Goal: Task Accomplishment & Management: Manage account settings

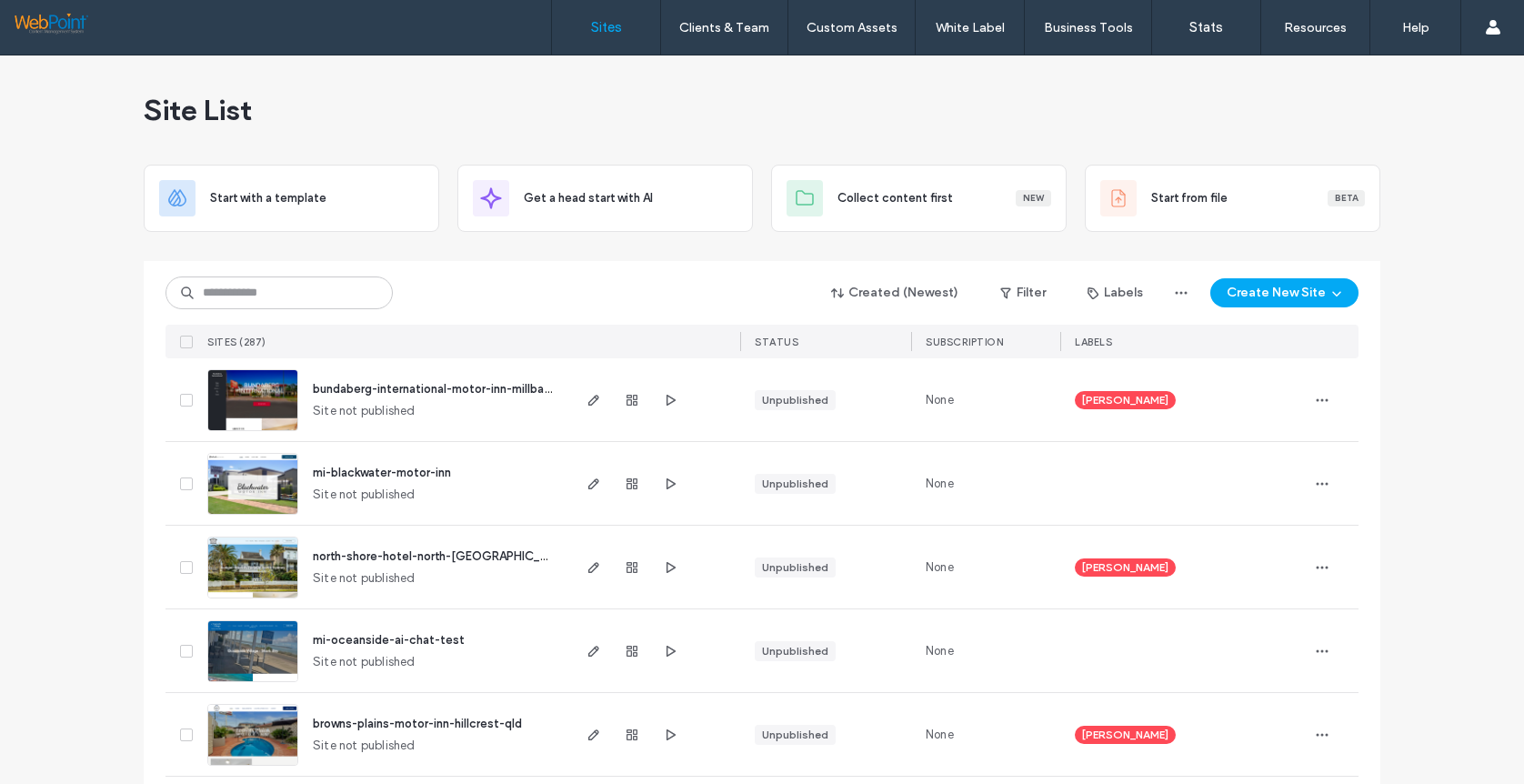
click at [266, 575] on img at bounding box center [252, 600] width 89 height 124
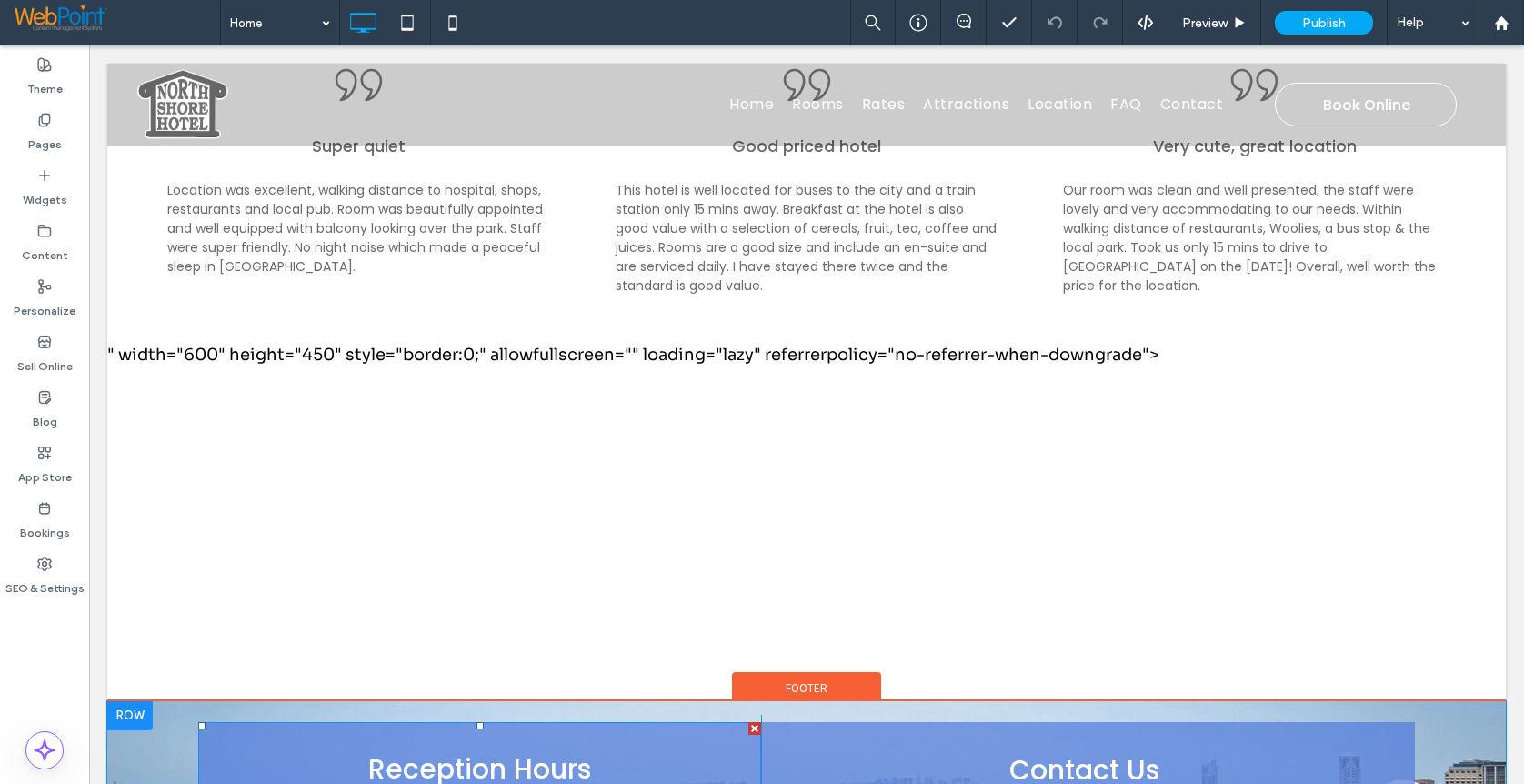
scroll to position [2579, 0]
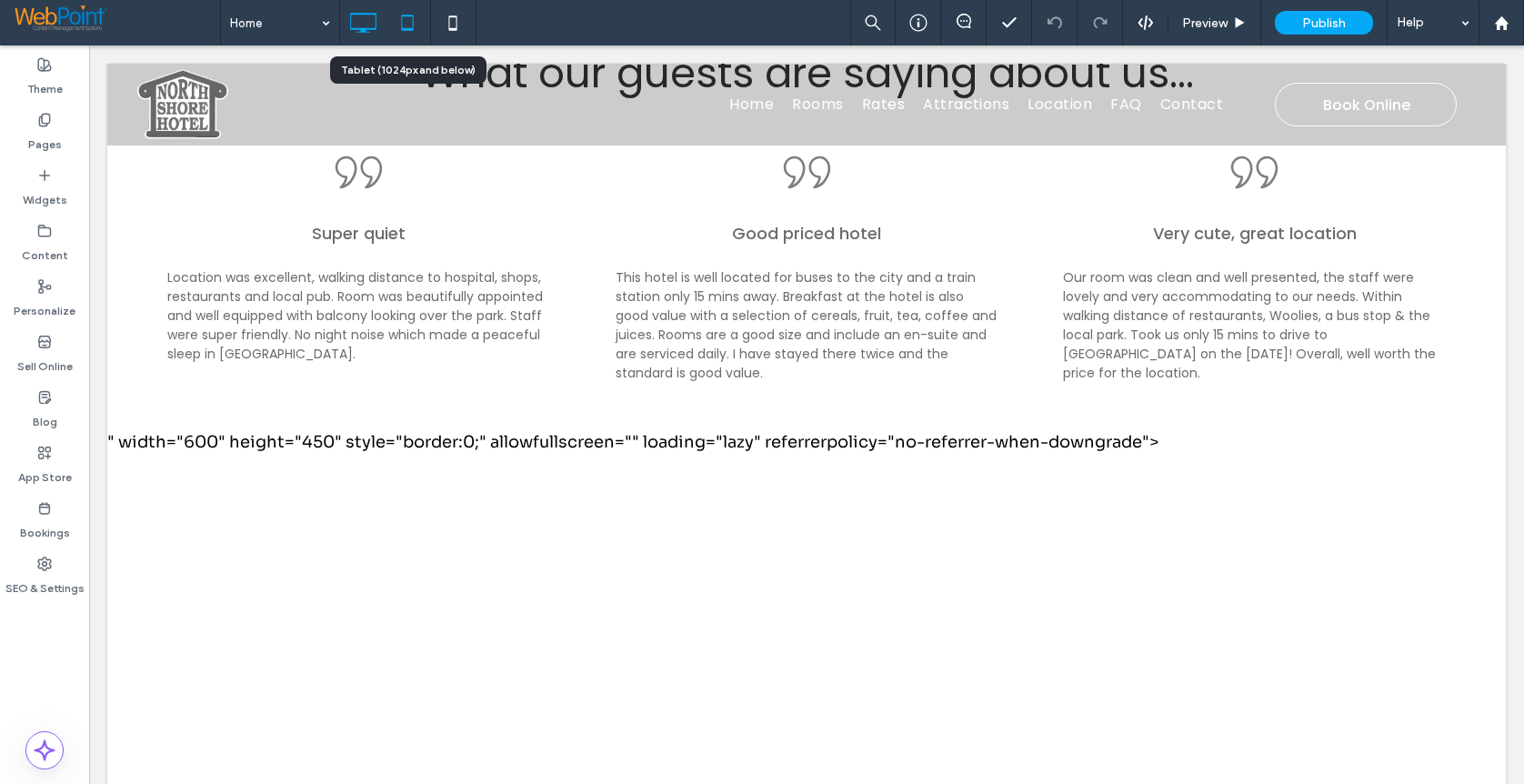
click at [401, 21] on icon at bounding box center [407, 23] width 36 height 36
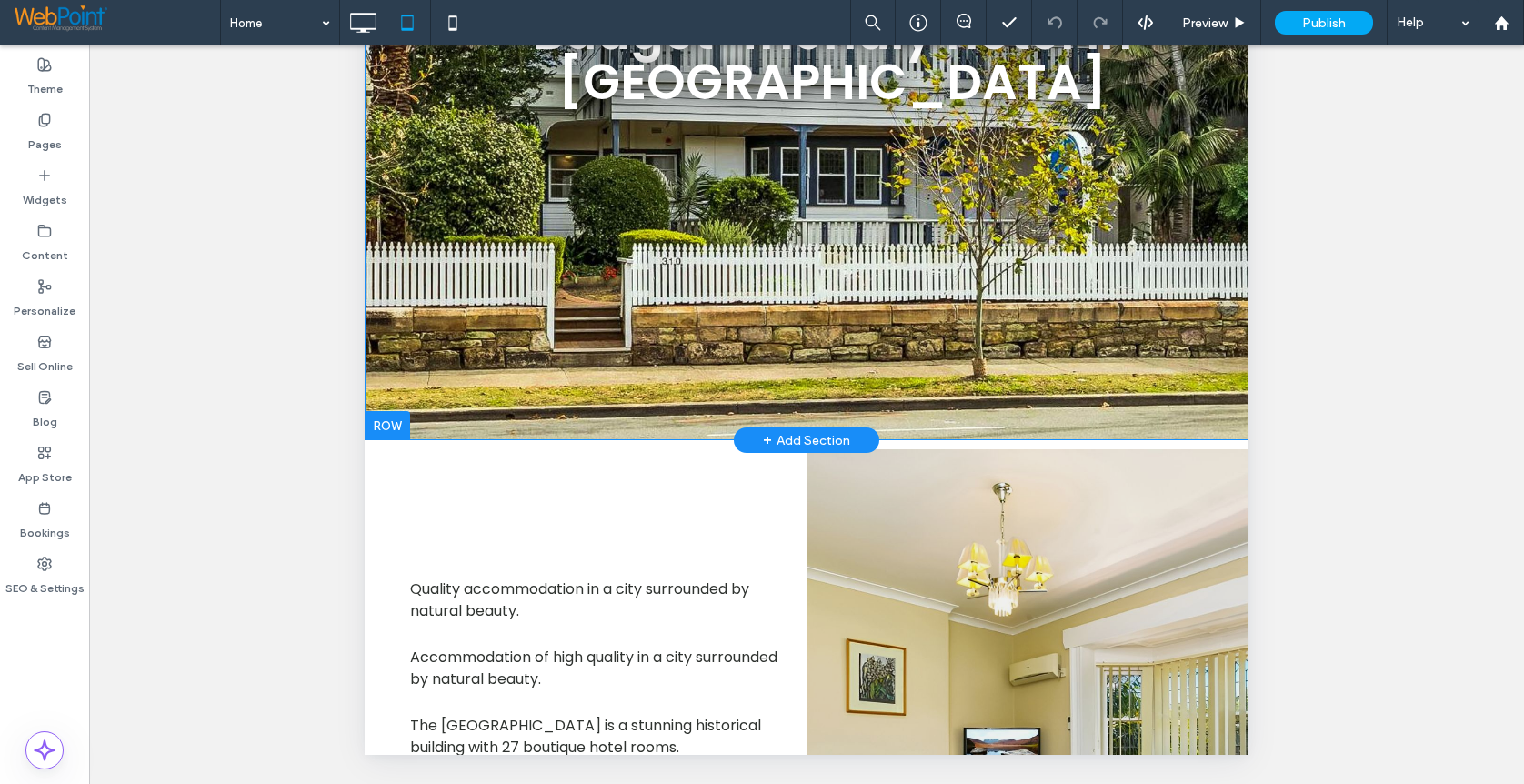
scroll to position [0, 0]
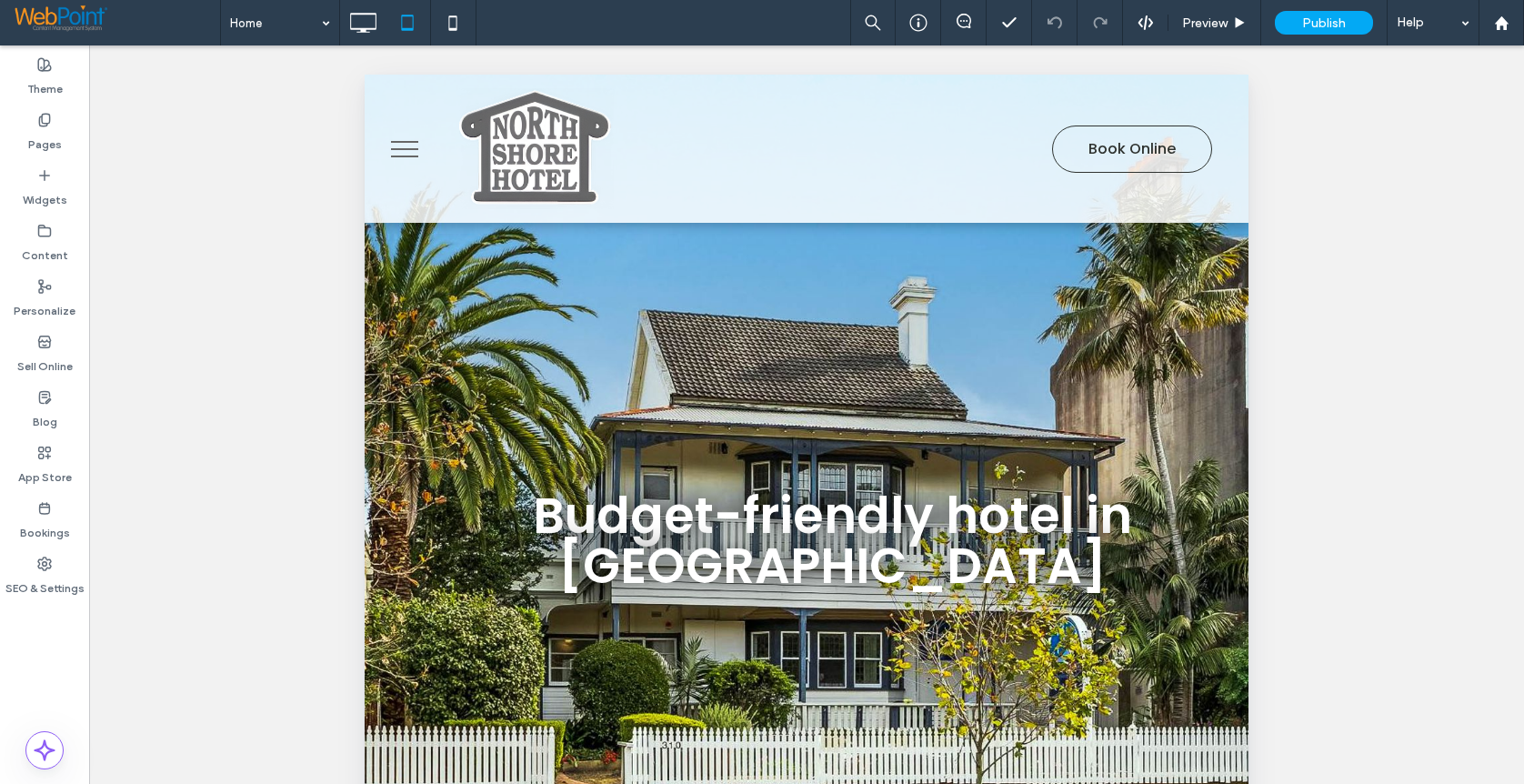
click at [403, 151] on button "menu" at bounding box center [404, 149] width 47 height 47
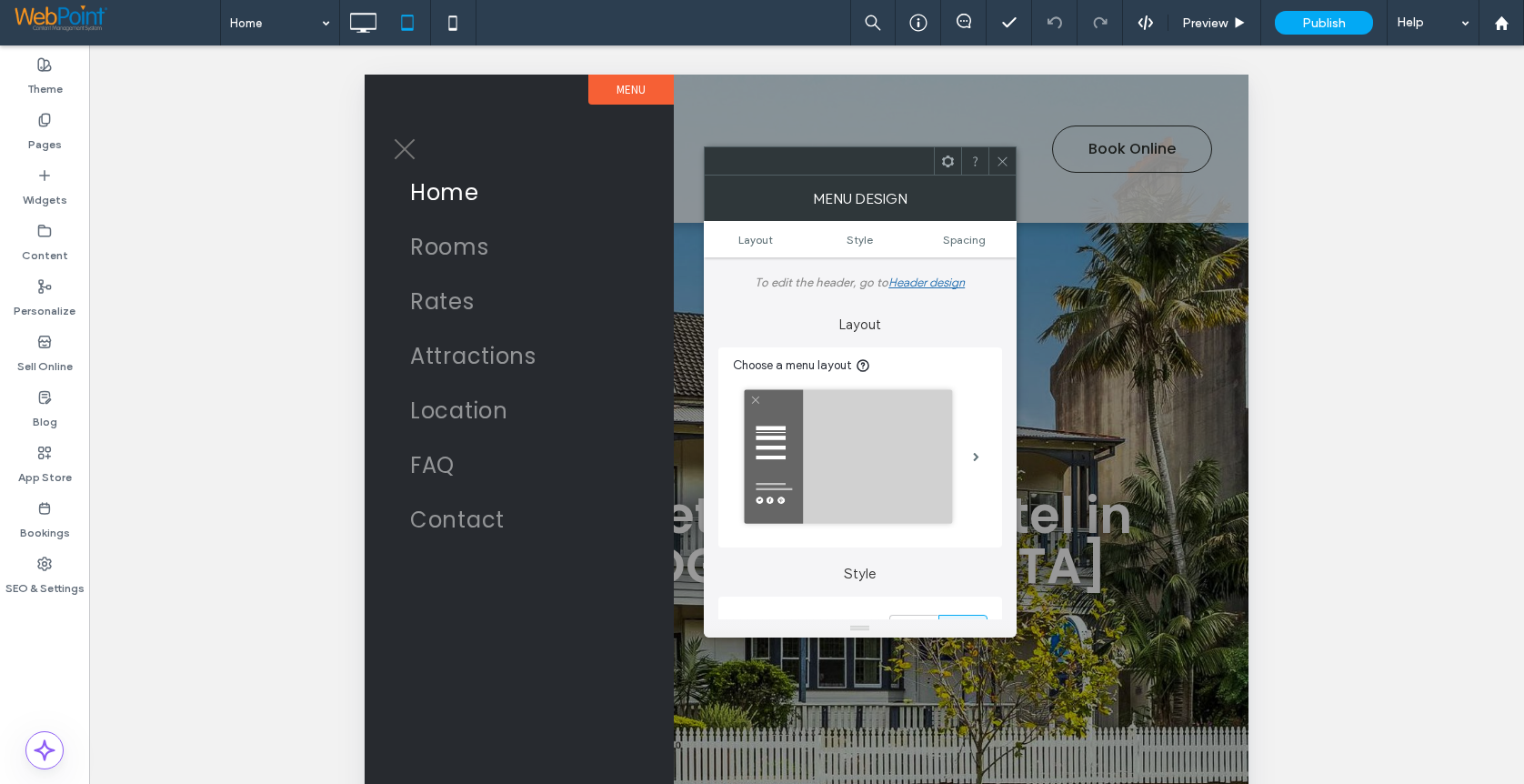
click at [1393, 199] on div at bounding box center [807, 437] width 1435 height 784
click at [455, 20] on icon at bounding box center [452, 23] width 36 height 36
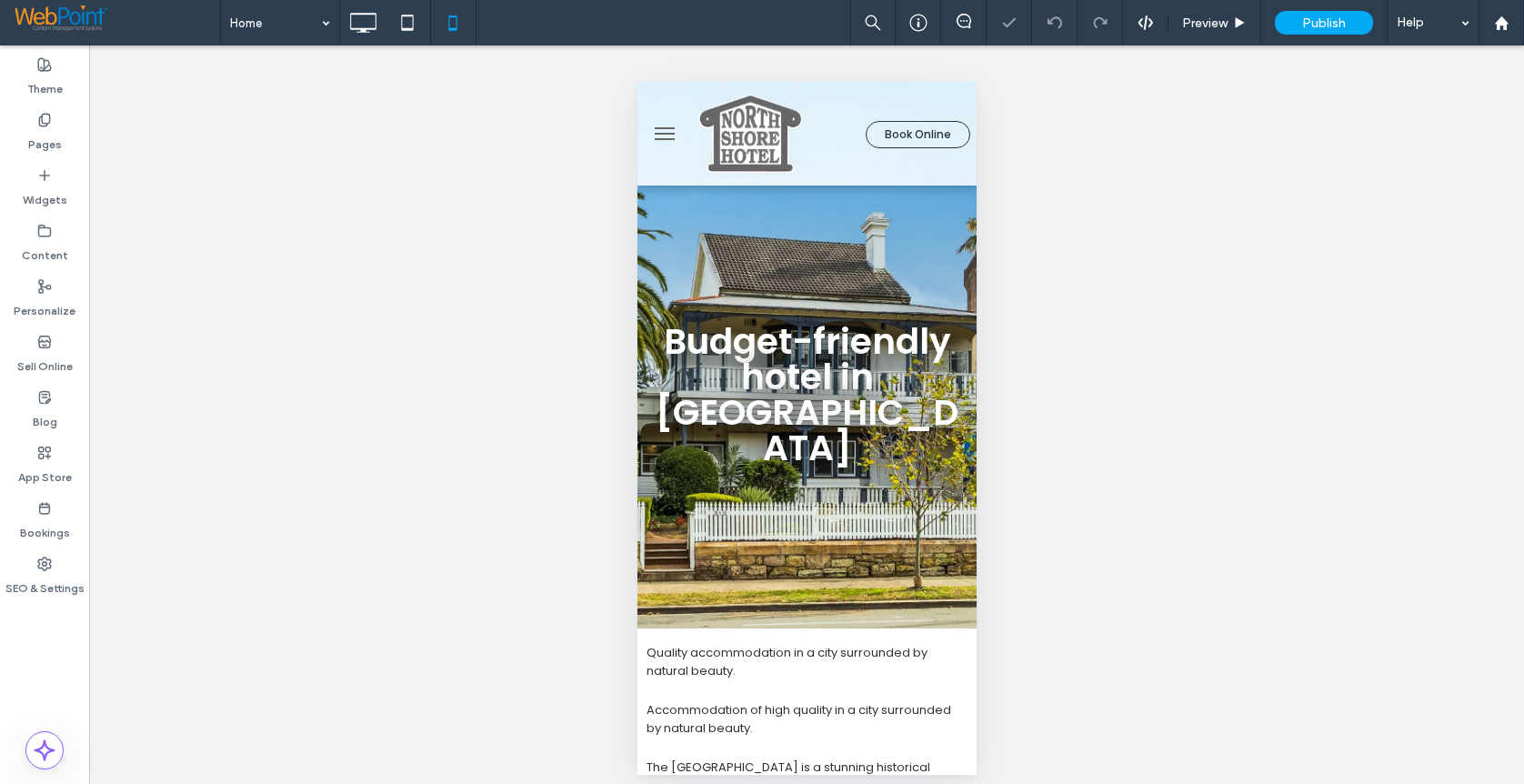
click at [656, 132] on span "menu" at bounding box center [663, 133] width 20 height 2
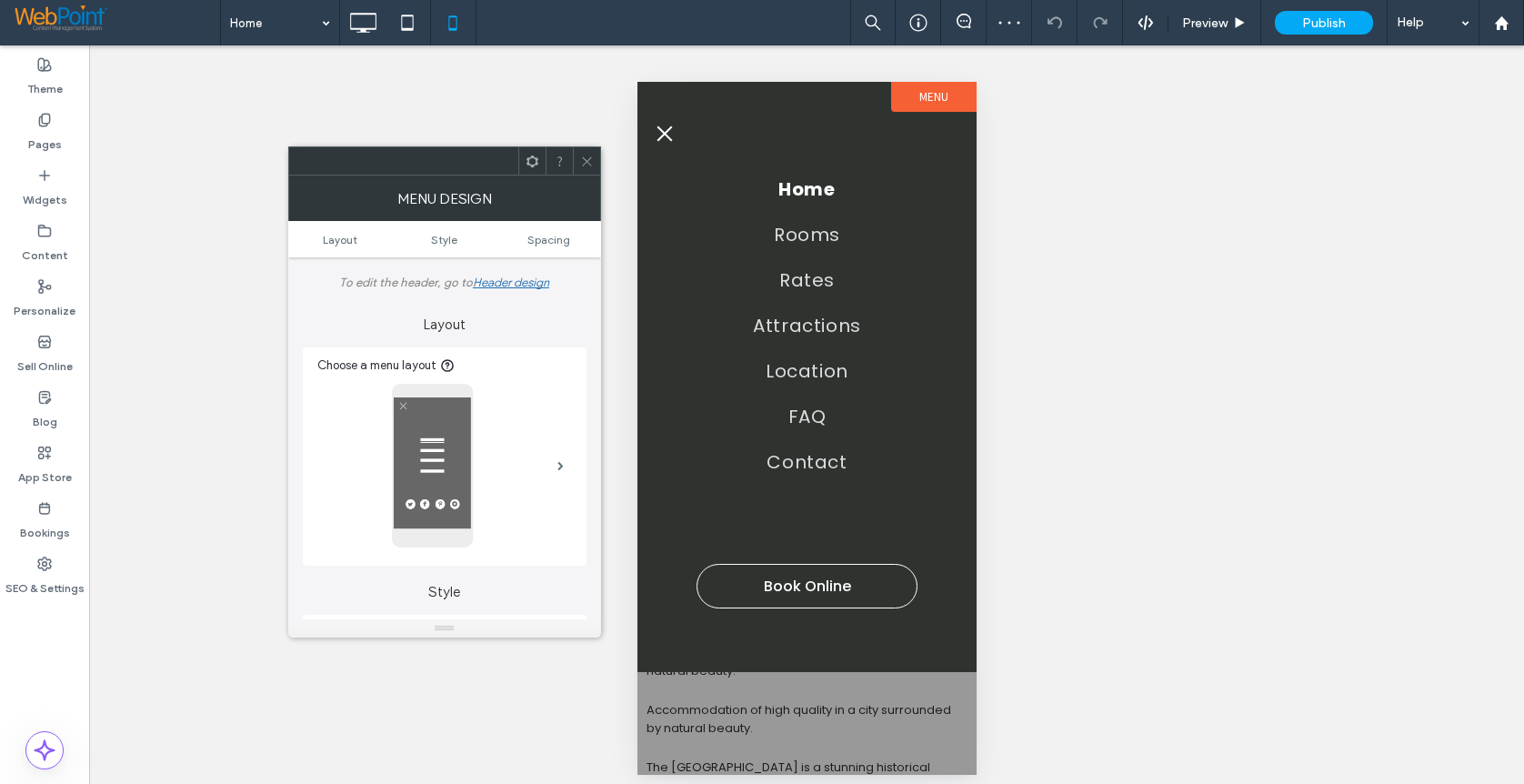
click at [656, 129] on button "menu" at bounding box center [663, 133] width 36 height 36
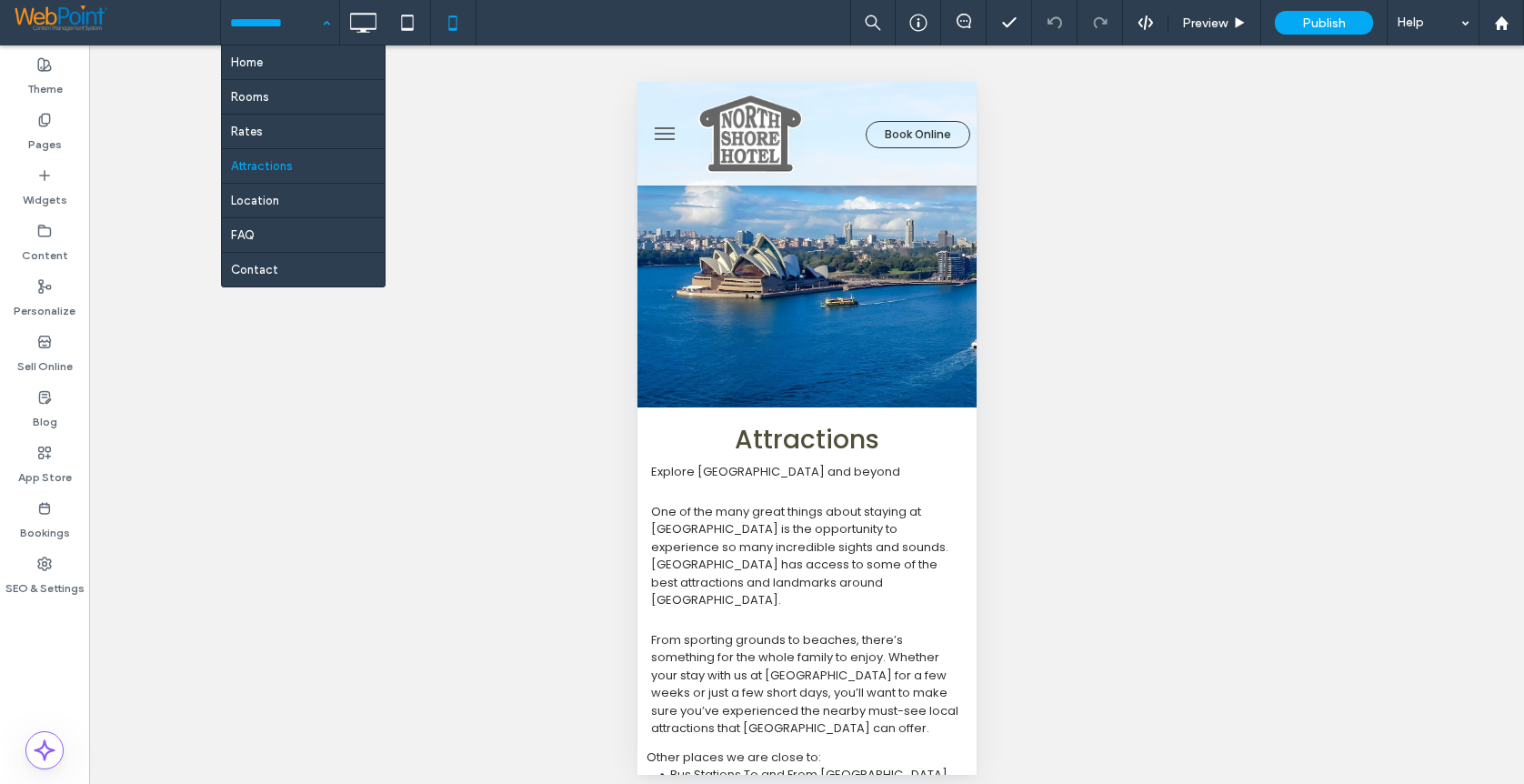
click at [248, 15] on input at bounding box center [275, 23] width 91 height 45
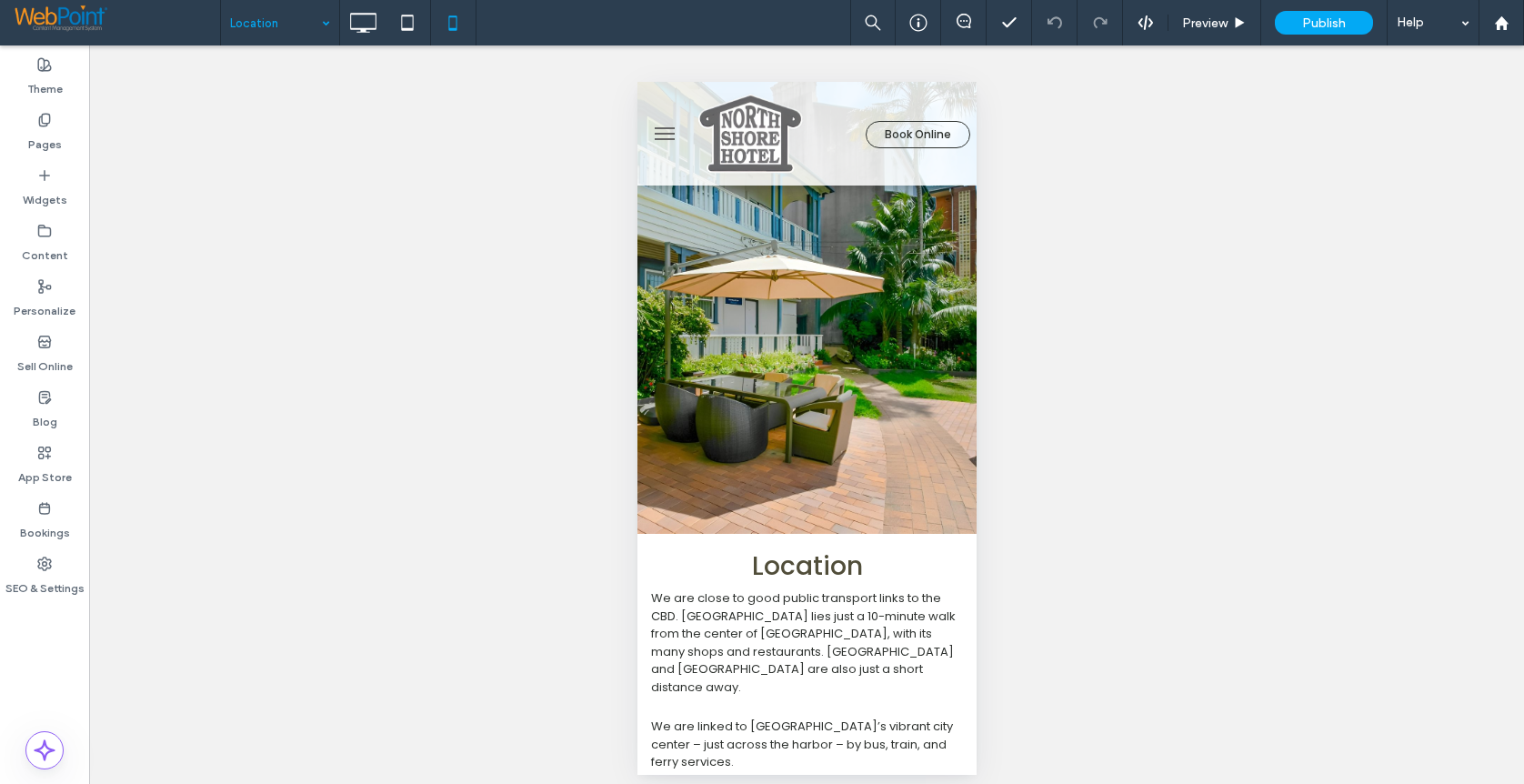
click at [251, 17] on input at bounding box center [275, 23] width 91 height 45
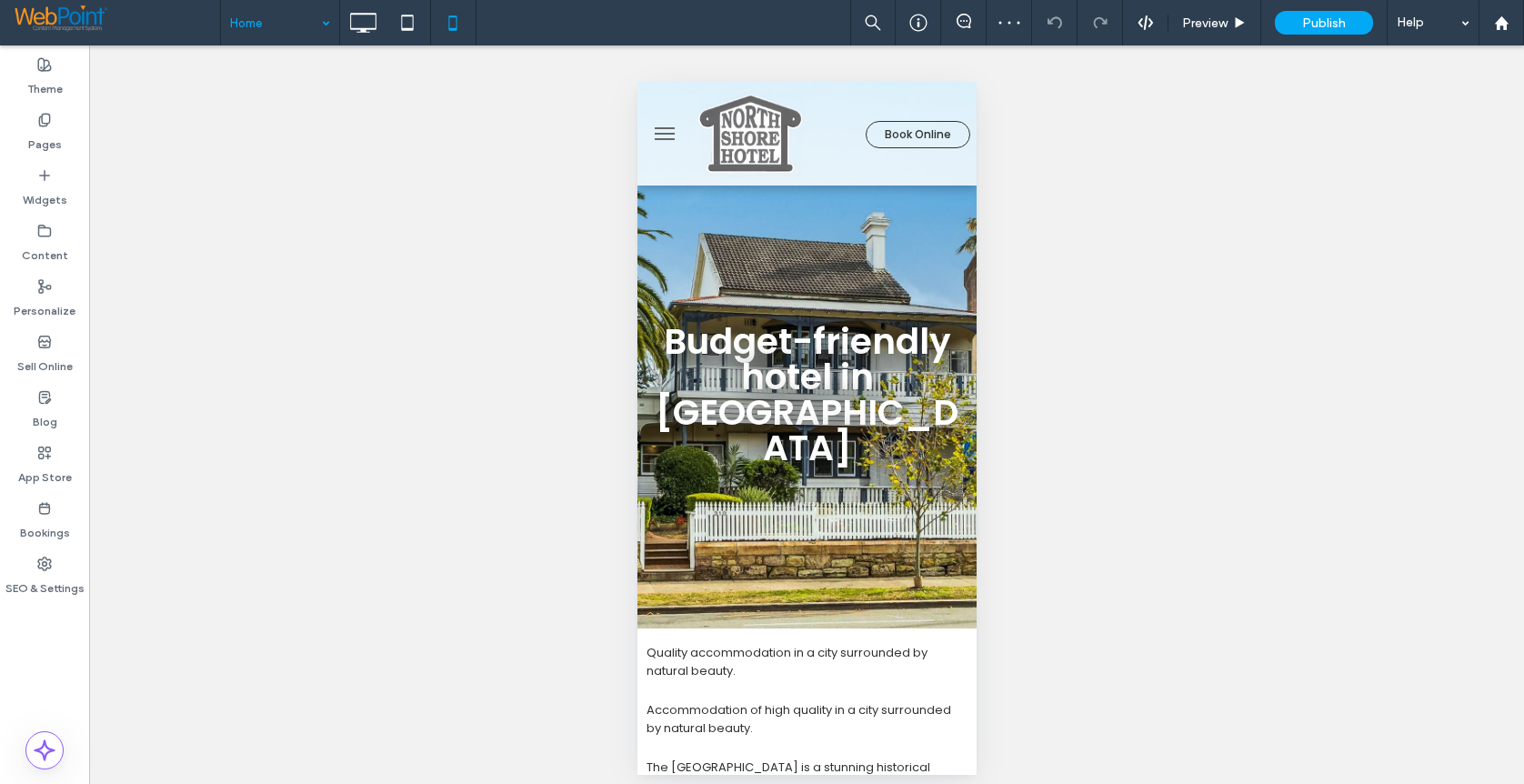
click at [234, 15] on input at bounding box center [275, 23] width 91 height 45
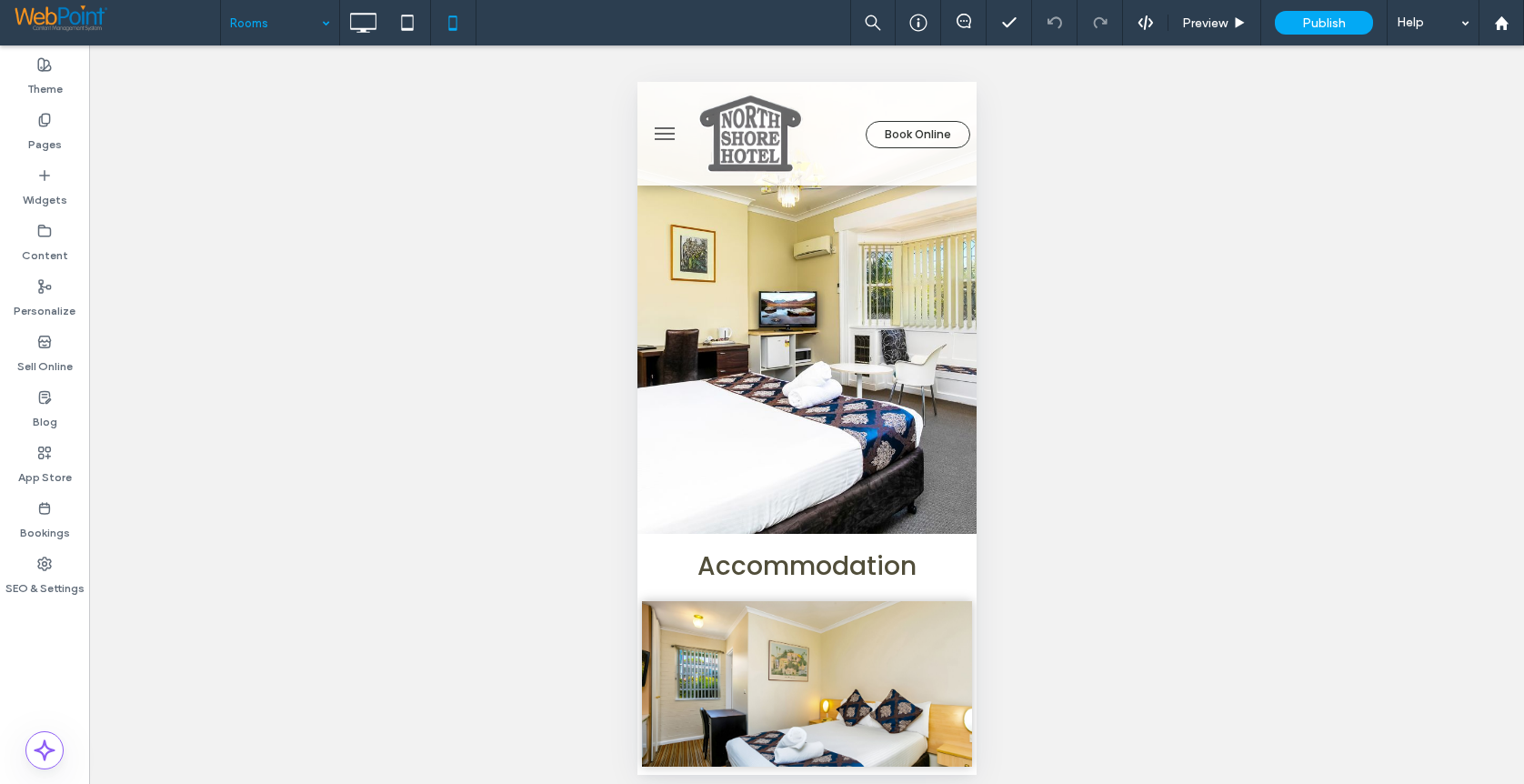
click at [258, 17] on input at bounding box center [275, 23] width 91 height 45
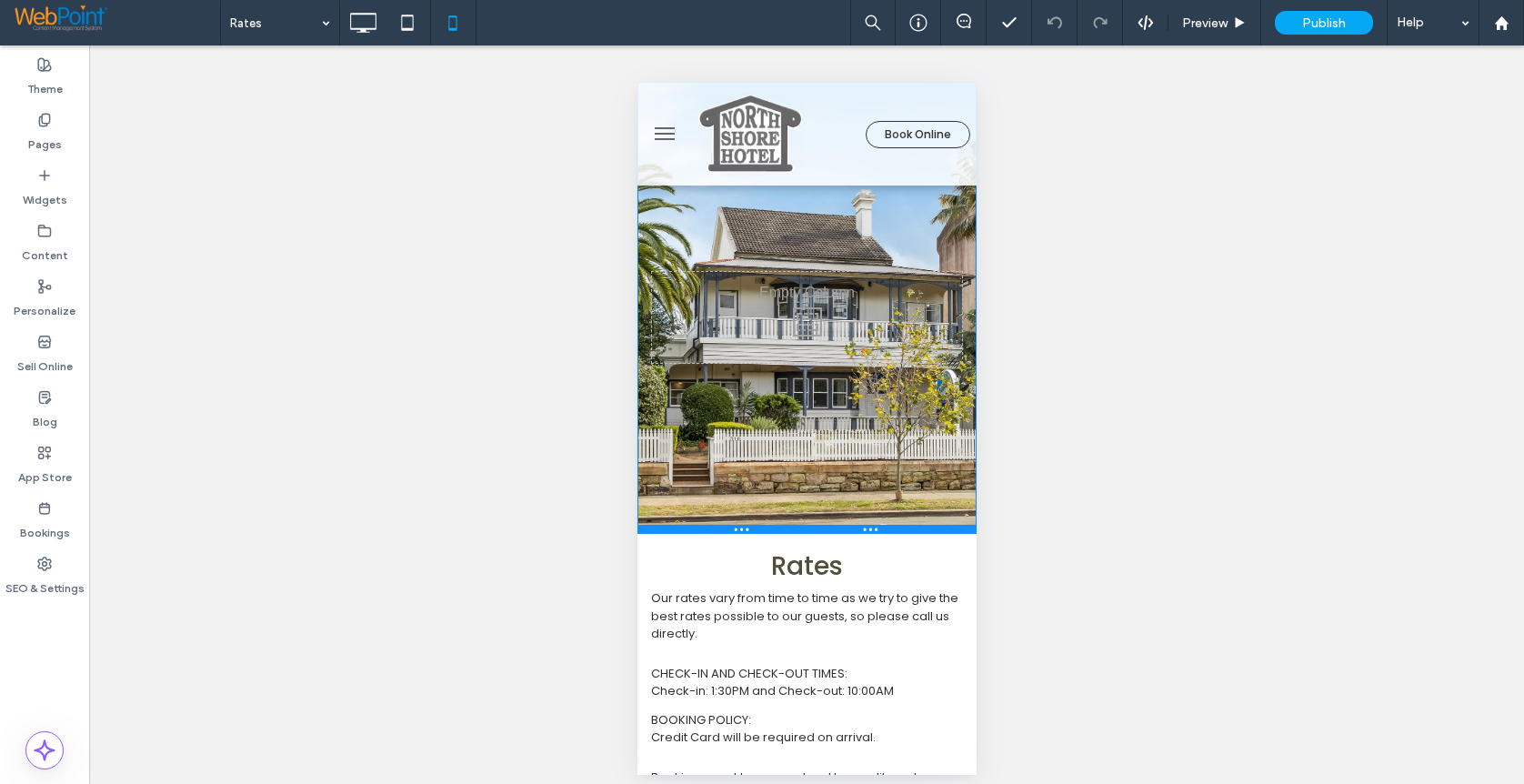
click at [689, 532] on div at bounding box center [807, 529] width 340 height 9
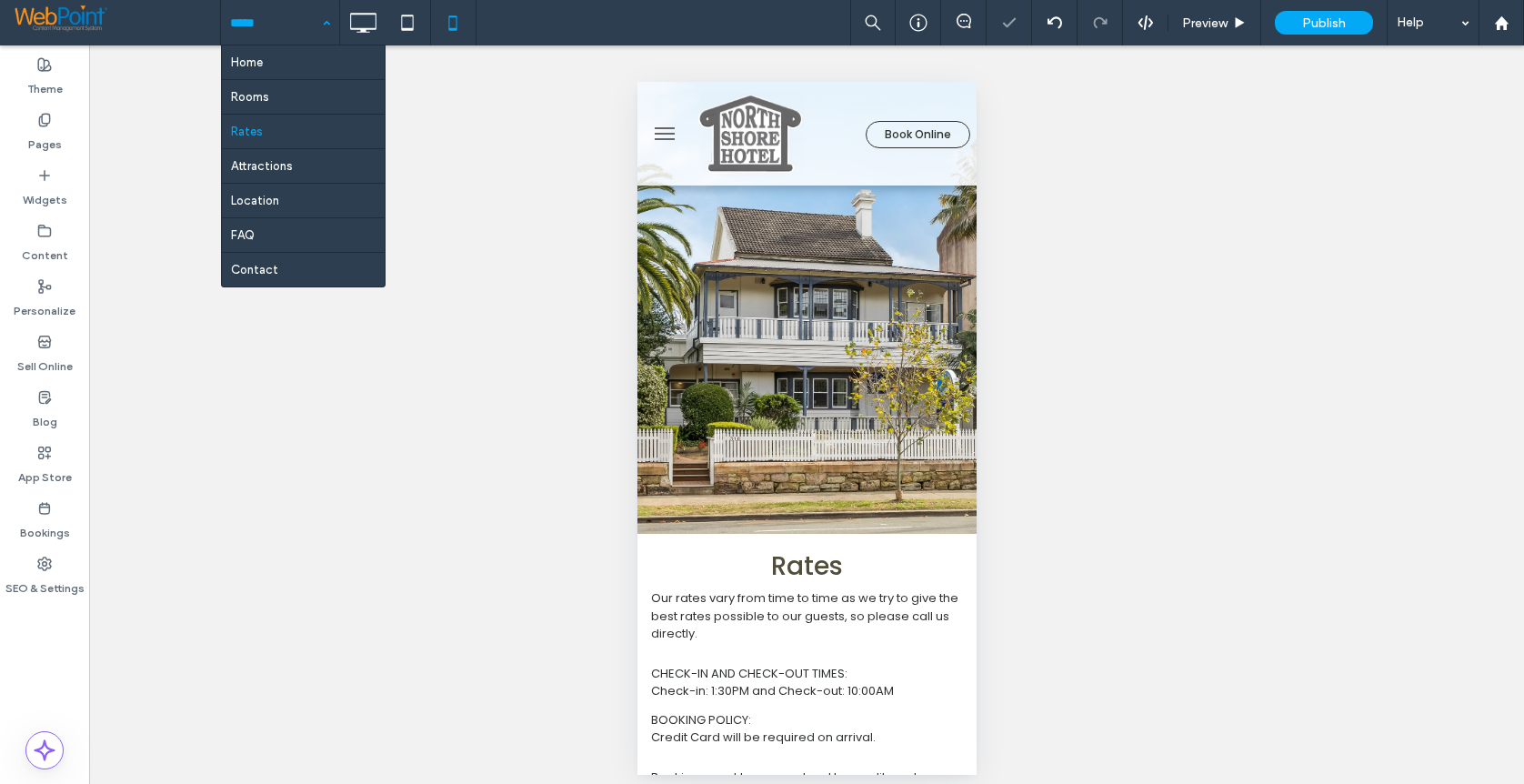
click at [272, 26] on input at bounding box center [275, 23] width 91 height 45
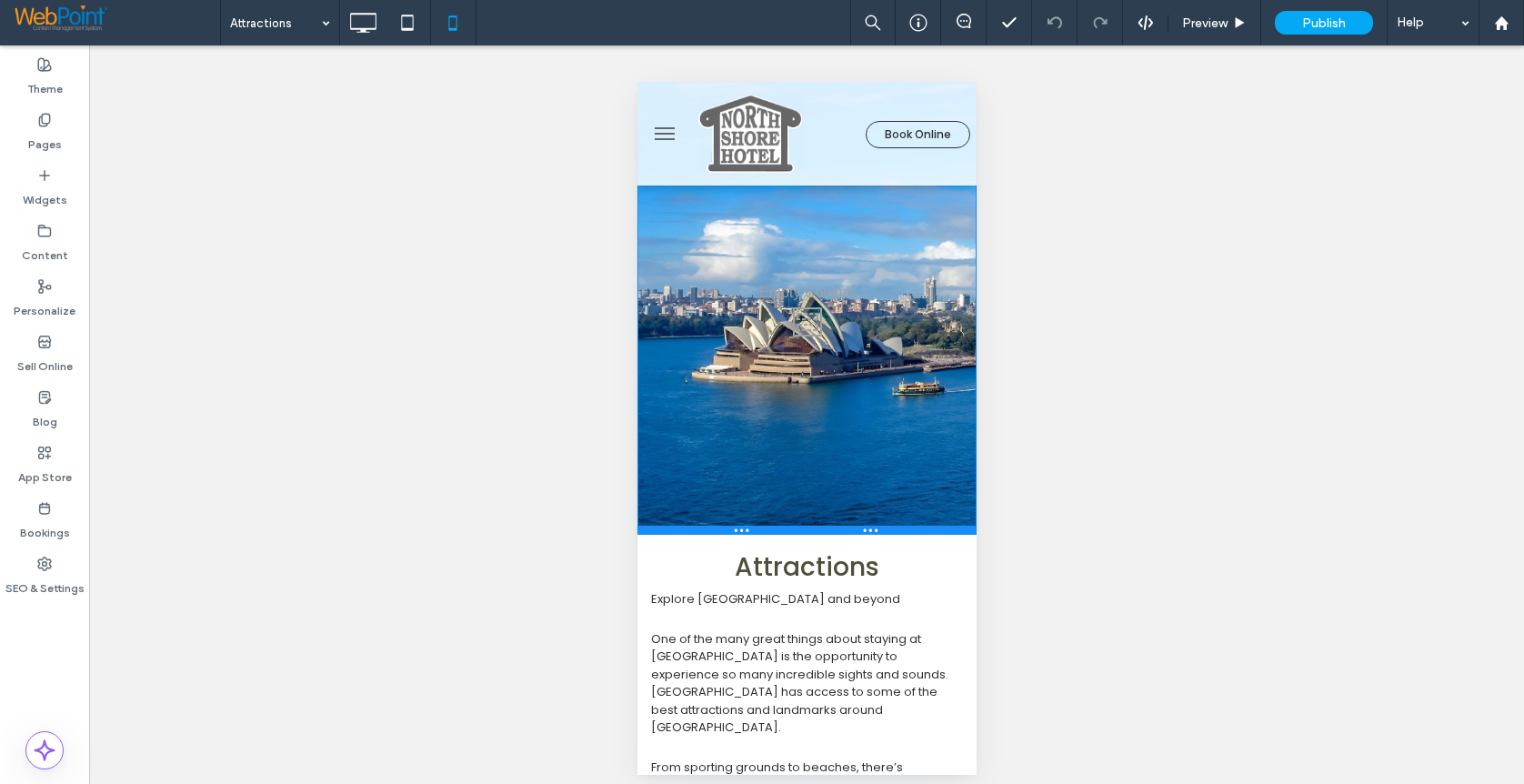
drag, startPoint x: 690, startPoint y: 406, endPoint x: 1297, endPoint y: 615, distance: 642.0
click at [660, 534] on div at bounding box center [807, 530] width 340 height 9
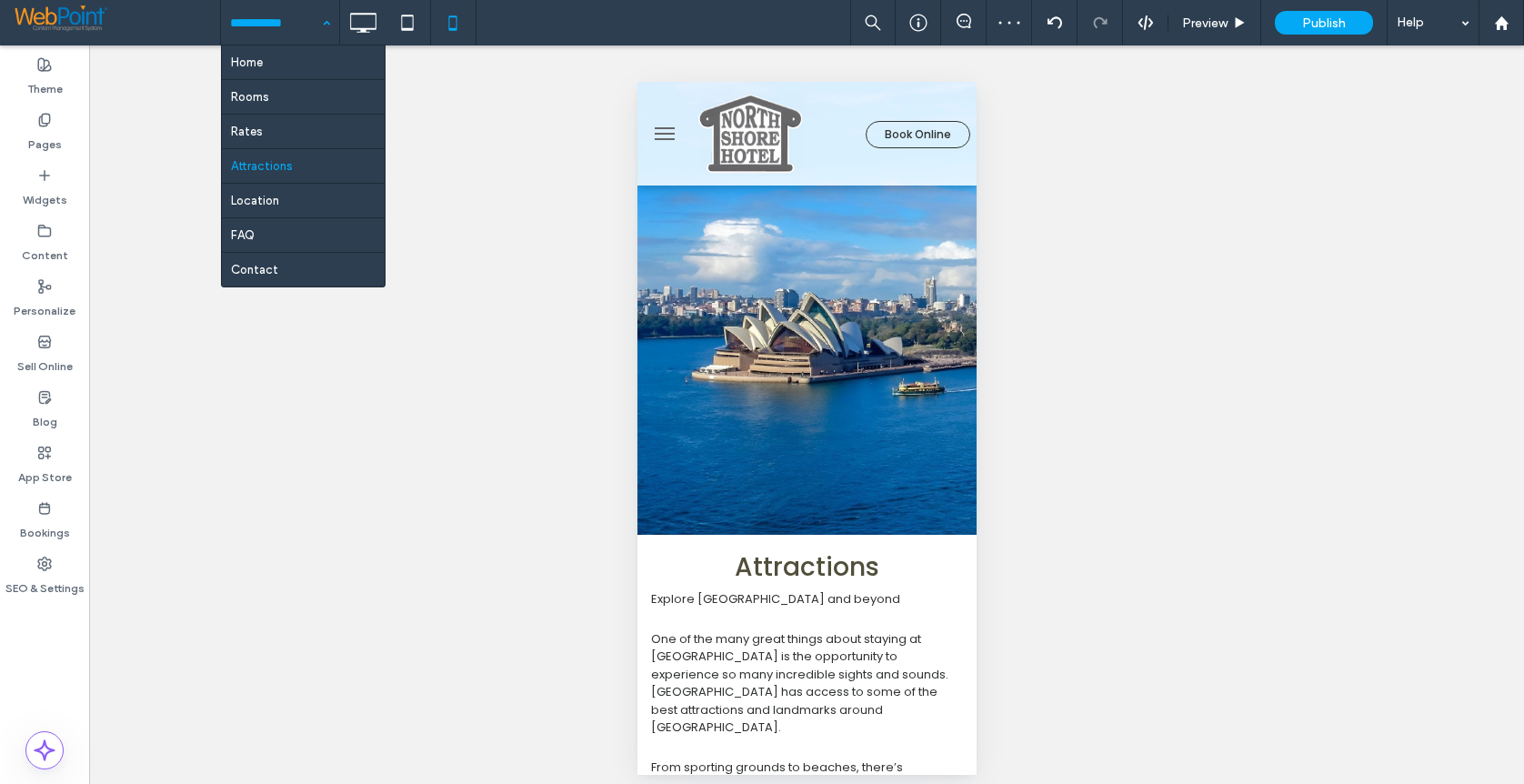
click at [281, 19] on input at bounding box center [275, 23] width 91 height 45
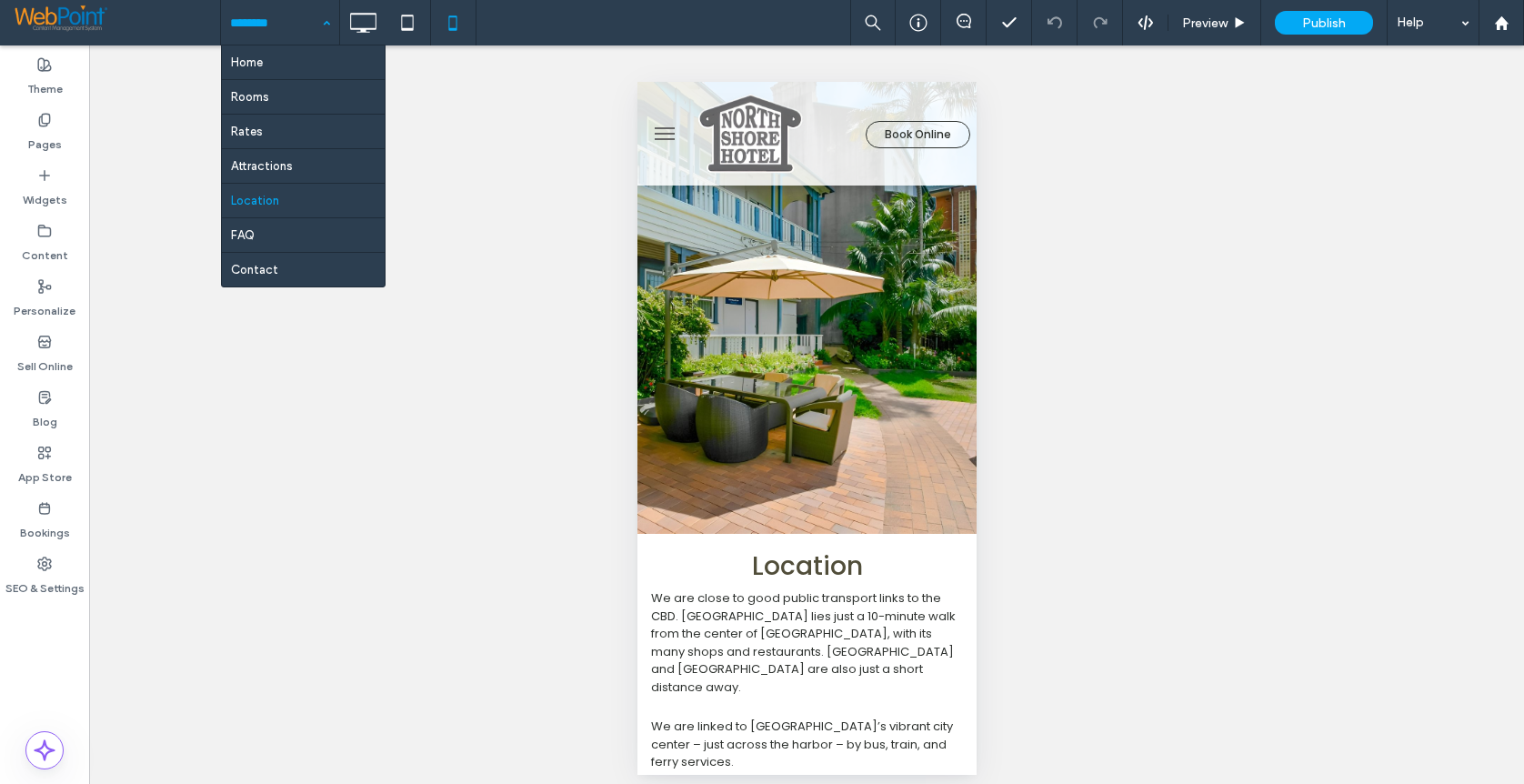
click at [245, 22] on input at bounding box center [275, 23] width 91 height 45
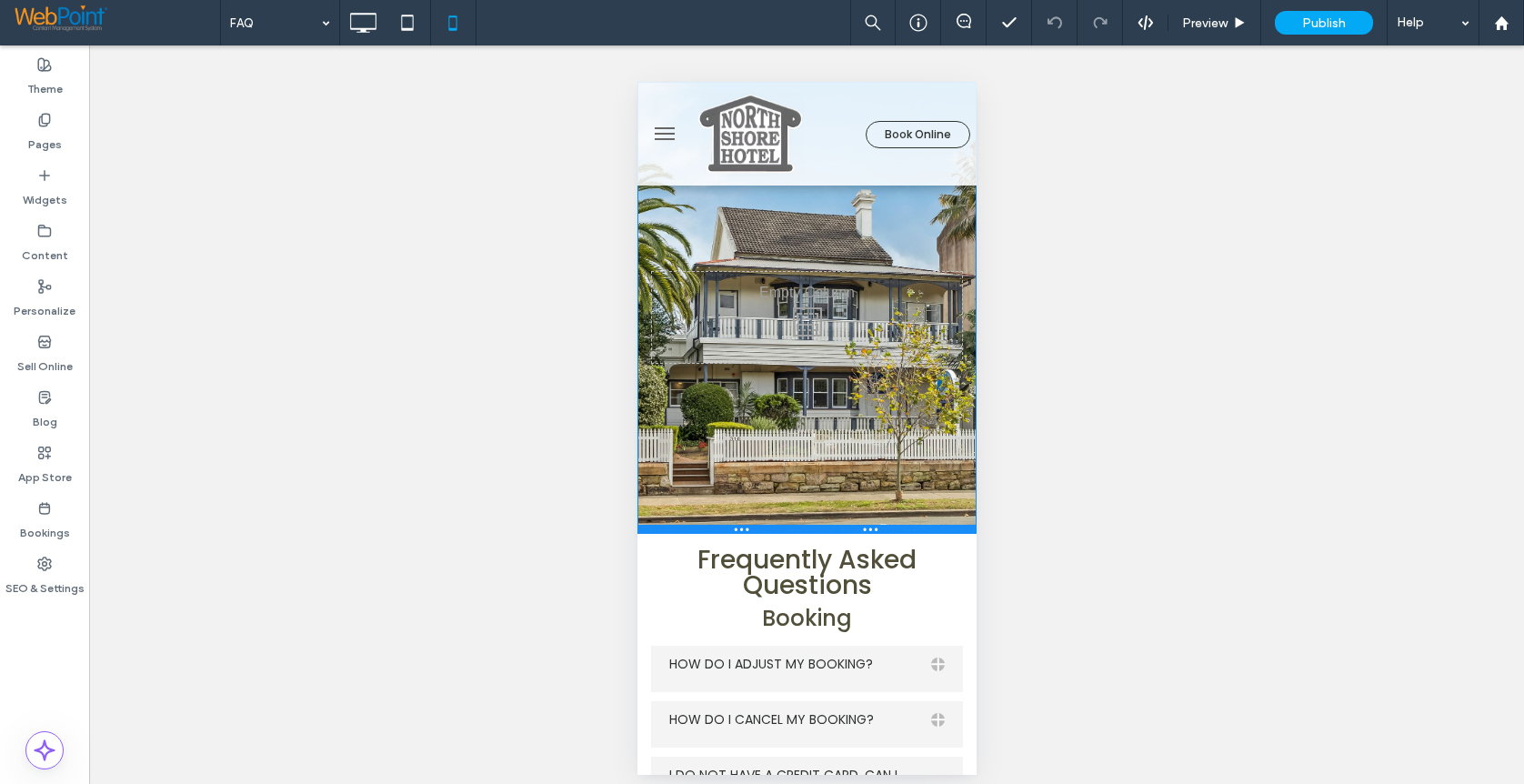
click at [693, 533] on div at bounding box center [807, 529] width 340 height 9
click at [242, 22] on input at bounding box center [275, 23] width 91 height 45
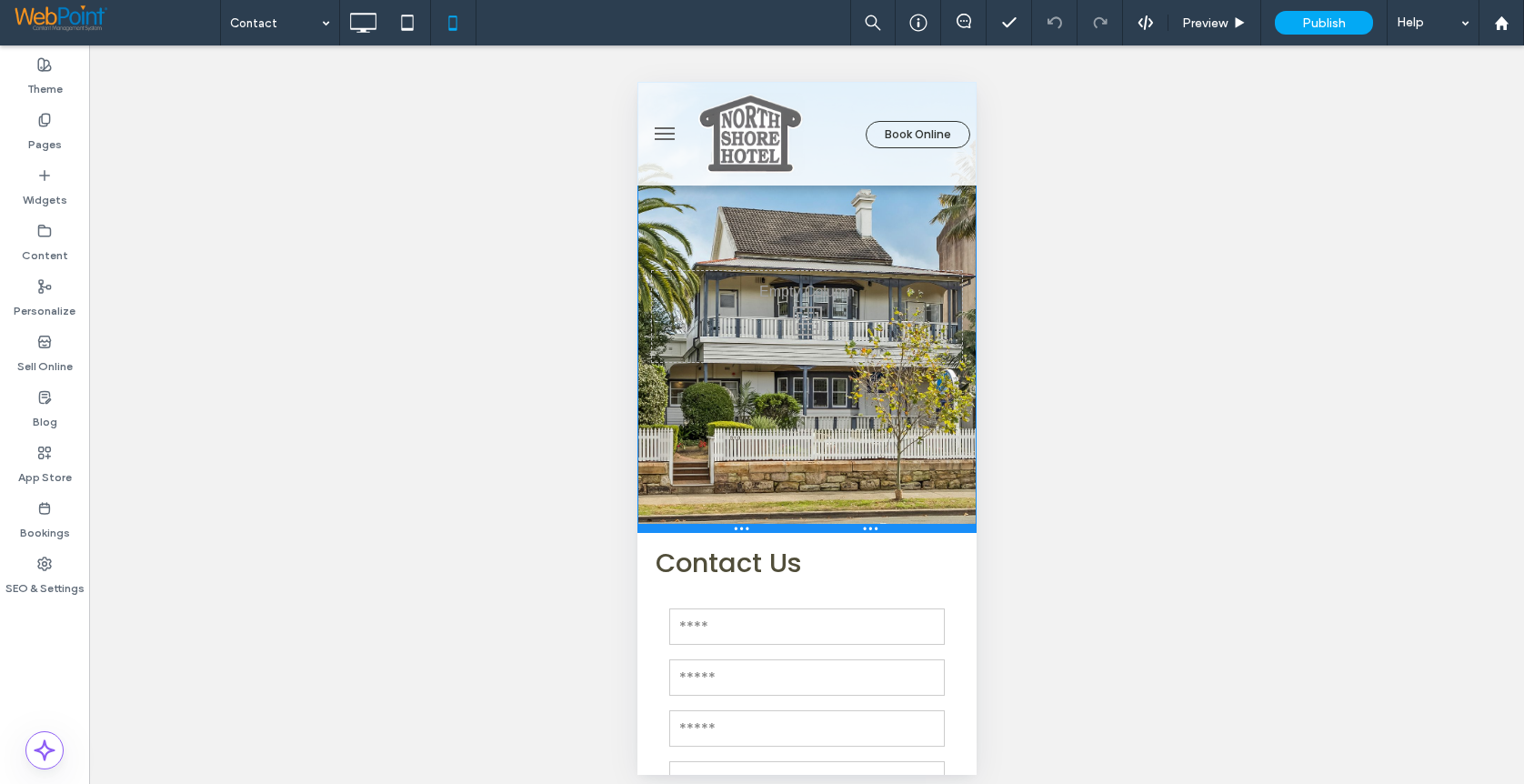
click at [890, 530] on div at bounding box center [807, 528] width 340 height 9
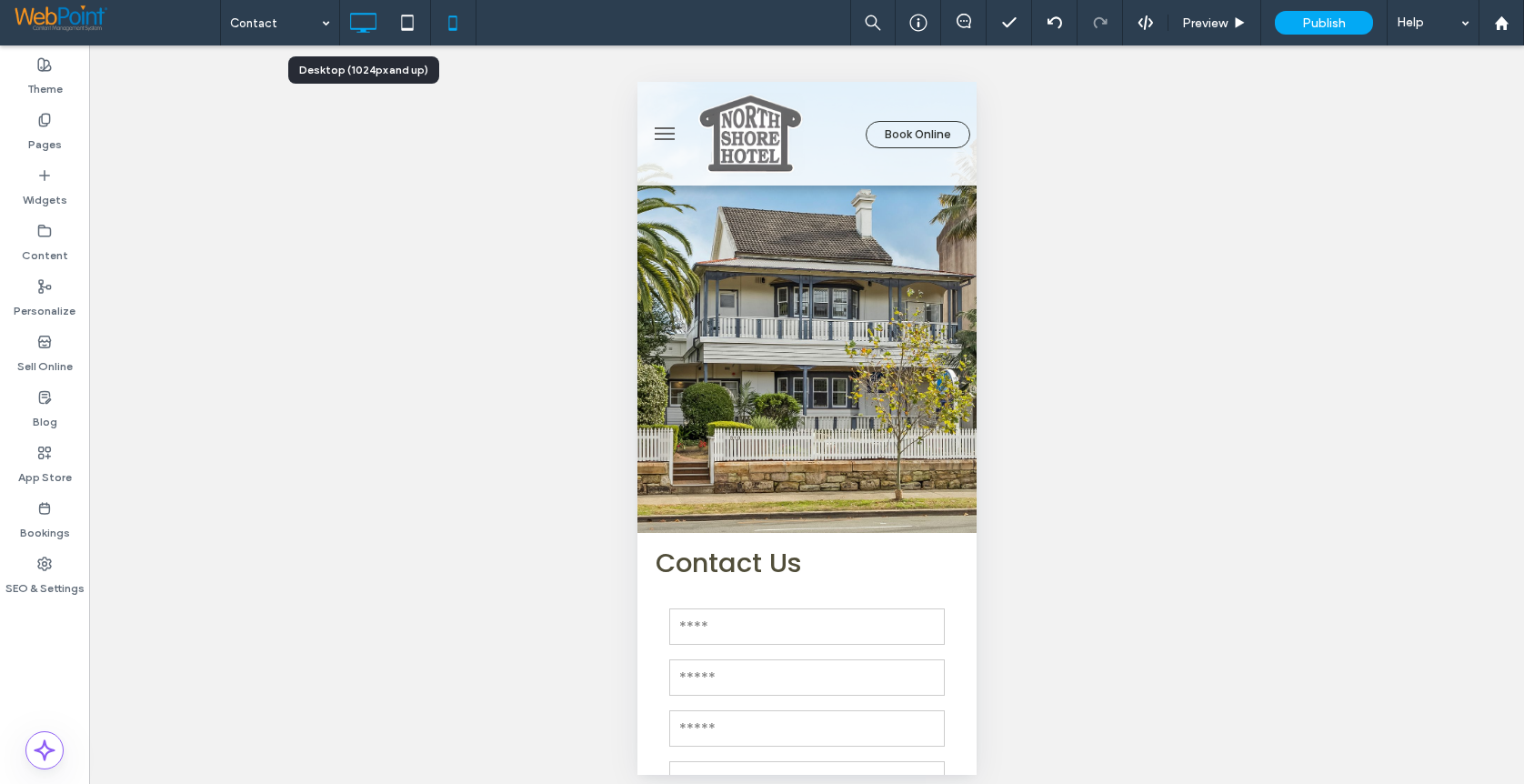
click at [375, 18] on icon at bounding box center [362, 23] width 36 height 36
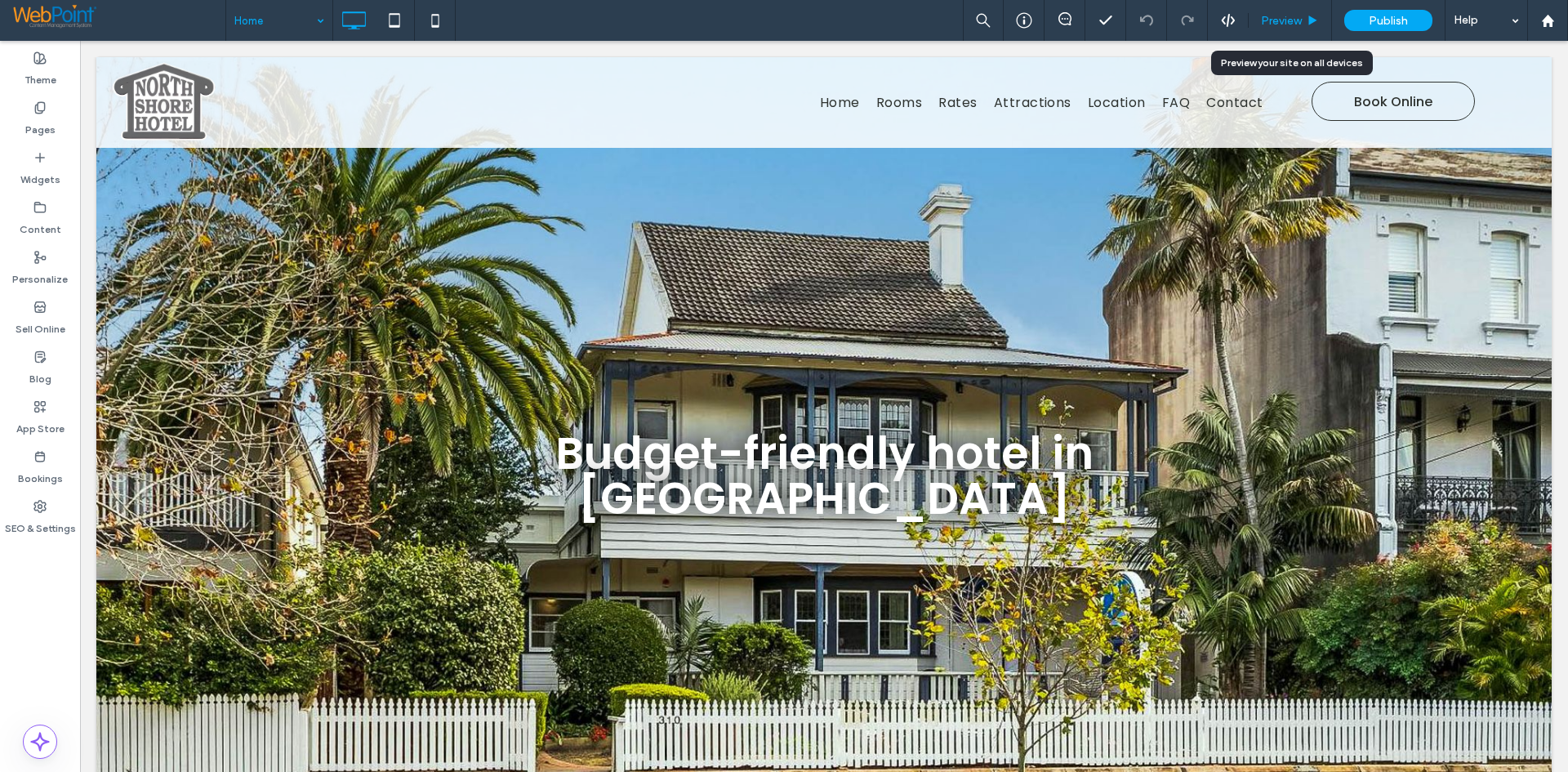
click at [1274, 16] on span "Preview" at bounding box center [1282, 21] width 41 height 14
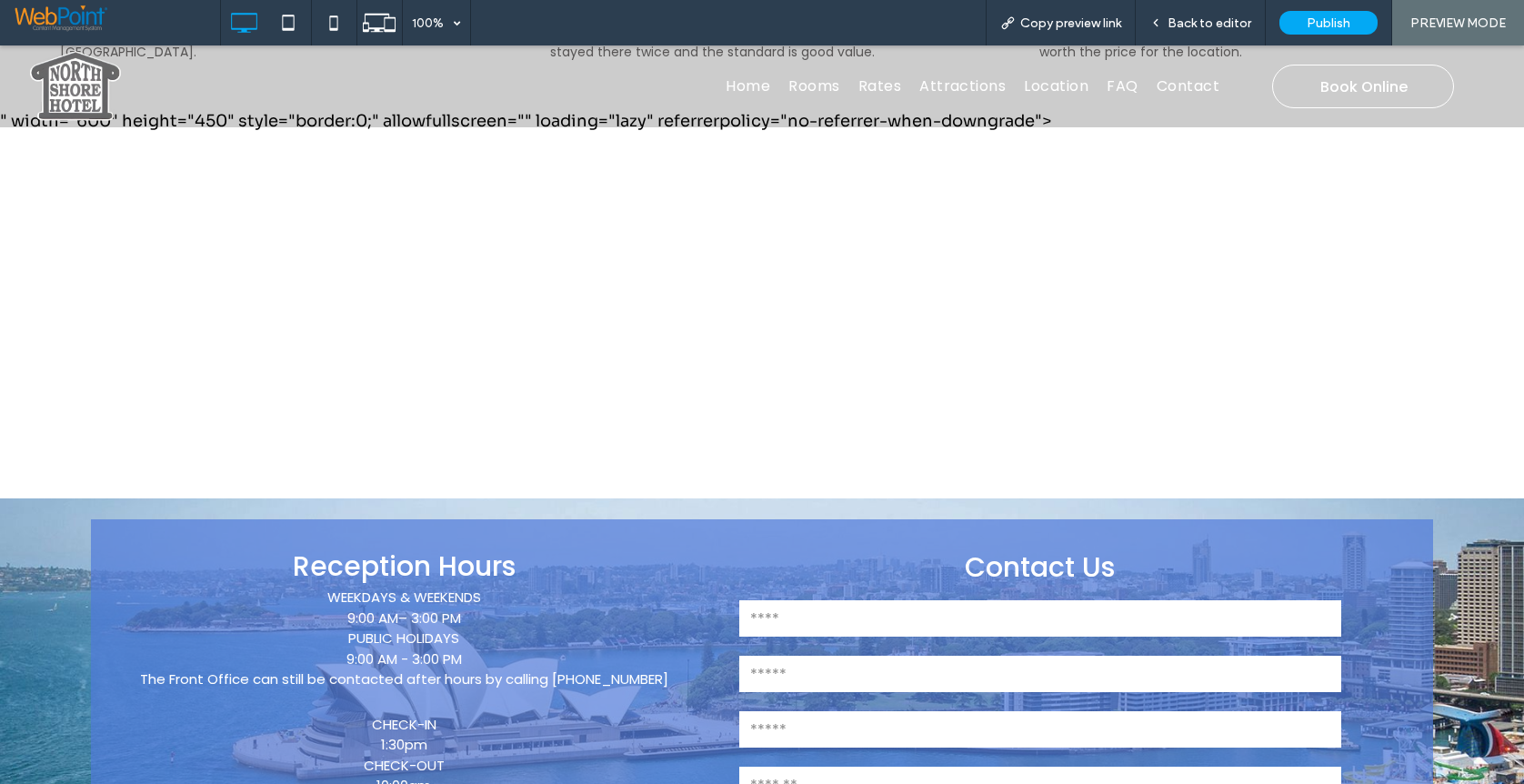
scroll to position [3001, 0]
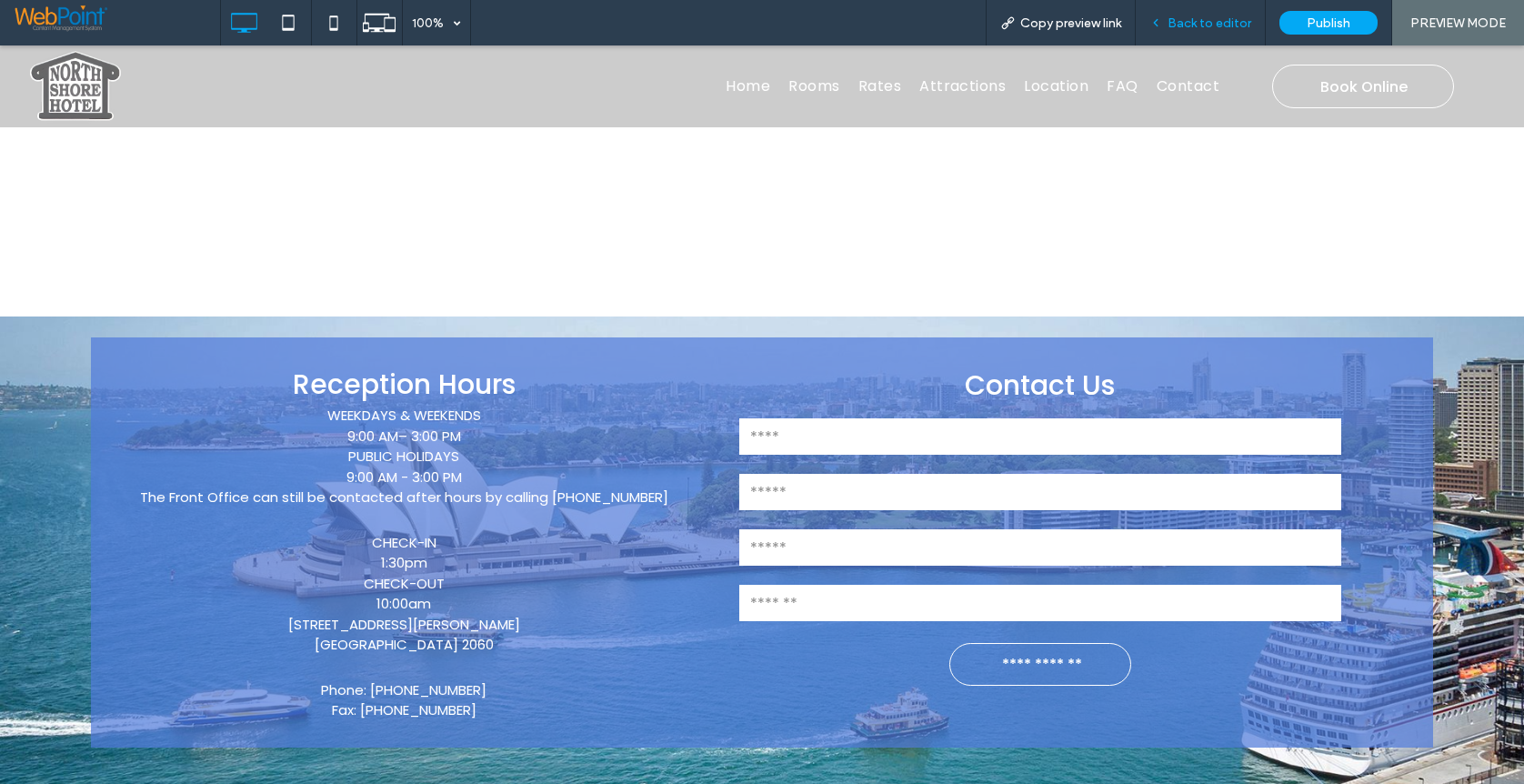
click at [1190, 22] on span "Back to editor" at bounding box center [1209, 24] width 83 height 16
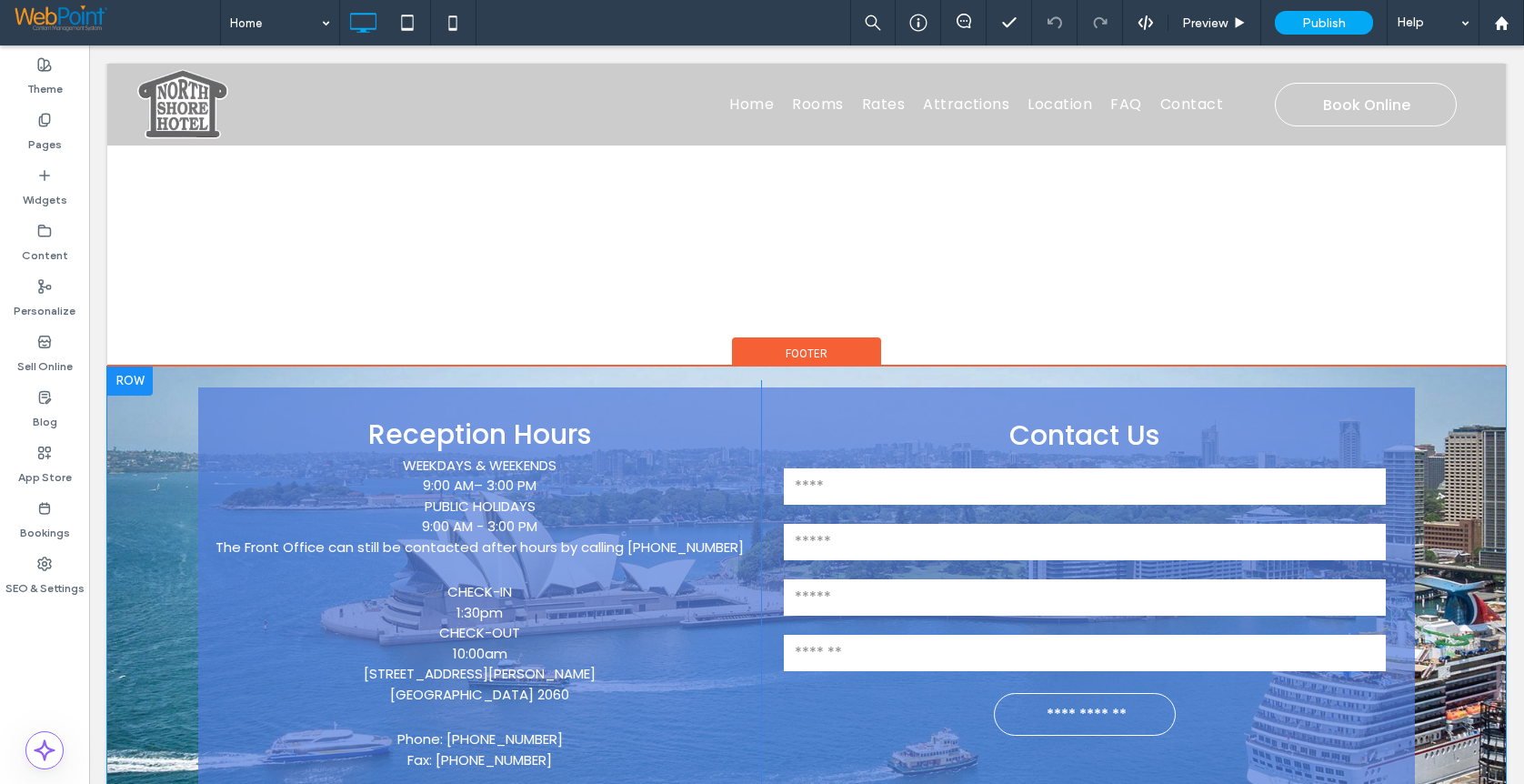
scroll to position [3020, 0]
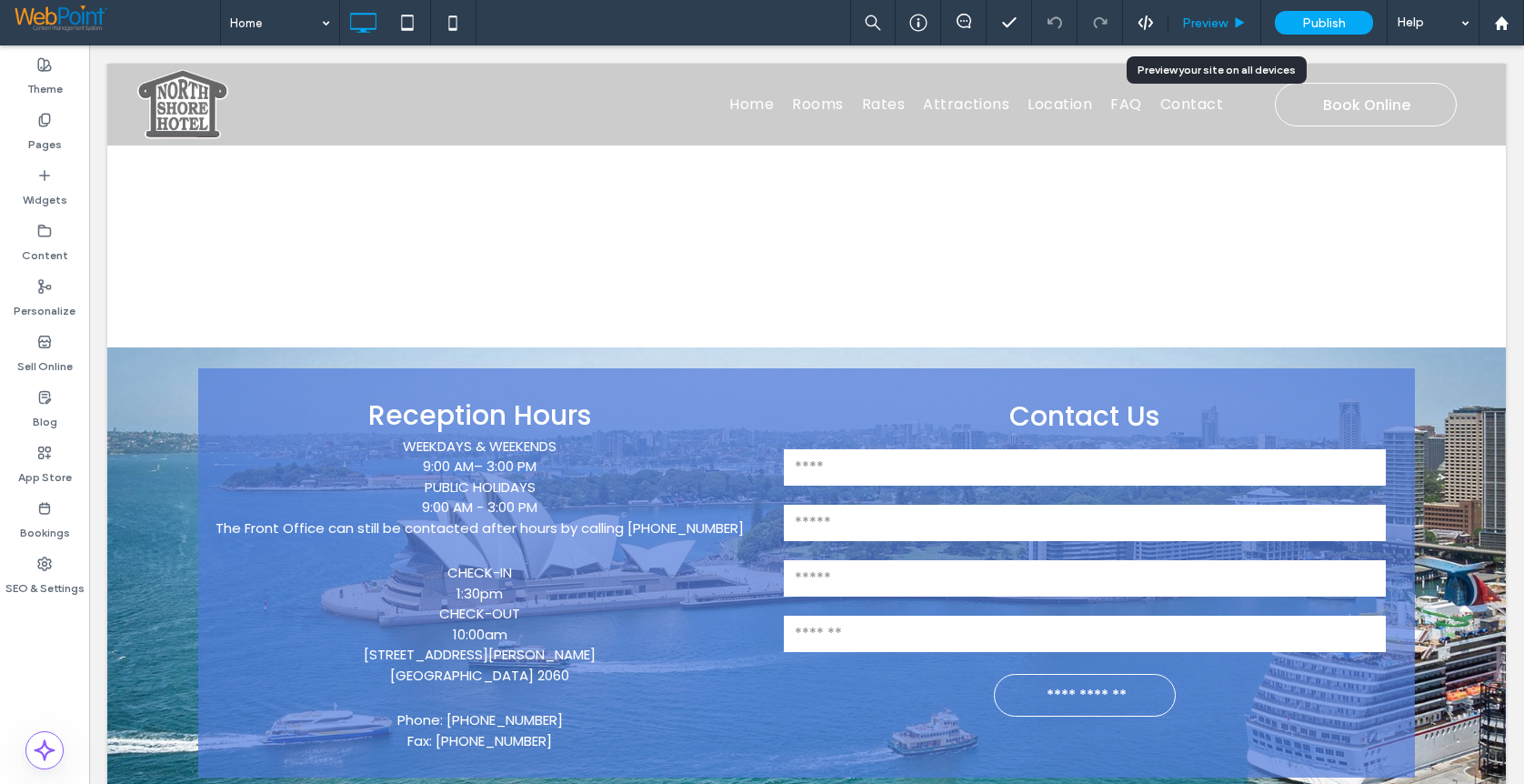
click at [1185, 19] on span "Preview" at bounding box center [1205, 24] width 45 height 16
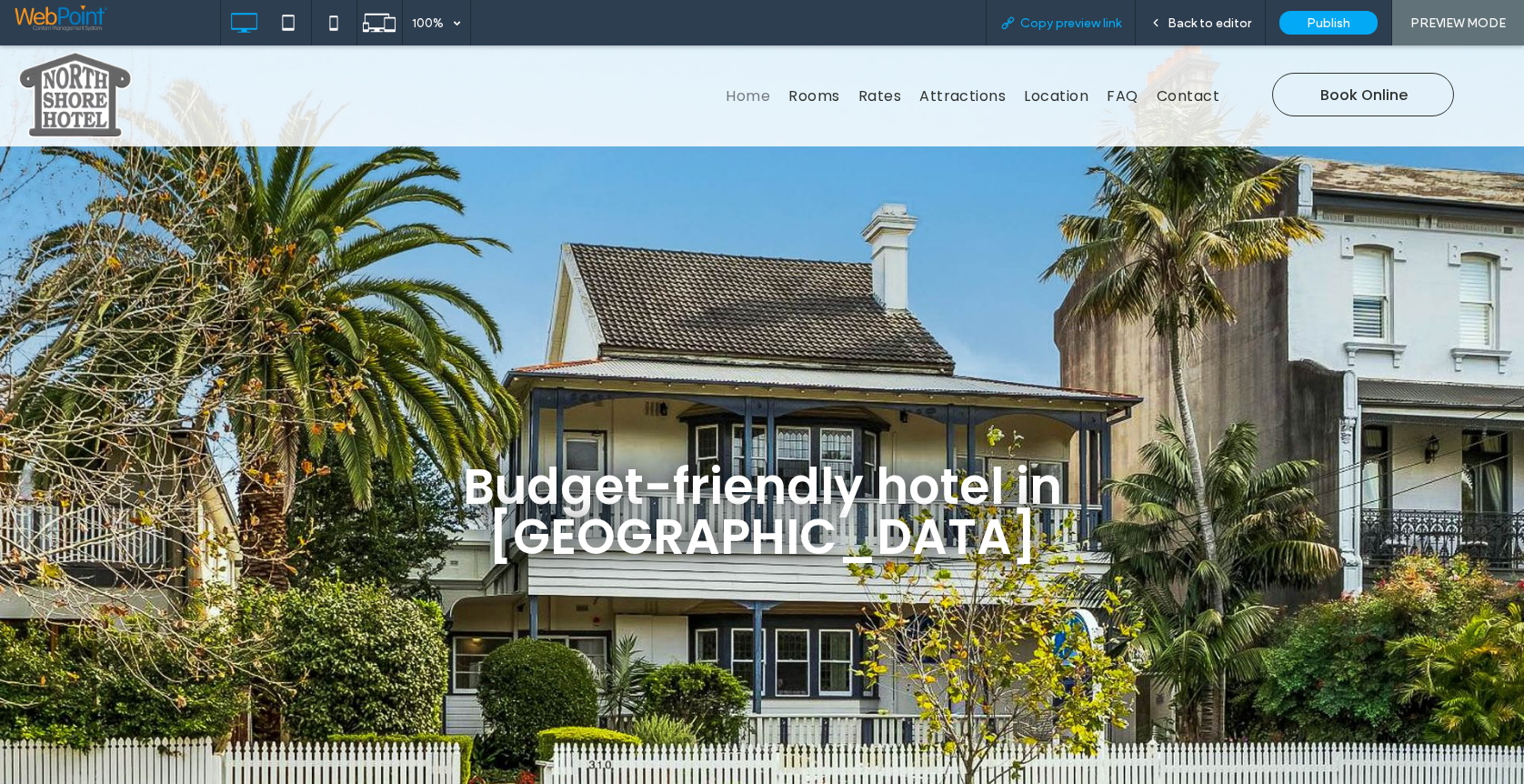
click at [1052, 21] on span "Copy preview link" at bounding box center [1071, 24] width 101 height 16
click at [1072, 20] on span "Copy preview link" at bounding box center [1071, 24] width 101 height 16
click at [1197, 21] on span "Back to editor" at bounding box center [1209, 24] width 83 height 16
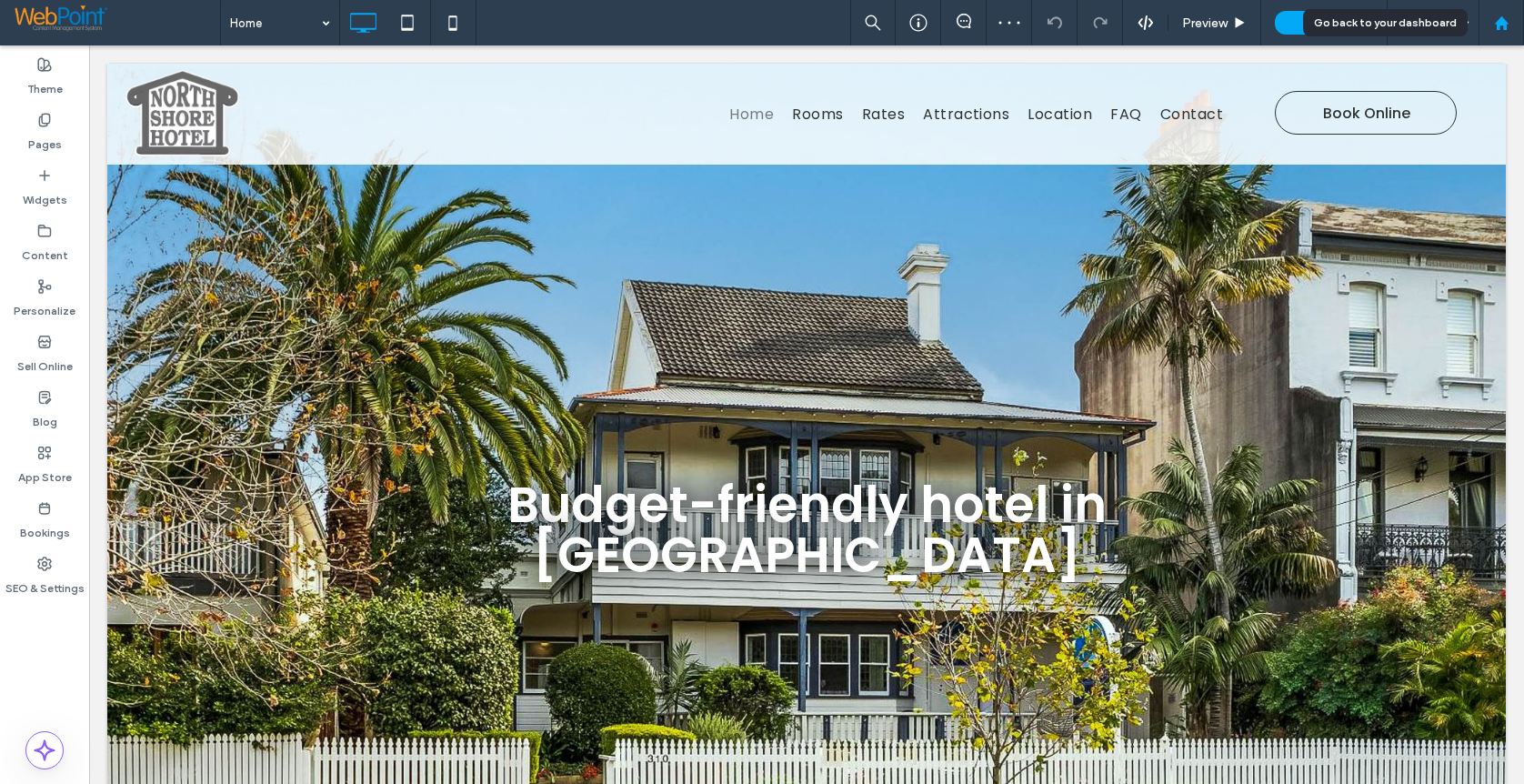
click at [1505, 26] on use at bounding box center [1501, 23] width 14 height 14
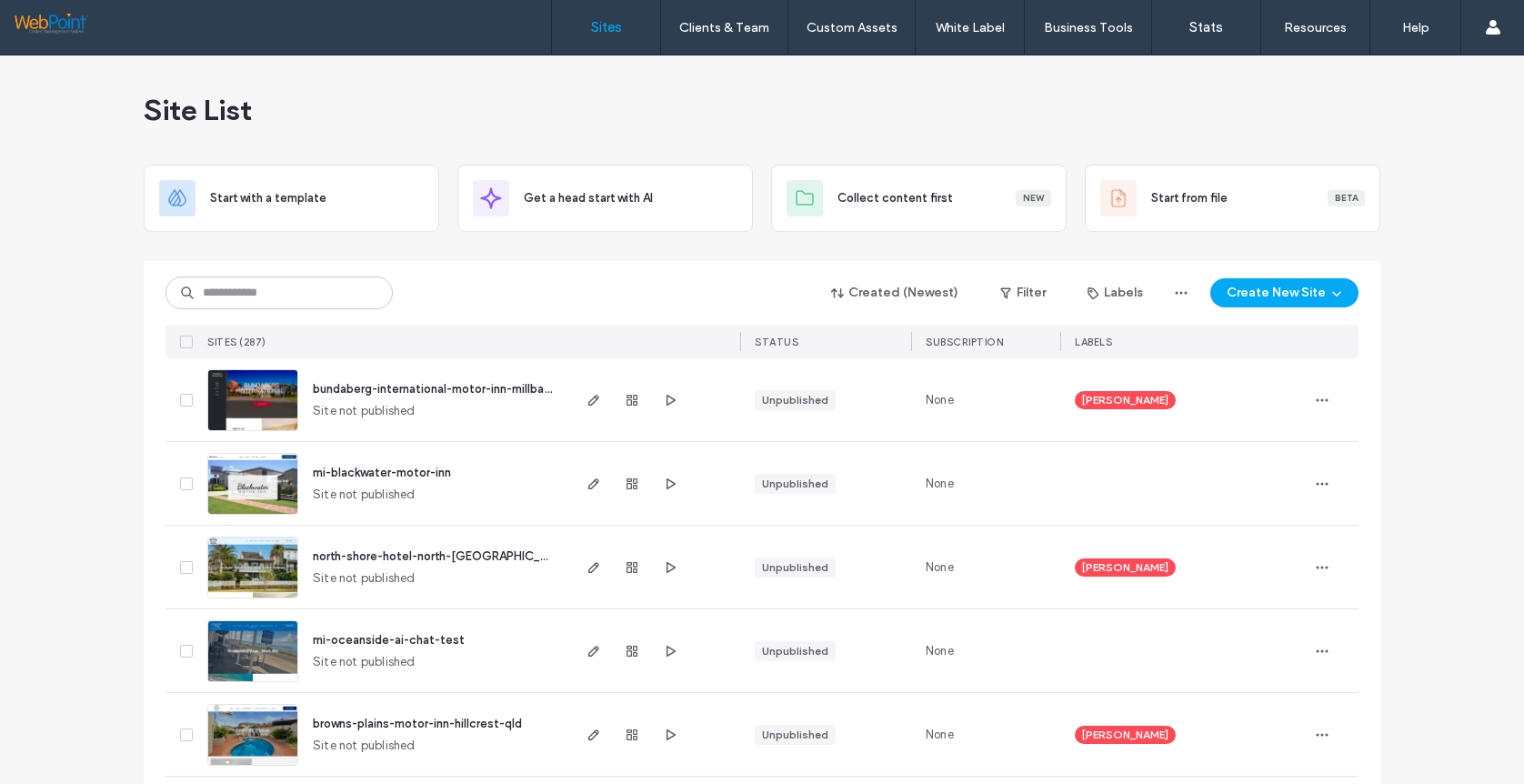
click at [256, 282] on input at bounding box center [280, 292] width 228 height 32
type input "******"
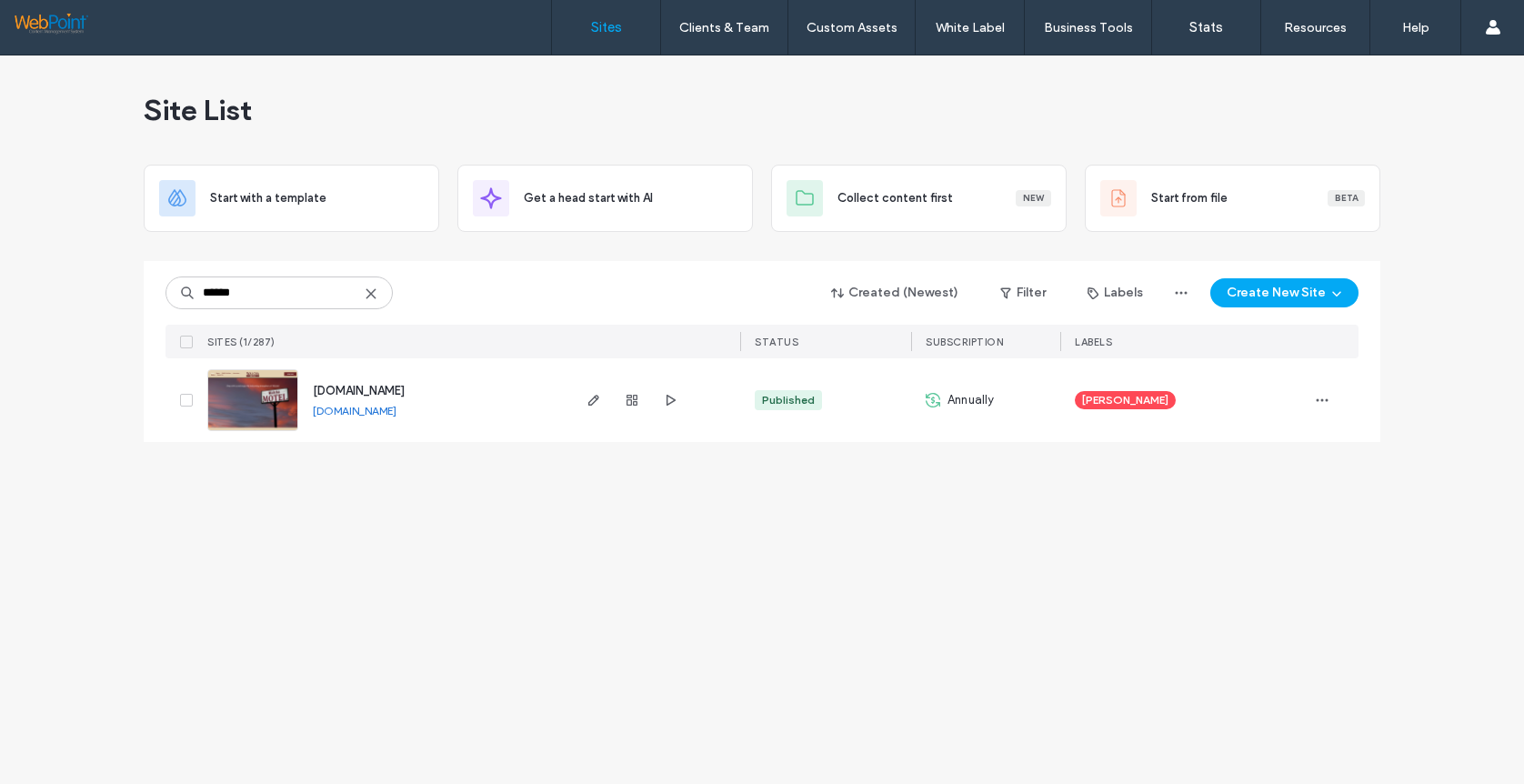
click at [387, 412] on link "www.walchamotel.com.au" at bounding box center [354, 410] width 83 height 14
click at [235, 404] on img at bounding box center [252, 432] width 89 height 124
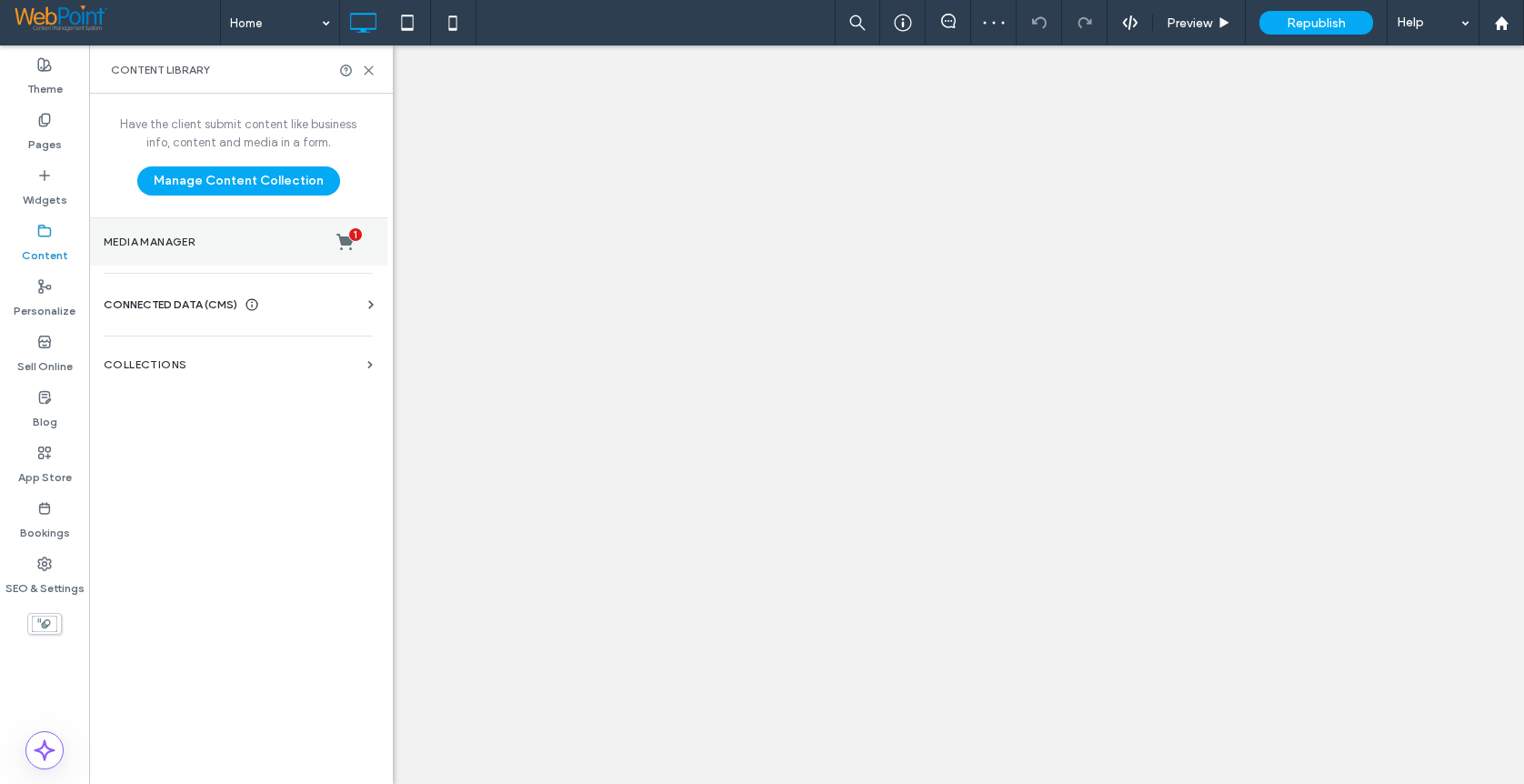
click at [150, 238] on label "Media Manager 1" at bounding box center [238, 241] width 269 height 19
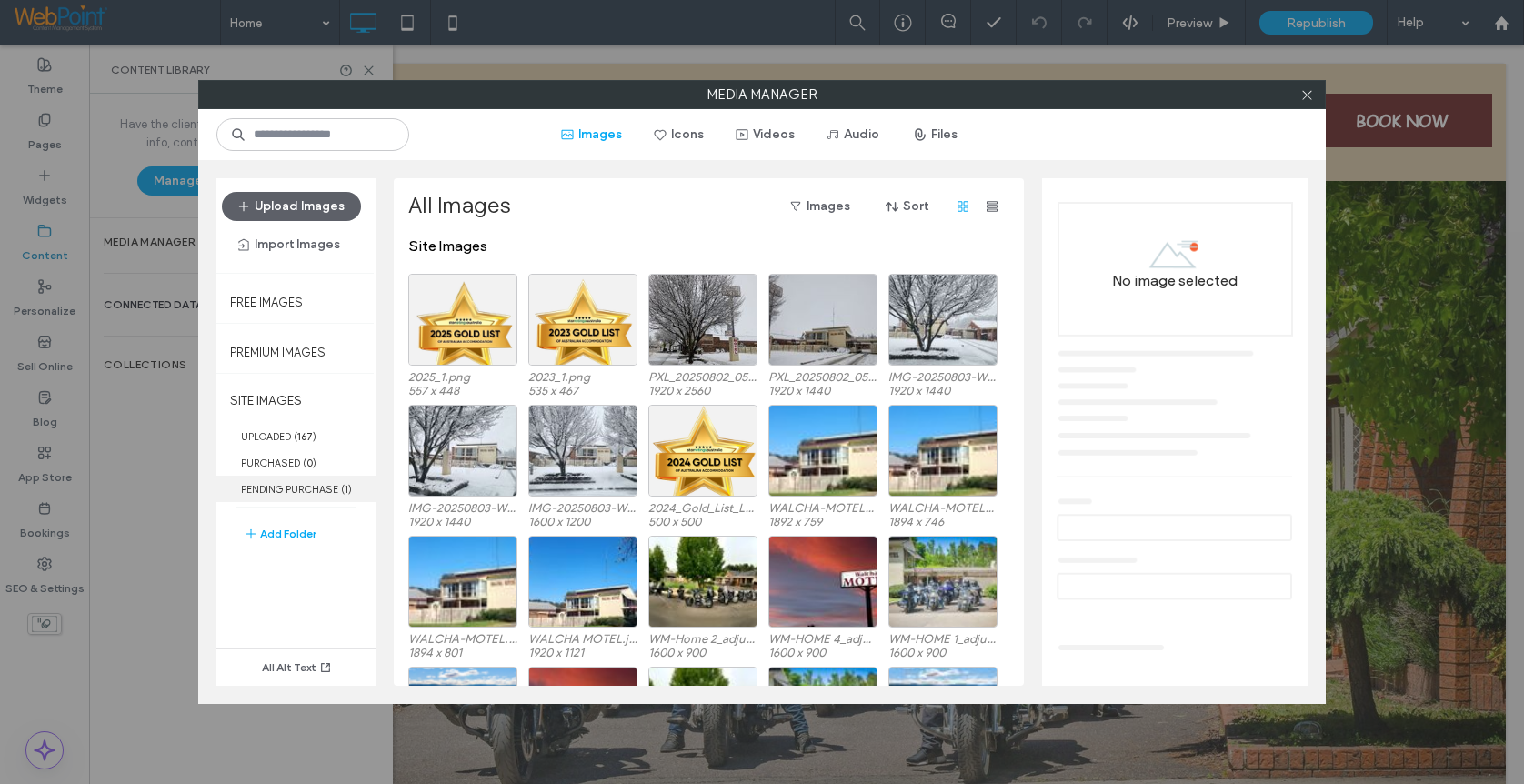
click at [303, 488] on label "PENDING PURCHASE ( 1 )" at bounding box center [296, 489] width 159 height 26
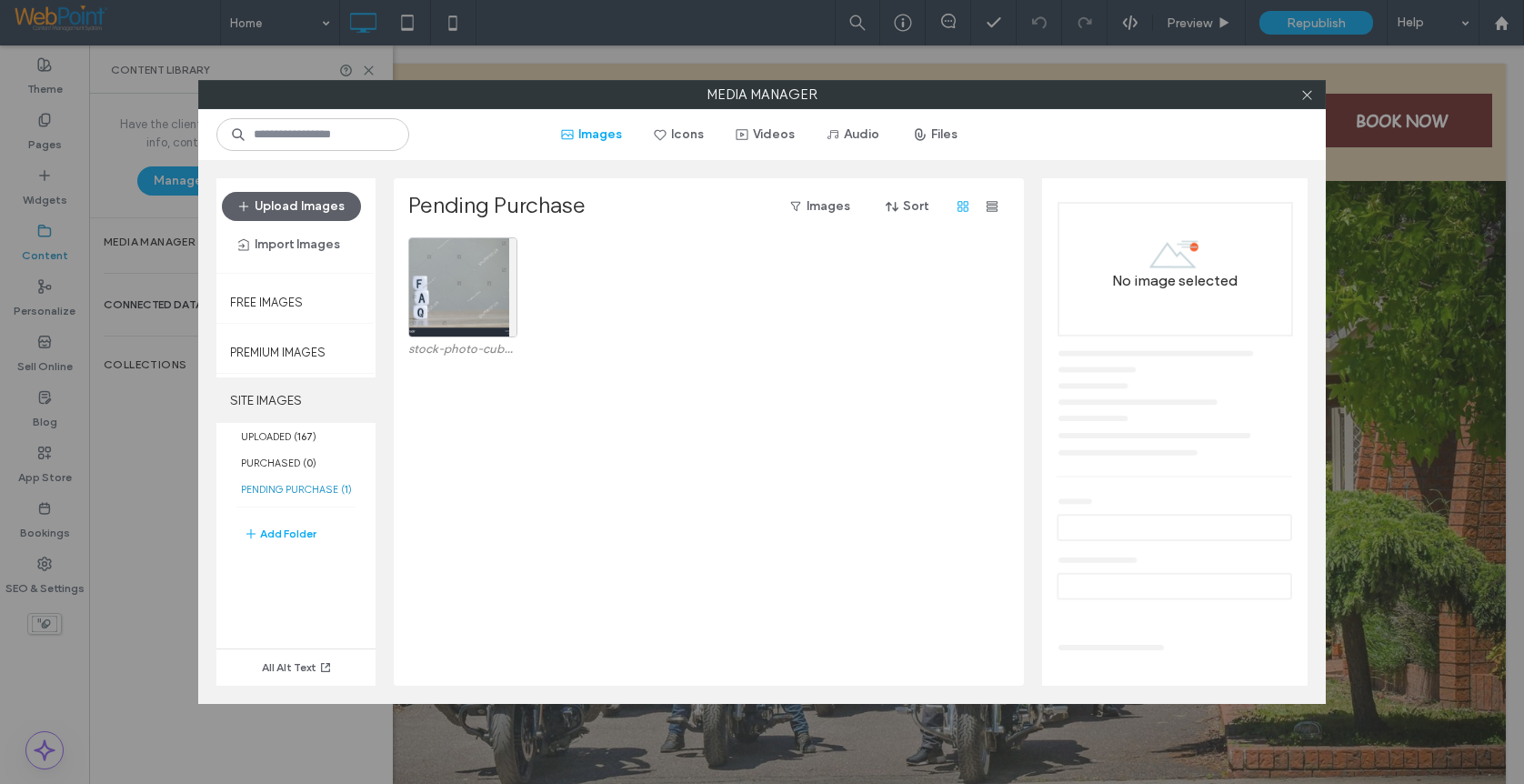
click at [263, 397] on label "SITE IMAGES" at bounding box center [296, 400] width 159 height 45
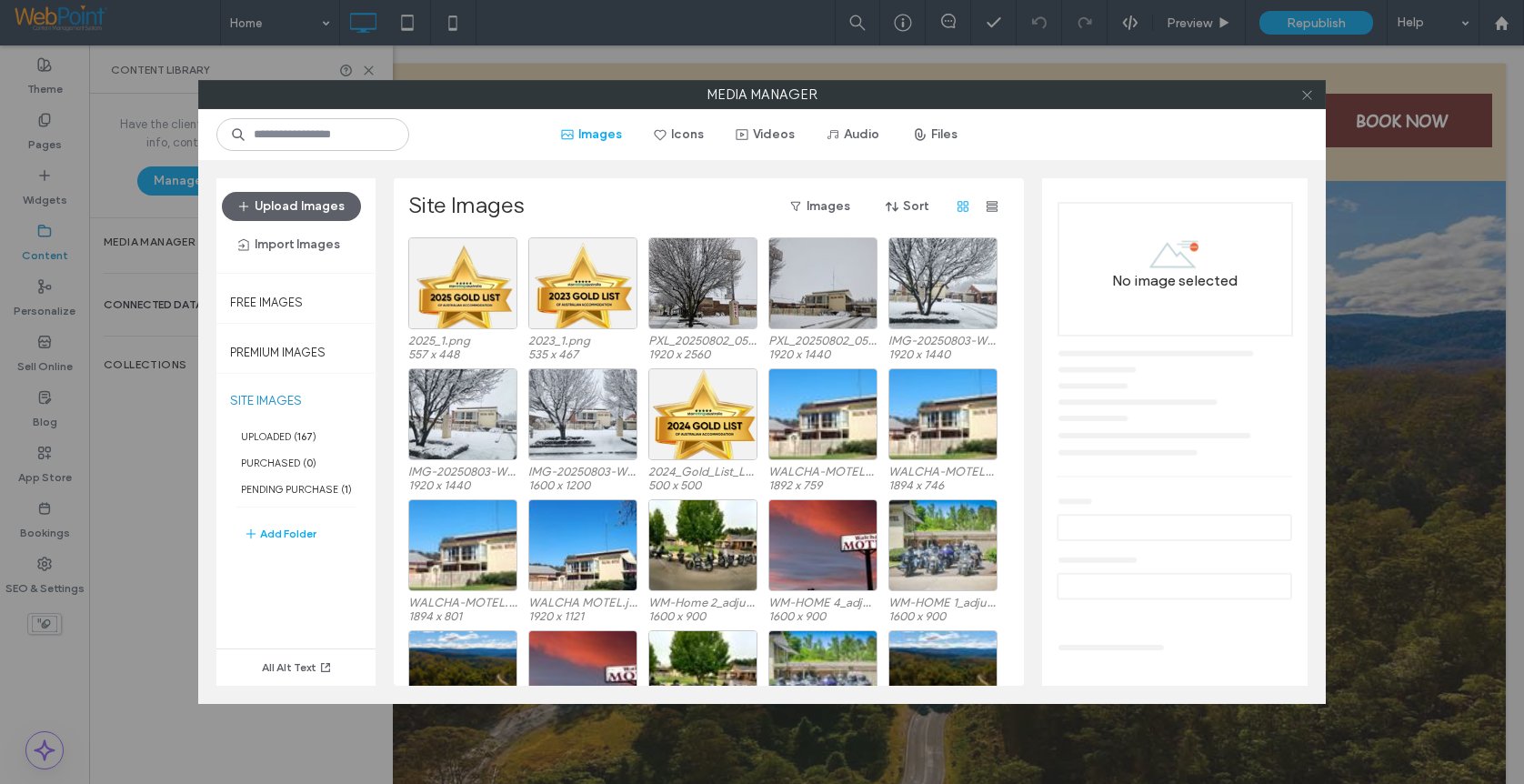
click at [1303, 90] on icon at bounding box center [1307, 95] width 14 height 14
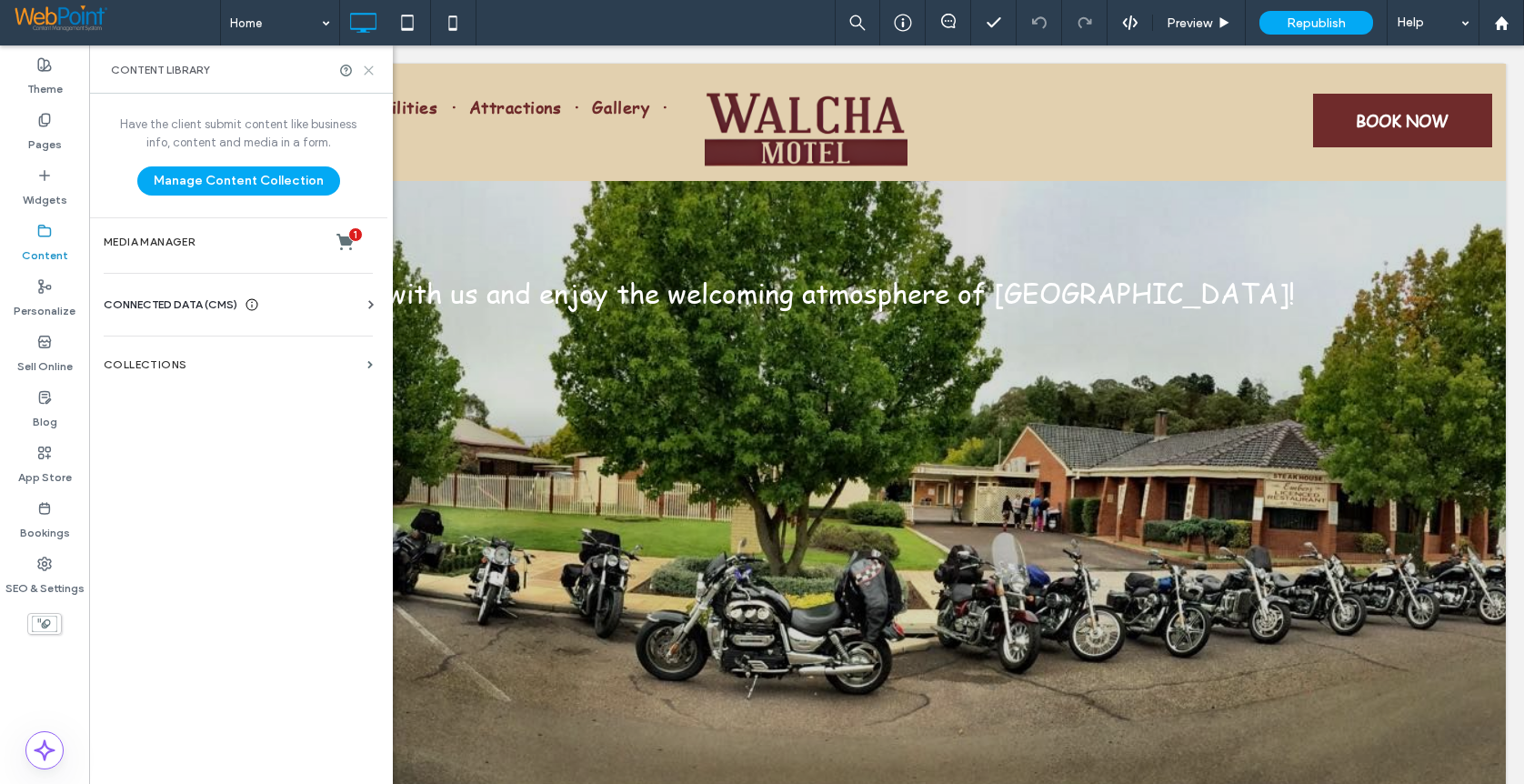
click at [367, 64] on icon at bounding box center [369, 71] width 14 height 14
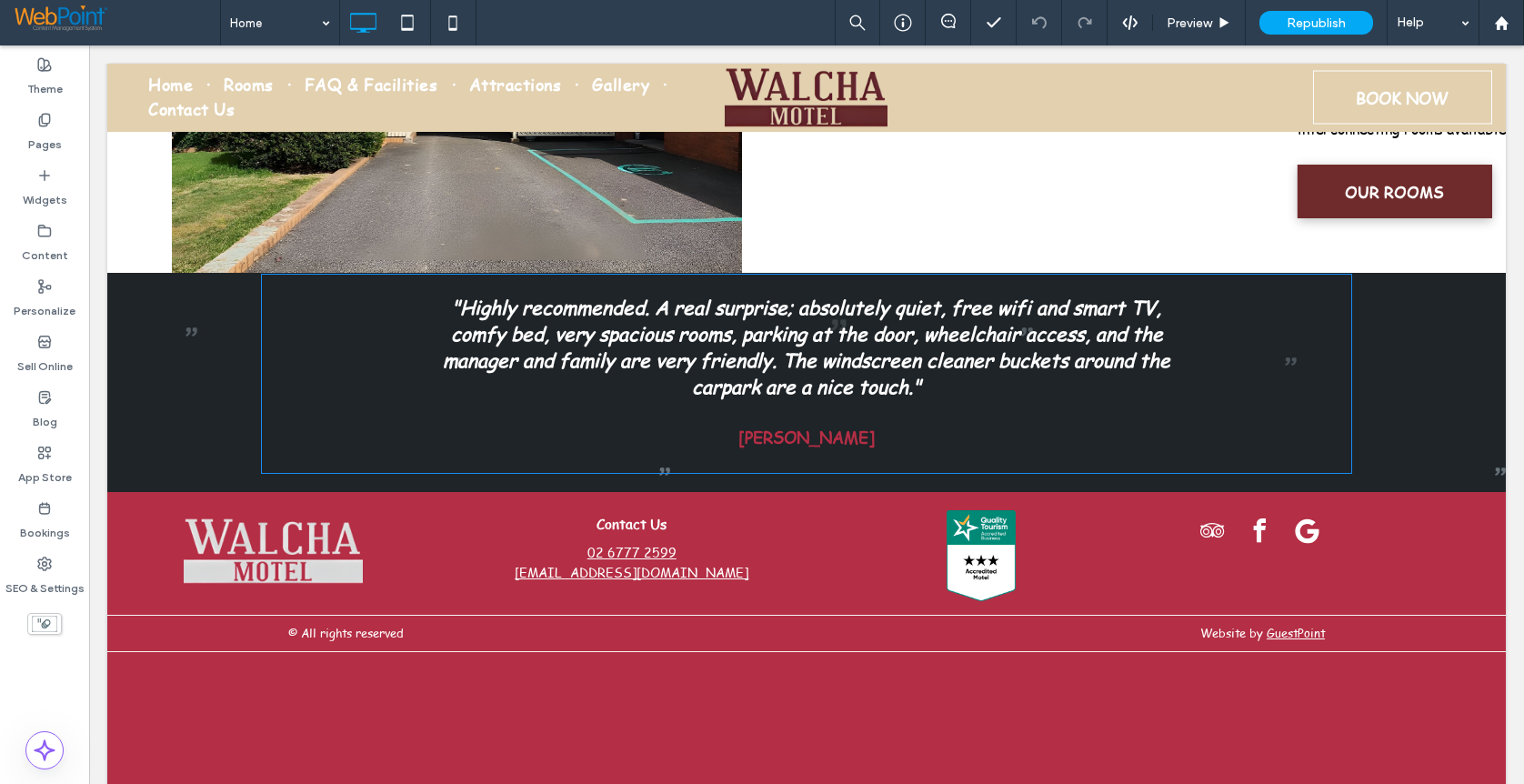
scroll to position [2382, 0]
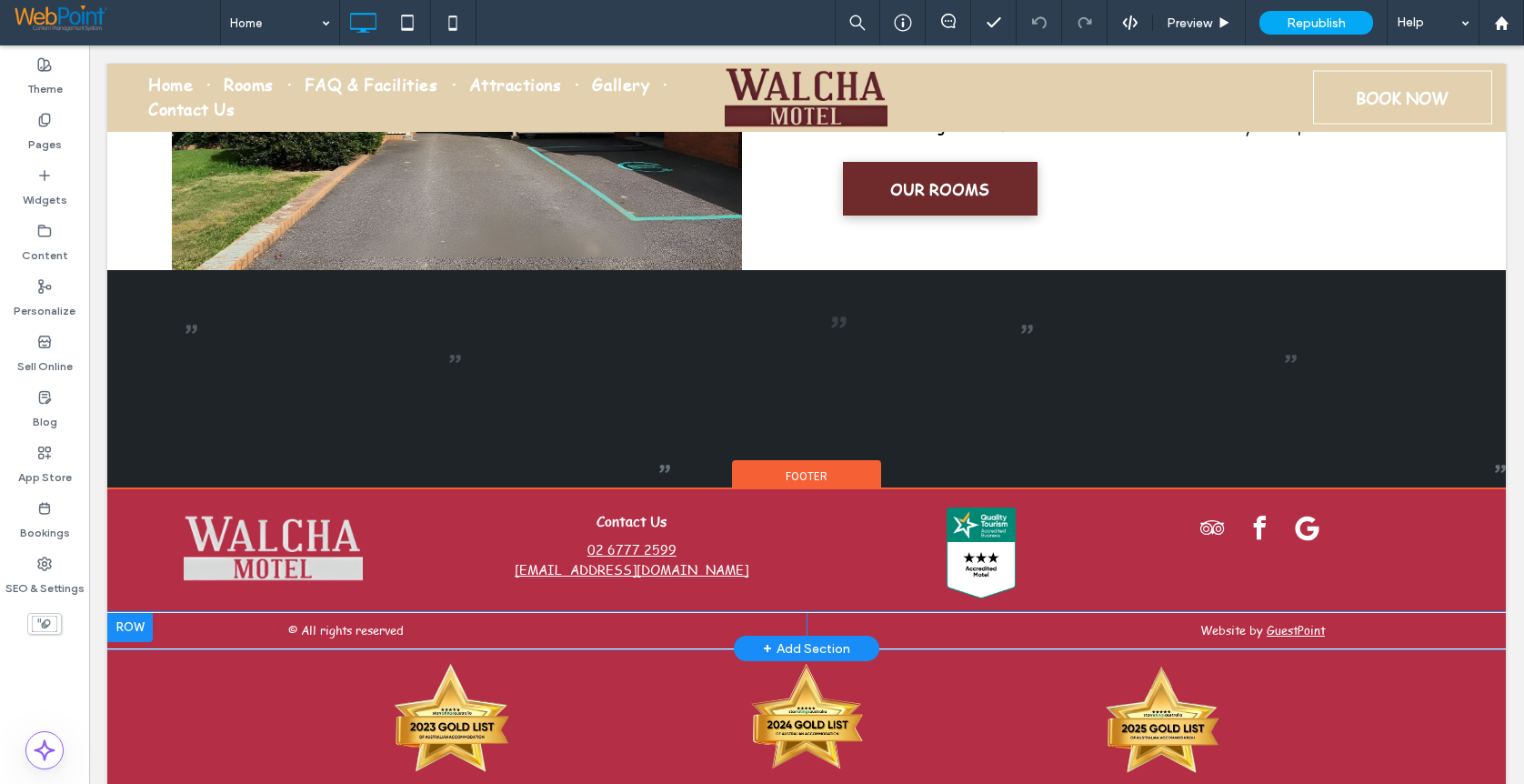
click at [137, 613] on div at bounding box center [130, 628] width 45 height 29
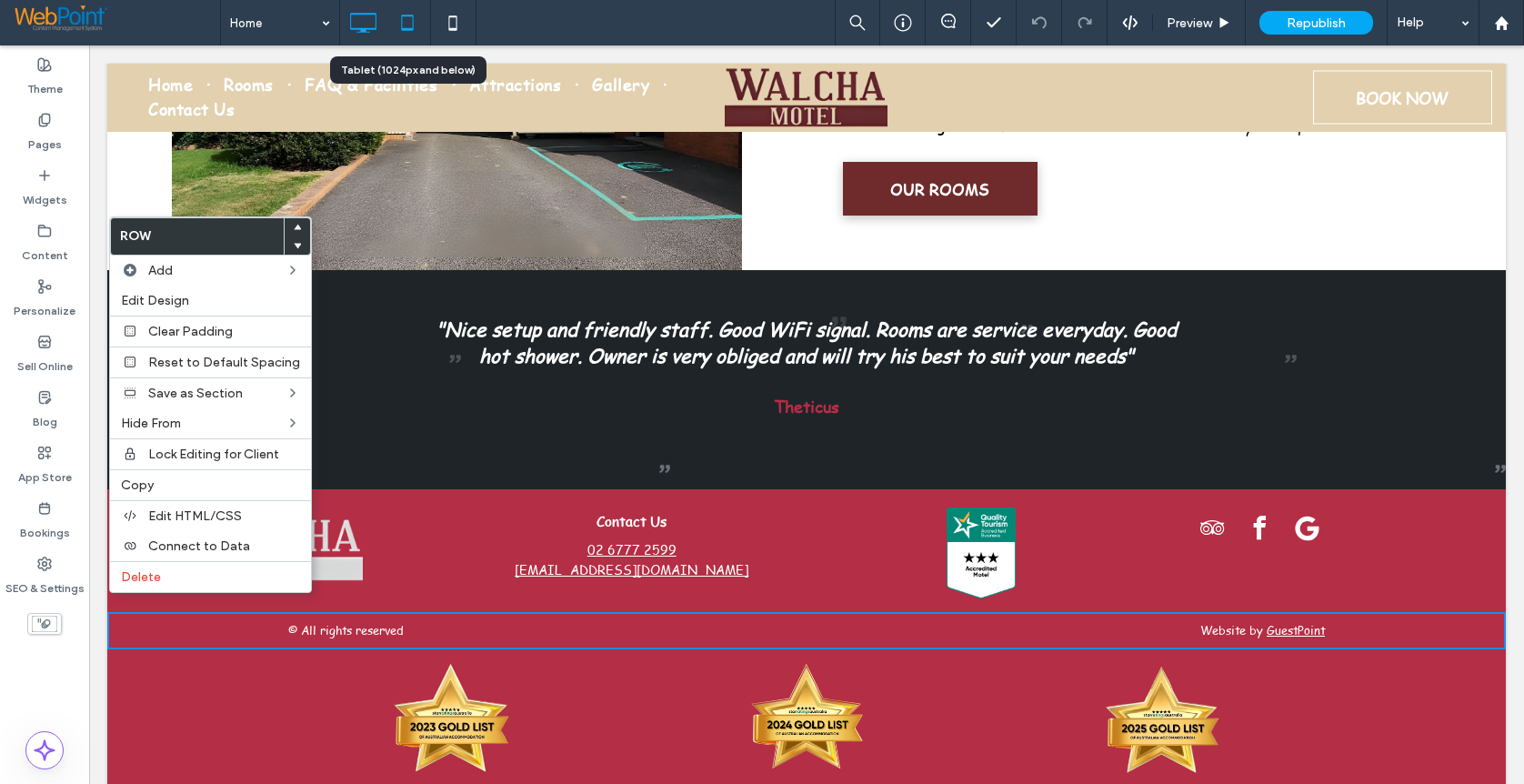
drag, startPoint x: 403, startPoint y: 19, endPoint x: 399, endPoint y: 105, distance: 86.1
click at [403, 19] on icon at bounding box center [407, 23] width 36 height 36
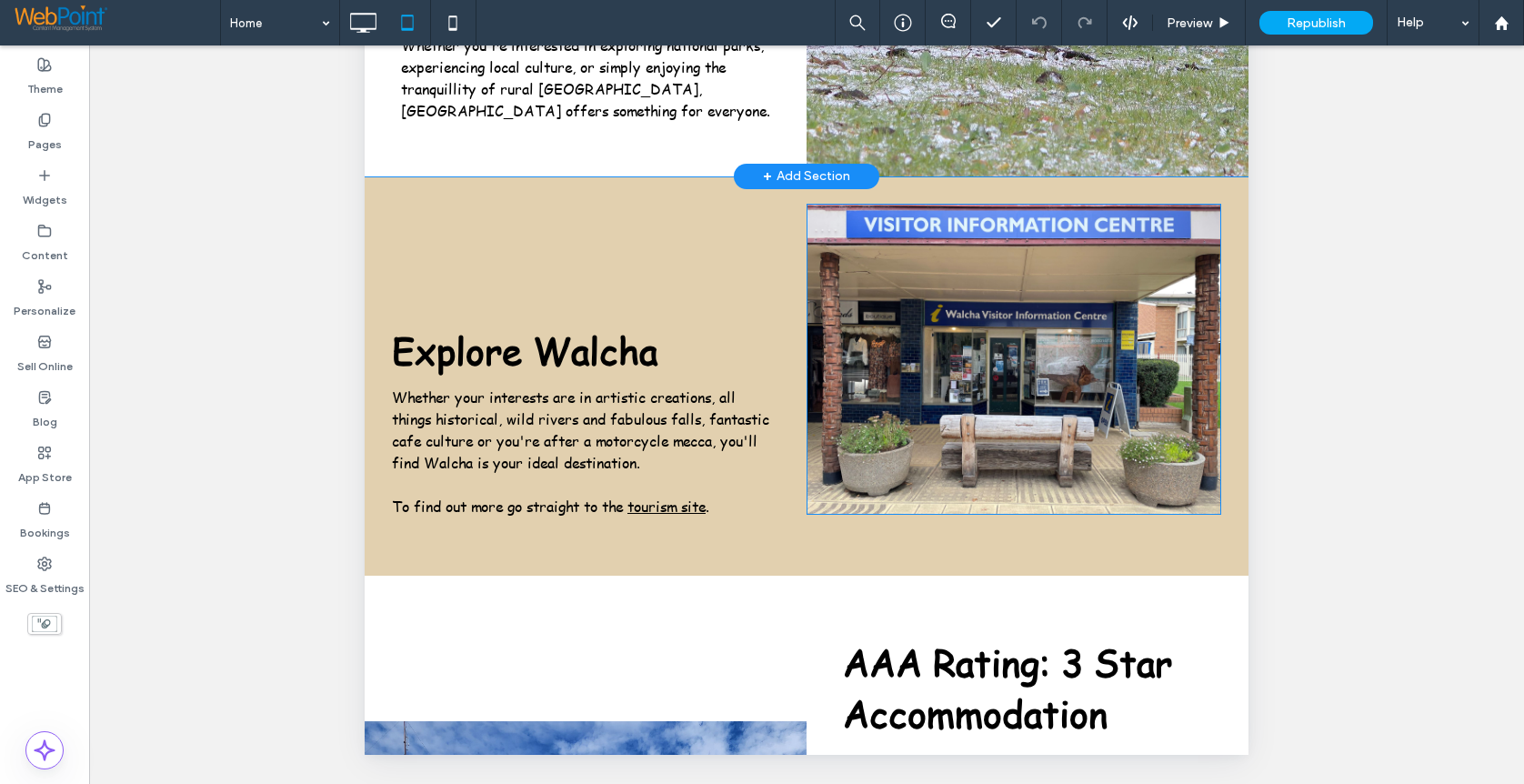
scroll to position [1153, 0]
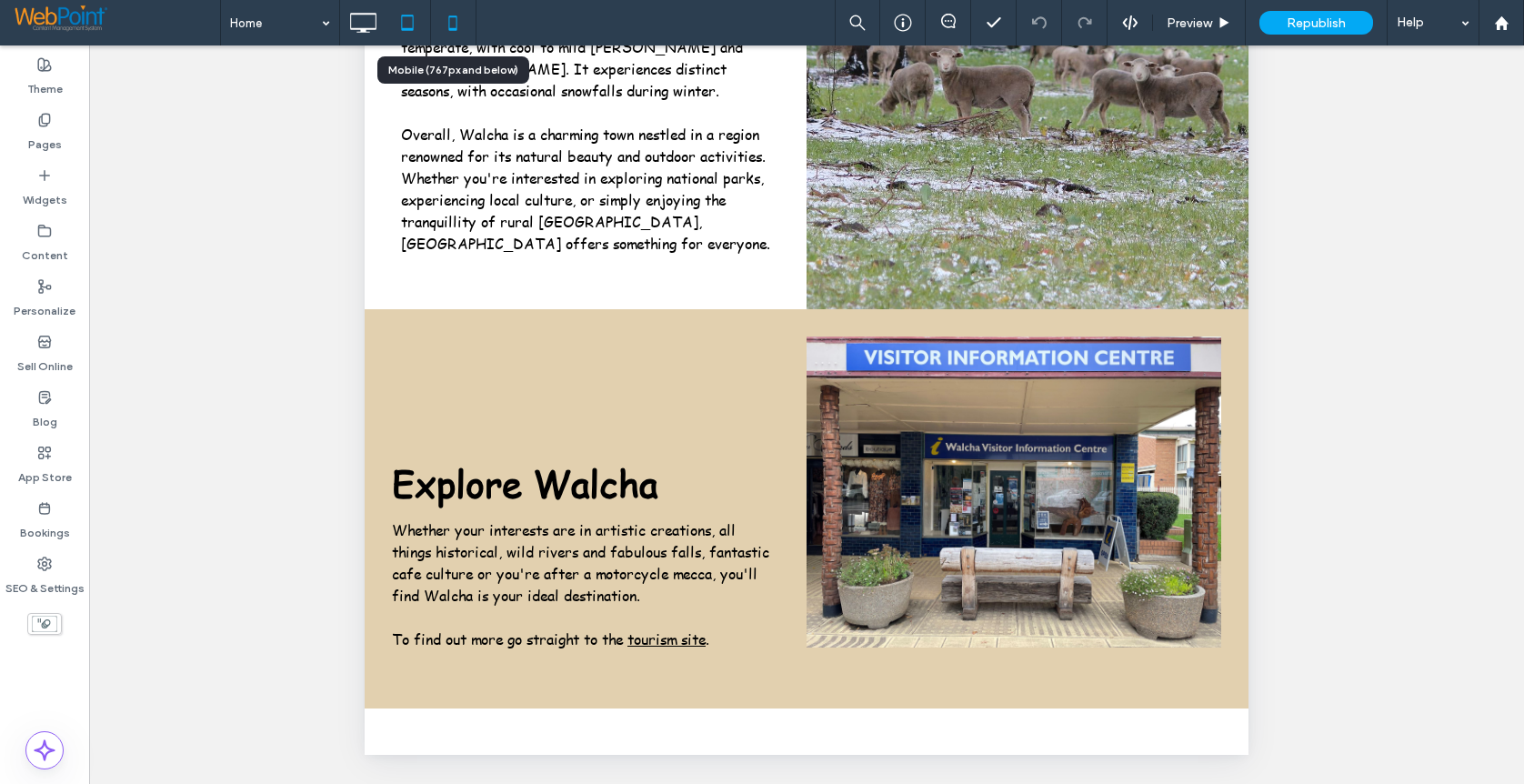
click at [449, 18] on use at bounding box center [452, 23] width 8 height 15
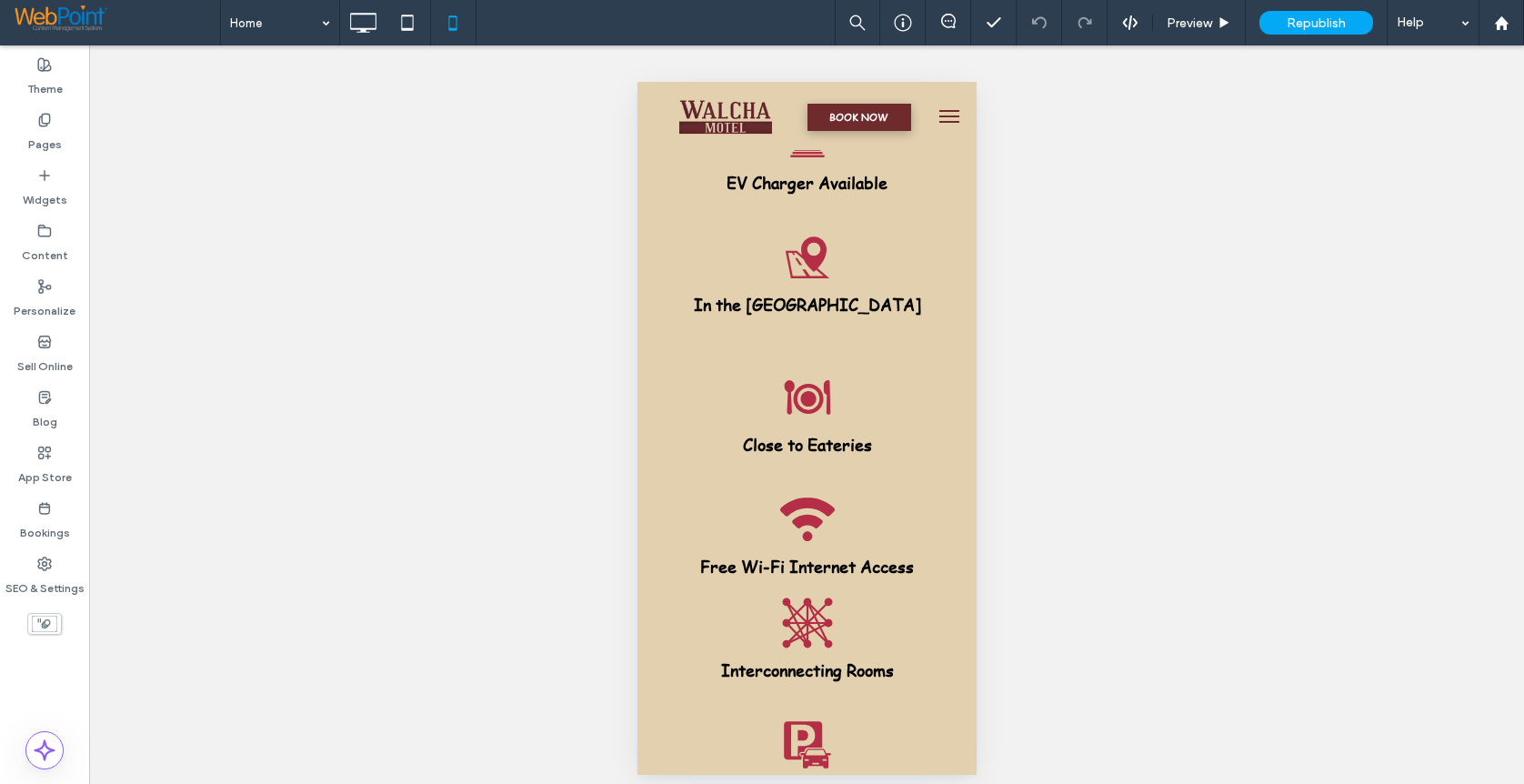
scroll to position [0, 0]
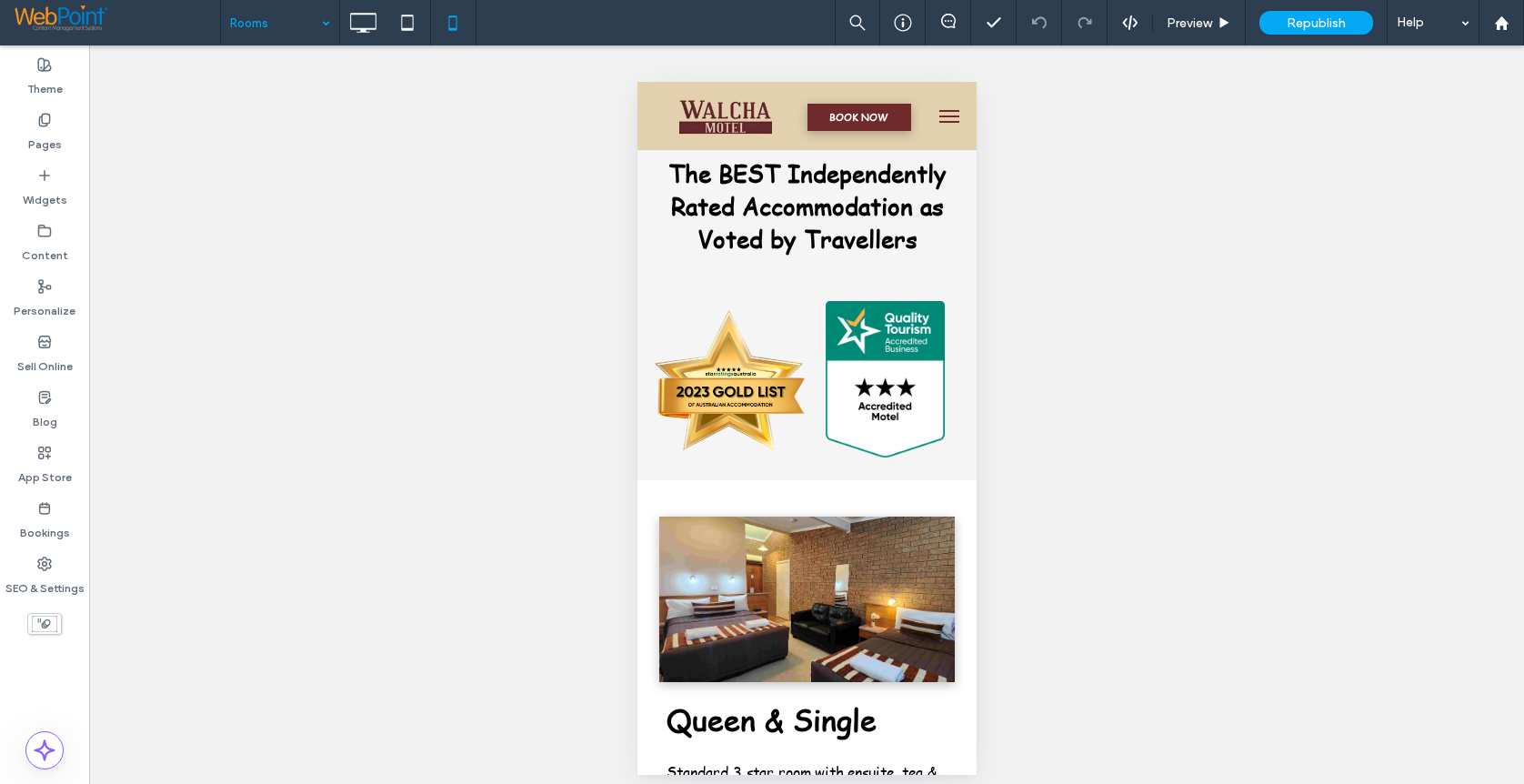
click at [263, 18] on input at bounding box center [275, 23] width 91 height 45
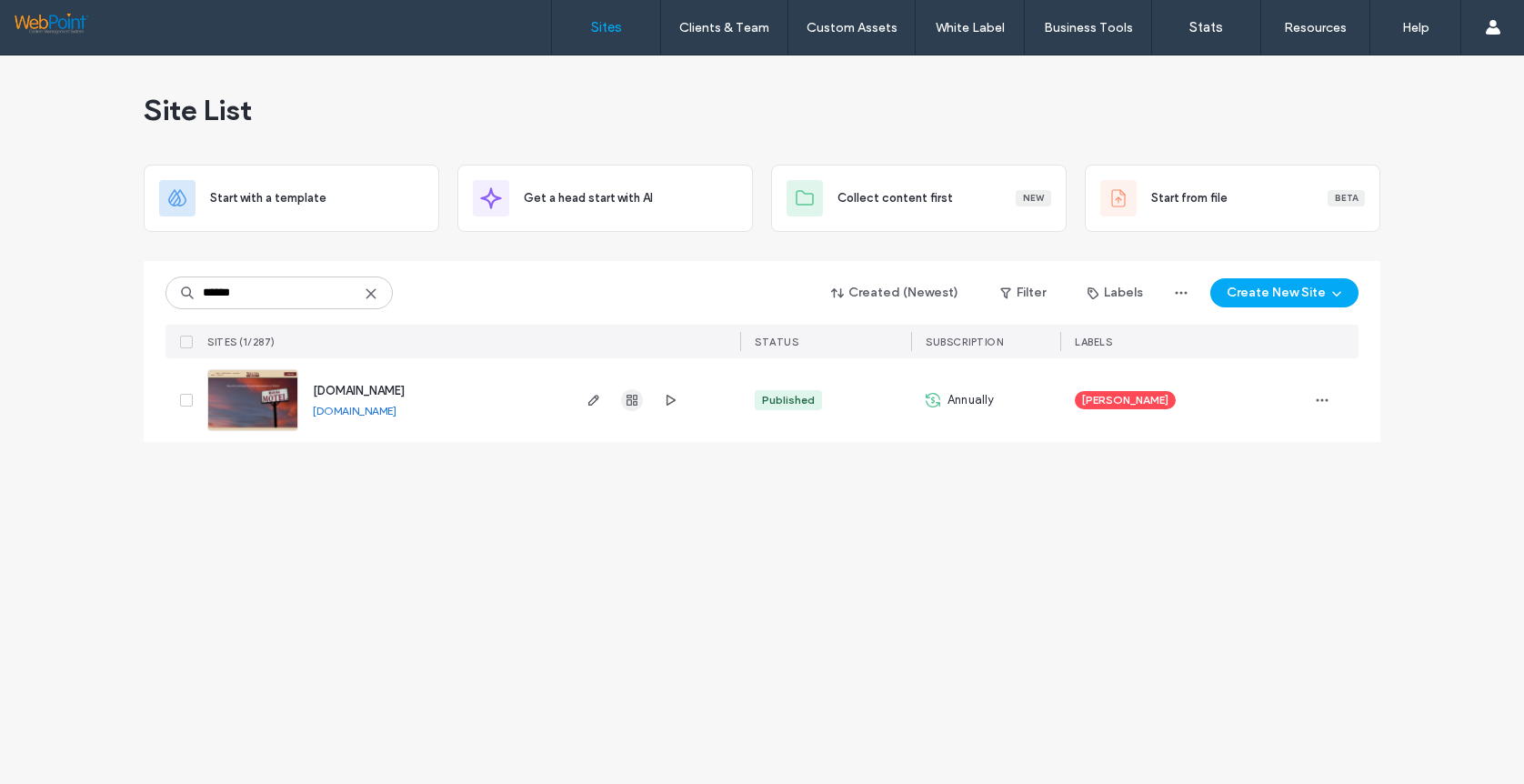
type input "******"
click at [634, 405] on use "button" at bounding box center [632, 399] width 11 height 11
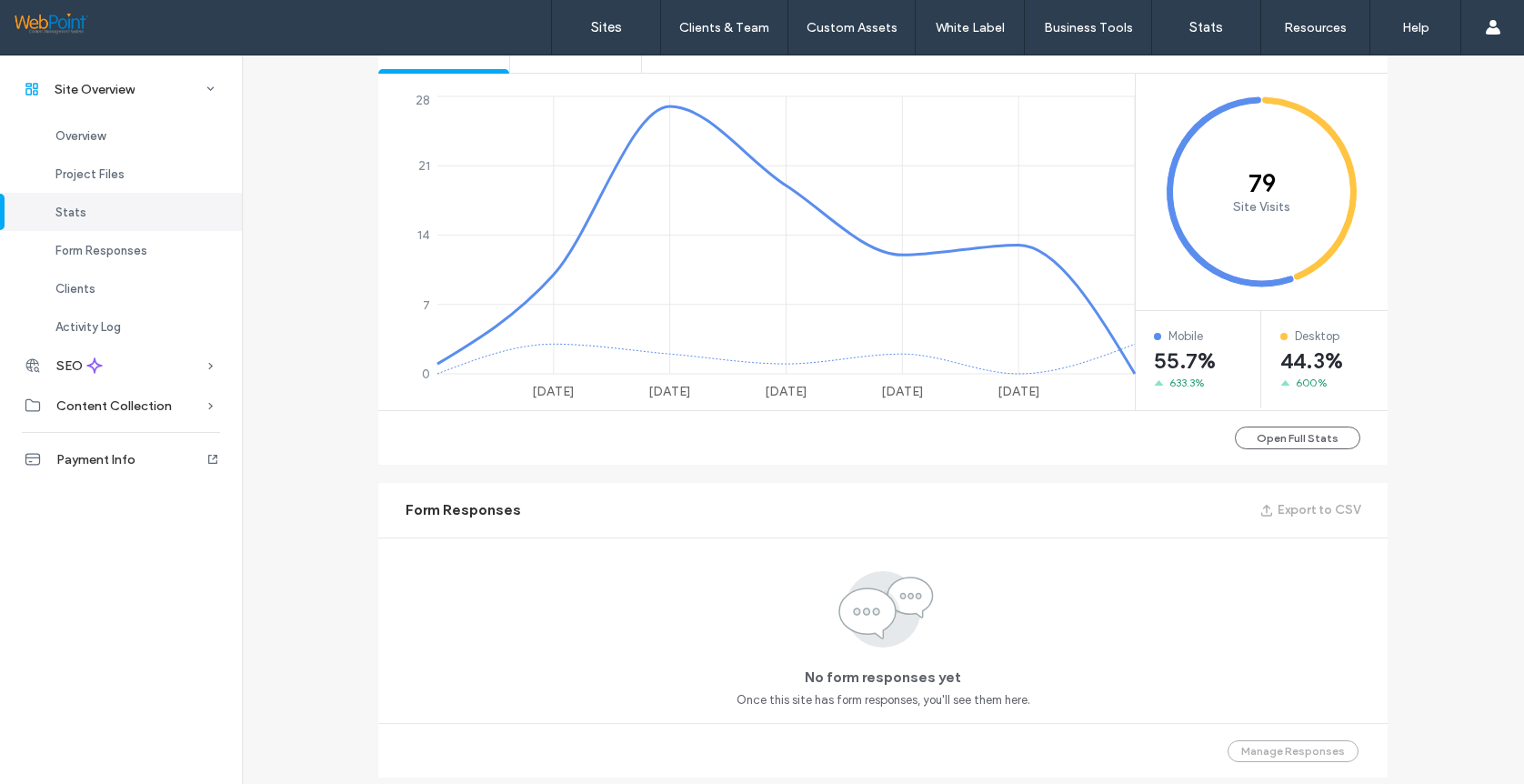
scroll to position [910, 0]
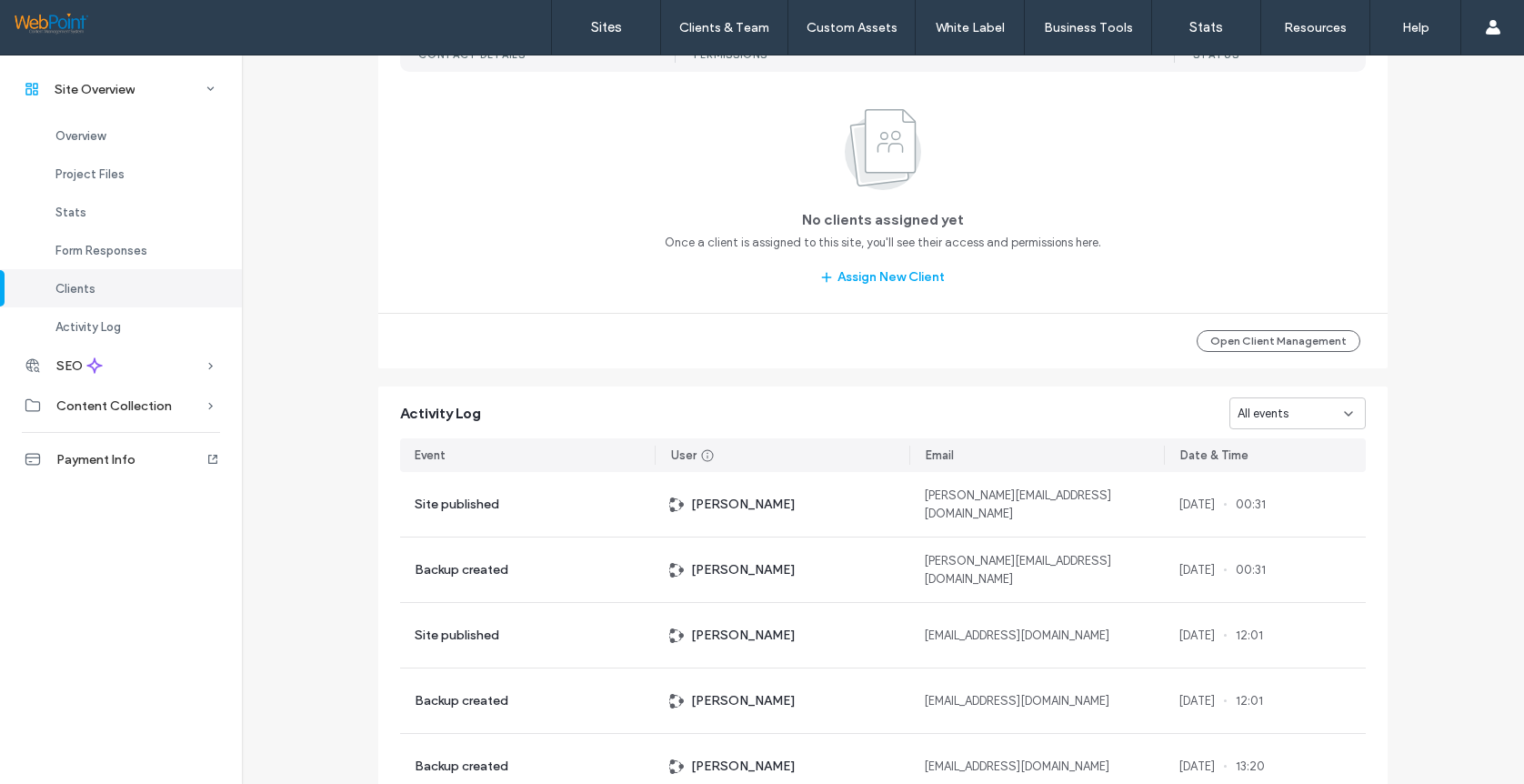
scroll to position [1637, 0]
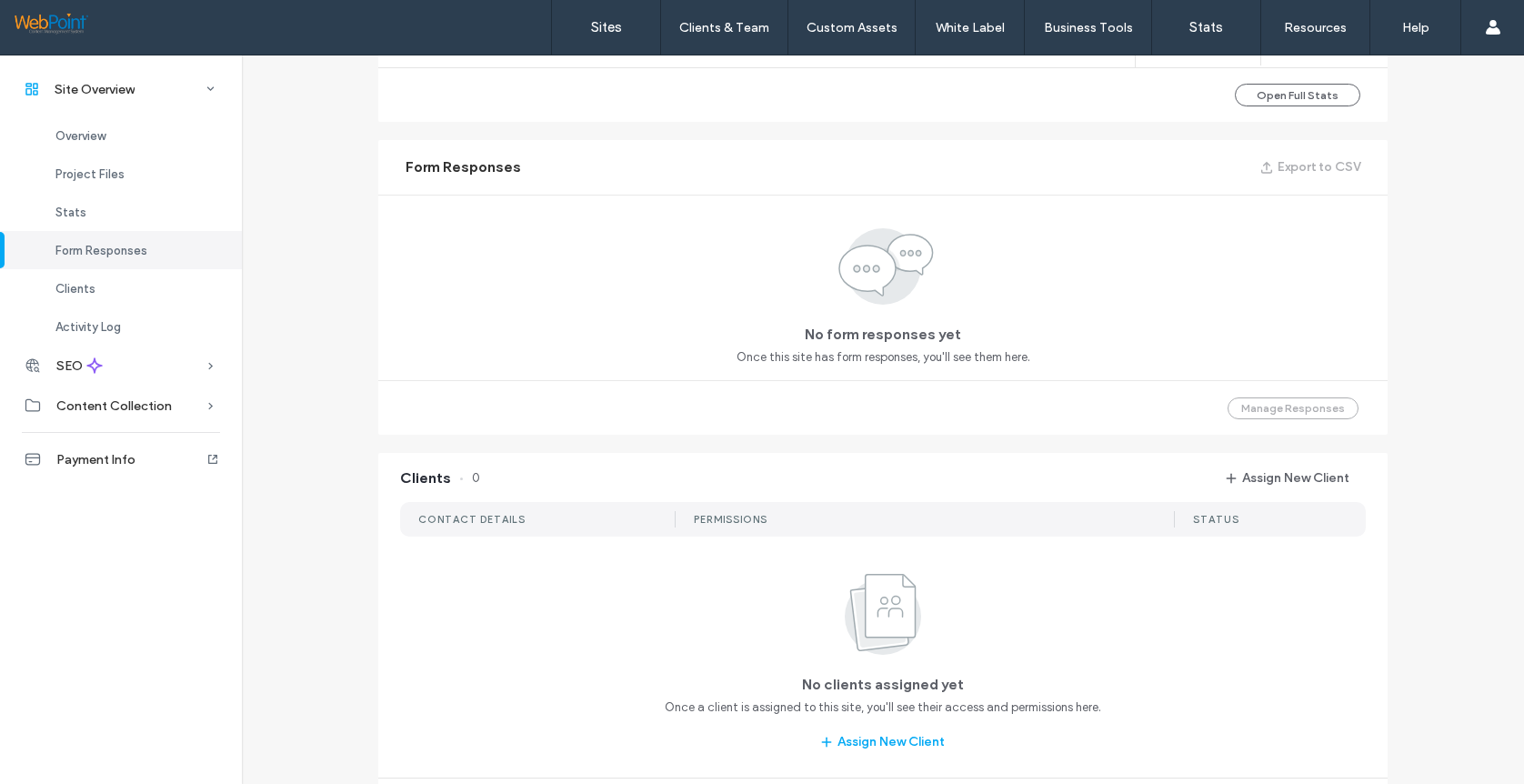
scroll to position [454, 0]
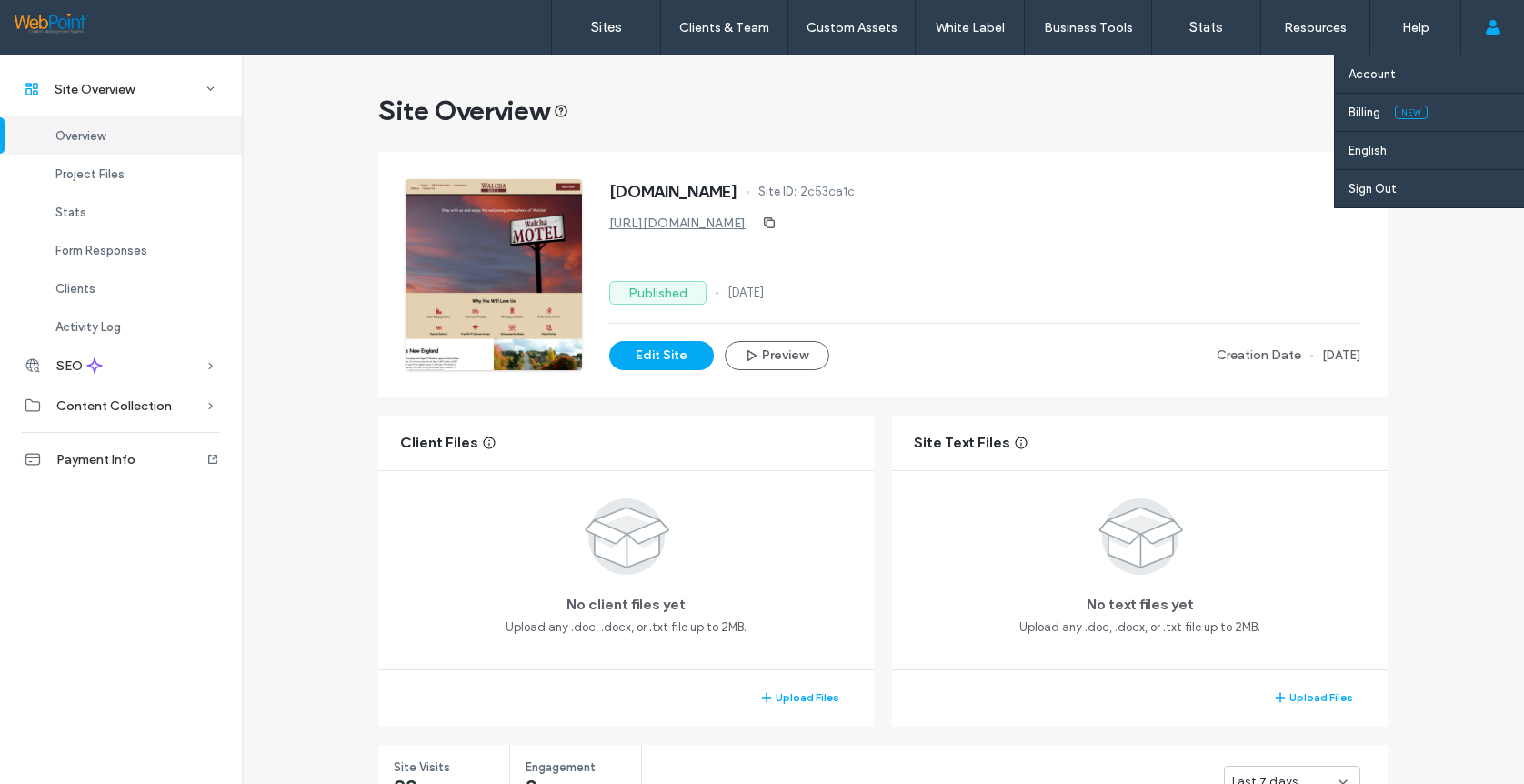
click at [1496, 18] on span at bounding box center [1493, 27] width 15 height 55
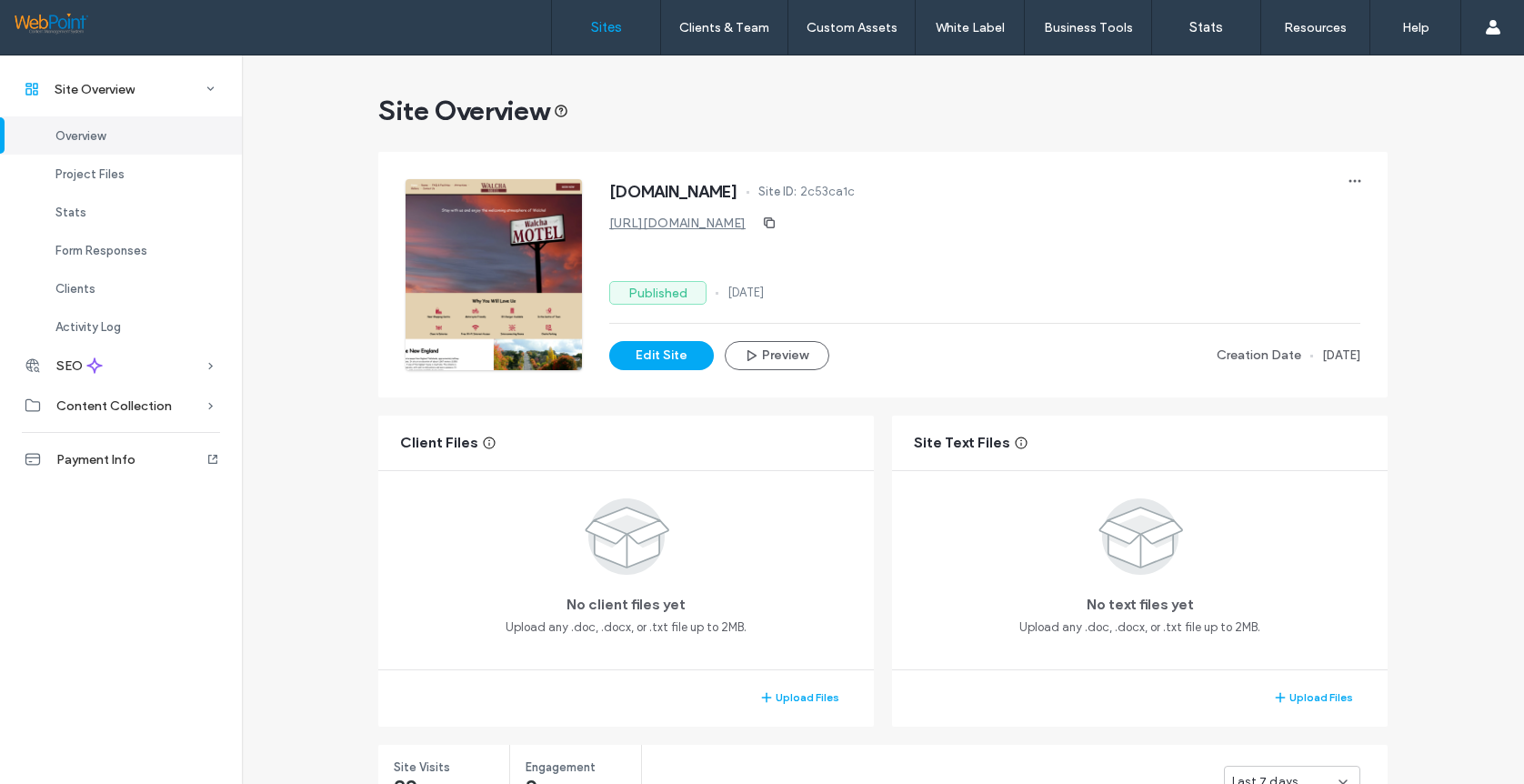
click at [597, 34] on label "Sites" at bounding box center [606, 26] width 31 height 17
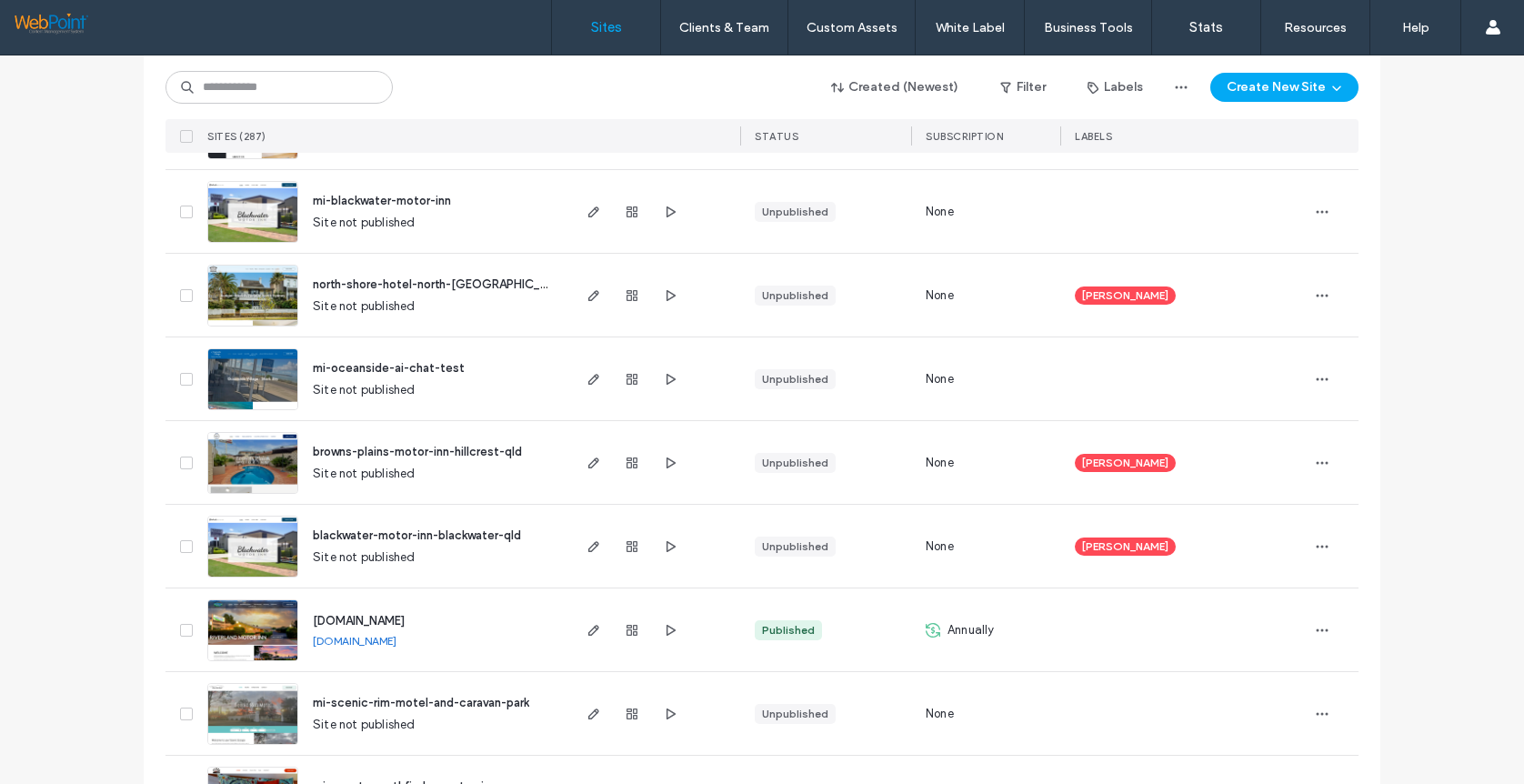
scroll to position [273, 0]
click at [237, 466] on img at bounding box center [252, 494] width 89 height 124
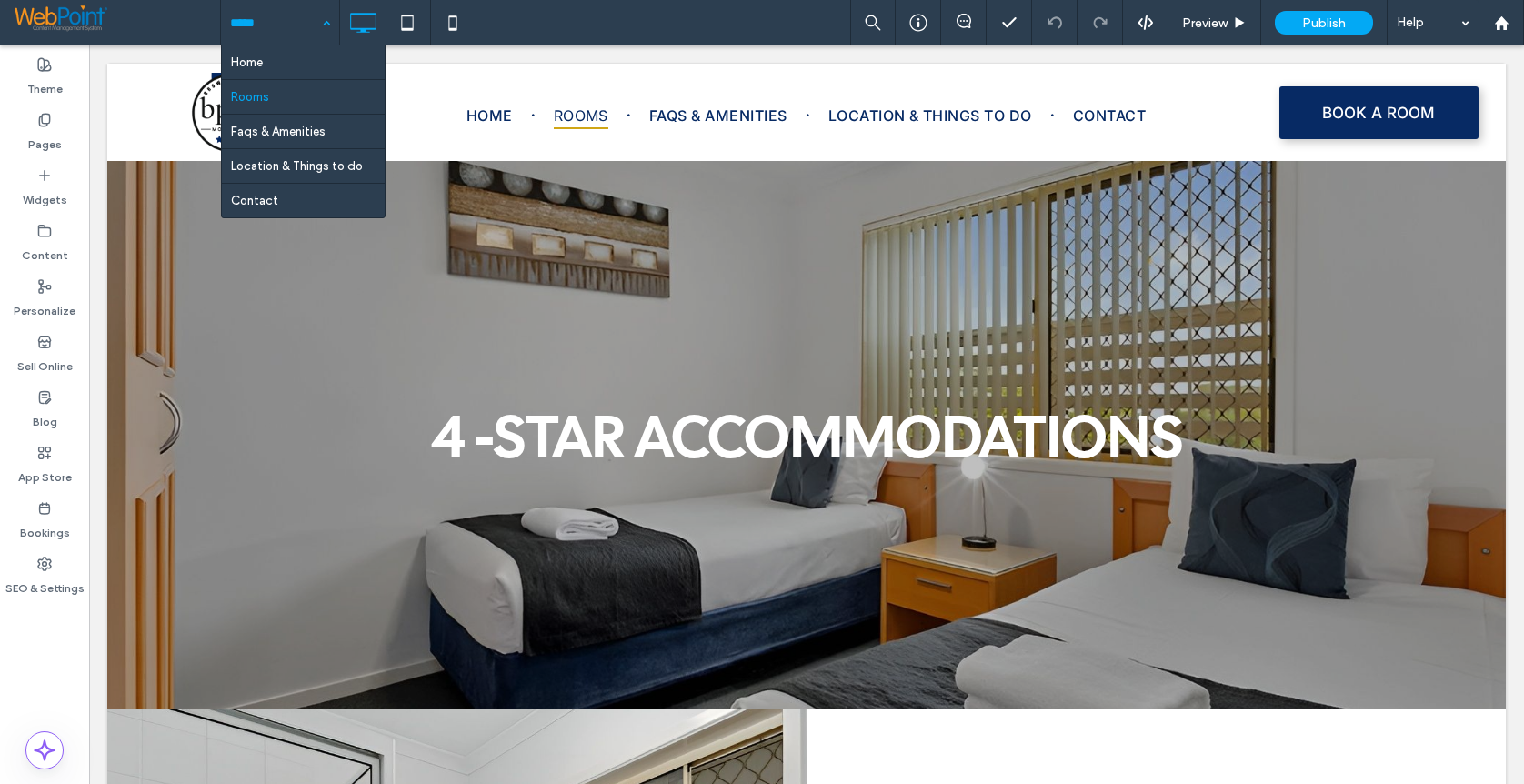
click at [256, 23] on input at bounding box center [275, 23] width 91 height 45
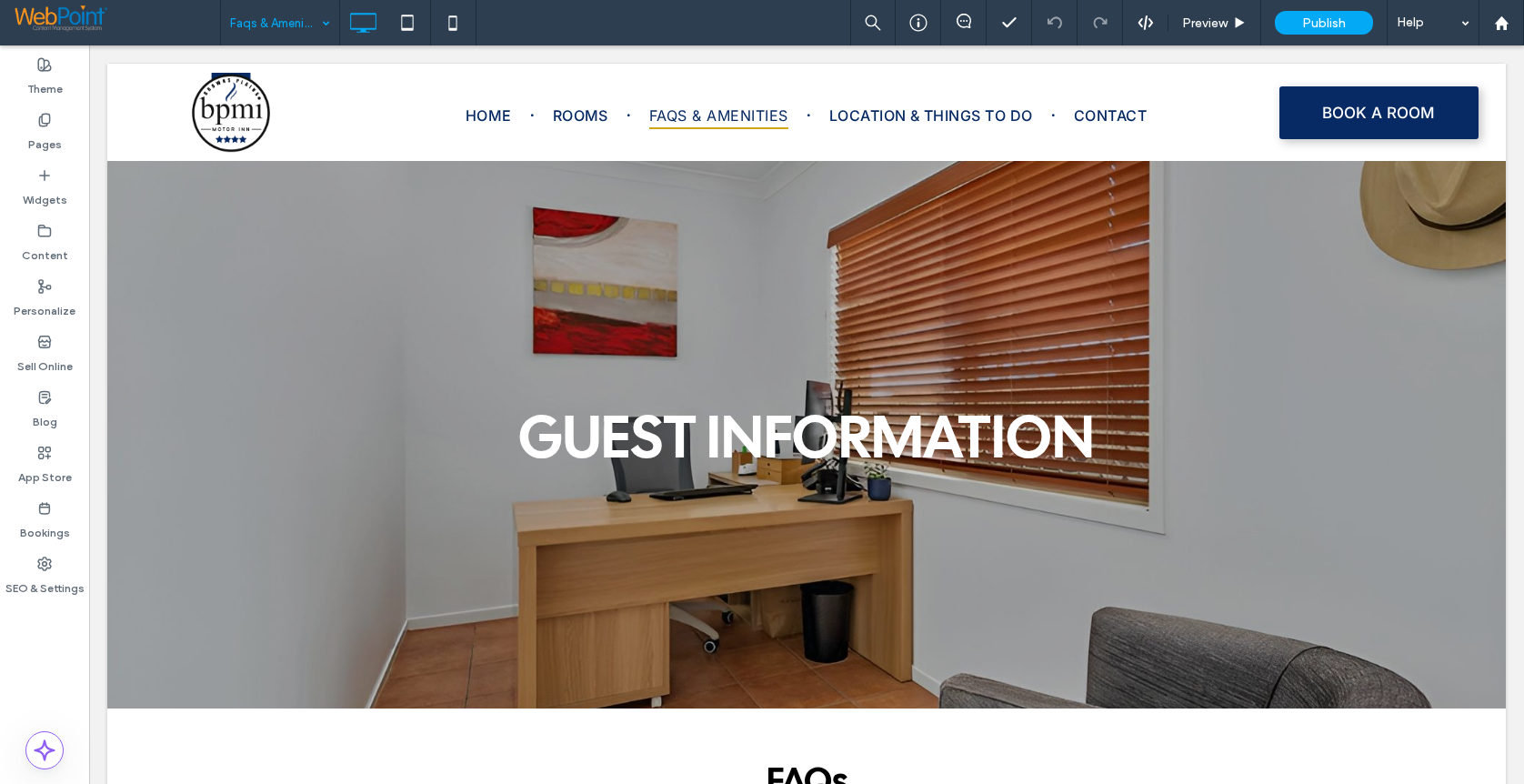
click at [257, 18] on input at bounding box center [275, 23] width 91 height 45
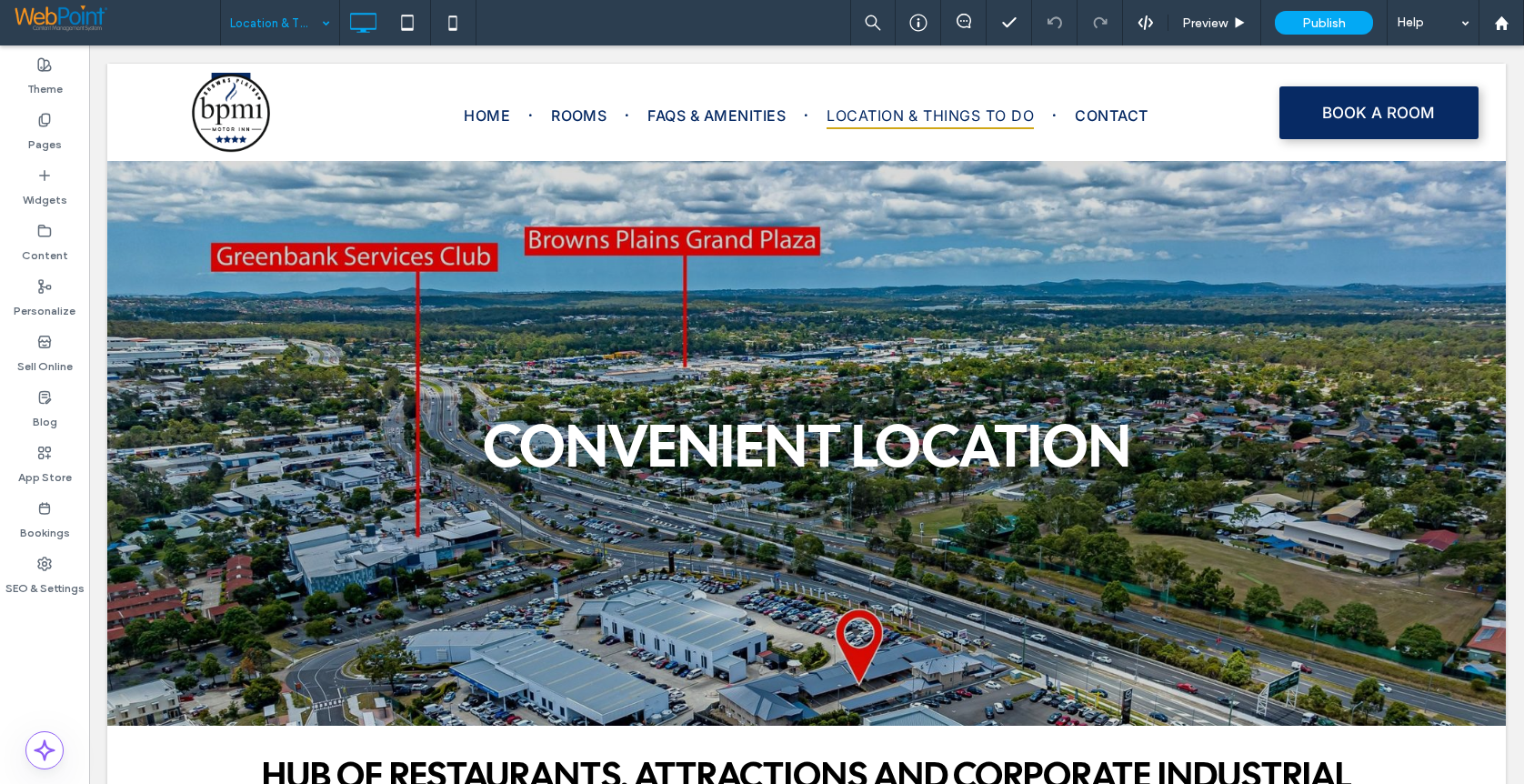
click at [248, 25] on input at bounding box center [275, 23] width 91 height 45
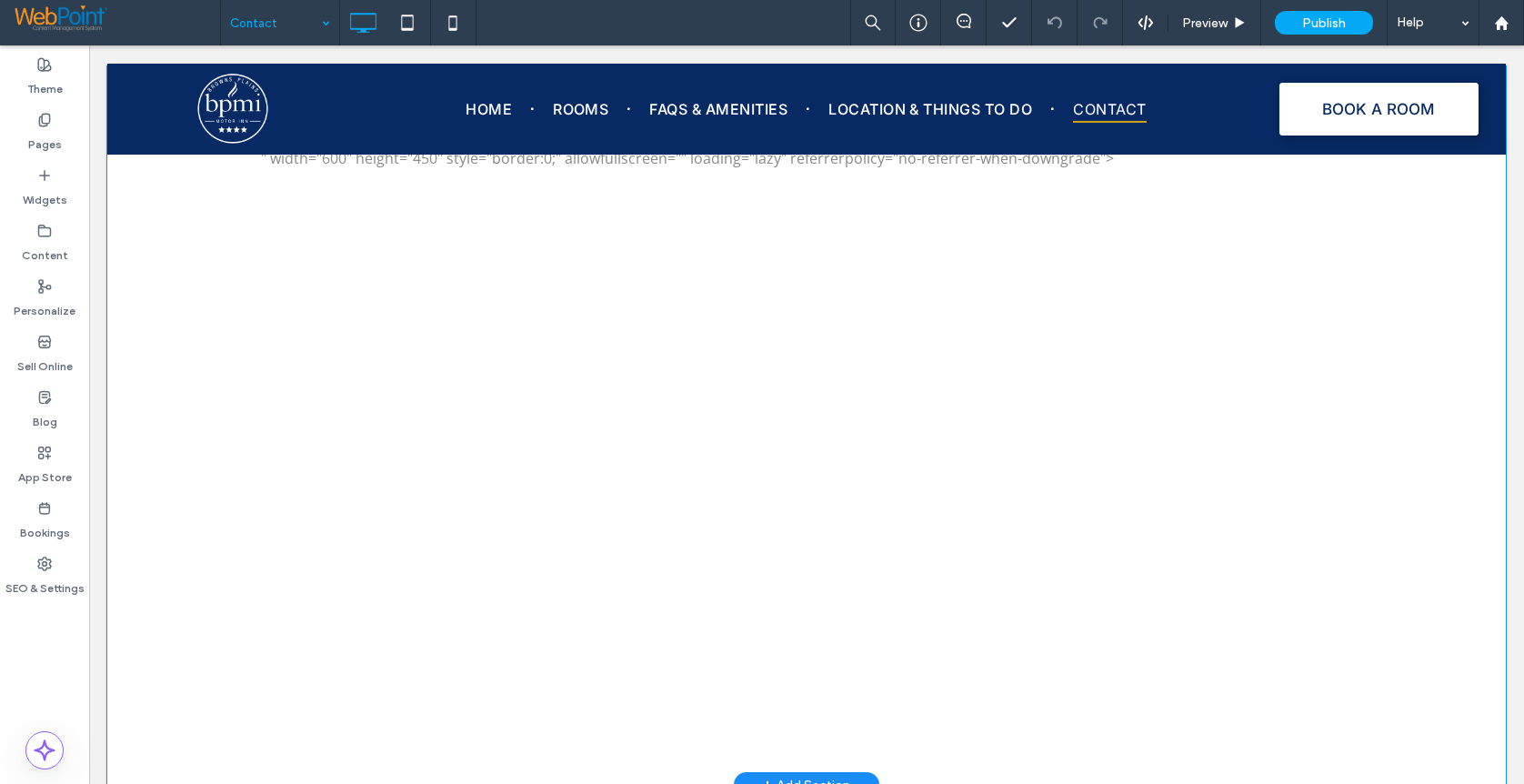
scroll to position [1164, 0]
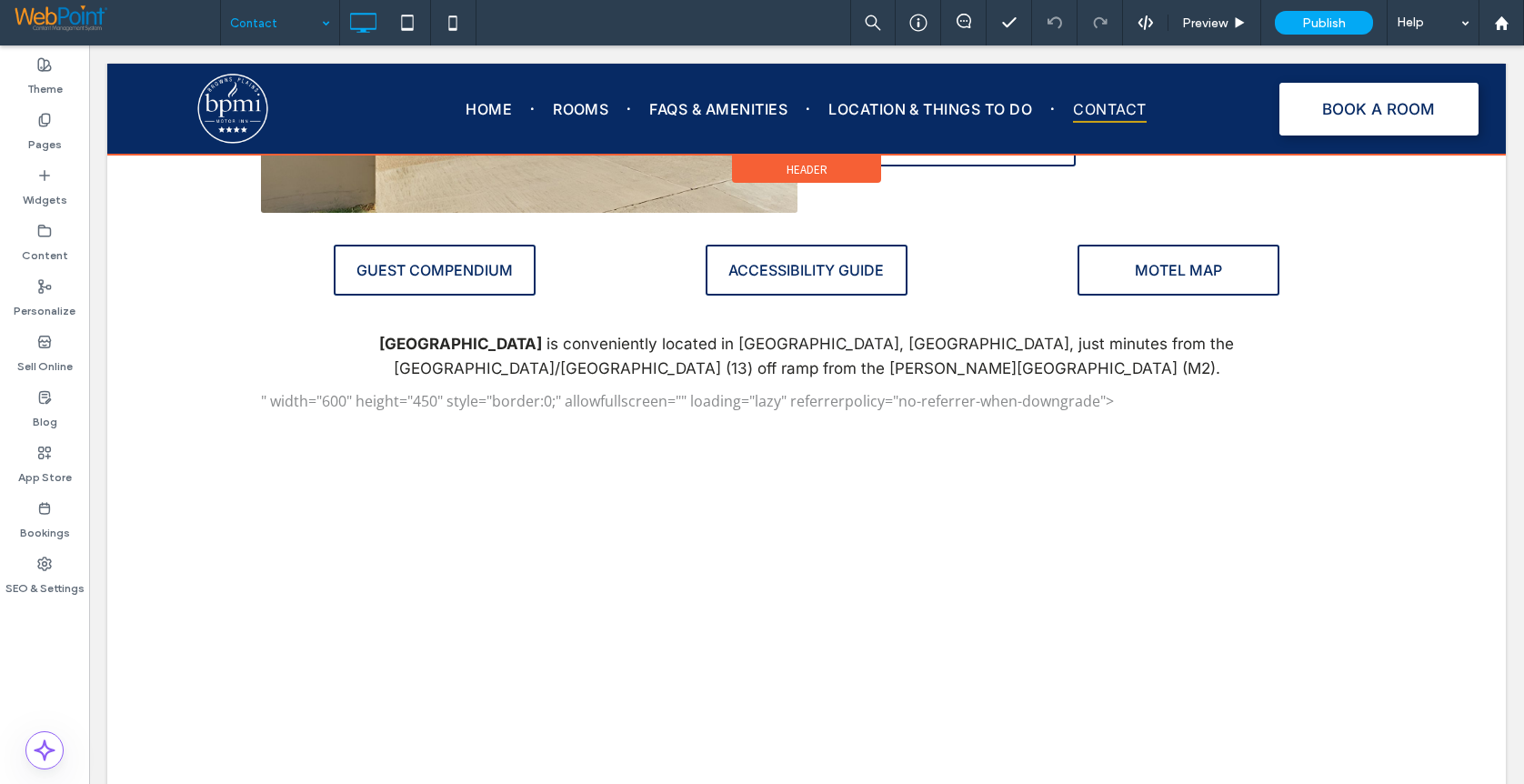
click at [1364, 107] on div at bounding box center [806, 109] width 1398 height 91
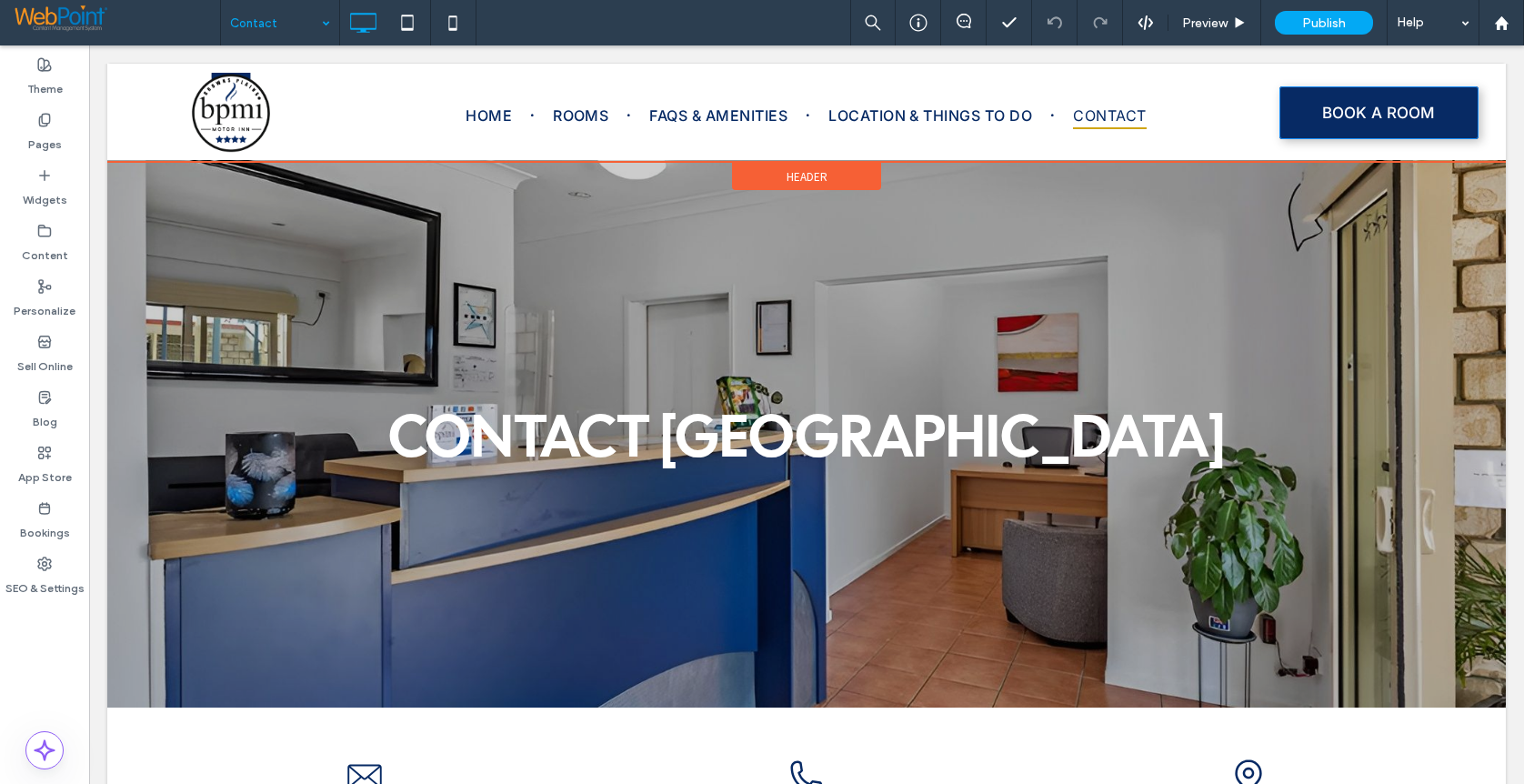
scroll to position [0, 0]
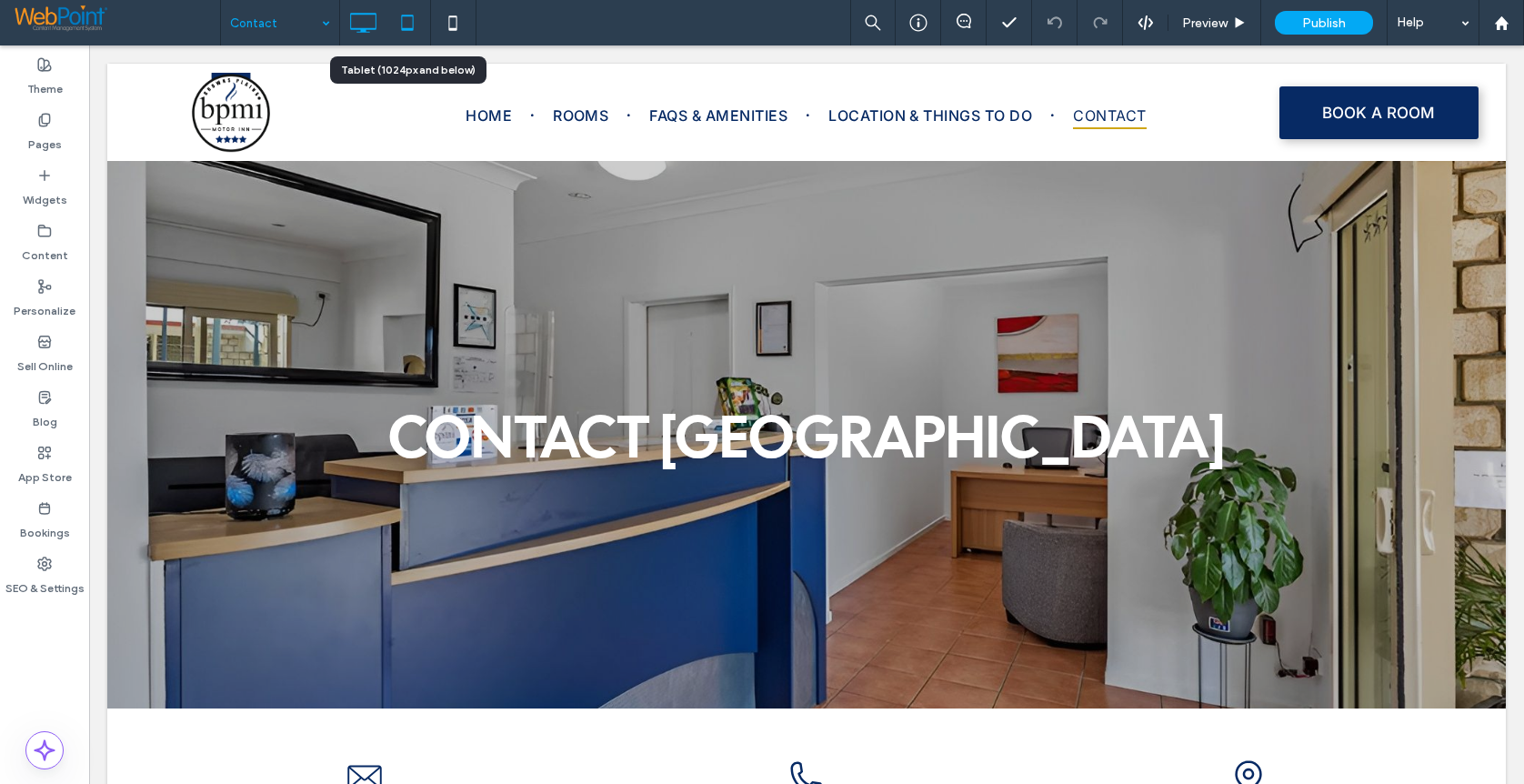
click at [403, 27] on icon at bounding box center [407, 23] width 36 height 36
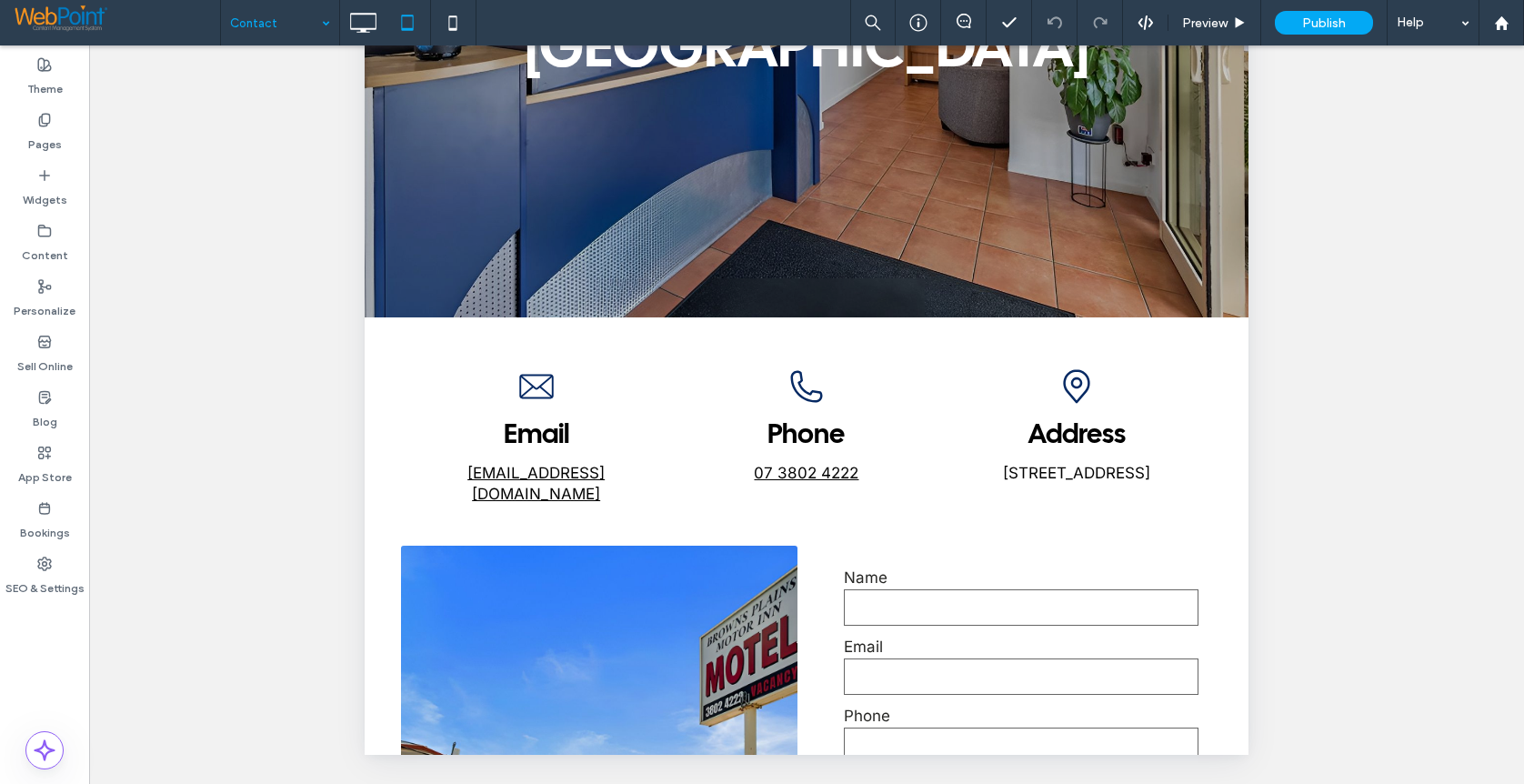
drag, startPoint x: 1242, startPoint y: 706, endPoint x: 1653, endPoint y: -284, distance: 1071.9
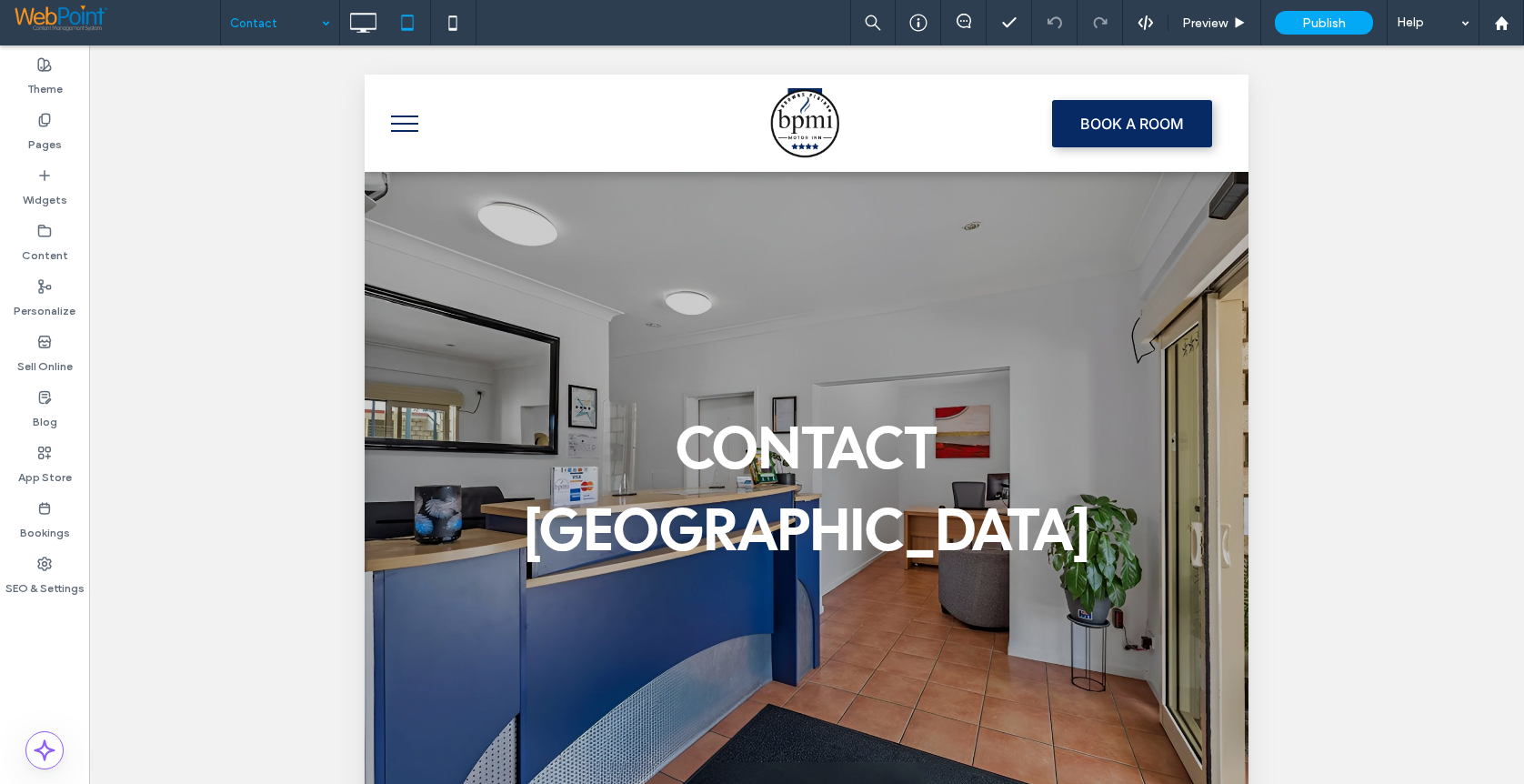
click at [399, 119] on button "menu" at bounding box center [404, 124] width 47 height 47
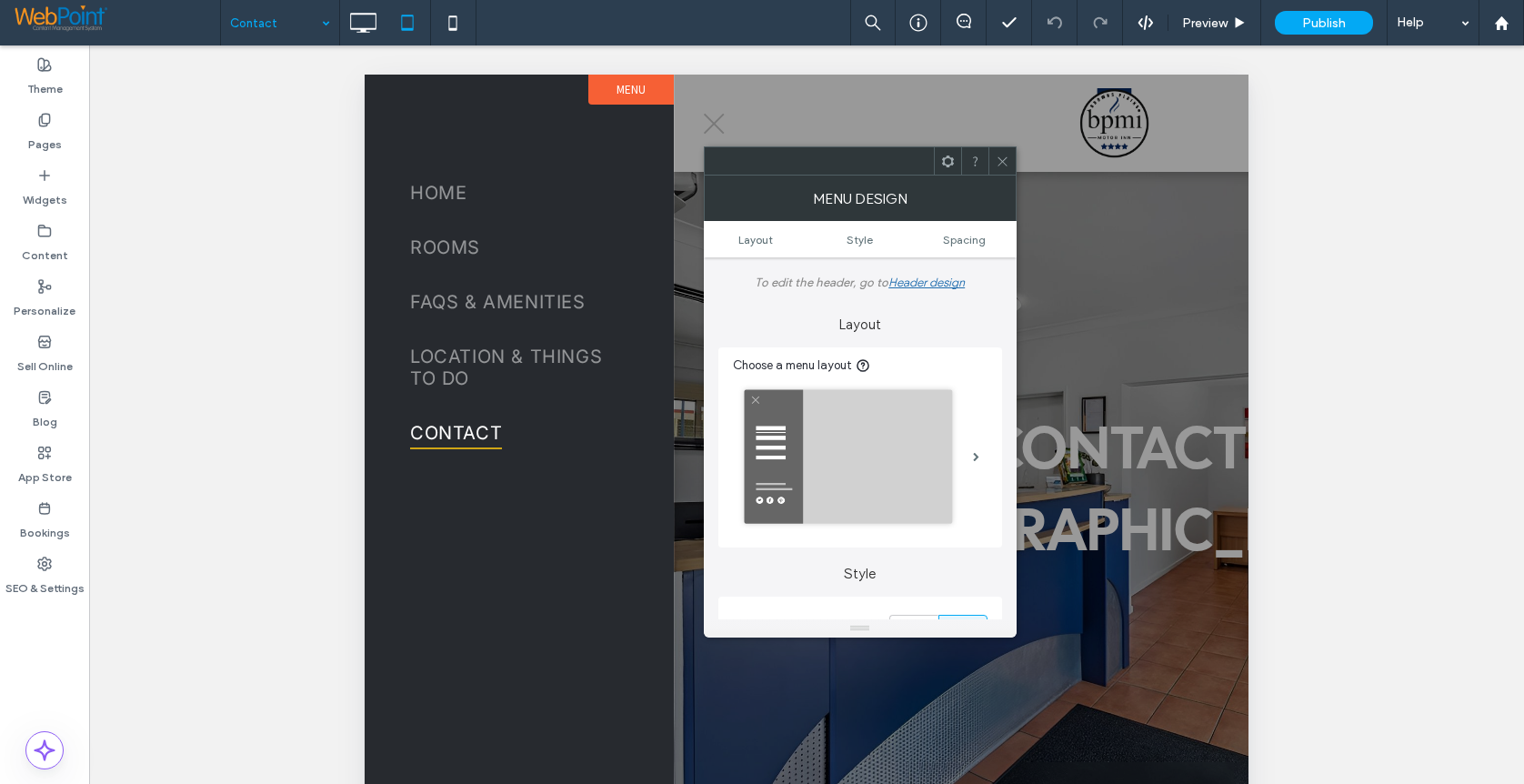
click at [703, 118] on button "menu" at bounding box center [713, 124] width 47 height 47
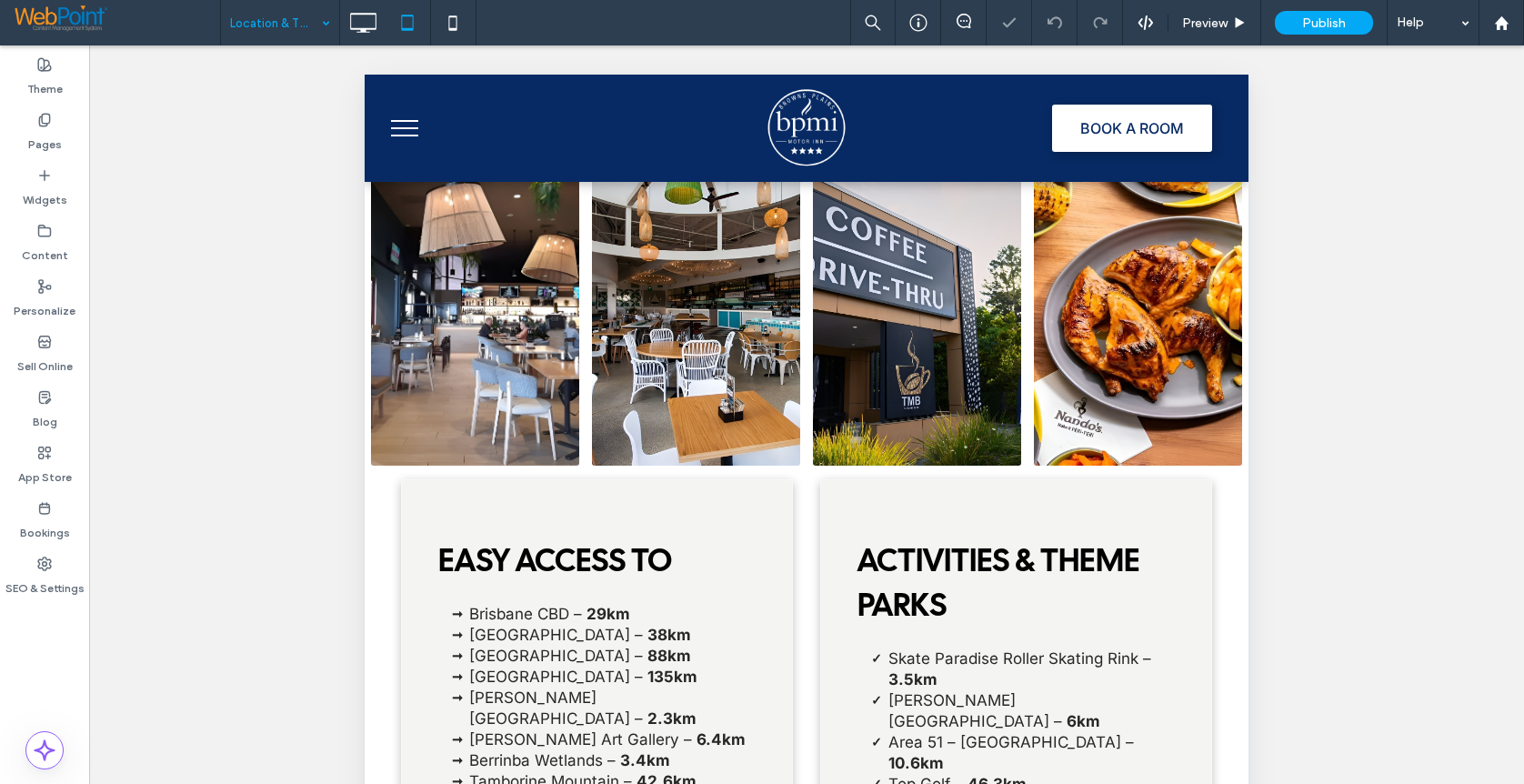
scroll to position [1645, 0]
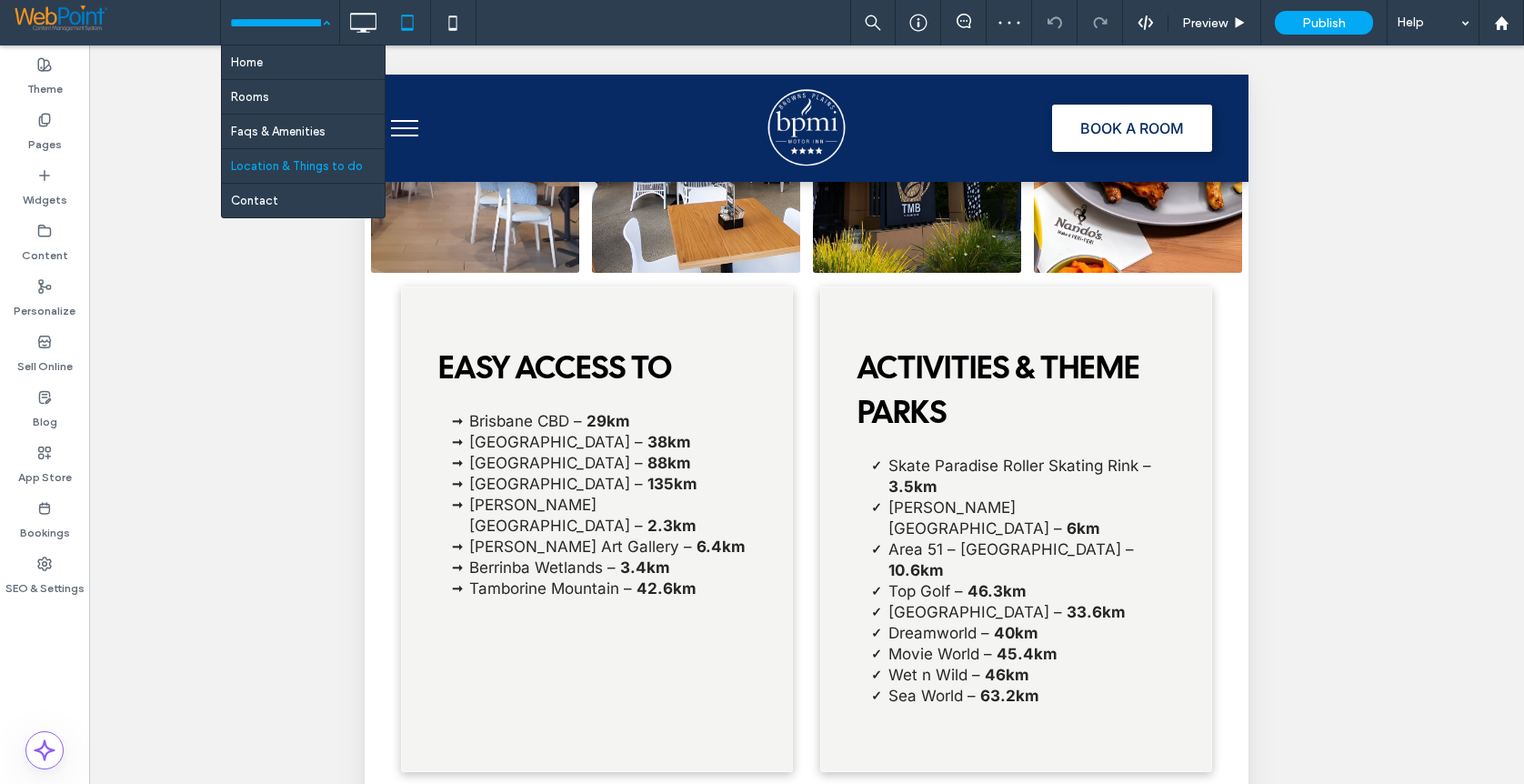
click at [247, 17] on input at bounding box center [275, 23] width 91 height 45
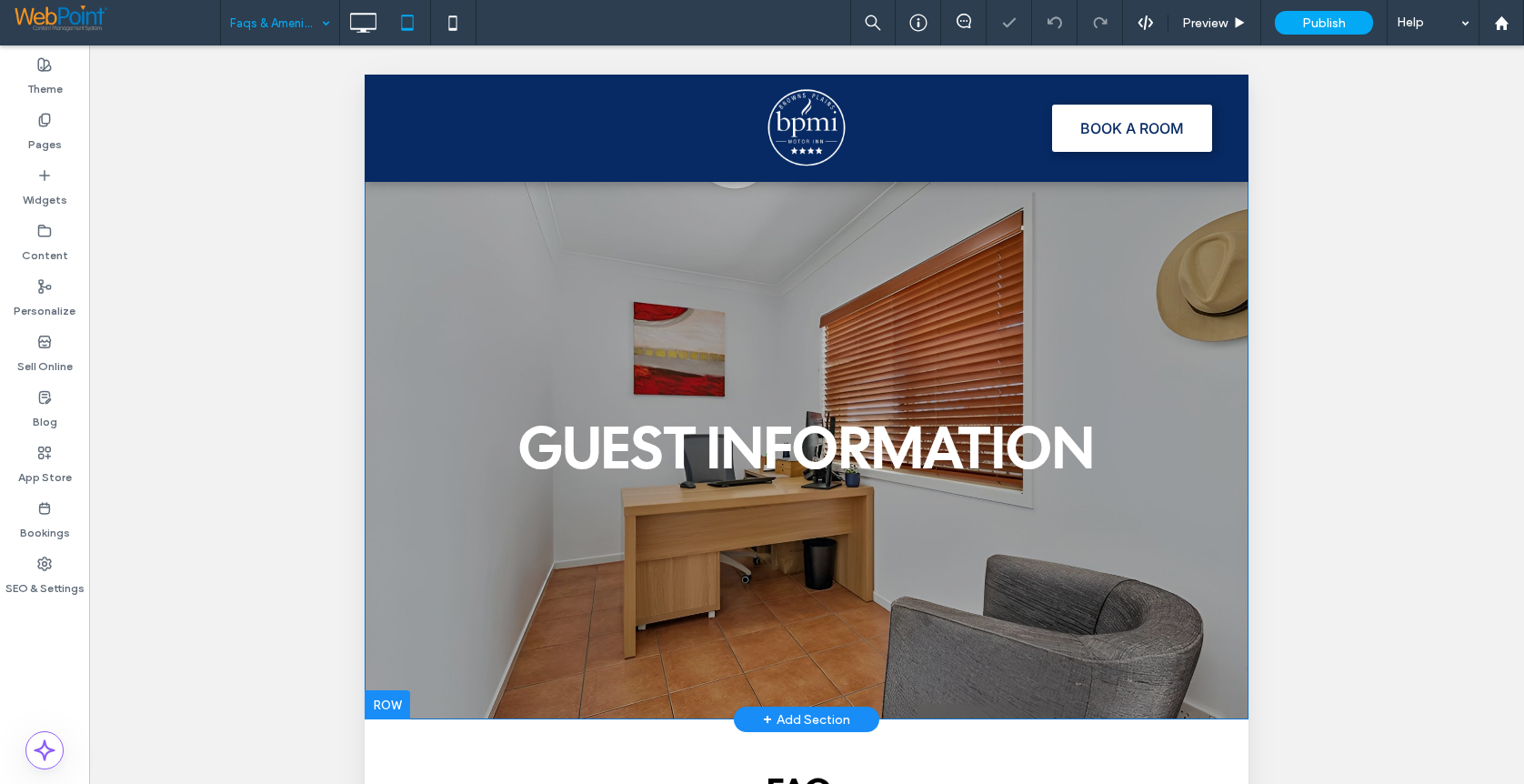
scroll to position [546, 0]
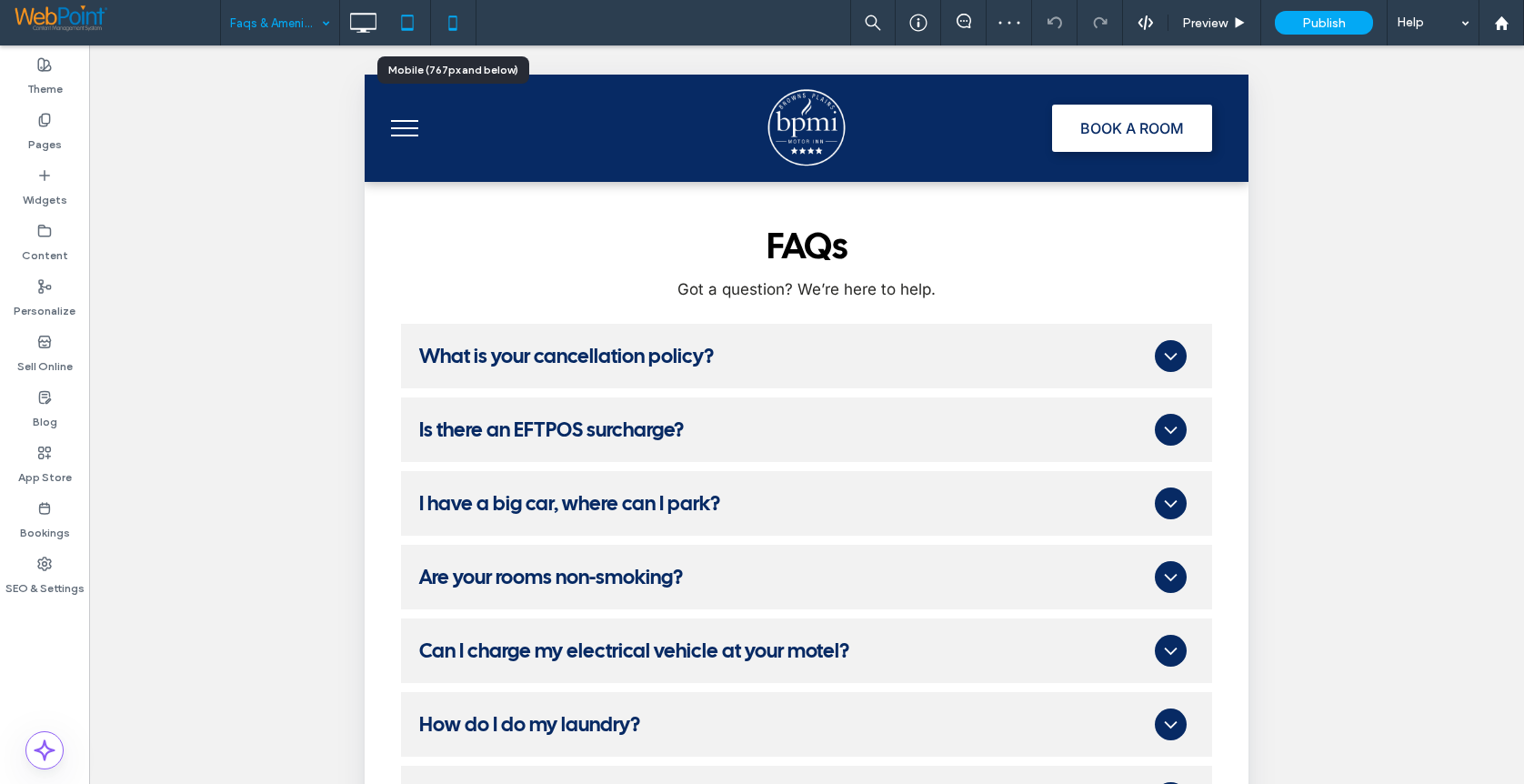
click at [452, 19] on icon at bounding box center [452, 23] width 36 height 36
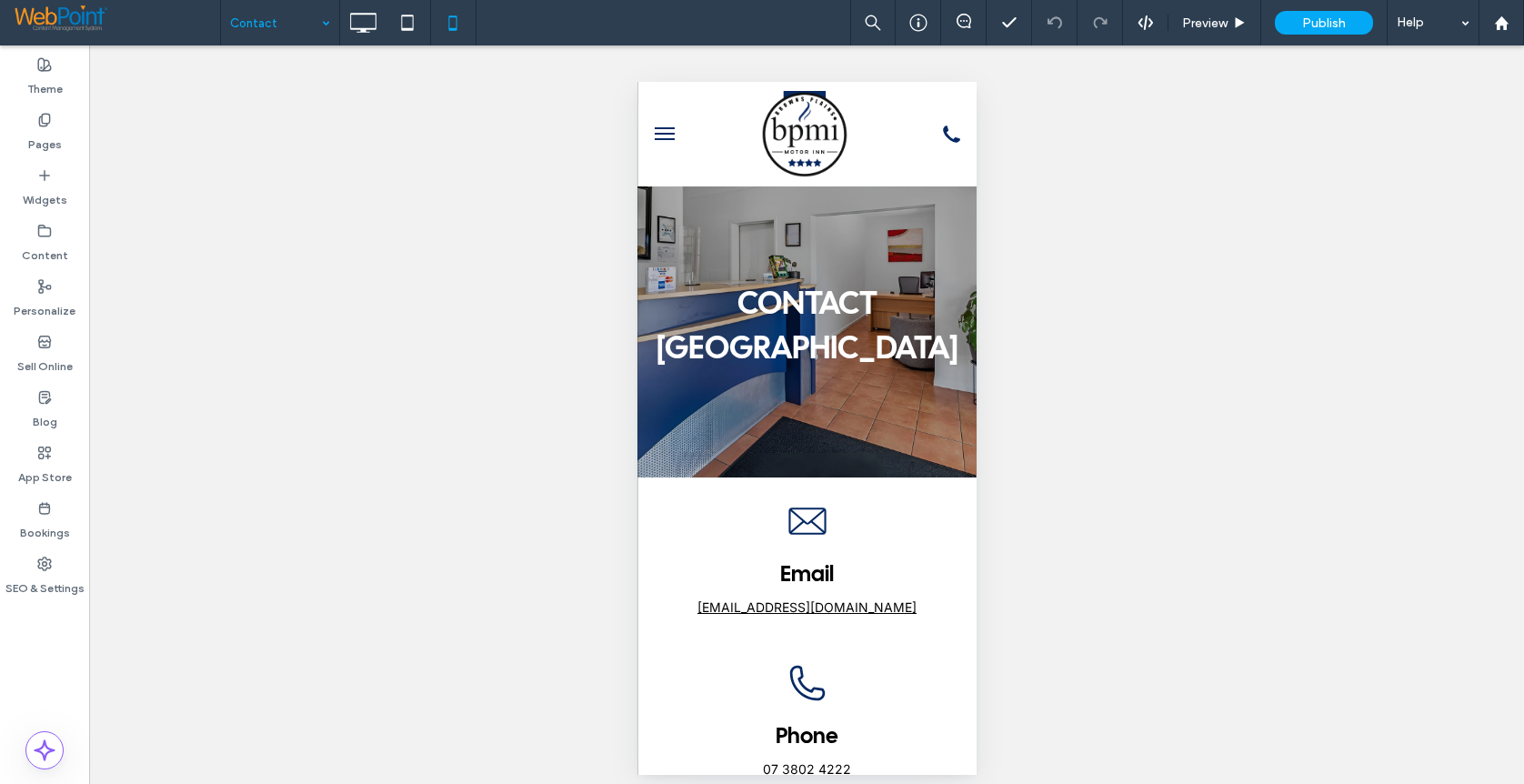
scroll to position [0, 0]
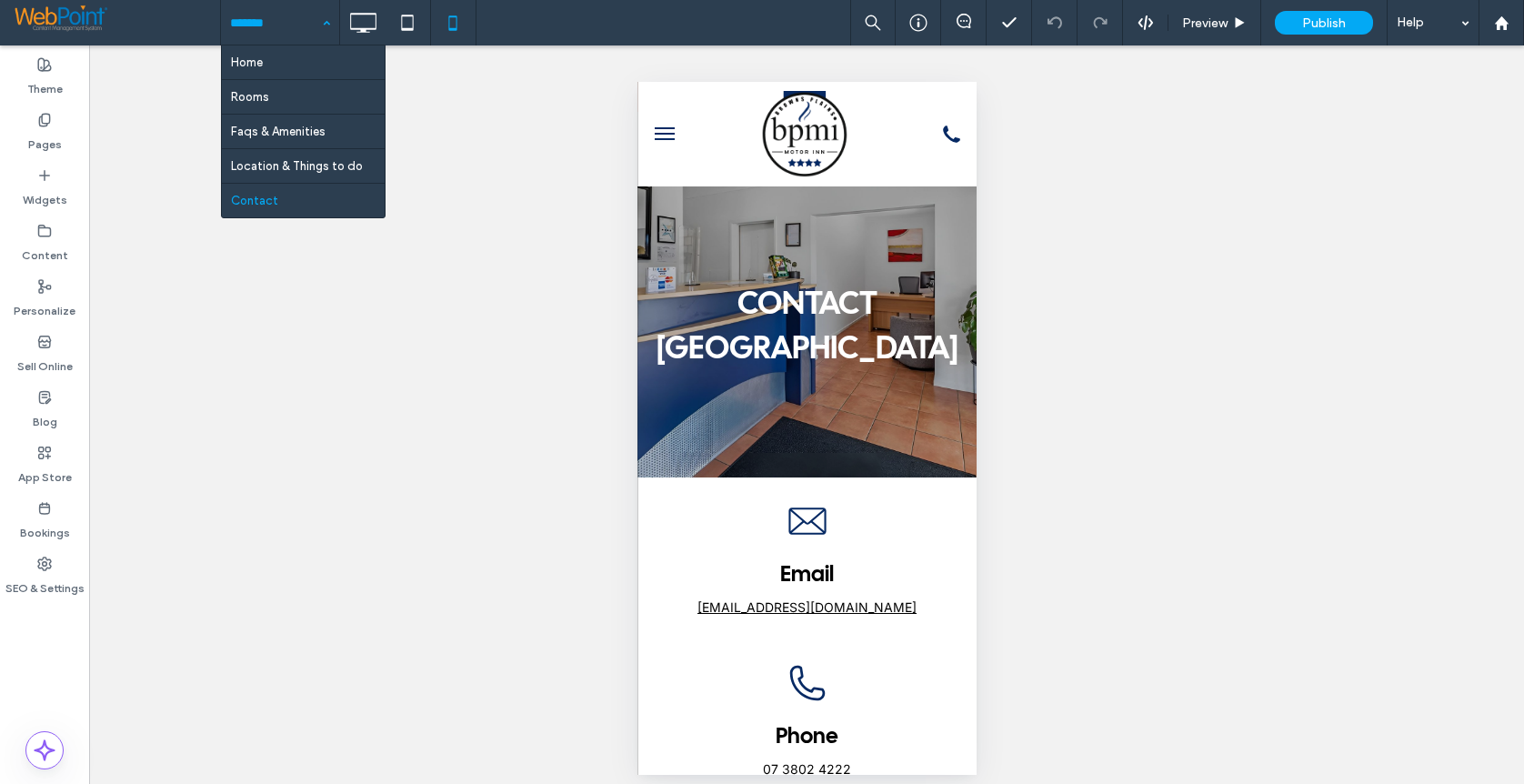
click at [226, 26] on div at bounding box center [280, 23] width 118 height 45
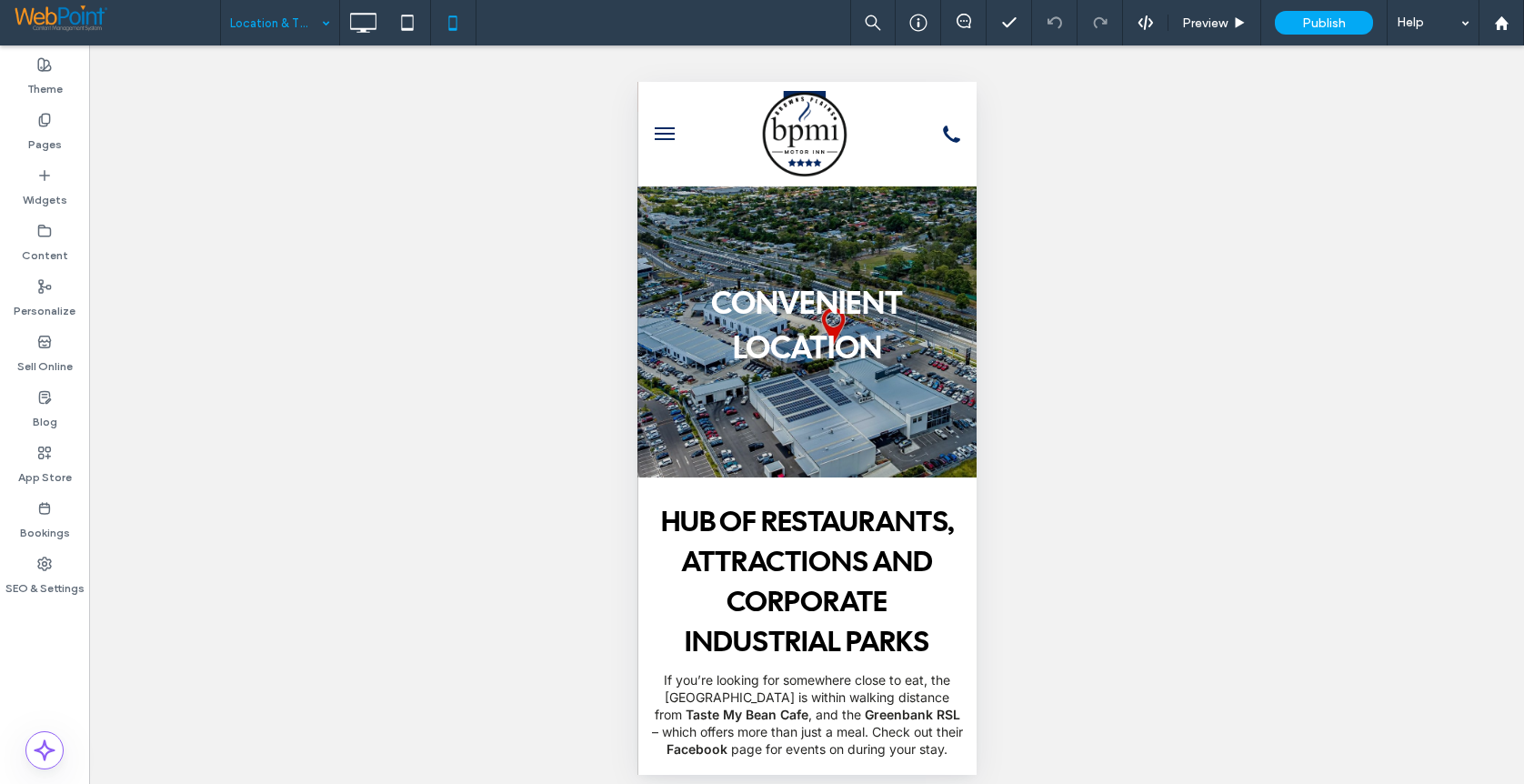
click at [260, 29] on input at bounding box center [275, 23] width 91 height 45
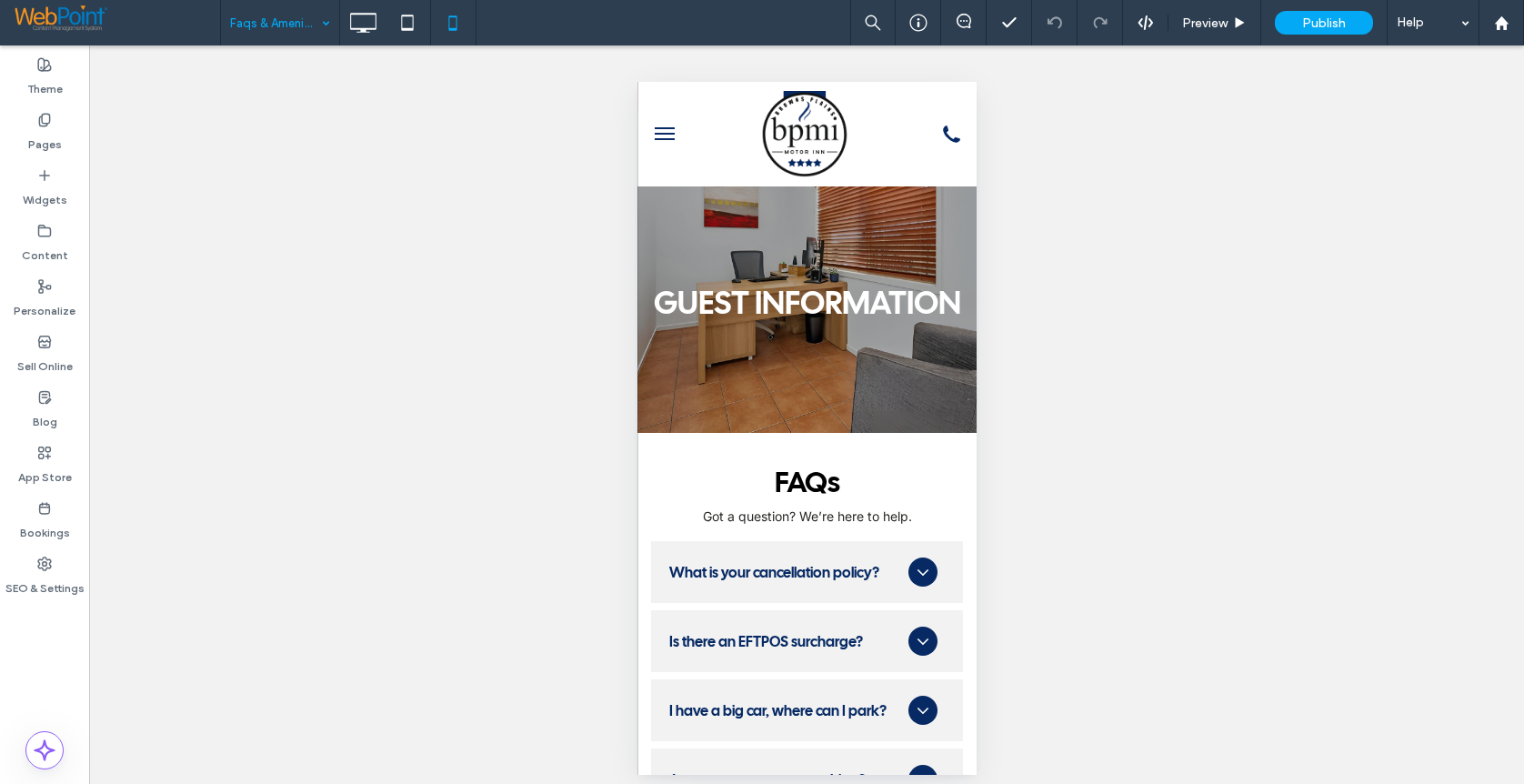
click at [239, 25] on input at bounding box center [275, 23] width 91 height 45
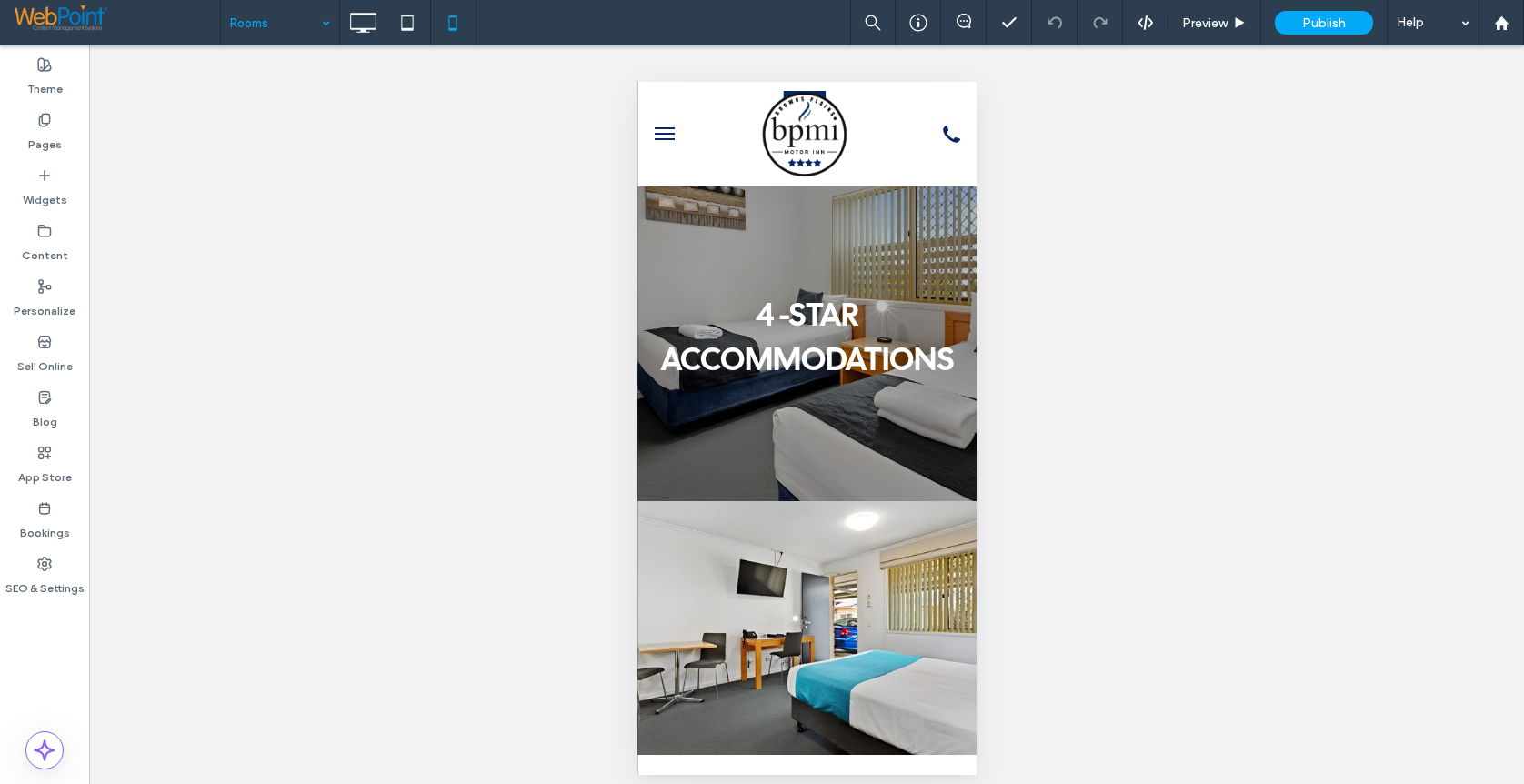
click at [249, 30] on input at bounding box center [275, 23] width 91 height 45
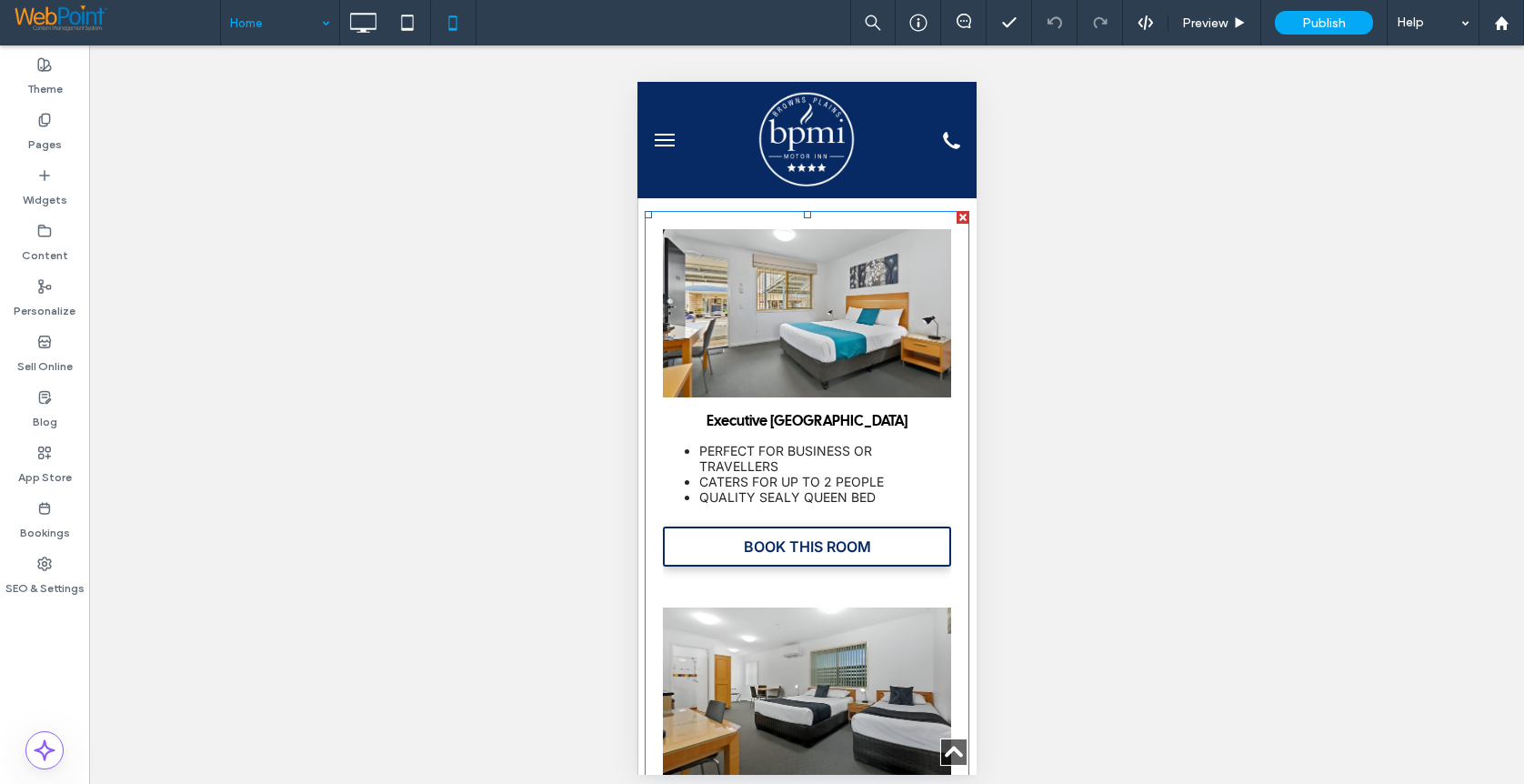
scroll to position [1370, 0]
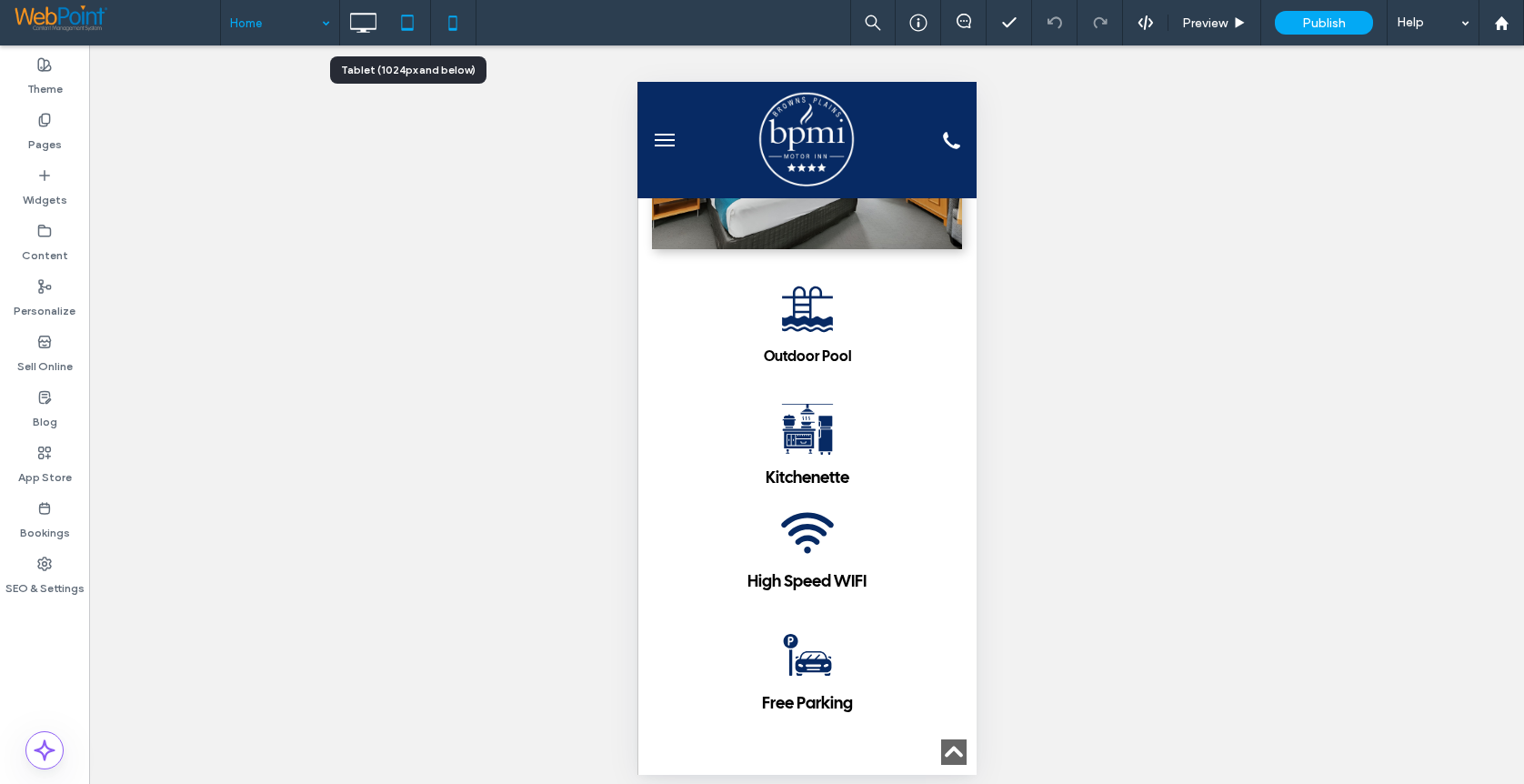
click at [403, 24] on icon at bounding box center [407, 23] width 36 height 36
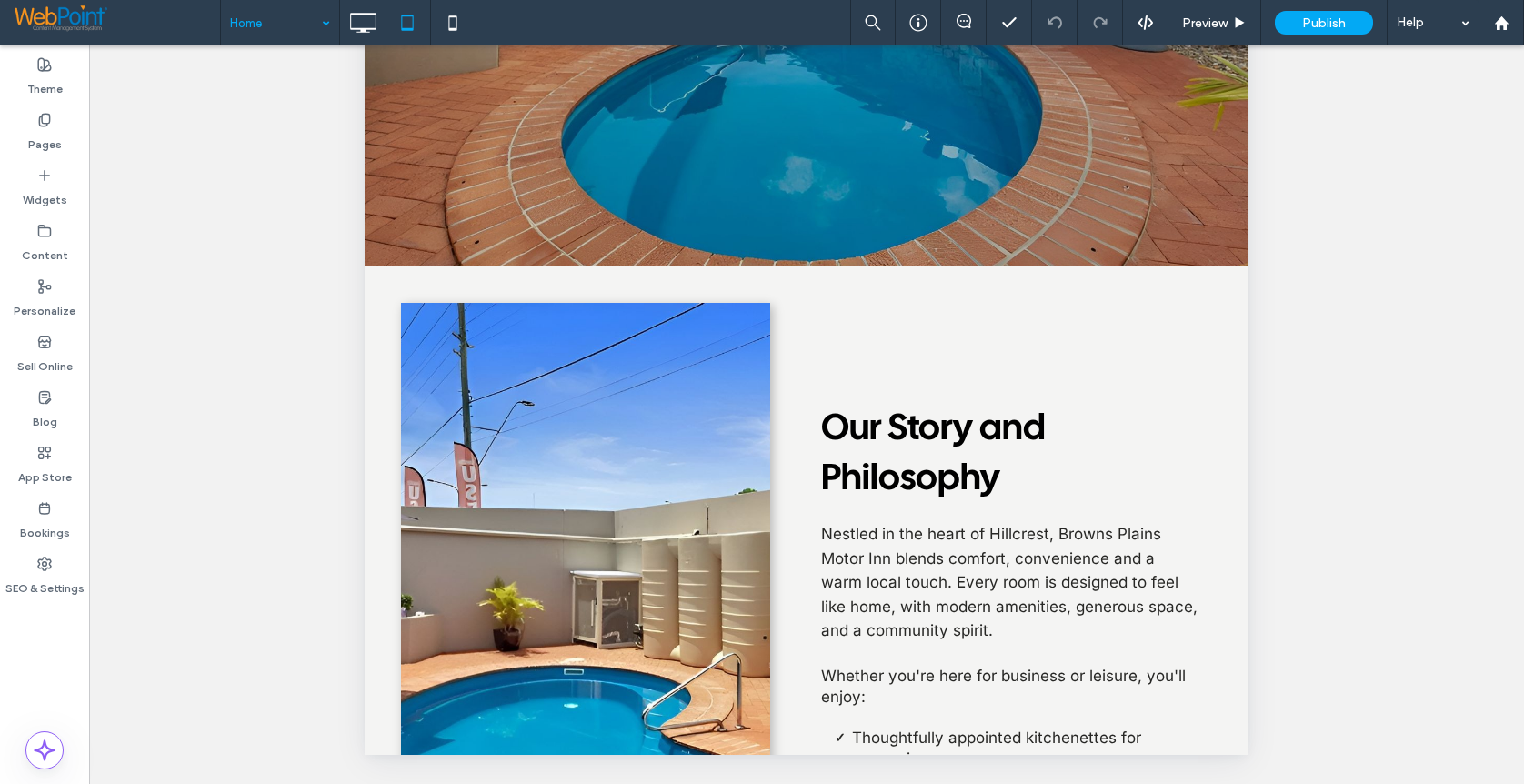
scroll to position [0, 0]
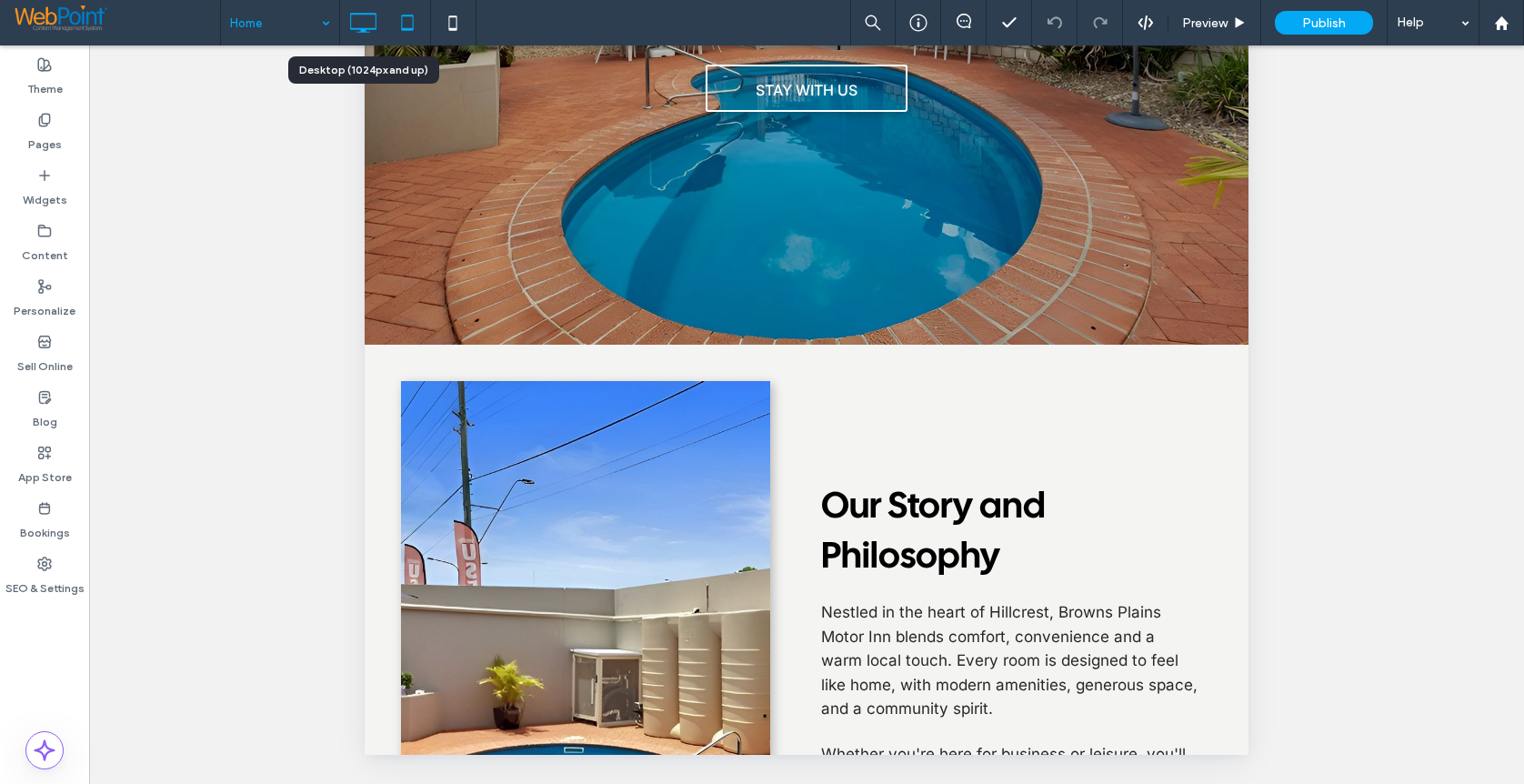
click at [364, 27] on icon at bounding box center [362, 23] width 36 height 36
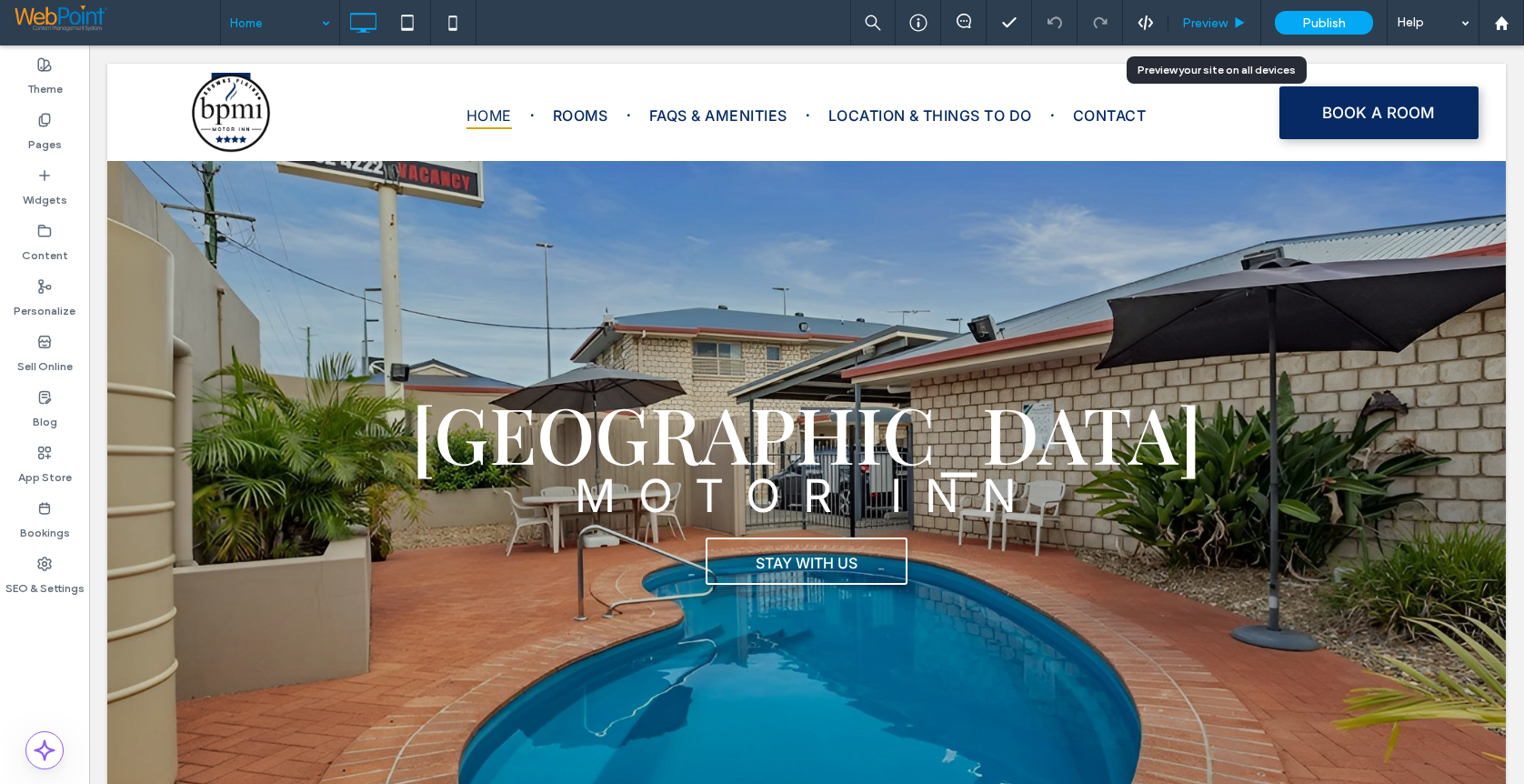
click at [1205, 24] on span "Preview" at bounding box center [1205, 24] width 45 height 16
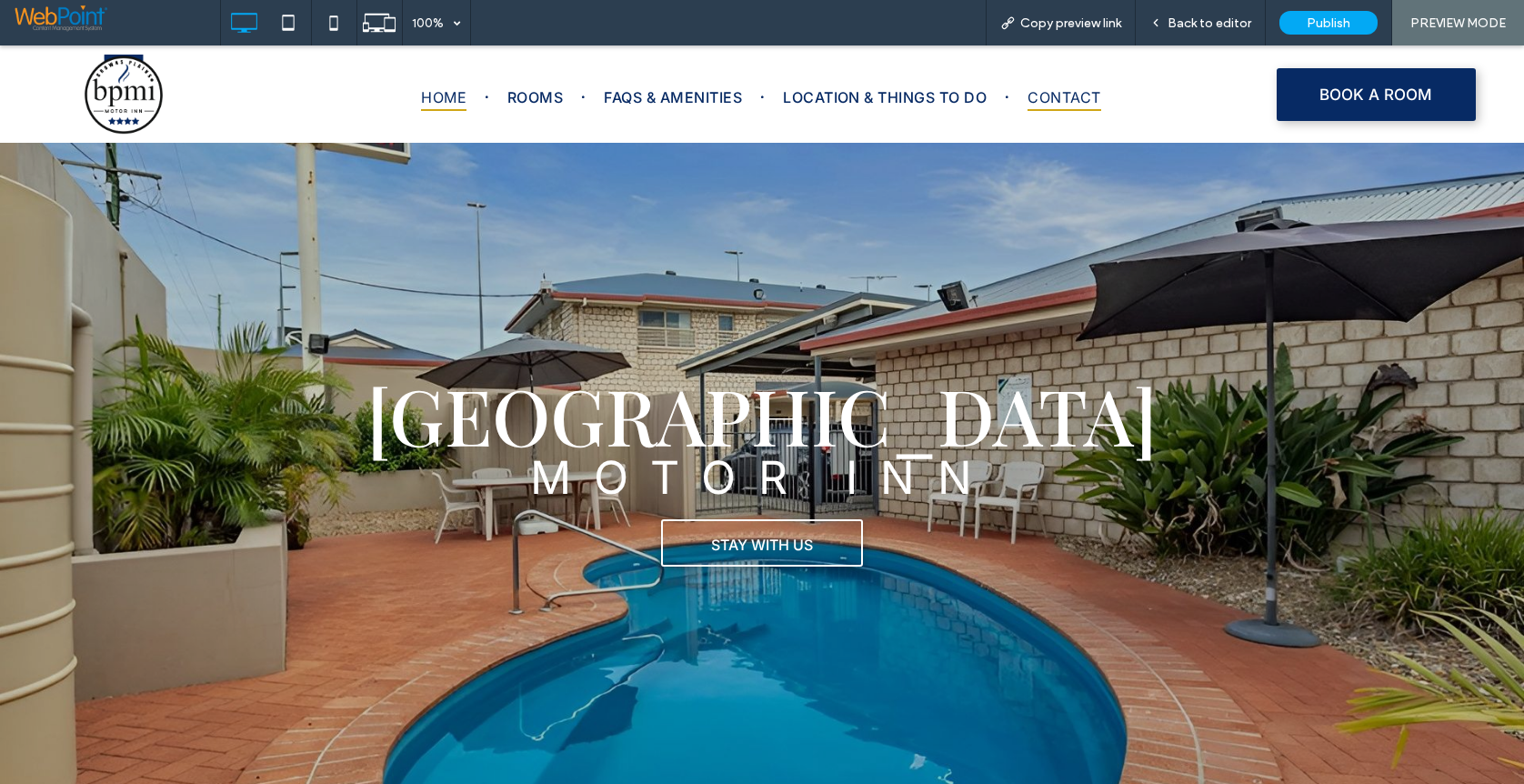
click at [1082, 93] on span "Contact" at bounding box center [1064, 97] width 73 height 27
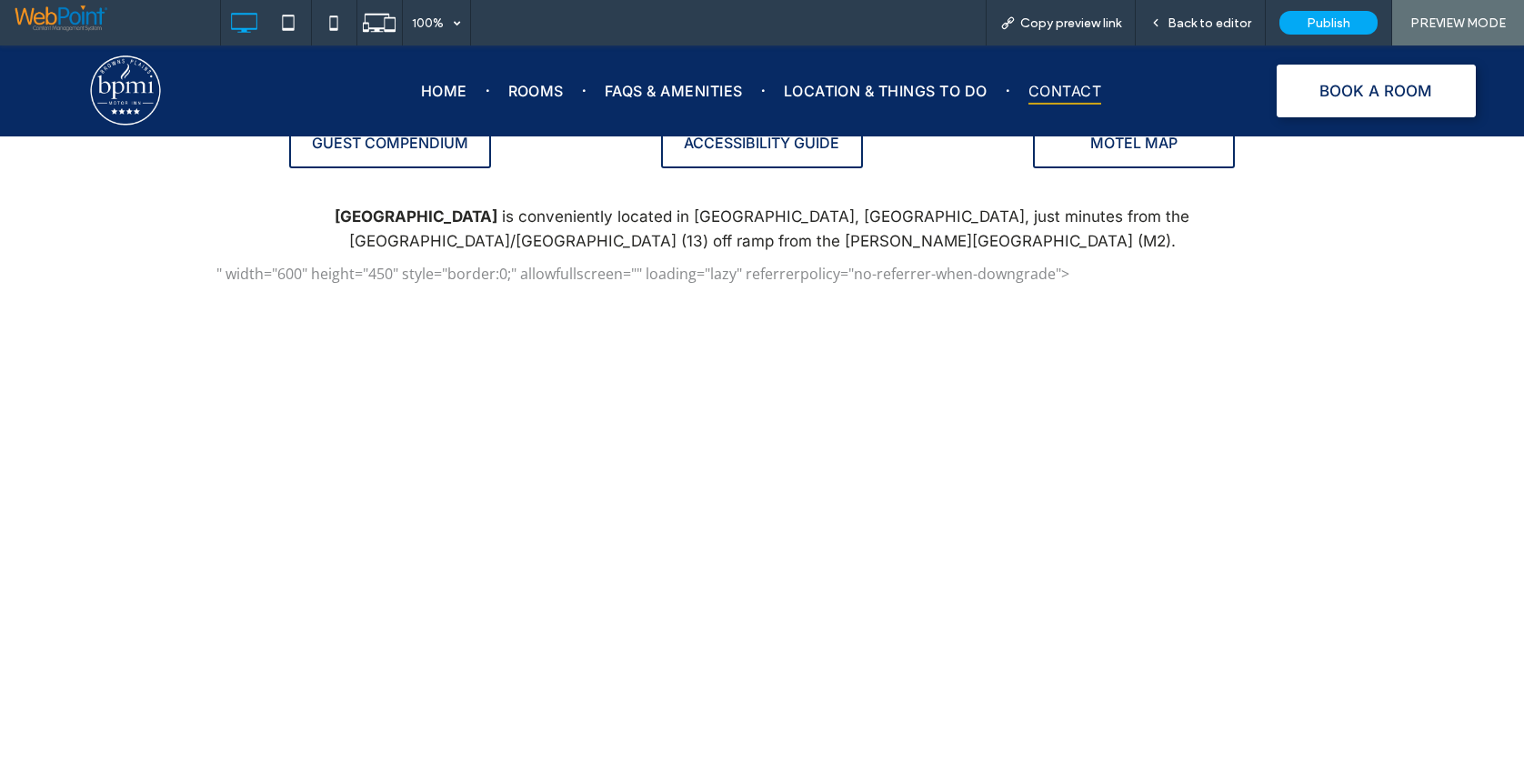
scroll to position [1182, 0]
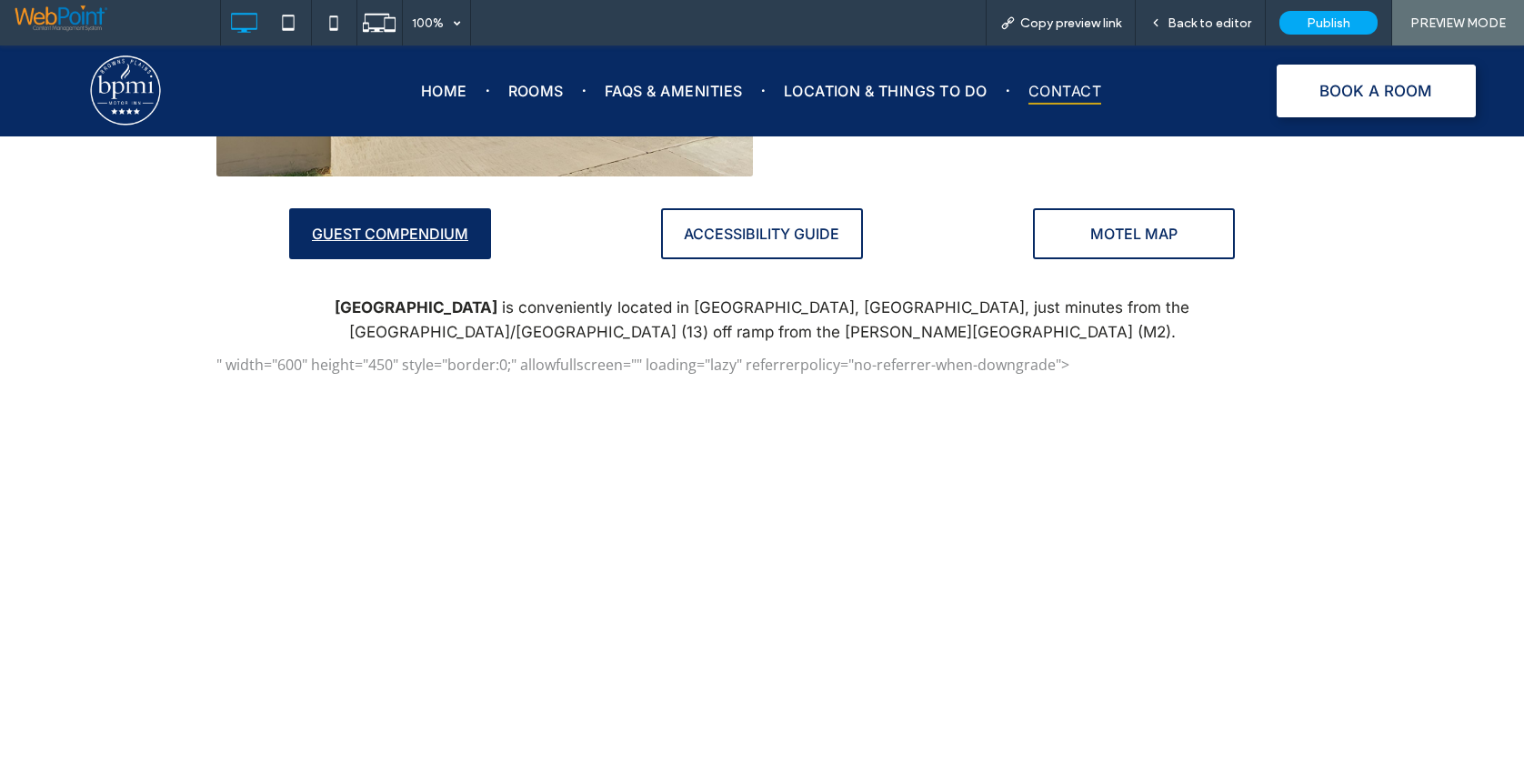
click at [375, 230] on span "GUEST COMPENDIUM" at bounding box center [390, 234] width 156 height 19
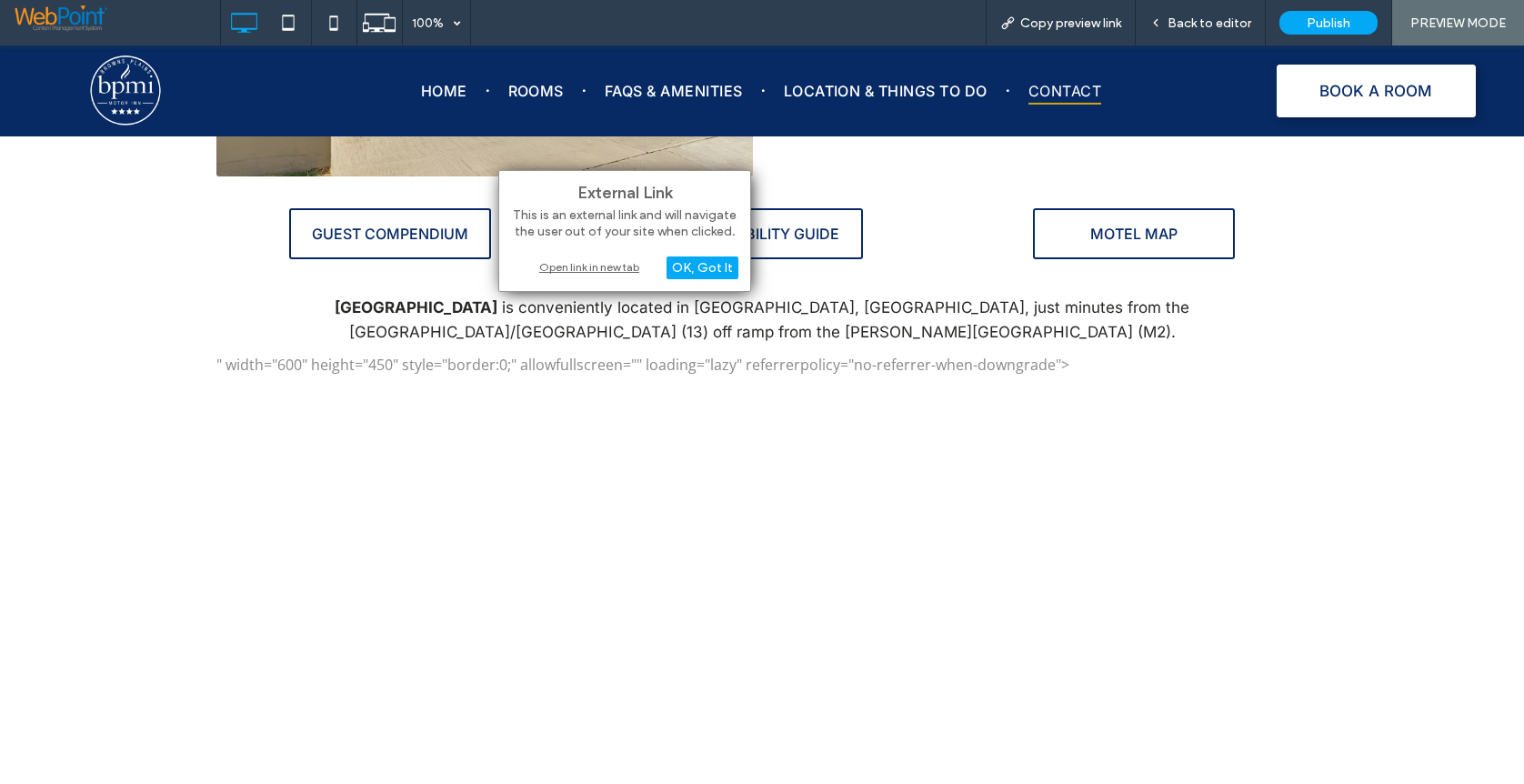
click at [593, 268] on div "Open link in new tab" at bounding box center [625, 266] width 228 height 19
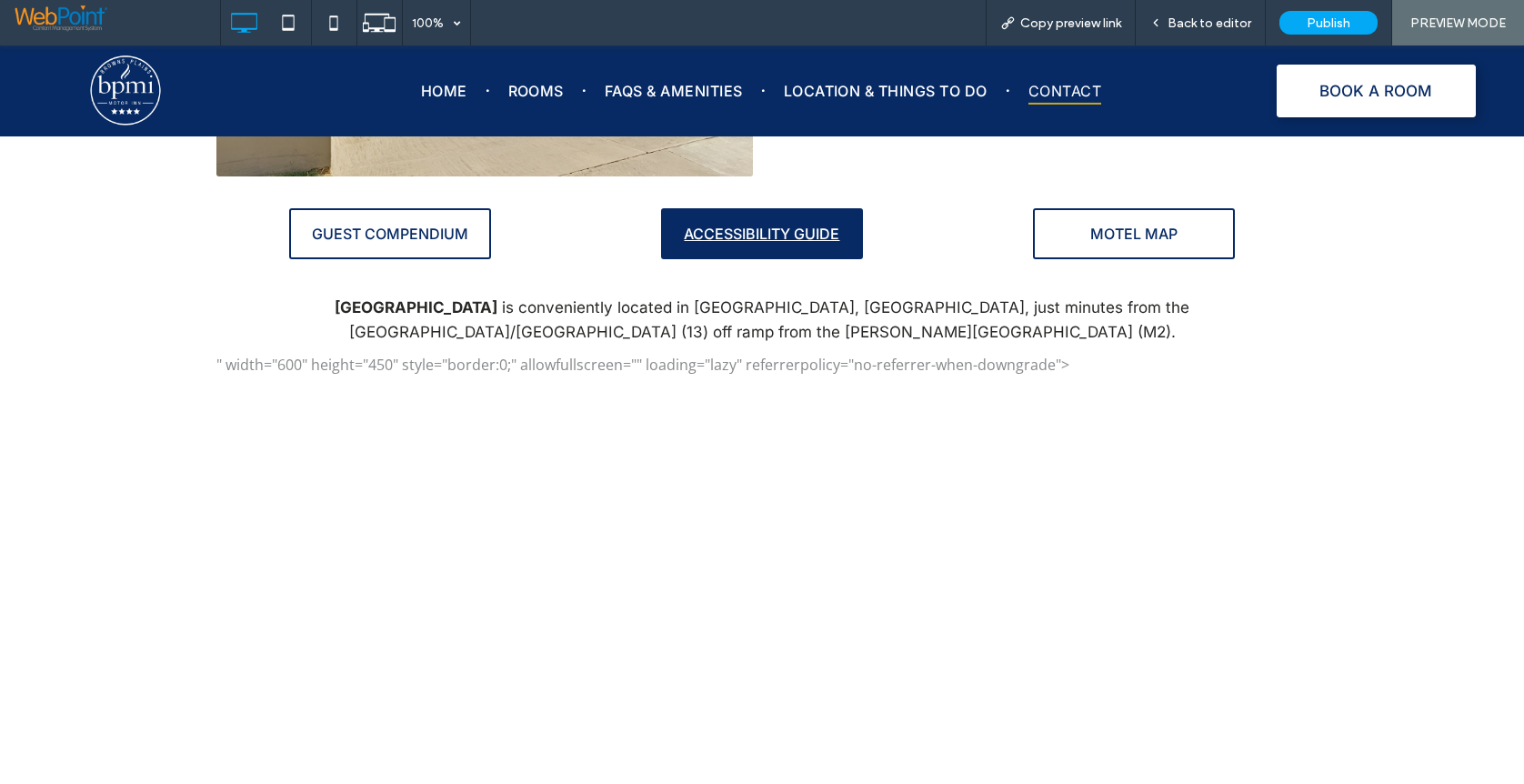
click at [752, 235] on span "ACCESSIBILITY GUIDE" at bounding box center [762, 234] width 155 height 19
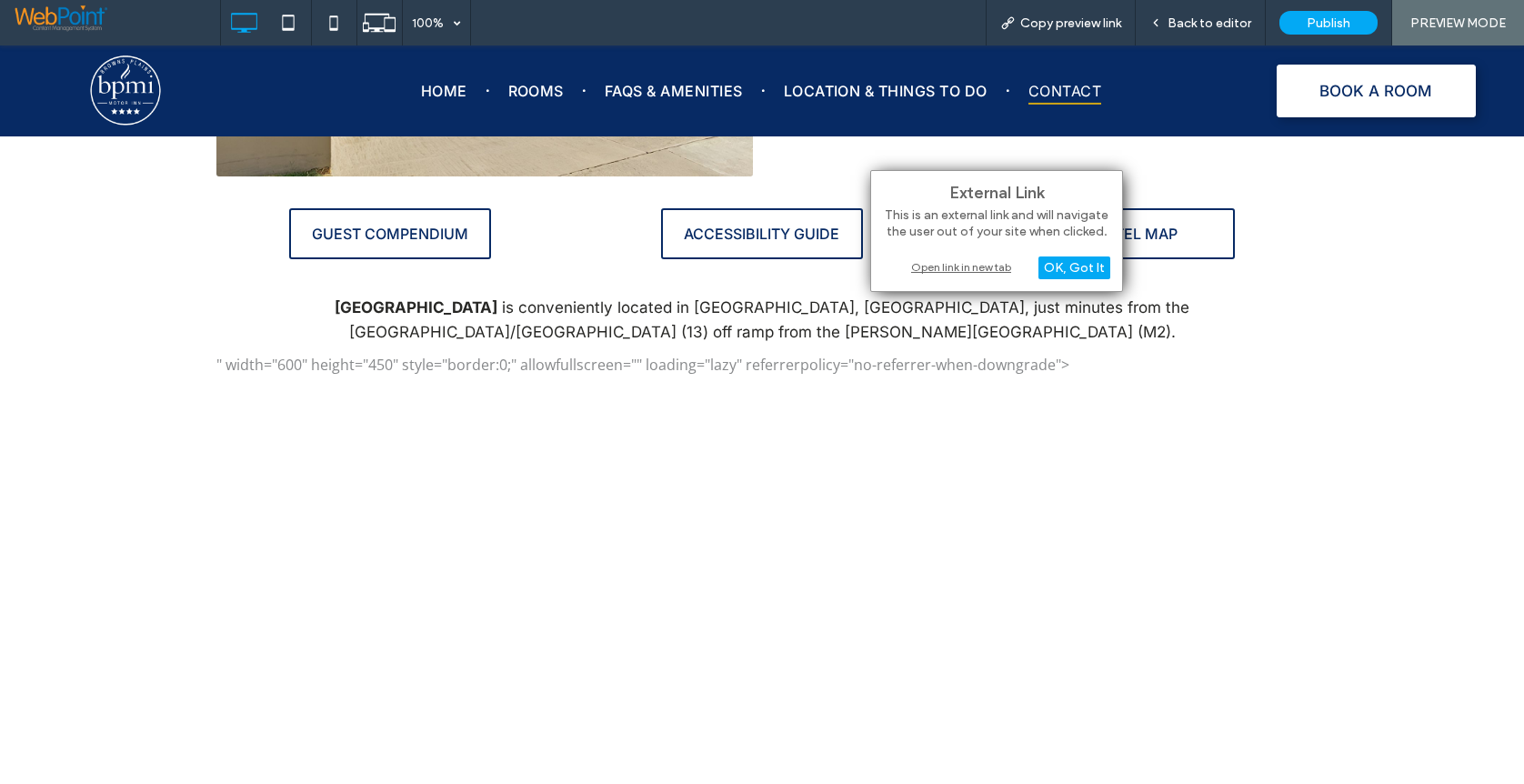
click at [966, 271] on div "Open link in new tab" at bounding box center [997, 266] width 228 height 19
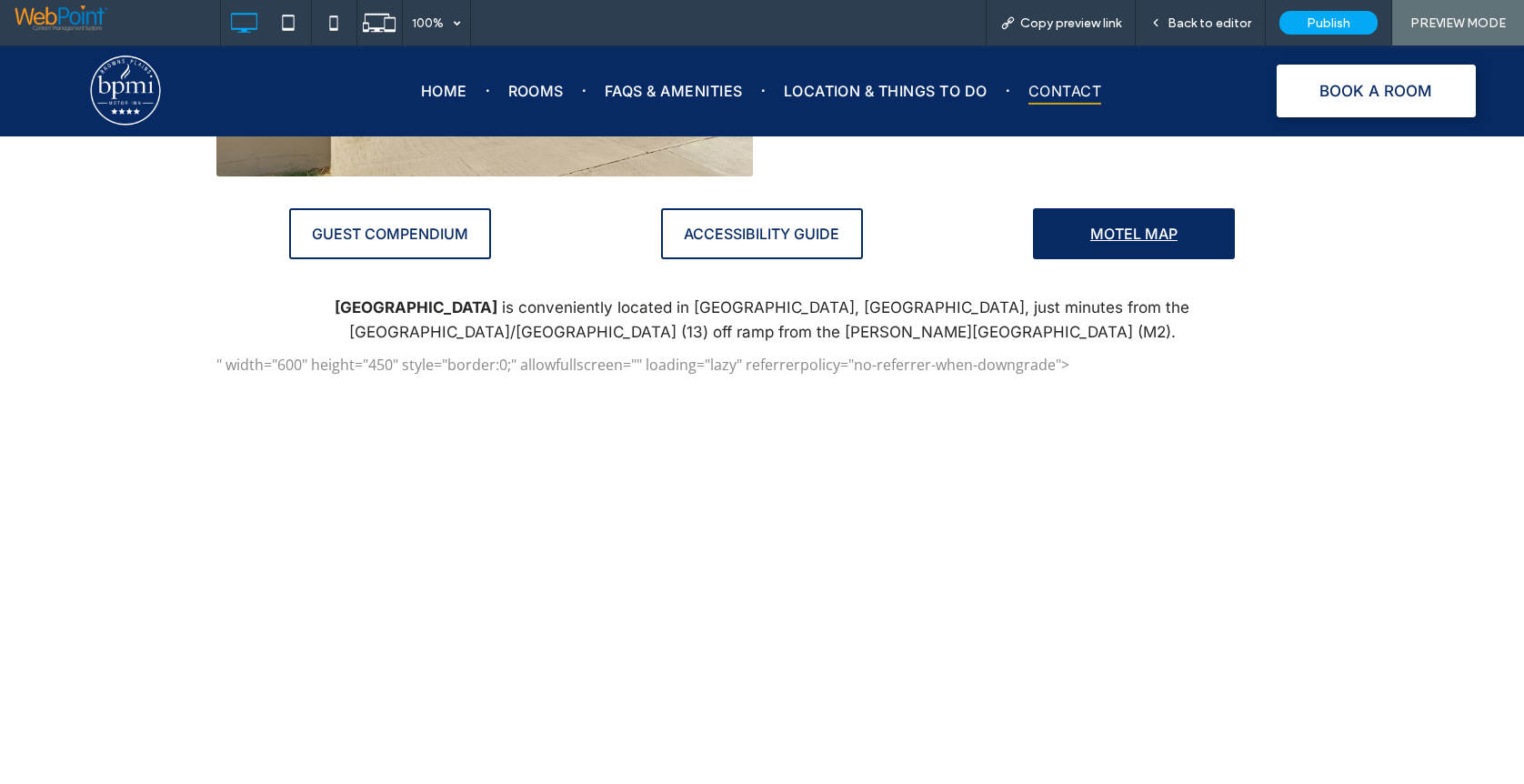
click at [1138, 235] on span "MOTEL MAP" at bounding box center [1133, 234] width 87 height 19
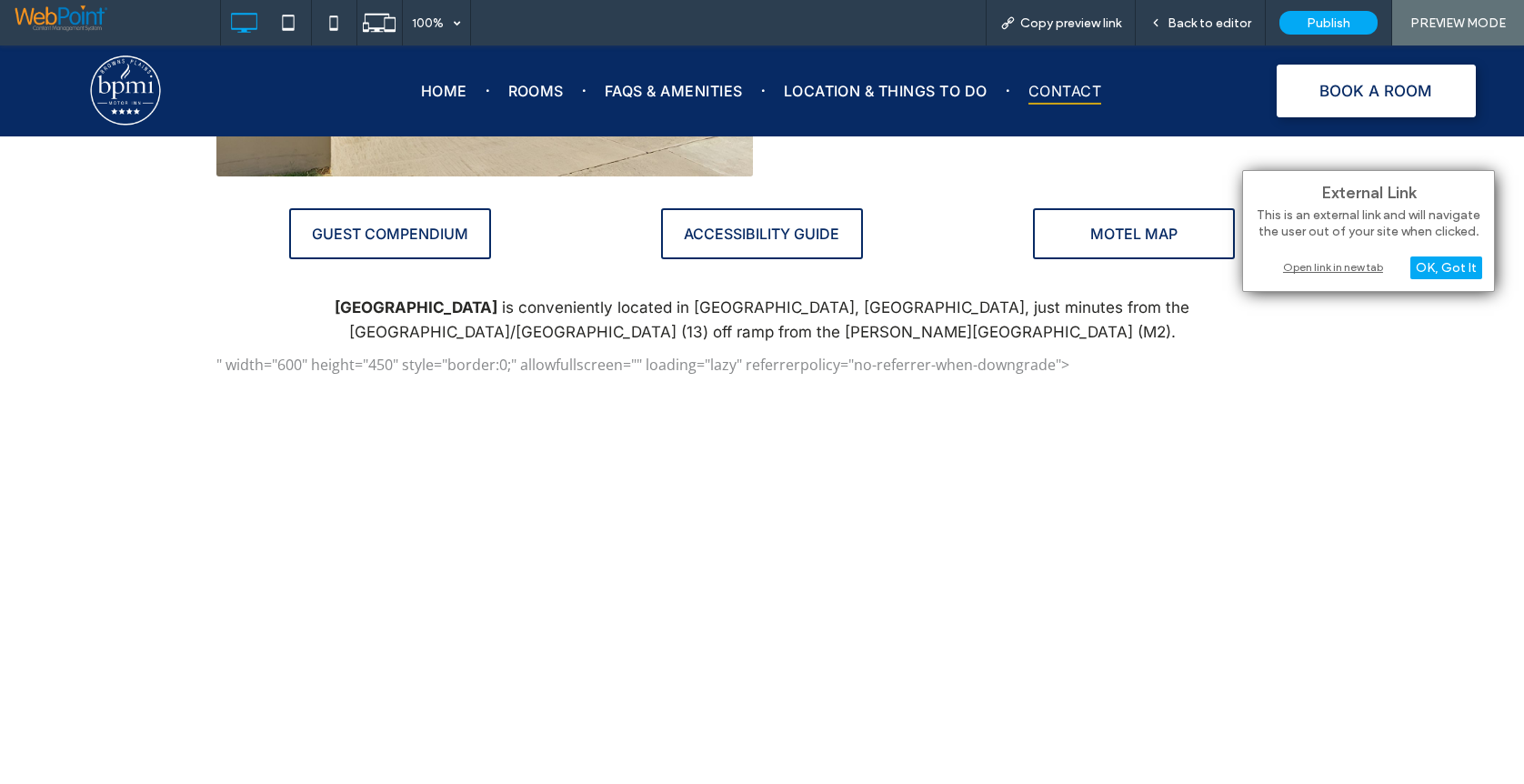
click at [1300, 267] on div "Open link in new tab" at bounding box center [1369, 266] width 228 height 19
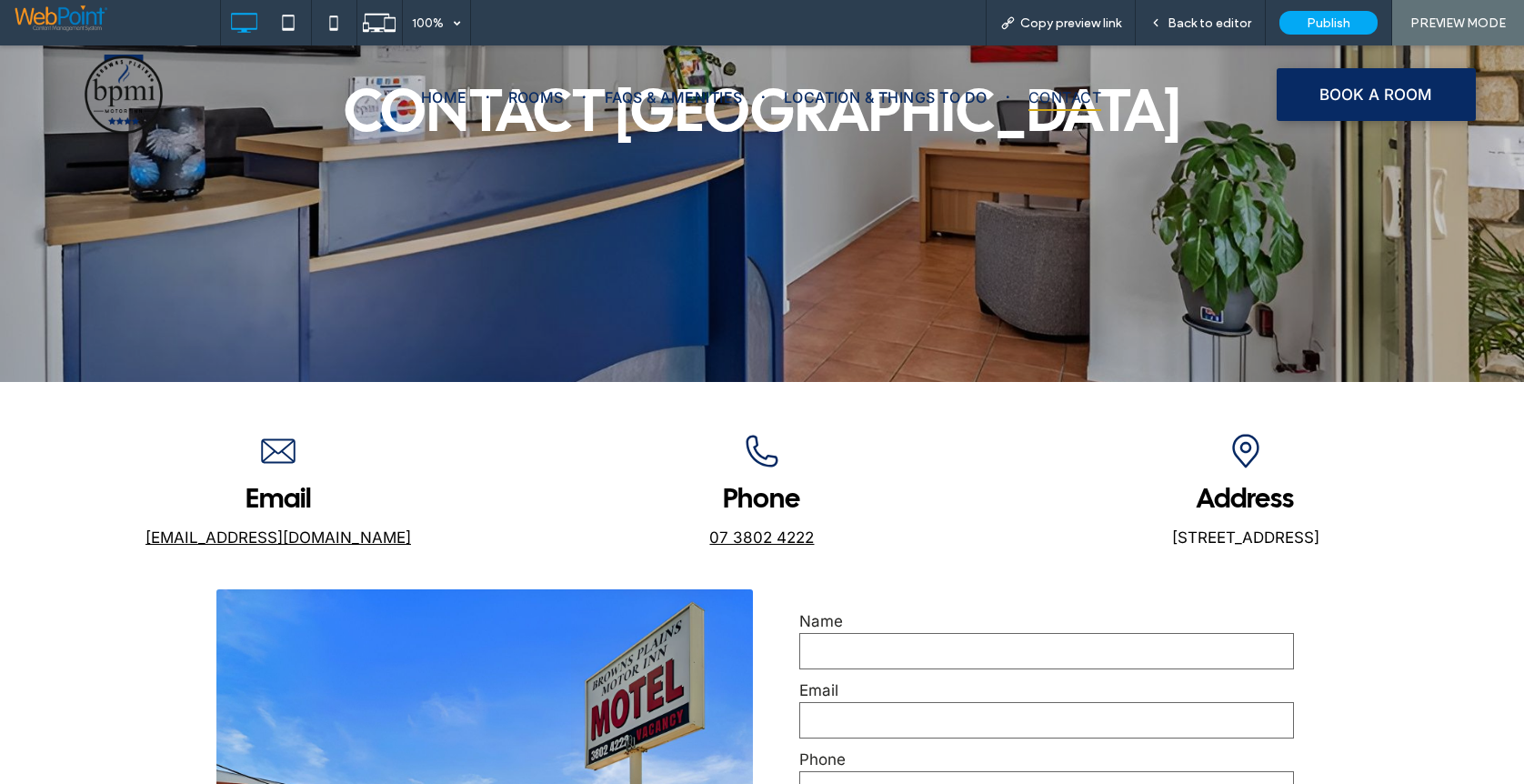
scroll to position [0, 0]
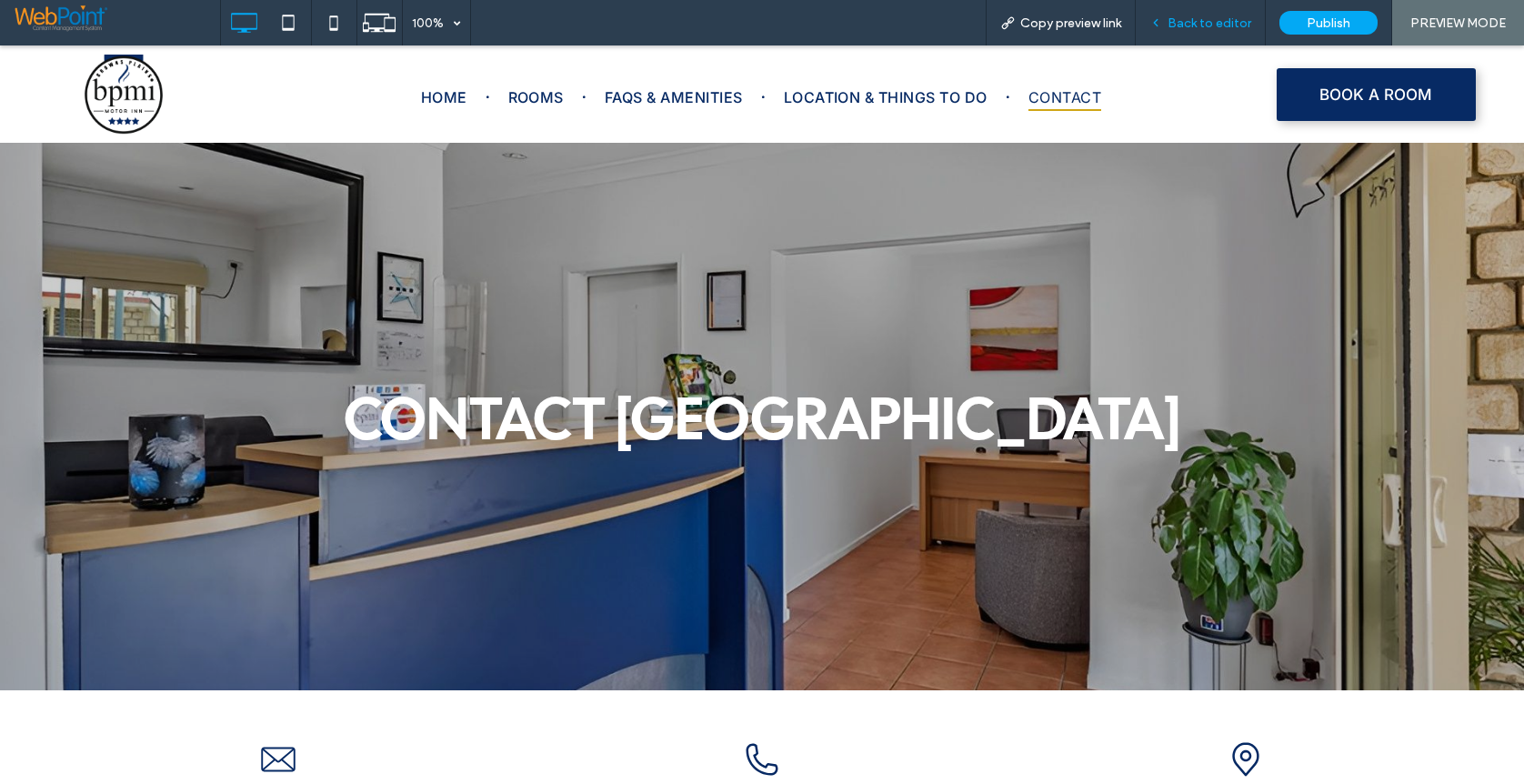
click at [1219, 21] on span "Back to editor" at bounding box center [1209, 24] width 83 height 16
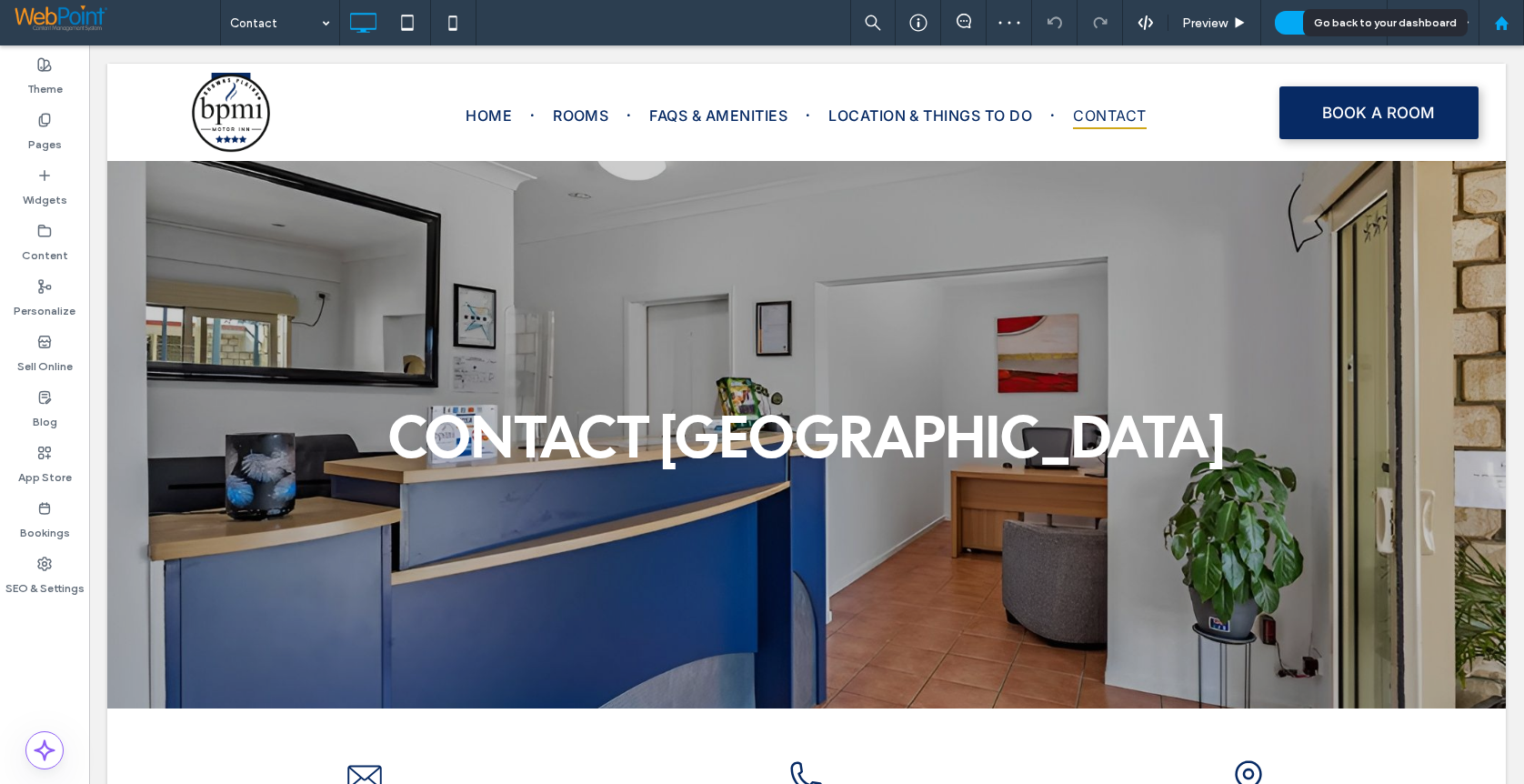
click at [1498, 23] on use at bounding box center [1501, 23] width 14 height 14
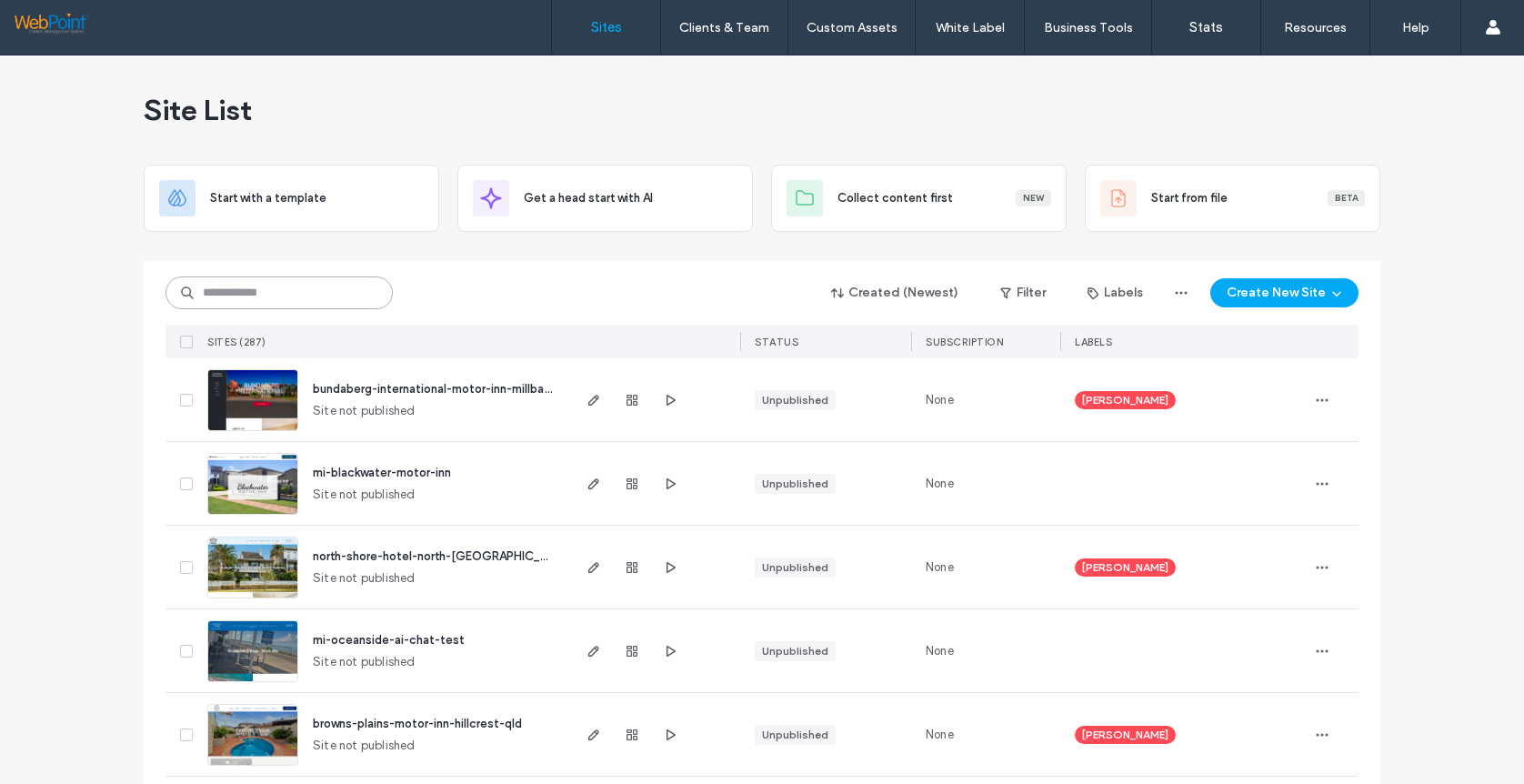
click at [251, 296] on input at bounding box center [280, 292] width 228 height 32
type input "*****"
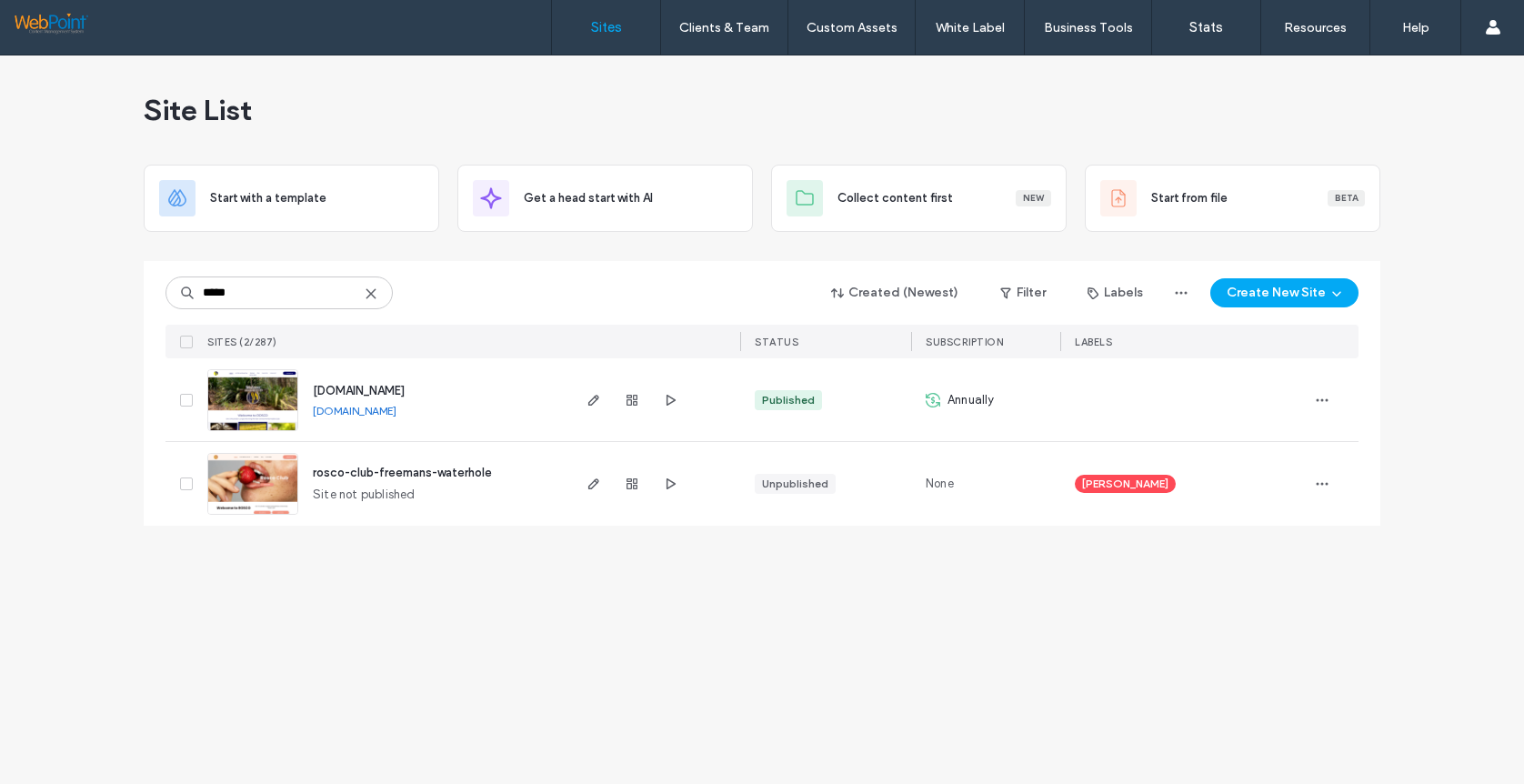
click at [253, 403] on img at bounding box center [252, 432] width 89 height 124
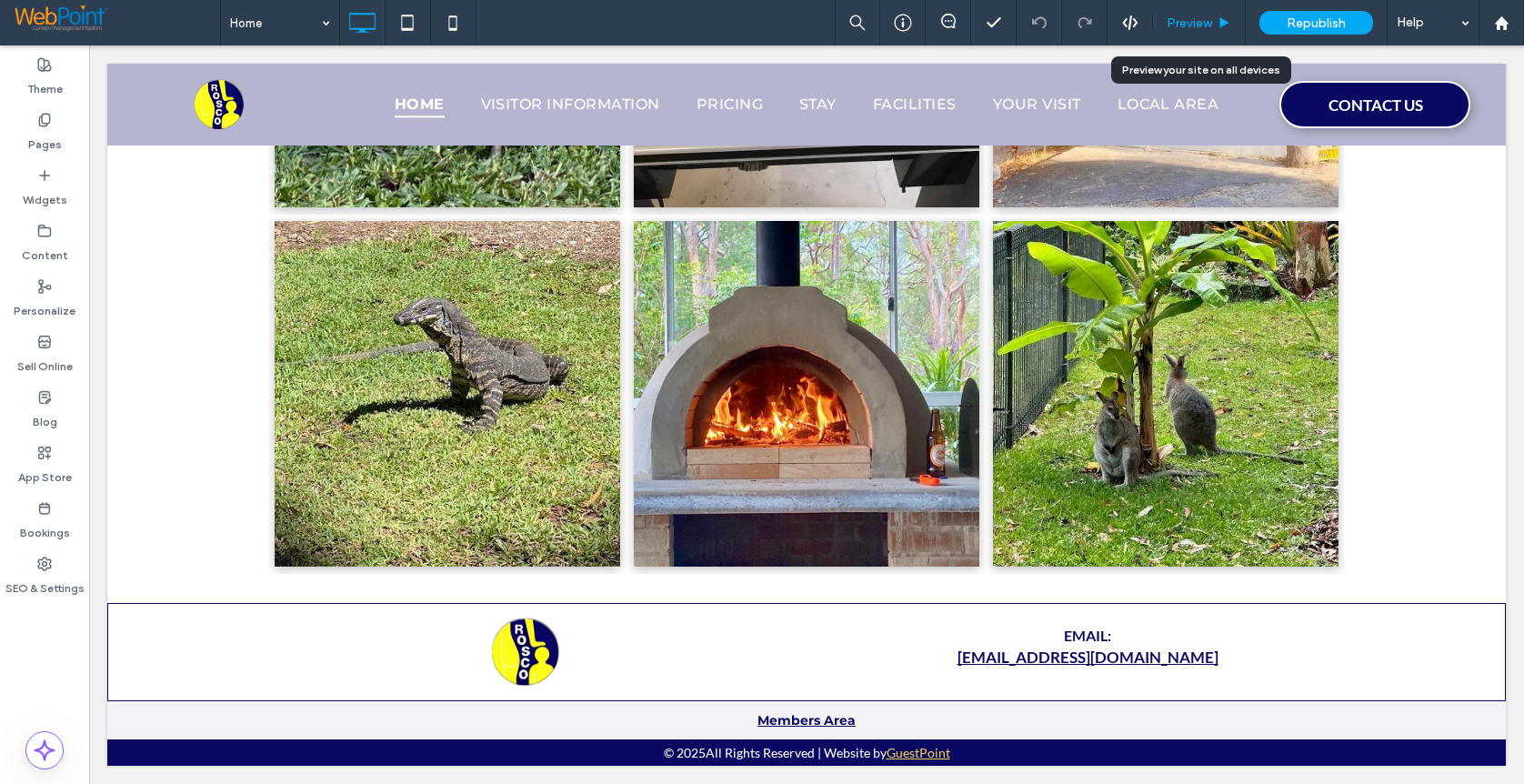
click at [1192, 25] on span "Preview" at bounding box center [1189, 24] width 45 height 16
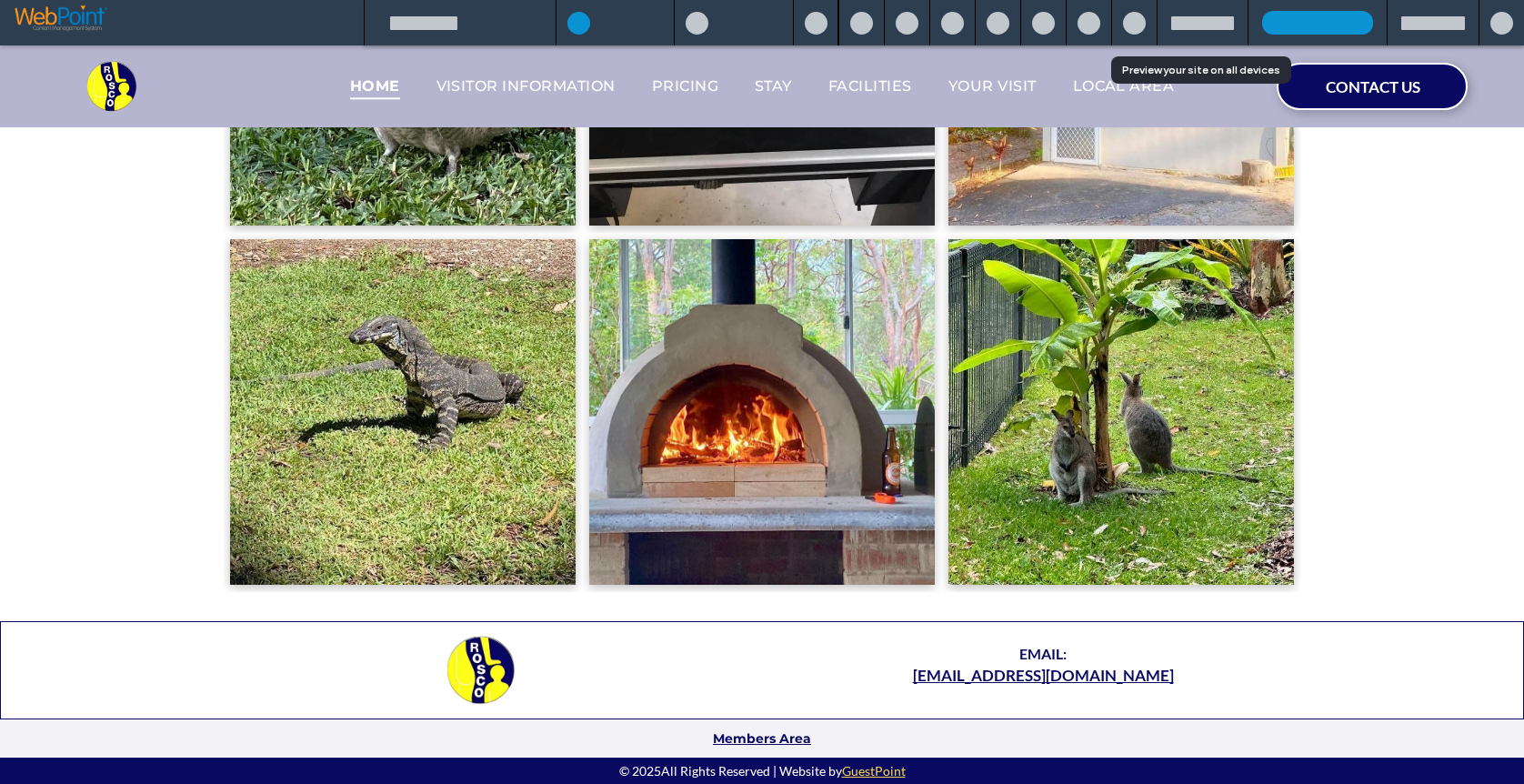
scroll to position [2561, 0]
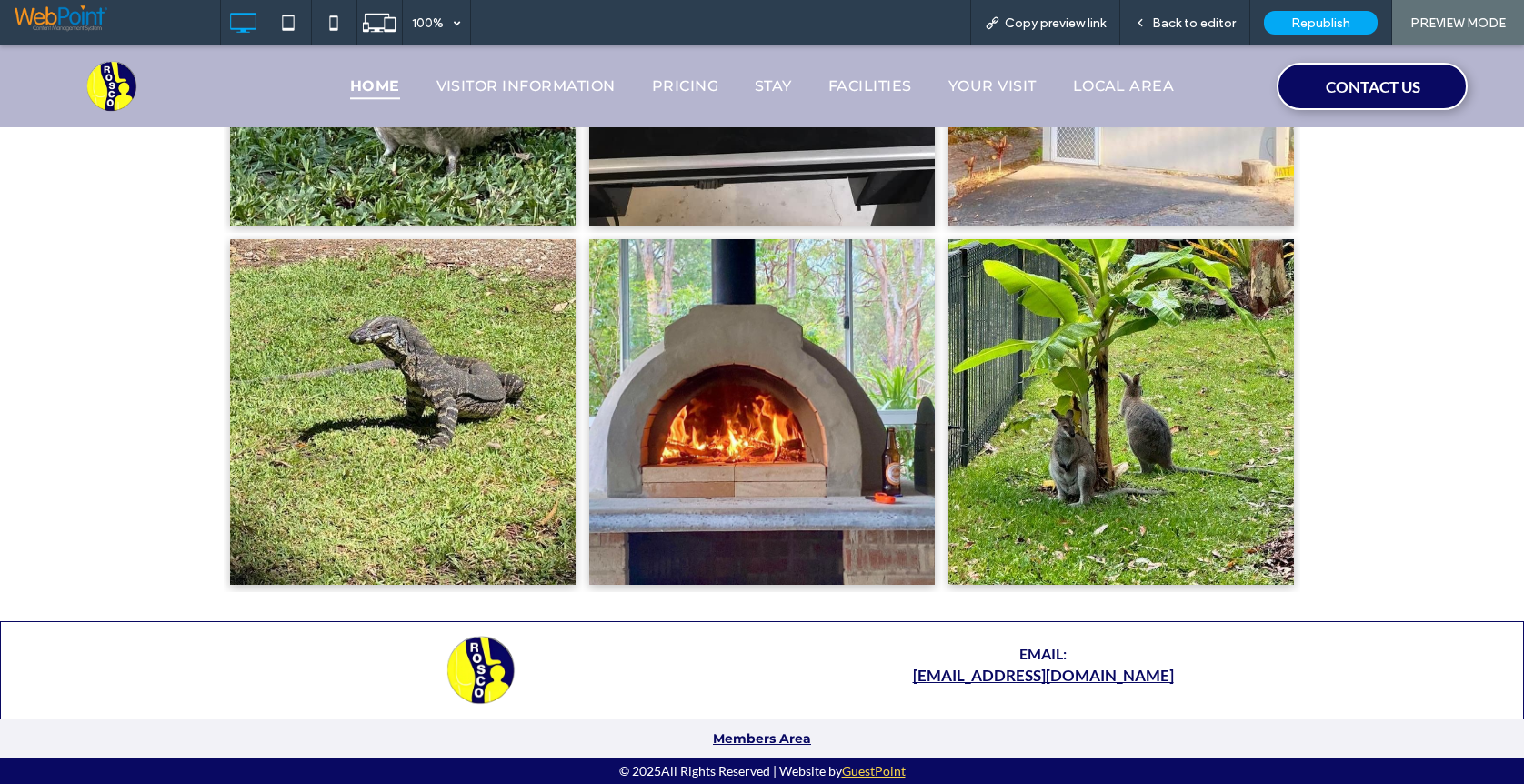
click at [766, 738] on strong "Members Area" at bounding box center [762, 738] width 98 height 17
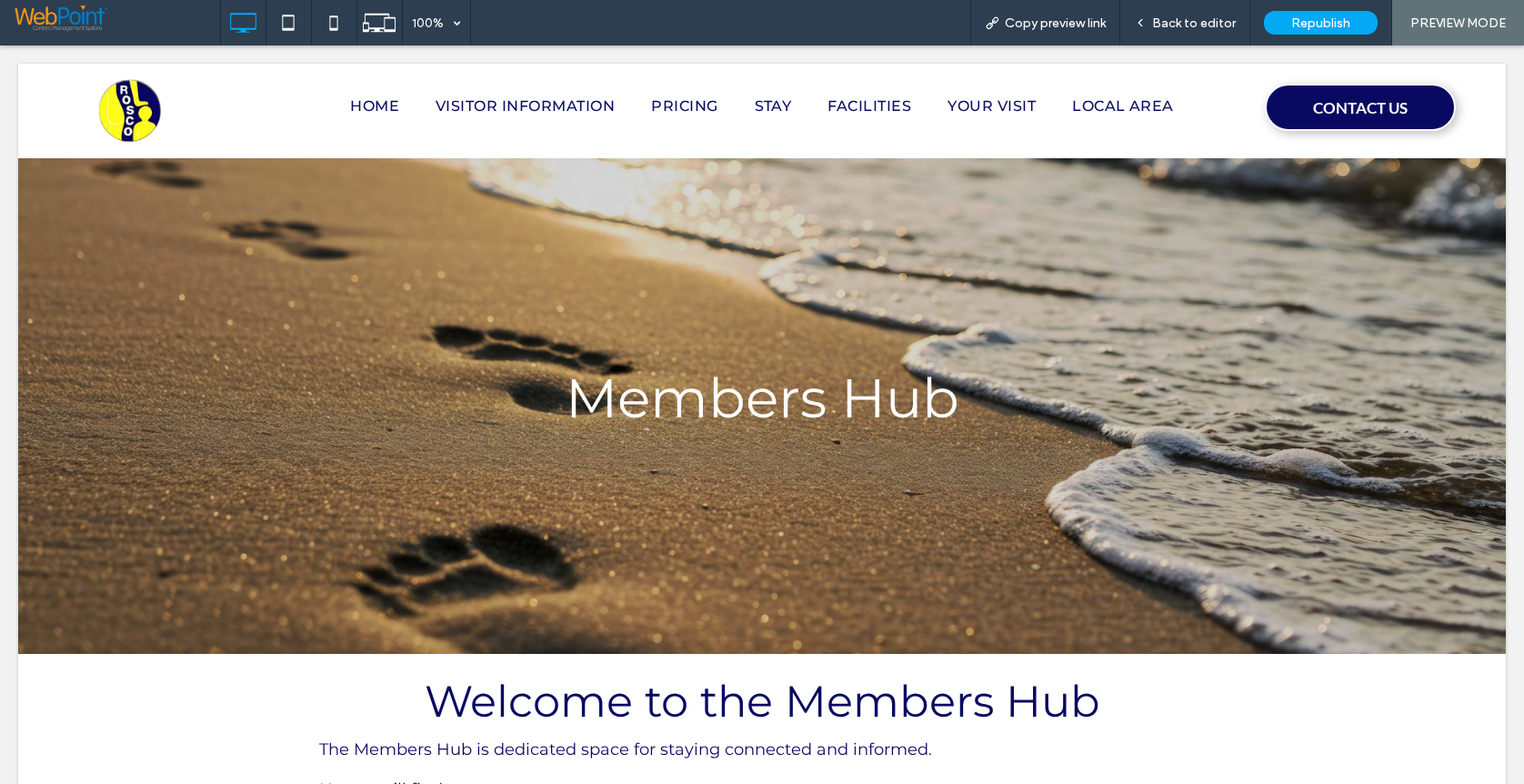
scroll to position [0, 0]
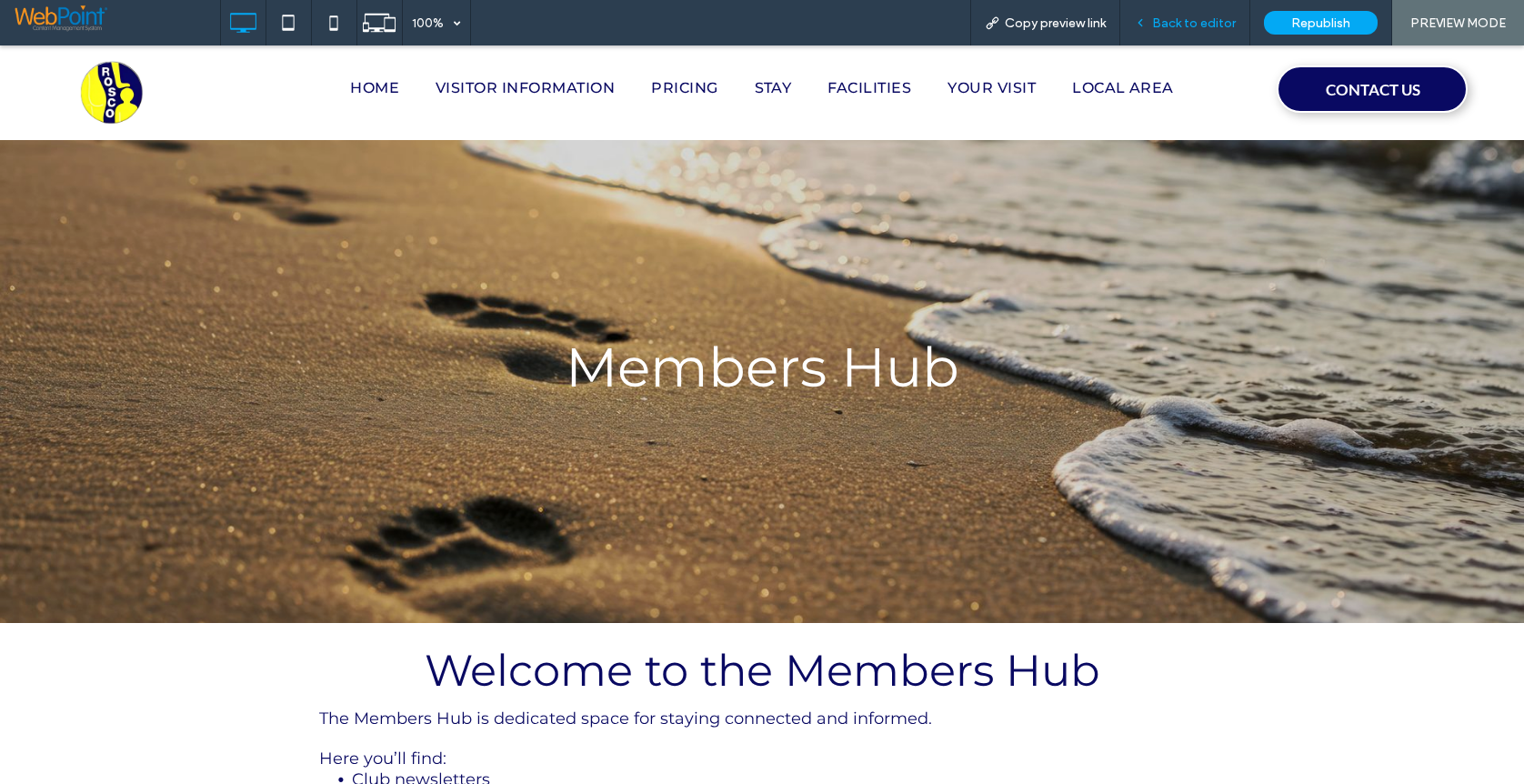
click at [1189, 17] on span "Back to editor" at bounding box center [1193, 24] width 83 height 16
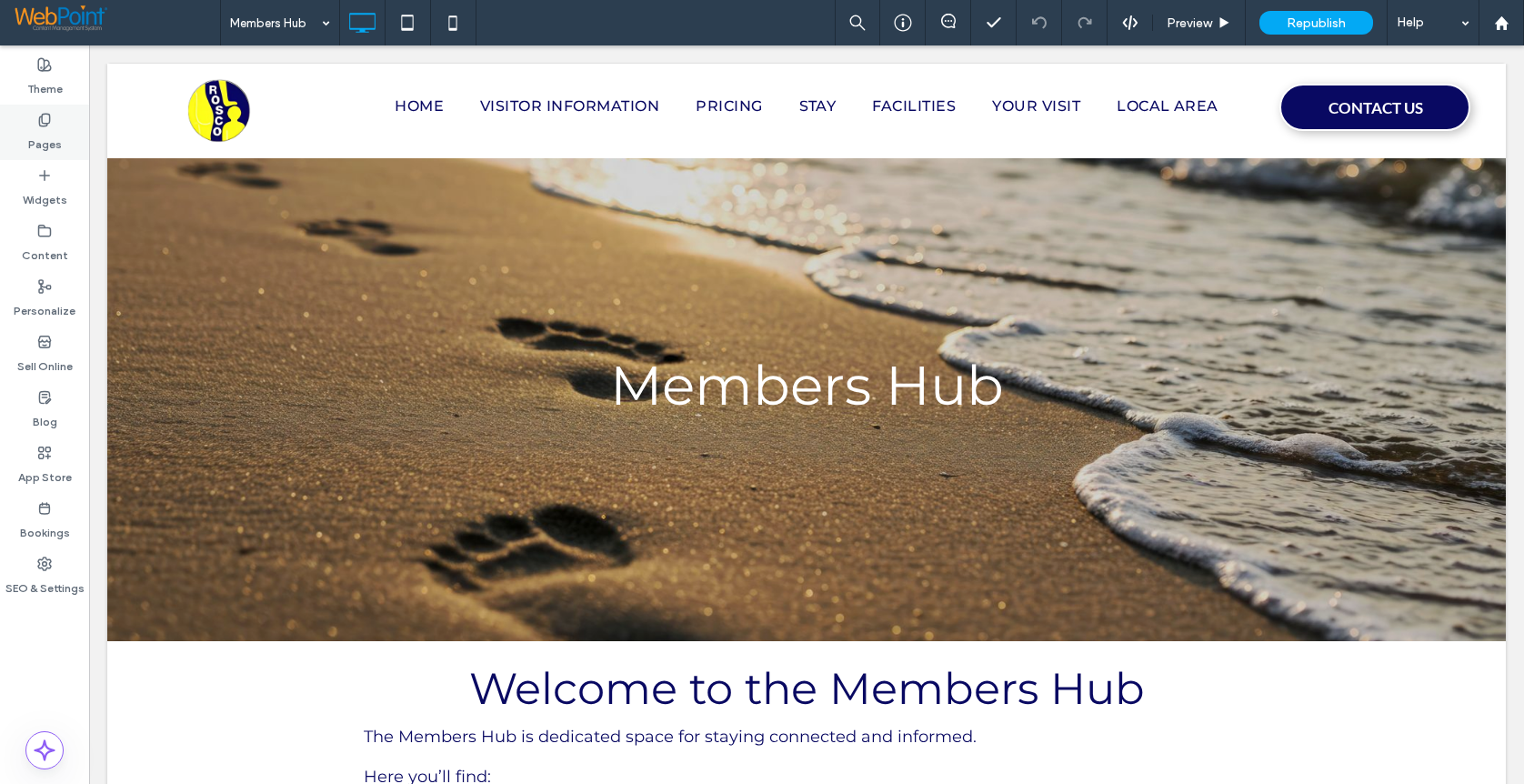
click at [41, 118] on icon at bounding box center [44, 120] width 15 height 15
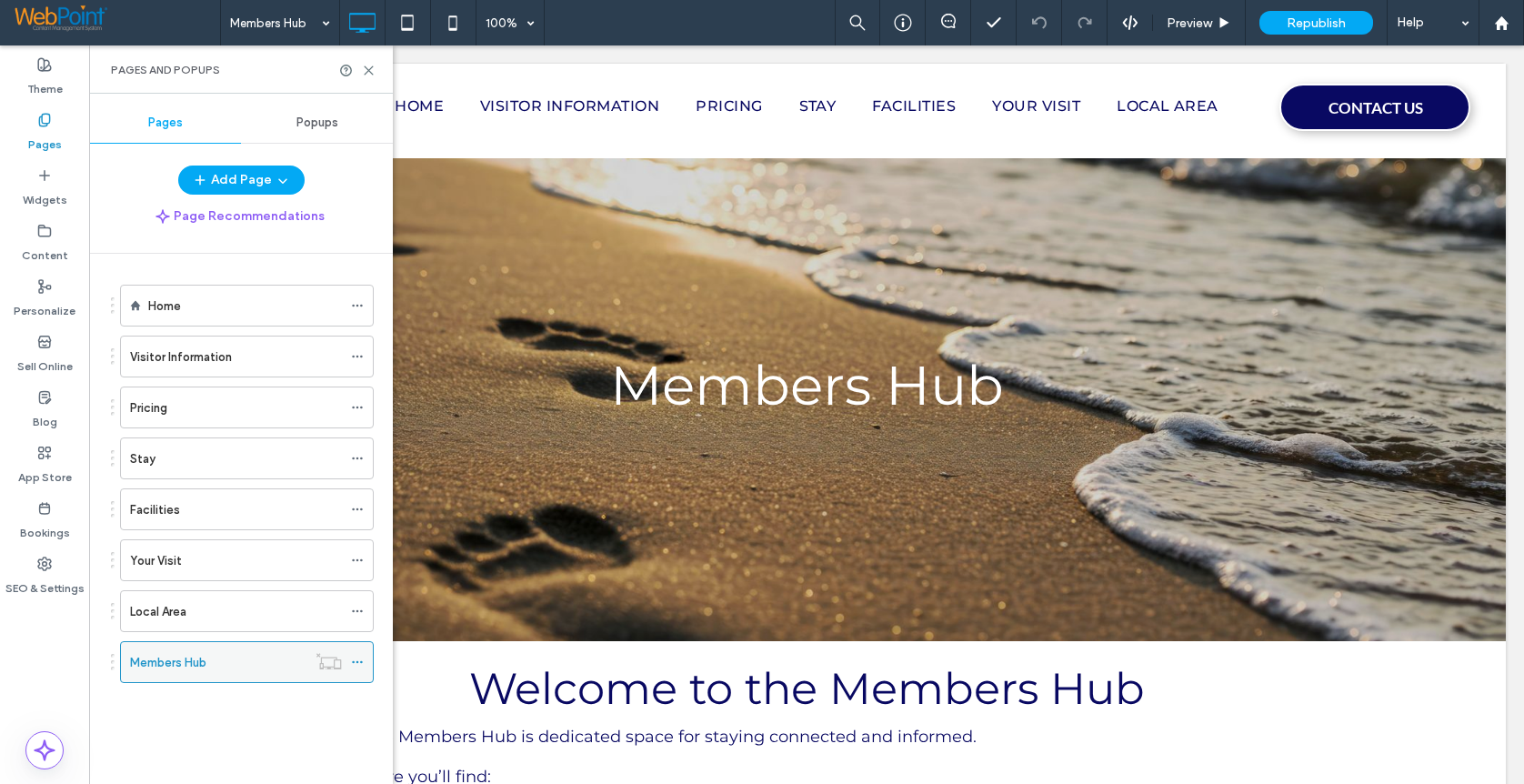
click at [353, 664] on icon at bounding box center [357, 661] width 13 height 13
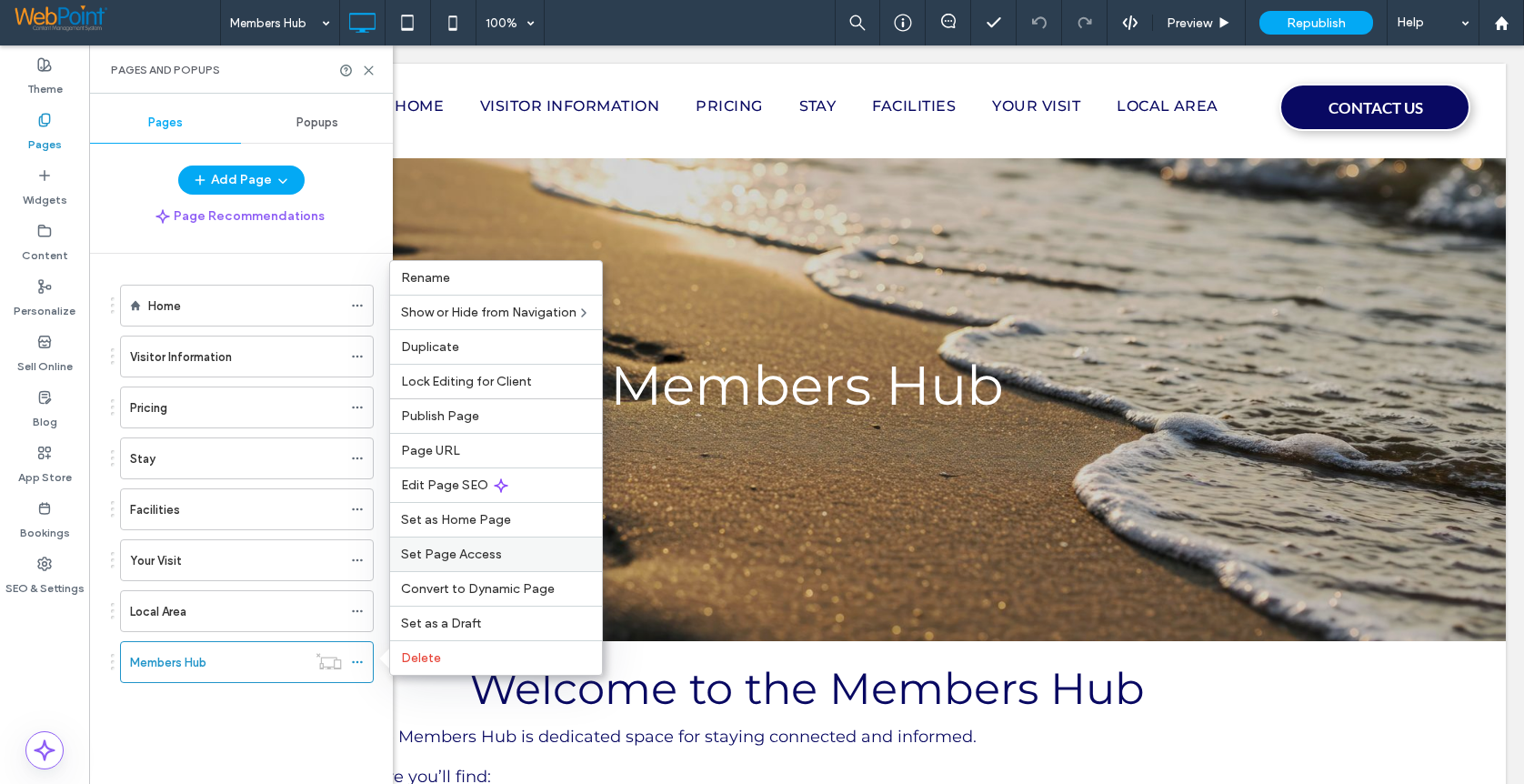
click at [419, 554] on span "Set Page Access" at bounding box center [451, 554] width 101 height 16
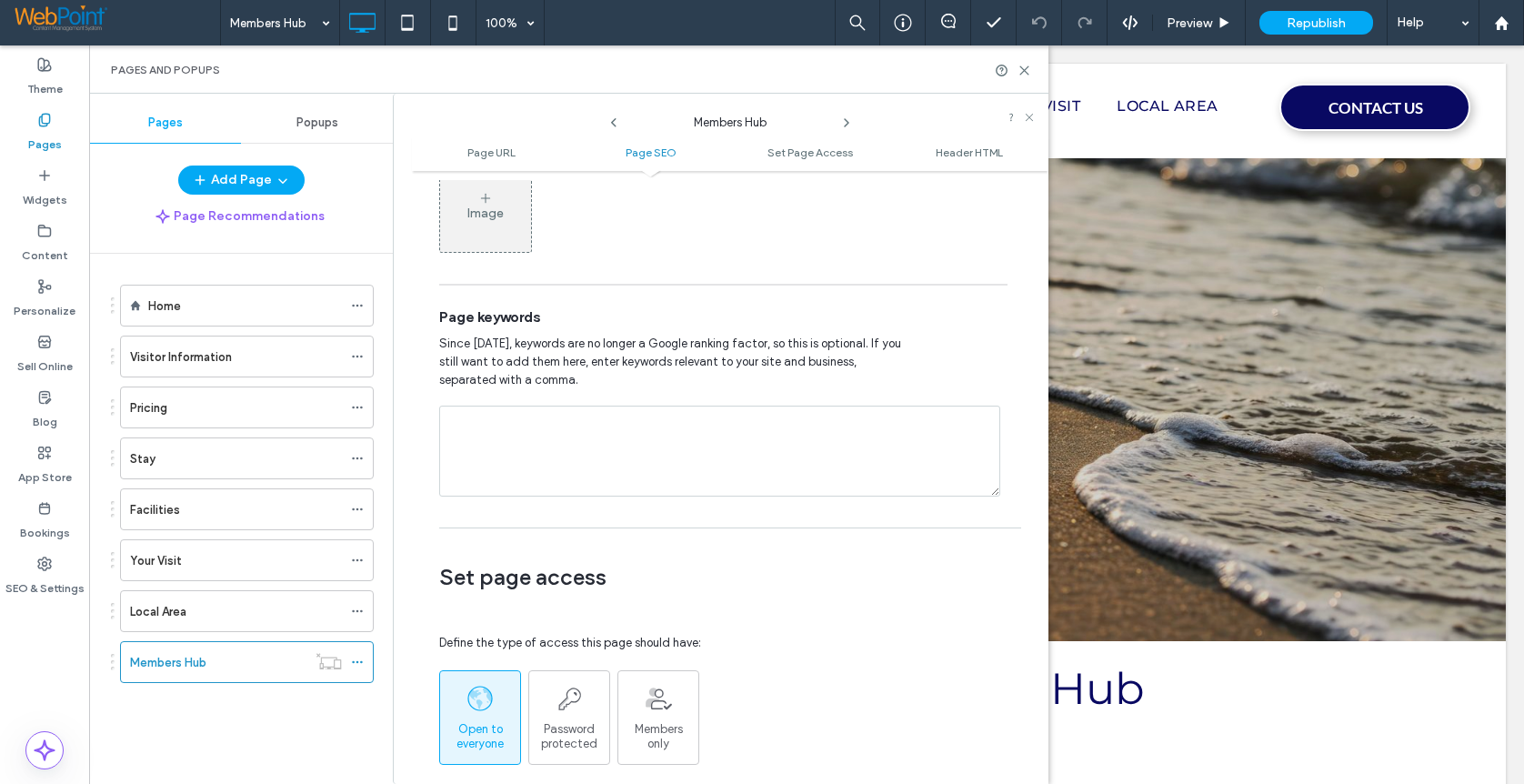
scroll to position [1273, 0]
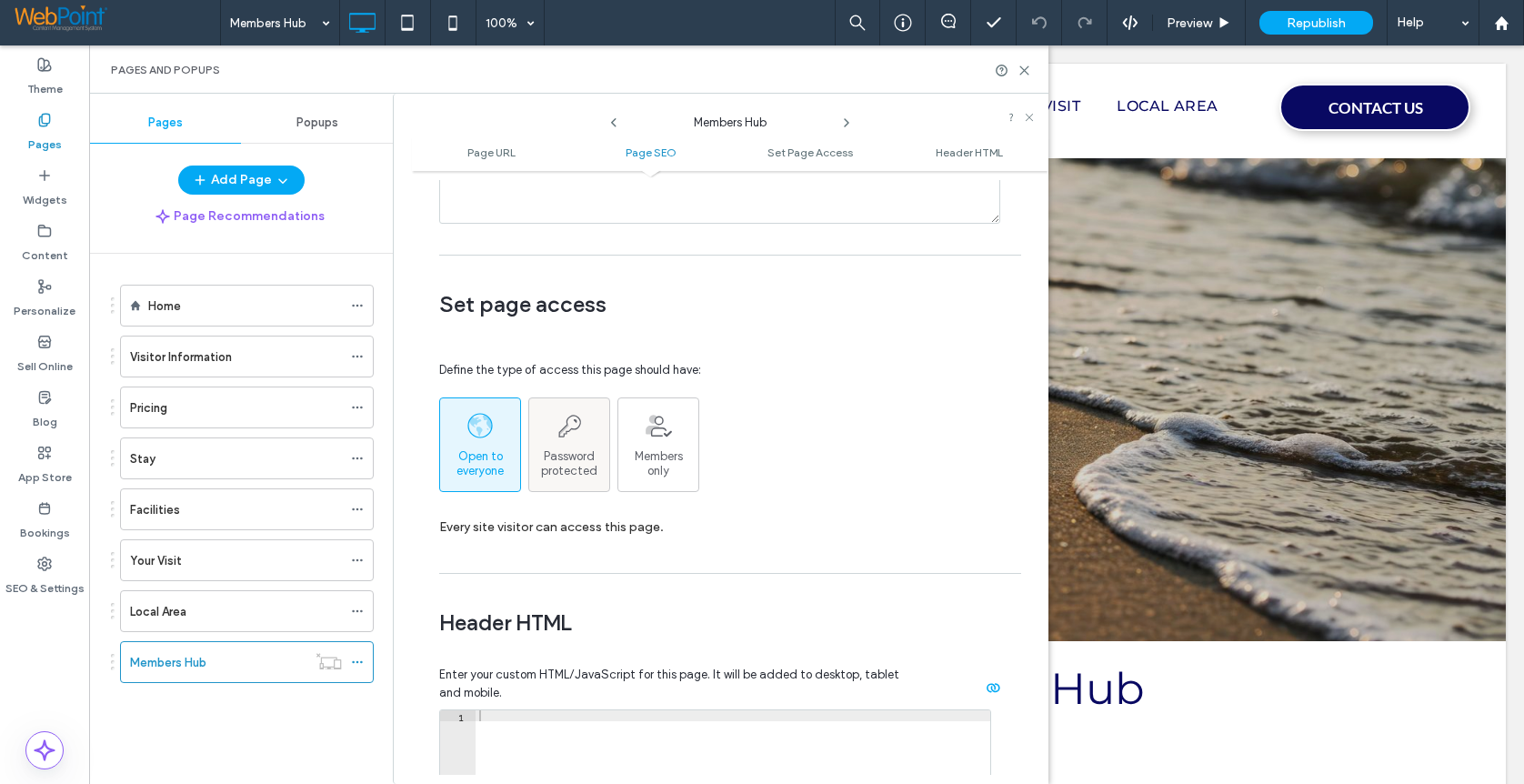
click at [582, 452] on span "Password protected" at bounding box center [569, 464] width 80 height 29
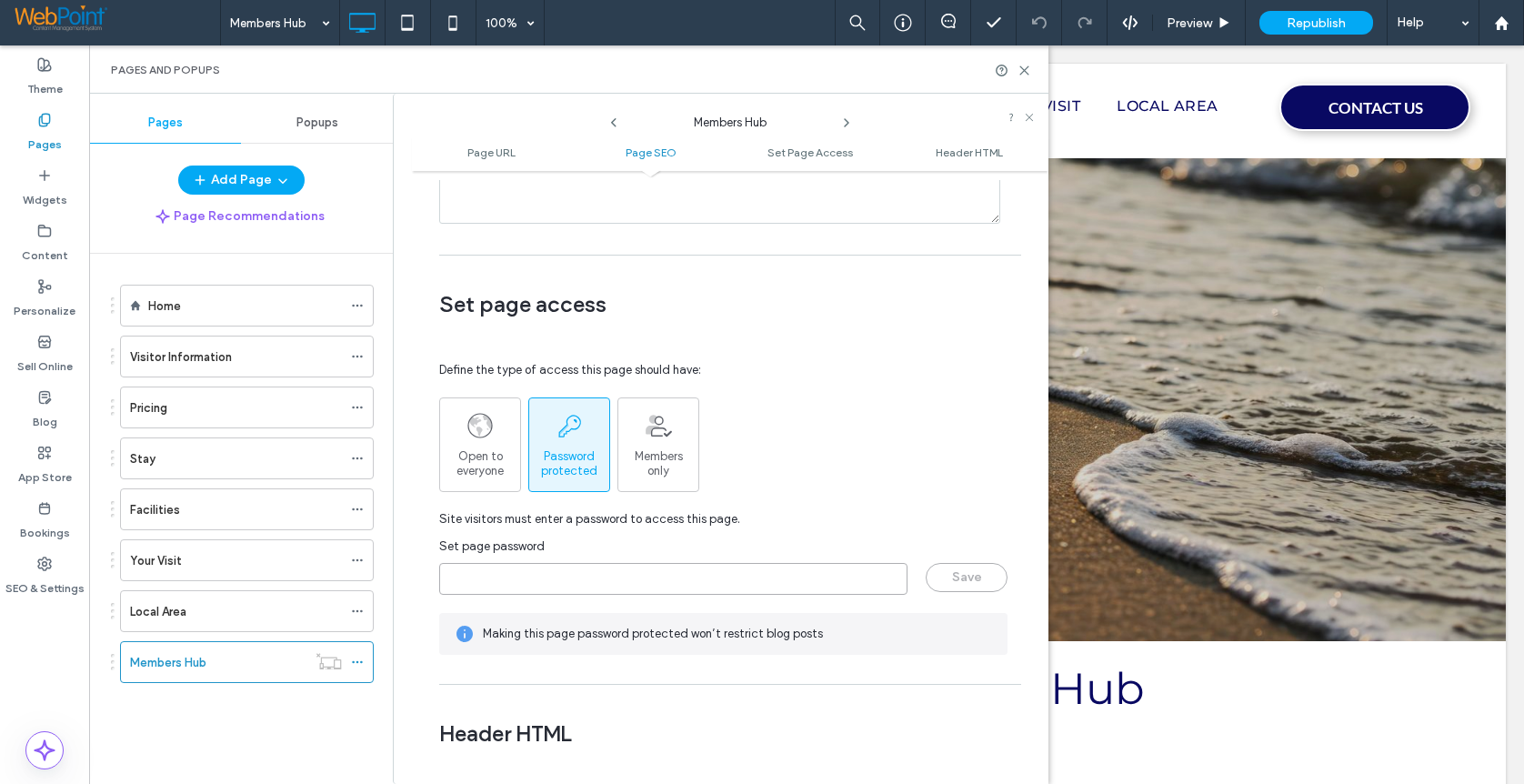
click at [542, 585] on input "page-password" at bounding box center [673, 579] width 468 height 31
paste input "******"
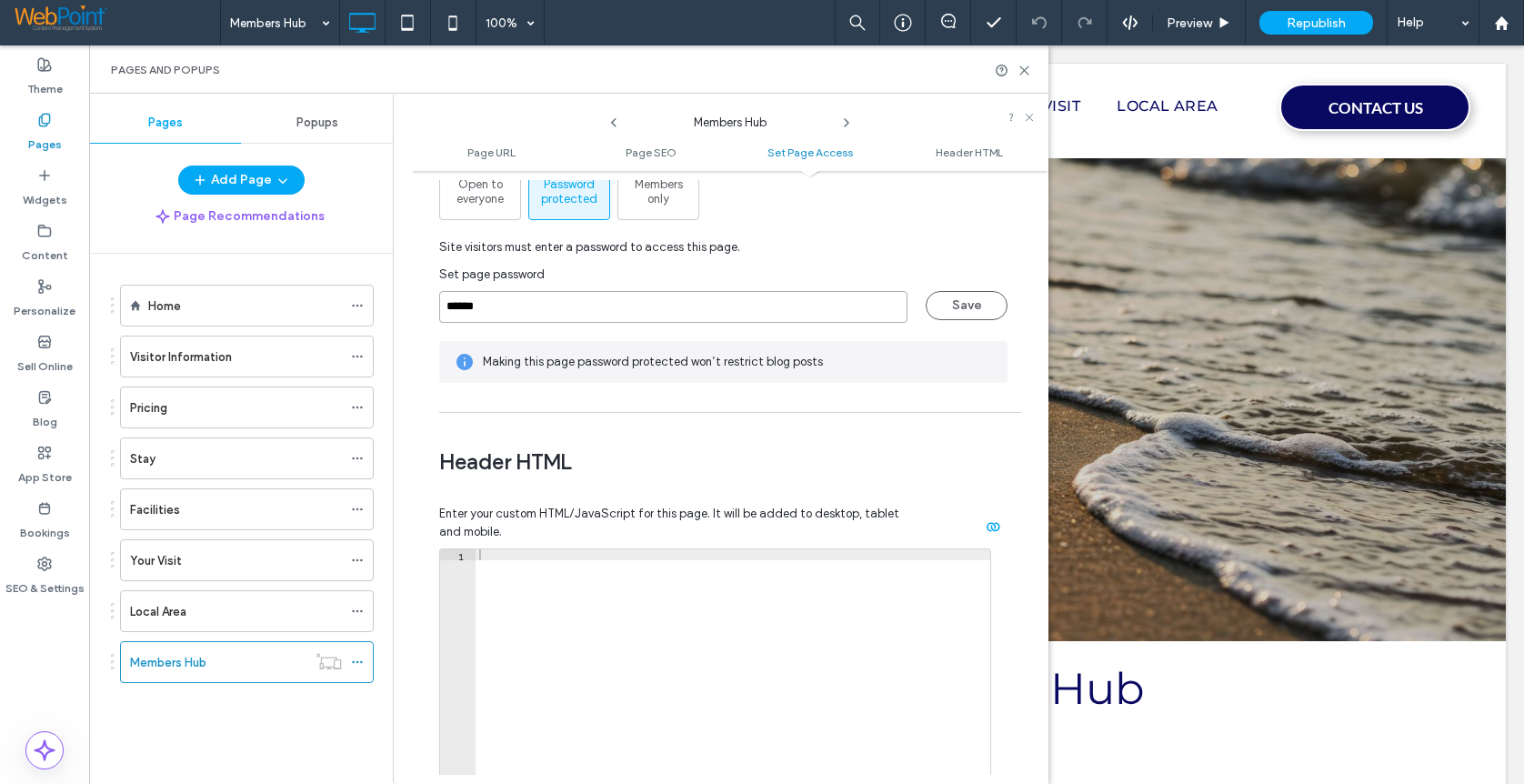
scroll to position [1545, 0]
type input "******"
click at [942, 301] on button "Save" at bounding box center [966, 305] width 81 height 29
click at [1023, 64] on icon at bounding box center [1025, 71] width 14 height 14
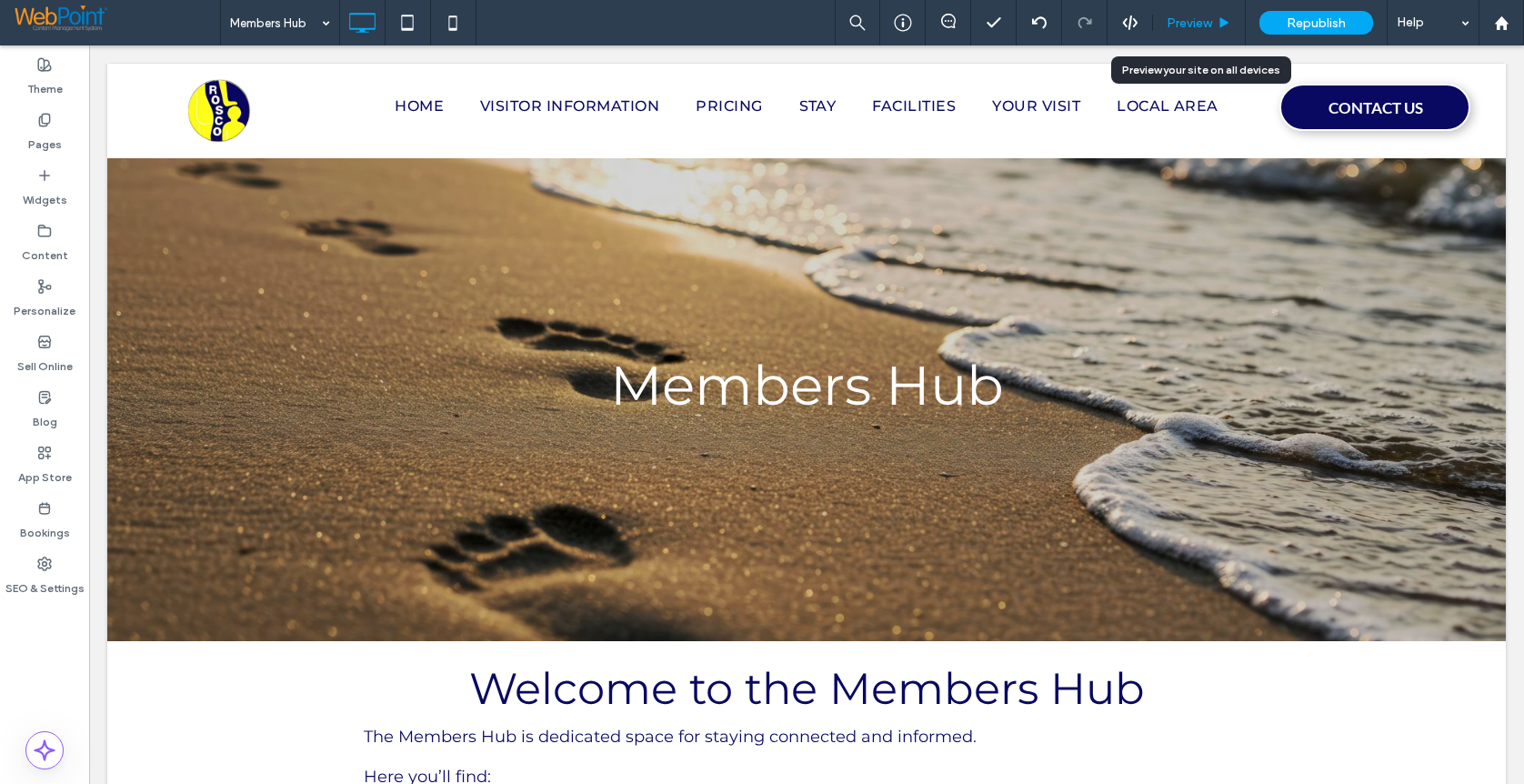
drag, startPoint x: 1207, startPoint y: 22, endPoint x: 1182, endPoint y: 154, distance: 134.3
click at [1207, 22] on span "Preview" at bounding box center [1189, 24] width 45 height 16
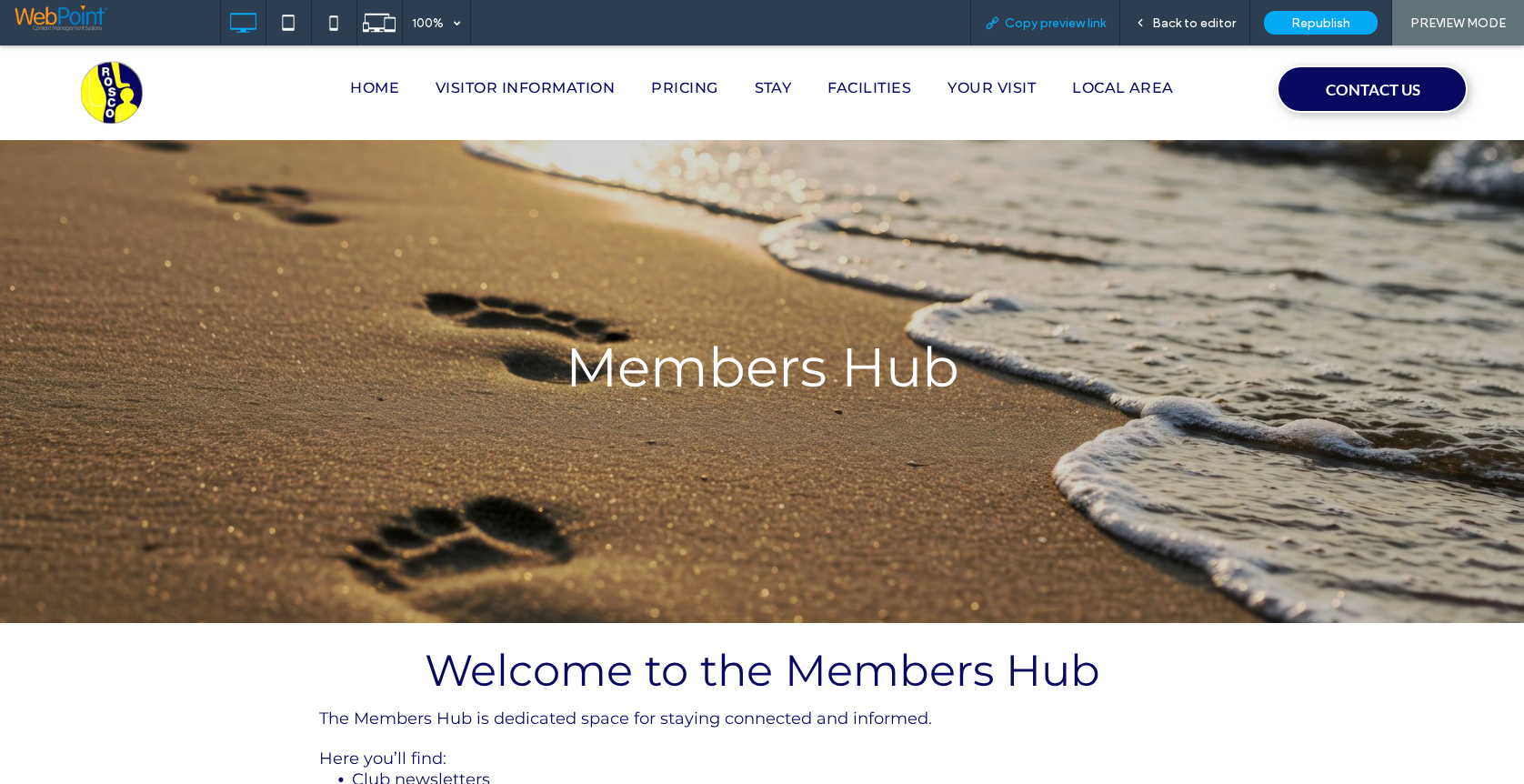
click at [1055, 19] on span "Copy preview link" at bounding box center [1055, 24] width 101 height 16
click at [1216, 20] on span "Back to editor" at bounding box center [1193, 24] width 83 height 16
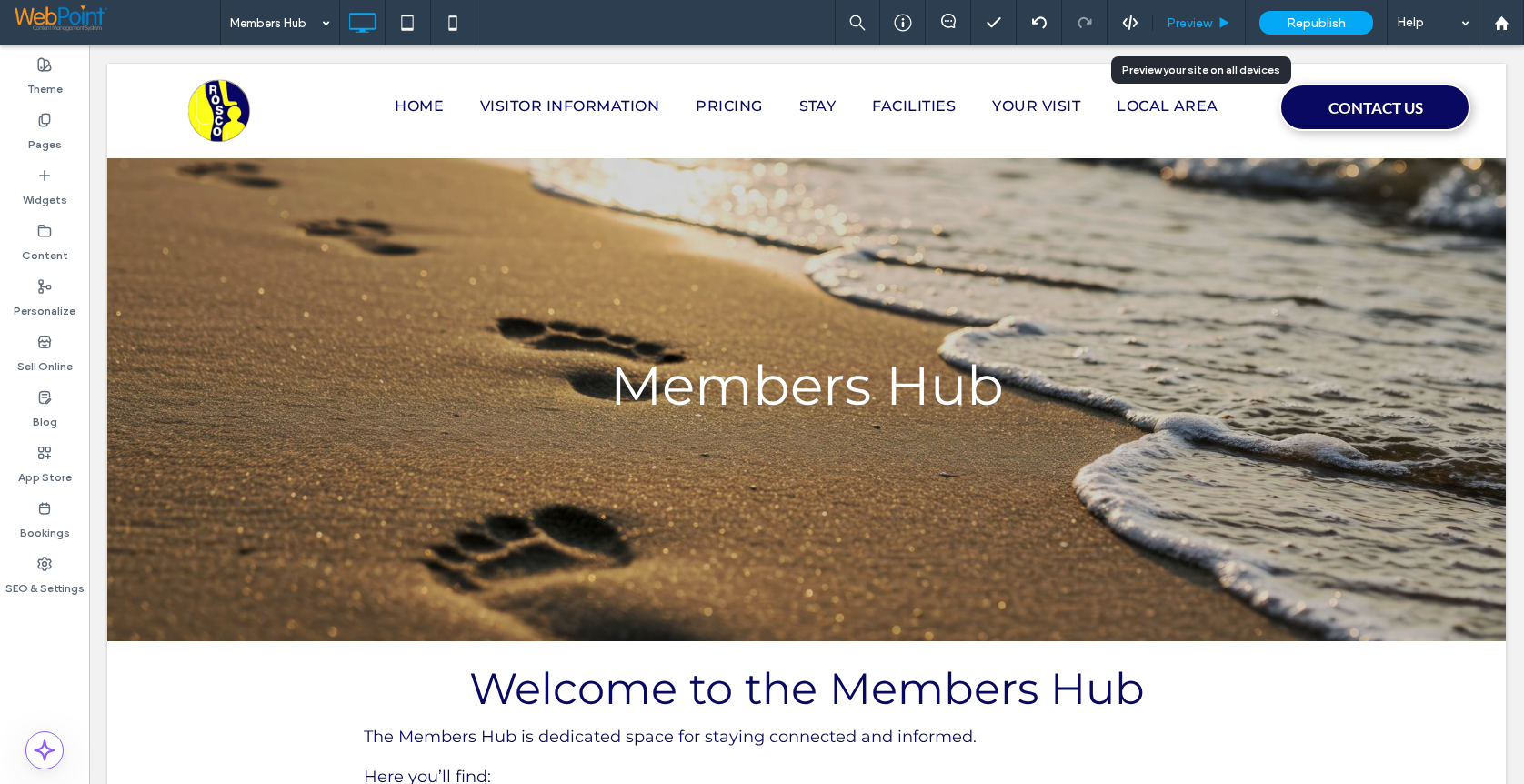
click at [1193, 31] on div "Preview" at bounding box center [1199, 23] width 93 height 45
click at [1195, 18] on span "Preview" at bounding box center [1189, 24] width 45 height 16
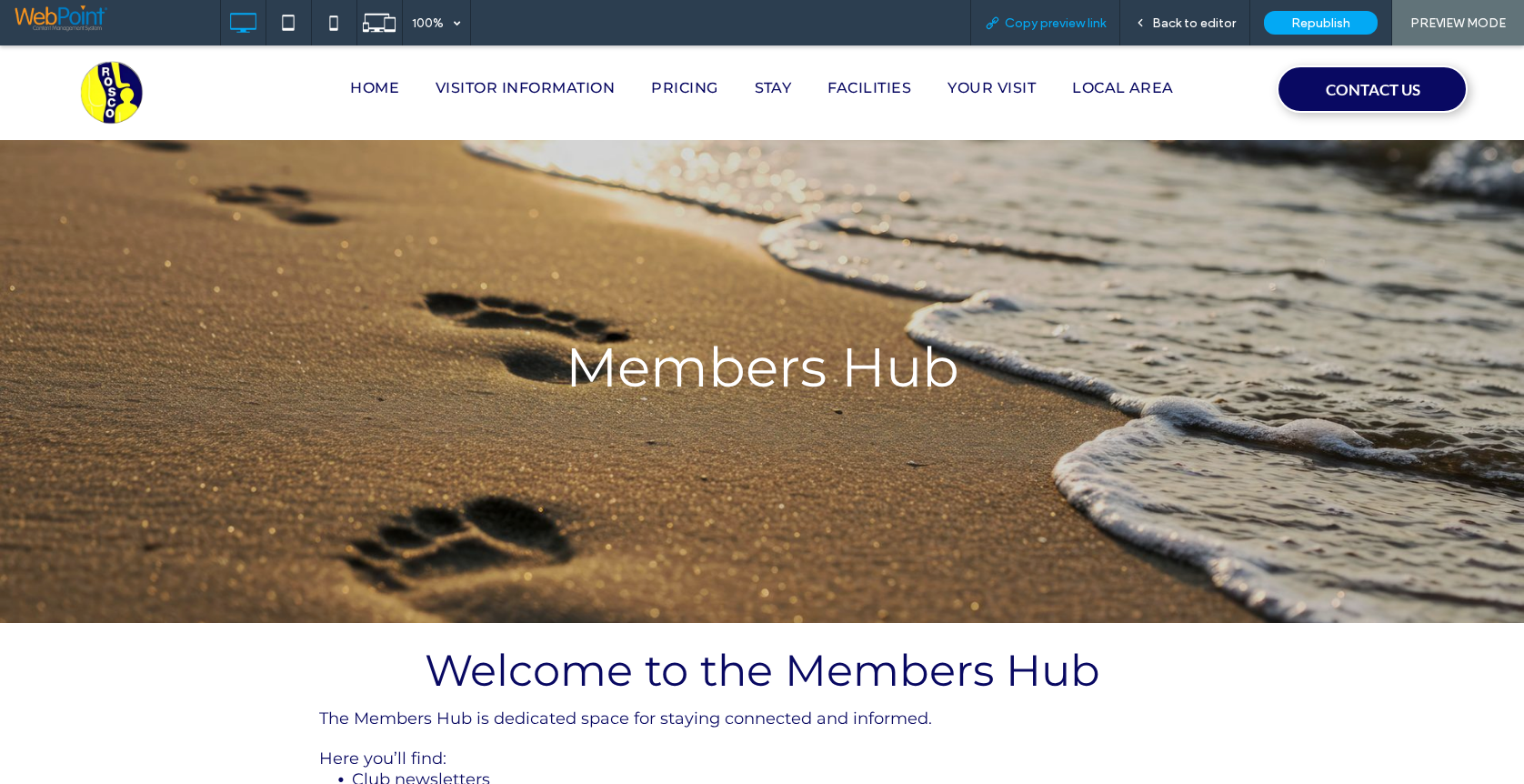
click at [1068, 19] on span "Copy preview link" at bounding box center [1055, 24] width 101 height 16
click at [1183, 25] on span "Back to editor" at bounding box center [1193, 24] width 83 height 16
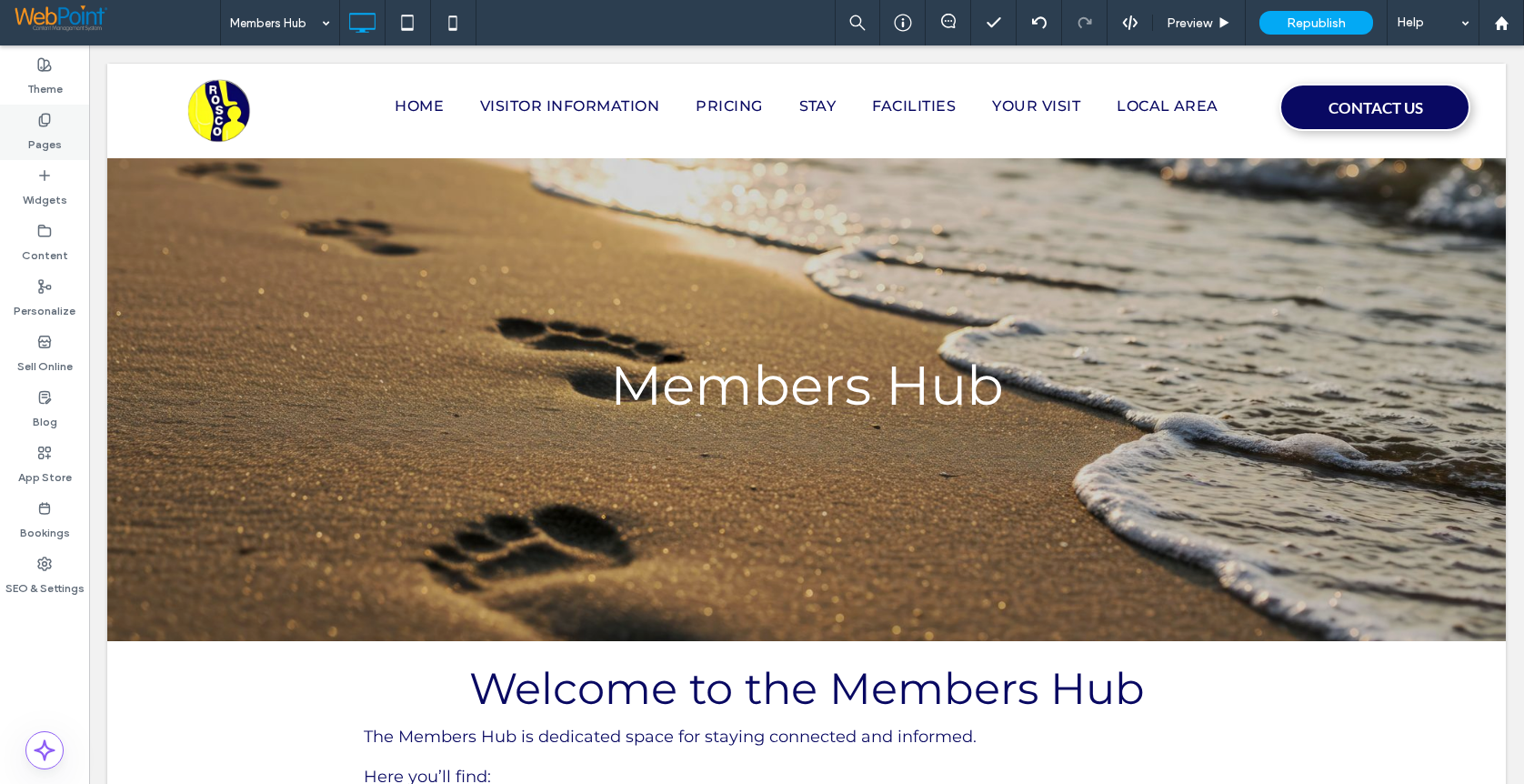
click at [45, 126] on use at bounding box center [44, 120] width 10 height 12
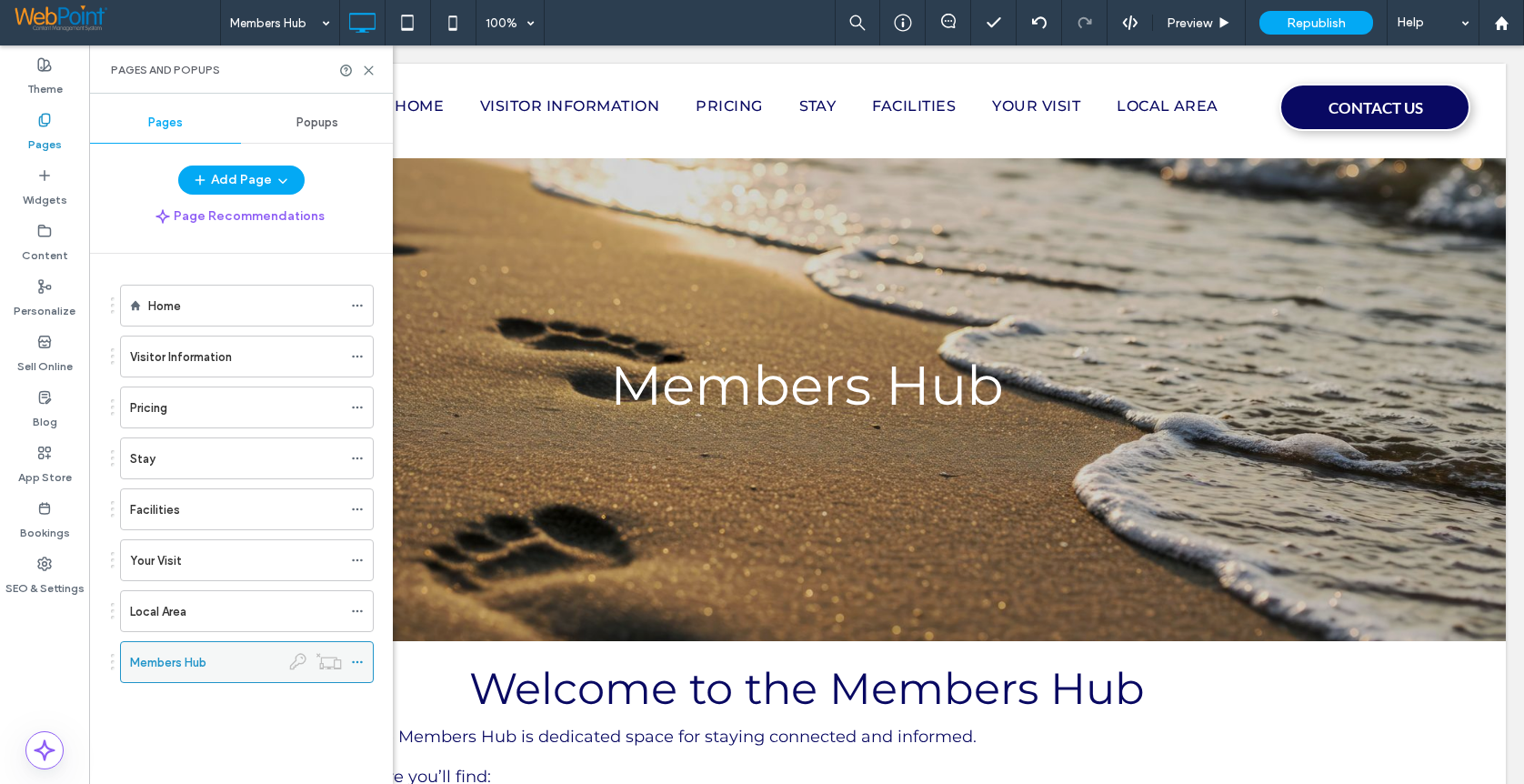
click at [207, 663] on div "Members Hub" at bounding box center [205, 661] width 150 height 19
click at [358, 662] on icon at bounding box center [357, 661] width 13 height 13
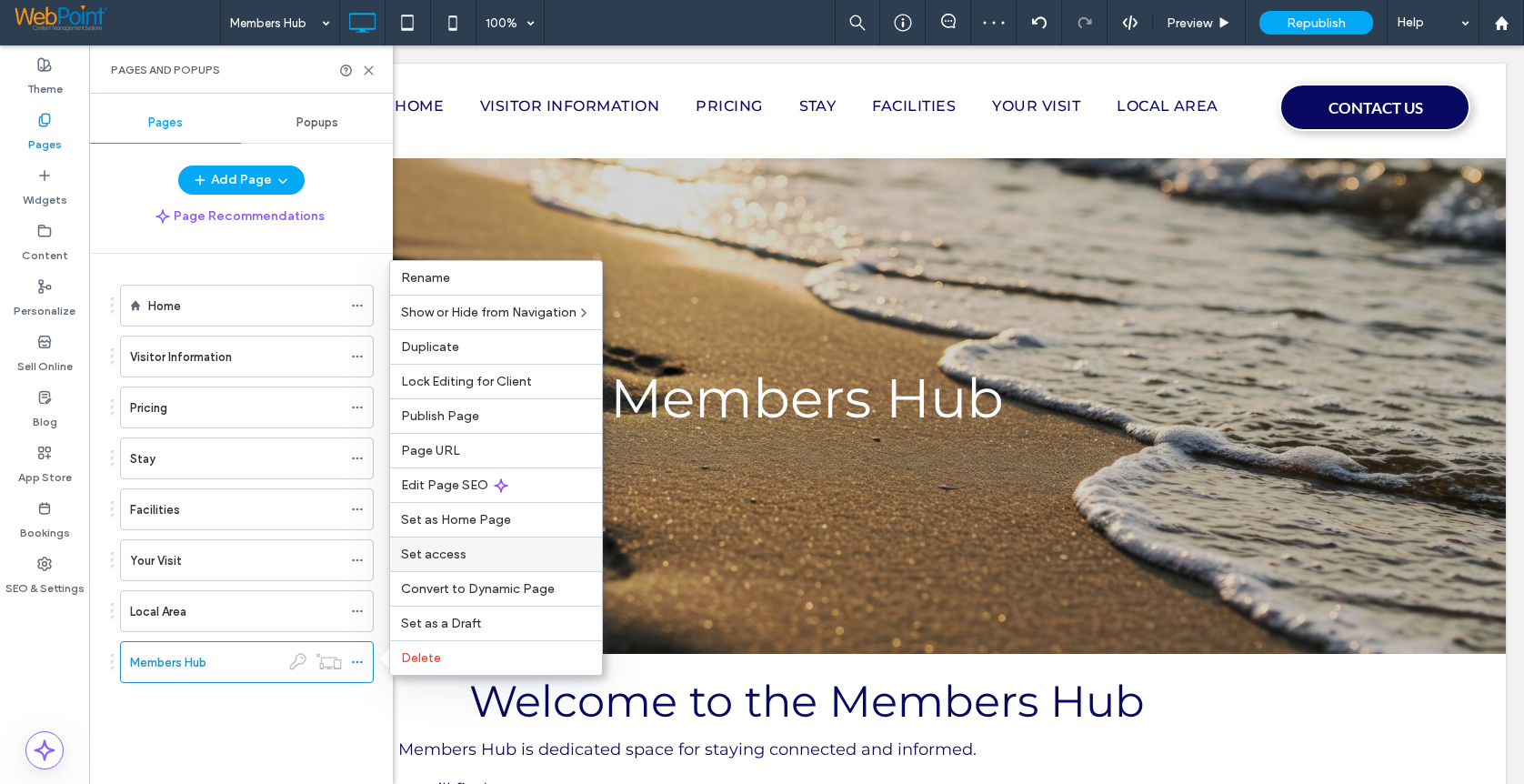
click at [447, 552] on span "Set access" at bounding box center [434, 554] width 66 height 16
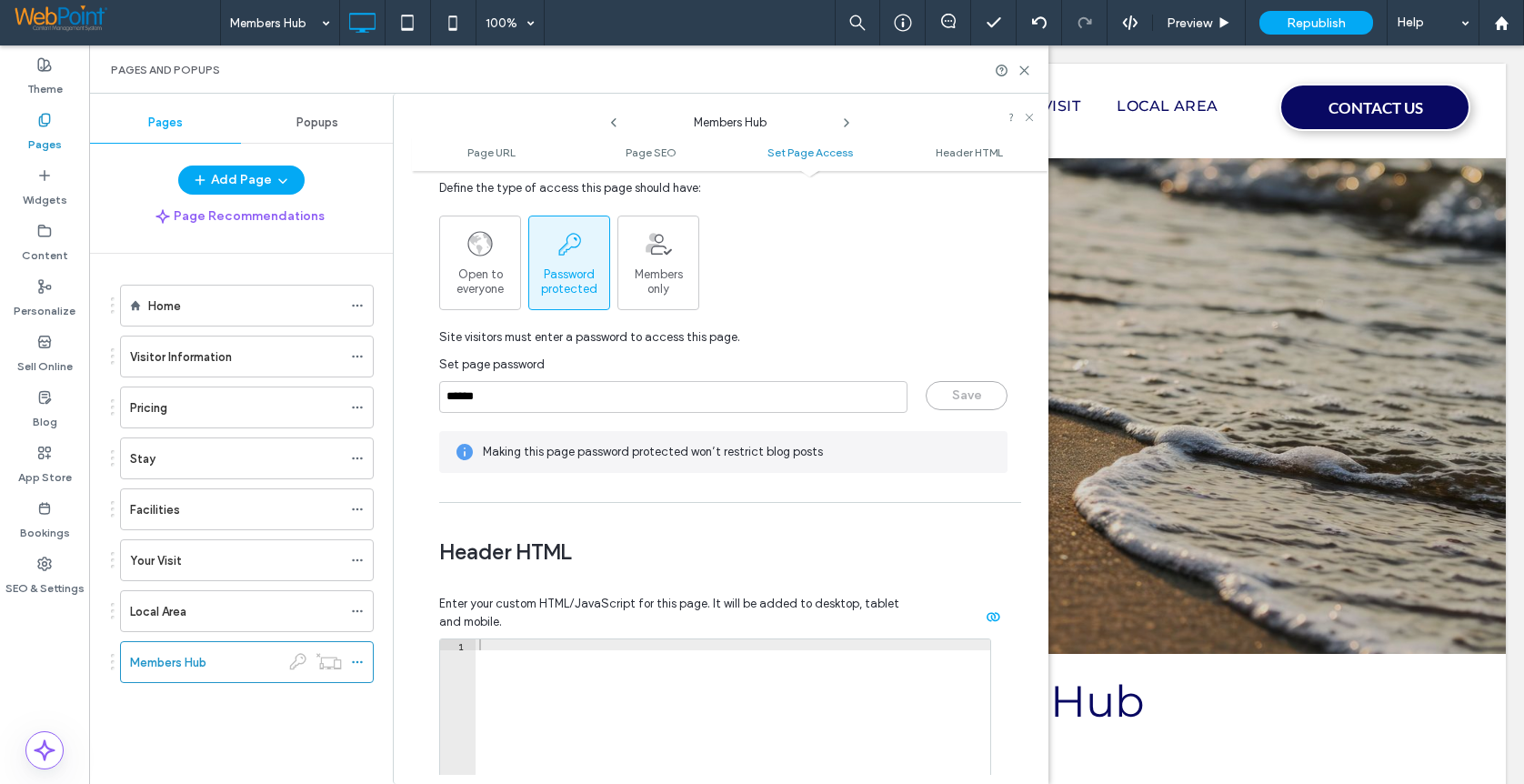
scroll to position [1333, 0]
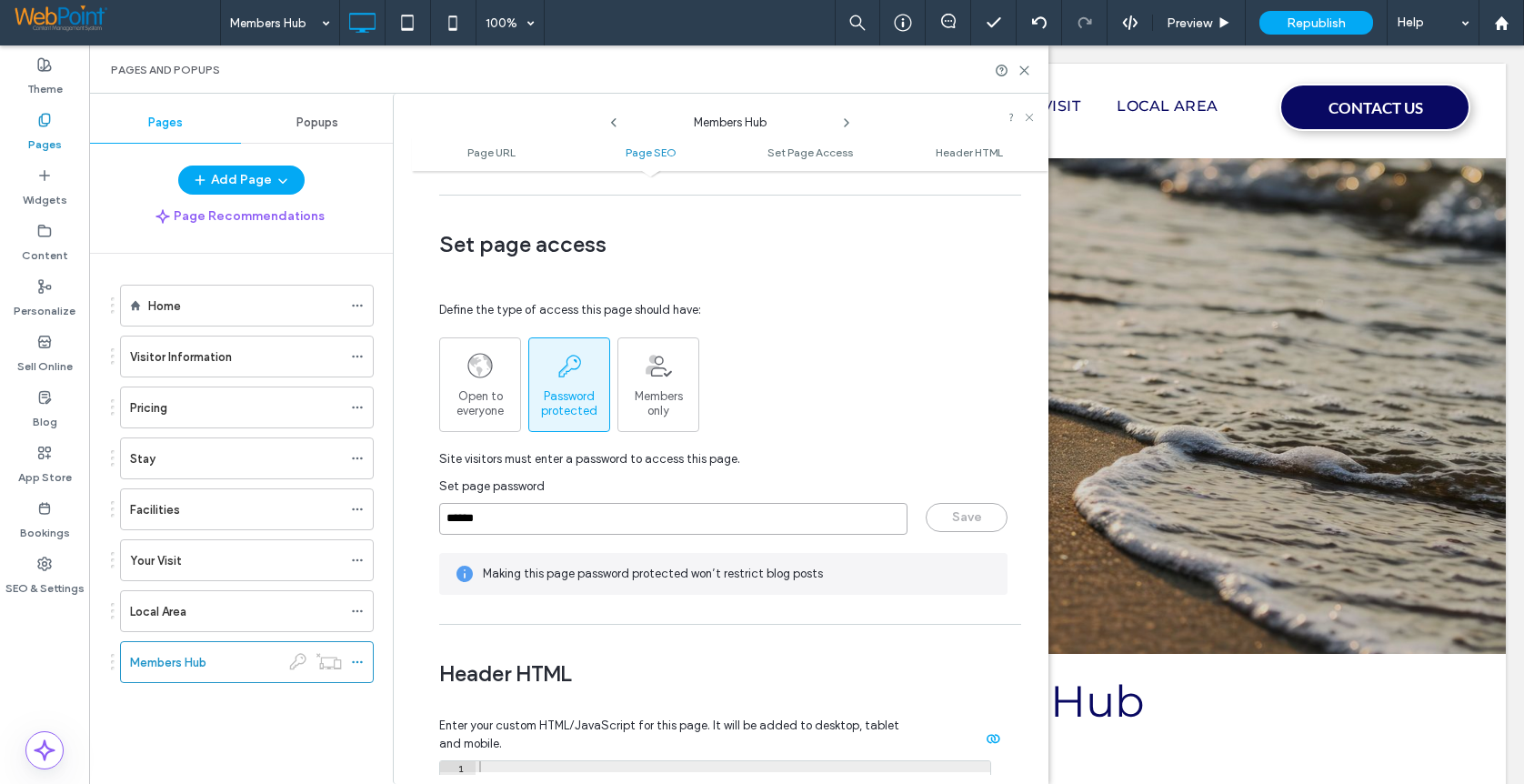
click at [442, 521] on input "******" at bounding box center [673, 518] width 468 height 31
click at [502, 519] on input "*******" at bounding box center [673, 518] width 468 height 31
type input "********"
click at [954, 519] on button "Save" at bounding box center [966, 517] width 81 height 29
click at [1025, 72] on use at bounding box center [1025, 71] width 8 height 8
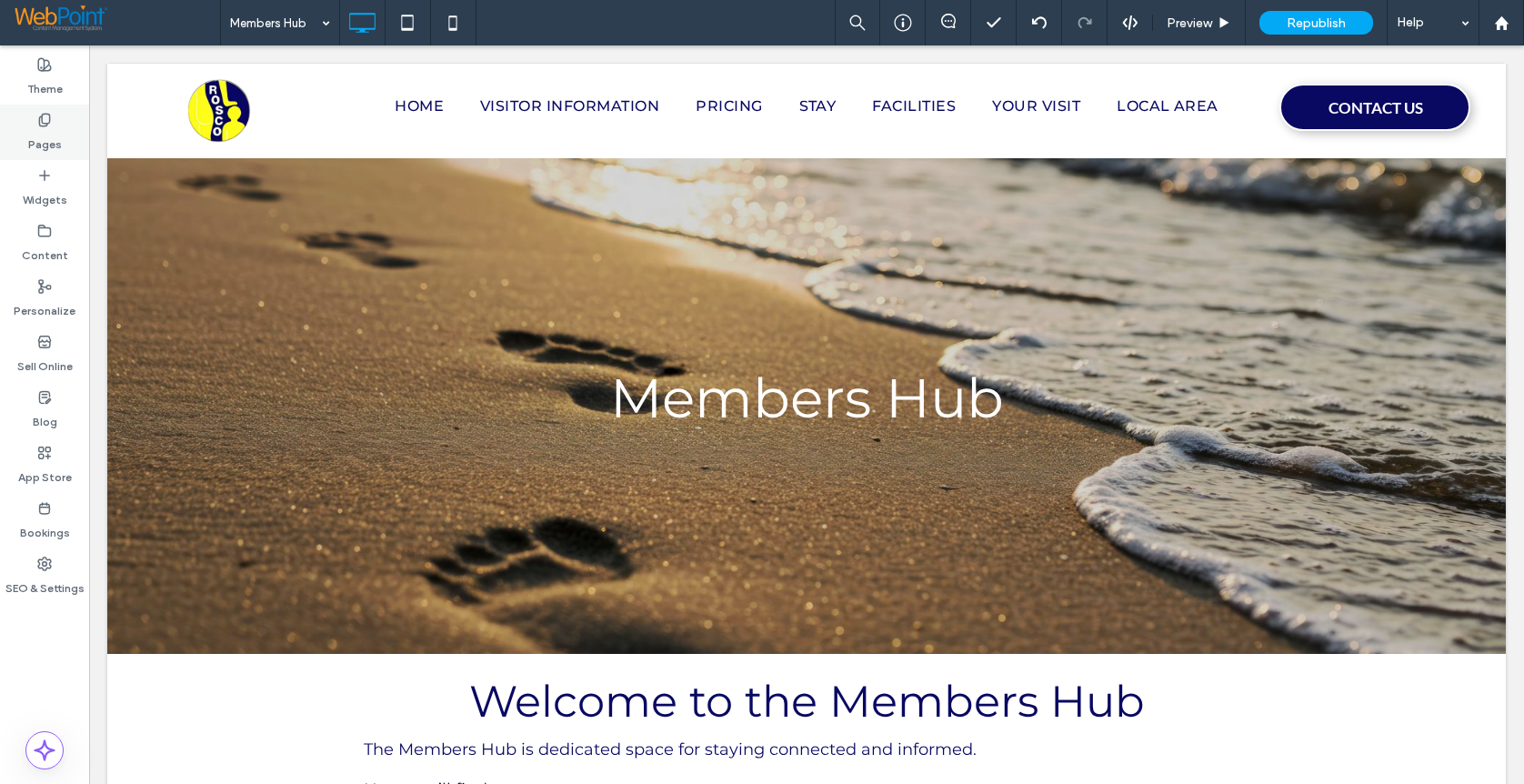
click at [37, 131] on label "Pages" at bounding box center [45, 140] width 33 height 26
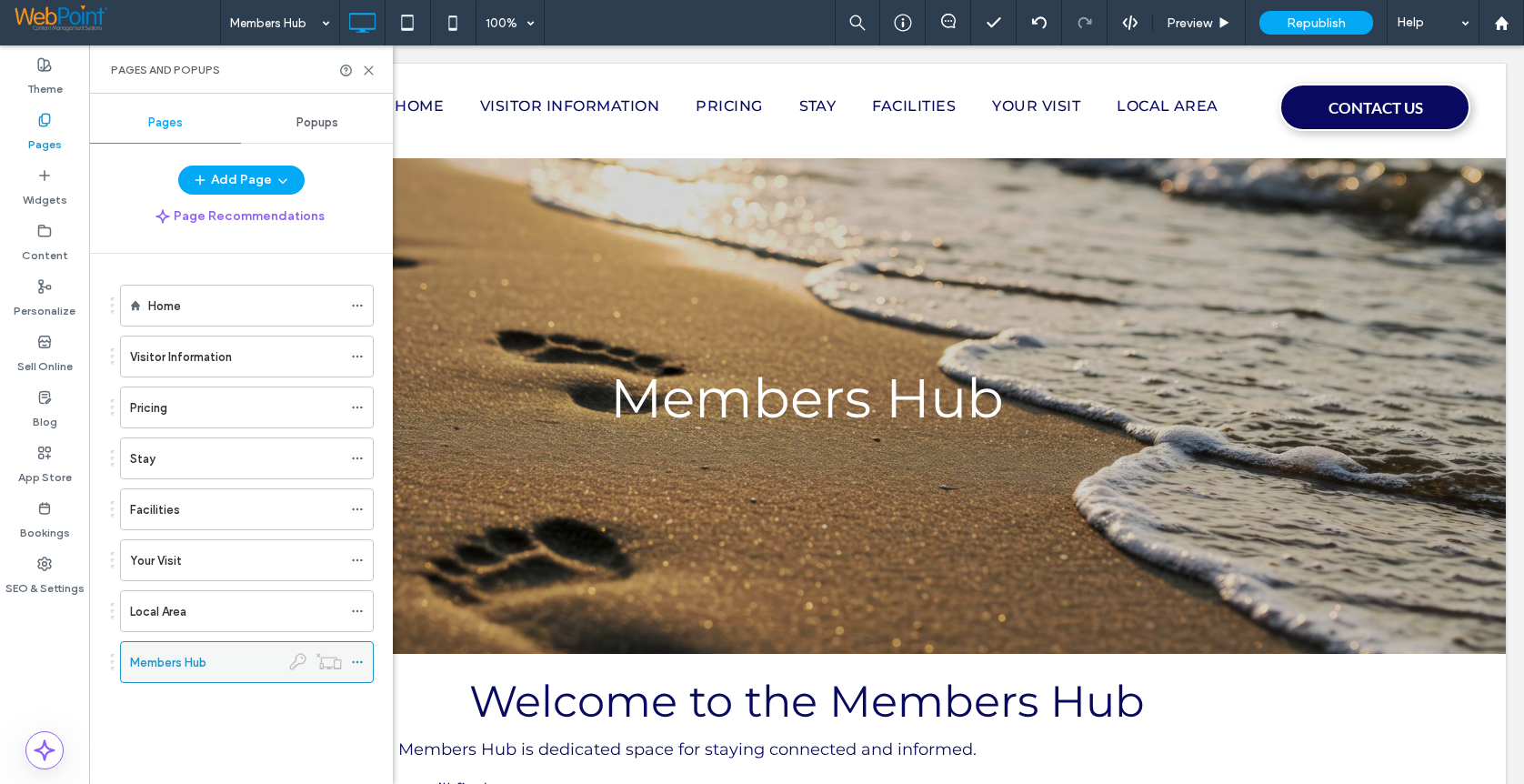
click at [359, 658] on icon at bounding box center [357, 661] width 13 height 13
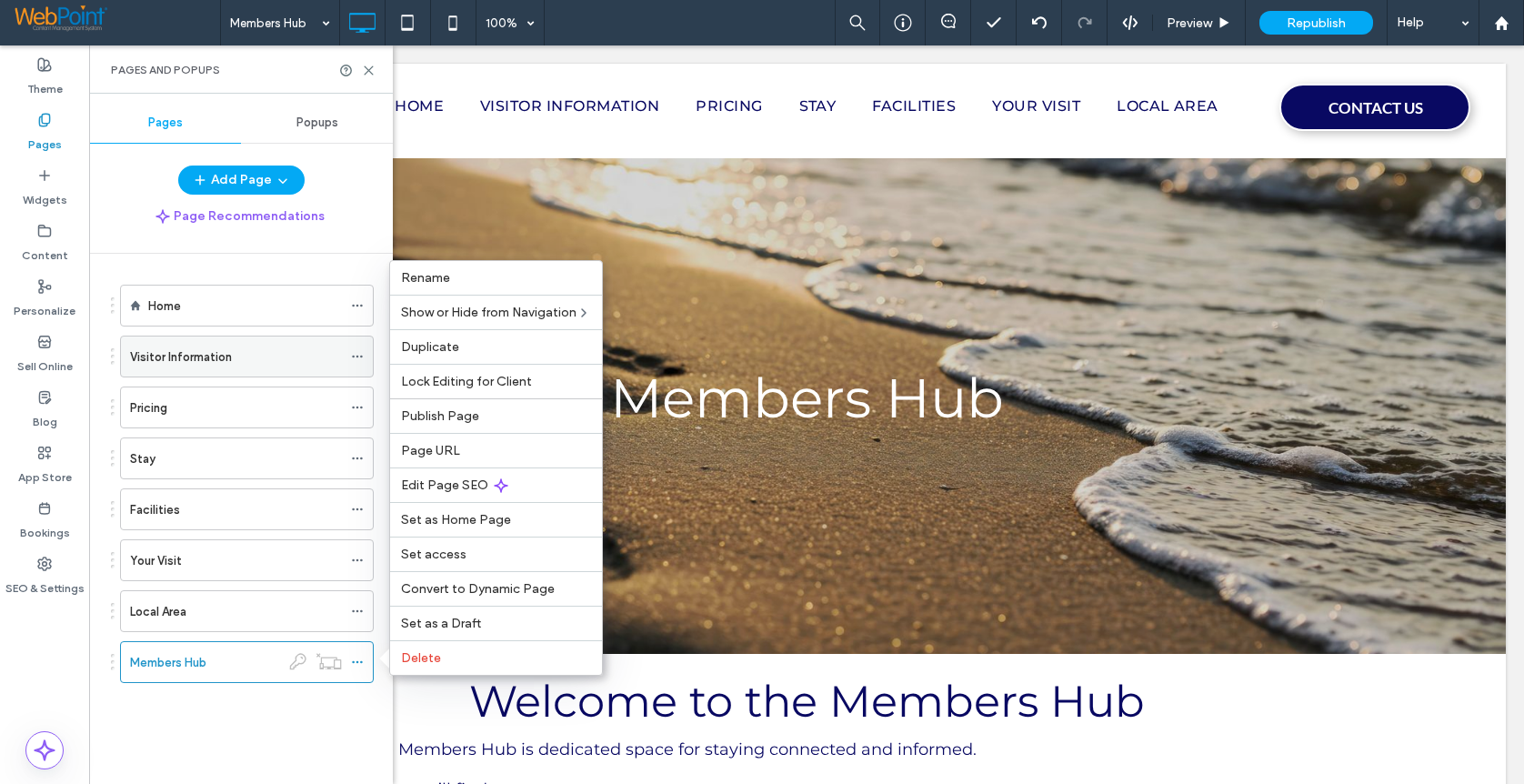
click at [358, 353] on icon at bounding box center [357, 356] width 13 height 13
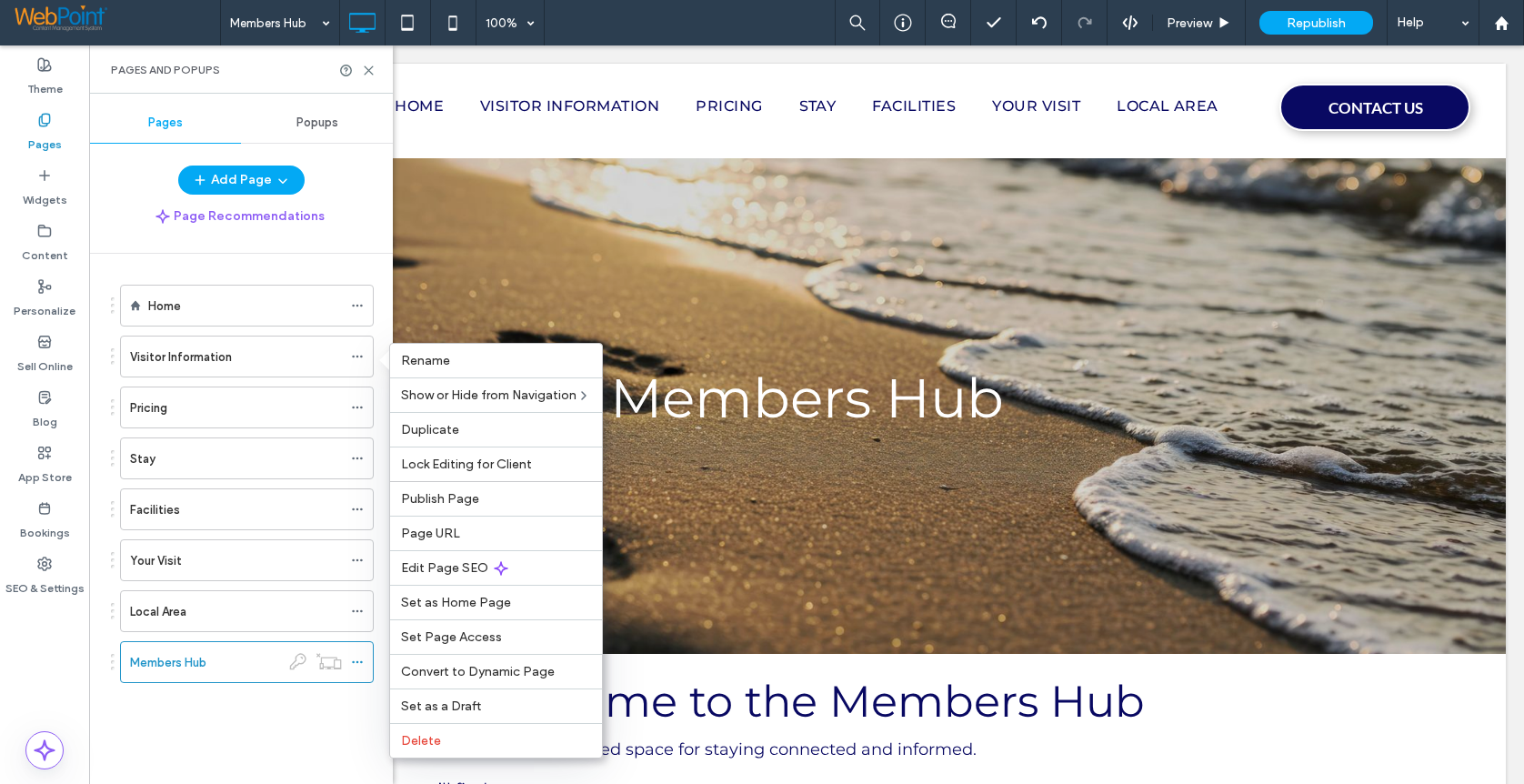
click at [208, 738] on div "Home Visitor Information Pricing Stay Facilities Your Visit Local Area Members …" at bounding box center [251, 514] width 282 height 521
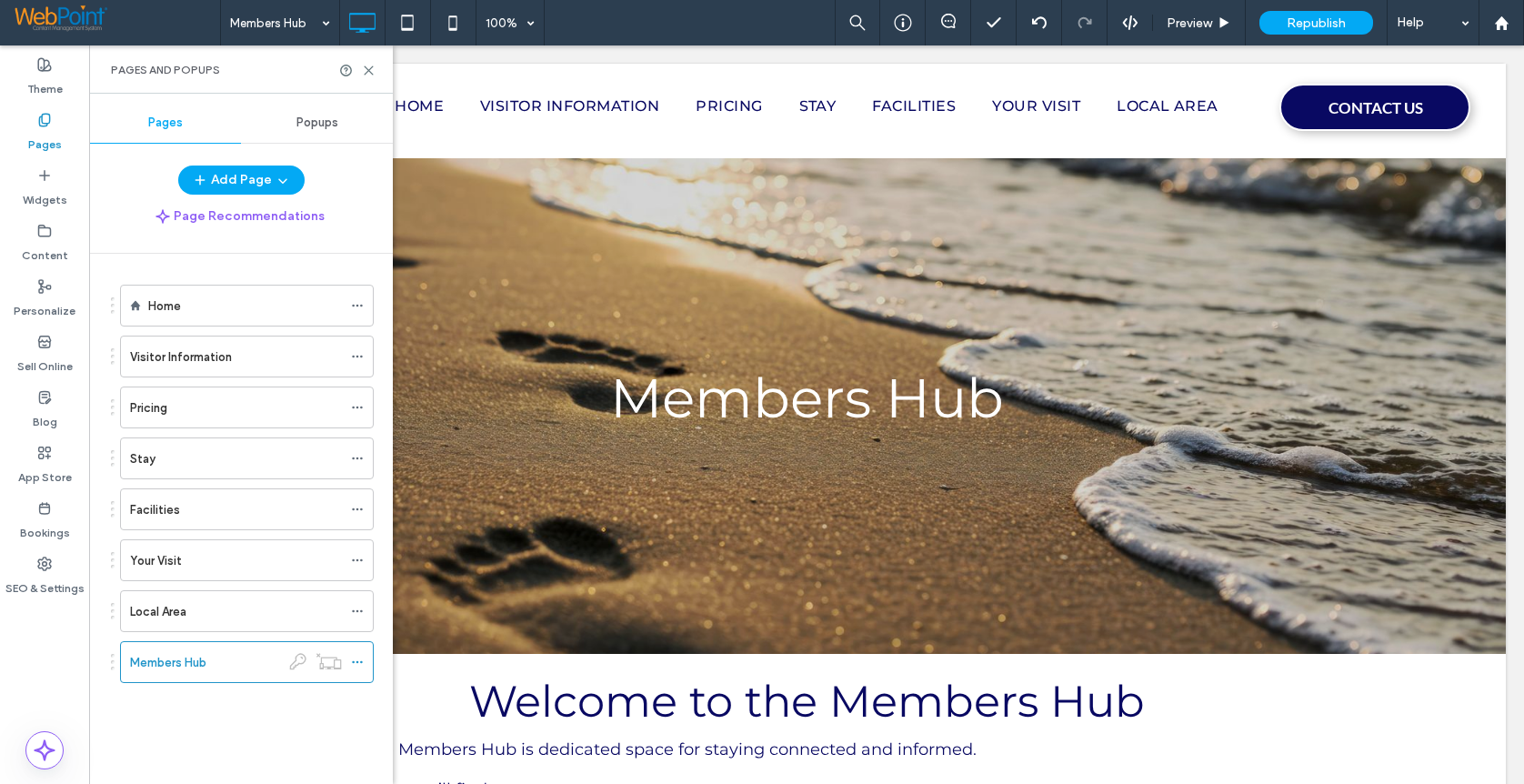
click at [370, 62] on div "Pages and Popups" at bounding box center [241, 69] width 304 height 48
click at [374, 73] on icon at bounding box center [369, 71] width 14 height 14
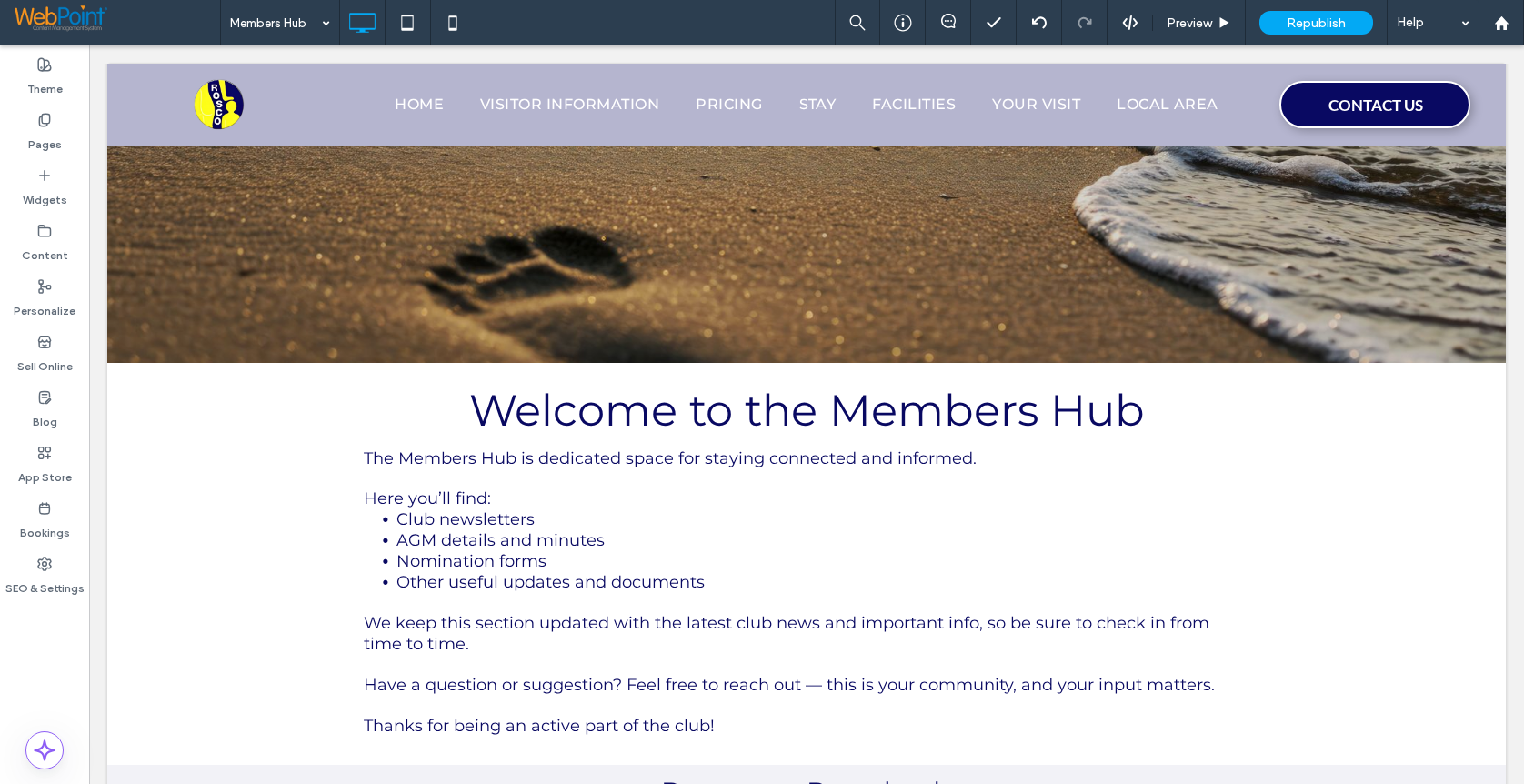
scroll to position [0, 0]
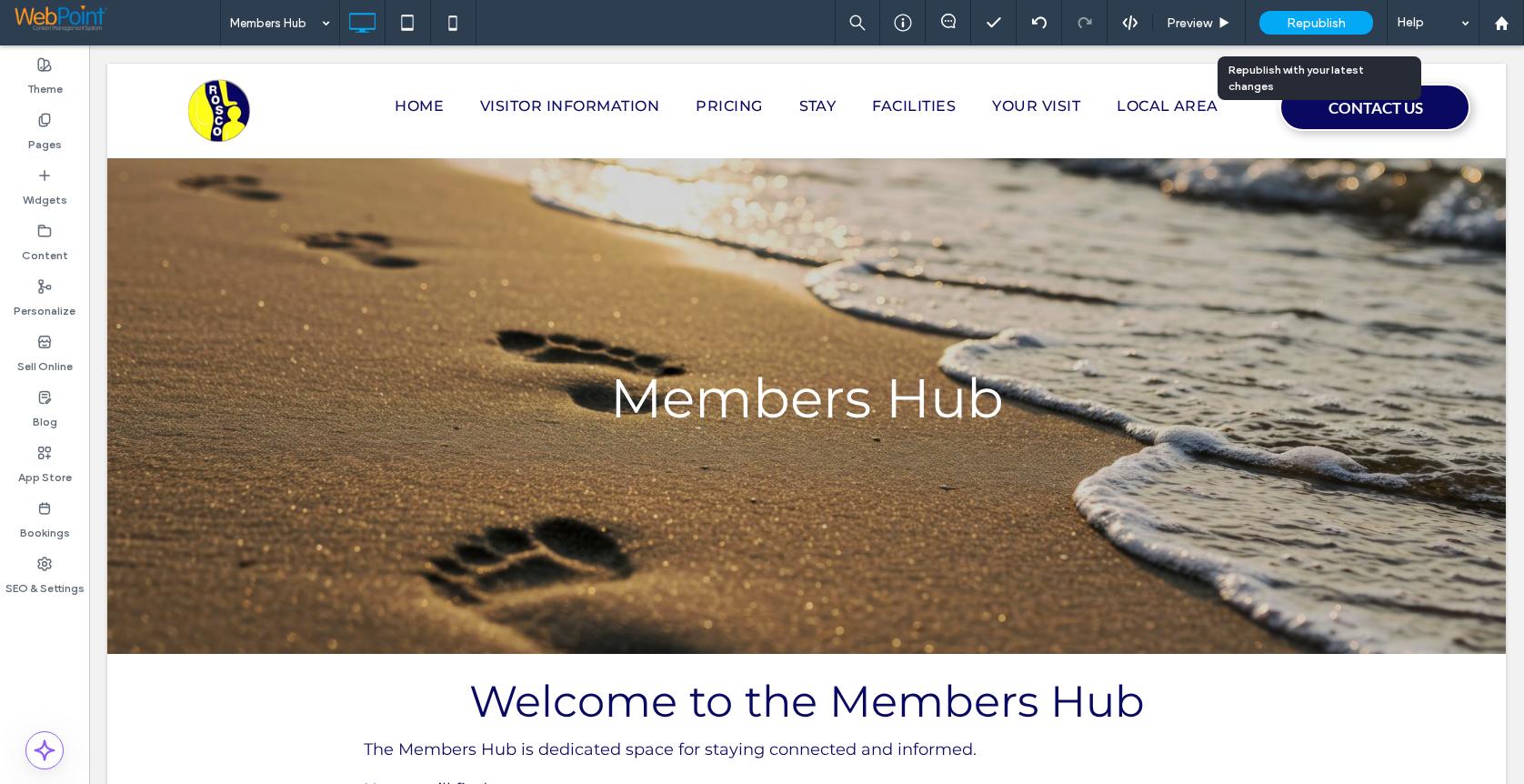
click at [1296, 9] on div "Republish" at bounding box center [1317, 23] width 114 height 45
click at [1309, 24] on span "Republish" at bounding box center [1316, 24] width 59 height 16
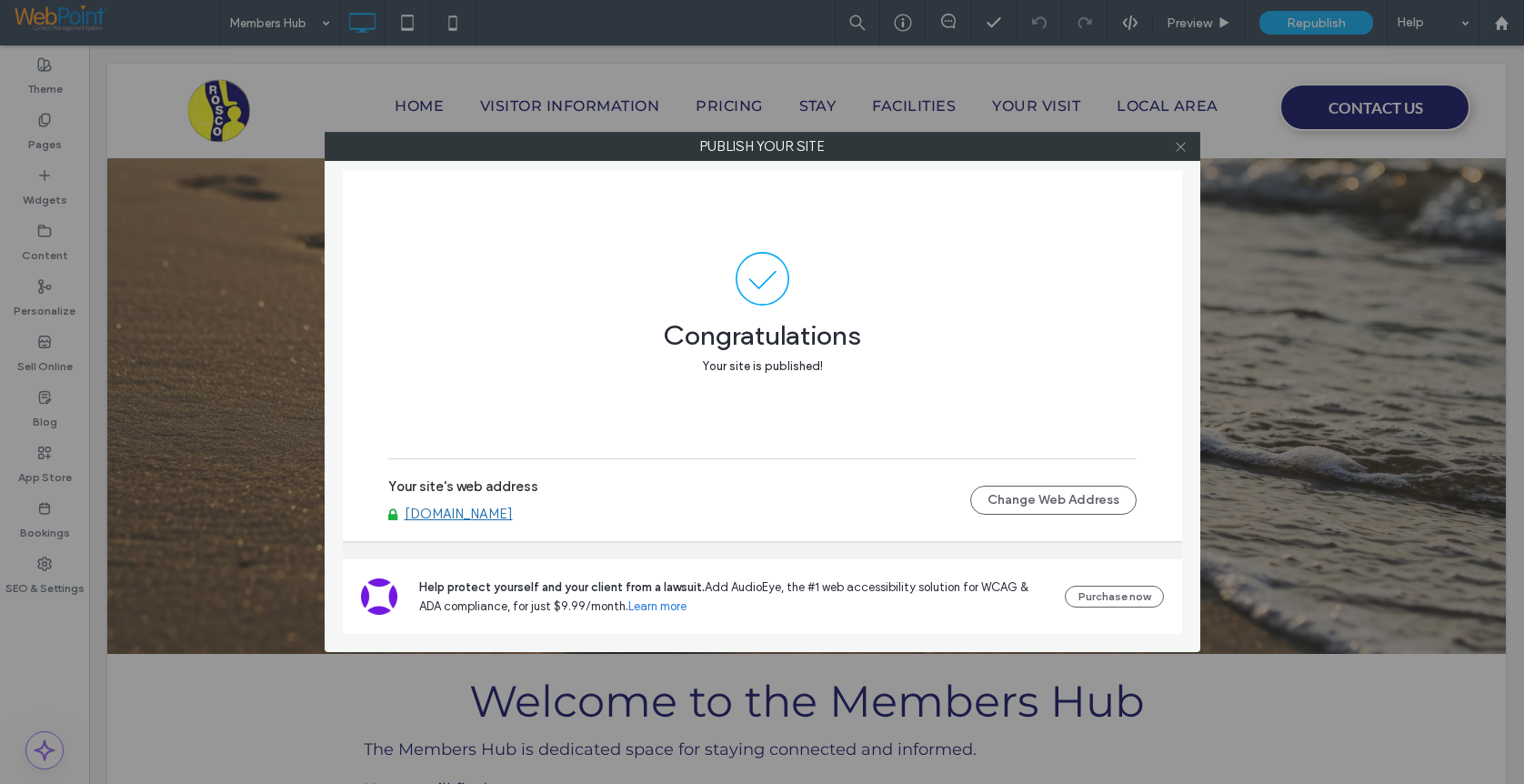
click at [1184, 142] on icon at bounding box center [1181, 147] width 14 height 14
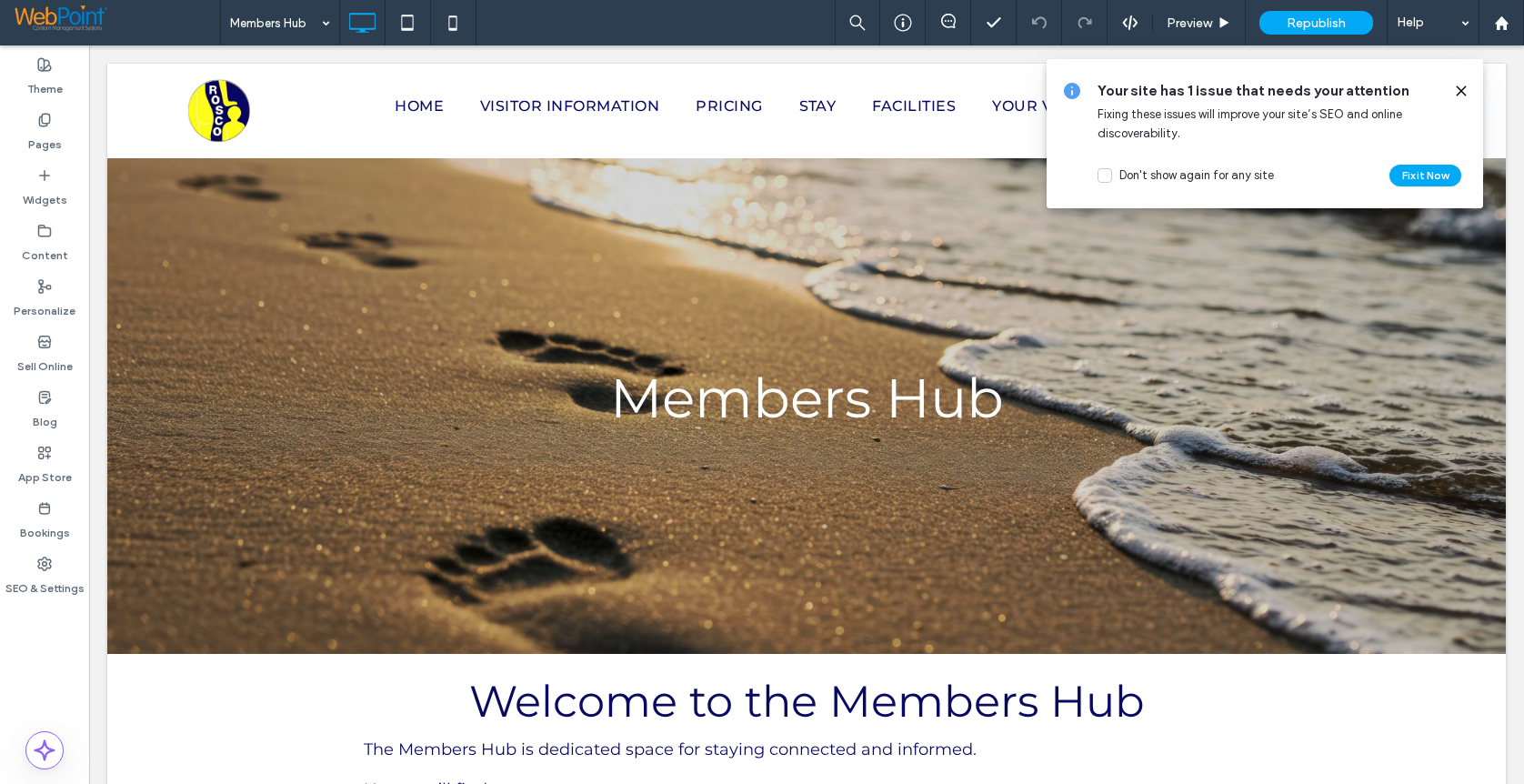
click at [1455, 86] on icon at bounding box center [1461, 90] width 15 height 15
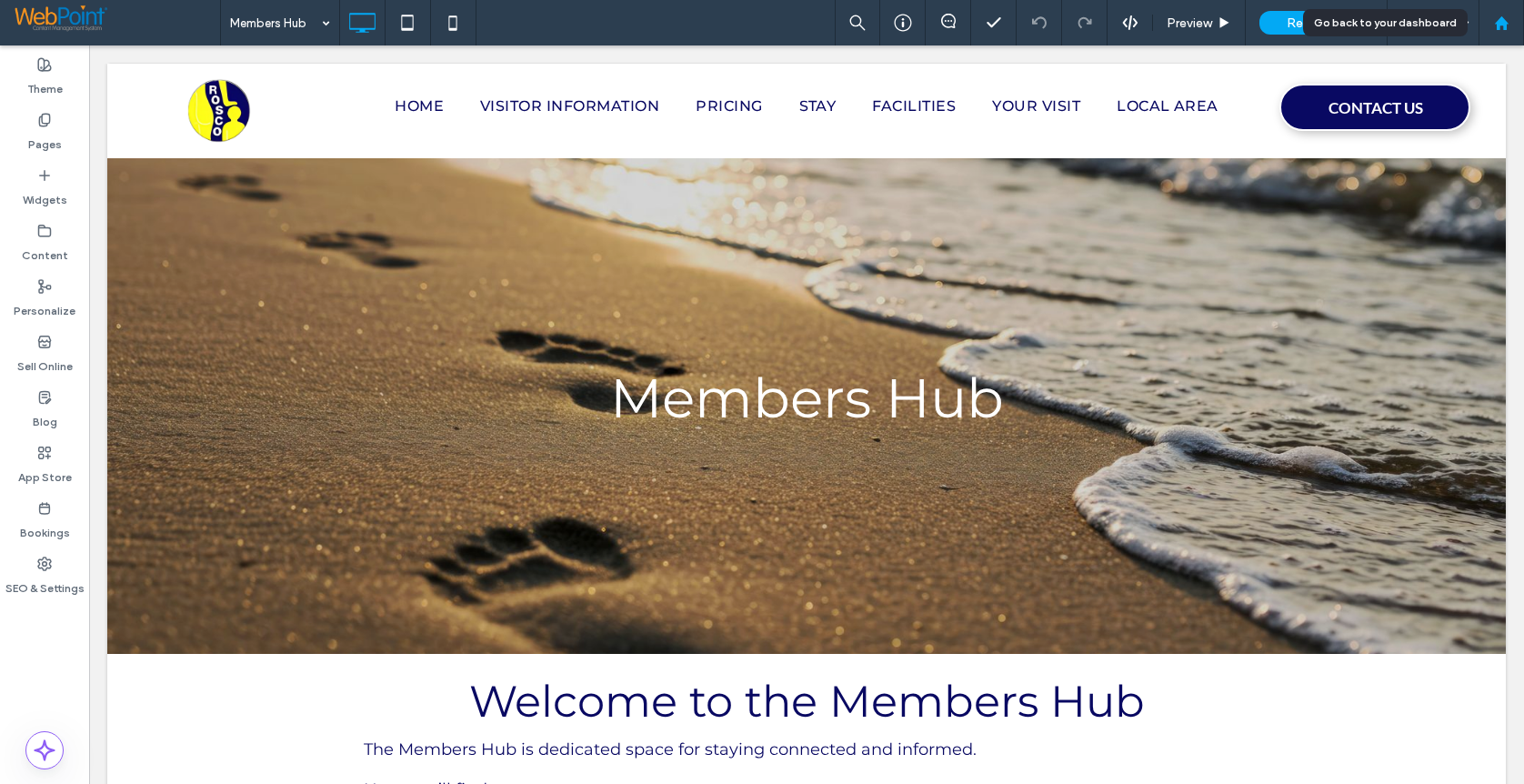
click at [1500, 12] on div at bounding box center [1501, 23] width 45 height 45
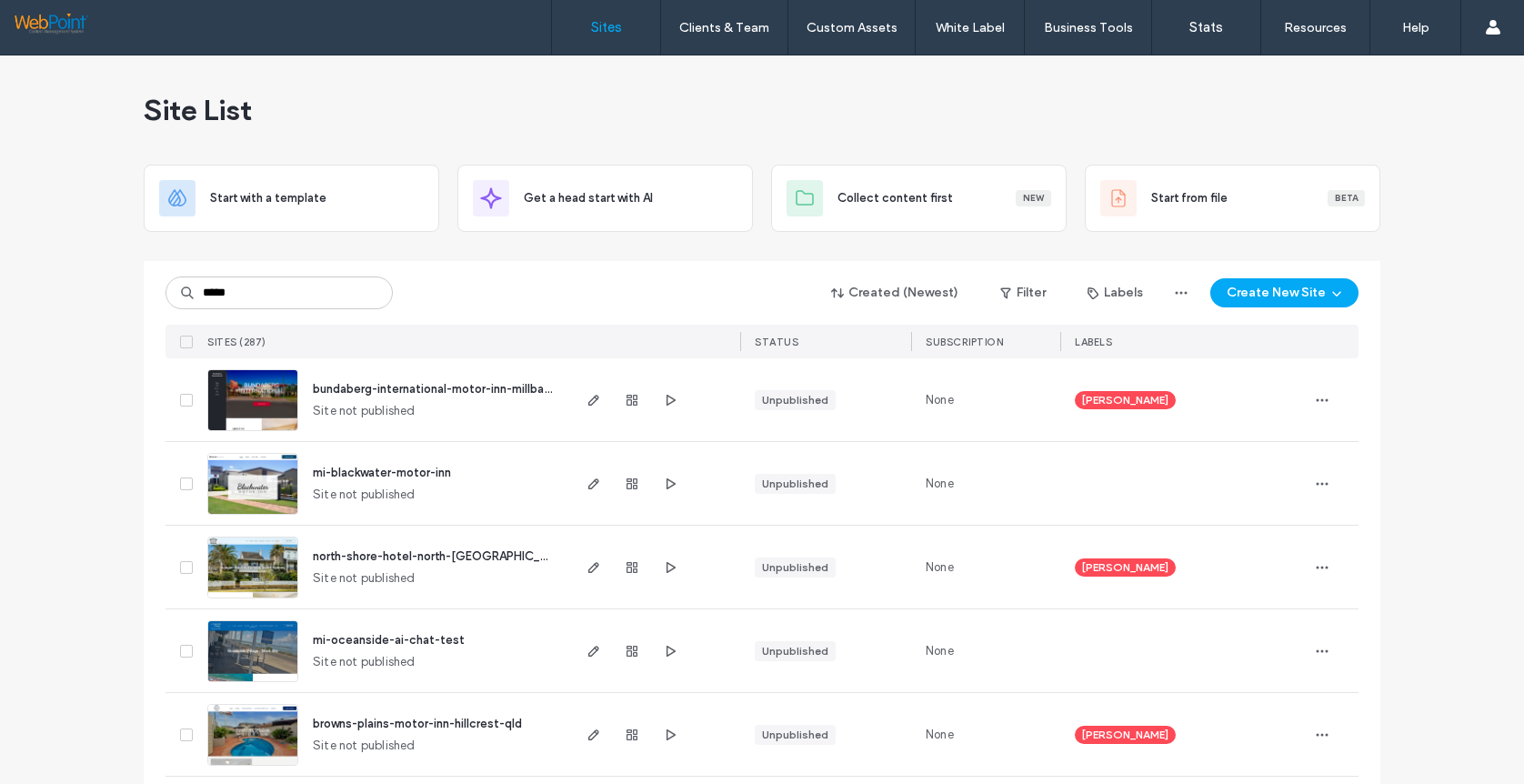
type input "*****"
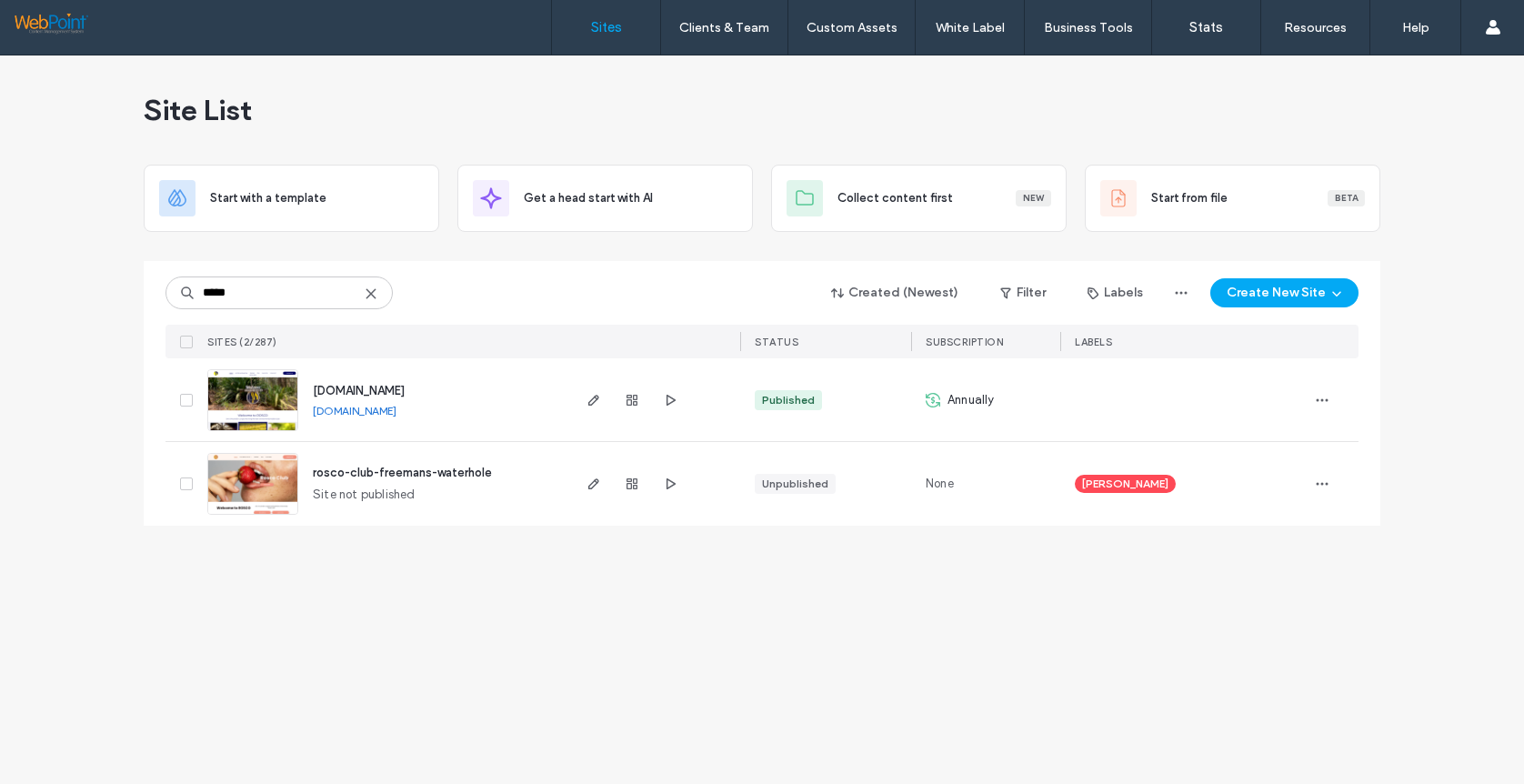
click at [396, 409] on link "[DOMAIN_NAME]" at bounding box center [354, 410] width 83 height 14
click at [629, 401] on icon "button" at bounding box center [632, 399] width 15 height 15
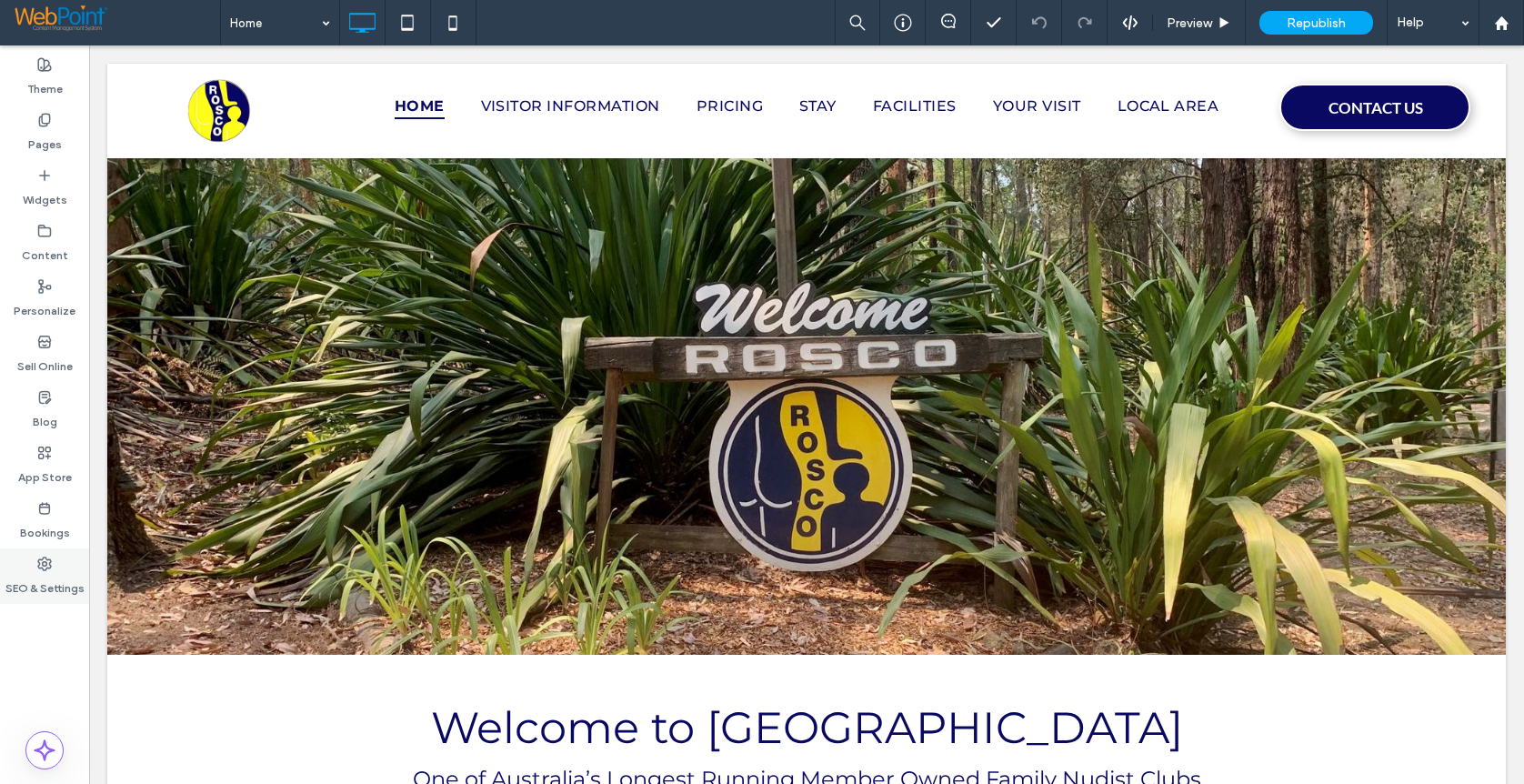
click at [48, 575] on label "SEO & Settings" at bounding box center [45, 584] width 79 height 26
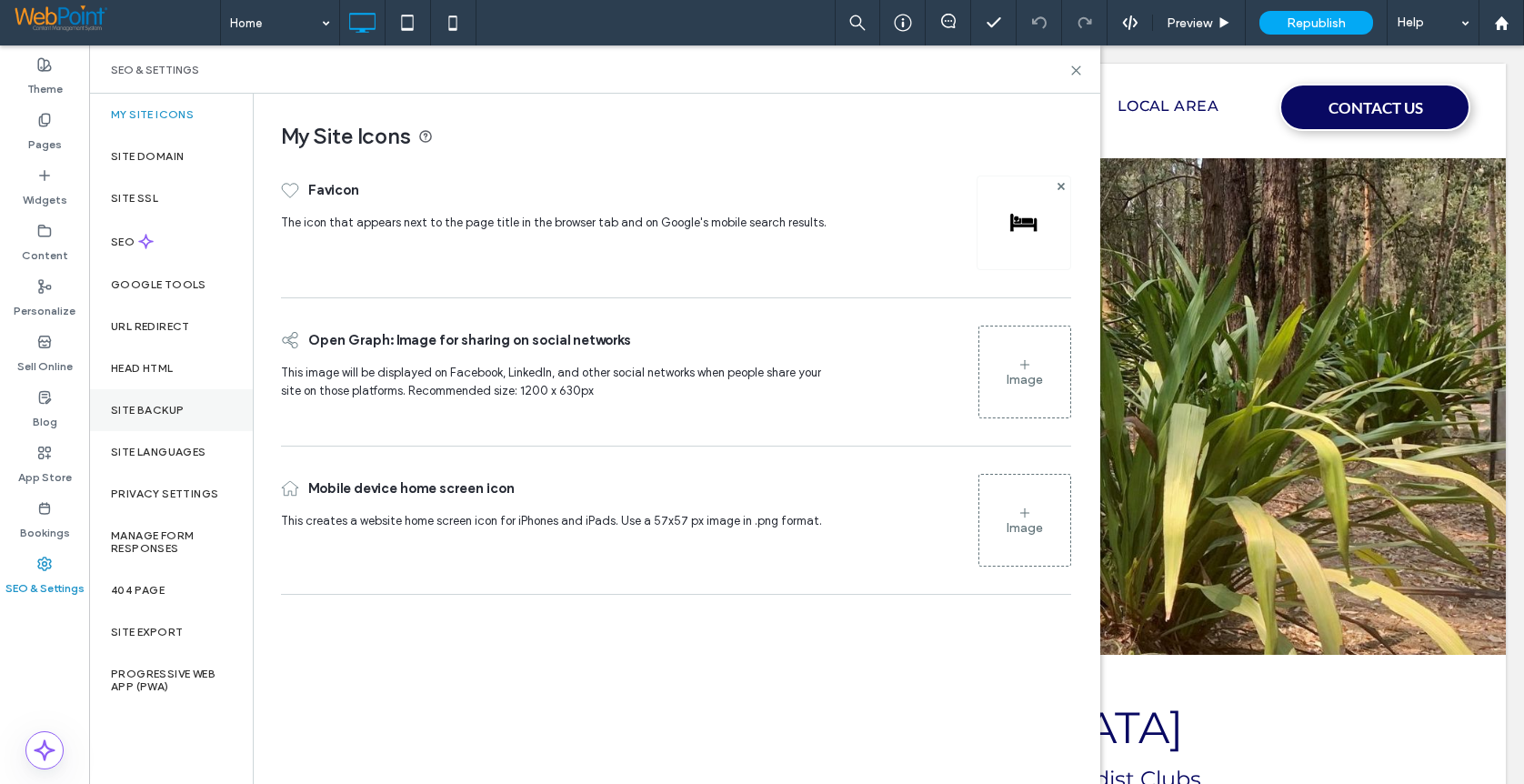
click at [144, 402] on div "Site Backup" at bounding box center [171, 410] width 164 height 42
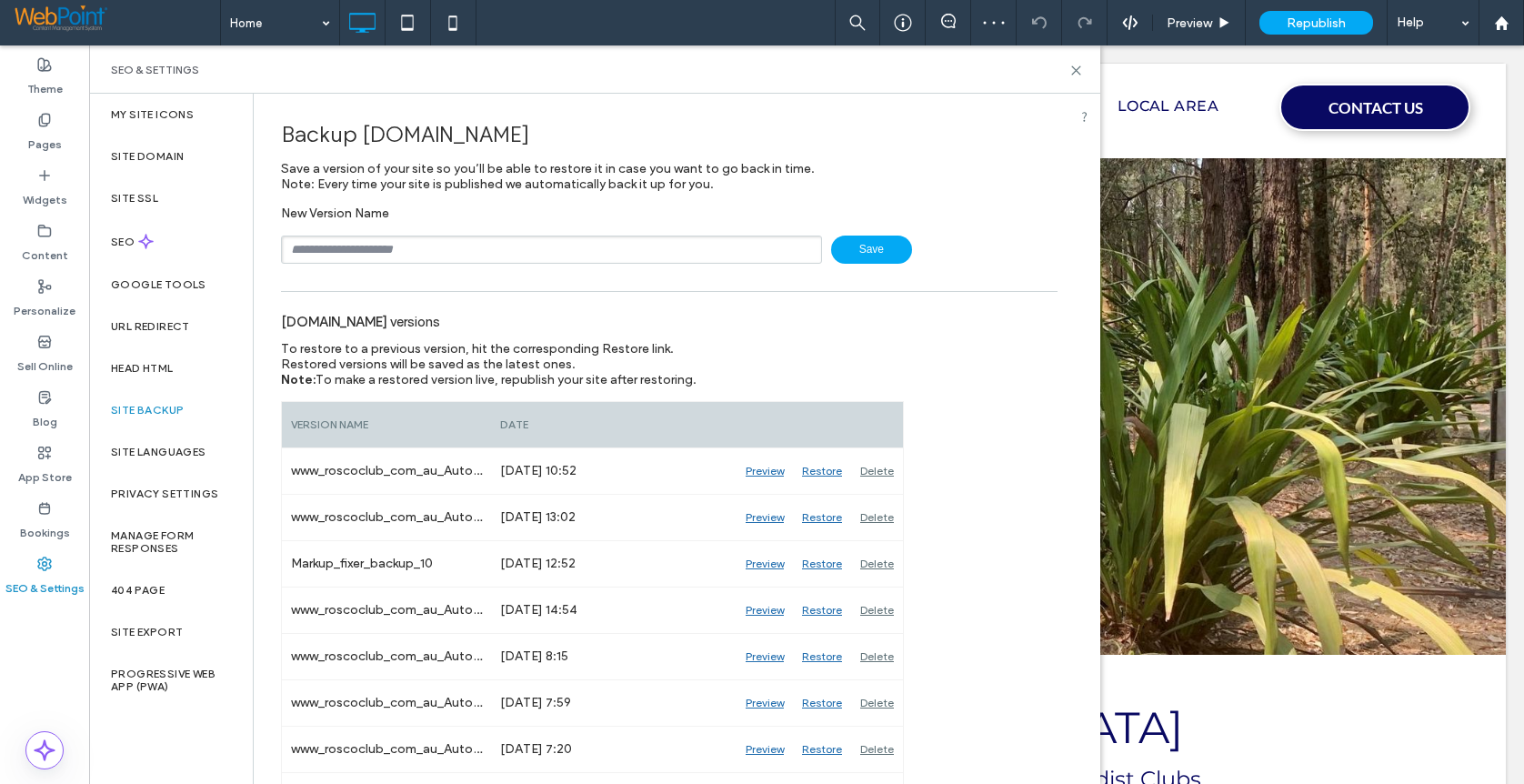
click at [379, 245] on input "text" at bounding box center [551, 249] width 541 height 28
click at [379, 252] on input "*********" at bounding box center [551, 249] width 541 height 28
type input "**********"
click at [862, 250] on span "Save" at bounding box center [871, 249] width 80 height 28
click at [1078, 72] on use at bounding box center [1077, 71] width 8 height 8
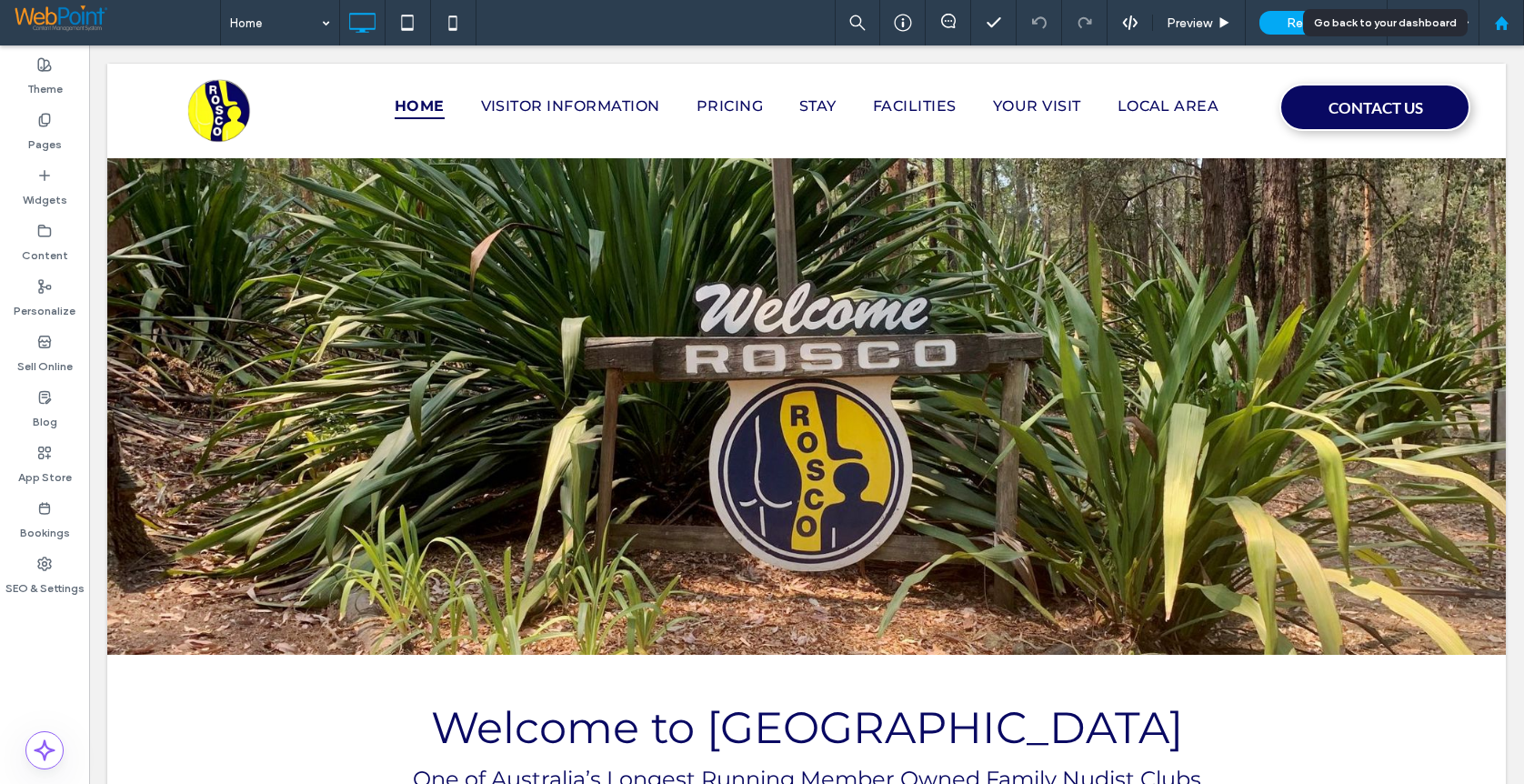
click at [1501, 26] on icon at bounding box center [1502, 24] width 16 height 16
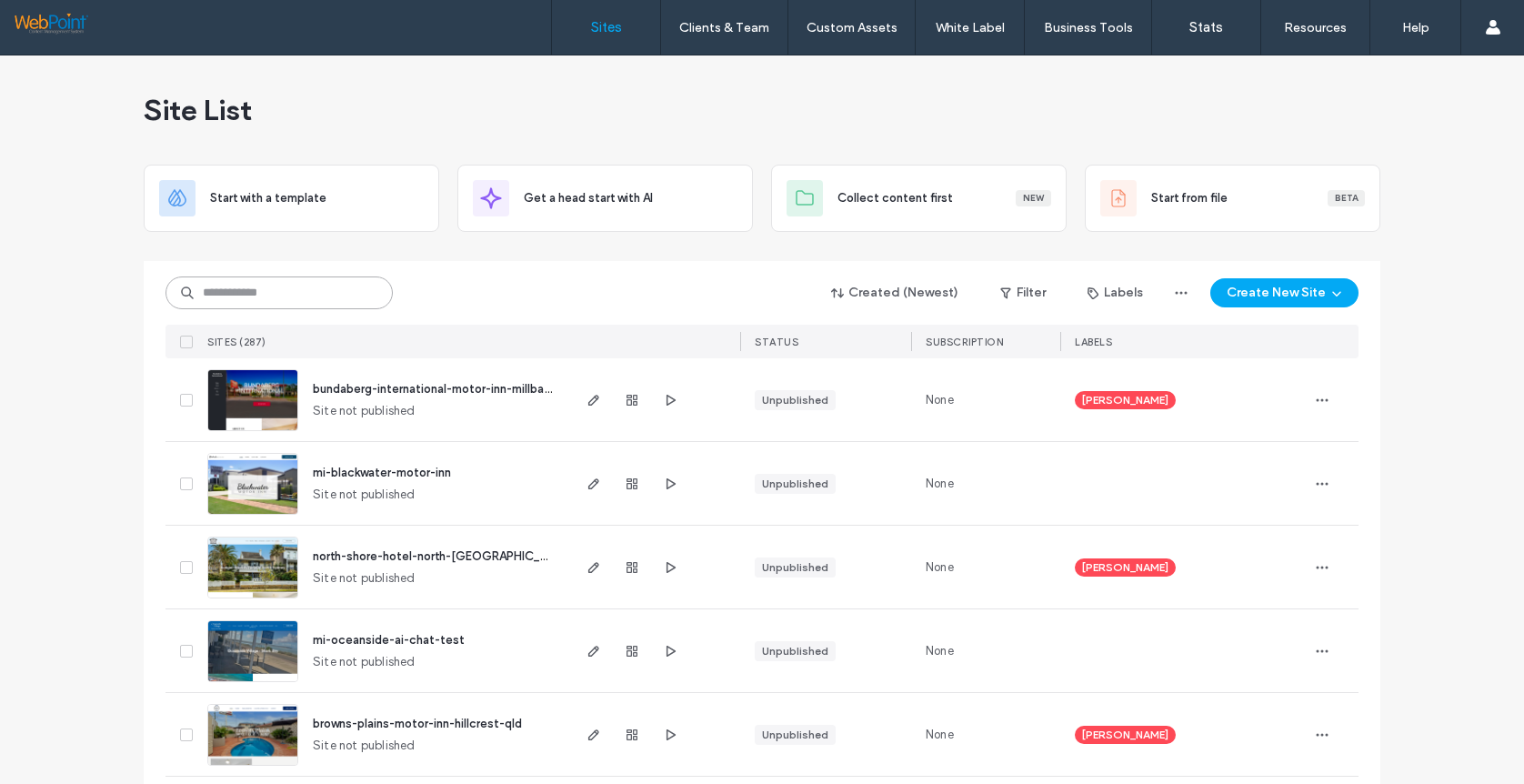
click at [227, 291] on input at bounding box center [280, 292] width 228 height 32
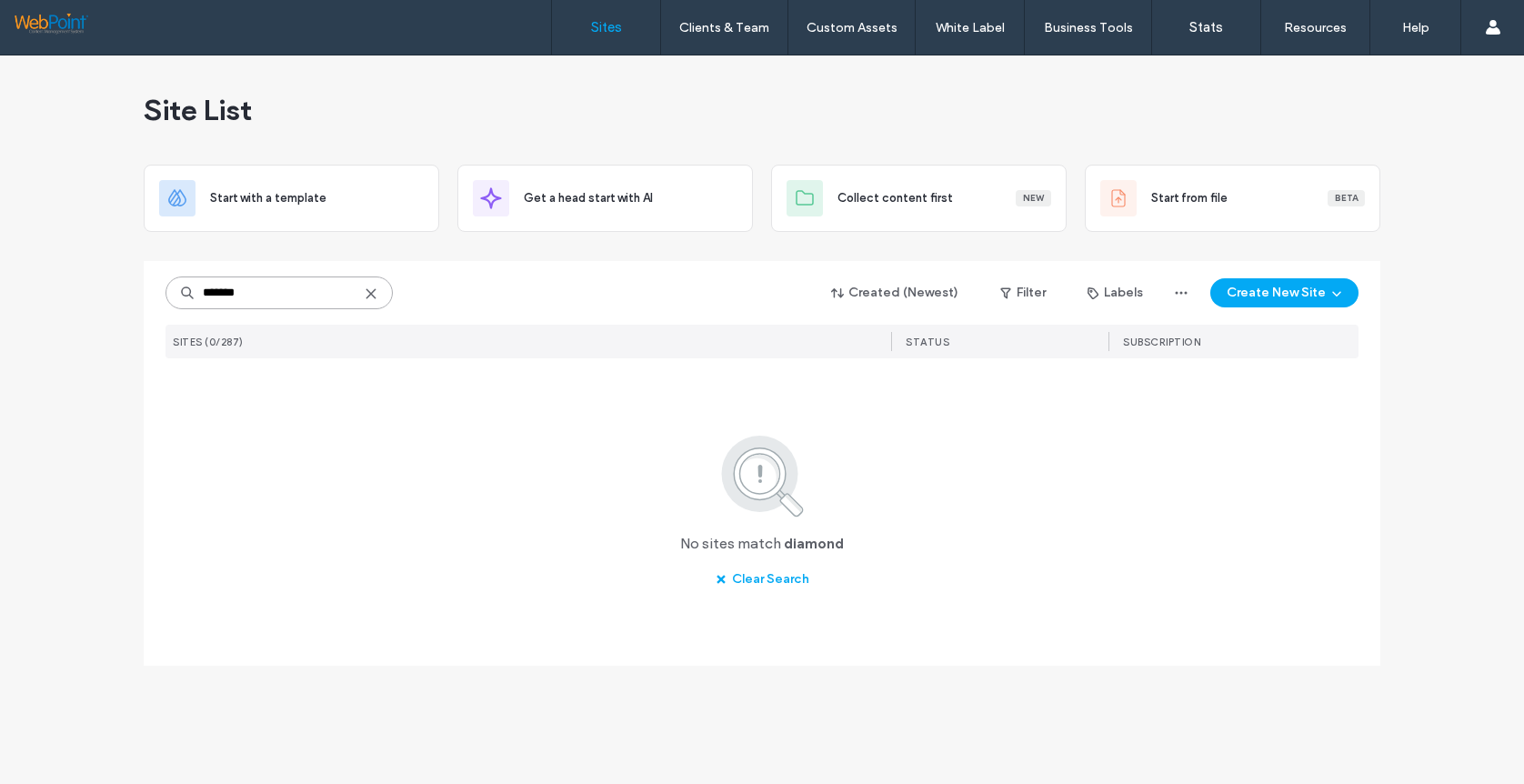
drag, startPoint x: 254, startPoint y: 294, endPoint x: 49, endPoint y: 294, distance: 205.0
click at [49, 294] on div "Site List Start with a template Get a head start with AI Collect content first …" at bounding box center [762, 420] width 1524 height 728
type input "****"
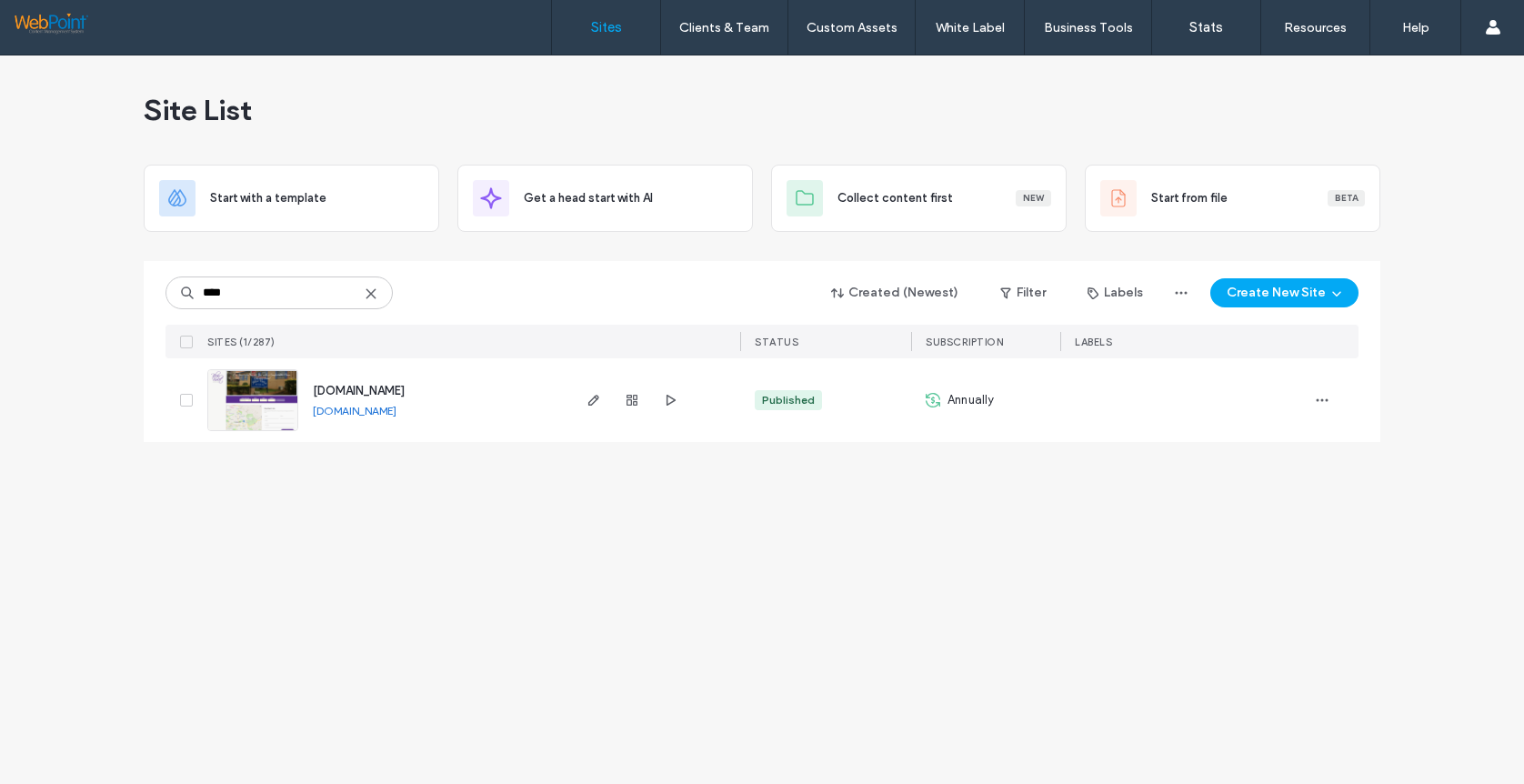
click at [374, 291] on use at bounding box center [370, 293] width 8 height 8
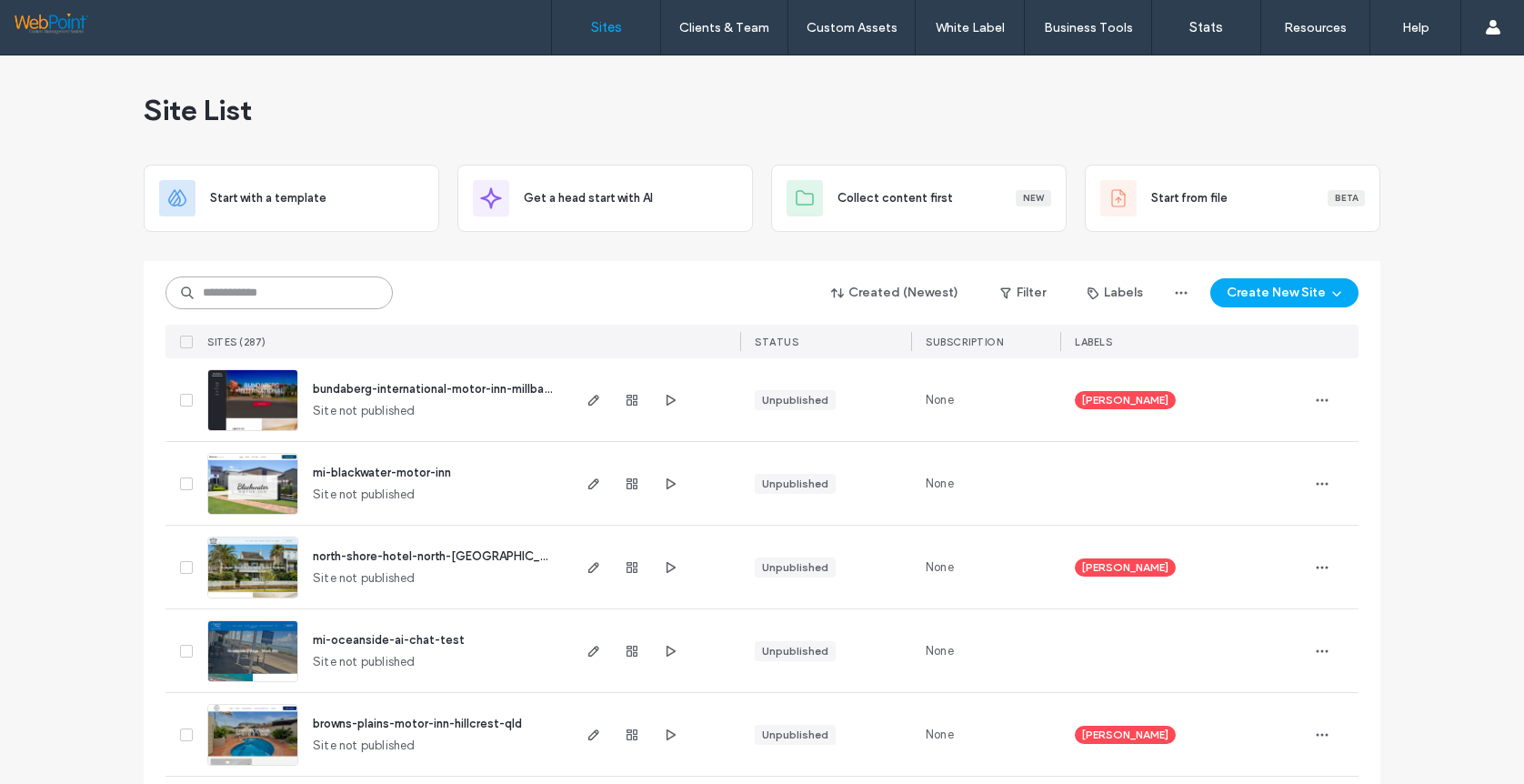
click at [243, 297] on input at bounding box center [280, 292] width 228 height 32
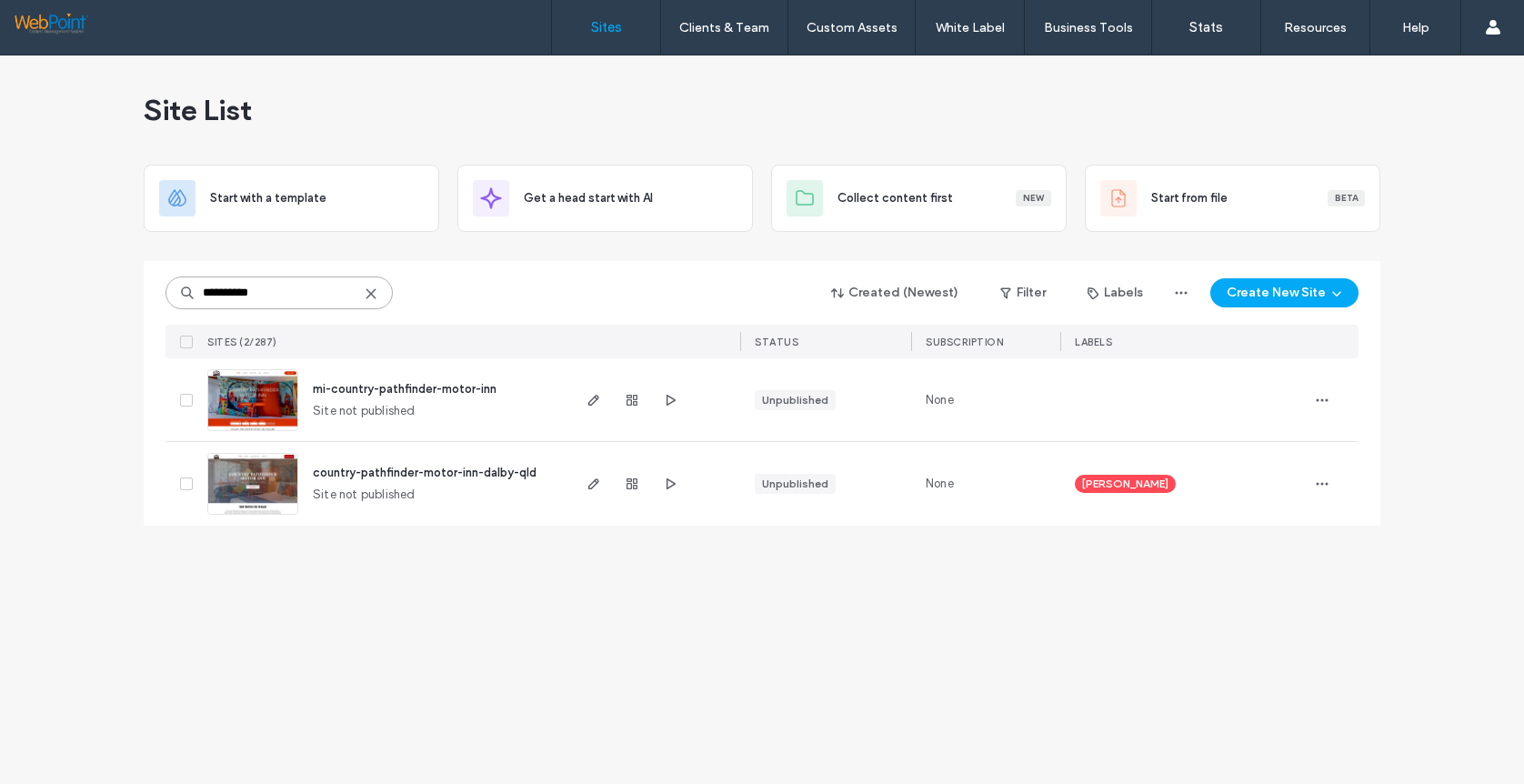
type input "**********"
click at [239, 394] on img at bounding box center [252, 432] width 89 height 124
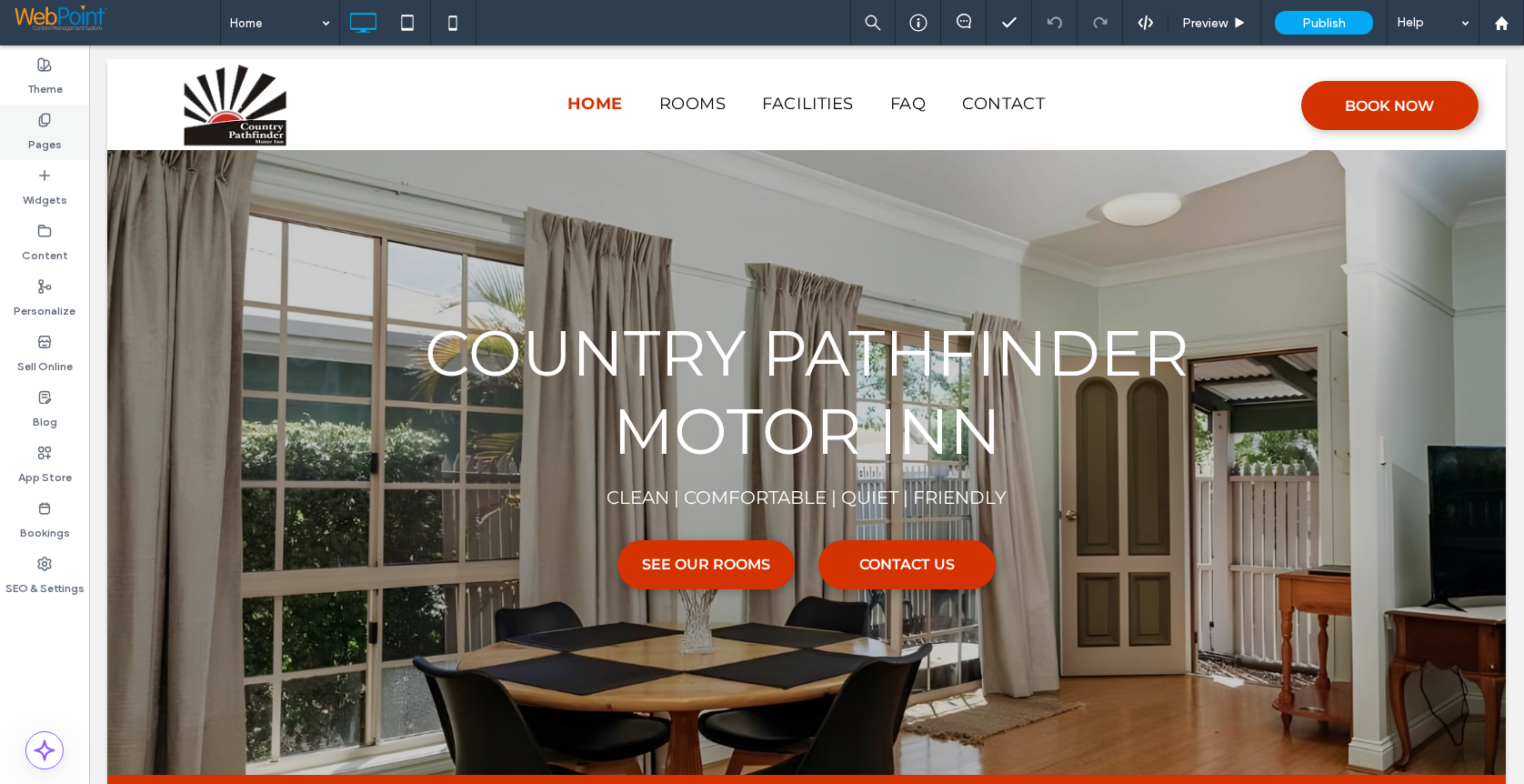
click at [46, 137] on label "Pages" at bounding box center [45, 140] width 33 height 26
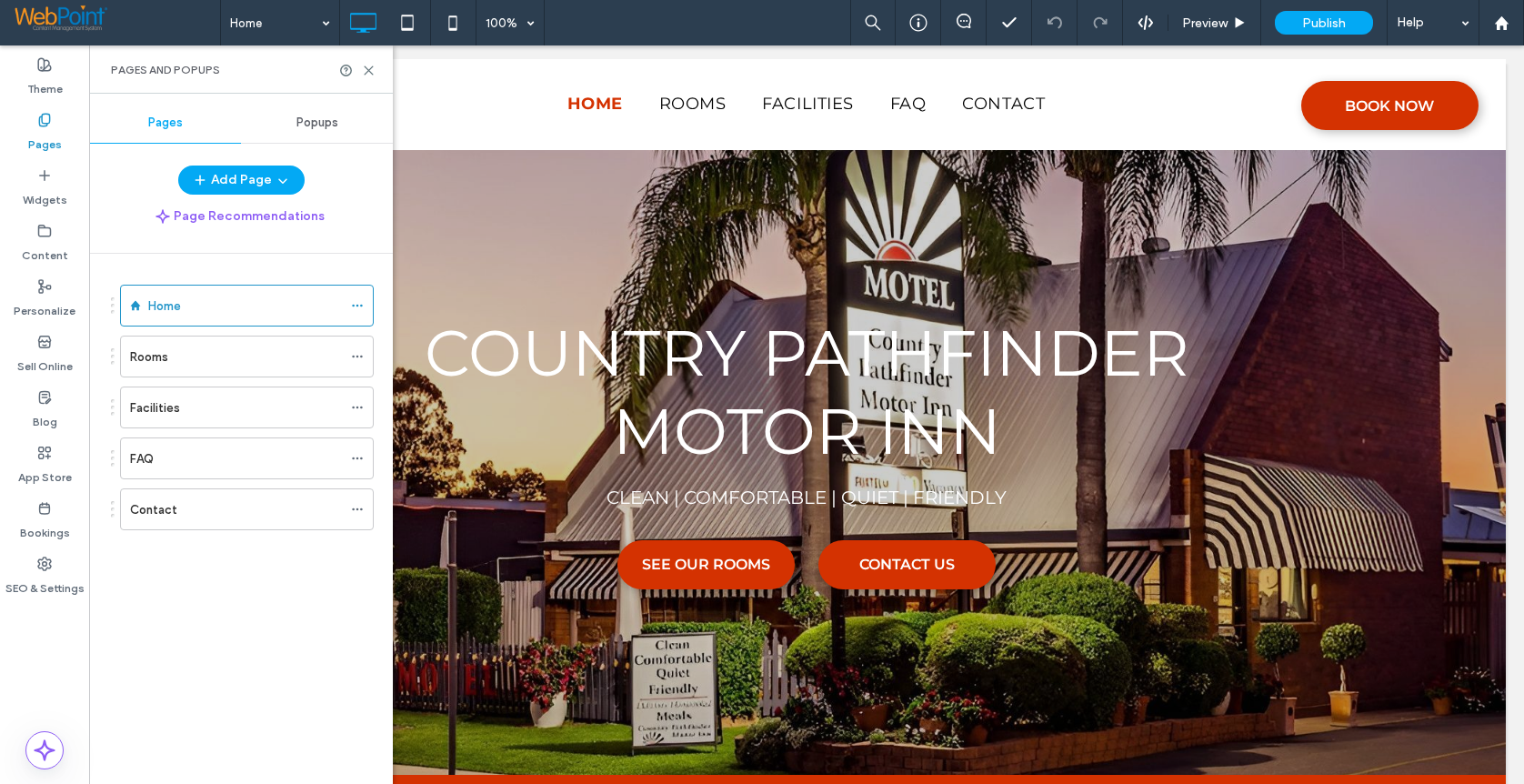
click at [322, 123] on span "Popups" at bounding box center [317, 123] width 42 height 15
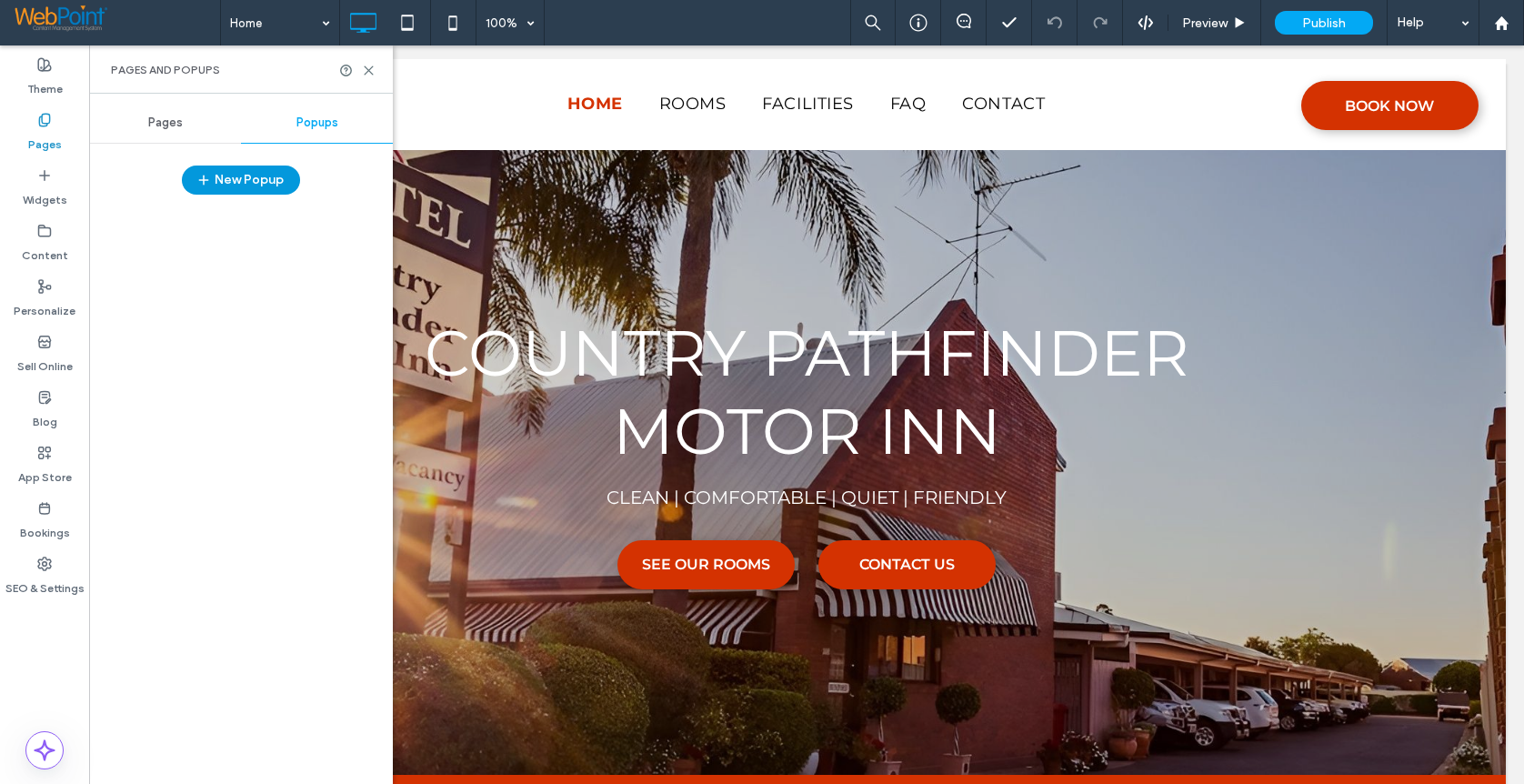
click at [224, 179] on button "New Popup" at bounding box center [240, 181] width 118 height 29
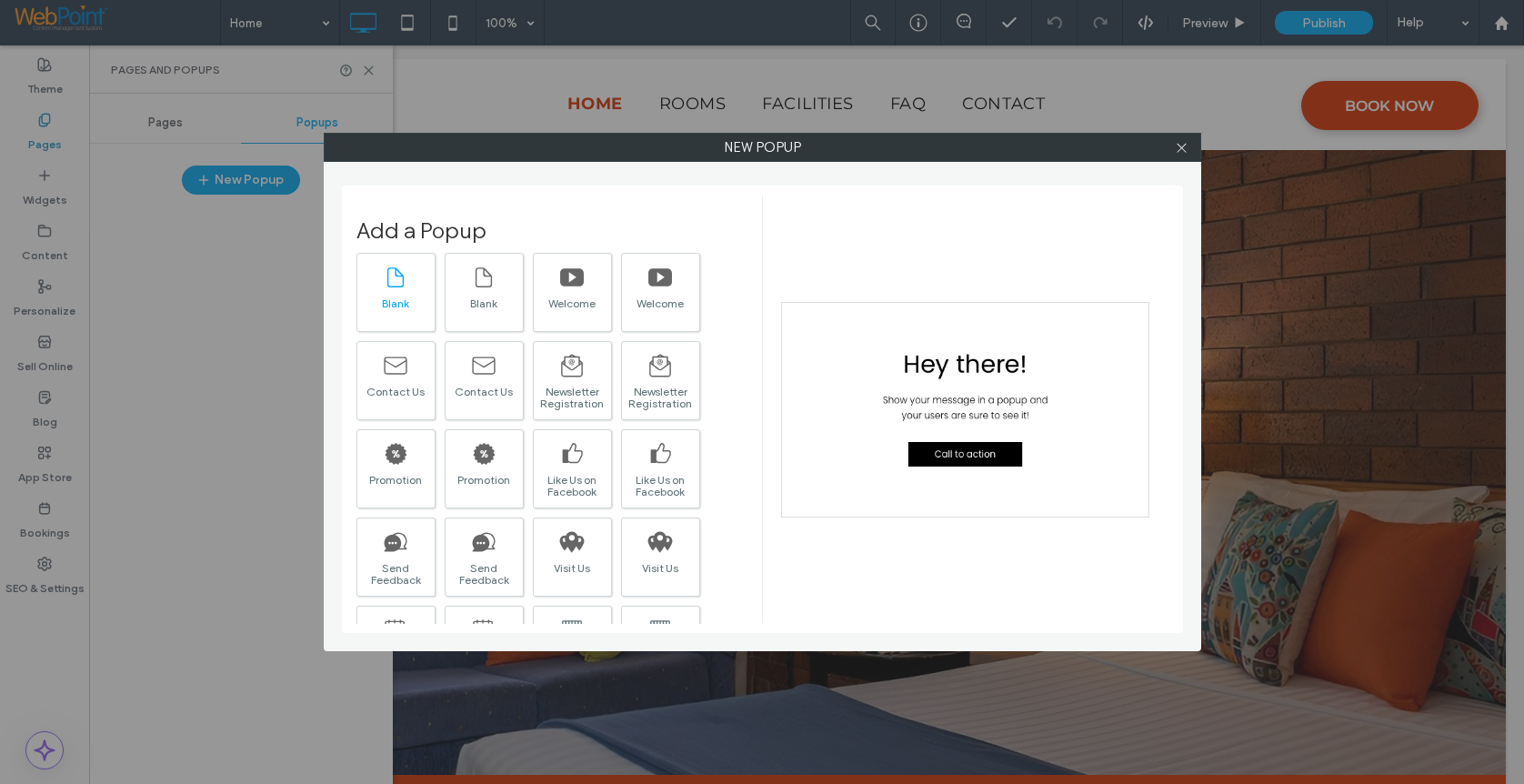
click at [391, 290] on div at bounding box center [395, 276] width 26 height 38
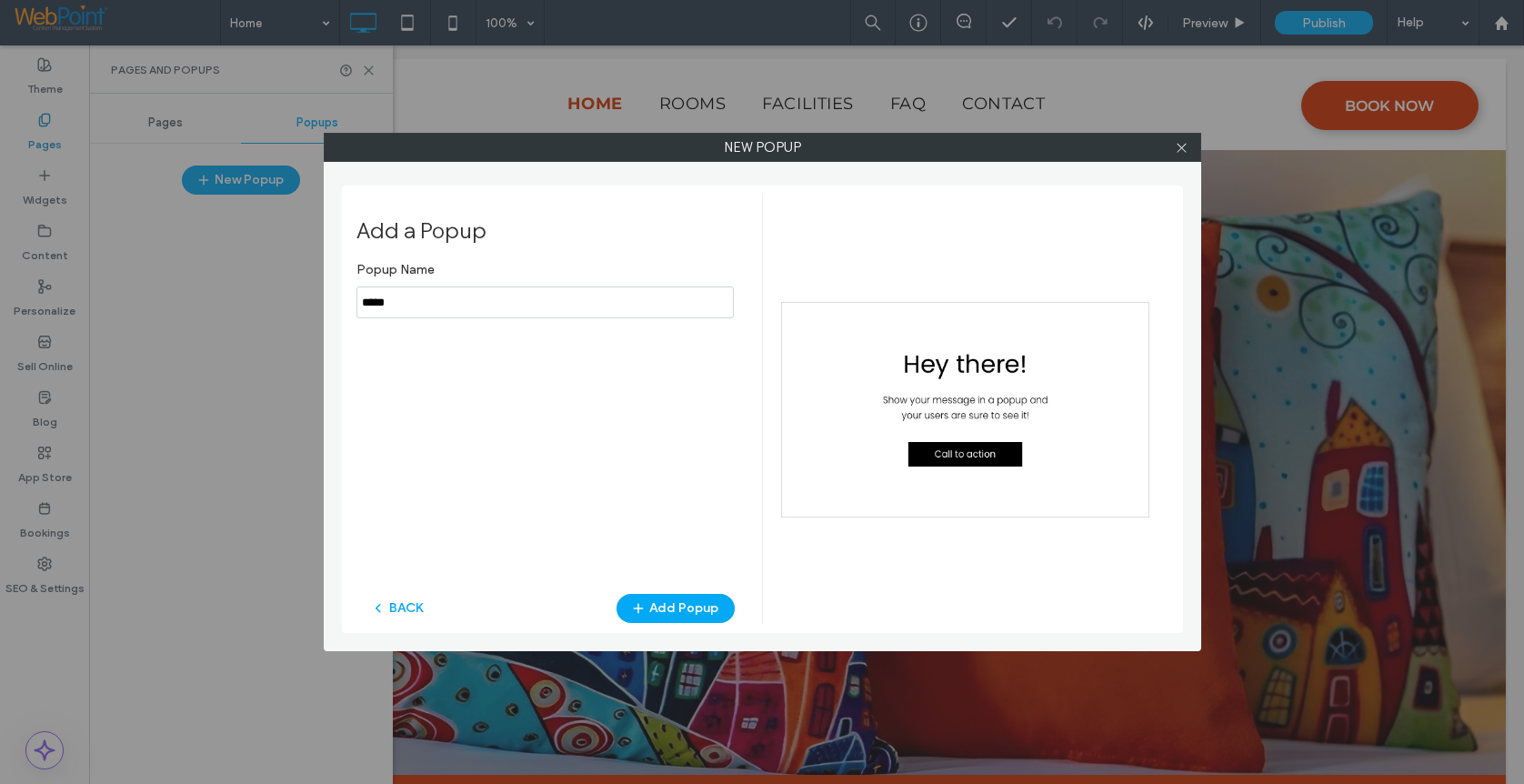
drag, startPoint x: 398, startPoint y: 307, endPoint x: 325, endPoint y: 301, distance: 73.2
click at [325, 301] on div "New popup Add a Popup Popup Name BACK Add Popup" at bounding box center [762, 392] width 877 height 518
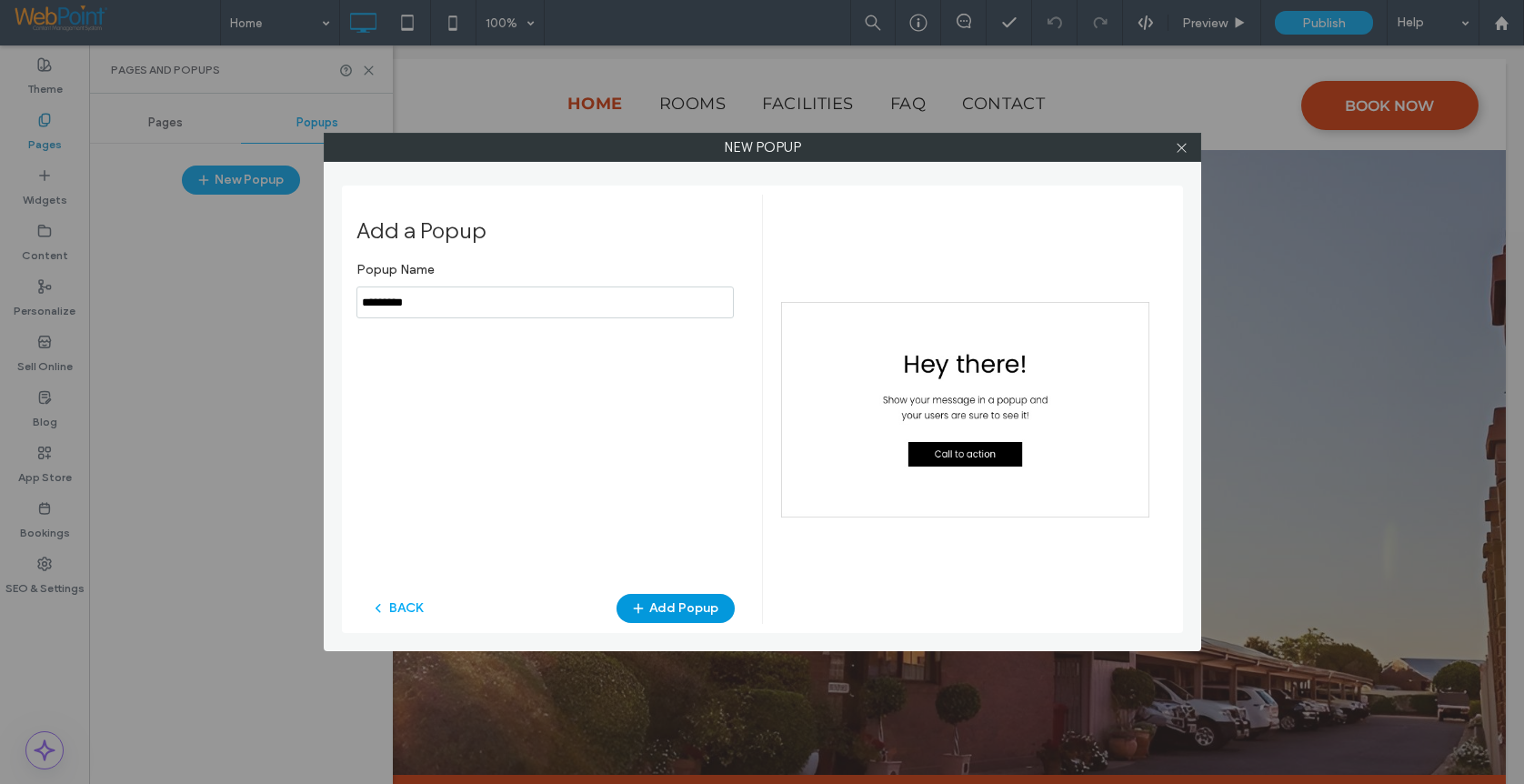
type input "*********"
click at [680, 604] on button "Add Popup" at bounding box center [675, 608] width 118 height 29
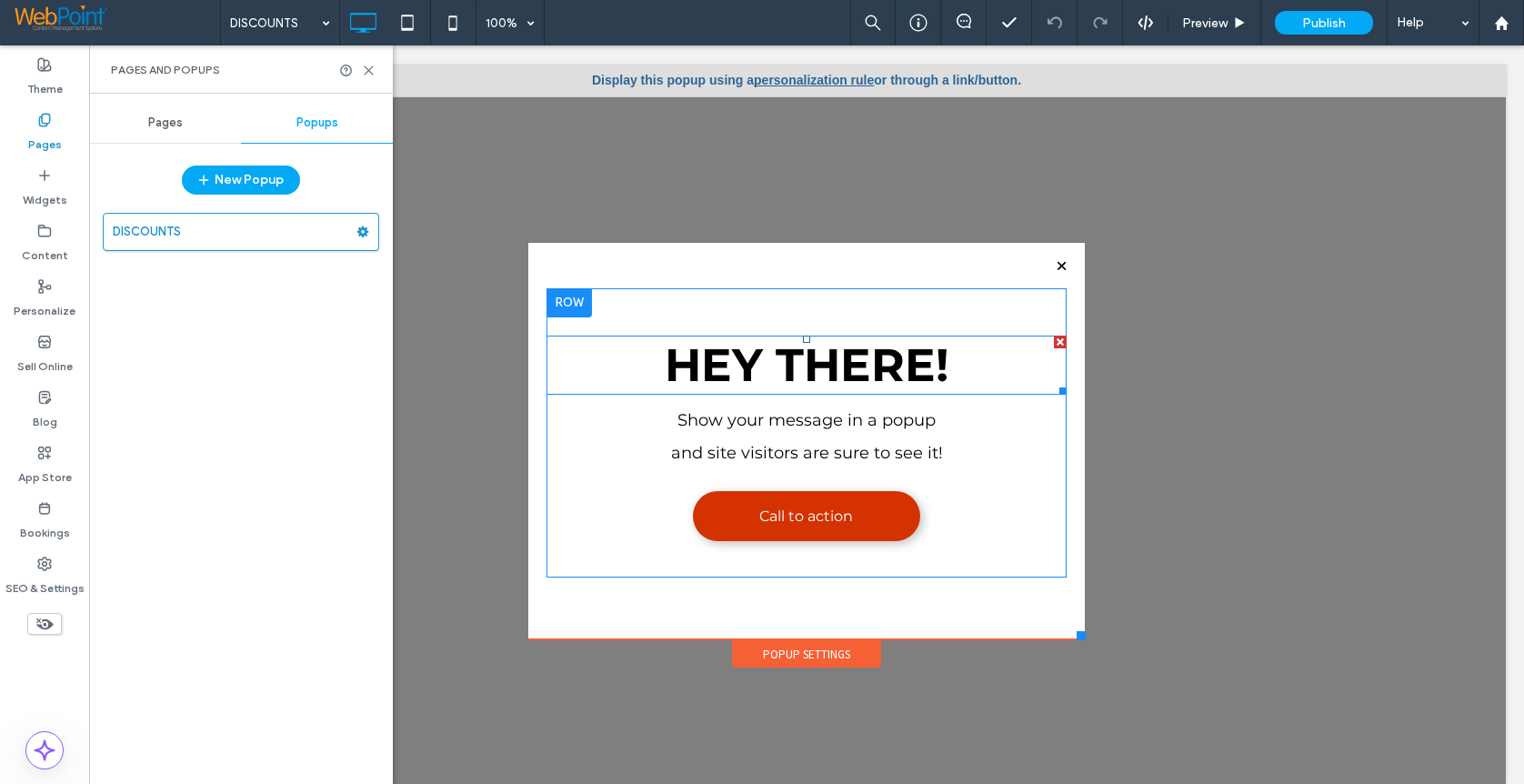
click at [752, 361] on span "Hey There!" at bounding box center [806, 365] width 284 height 56
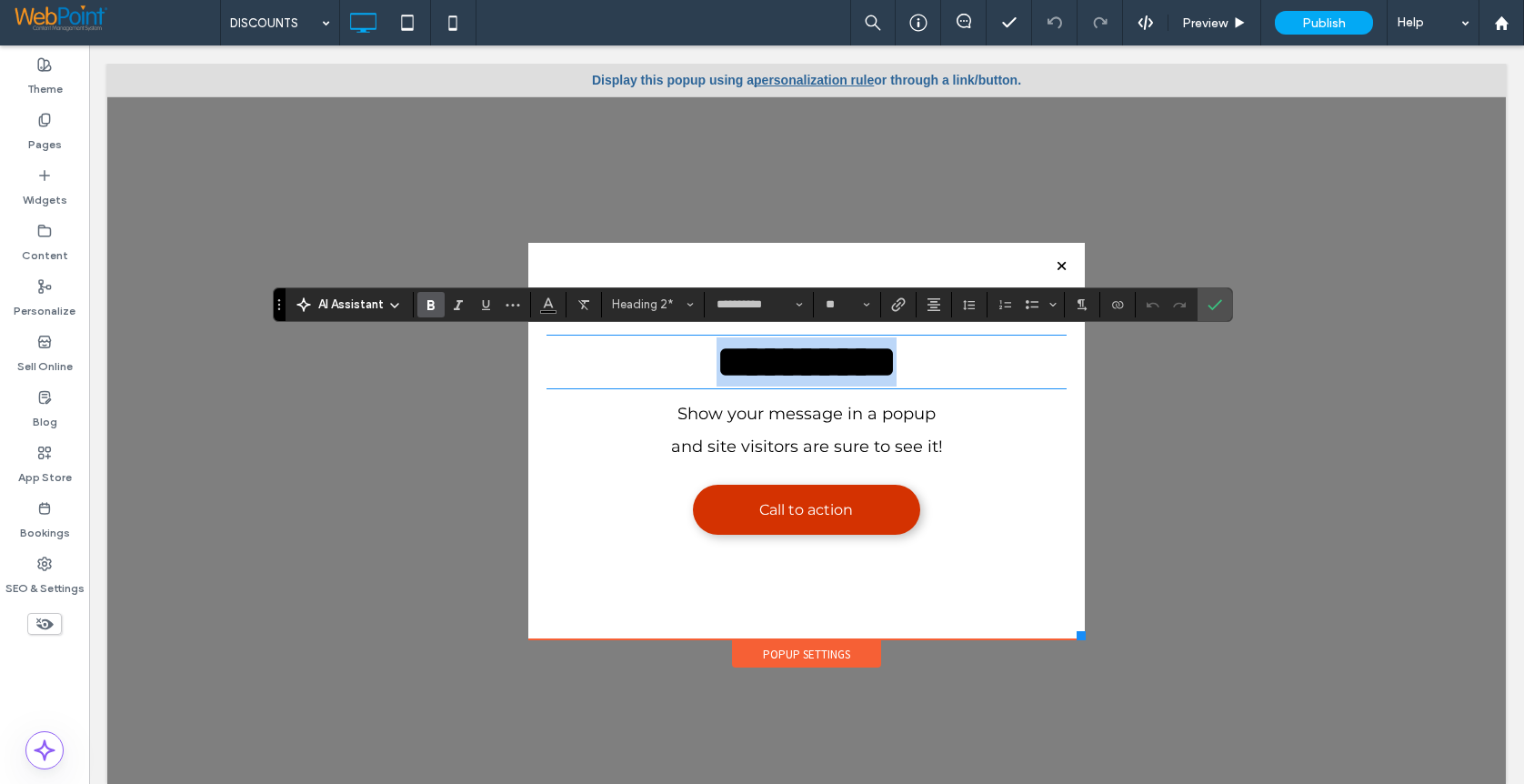
type input "**"
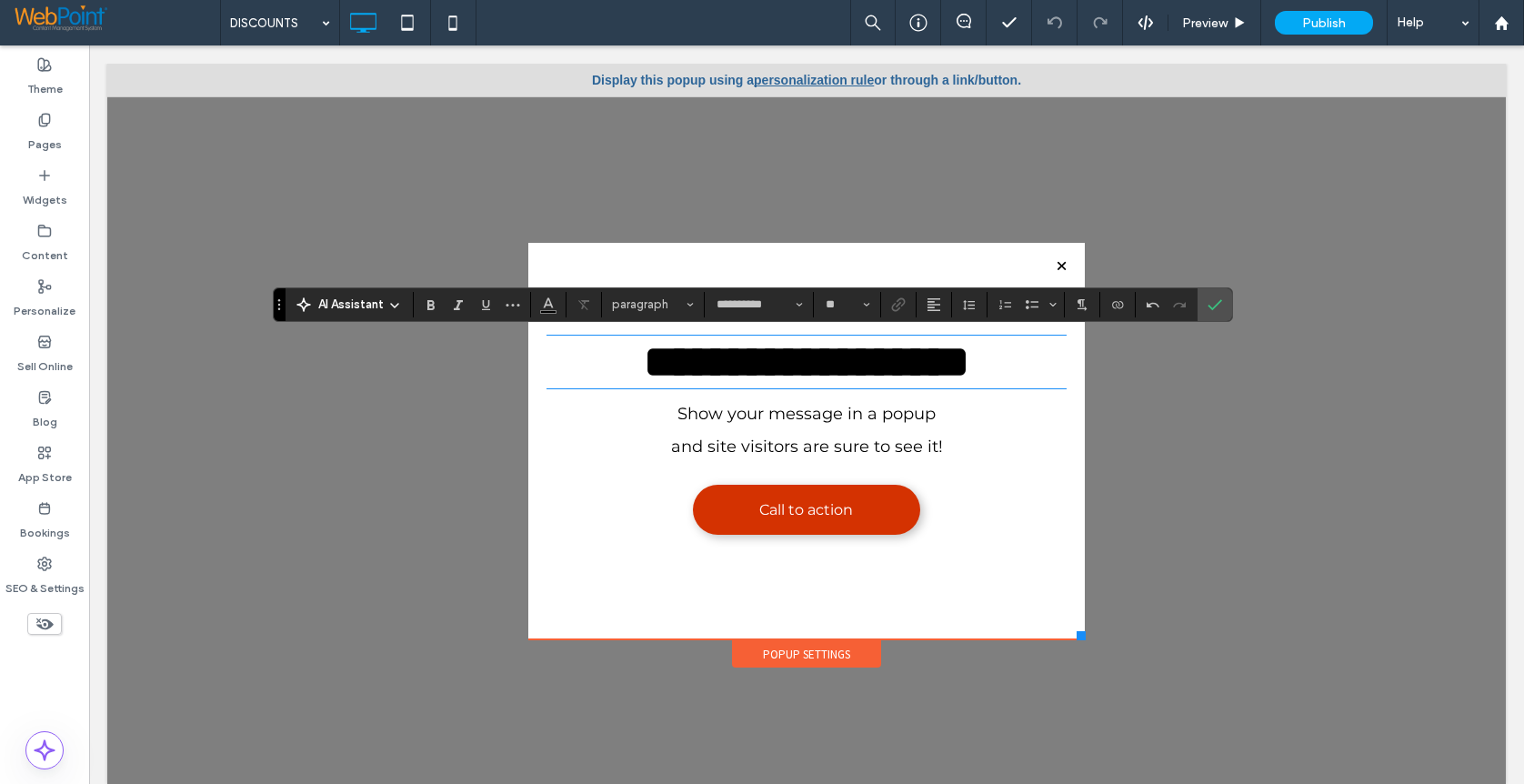
click at [767, 444] on span "and site visitors are sure to see it!" at bounding box center [807, 446] width 272 height 20
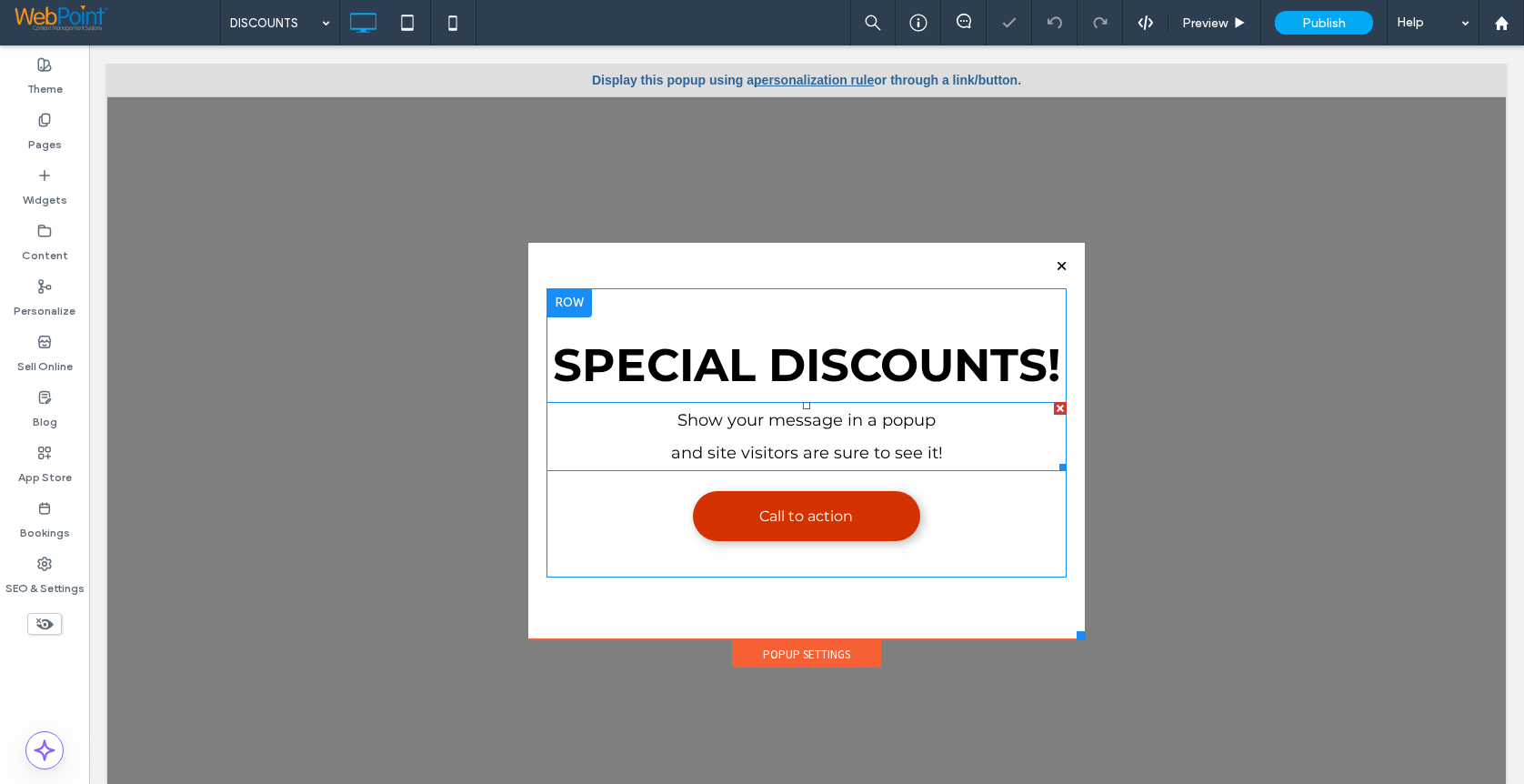
click at [818, 447] on span "and site visitors are sure to see it!" at bounding box center [807, 452] width 272 height 20
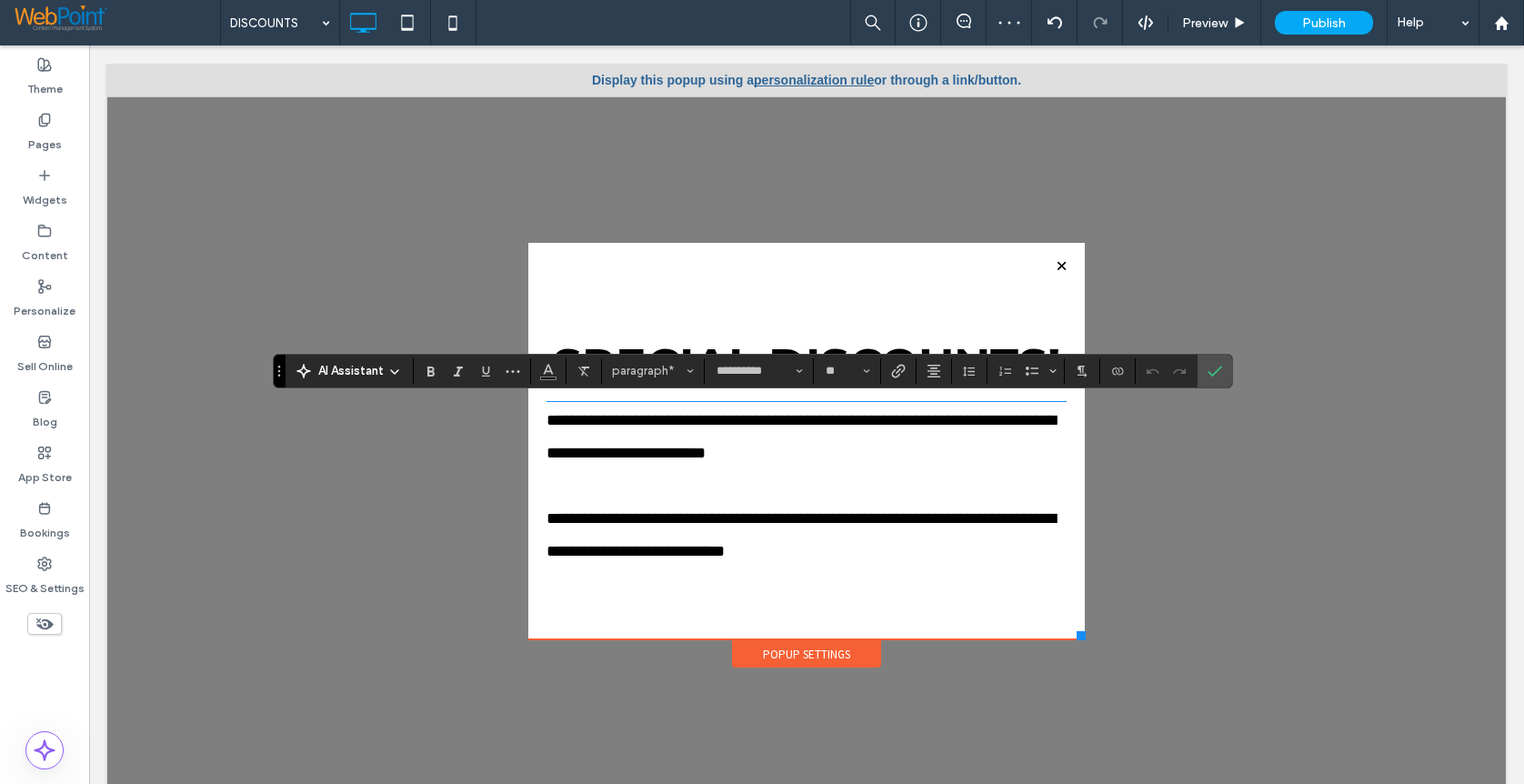
scroll to position [138, 0]
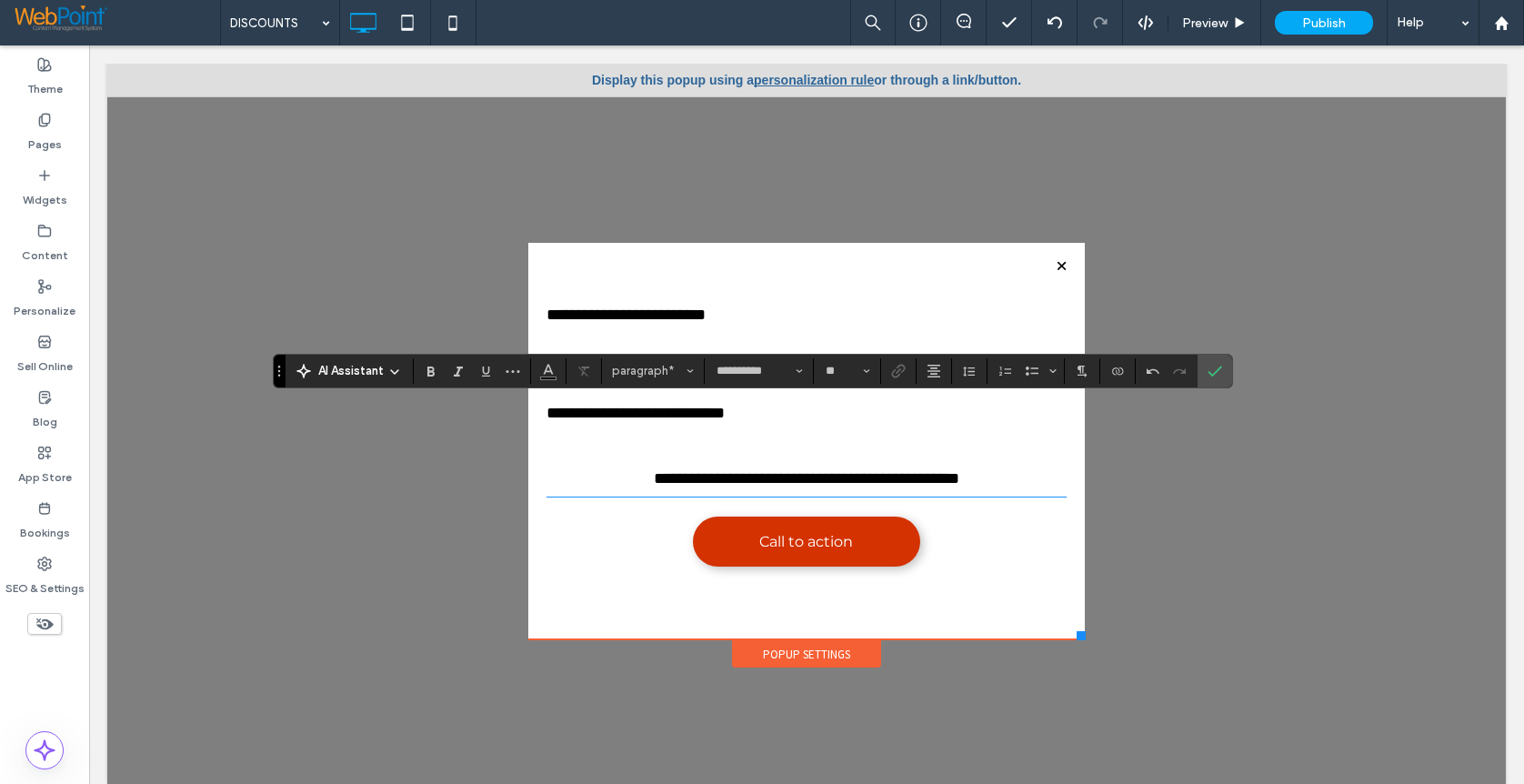
click at [728, 454] on p at bounding box center [807, 444] width 520 height 32
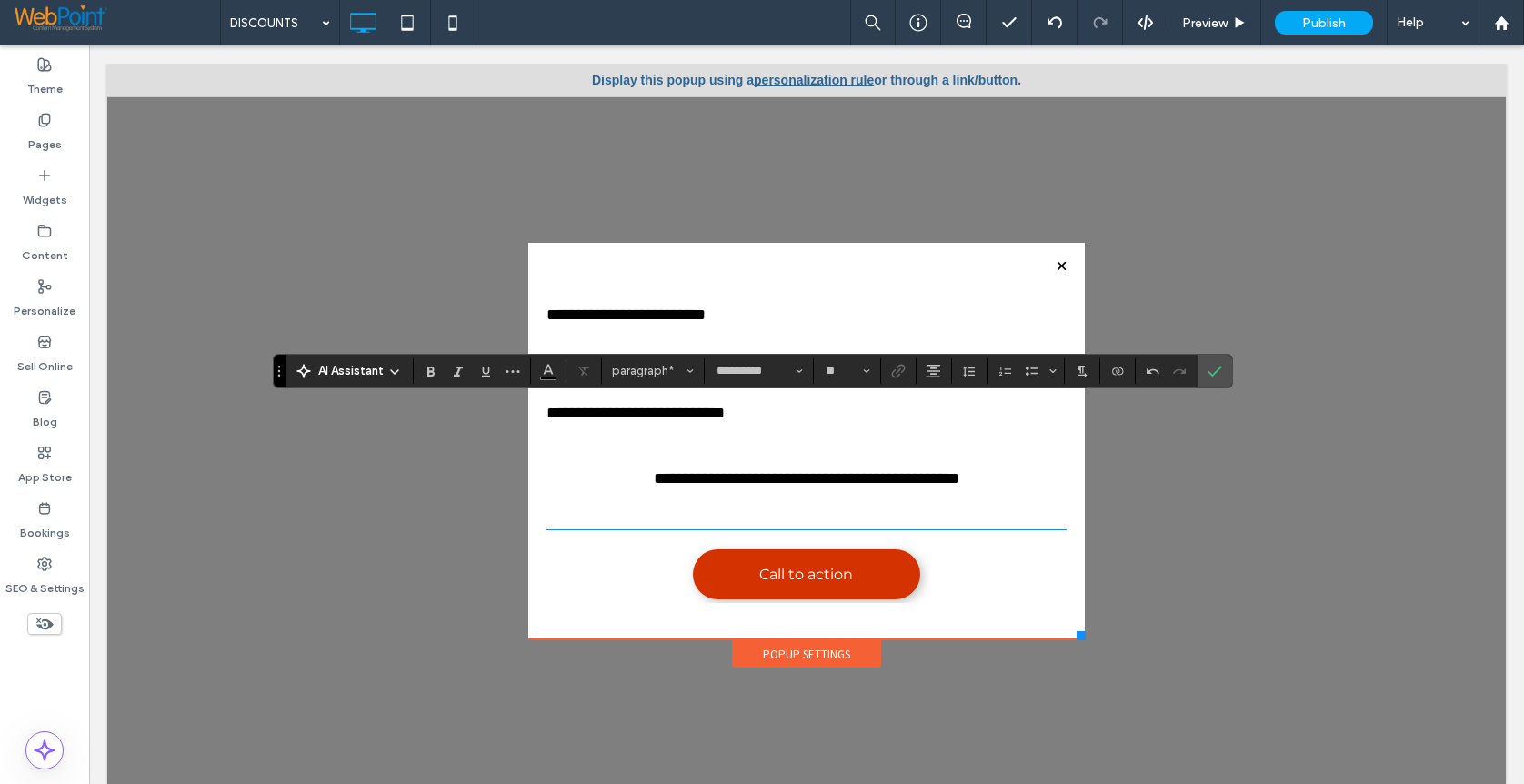
click at [577, 478] on p "**********" at bounding box center [807, 478] width 520 height 32
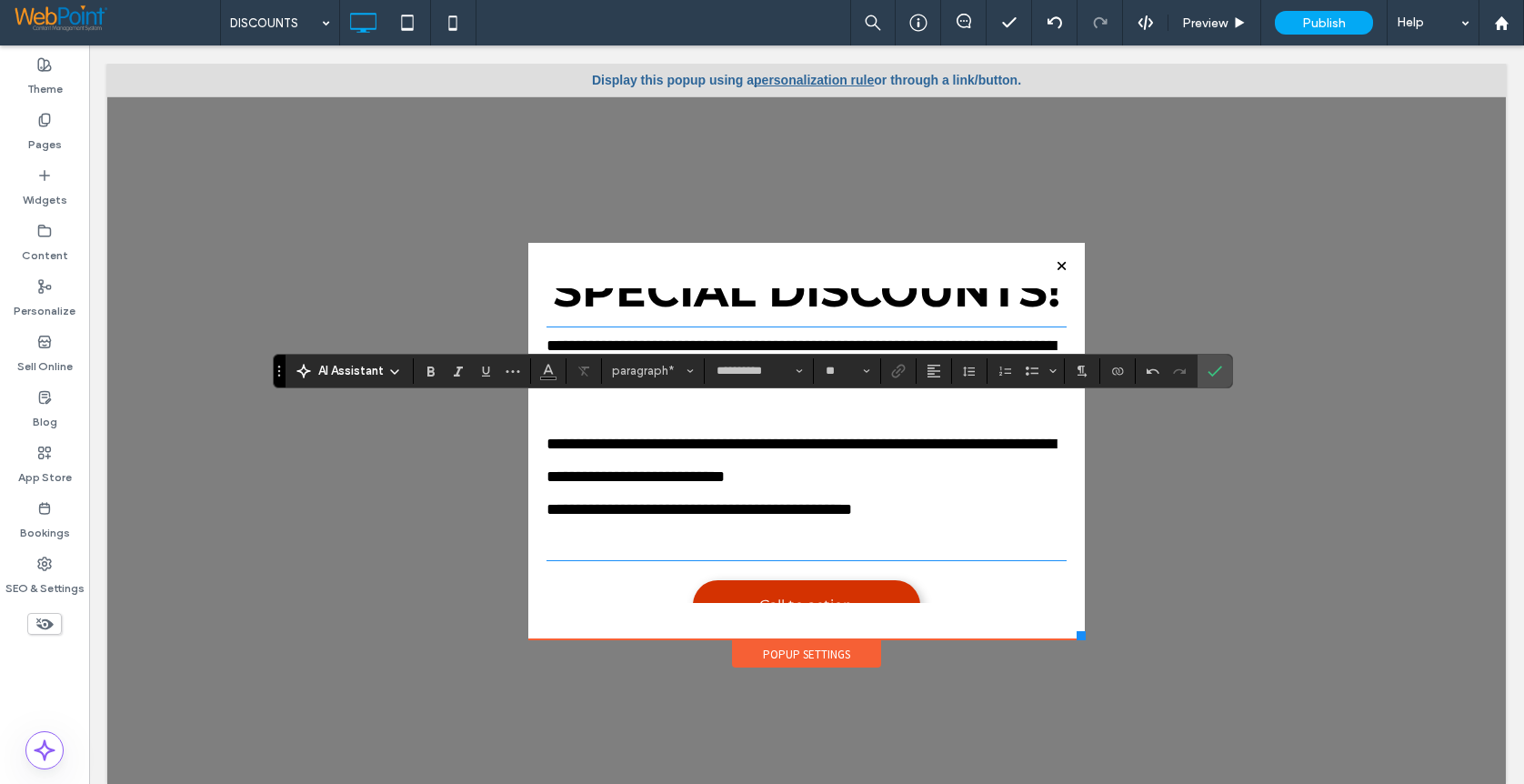
scroll to position [47, 0]
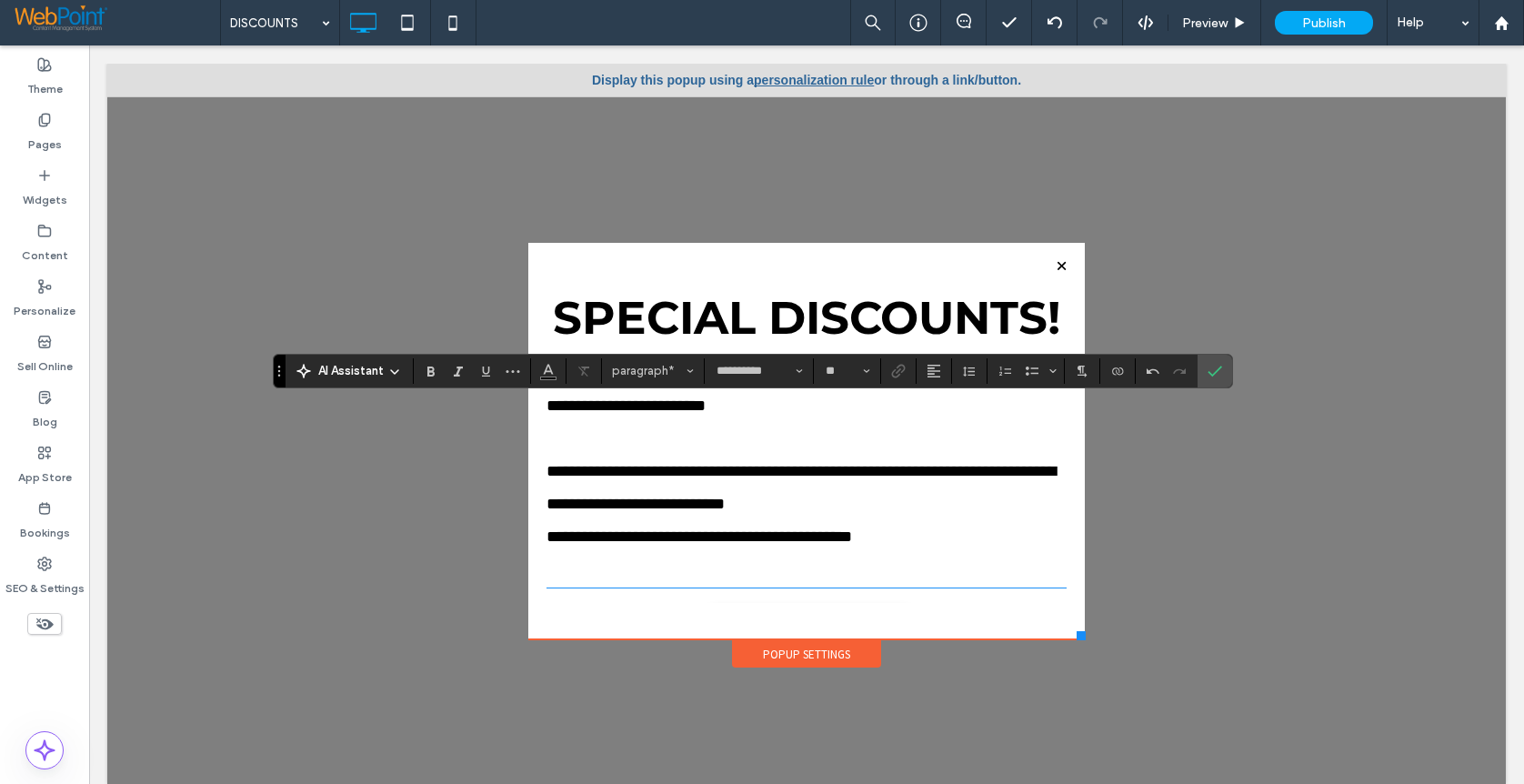
click at [547, 473] on span "**********" at bounding box center [801, 503] width 509 height 81
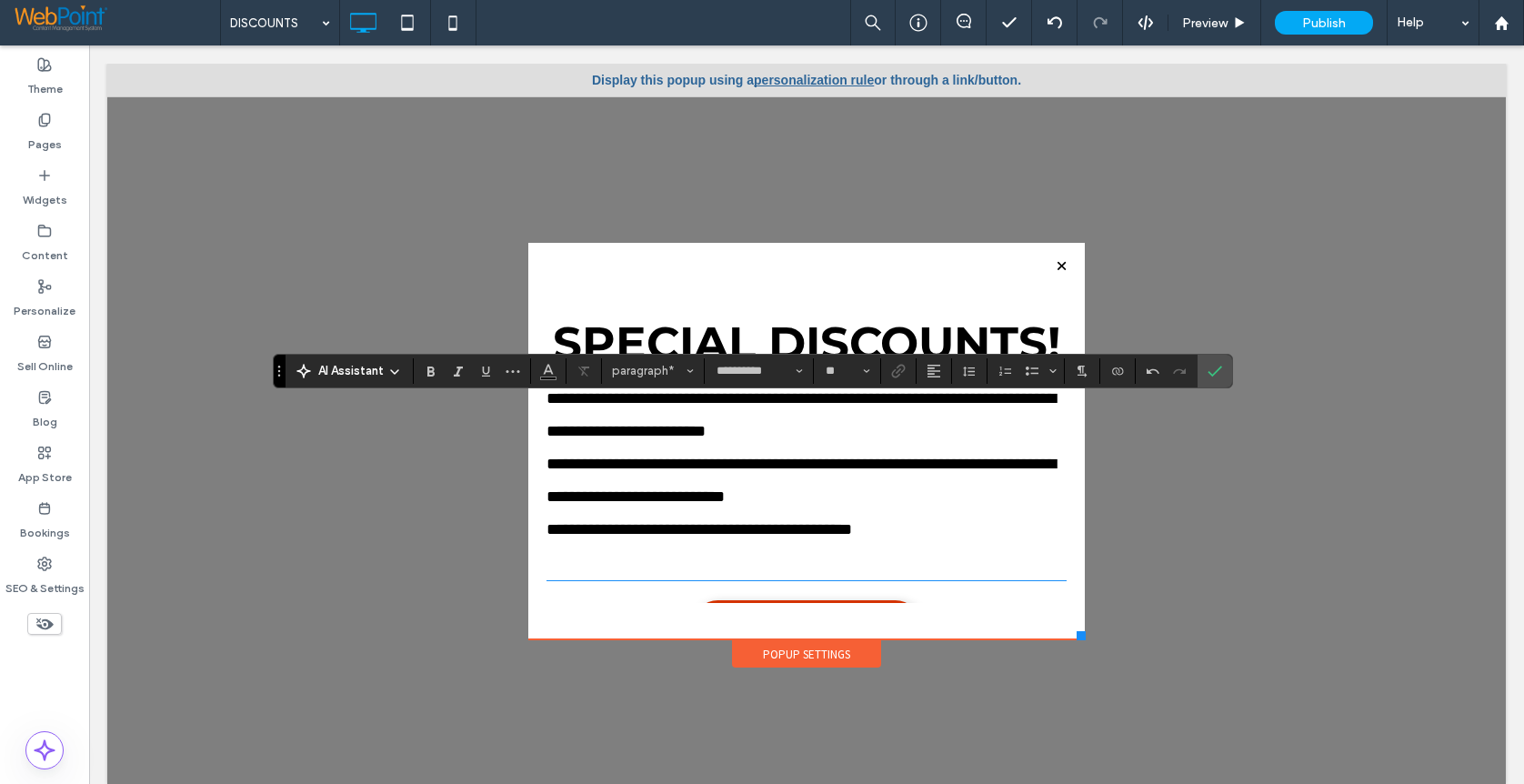
scroll to position [0, 0]
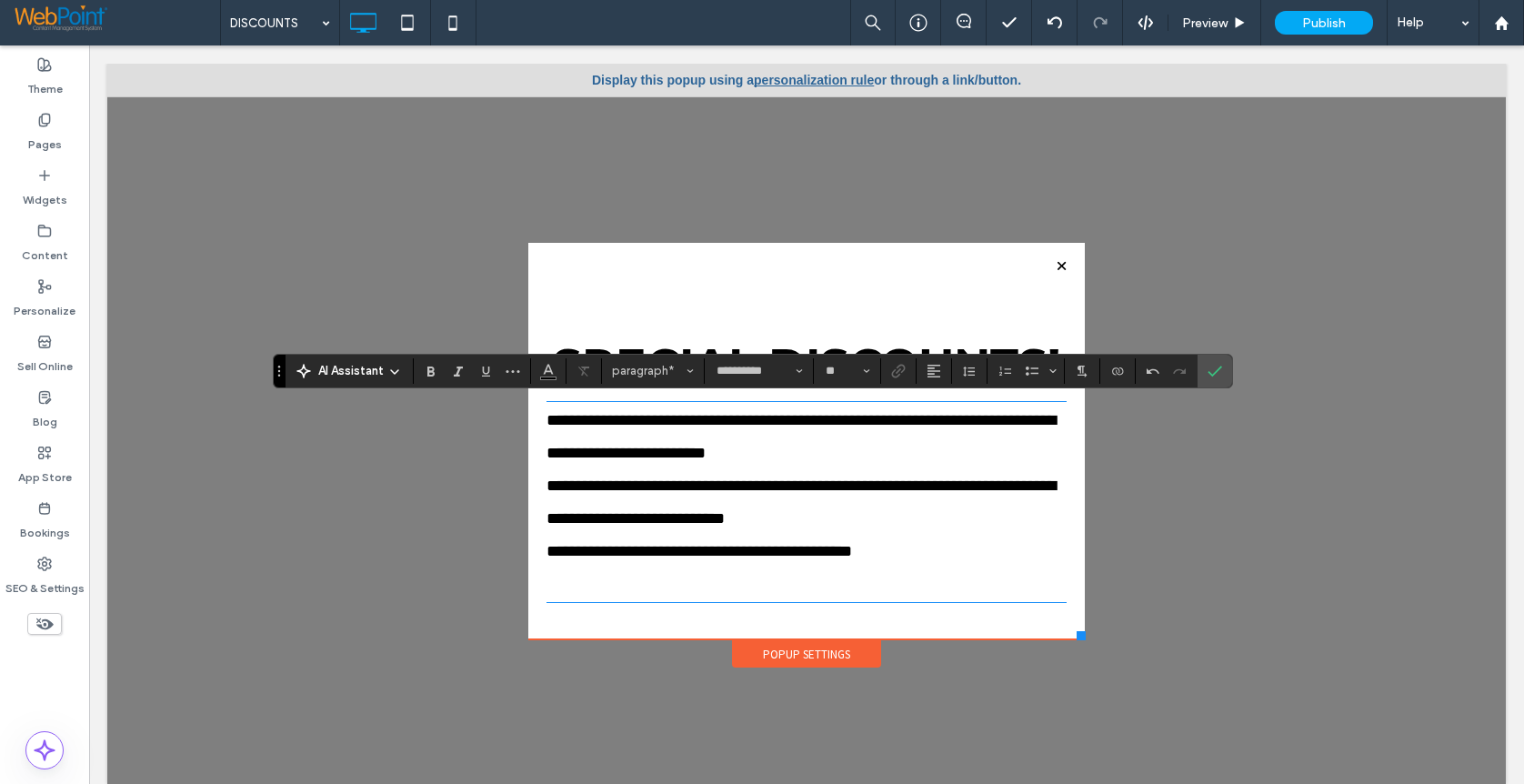
click at [702, 552] on span "**********" at bounding box center [801, 518] width 509 height 81
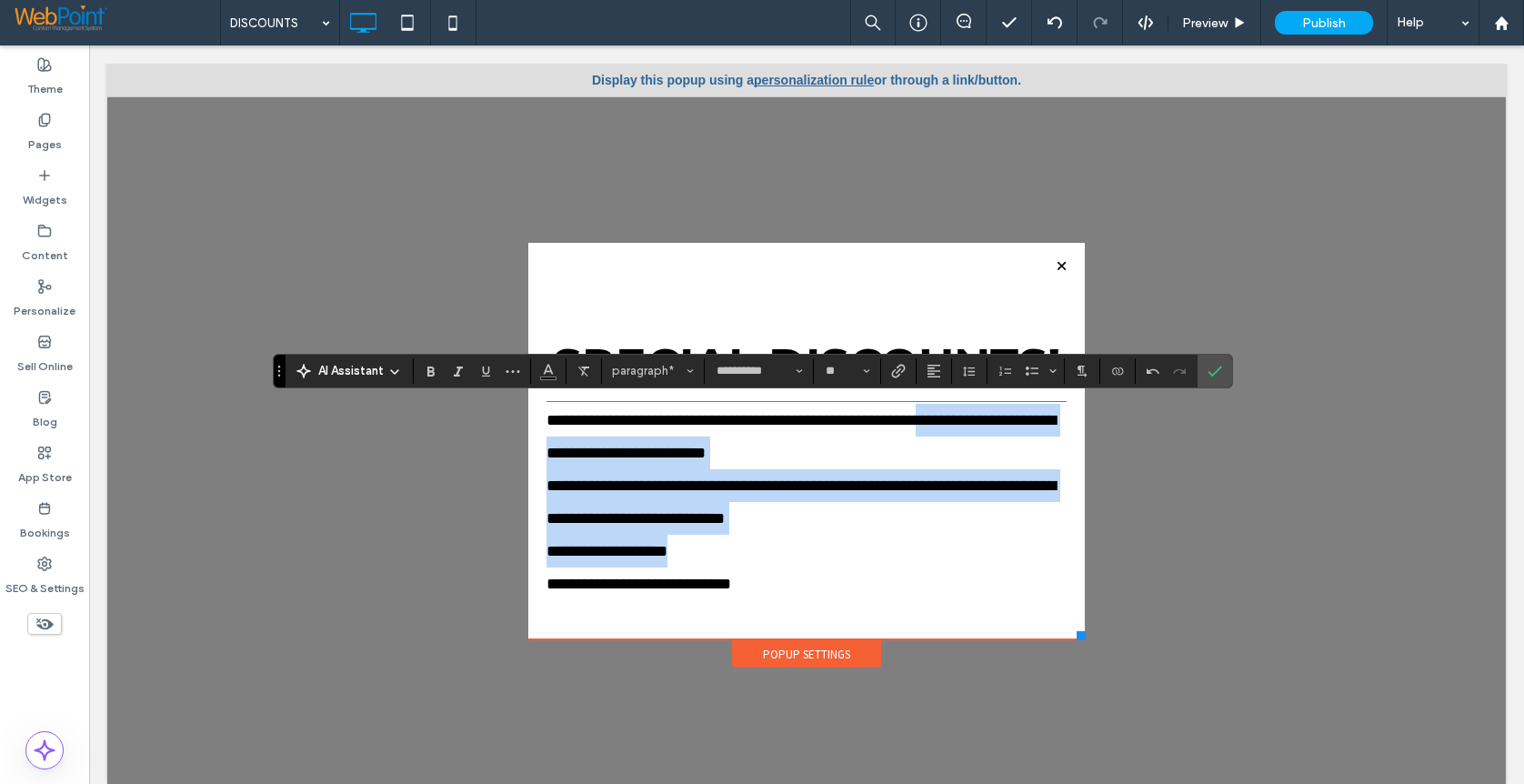
drag, startPoint x: 811, startPoint y: 590, endPoint x: 516, endPoint y: 437, distance: 332.3
click at [528, 437] on div "**********" at bounding box center [806, 441] width 556 height 396
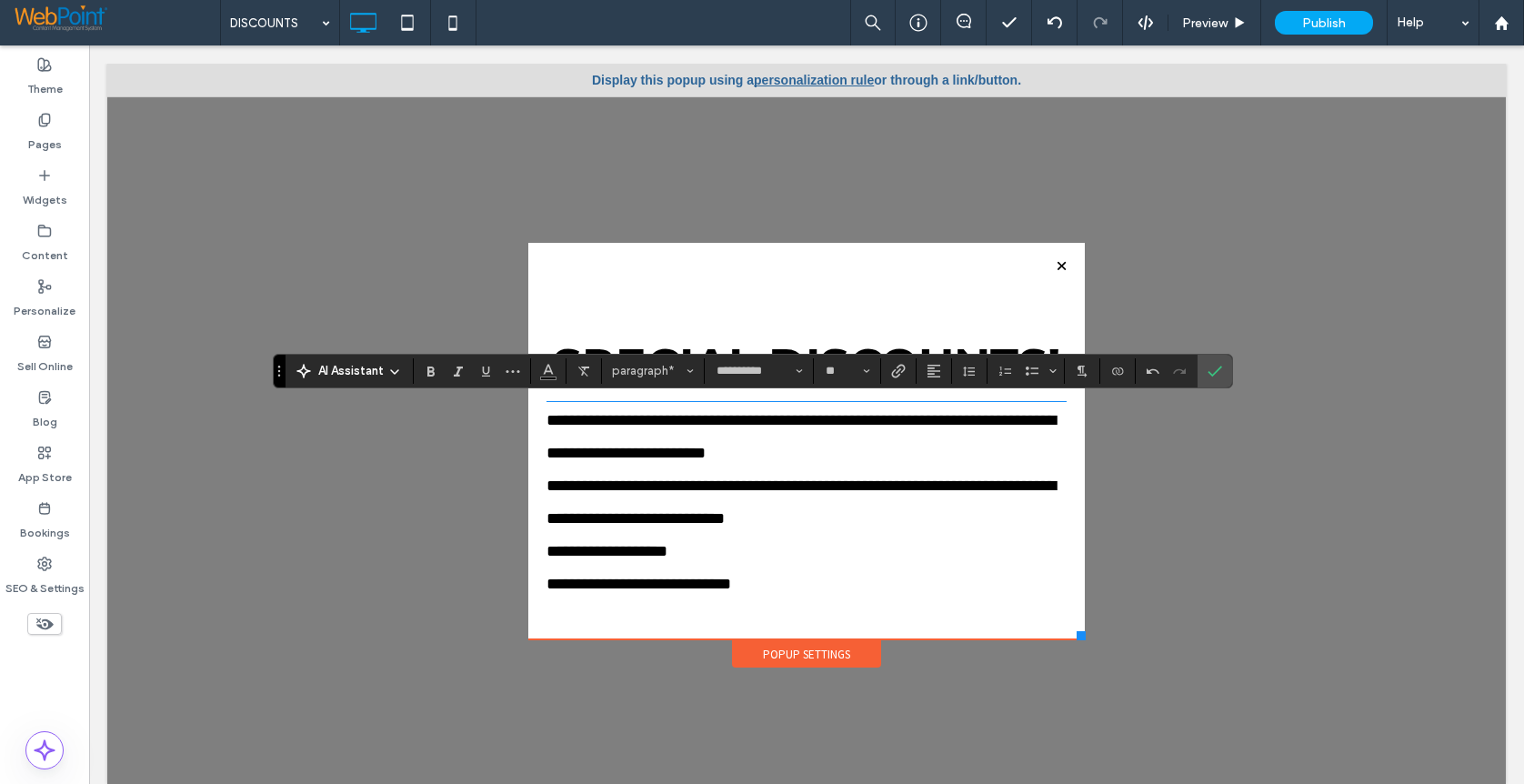
click at [547, 414] on span "**********" at bounding box center [801, 437] width 509 height 49
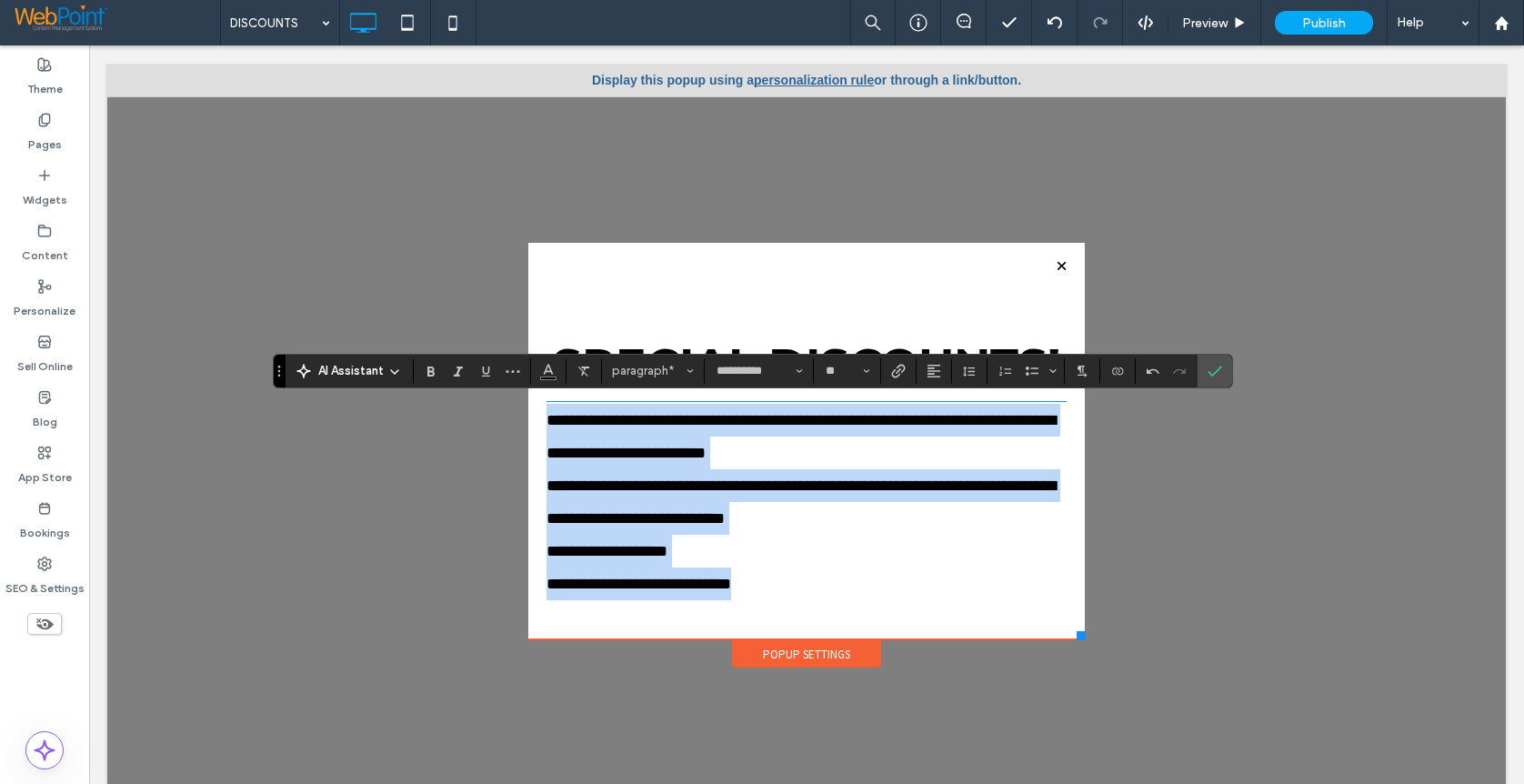
drag, startPoint x: 534, startPoint y: 414, endPoint x: 1012, endPoint y: 392, distance: 478.5
click at [915, 508] on div "**********" at bounding box center [807, 518] width 520 height 230
click at [547, 417] on span "**********" at bounding box center [801, 437] width 509 height 49
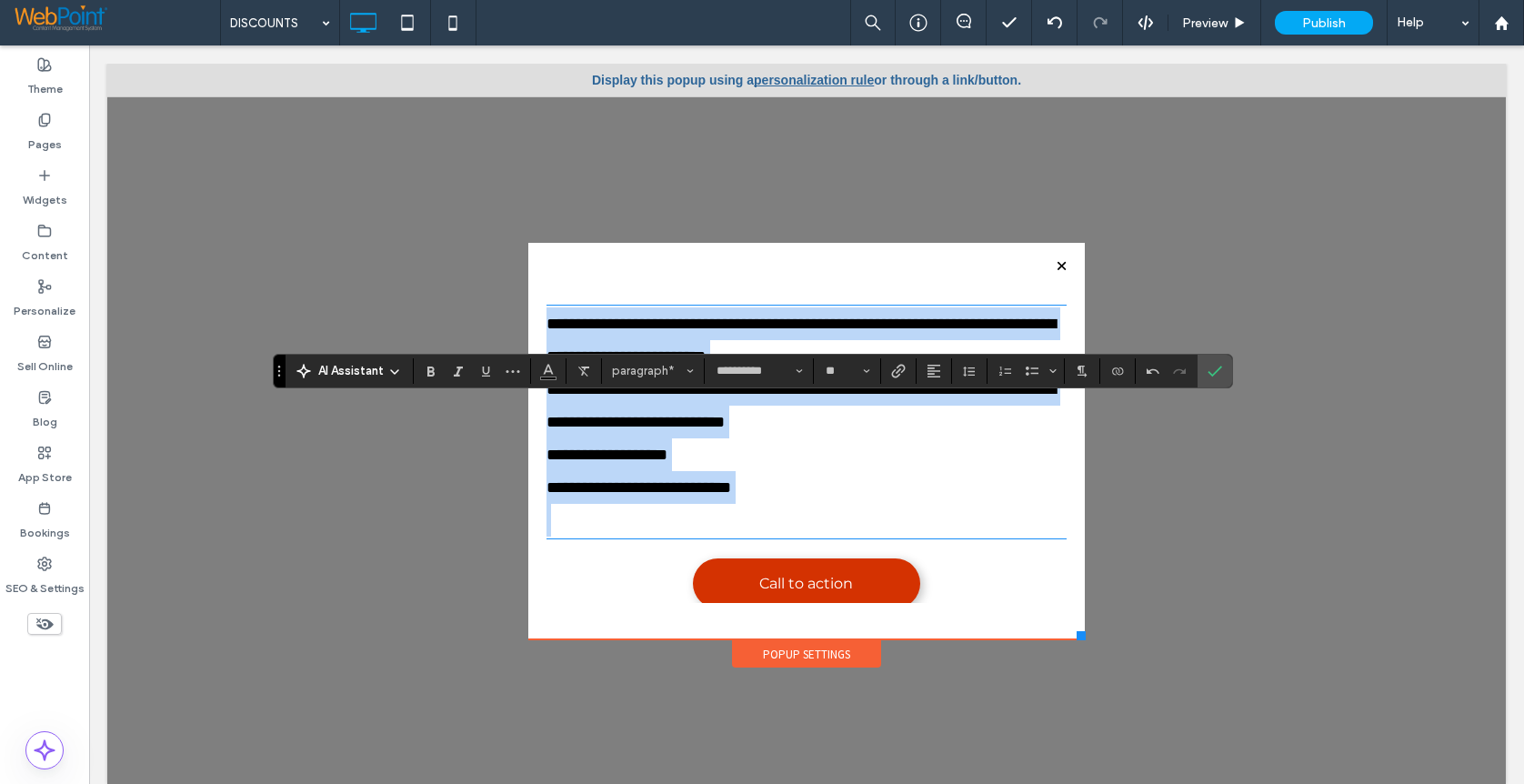
scroll to position [138, 0]
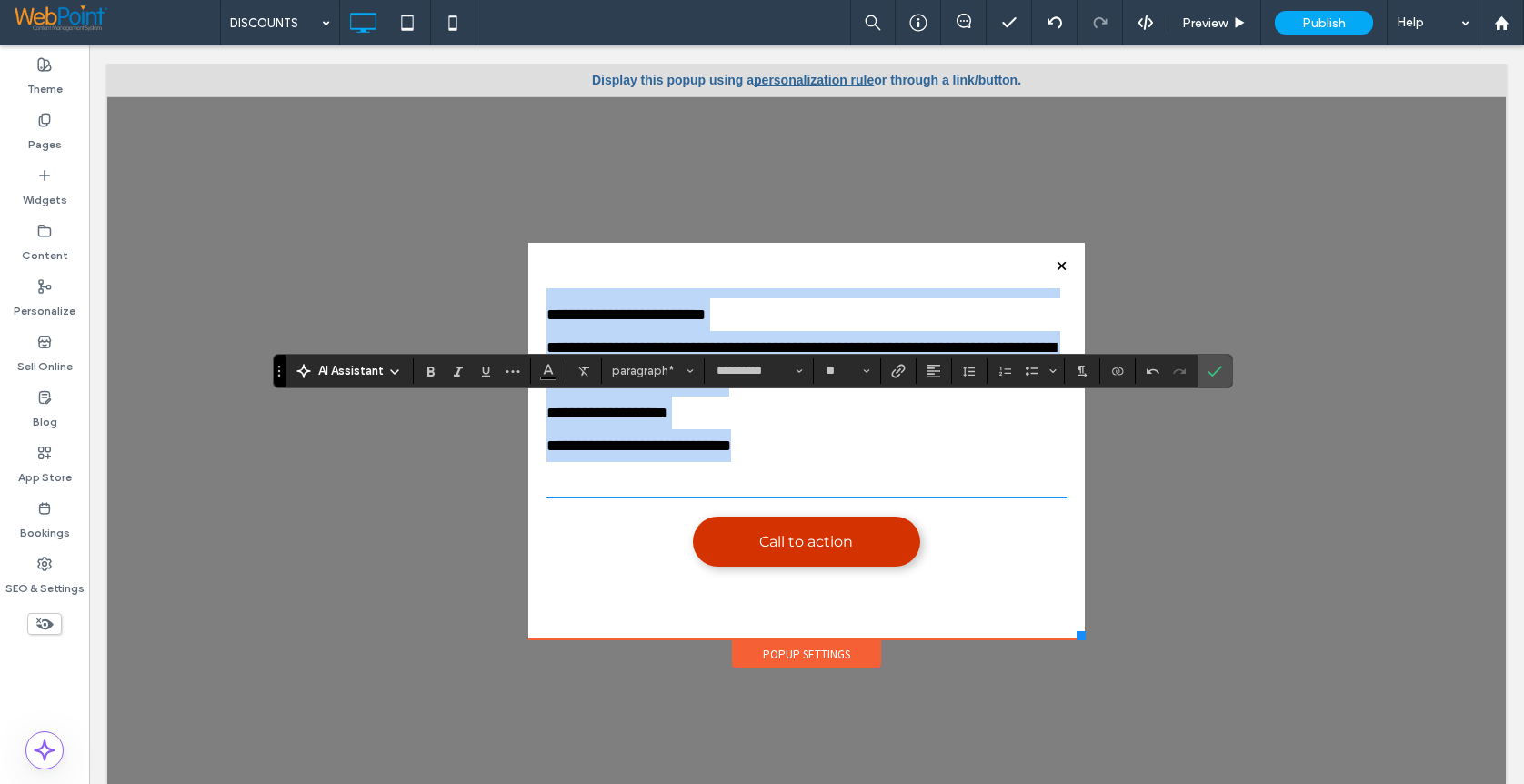
drag, startPoint x: 536, startPoint y: 414, endPoint x: 840, endPoint y: 444, distance: 305.5
click at [840, 444] on div "**********" at bounding box center [807, 381] width 520 height 230
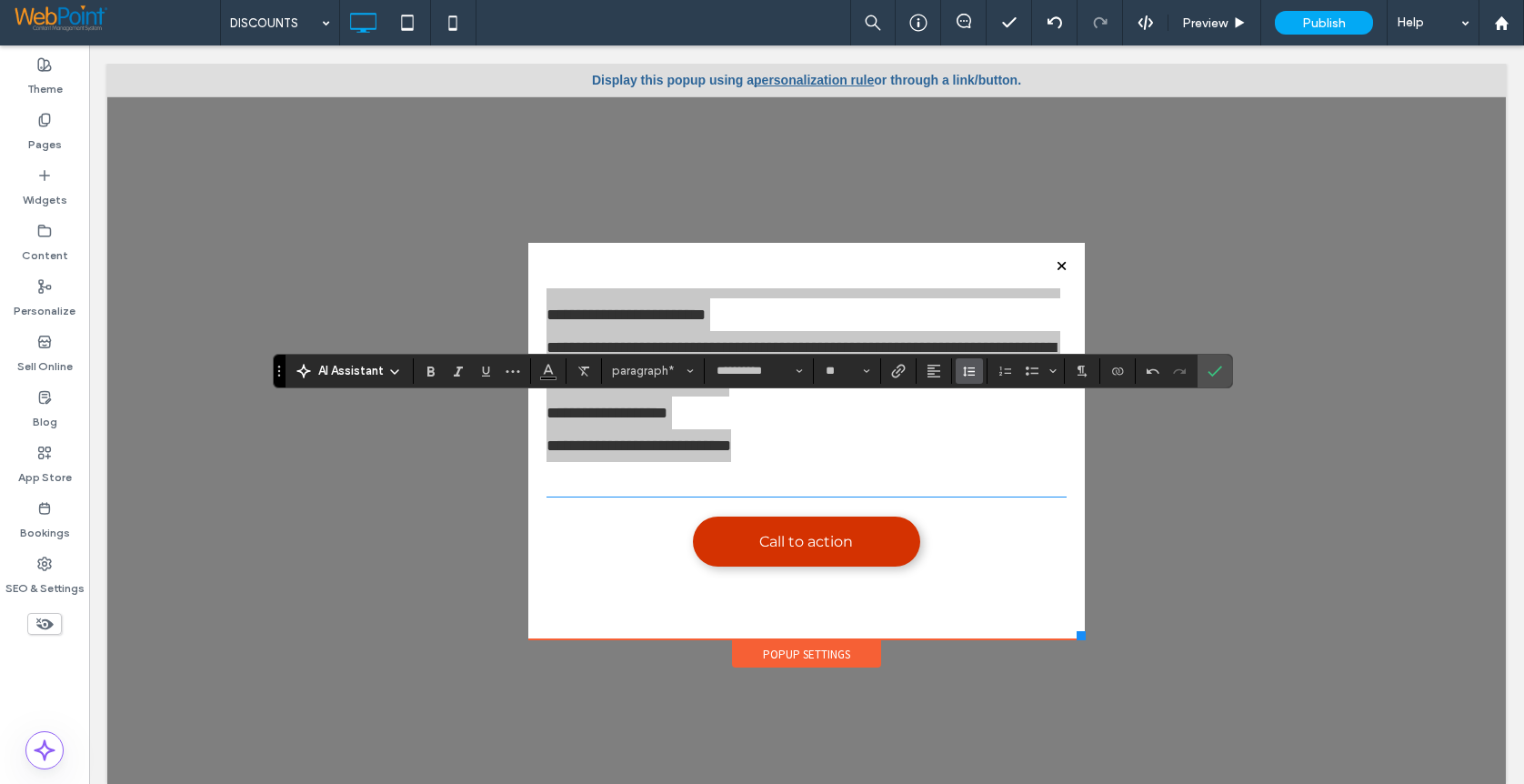
click at [973, 375] on use "Line Height" at bounding box center [969, 371] width 12 height 10
click at [977, 425] on div "Single" at bounding box center [997, 425] width 44 height 14
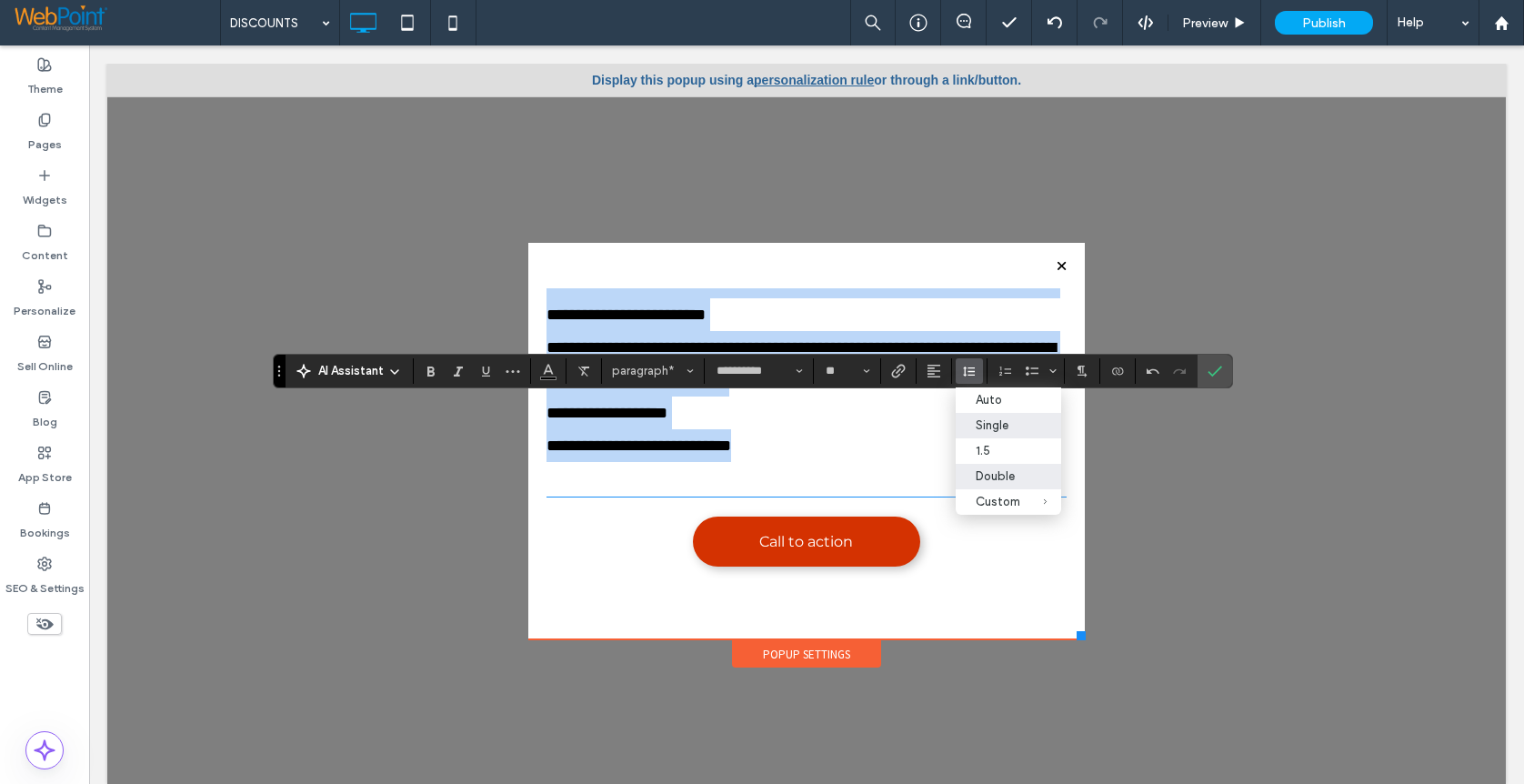
scroll to position [40, 0]
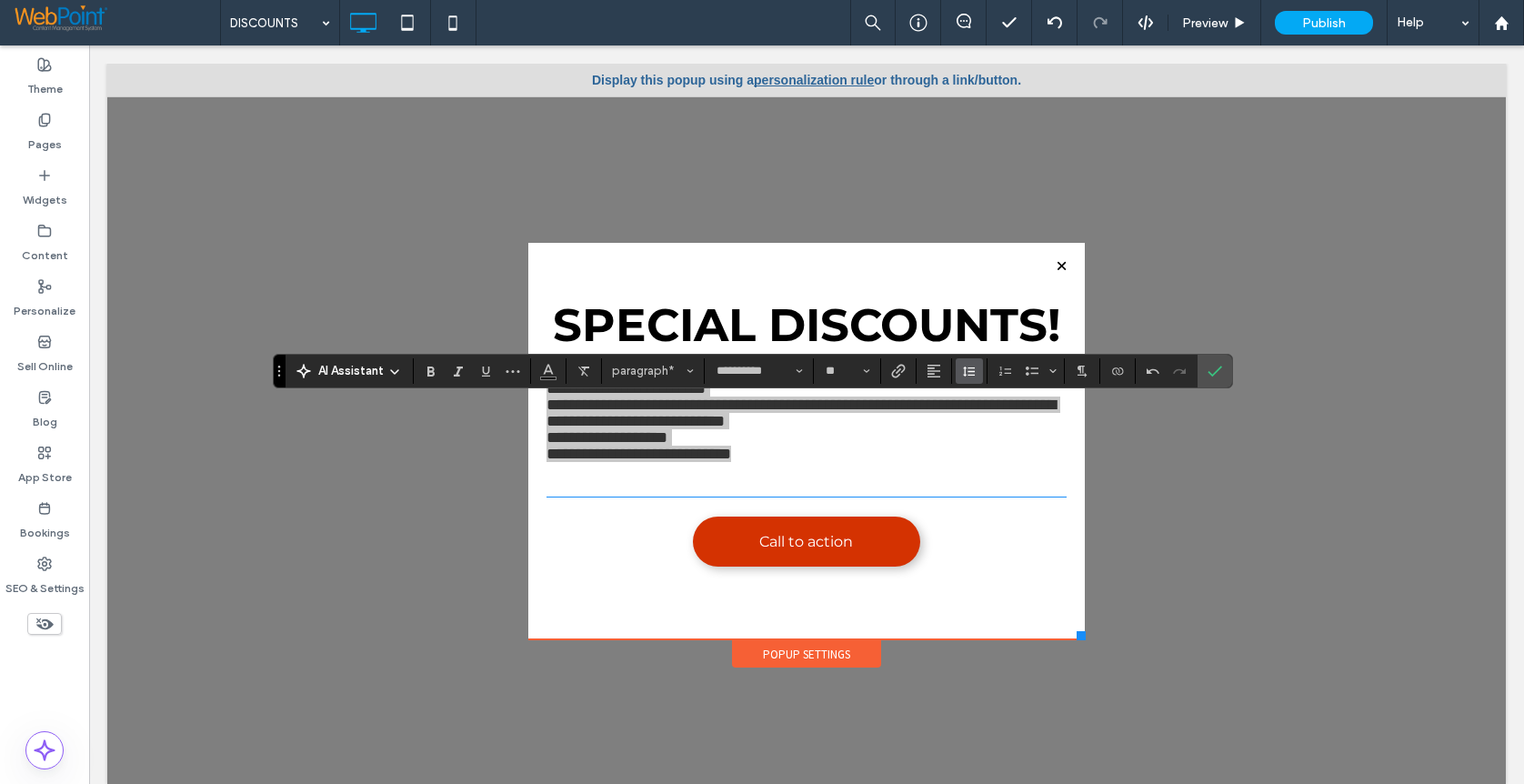
click at [960, 365] on button "Line Height" at bounding box center [970, 371] width 27 height 26
click at [970, 392] on span "Auto" at bounding box center [966, 400] width 8 height 26
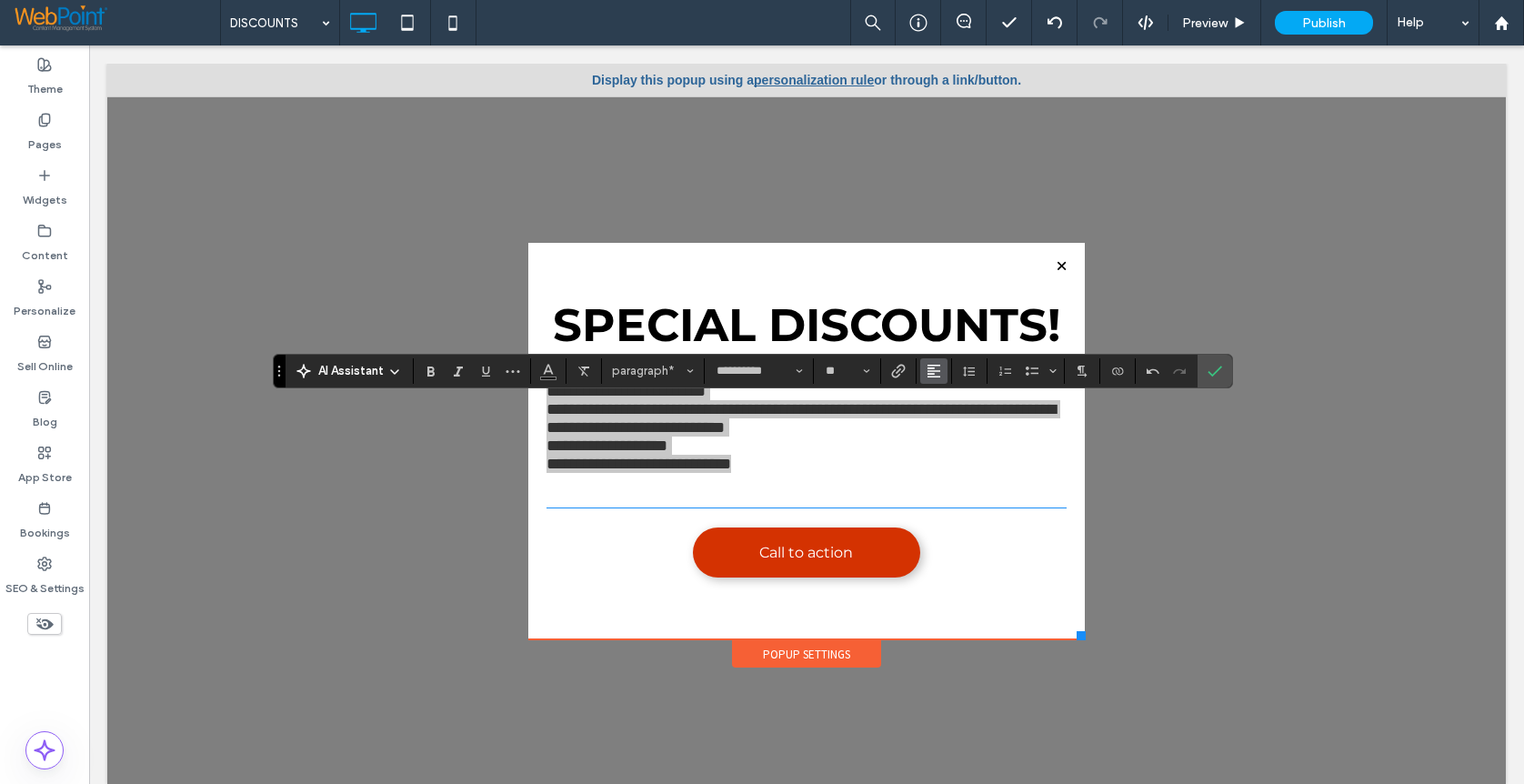
click at [926, 371] on icon "Alignment" at bounding box center [933, 371] width 15 height 15
click at [946, 430] on icon "ui.textEditor.alignment.center" at bounding box center [947, 426] width 15 height 15
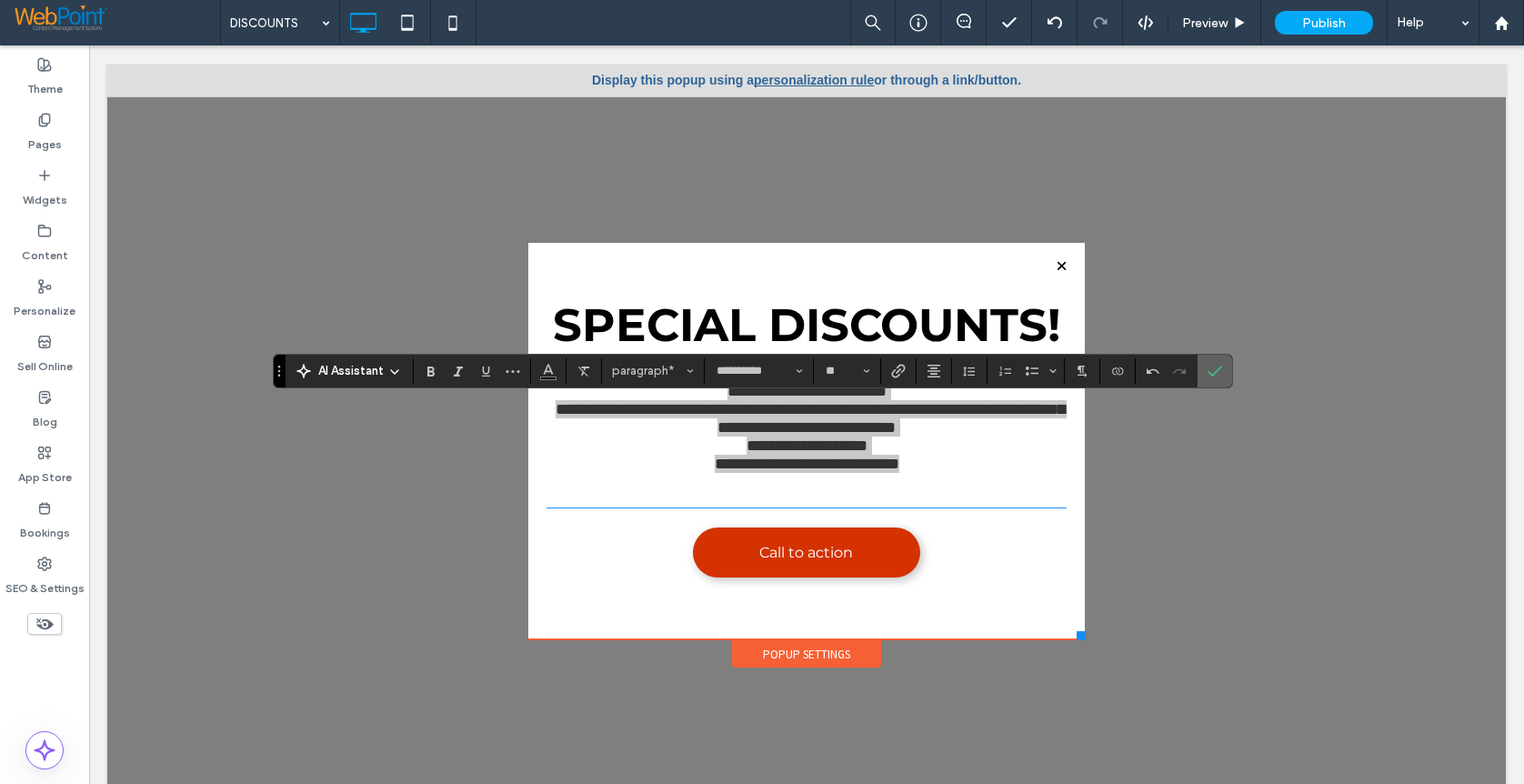
click at [1201, 369] on label "Confirm" at bounding box center [1215, 370] width 27 height 32
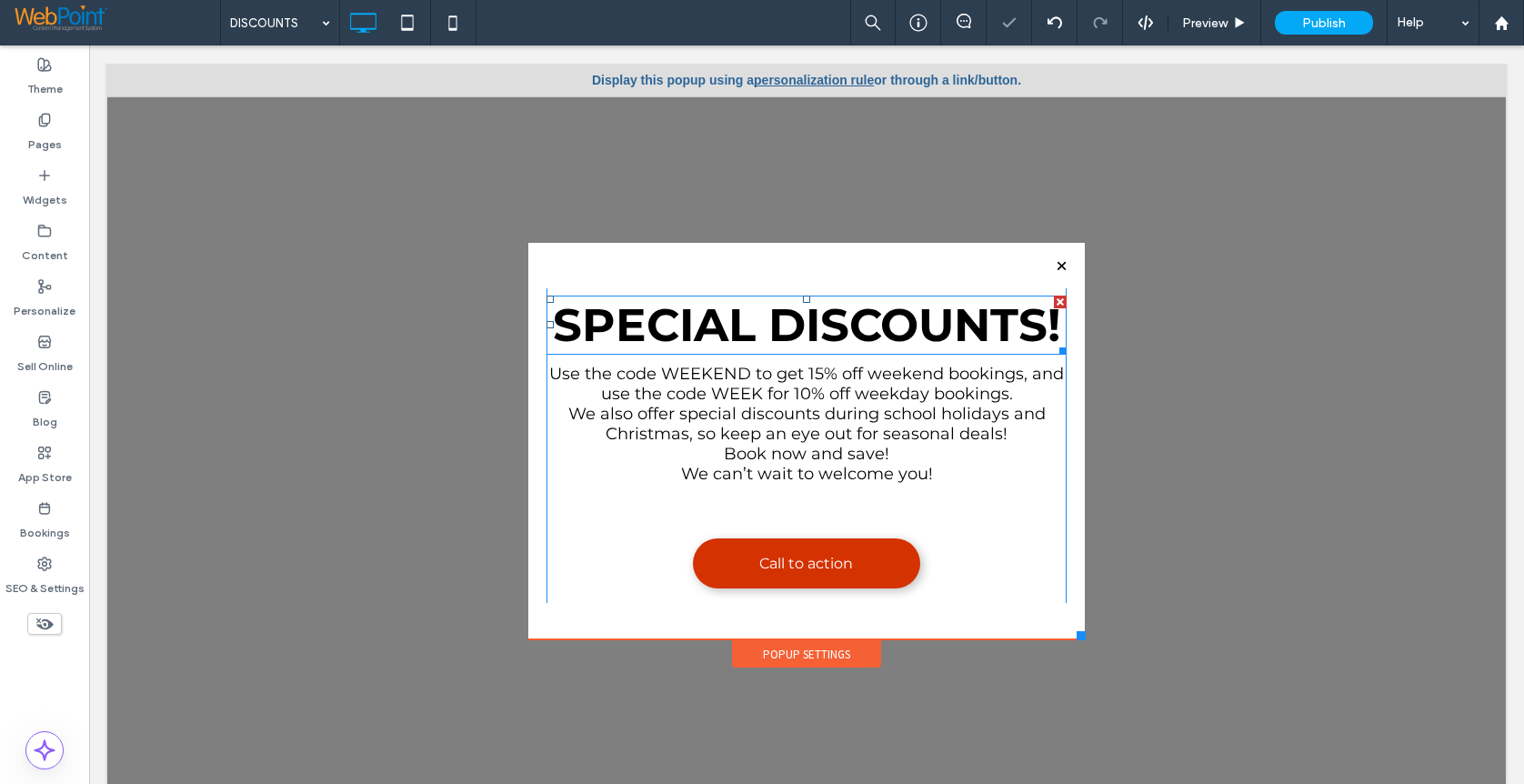
click at [766, 325] on strong "Special Discounts!" at bounding box center [806, 325] width 507 height 56
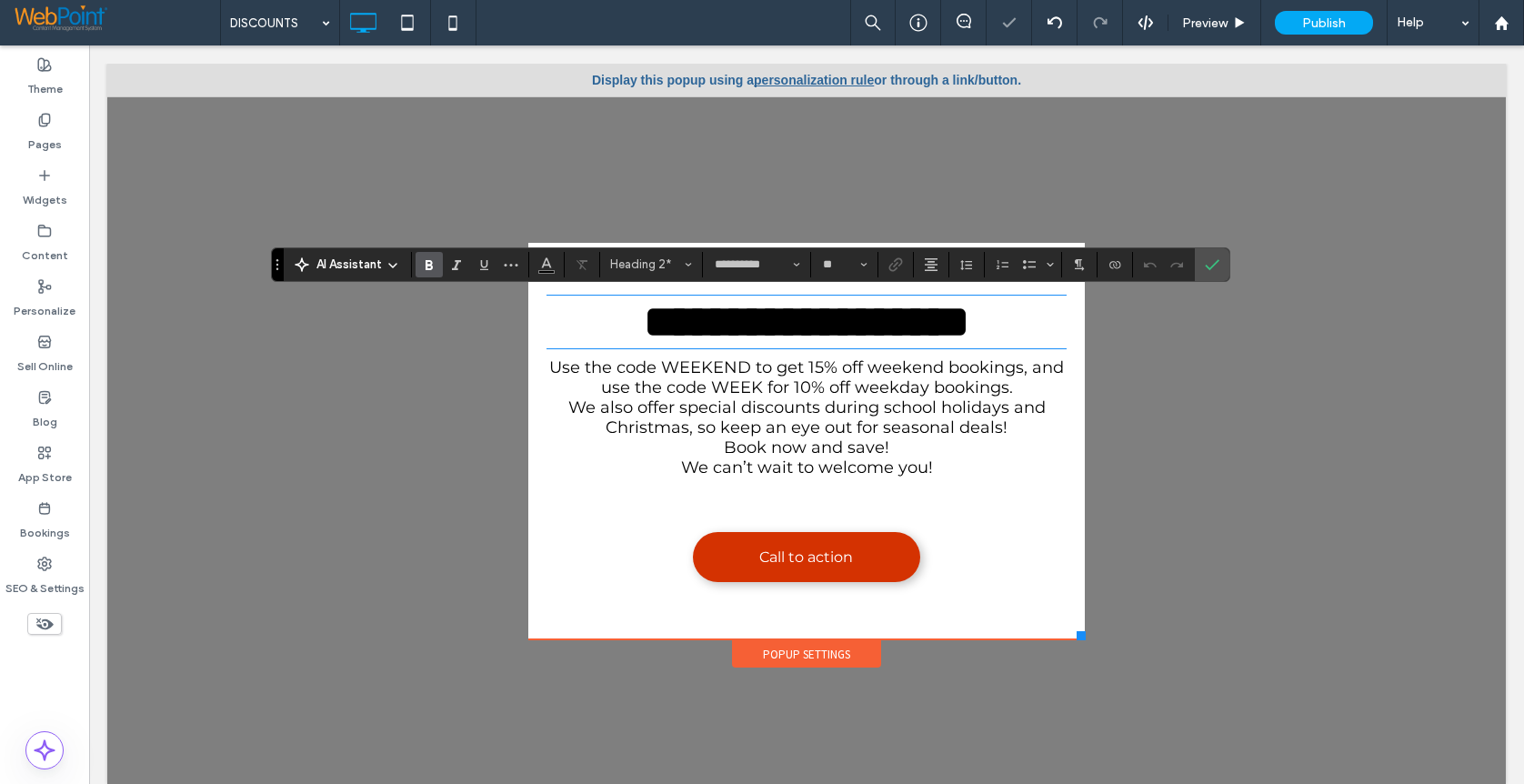
click at [750, 323] on strong "**********" at bounding box center [807, 321] width 326 height 44
click at [970, 318] on strong "**********" at bounding box center [807, 321] width 326 height 44
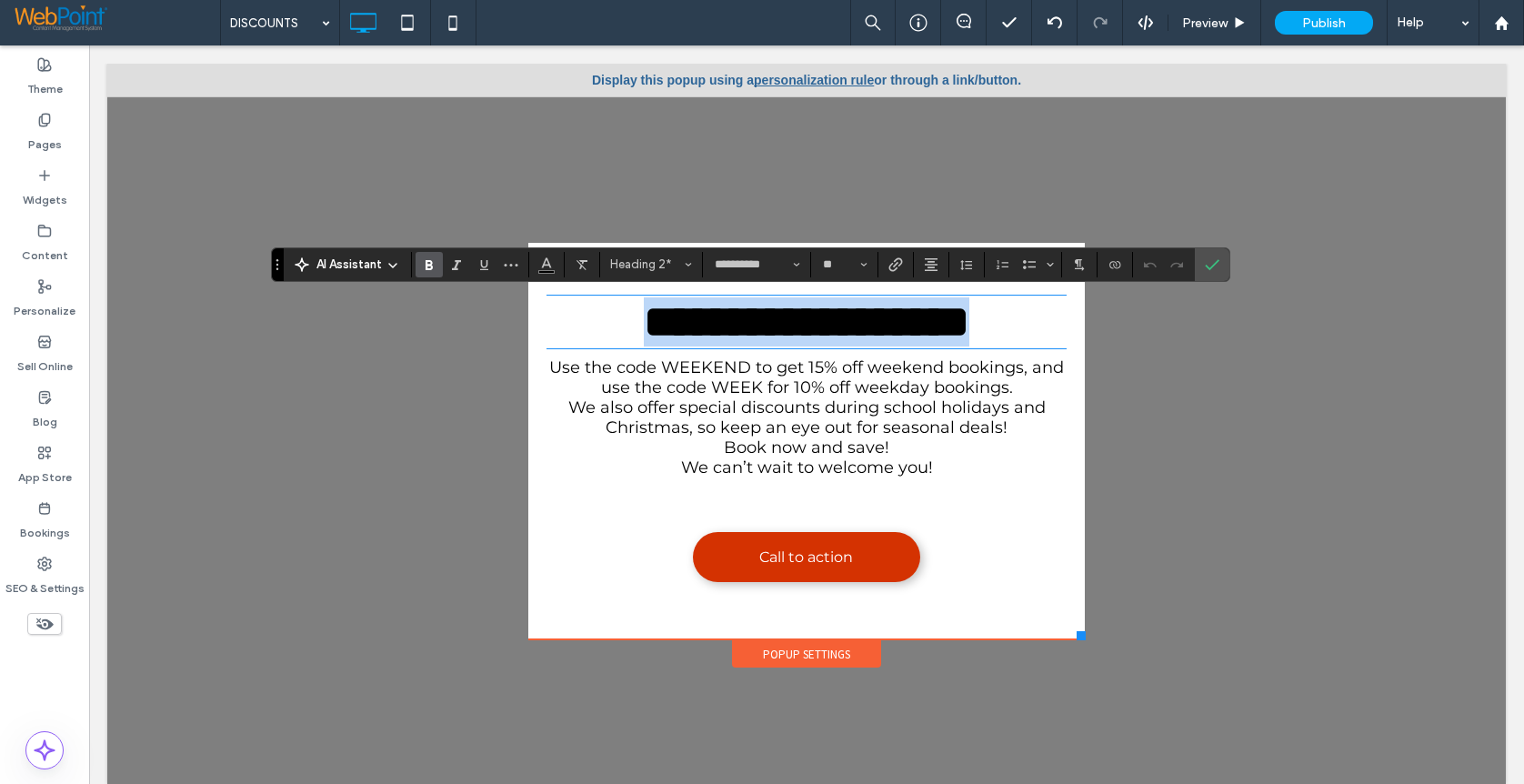
drag, startPoint x: 1041, startPoint y: 320, endPoint x: 510, endPoint y: 318, distance: 531.0
click at [524, 318] on div "**********" at bounding box center [807, 411] width 565 height 515
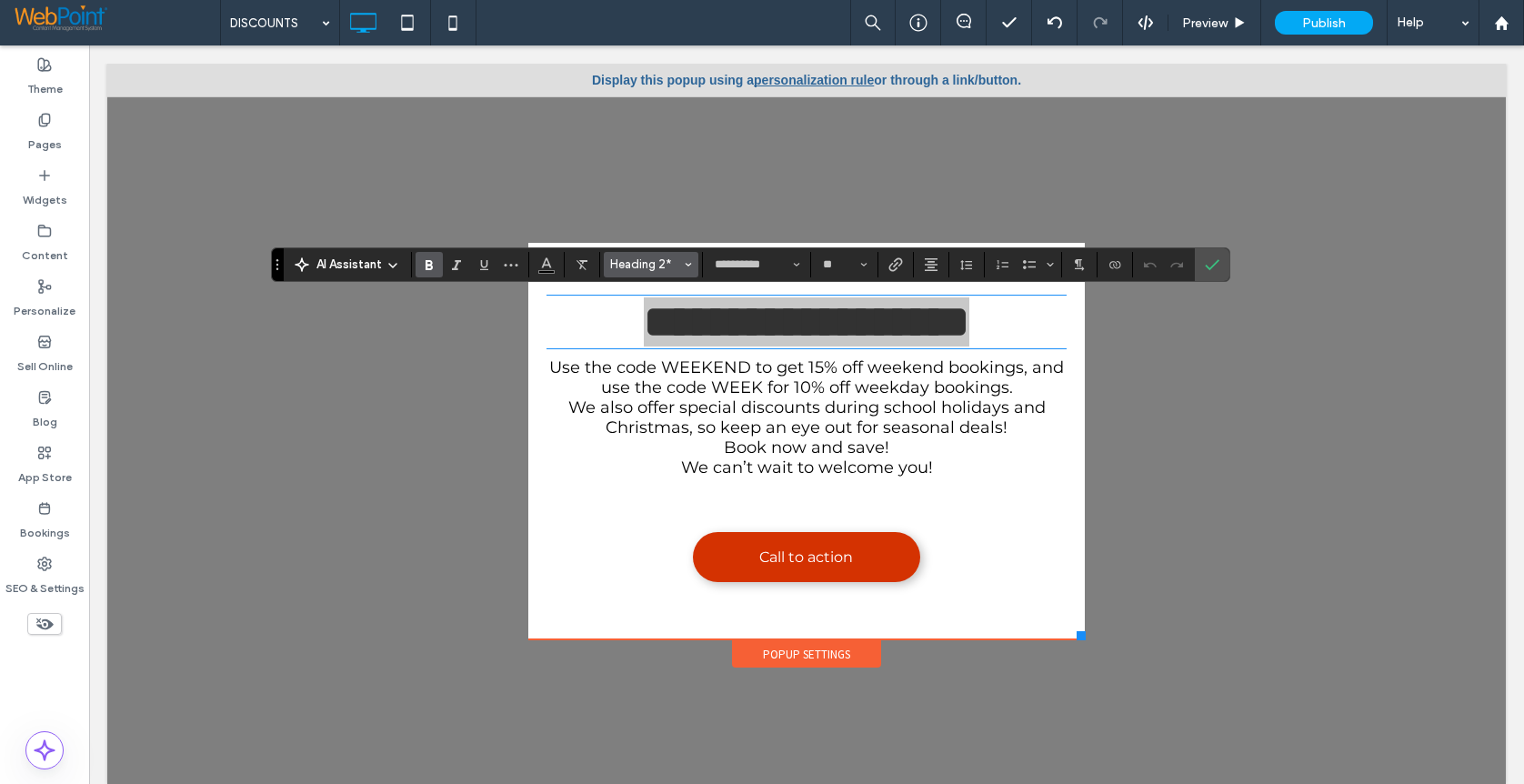
click at [657, 260] on span "Heading 2*" at bounding box center [646, 264] width 71 height 14
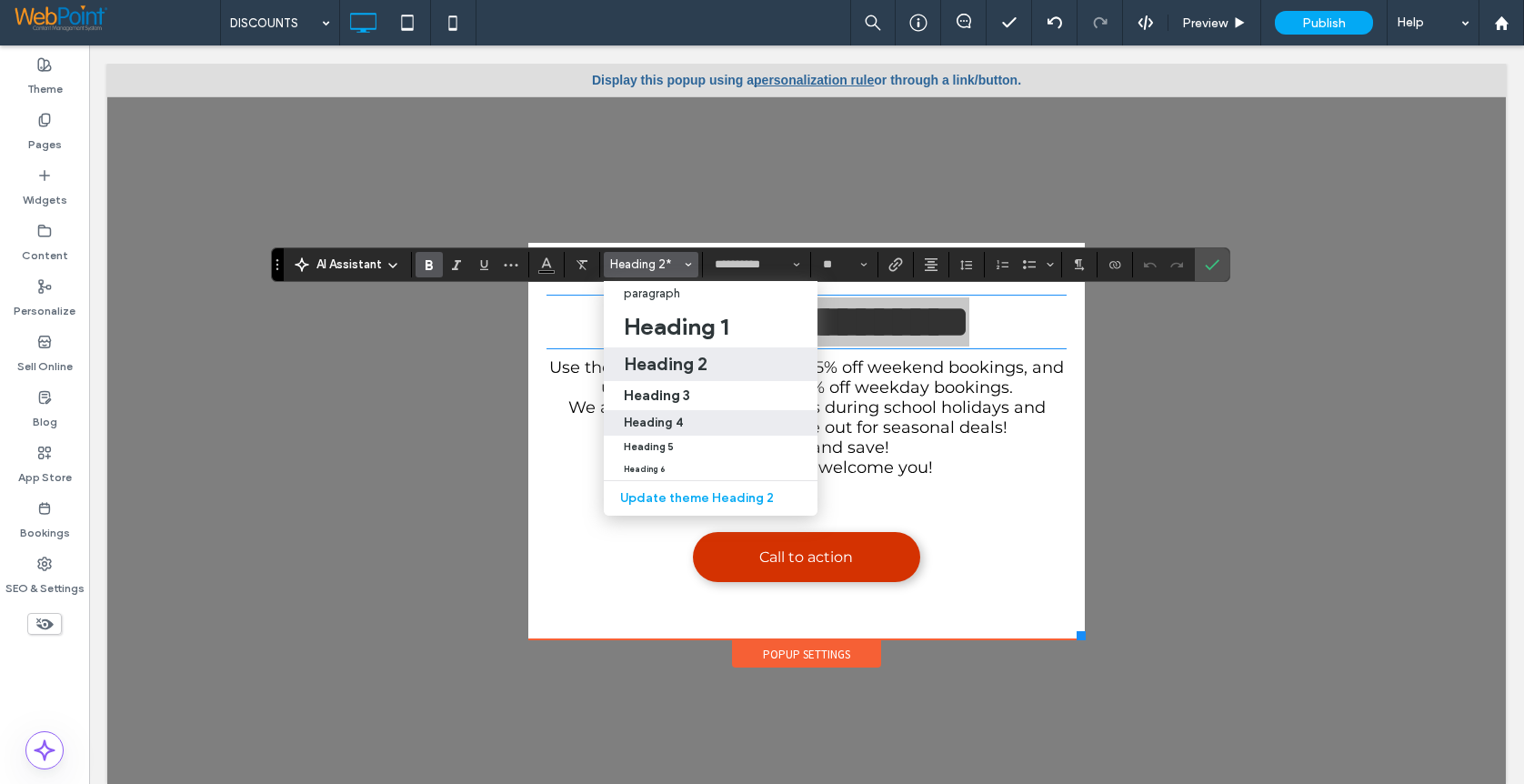
click at [657, 420] on h4 "Heading 4" at bounding box center [654, 423] width 59 height 14
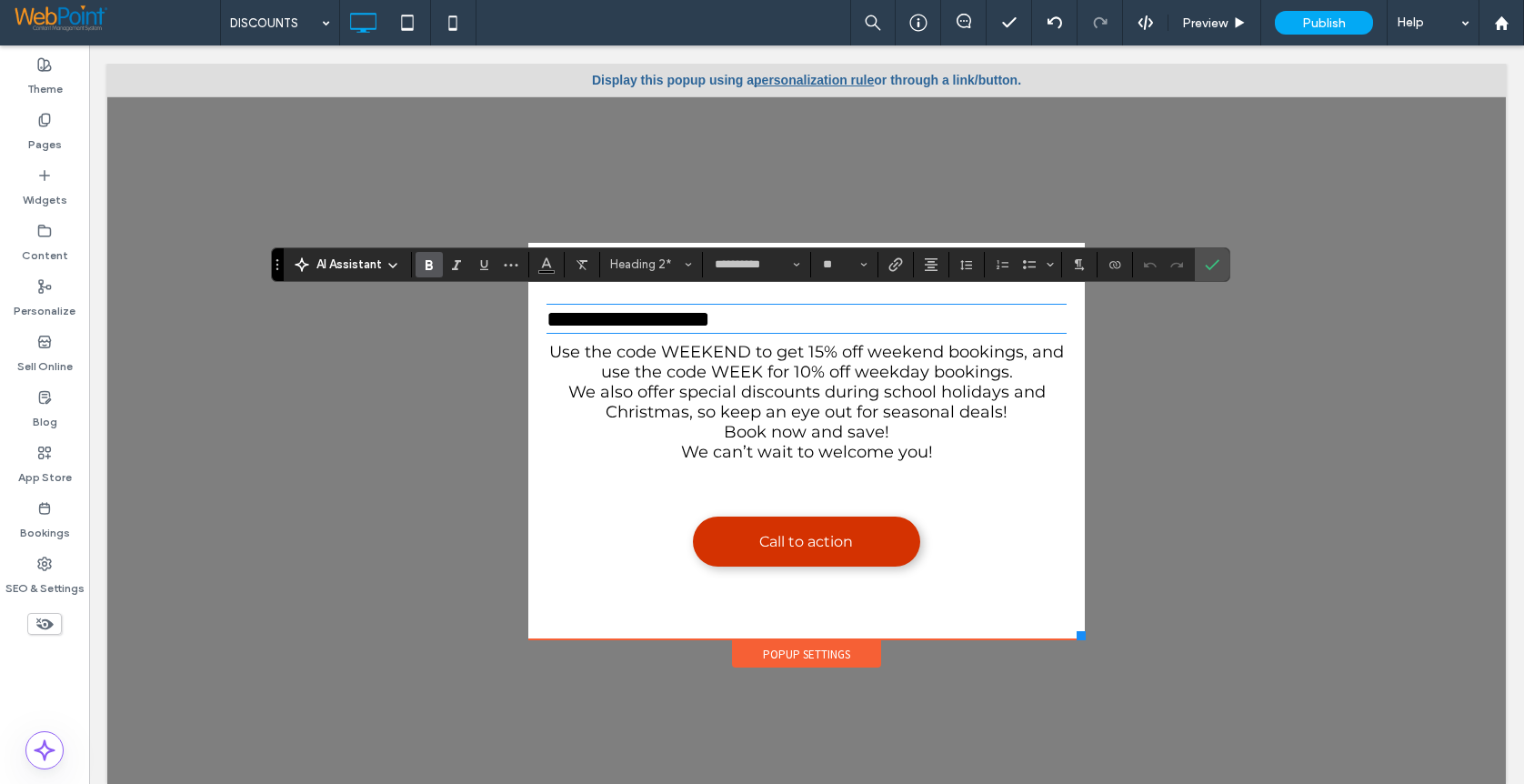
scroll to position [33, 0]
click at [651, 267] on span "Heading 4" at bounding box center [646, 264] width 71 height 14
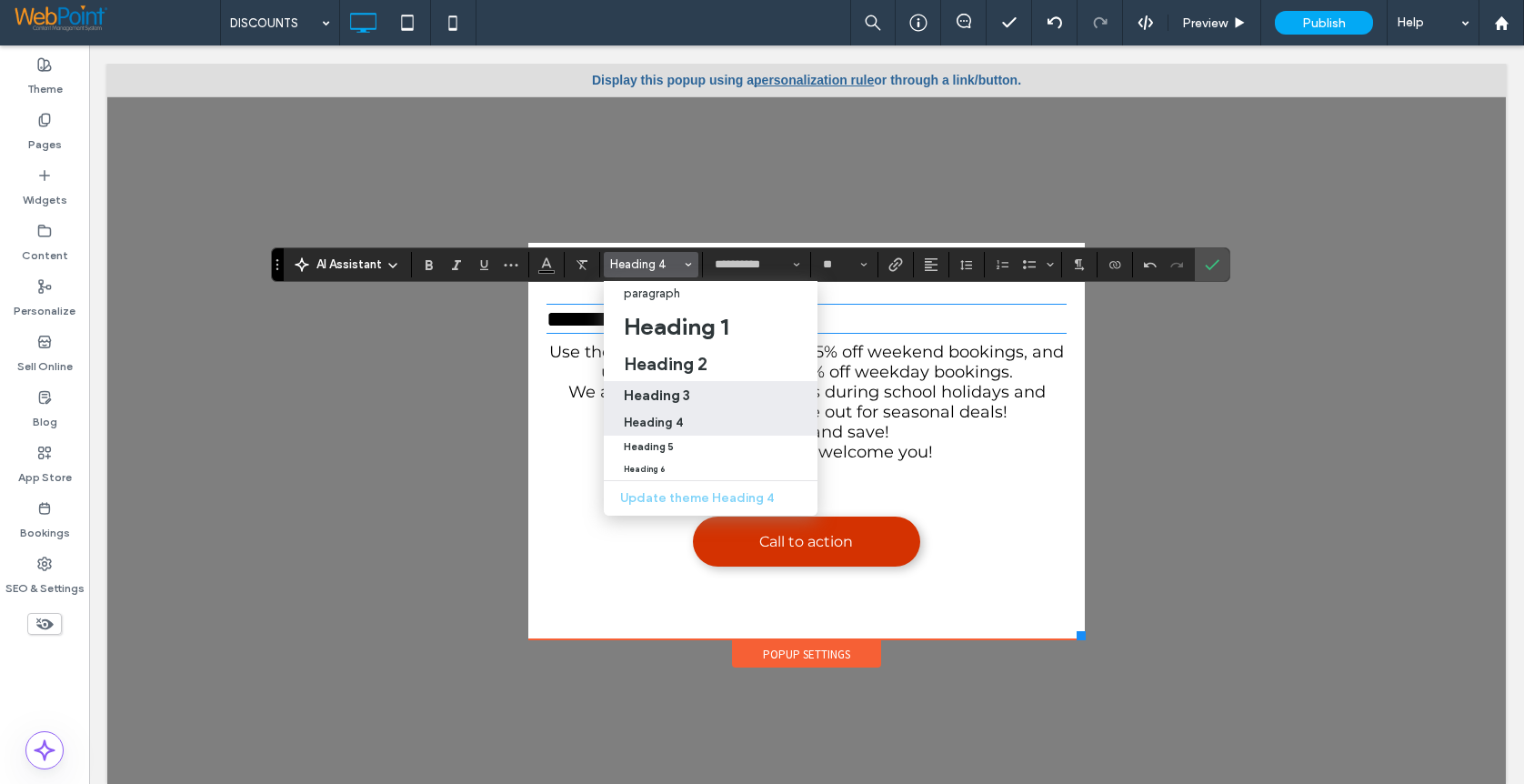
click at [638, 398] on h3 "Heading 3" at bounding box center [657, 395] width 67 height 18
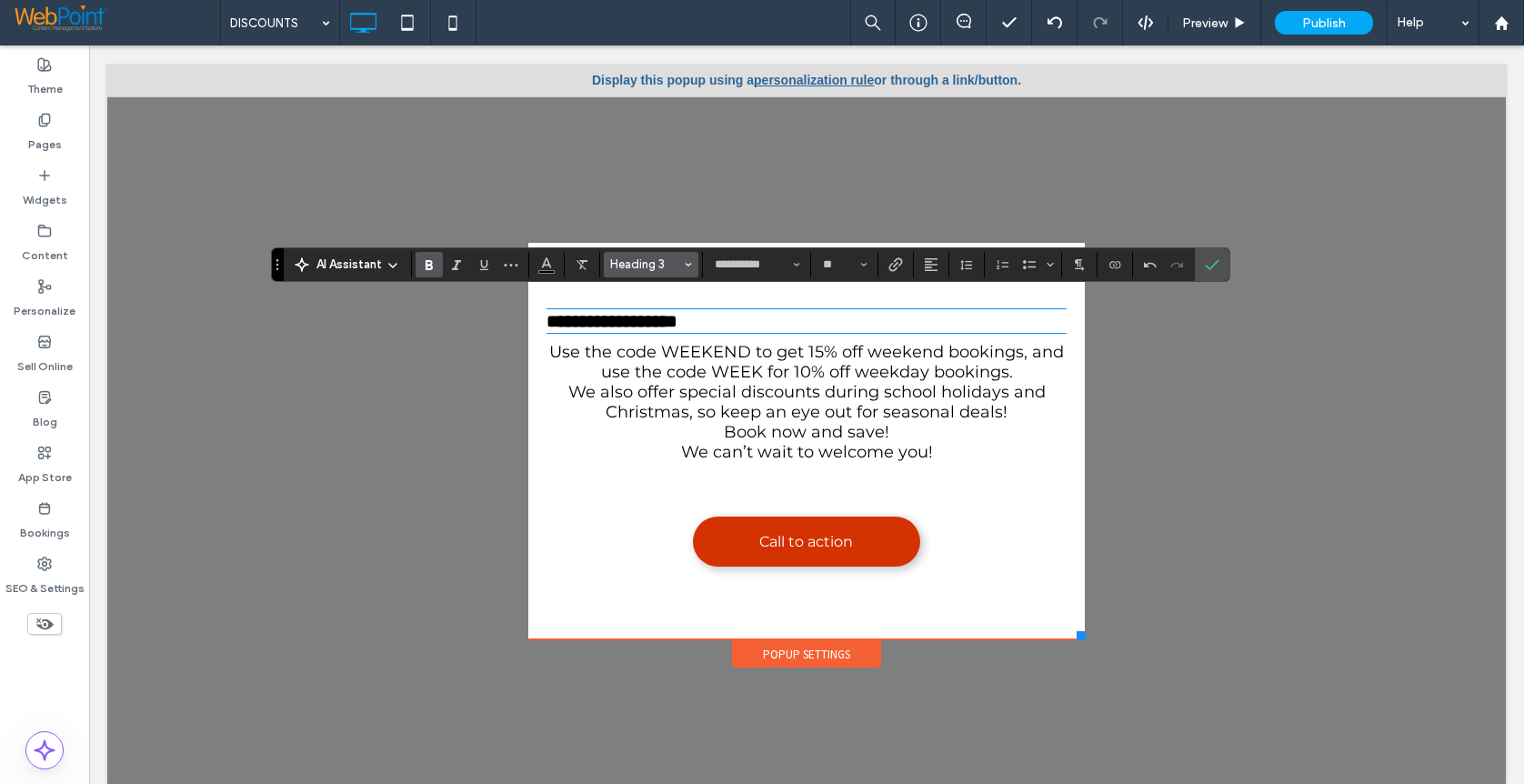
click at [634, 252] on button "Heading 3" at bounding box center [651, 265] width 94 height 26
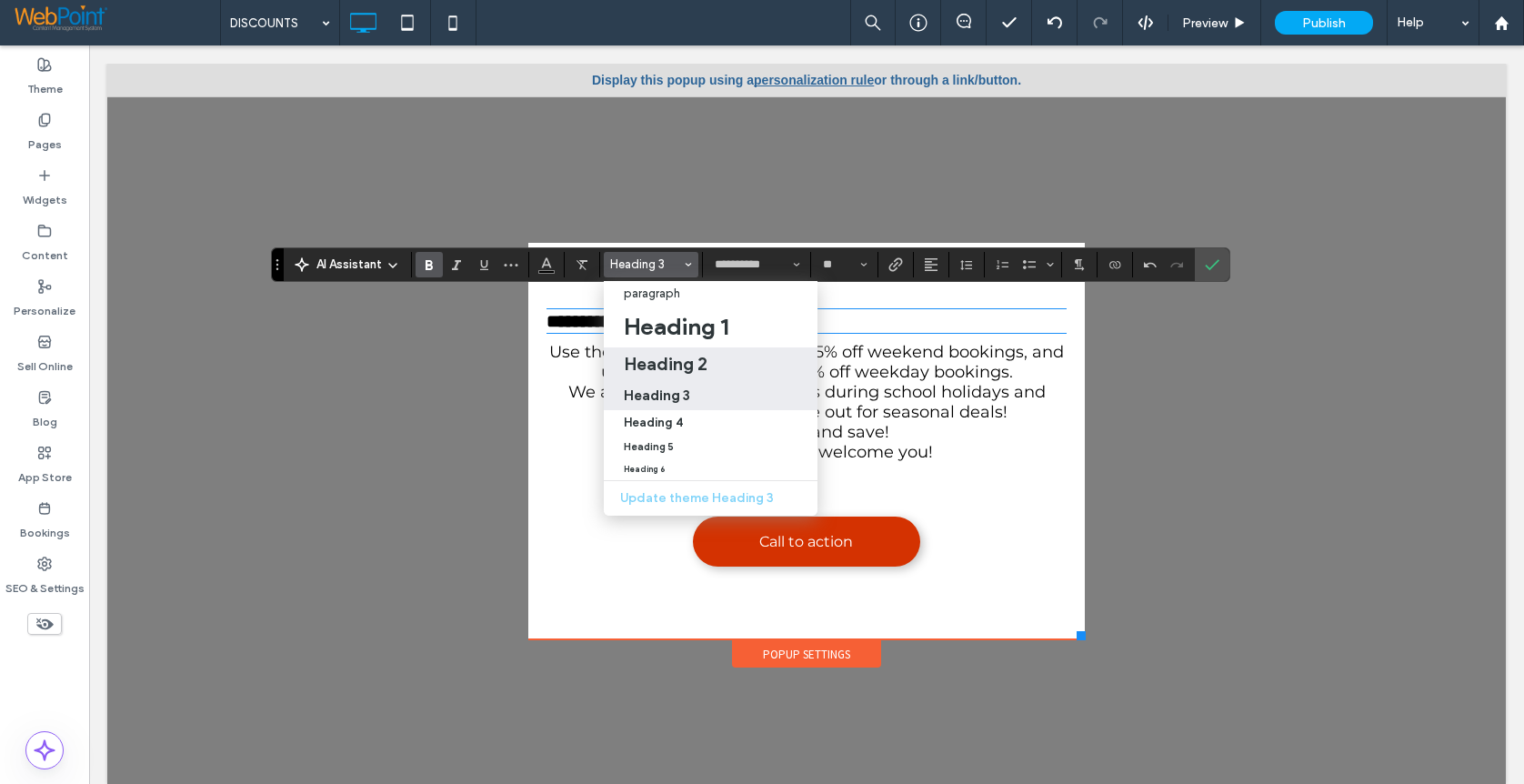
click at [653, 355] on h2 "Heading 2" at bounding box center [665, 364] width 83 height 22
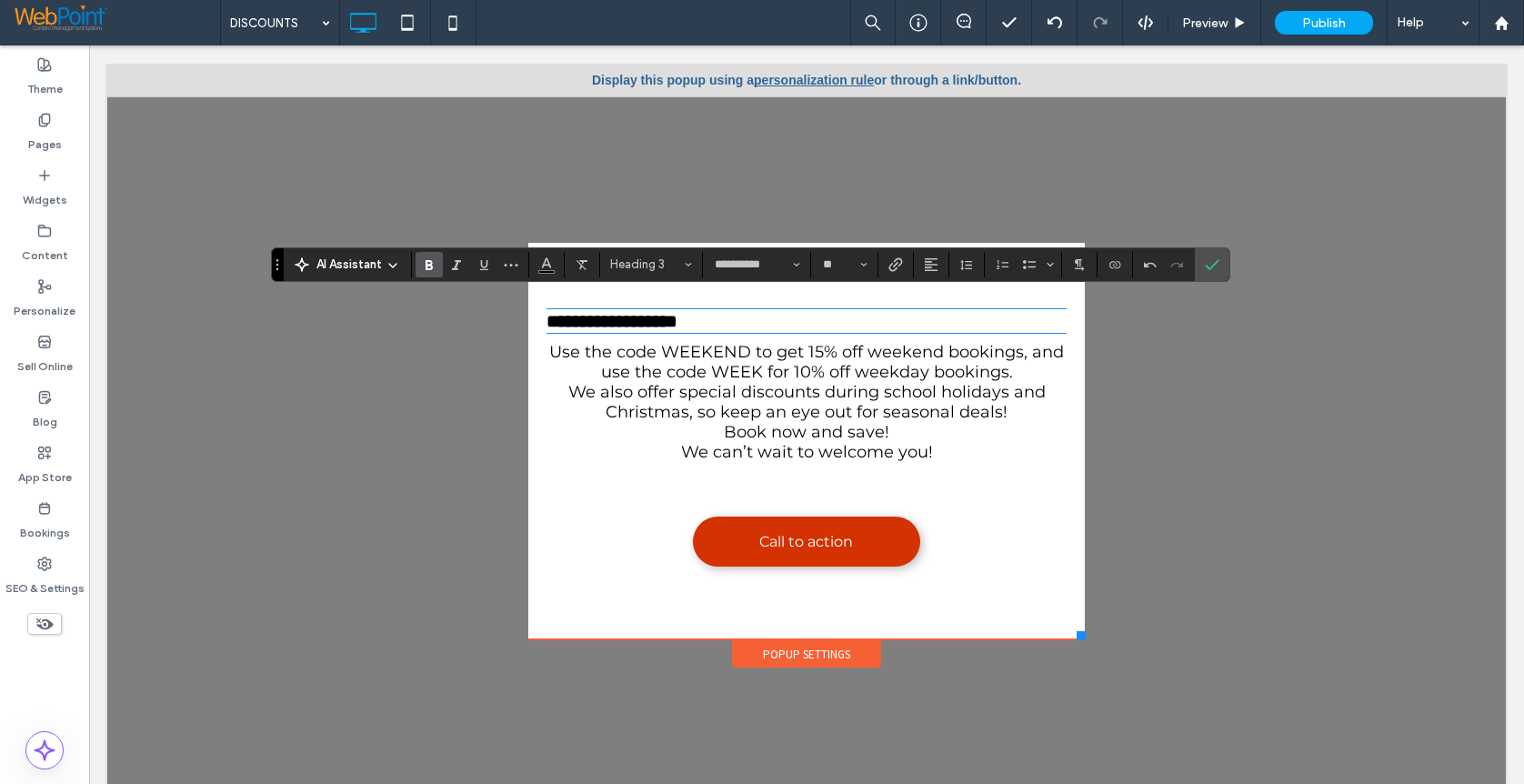
type input "**"
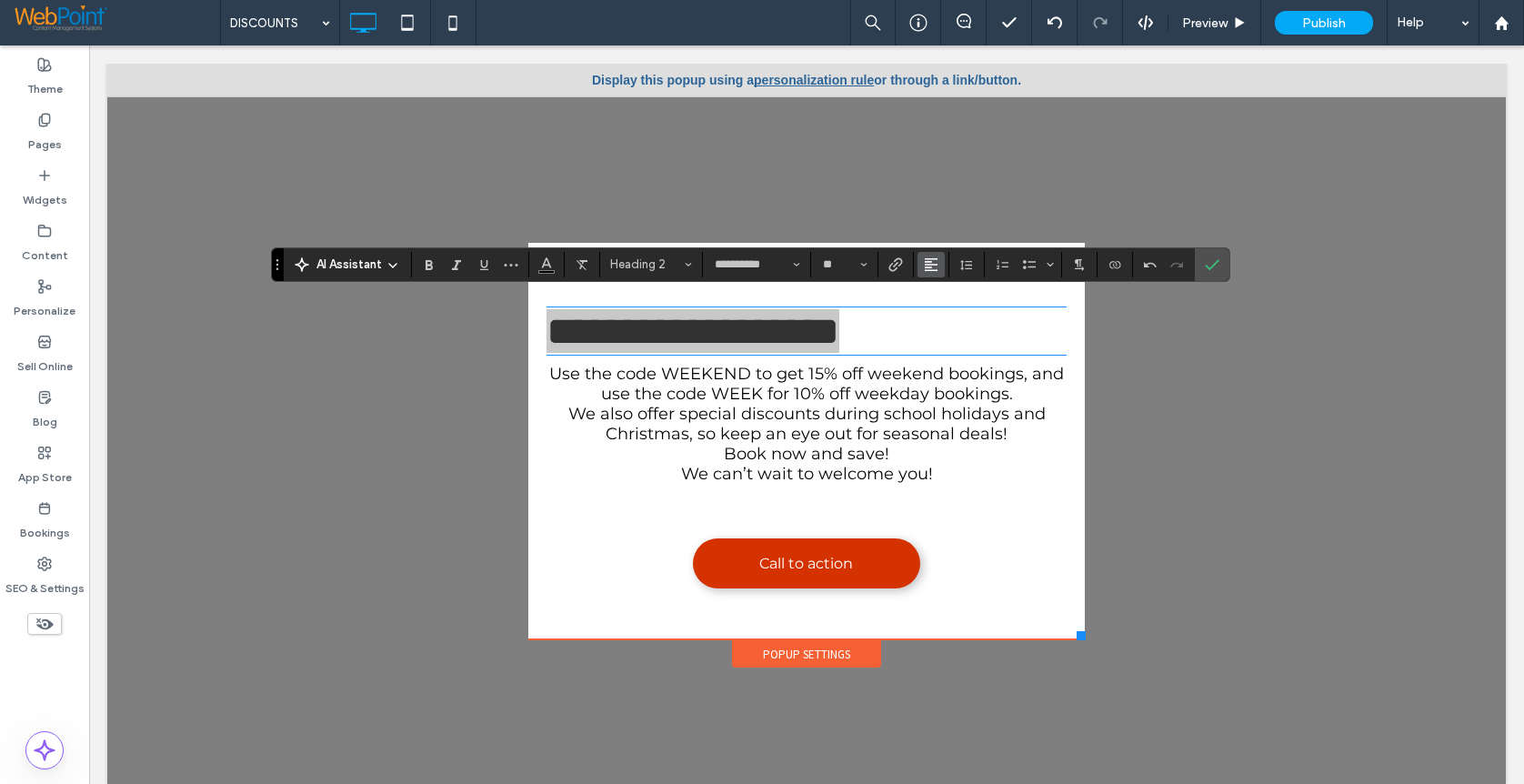
click at [935, 265] on use "Alignment" at bounding box center [930, 264] width 13 height 13
click at [945, 321] on icon "ui.textEditor.alignment.center" at bounding box center [944, 320] width 15 height 15
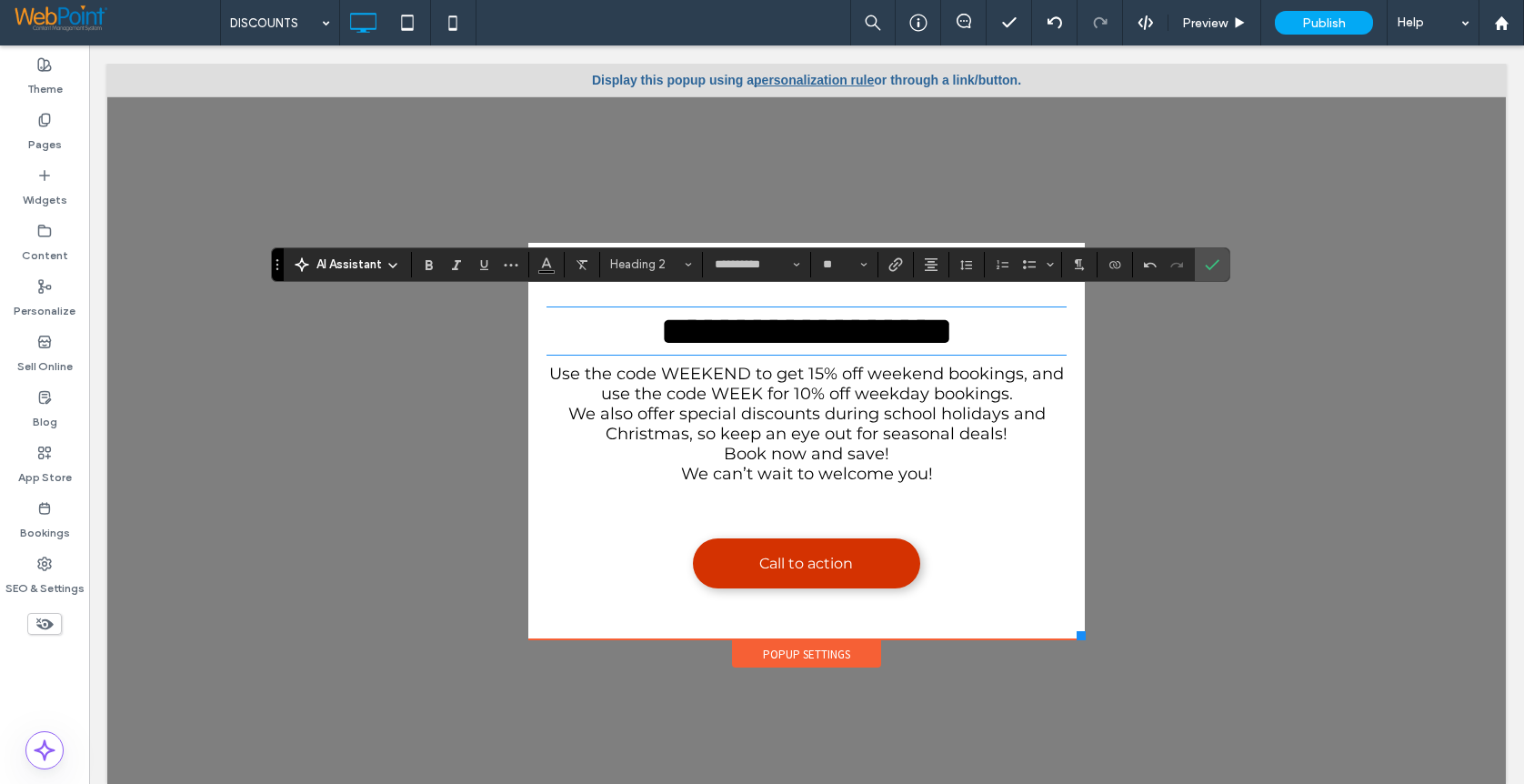
click at [962, 471] on p "We also offer special discounts during school holidays and Christmas, so keep a…" at bounding box center [807, 444] width 520 height 80
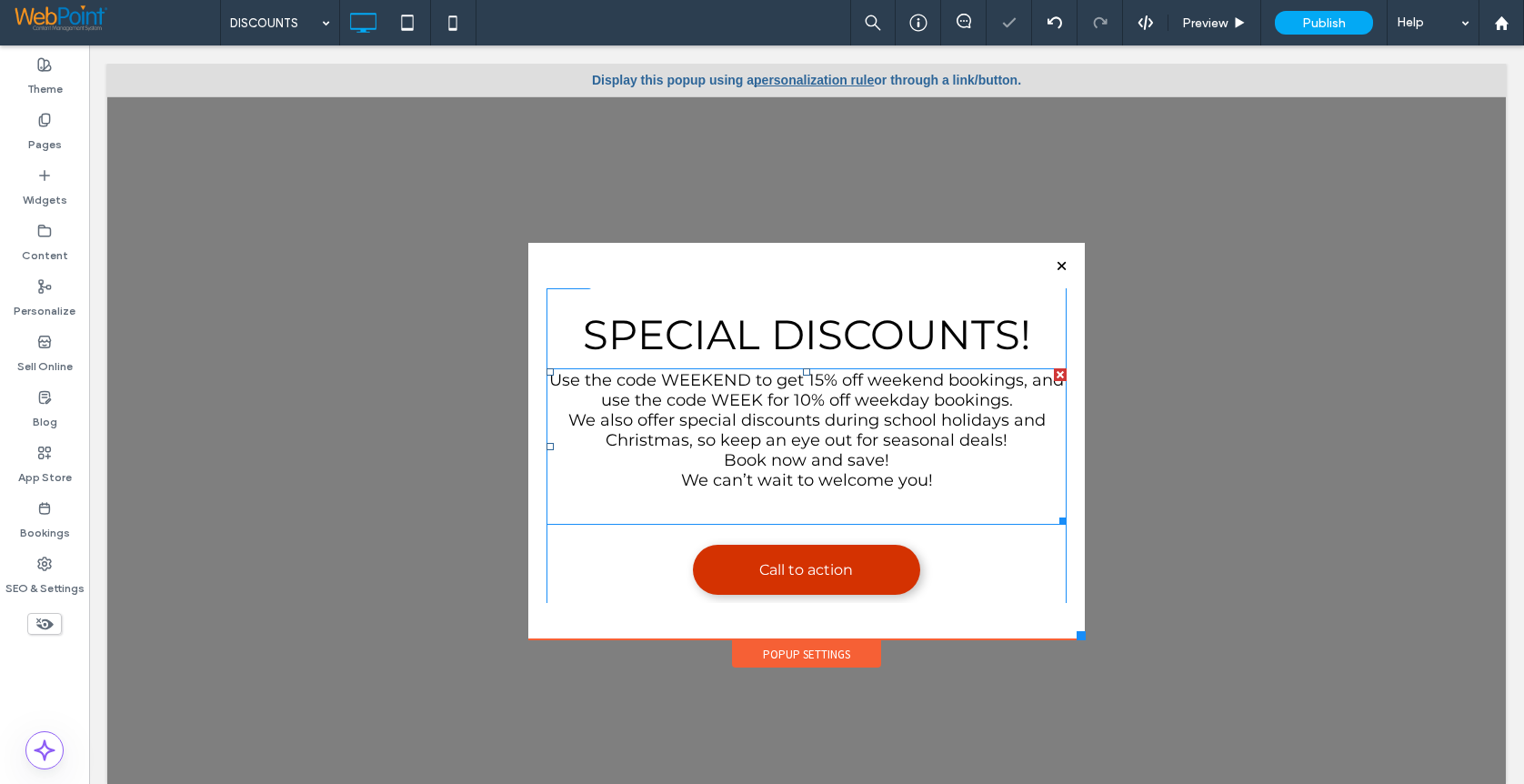
click at [759, 398] on span "Use the code WEEKEND to get 15% off weekend bookings, and use the code WEEK for…" at bounding box center [807, 390] width 515 height 40
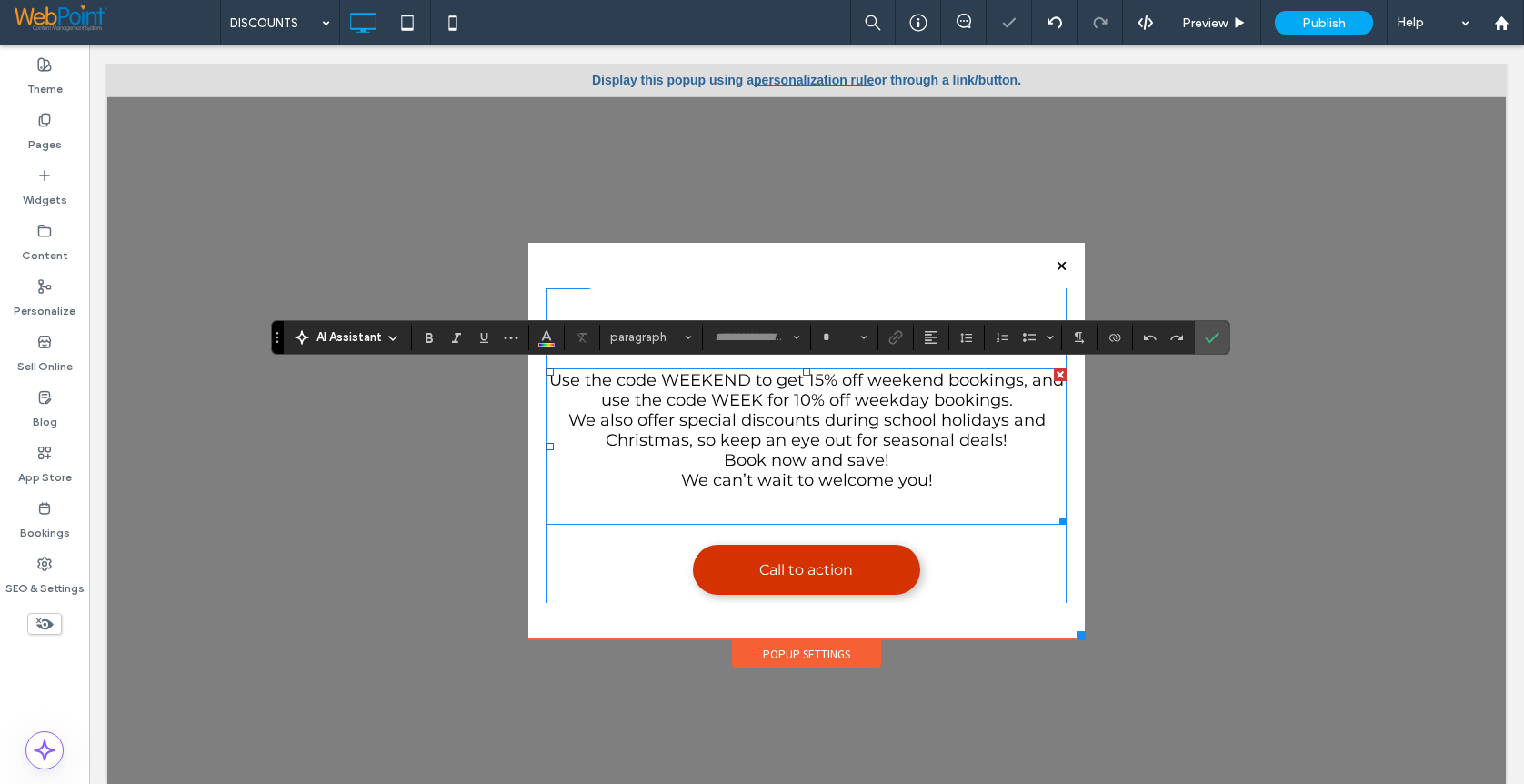
type input "**********"
type input "**"
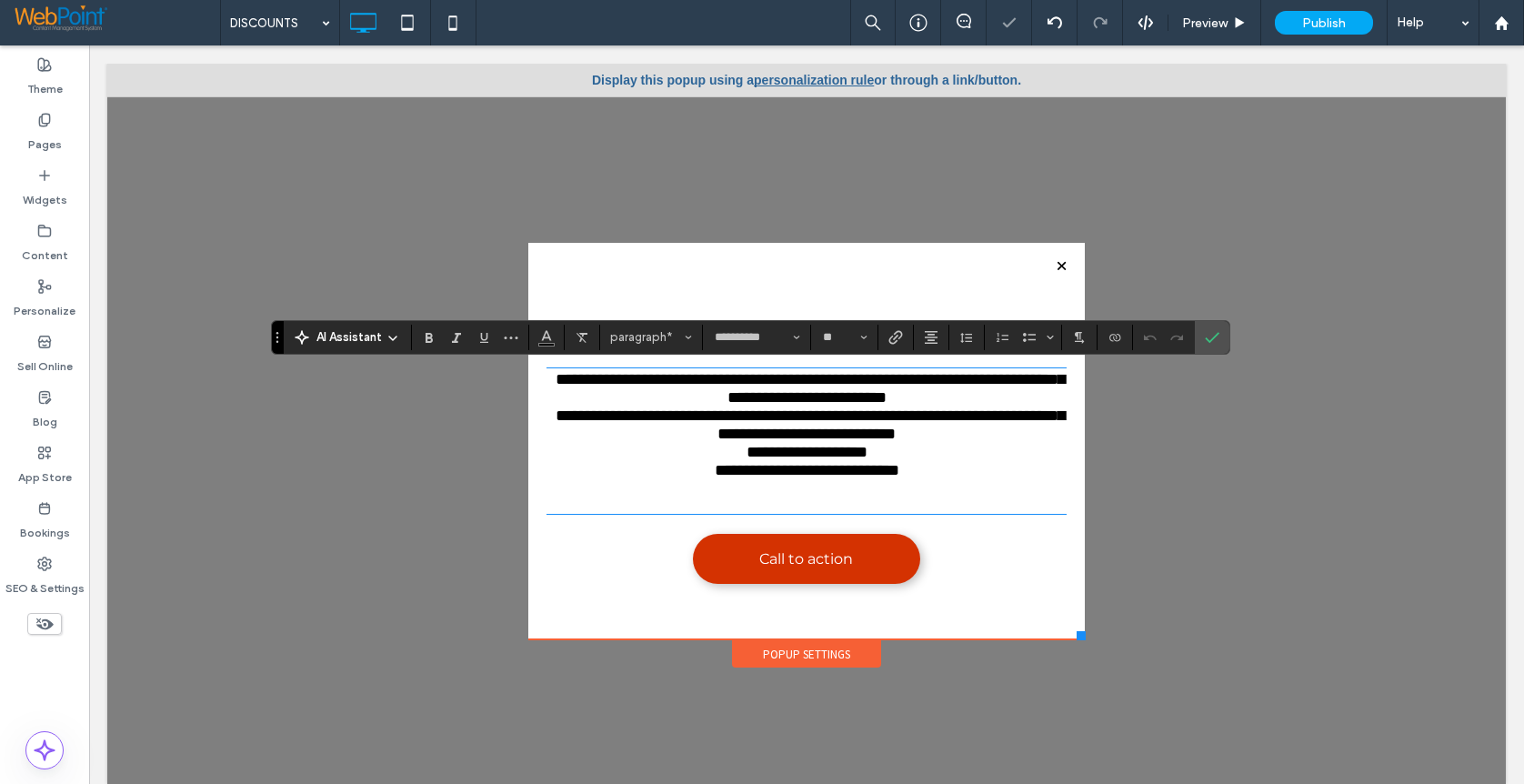
click at [725, 386] on span "**********" at bounding box center [810, 388] width 509 height 34
click at [739, 384] on span "**********" at bounding box center [810, 388] width 509 height 34
drag, startPoint x: 737, startPoint y: 379, endPoint x: 650, endPoint y: 376, distance: 87.1
click at [650, 376] on span "**********" at bounding box center [810, 388] width 509 height 34
click at [431, 338] on use "Bold" at bounding box center [429, 338] width 7 height 10
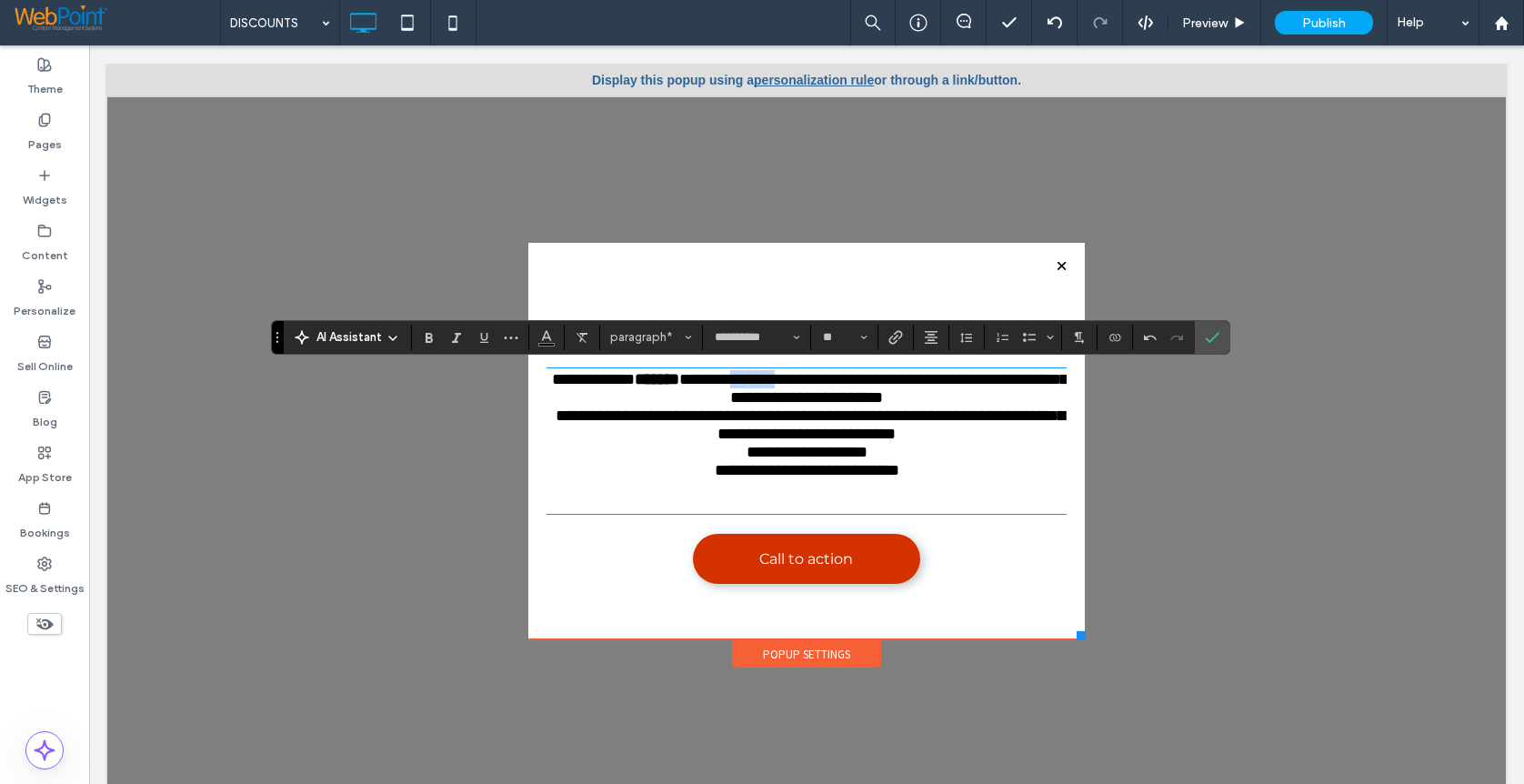
drag, startPoint x: 850, startPoint y: 379, endPoint x: 793, endPoint y: 374, distance: 57.2
click at [793, 374] on span "**********" at bounding box center [873, 388] width 389 height 34
click at [434, 341] on icon "Bold" at bounding box center [429, 337] width 15 height 15
drag, startPoint x: 765, startPoint y: 398, endPoint x: 719, endPoint y: 395, distance: 46.1
click at [730, 395] on span "**********" at bounding box center [899, 388] width 338 height 34
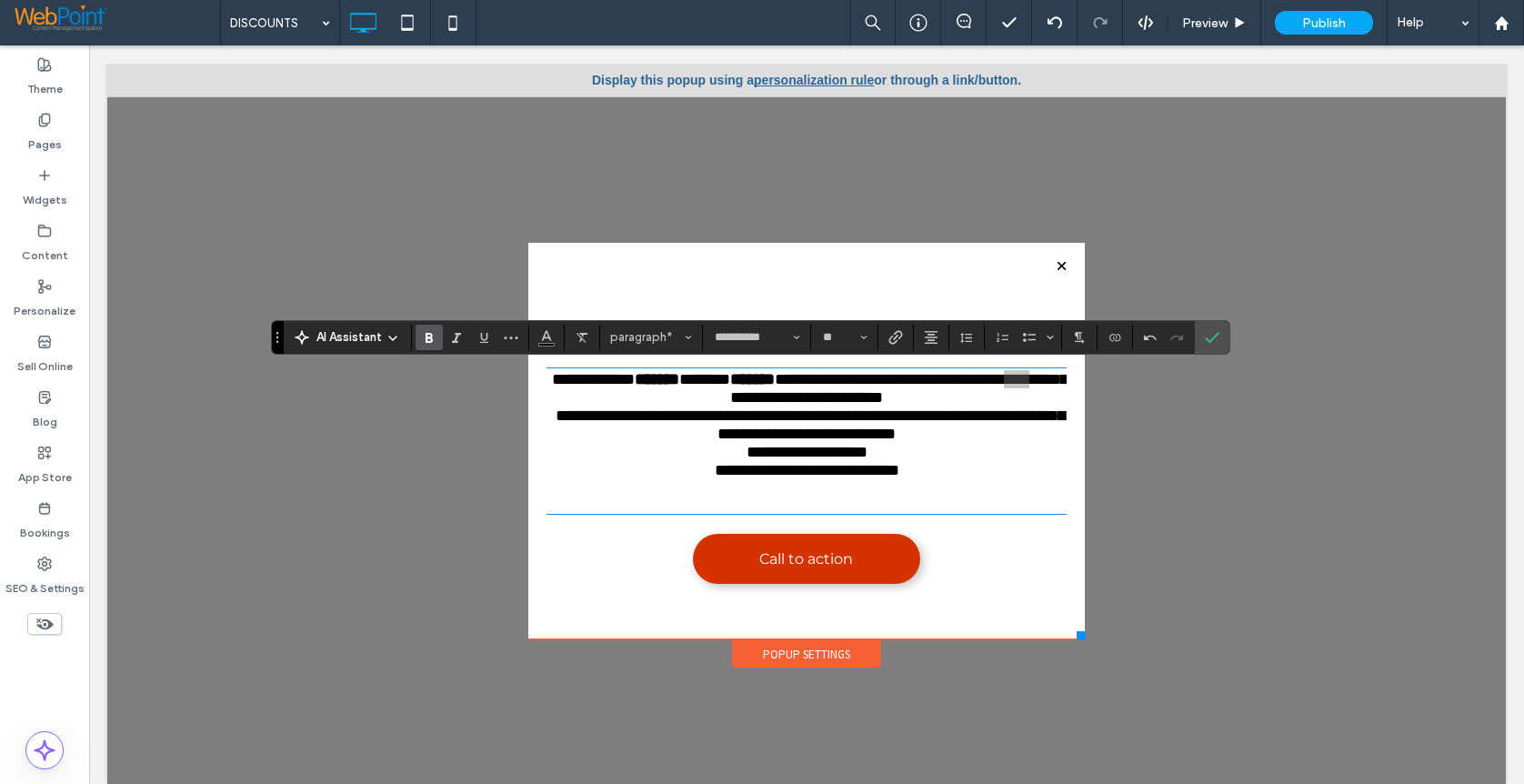
click at [431, 338] on use "Bold" at bounding box center [429, 338] width 7 height 10
drag, startPoint x: 854, startPoint y: 396, endPoint x: 798, endPoint y: 400, distance: 56.1
click at [798, 400] on span "**********" at bounding box center [899, 388] width 338 height 34
click at [434, 339] on icon "Bold" at bounding box center [429, 337] width 15 height 15
click at [1020, 400] on p "**********" at bounding box center [807, 388] width 520 height 36
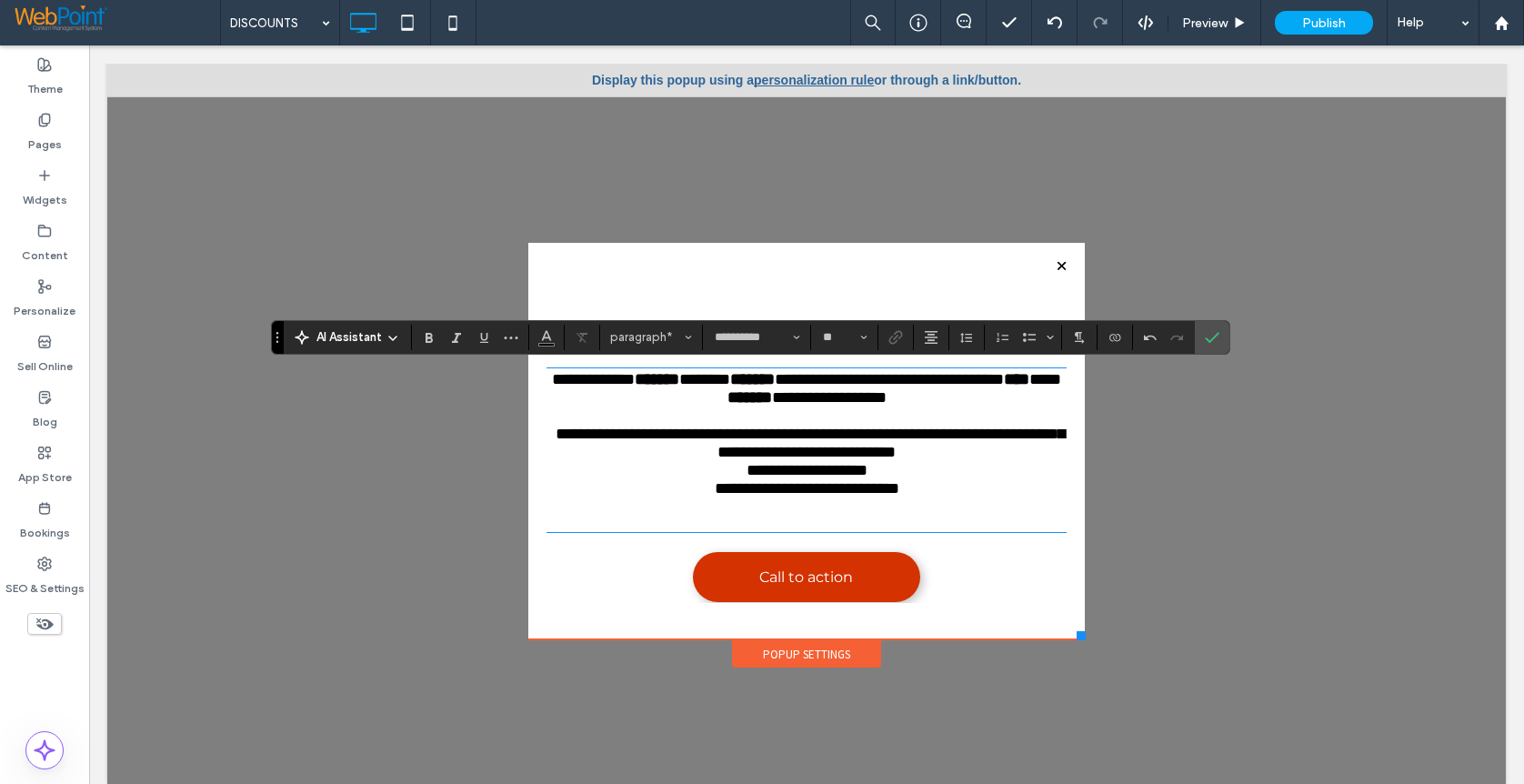
click at [994, 460] on p "**********" at bounding box center [807, 461] width 520 height 73
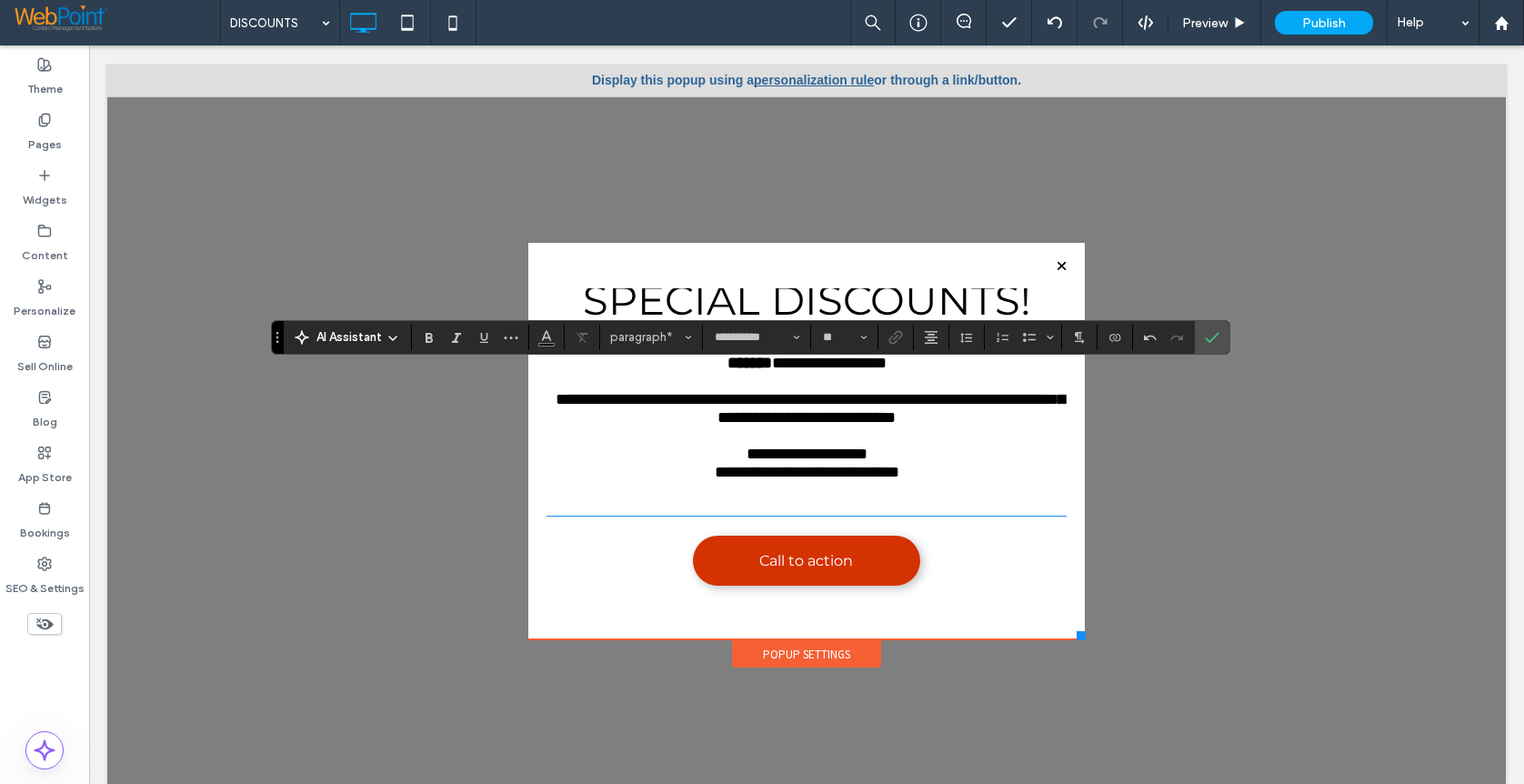
scroll to position [96, 0]
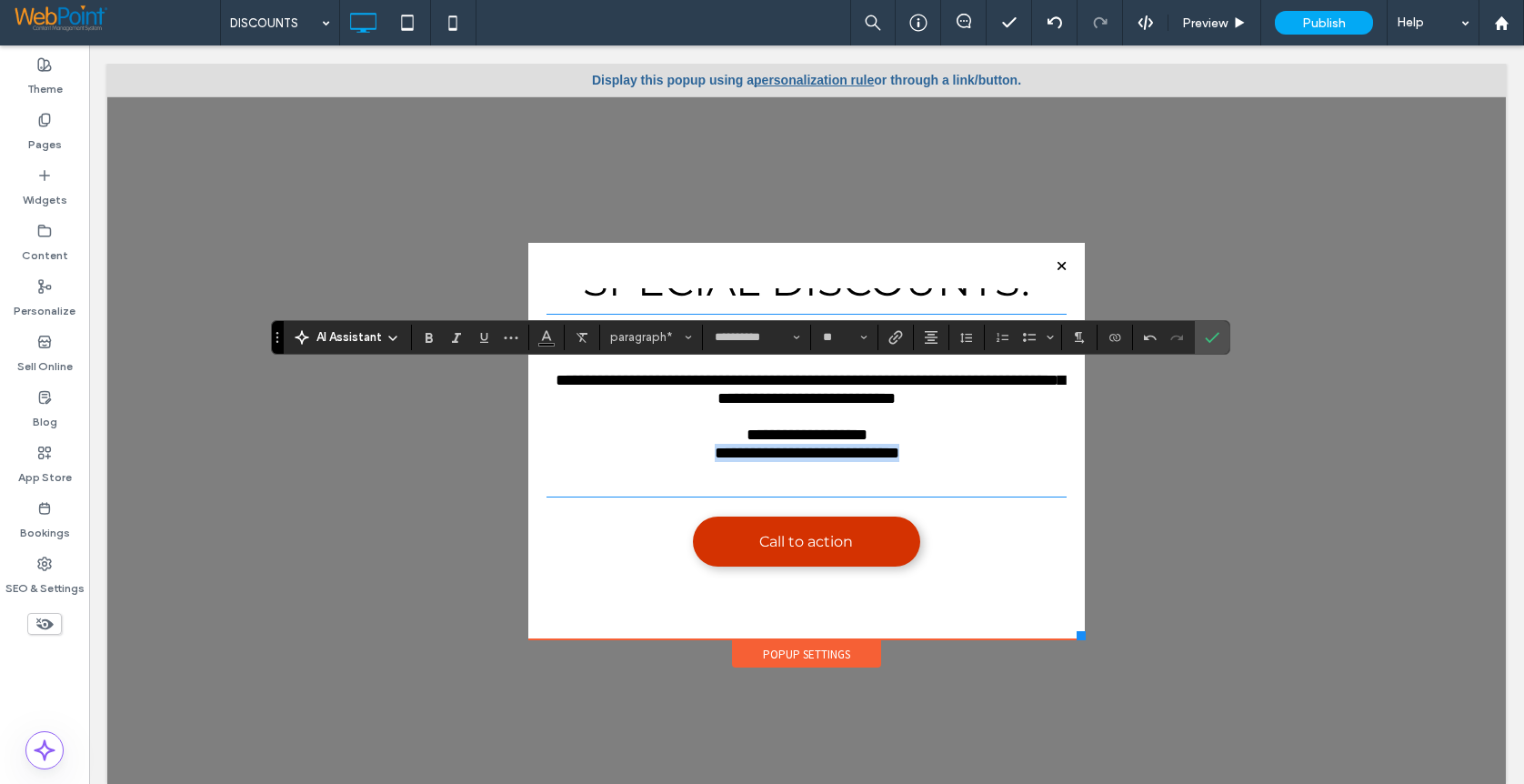
drag, startPoint x: 915, startPoint y: 453, endPoint x: 626, endPoint y: 447, distance: 289.1
click at [626, 447] on p "**********" at bounding box center [807, 416] width 520 height 91
click at [874, 434] on span "**********" at bounding box center [810, 416] width 509 height 89
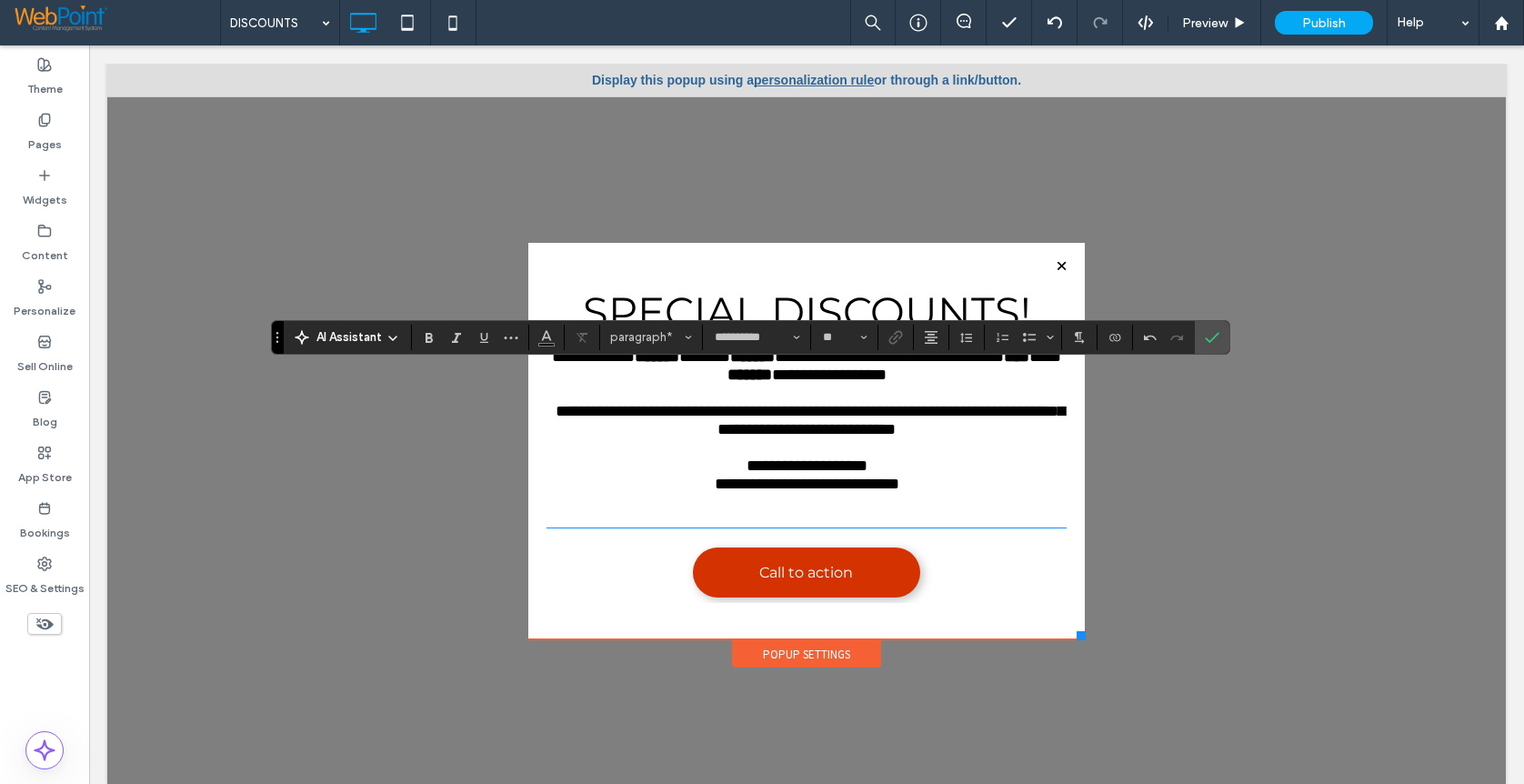
scroll to position [91, 0]
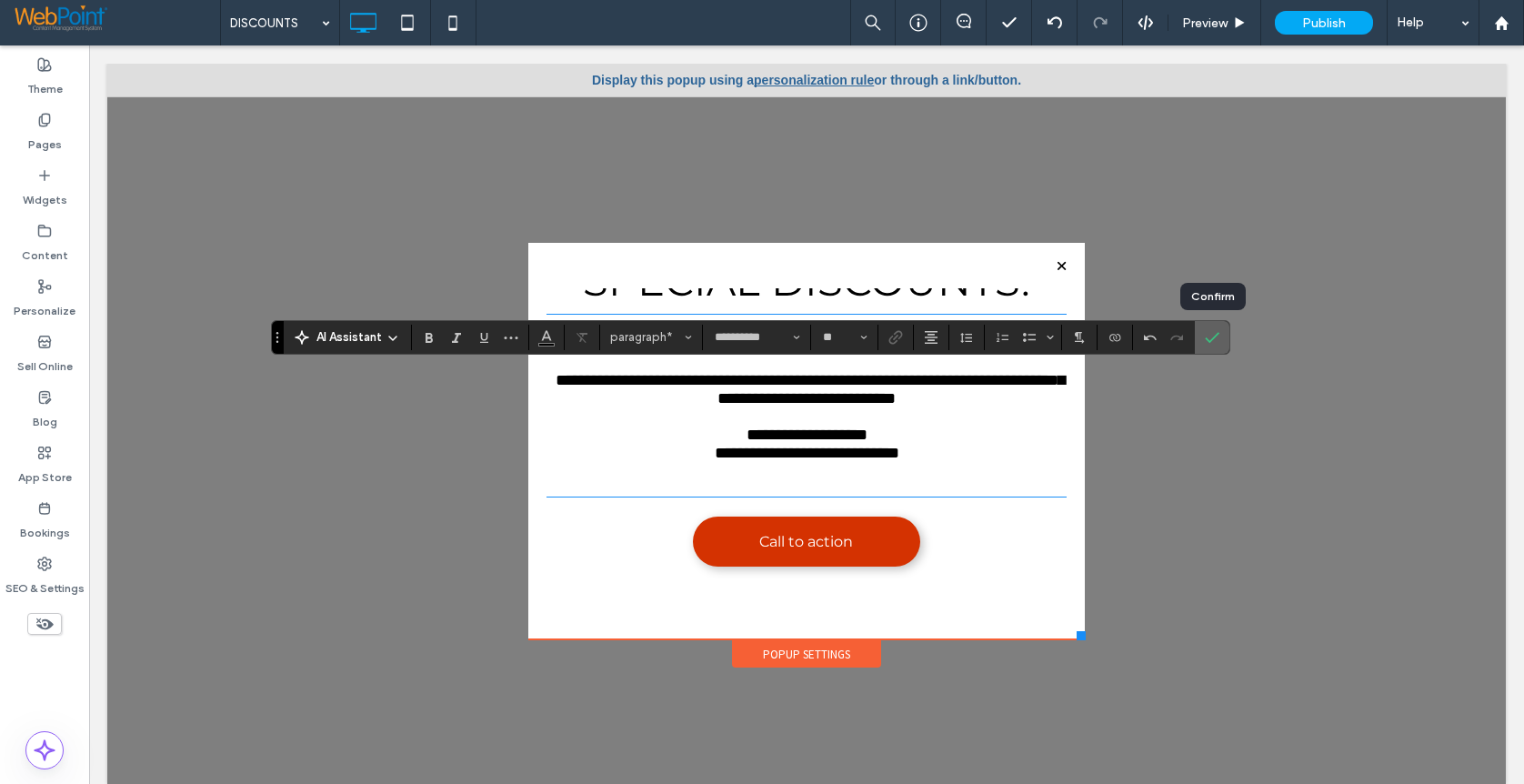
drag, startPoint x: 1207, startPoint y: 340, endPoint x: 806, endPoint y: 495, distance: 429.9
click at [1207, 340] on use "Confirm" at bounding box center [1212, 337] width 15 height 11
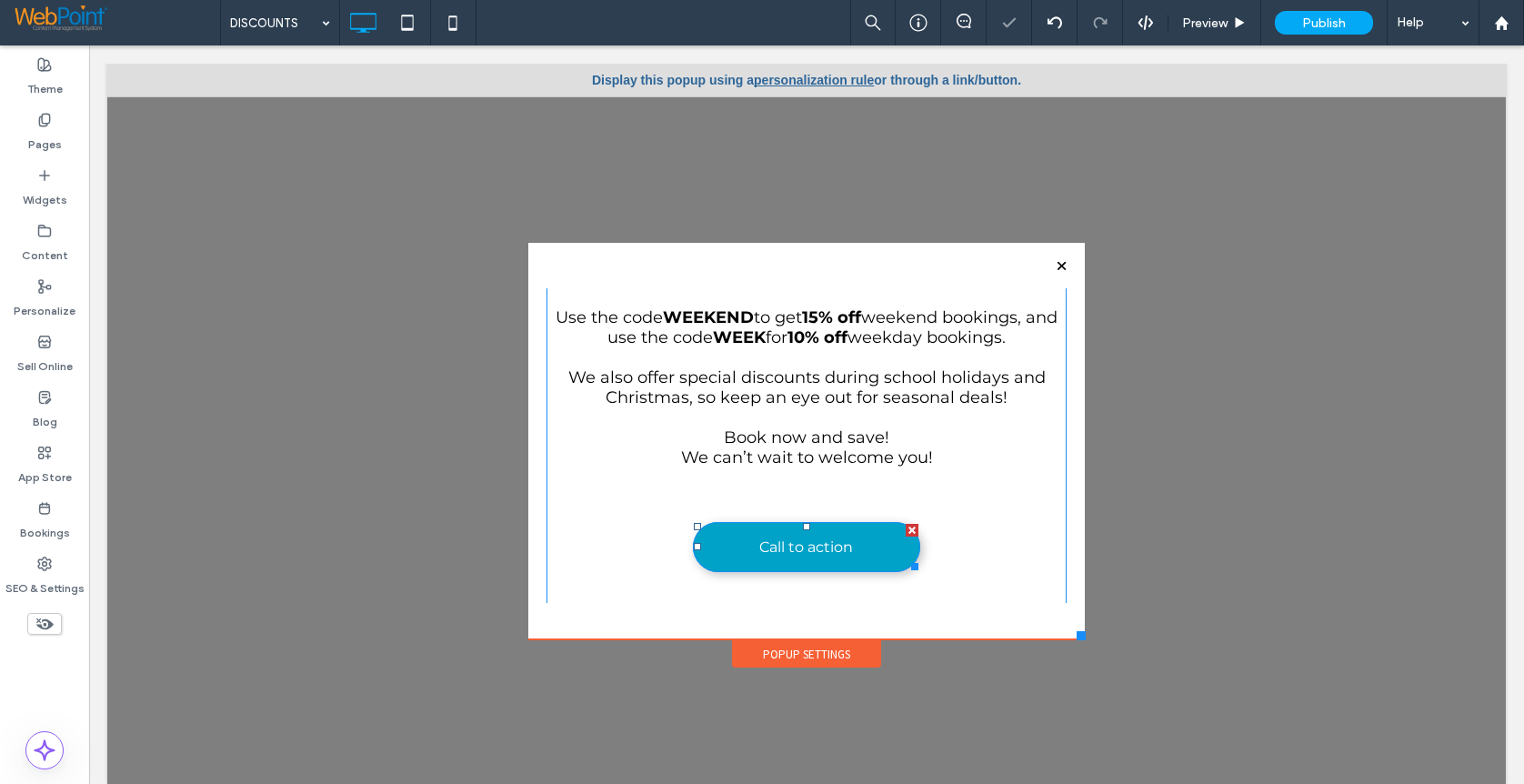
click at [776, 552] on span "Call to action" at bounding box center [806, 547] width 93 height 35
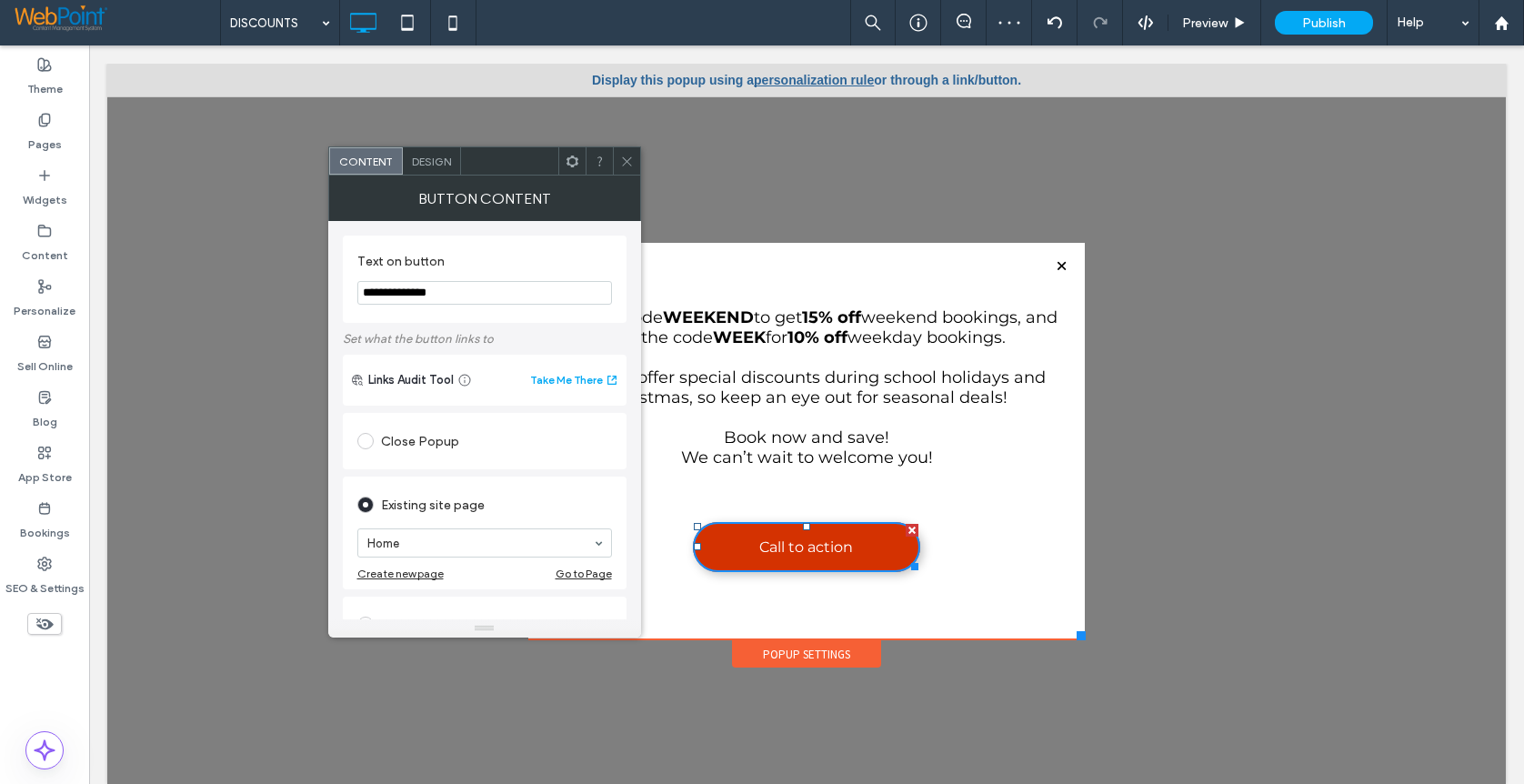
drag, startPoint x: 539, startPoint y: 341, endPoint x: 269, endPoint y: 296, distance: 273.7
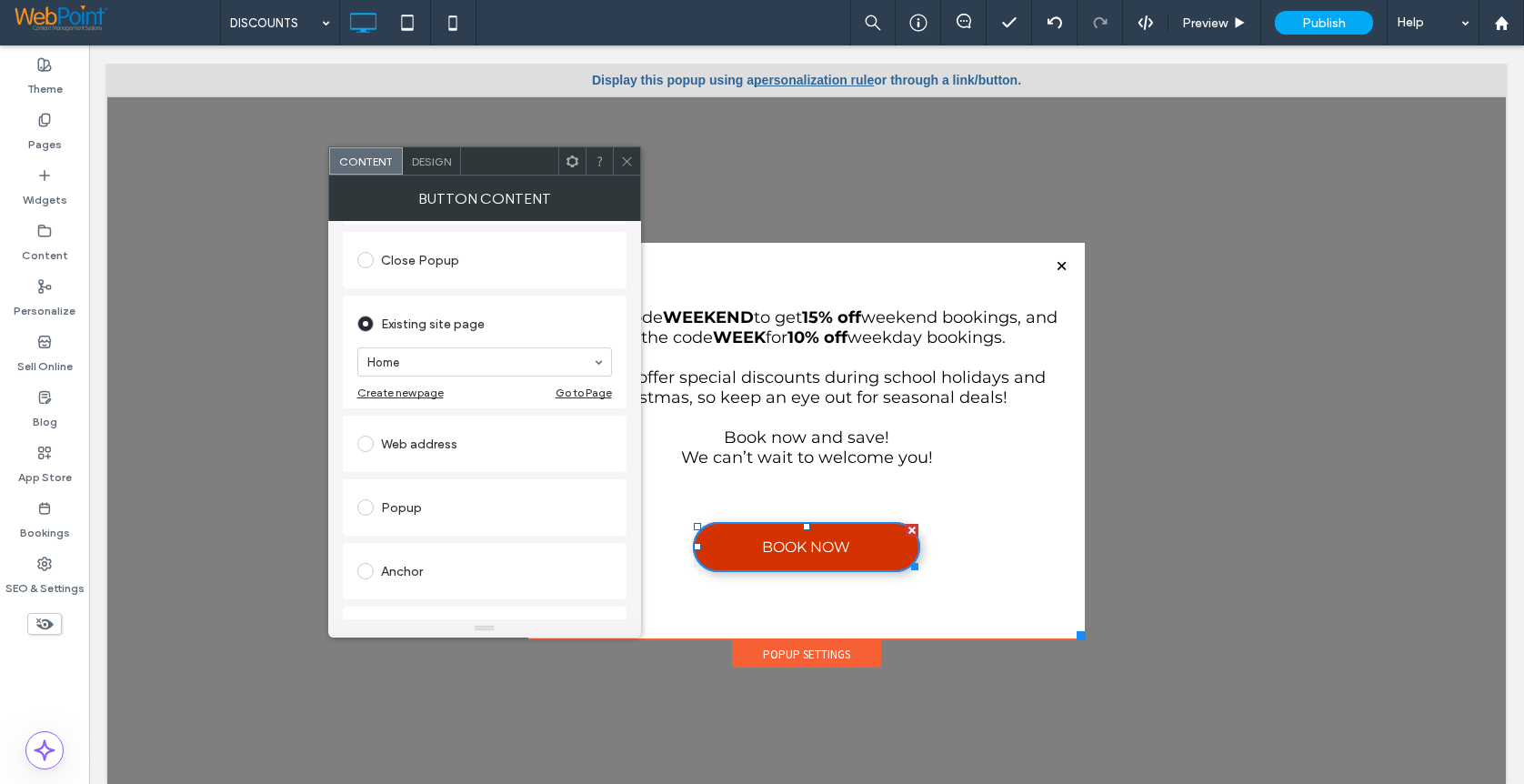
scroll to position [182, 0]
type input "********"
click at [429, 156] on span "Design" at bounding box center [432, 162] width 39 height 14
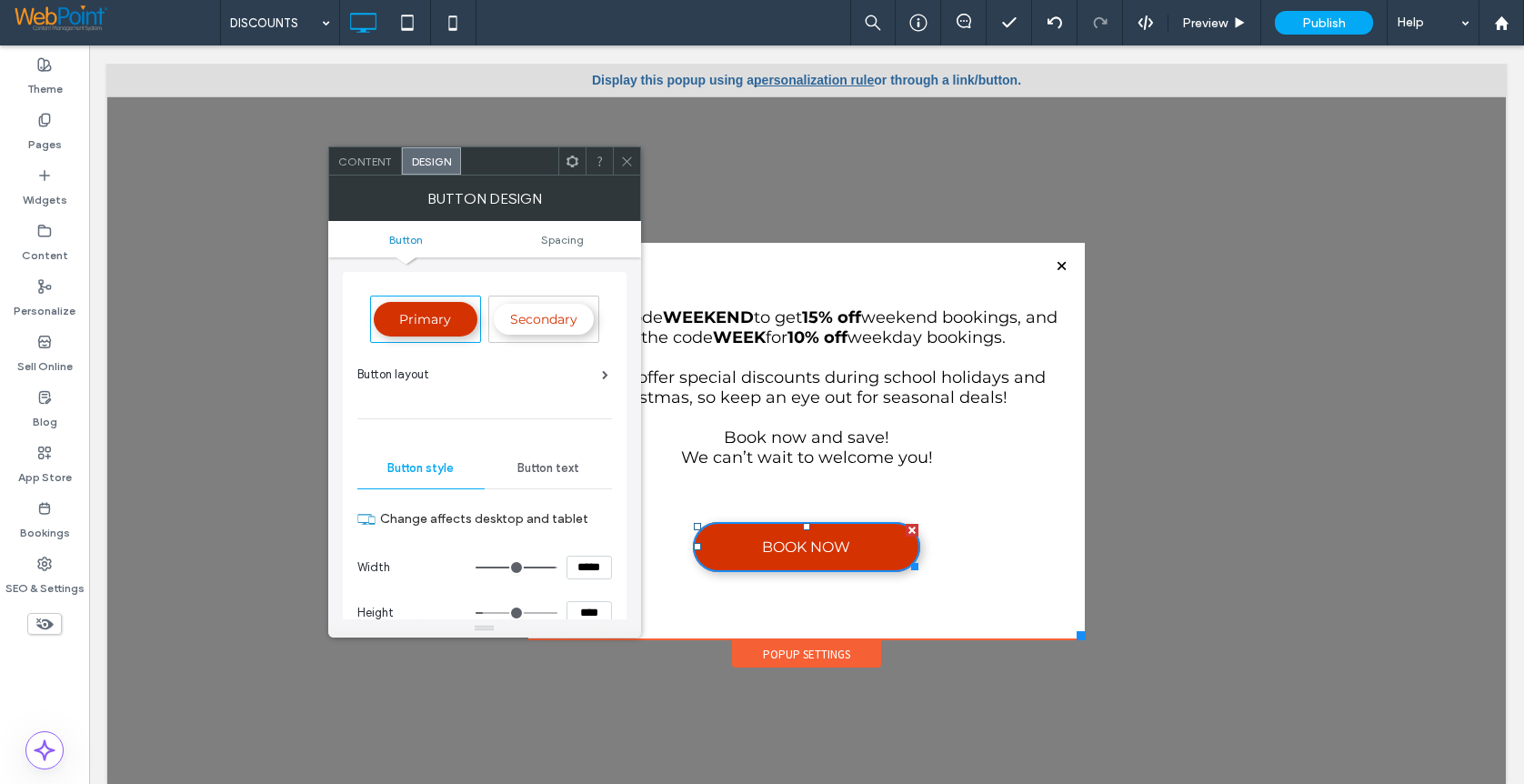
click at [623, 166] on icon at bounding box center [627, 162] width 14 height 14
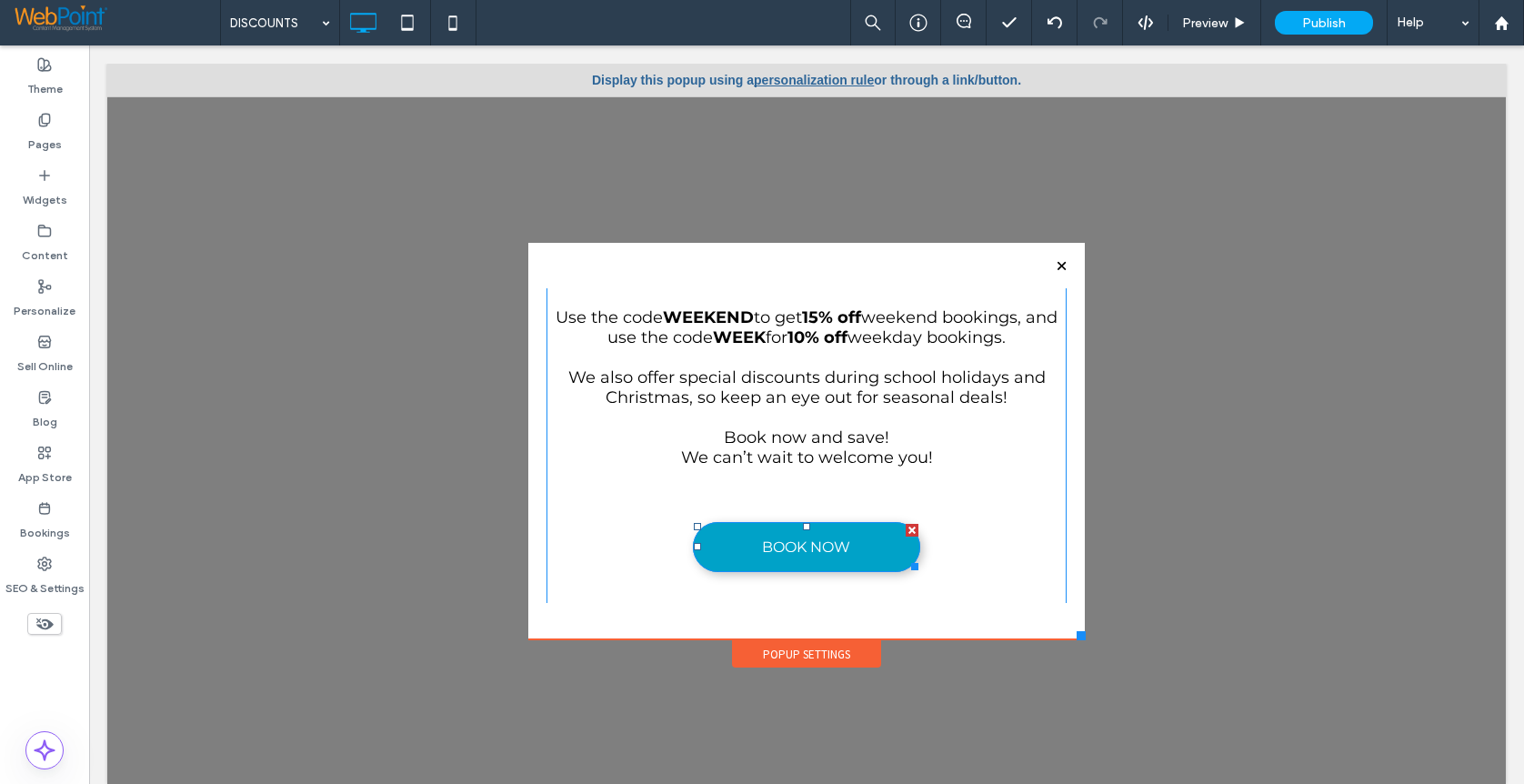
click at [801, 549] on span "BOOK NOW" at bounding box center [807, 547] width 88 height 35
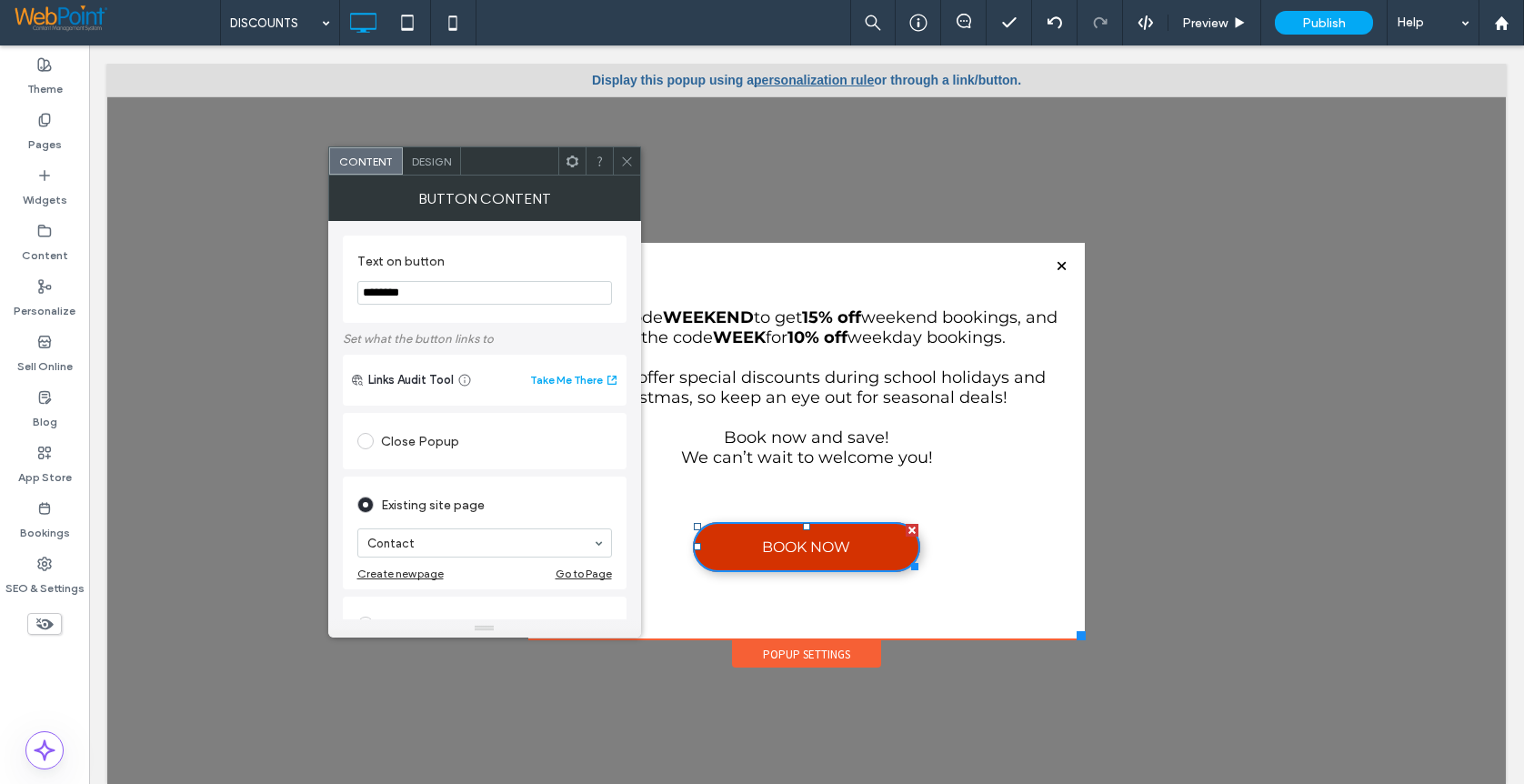
click at [424, 159] on span "Design" at bounding box center [432, 162] width 39 height 14
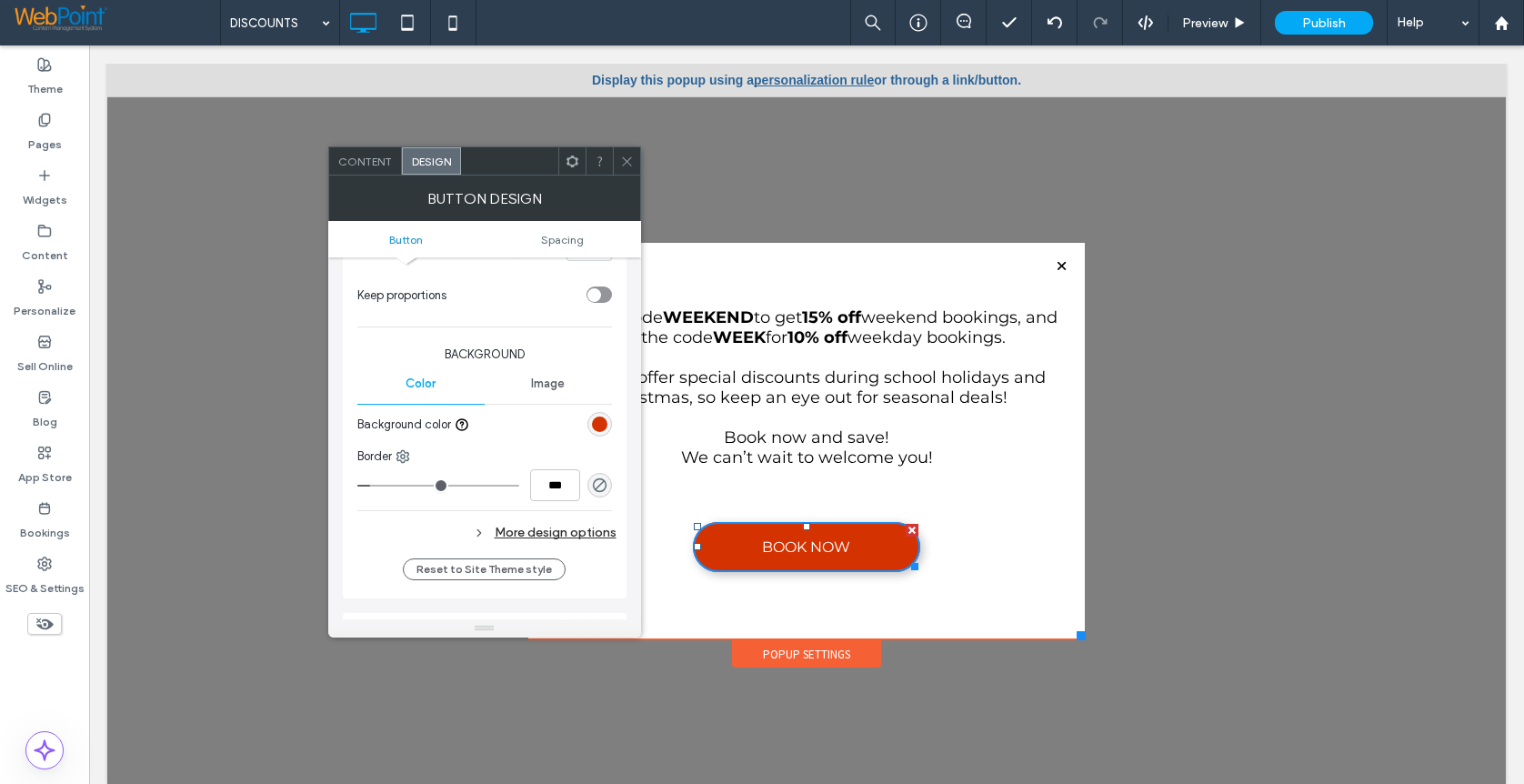
scroll to position [0, 0]
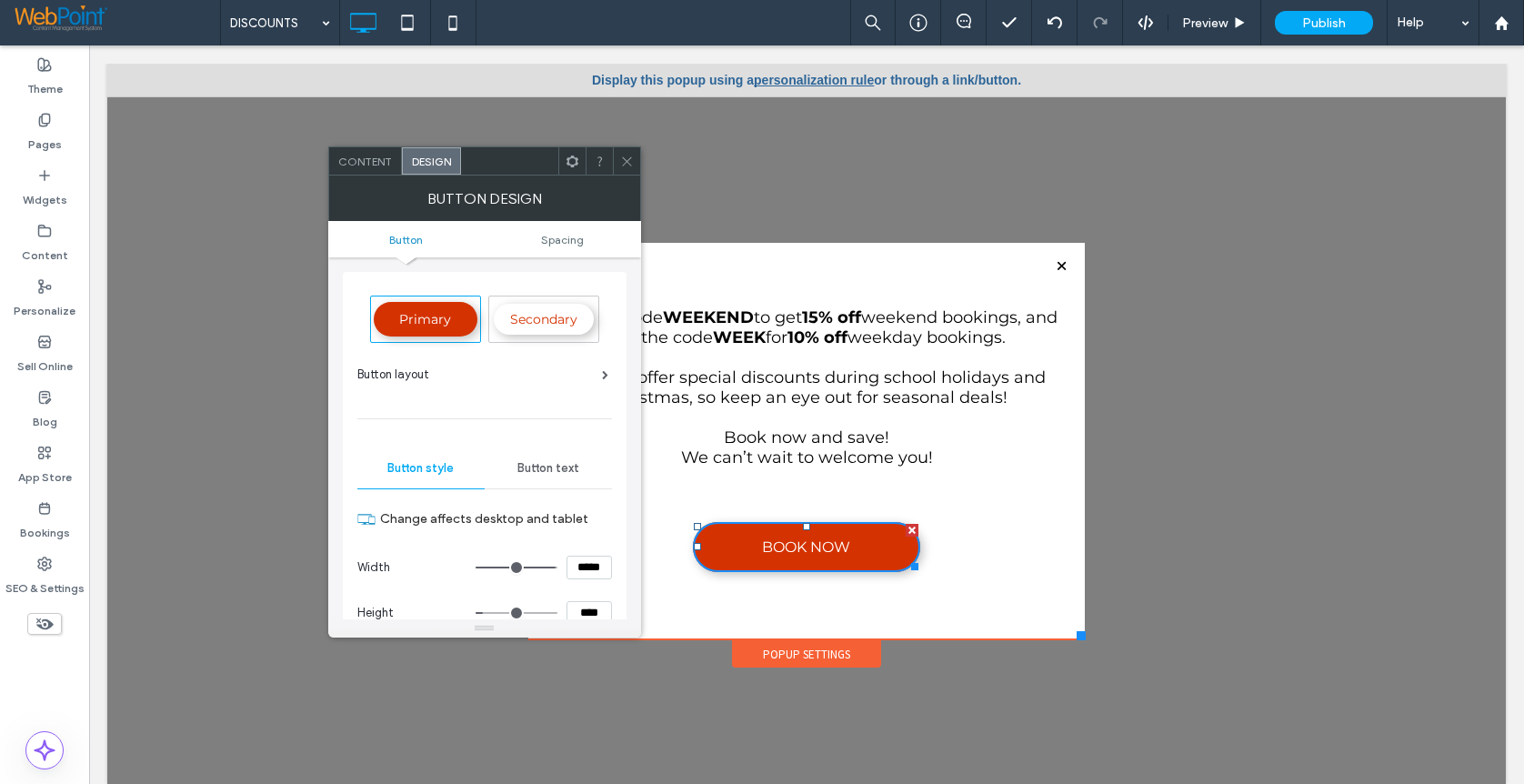
click at [547, 474] on span "Button text" at bounding box center [548, 468] width 62 height 15
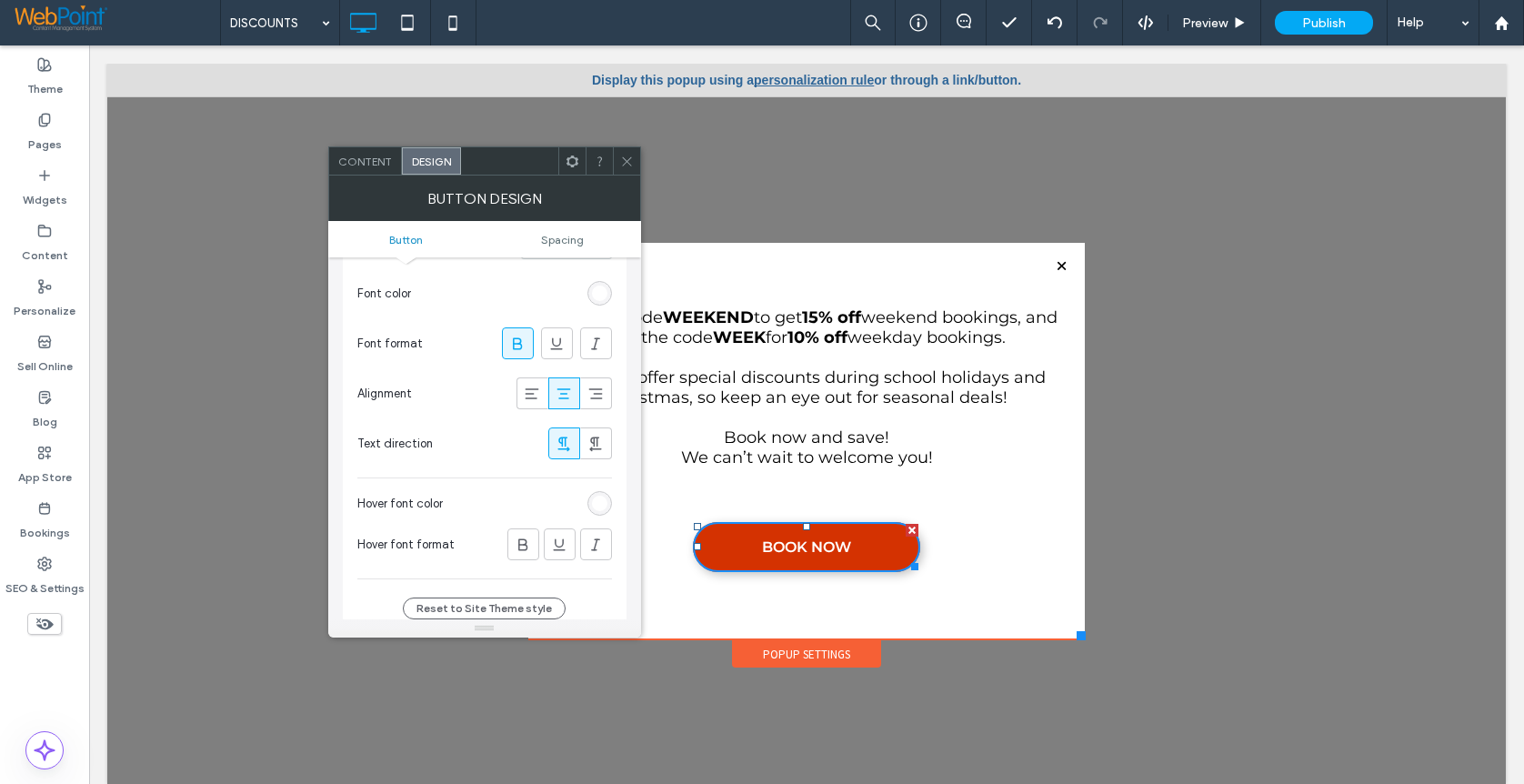
scroll to position [91, 0]
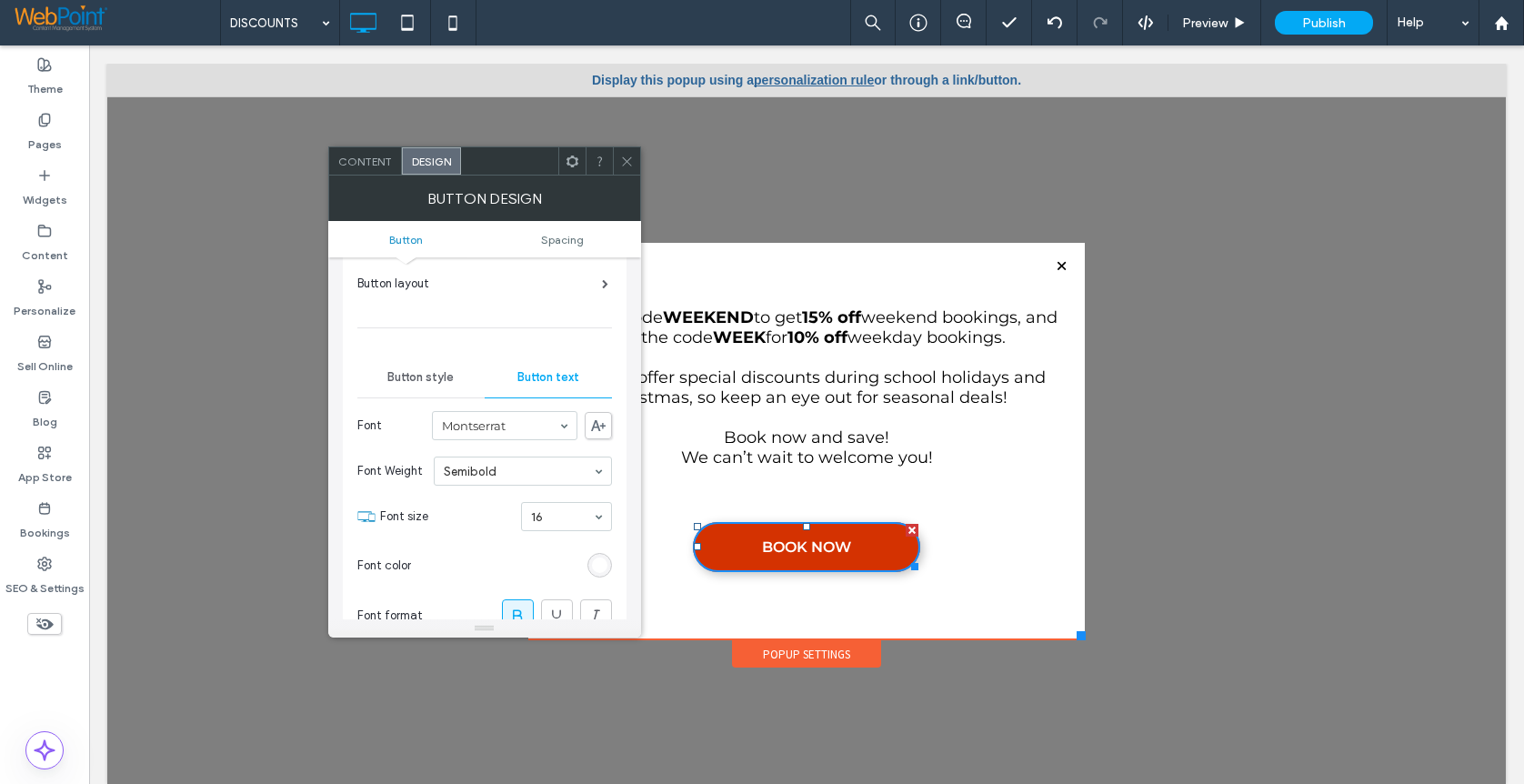
click at [417, 375] on span "Button style" at bounding box center [421, 377] width 67 height 15
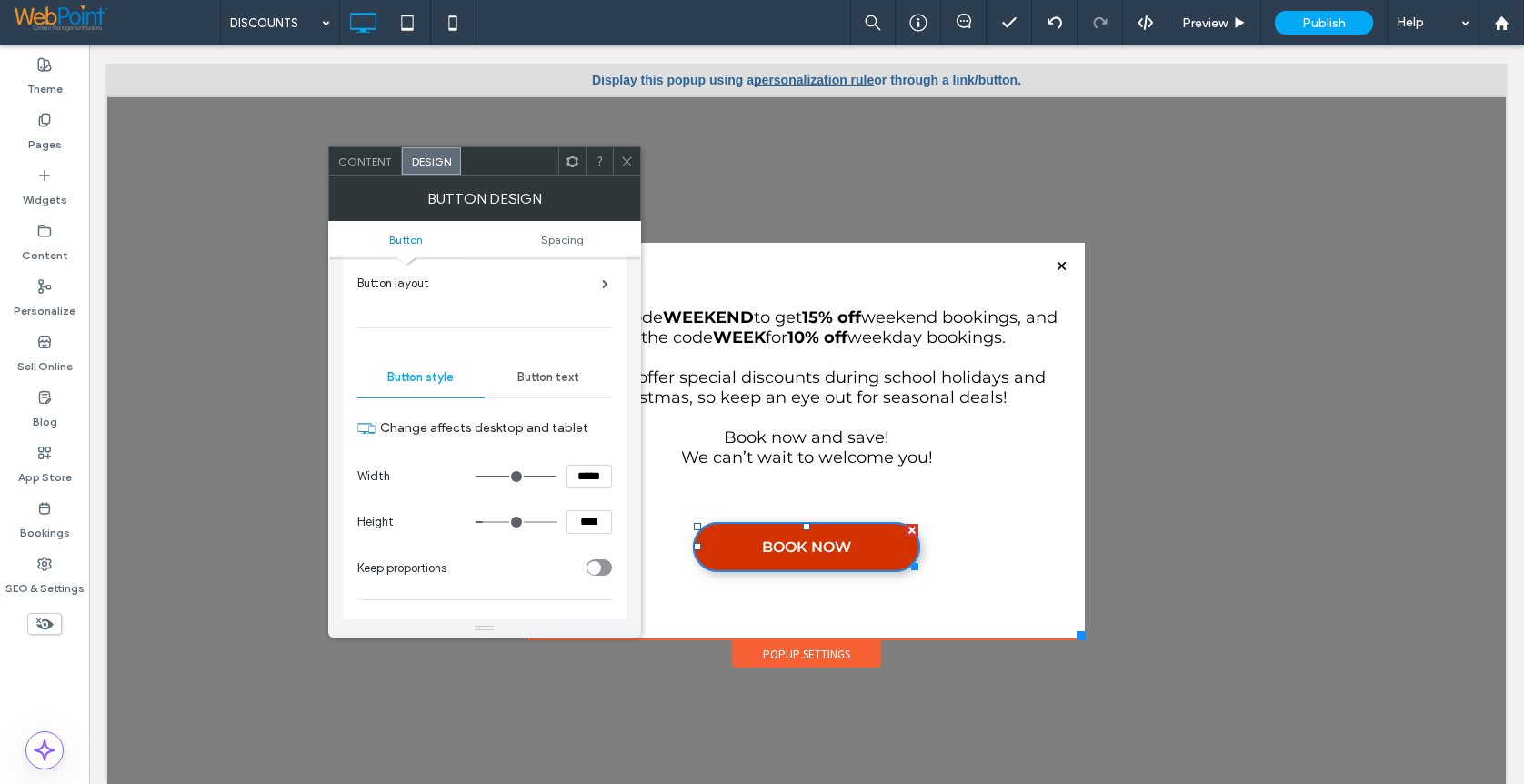
drag, startPoint x: 592, startPoint y: 478, endPoint x: 531, endPoint y: 478, distance: 61.0
click at [531, 478] on div "*****" at bounding box center [544, 477] width 136 height 24
type input "*****"
type input "***"
drag, startPoint x: 588, startPoint y: 520, endPoint x: 550, endPoint y: 522, distance: 38.1
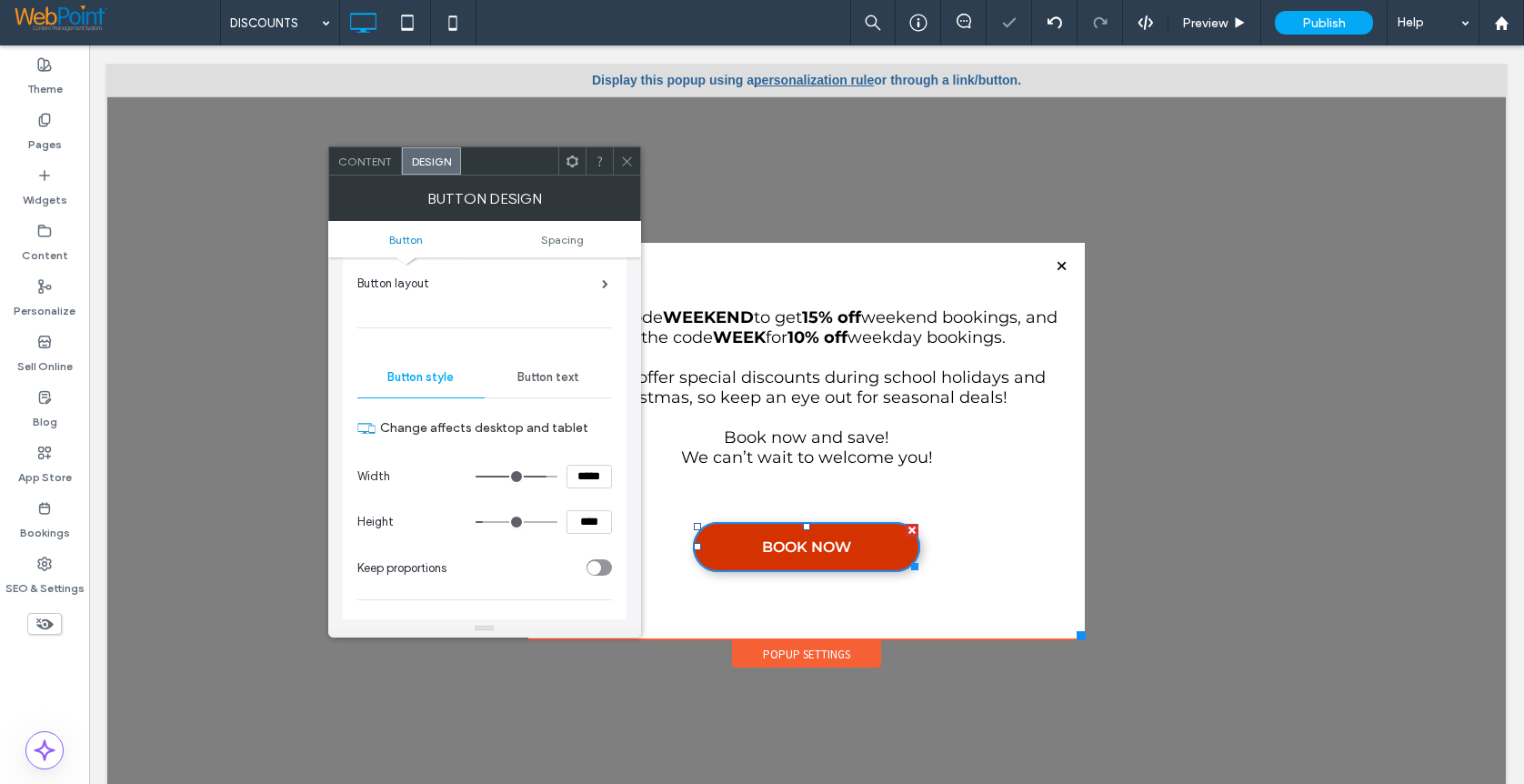
click at [550, 522] on div "****" at bounding box center [544, 522] width 136 height 24
type input "****"
type input "**"
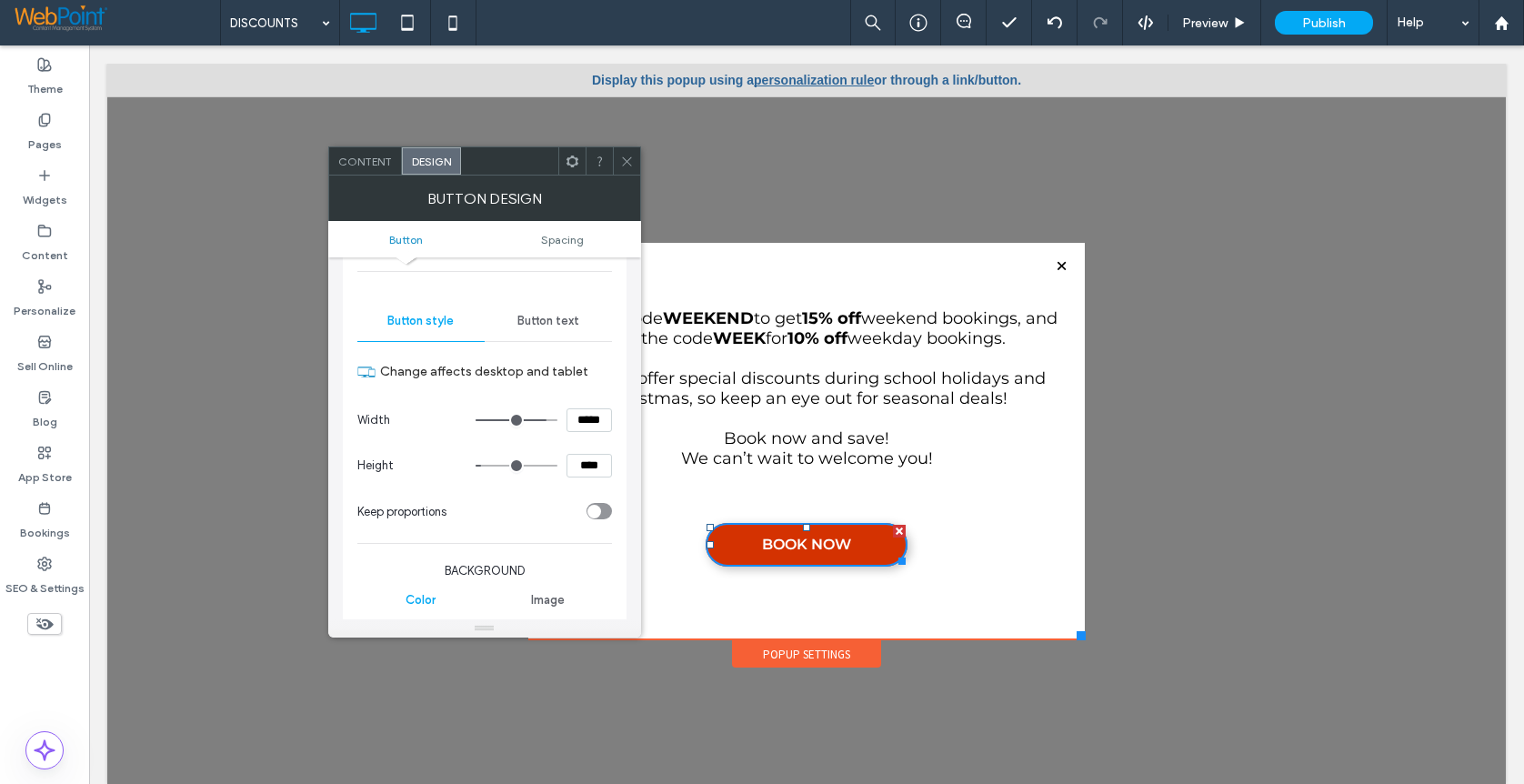
scroll to position [138, 0]
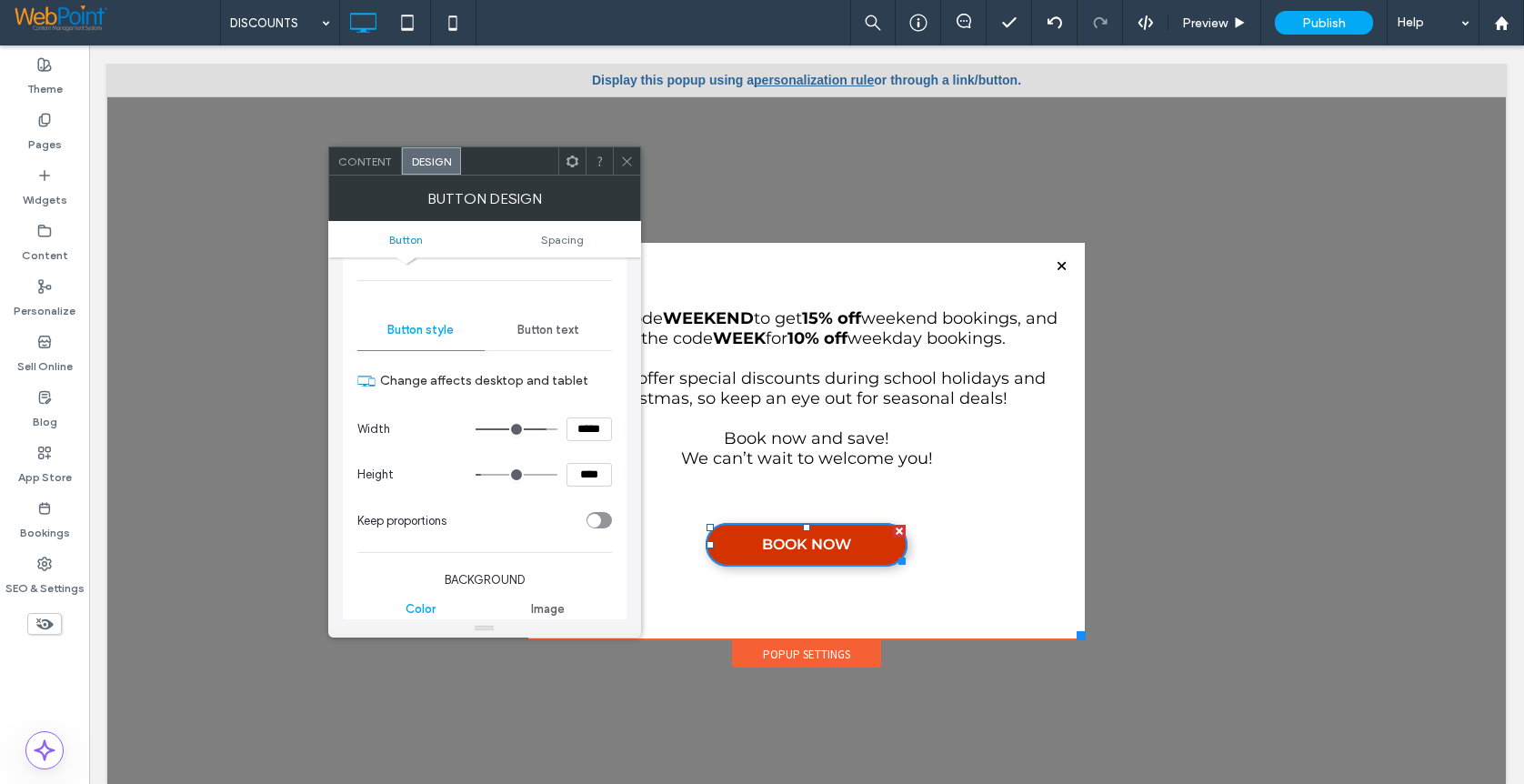
drag, startPoint x: 590, startPoint y: 424, endPoint x: 541, endPoint y: 424, distance: 49.0
click at [541, 424] on div "*****" at bounding box center [544, 429] width 136 height 24
type input "*****"
type input "***"
drag, startPoint x: 590, startPoint y: 473, endPoint x: 502, endPoint y: 478, distance: 88.1
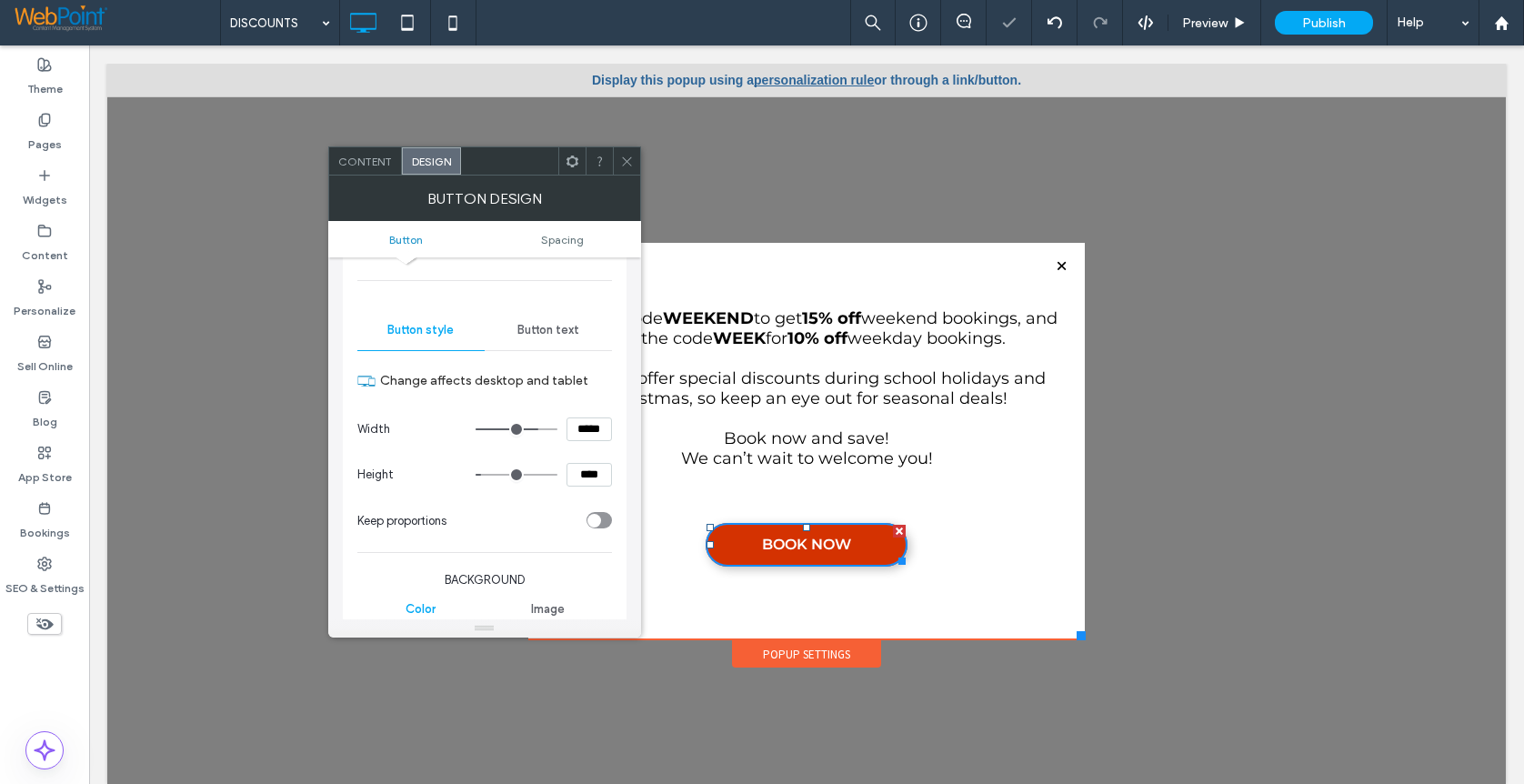
click at [502, 478] on div "****" at bounding box center [544, 475] width 136 height 24
type input "****"
type input "**"
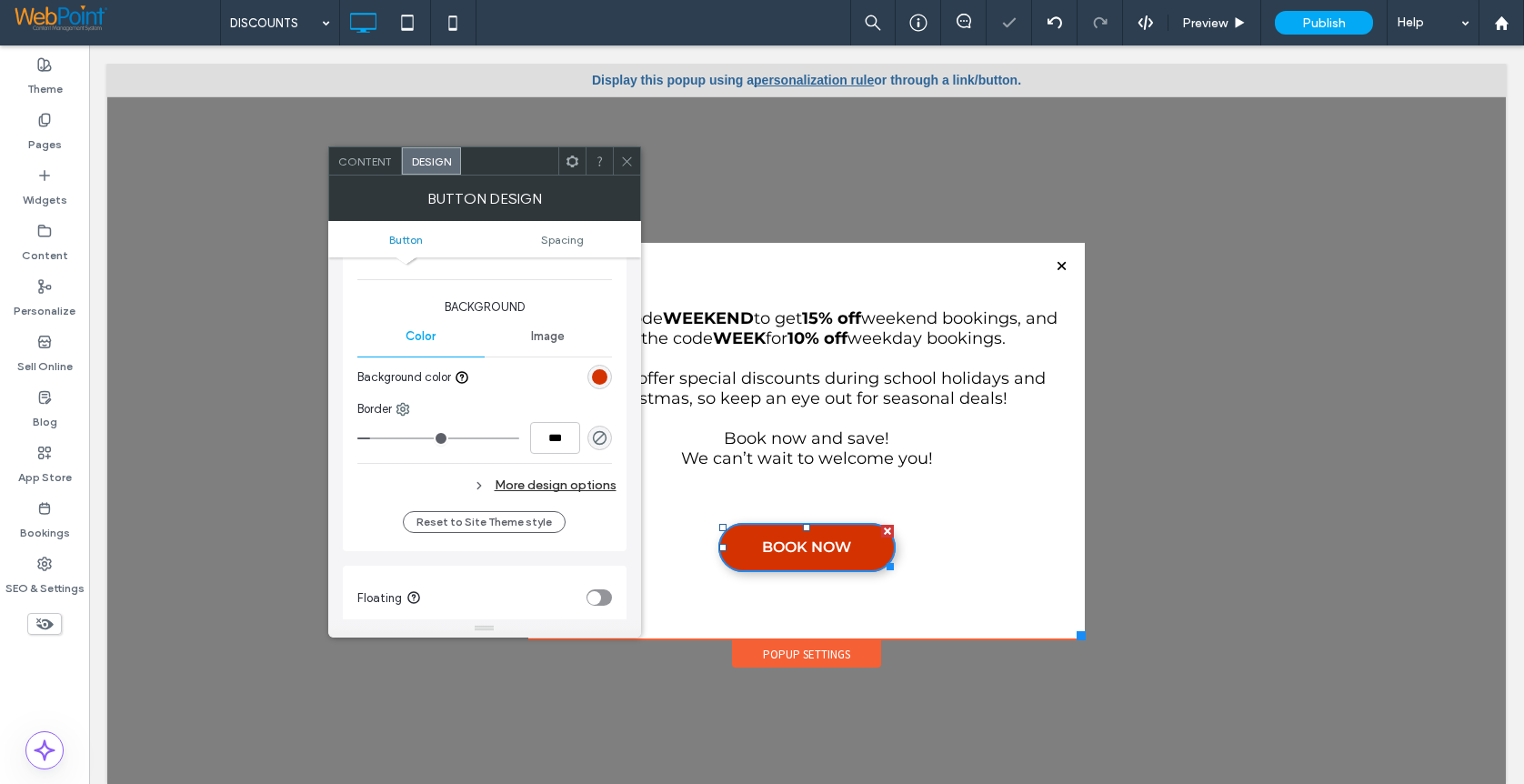
scroll to position [91, 0]
click at [572, 481] on div "More design options" at bounding box center [487, 485] width 259 height 25
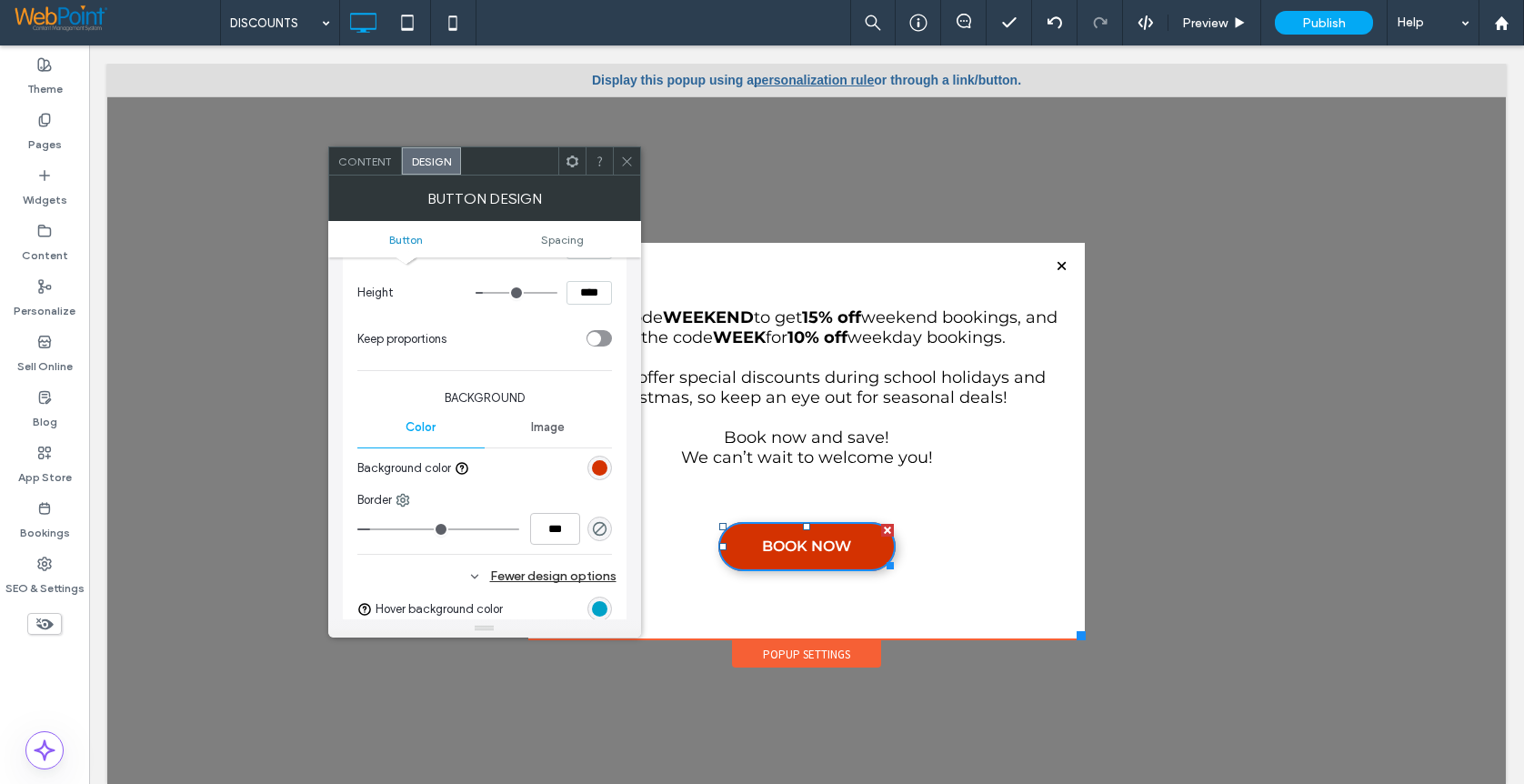
scroll to position [0, 0]
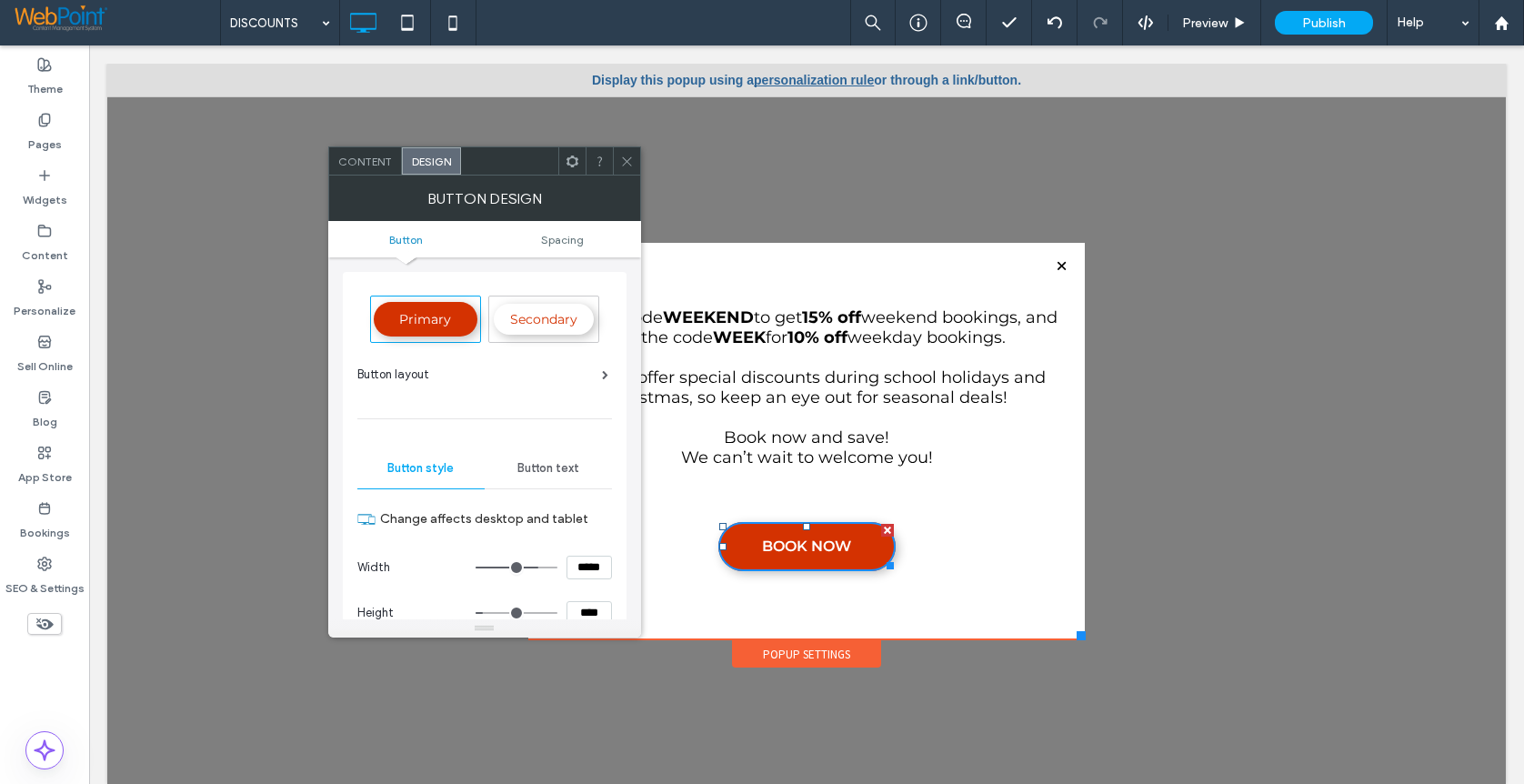
click at [630, 165] on use at bounding box center [626, 160] width 9 height 9
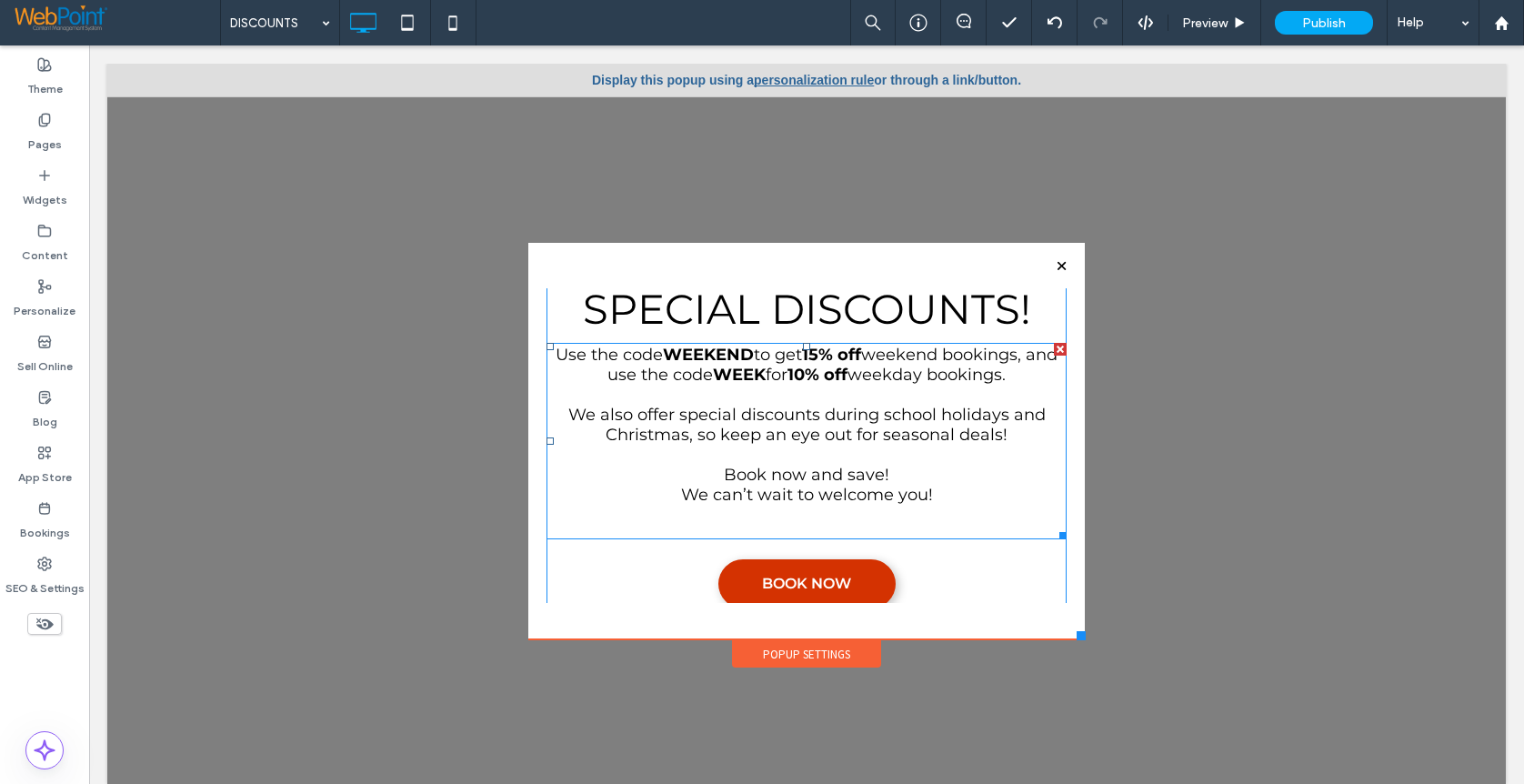
scroll to position [95, 0]
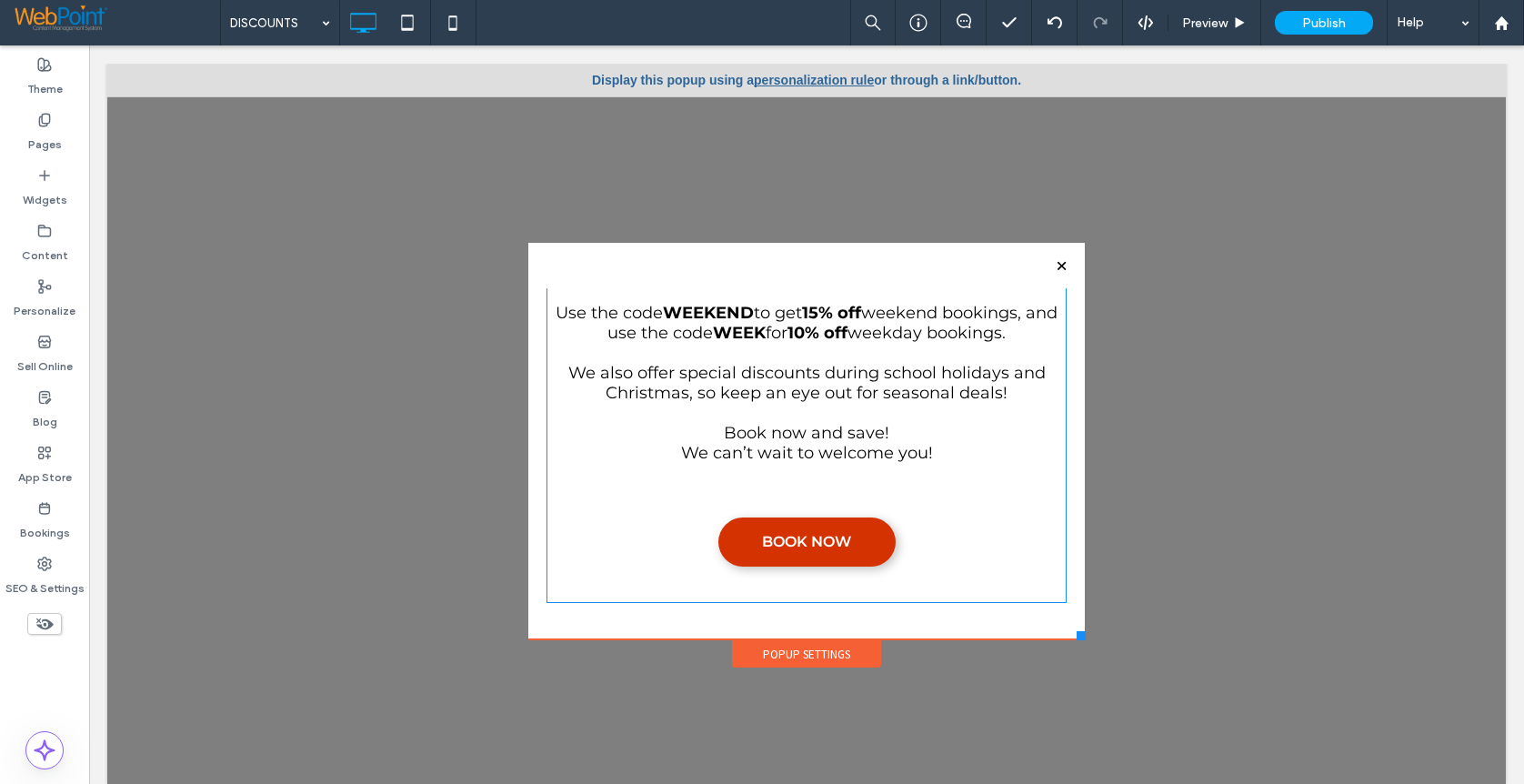
click at [778, 497] on div "Use the code WEEKEND to get 15% off weekend bookings, and use the code WEEK for…" at bounding box center [807, 399] width 520 height 196
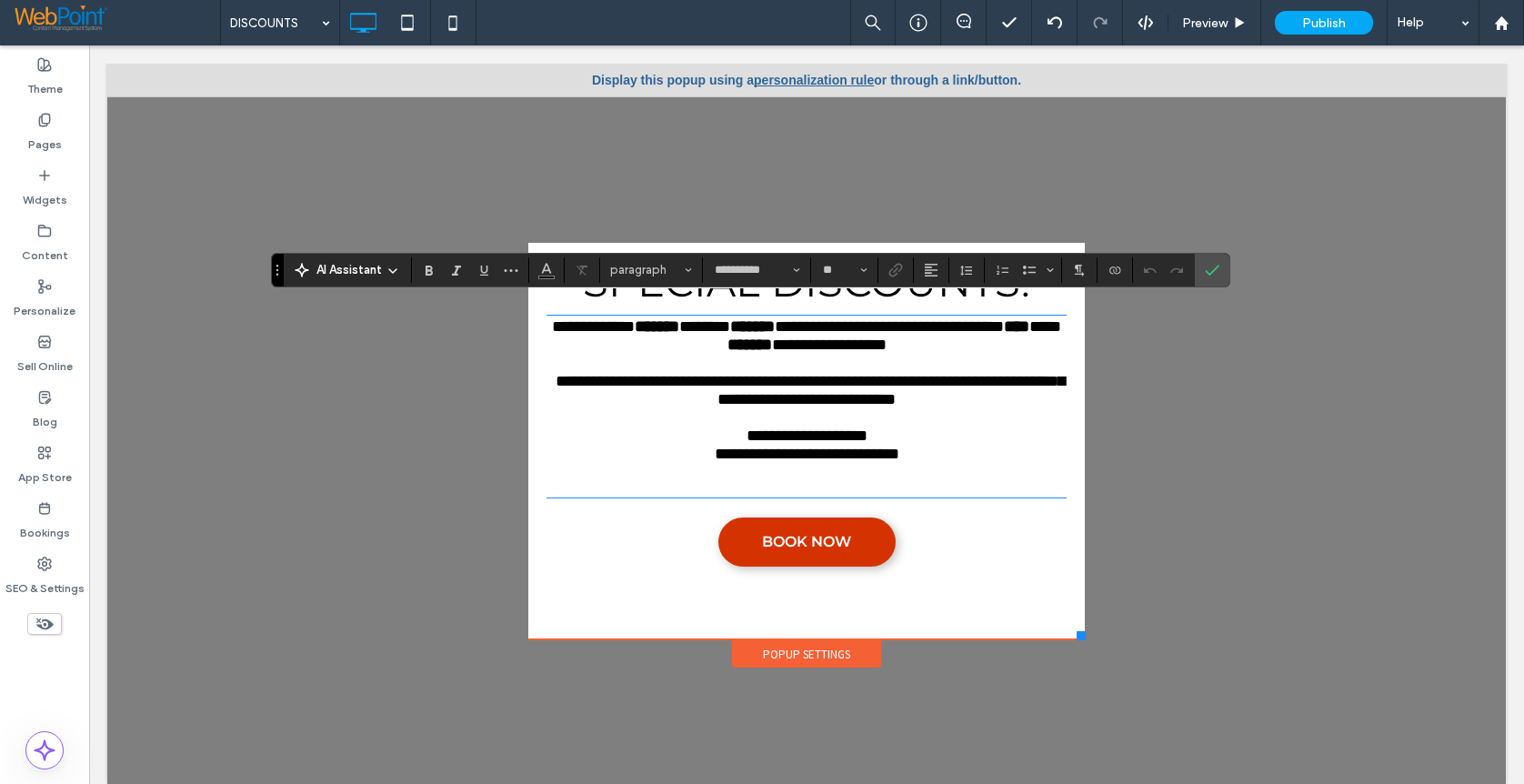
click at [765, 478] on p at bounding box center [807, 479] width 520 height 32
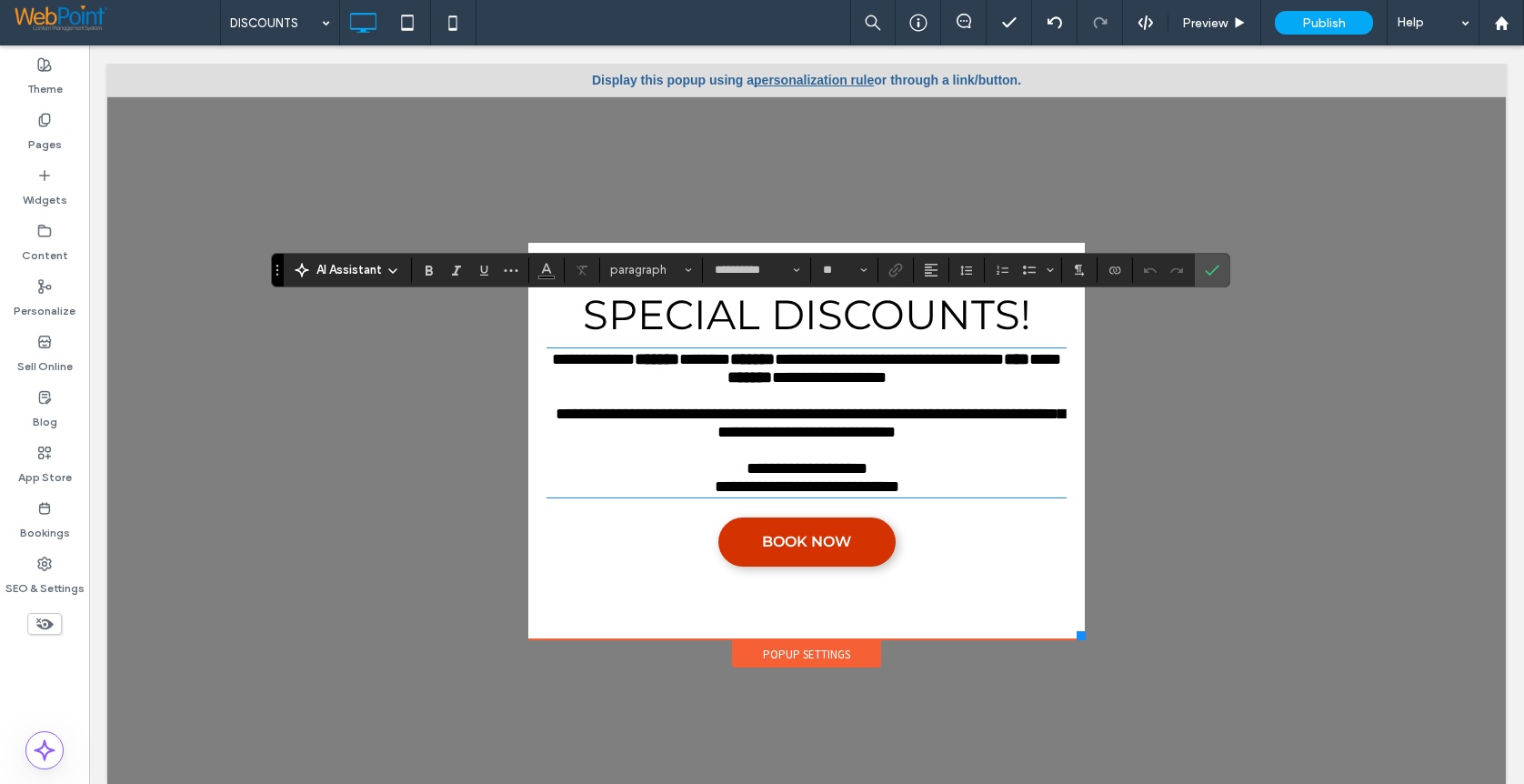
scroll to position [63, 0]
click at [1209, 265] on icon "Confirm" at bounding box center [1212, 270] width 15 height 15
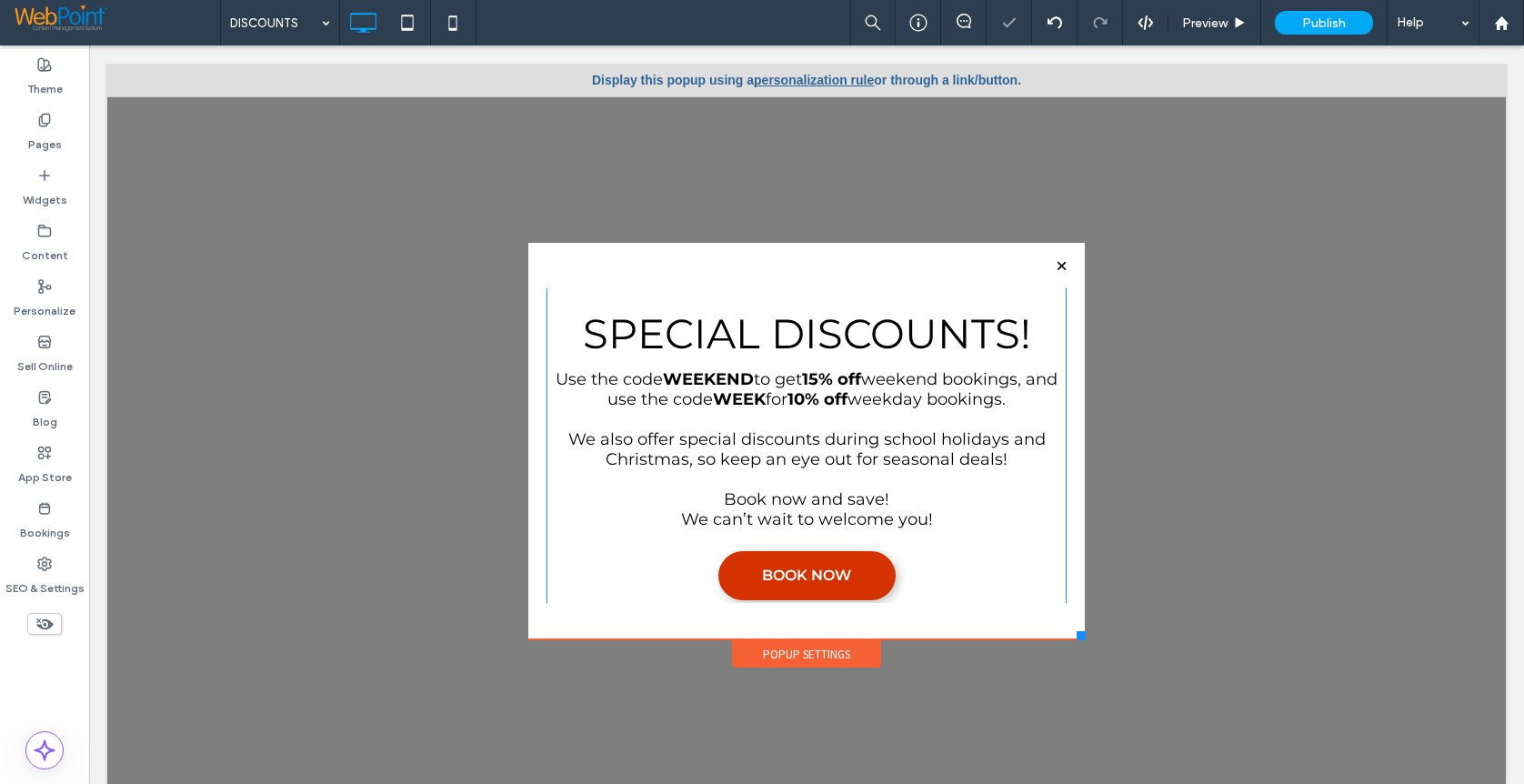
scroll to position [0, 0]
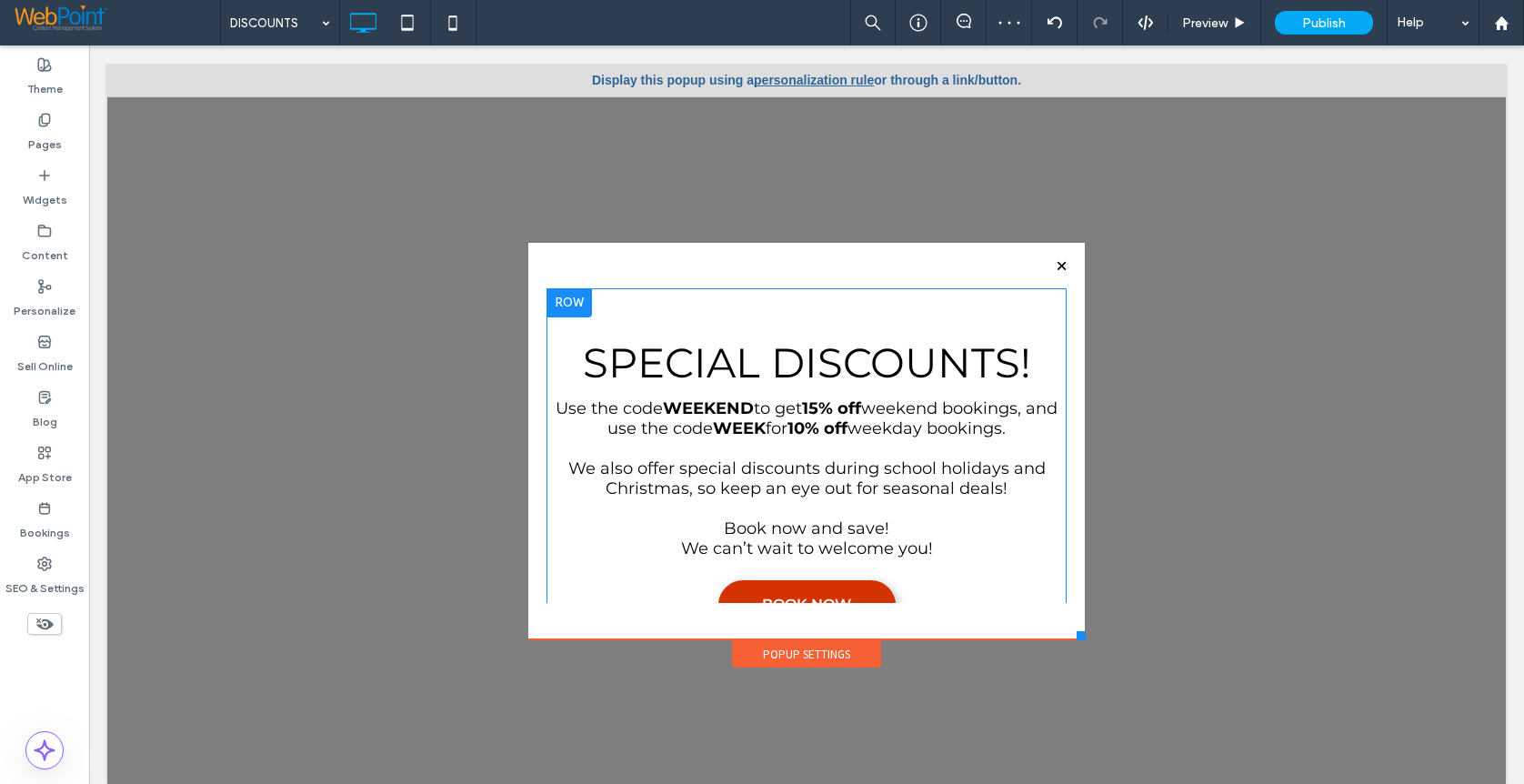
click at [703, 304] on div "Special Discounts! Use the code WEEKEND to get 15% off weekend bookings, and us…" at bounding box center [807, 477] width 520 height 378
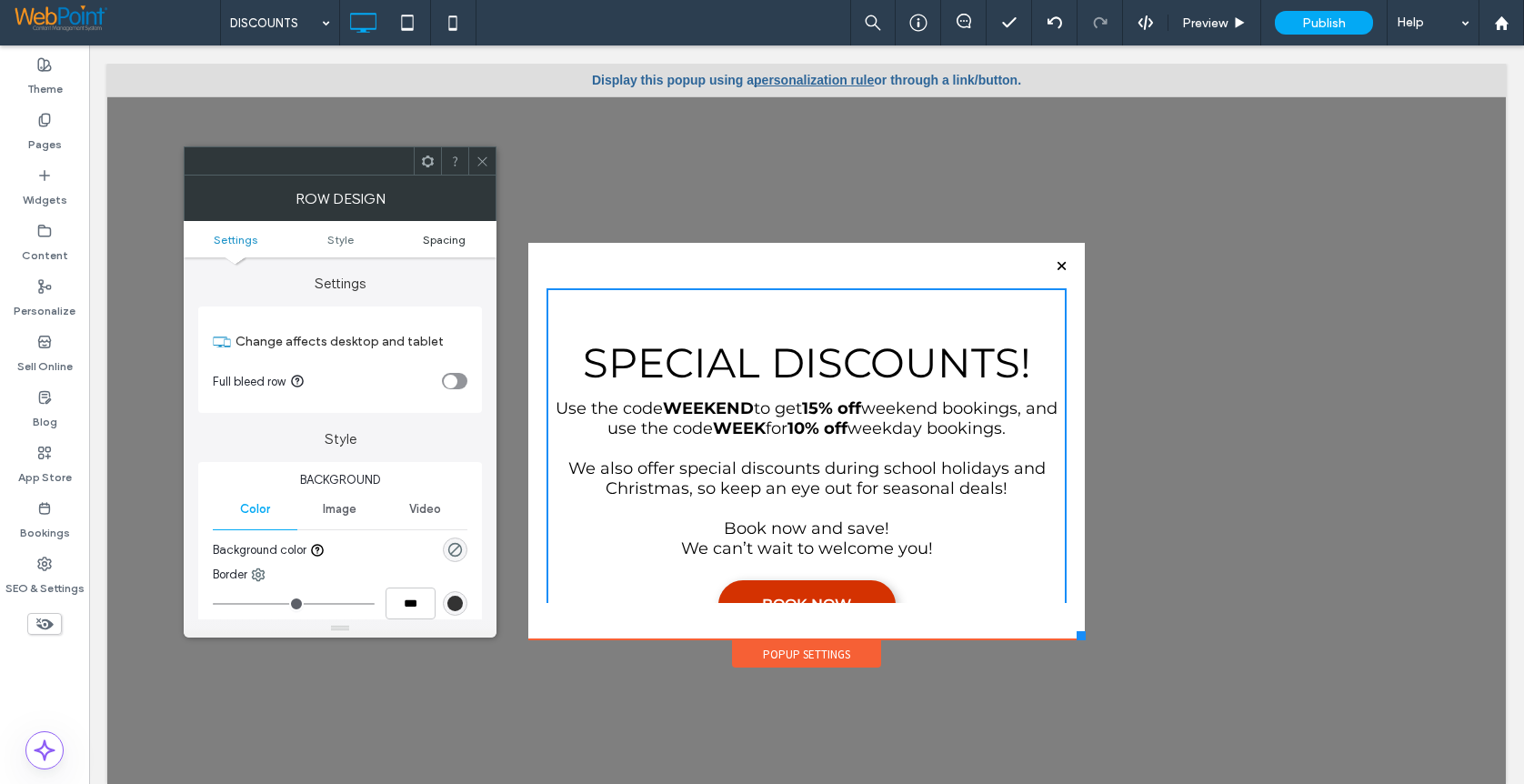
click at [444, 239] on span "Spacing" at bounding box center [445, 239] width 43 height 14
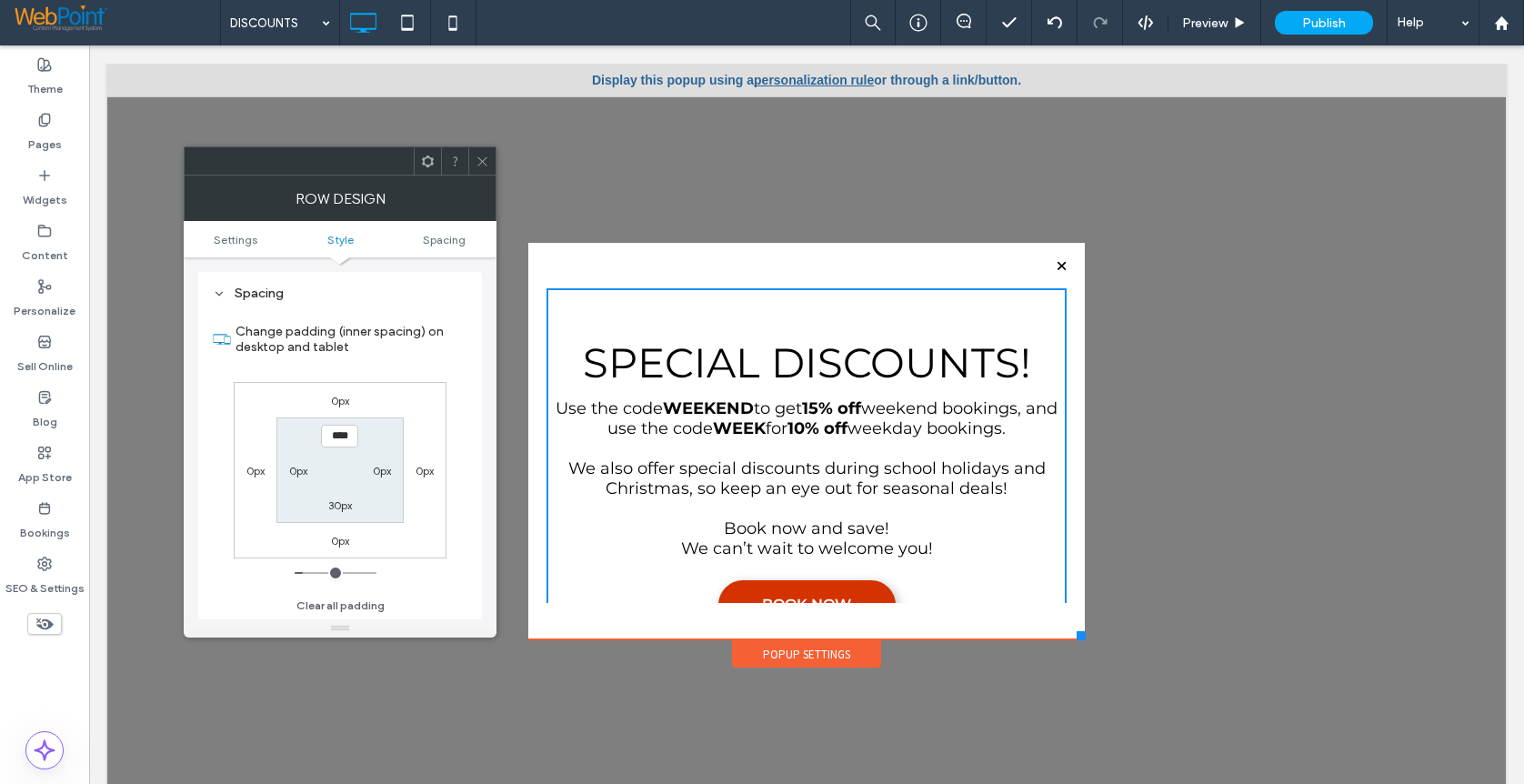
scroll to position [443, 0]
type input "**"
type input "*"
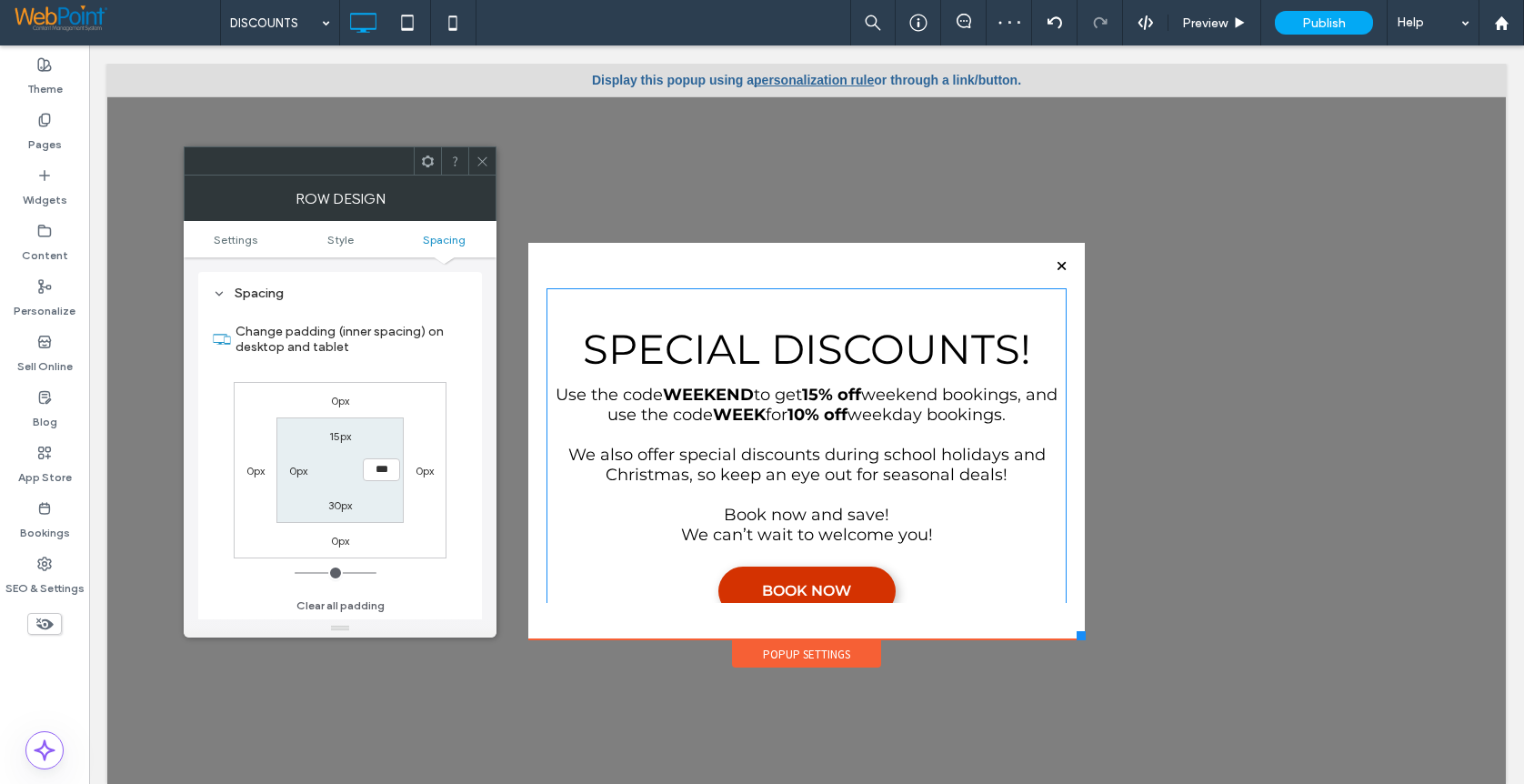
scroll to position [49, 0]
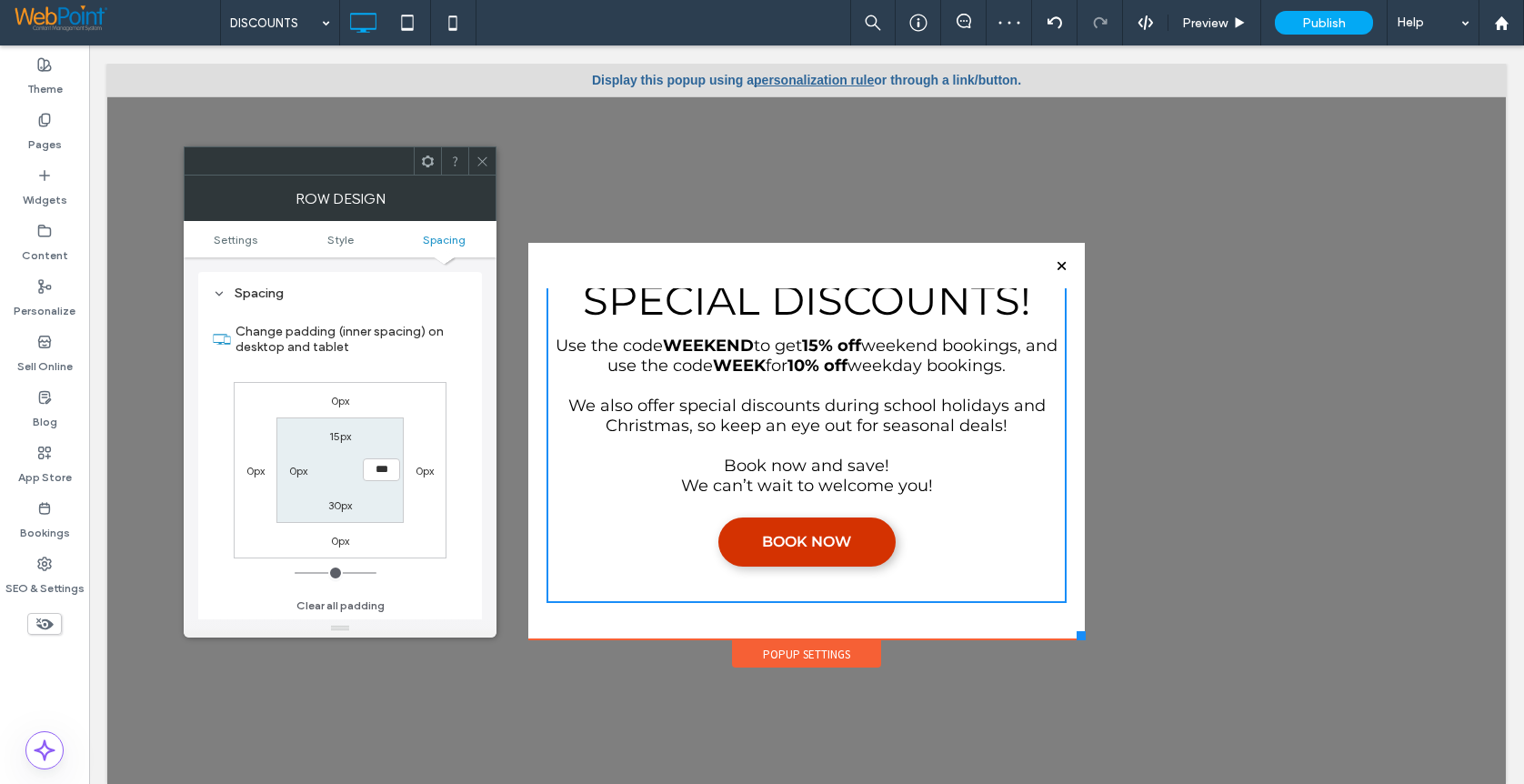
click at [479, 161] on icon at bounding box center [483, 162] width 14 height 14
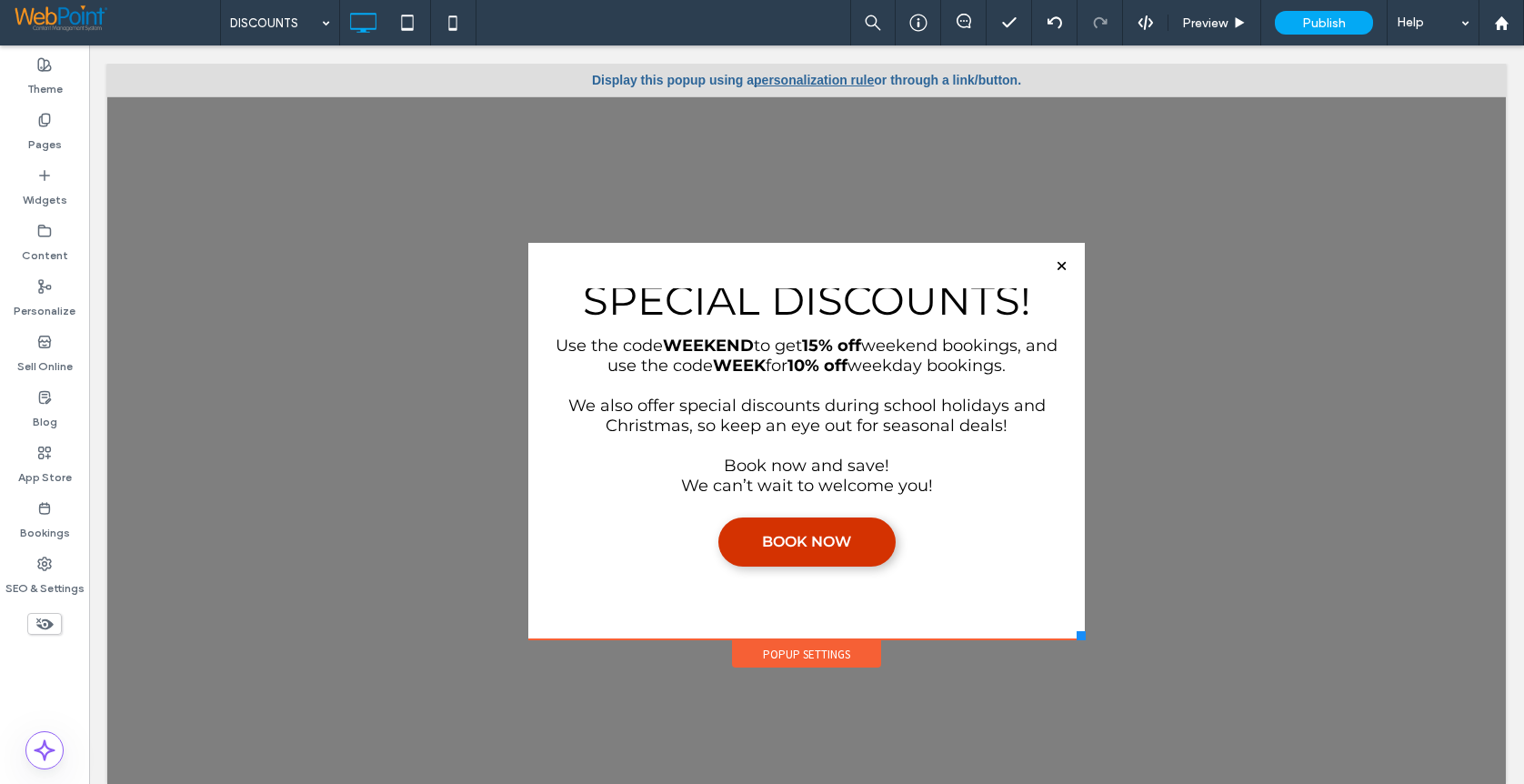
click at [799, 655] on div "Popup Settings" at bounding box center [807, 653] width 149 height 27
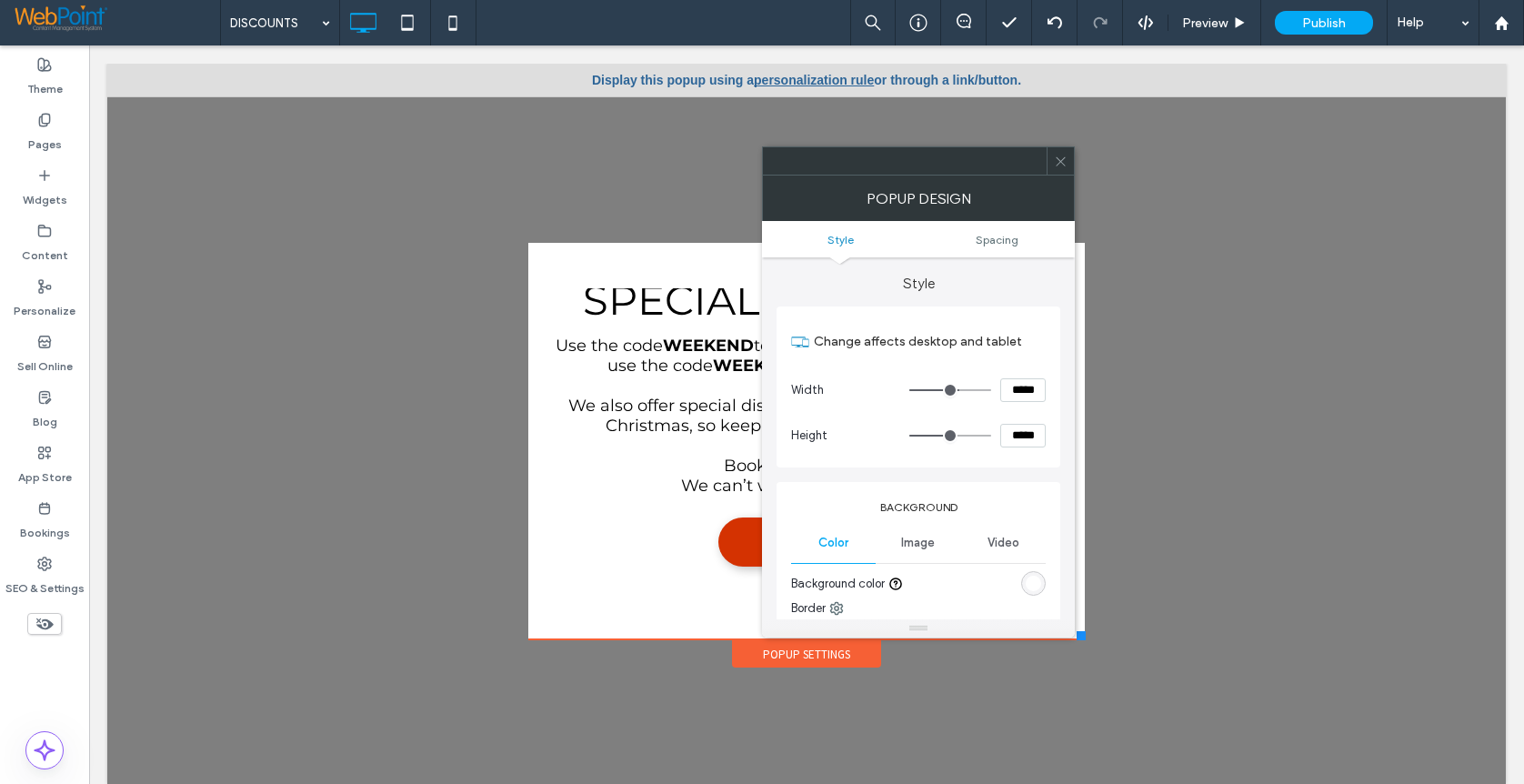
scroll to position [182, 0]
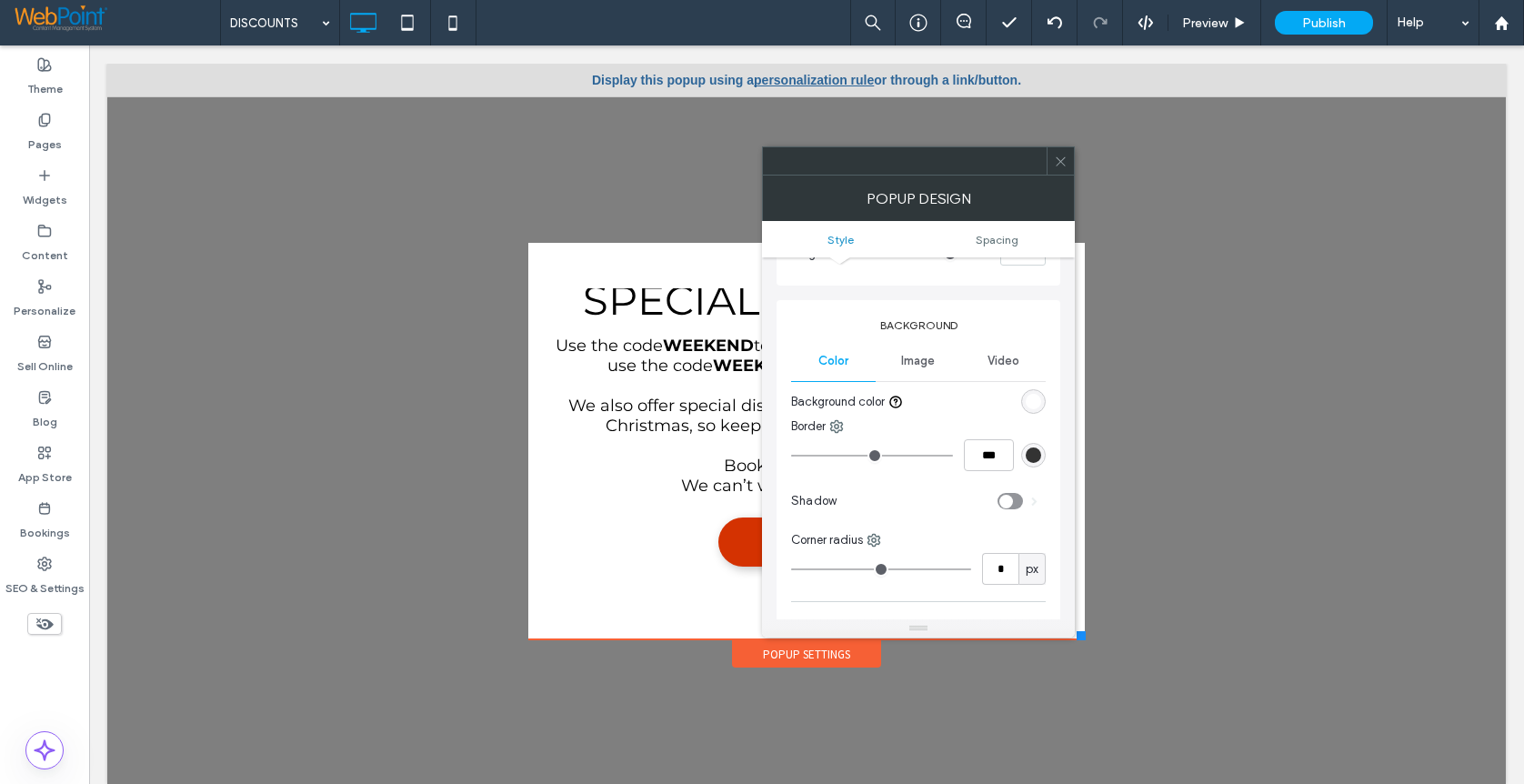
click at [1056, 163] on icon at bounding box center [1061, 162] width 14 height 14
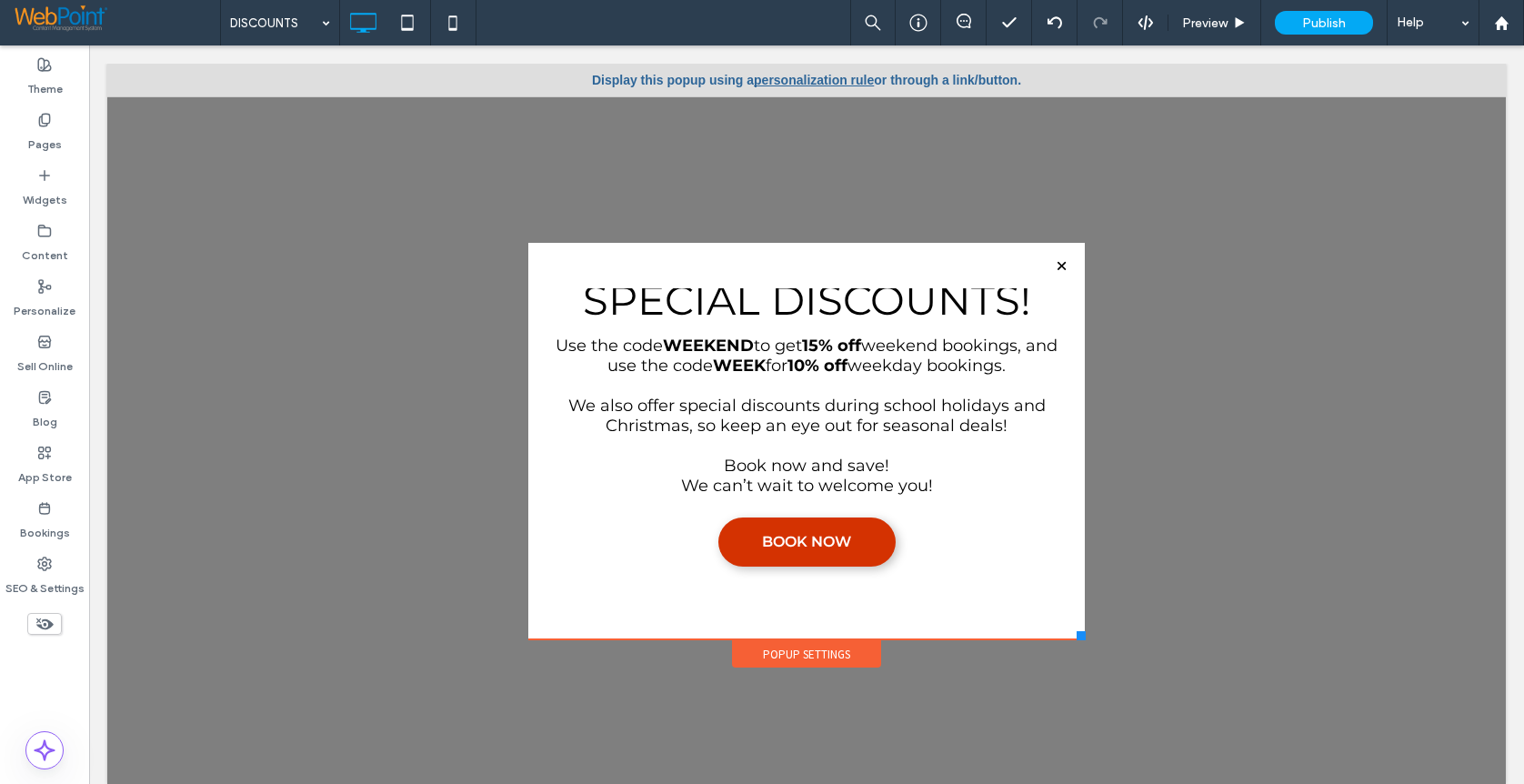
click at [1049, 266] on div at bounding box center [1061, 266] width 25 height 25
click at [788, 72] on div "Display this popup using a personalization rule or through a link/button." at bounding box center [806, 79] width 1398 height 32
click at [786, 75] on link "personalization rule" at bounding box center [814, 79] width 120 height 15
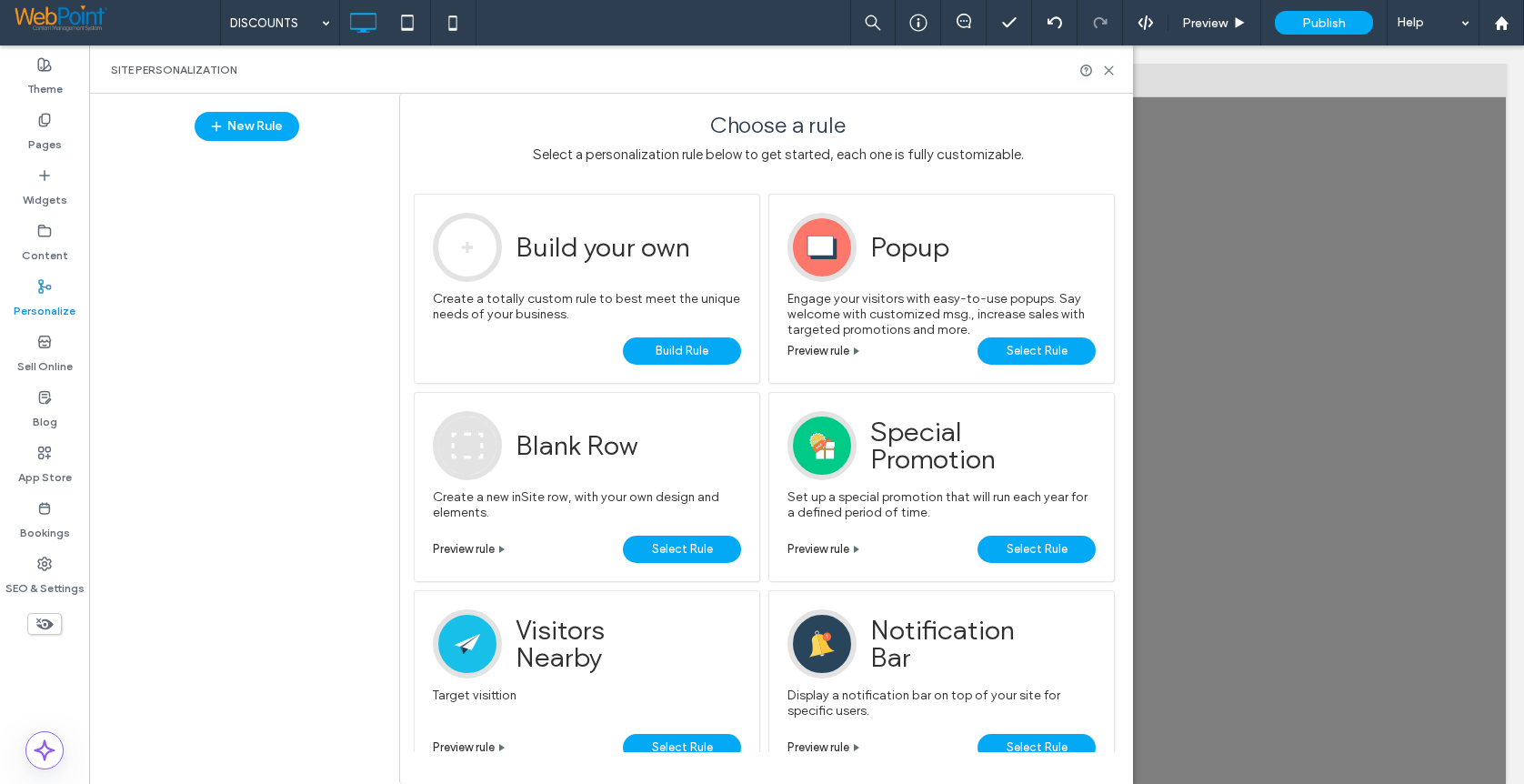
click at [555, 249] on span "Build your own" at bounding box center [604, 247] width 178 height 69
click at [676, 356] on span "Build Rule" at bounding box center [682, 351] width 53 height 27
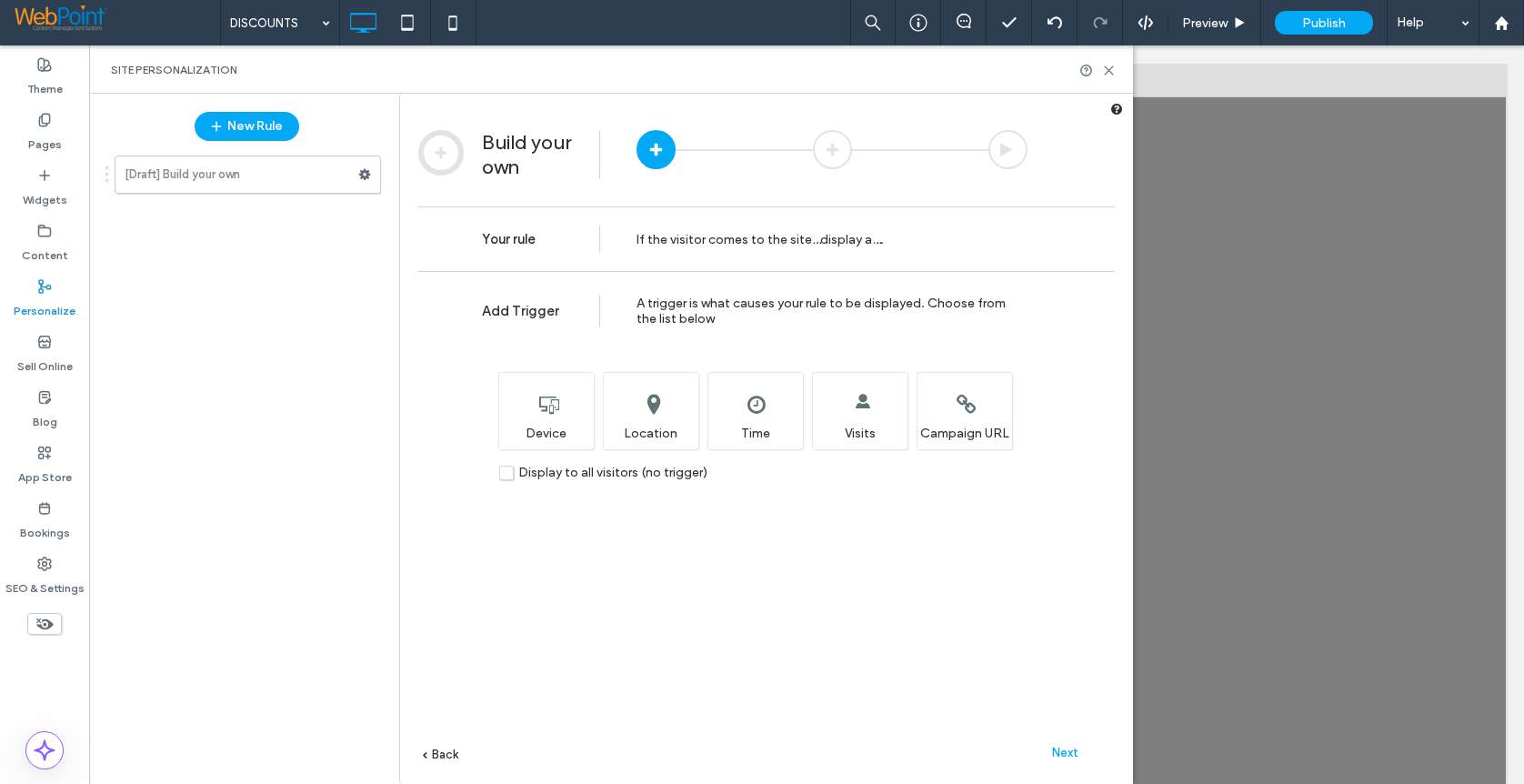
click at [829, 245] on span "display a" at bounding box center [846, 239] width 52 height 16
click at [228, 172] on label "[Draft] Build your own" at bounding box center [241, 174] width 234 height 36
click at [368, 174] on use at bounding box center [365, 174] width 12 height 11
click at [456, 183] on span "Rename" at bounding box center [449, 179] width 49 height 16
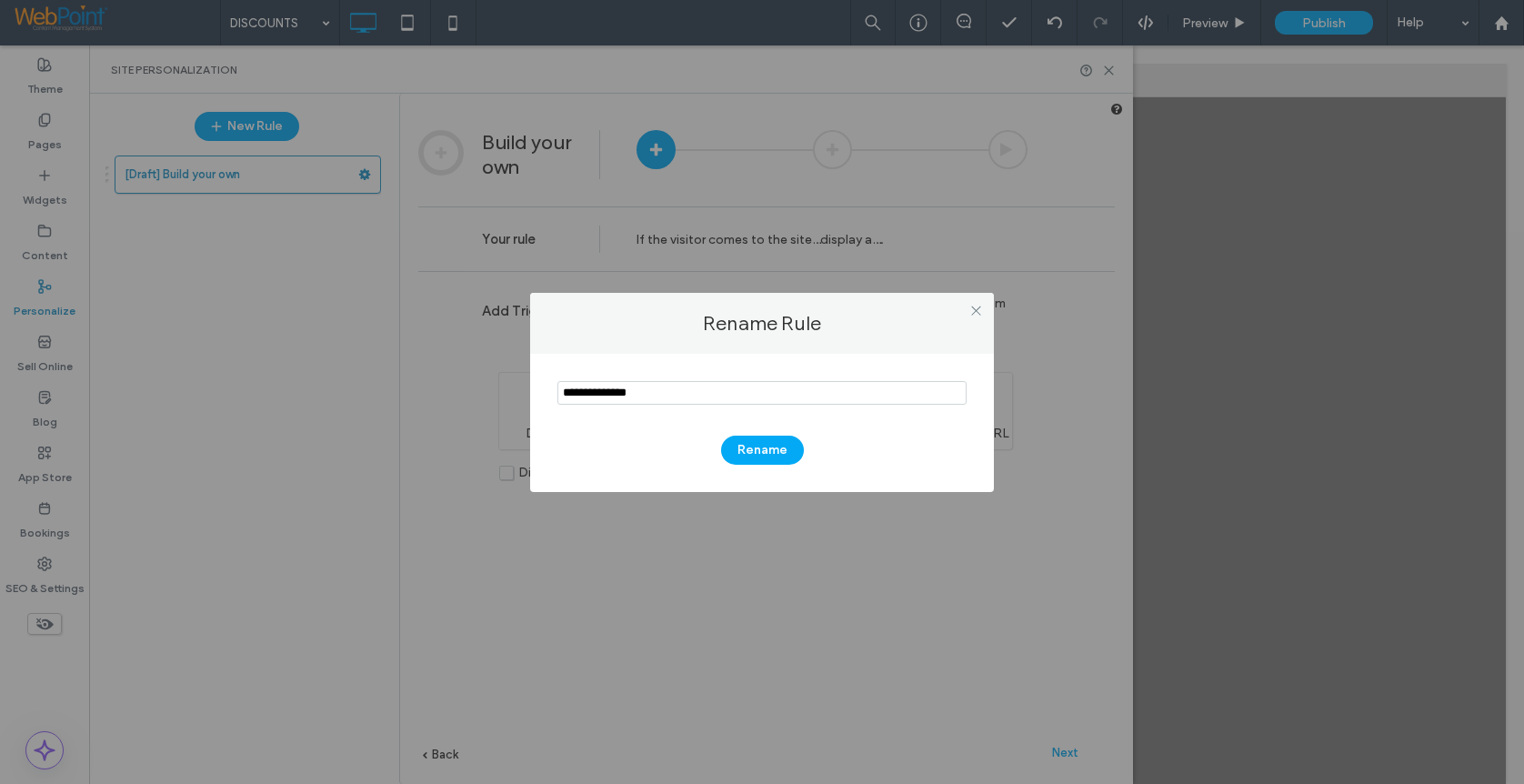
drag, startPoint x: 676, startPoint y: 394, endPoint x: 463, endPoint y: 394, distance: 213.0
click at [463, 394] on div "Rename Rule Rename" at bounding box center [762, 392] width 1524 height 784
type input "********"
click at [763, 455] on button "Rename" at bounding box center [762, 450] width 82 height 29
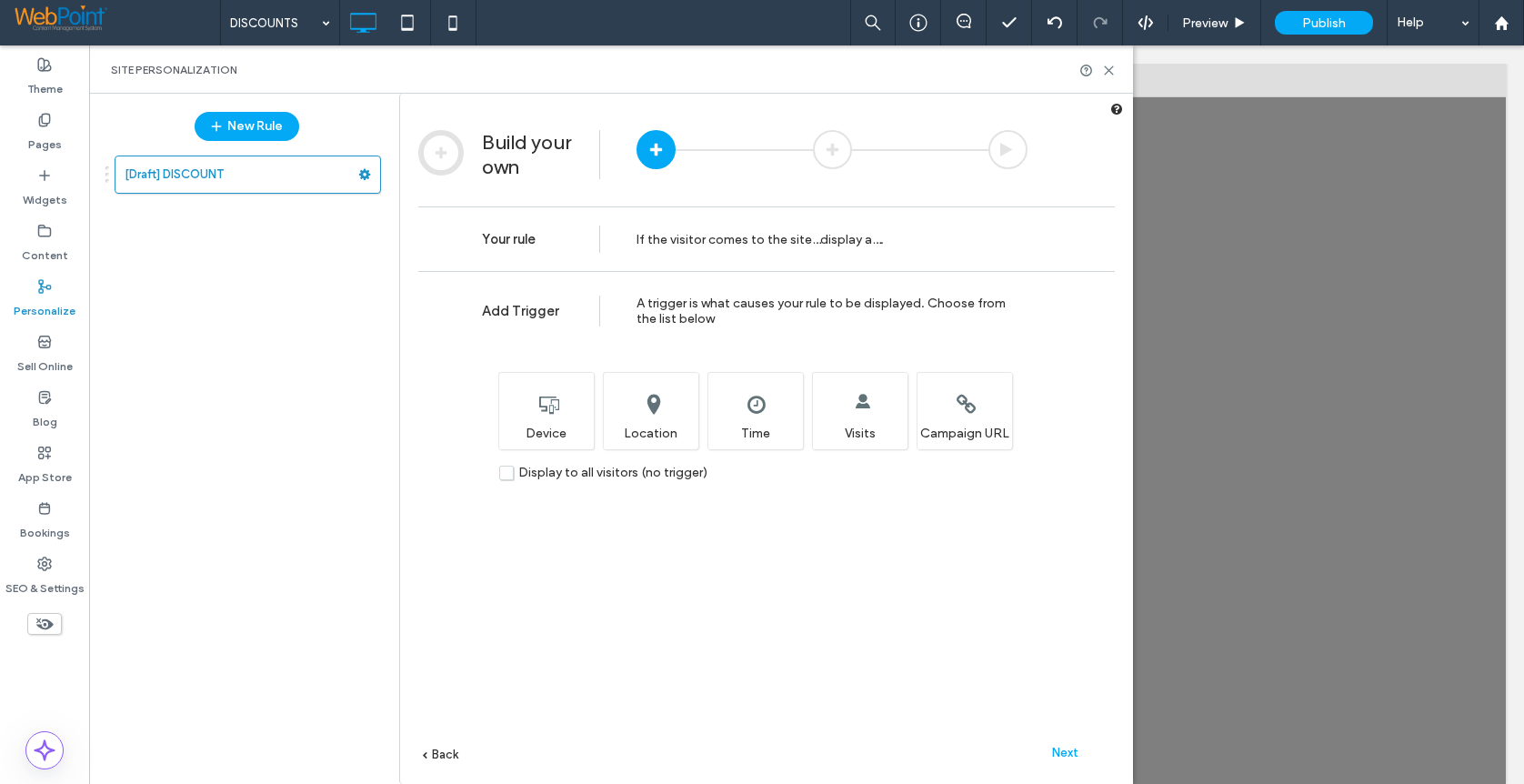
click at [507, 478] on label "Display to all visitors (no trigger)" at bounding box center [604, 473] width 208 height 16
click at [1057, 755] on span "Next" at bounding box center [1065, 753] width 26 height 14
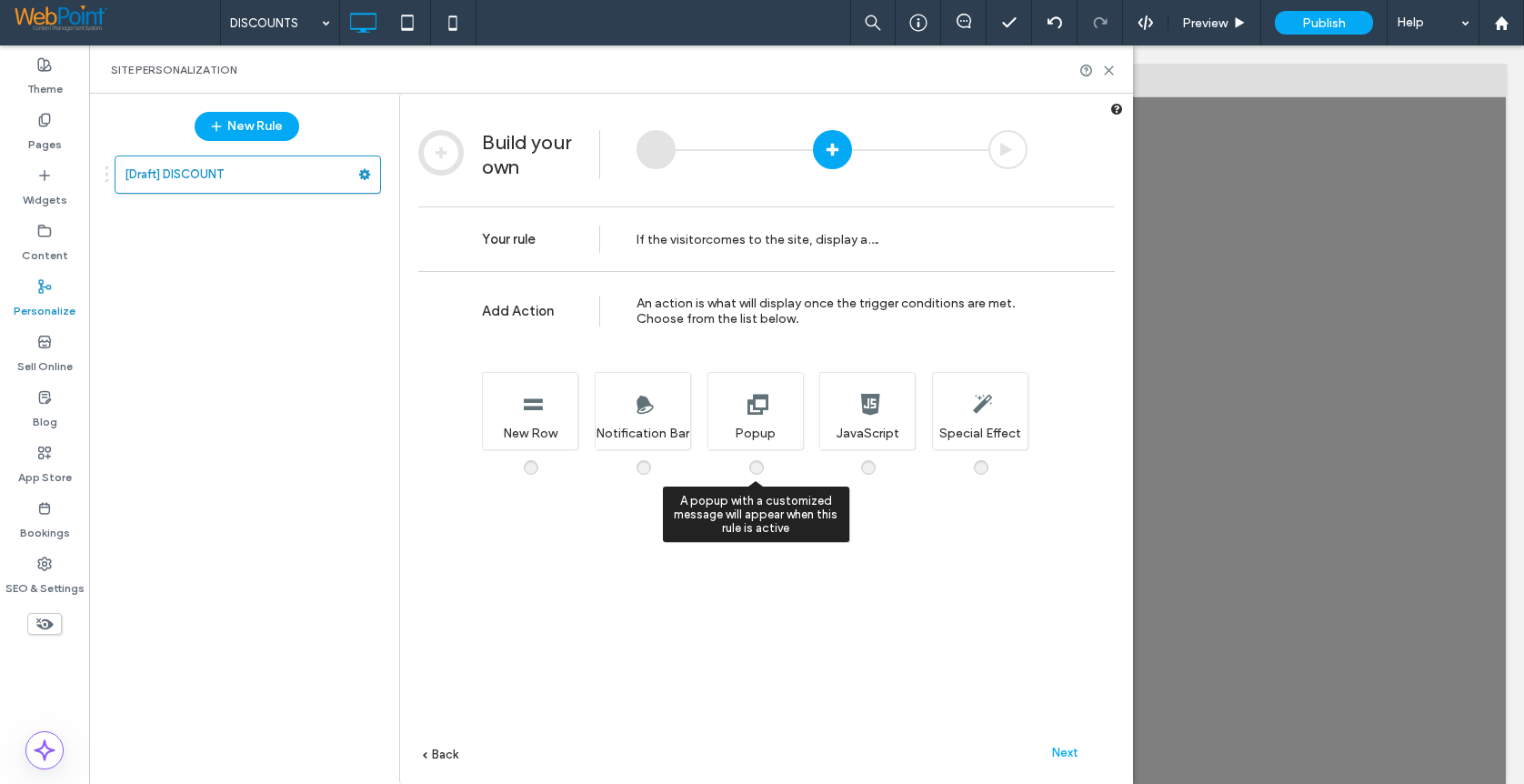
click at [767, 458] on span at bounding box center [767, 458] width 0 height 0
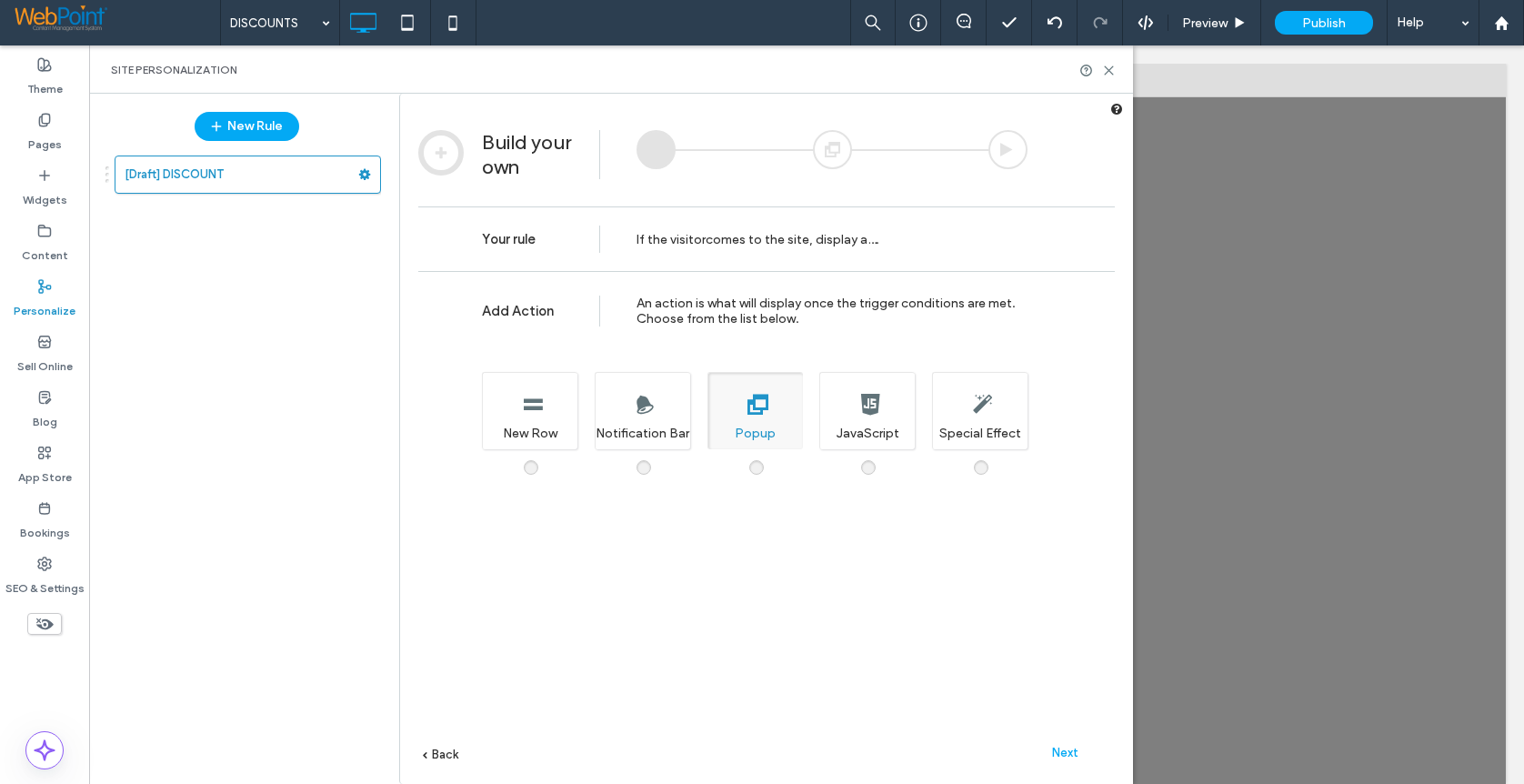
click at [1056, 749] on span "Next" at bounding box center [1065, 753] width 26 height 14
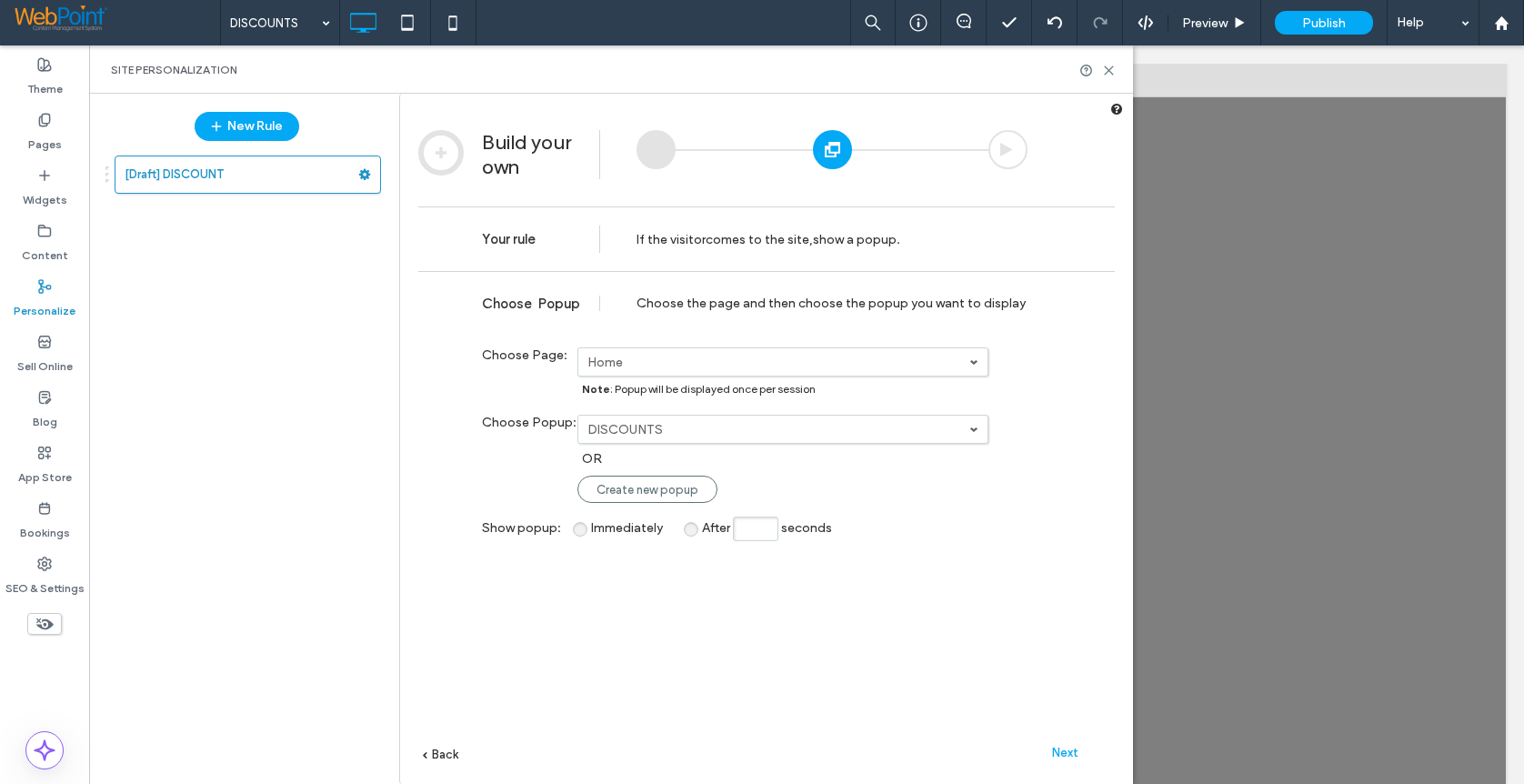
click at [977, 360] on span at bounding box center [973, 361] width 9 height 9
click at [1045, 359] on div "**********" at bounding box center [766, 554] width 697 height 567
click at [1060, 751] on span "Next" at bounding box center [1065, 753] width 26 height 14
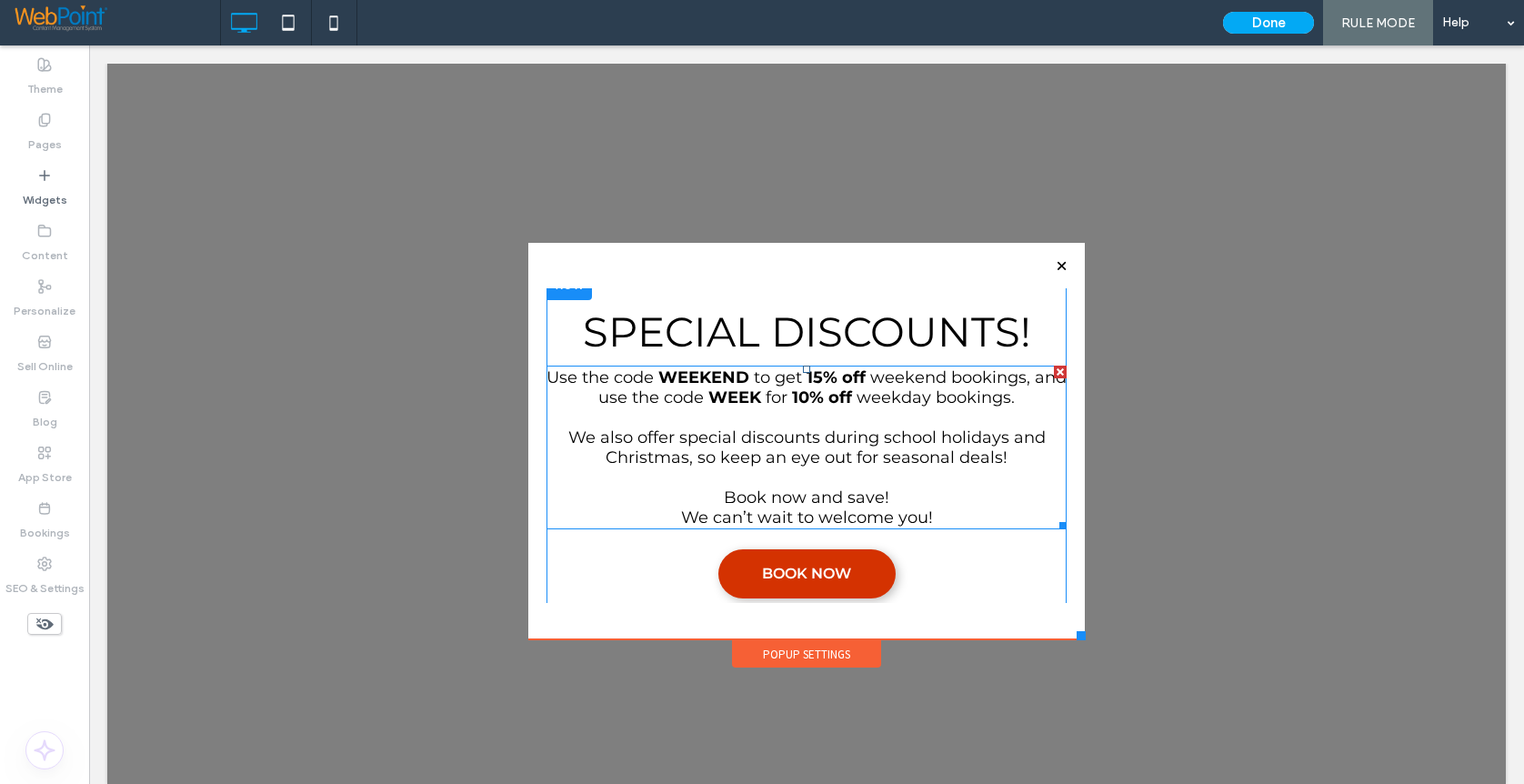
scroll to position [0, 0]
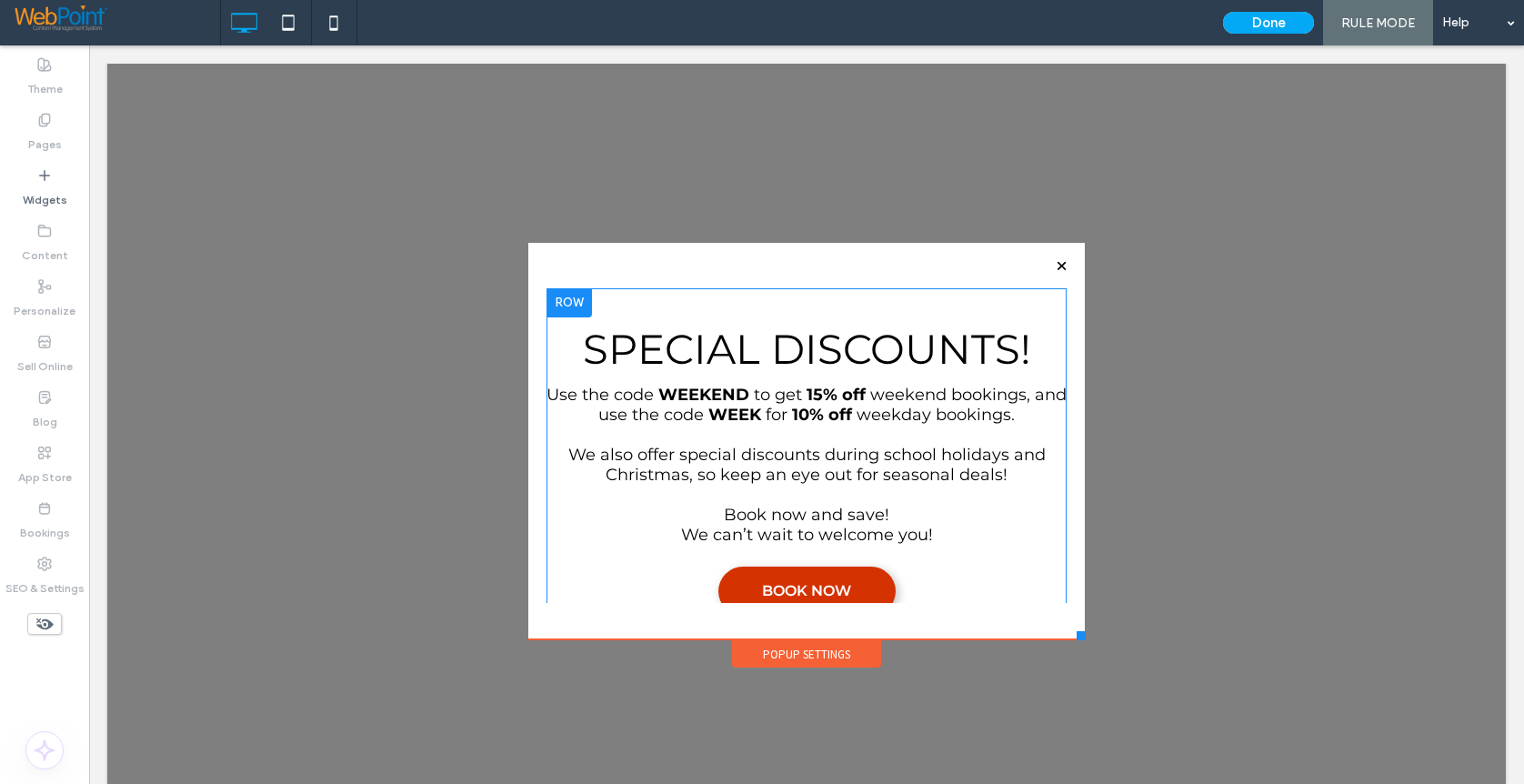
click at [737, 305] on div "Special Discounts! Use the code WEEKEND to get 15% off weekend bookings, and us…" at bounding box center [807, 463] width 520 height 323
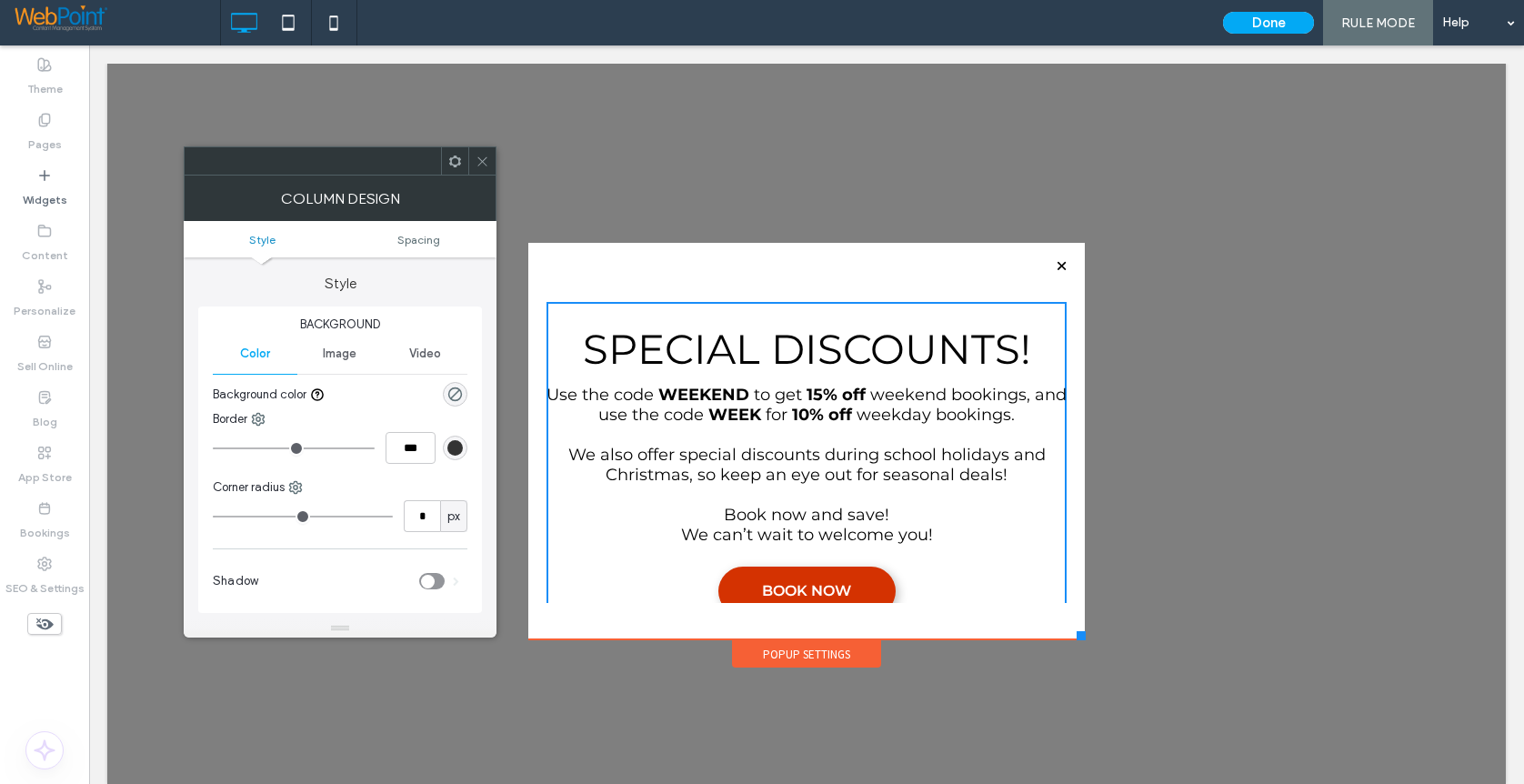
click at [688, 307] on div "Special Discounts! Use the code WEEKEND to get 15% off weekend bookings, and us…" at bounding box center [807, 463] width 520 height 323
click at [685, 299] on div "Special Discounts! Use the code WEEKEND to get 15% off weekend bookings, and us…" at bounding box center [807, 470] width 520 height 364
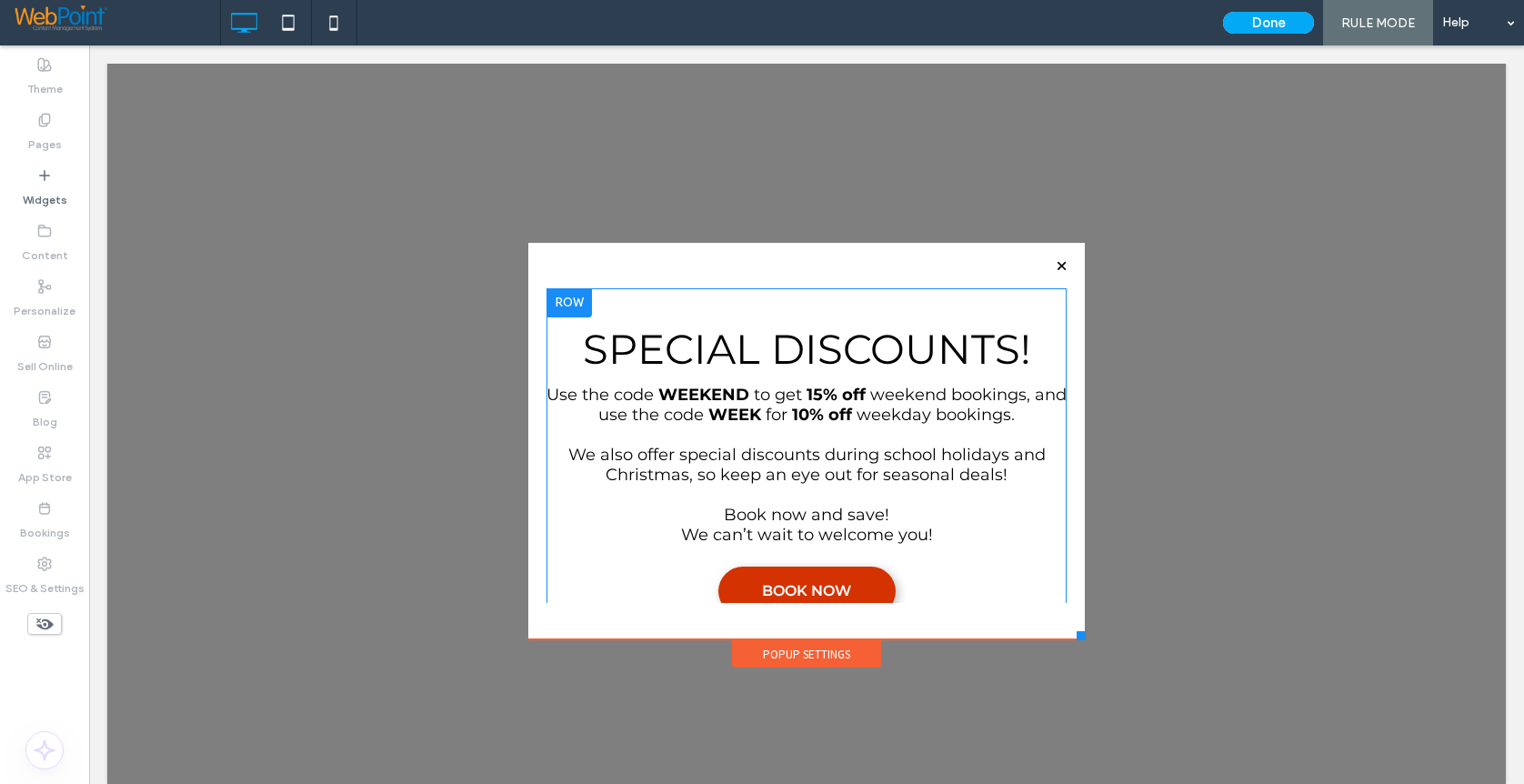
click at [689, 306] on div "Special Discounts! Use the code WEEKEND to get 15% off weekend bookings, and us…" at bounding box center [807, 463] width 520 height 323
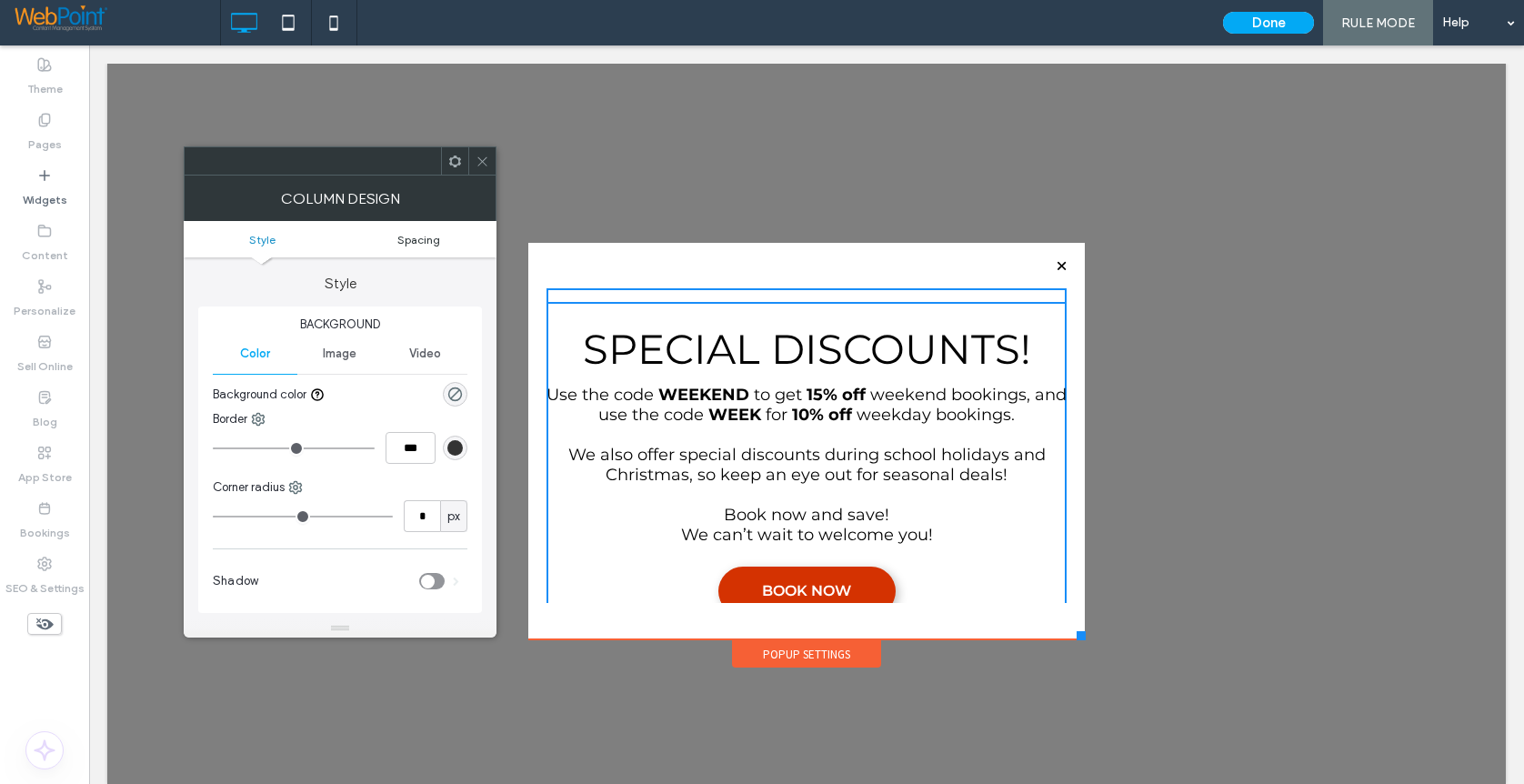
click at [427, 242] on span "Spacing" at bounding box center [419, 239] width 43 height 14
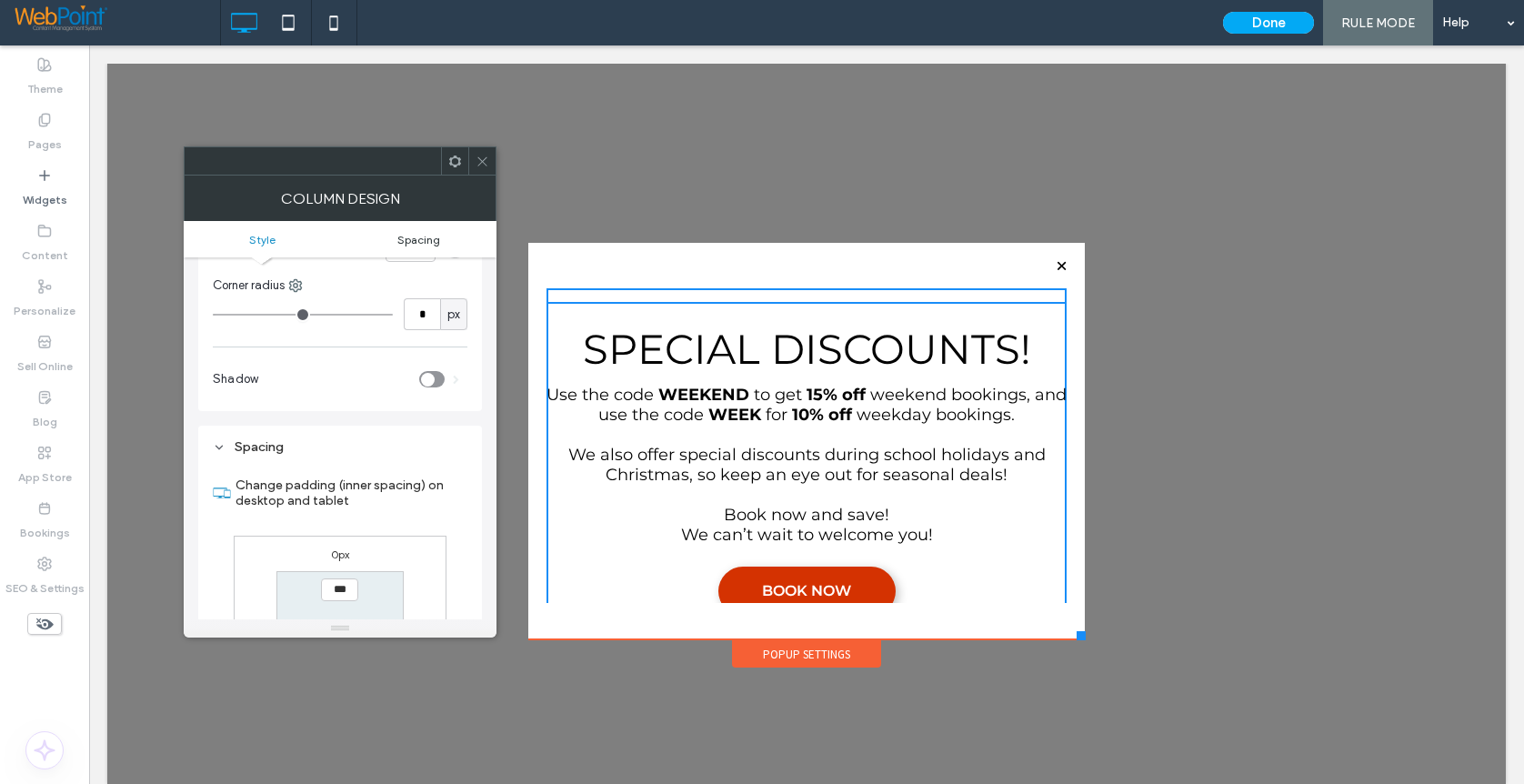
scroll to position [355, 0]
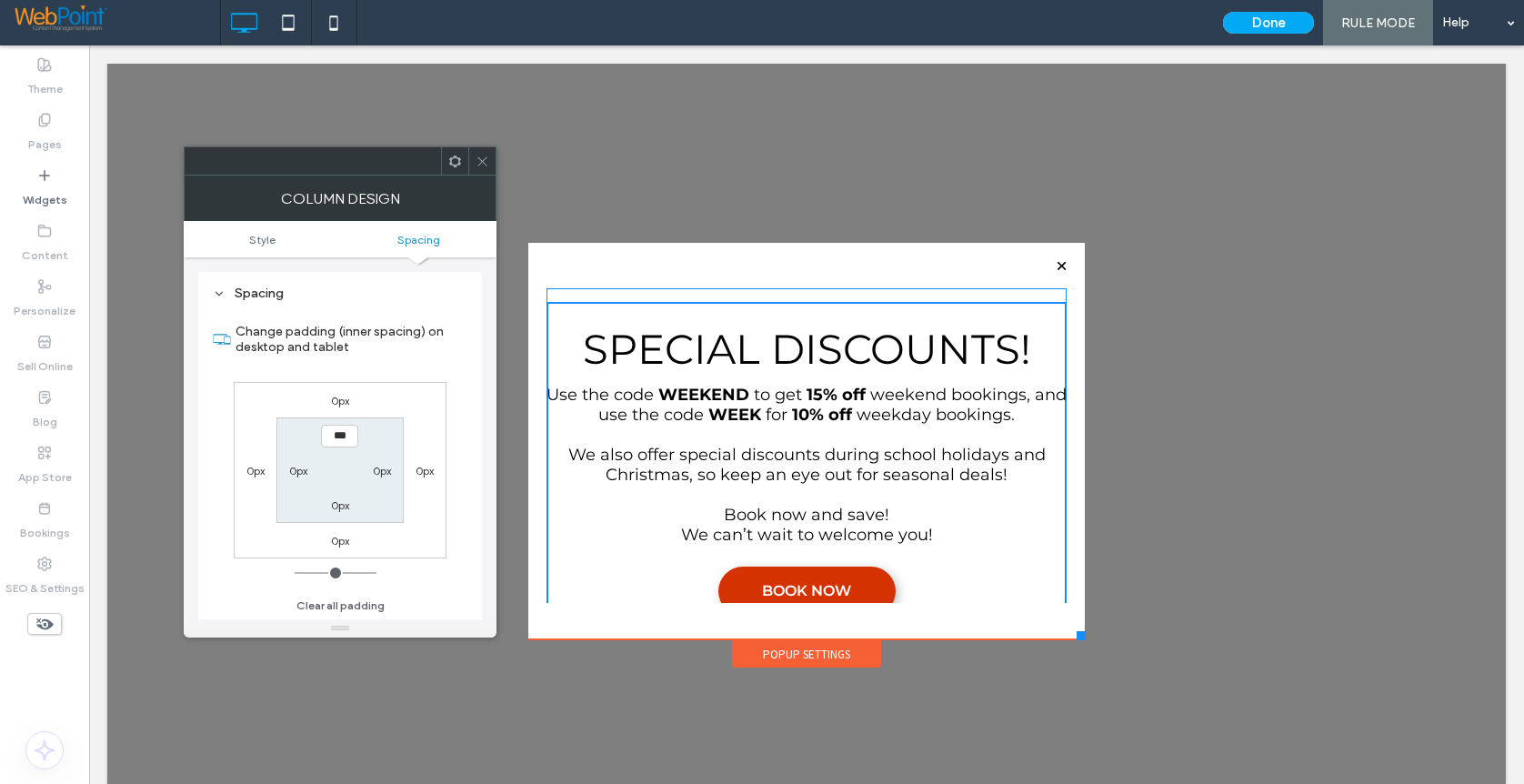
click at [611, 293] on div "Special Discounts! Use the code WEEKEND to get 15% off weekend bookings, and us…" at bounding box center [807, 470] width 520 height 364
click at [478, 150] on span at bounding box center [483, 161] width 14 height 27
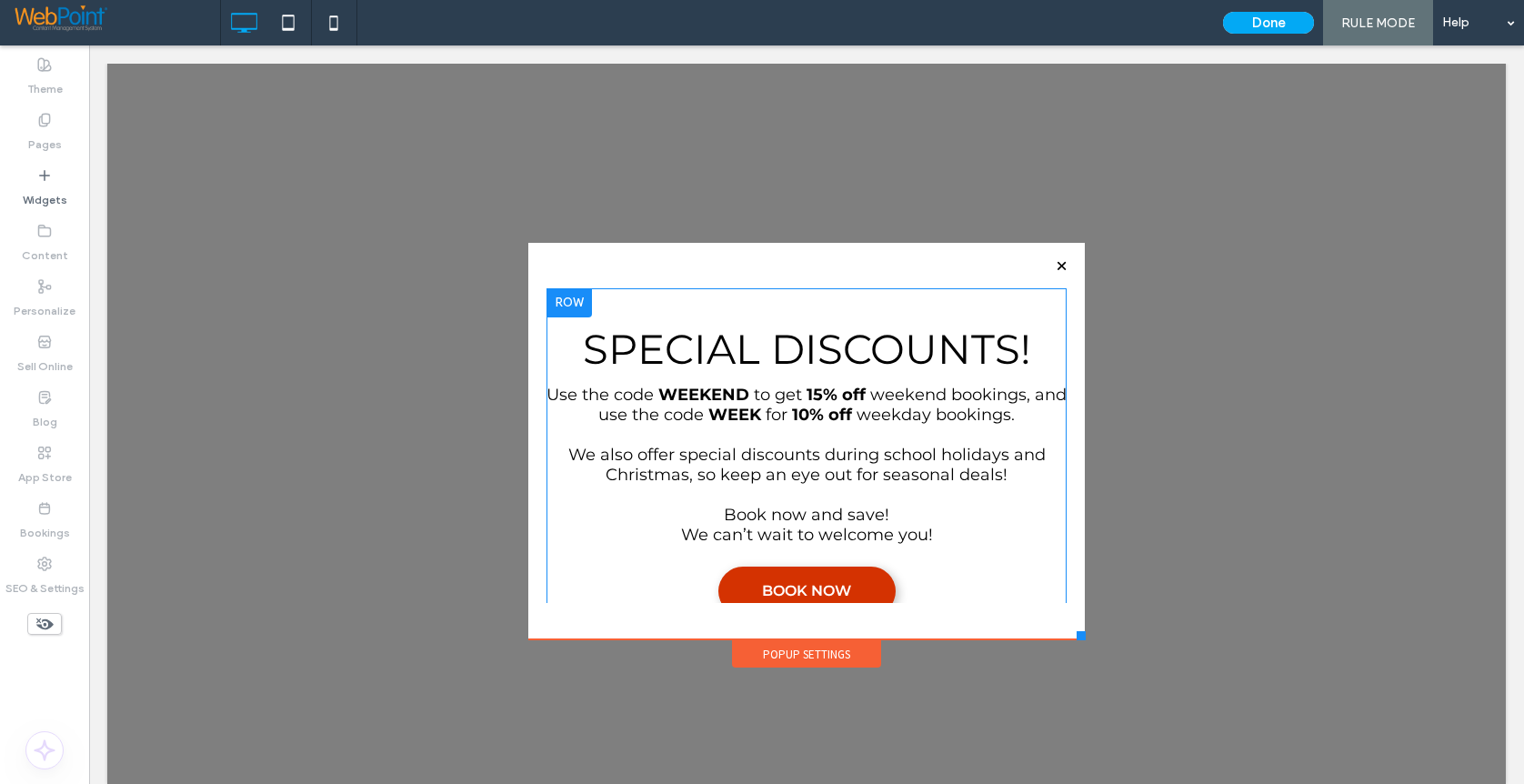
click at [559, 304] on div at bounding box center [569, 303] width 45 height 29
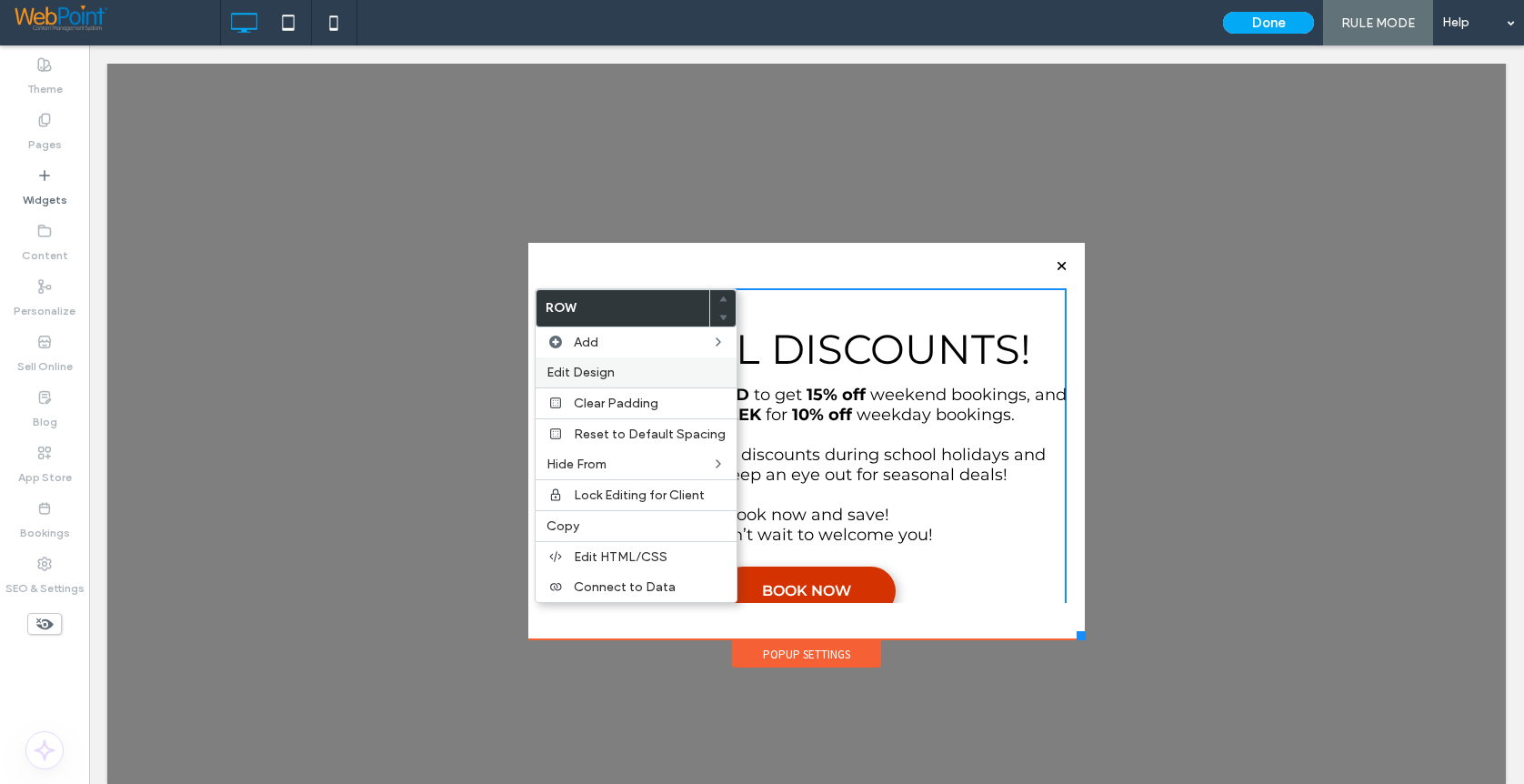
click at [592, 371] on span "Edit Design" at bounding box center [581, 373] width 69 height 16
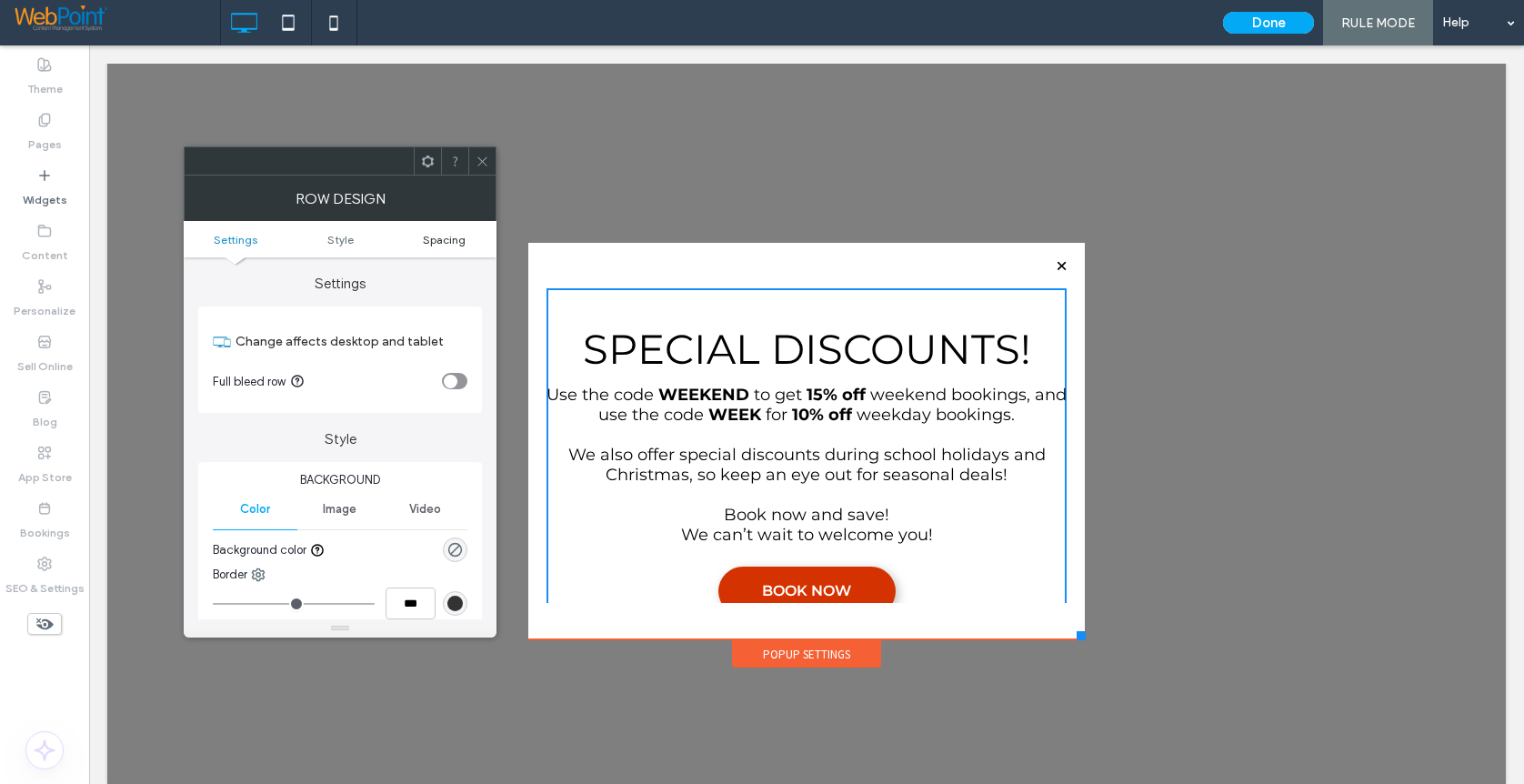
click at [445, 243] on span "Spacing" at bounding box center [445, 239] width 43 height 14
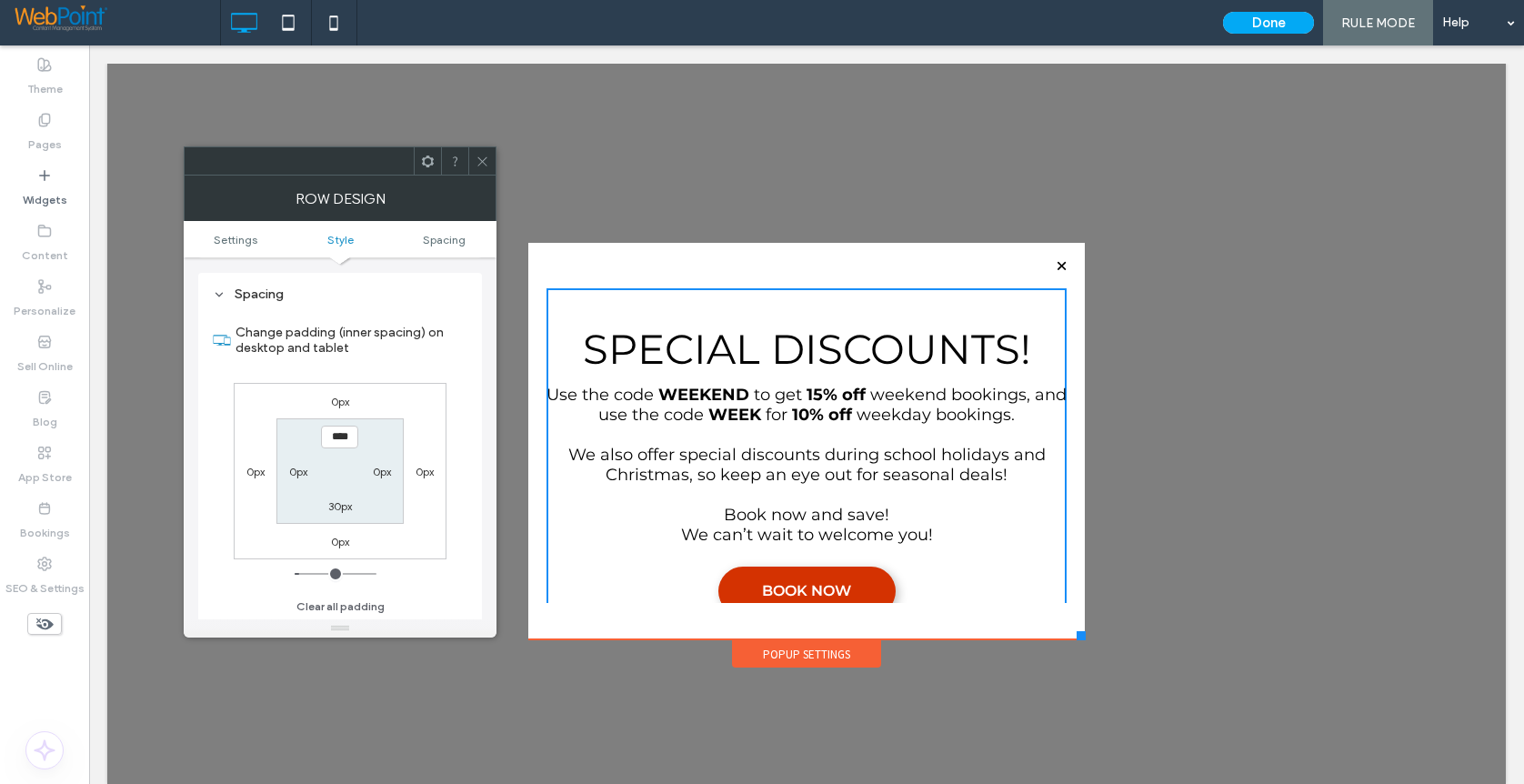
scroll to position [443, 0]
type input "*"
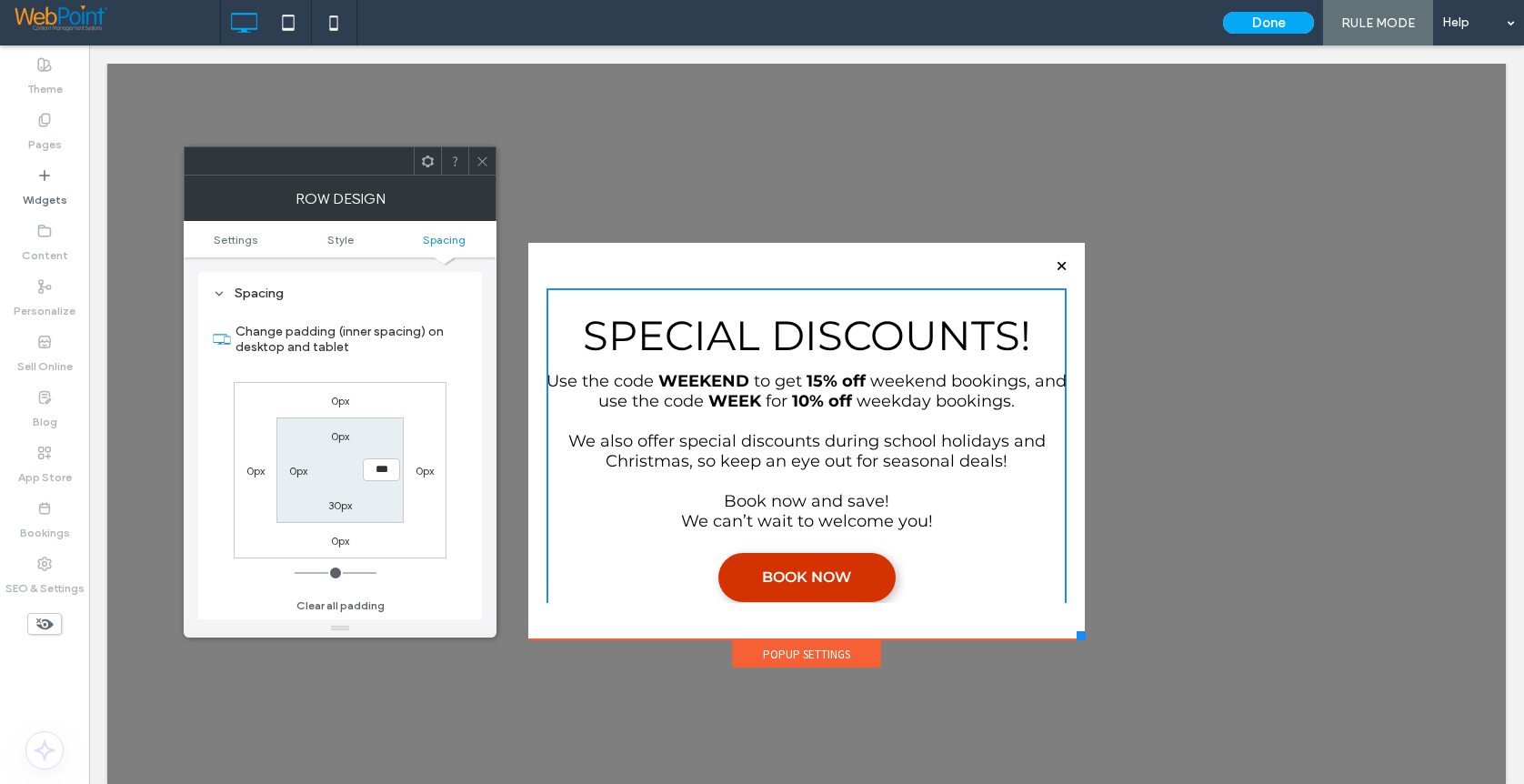
click at [481, 155] on icon at bounding box center [483, 162] width 14 height 14
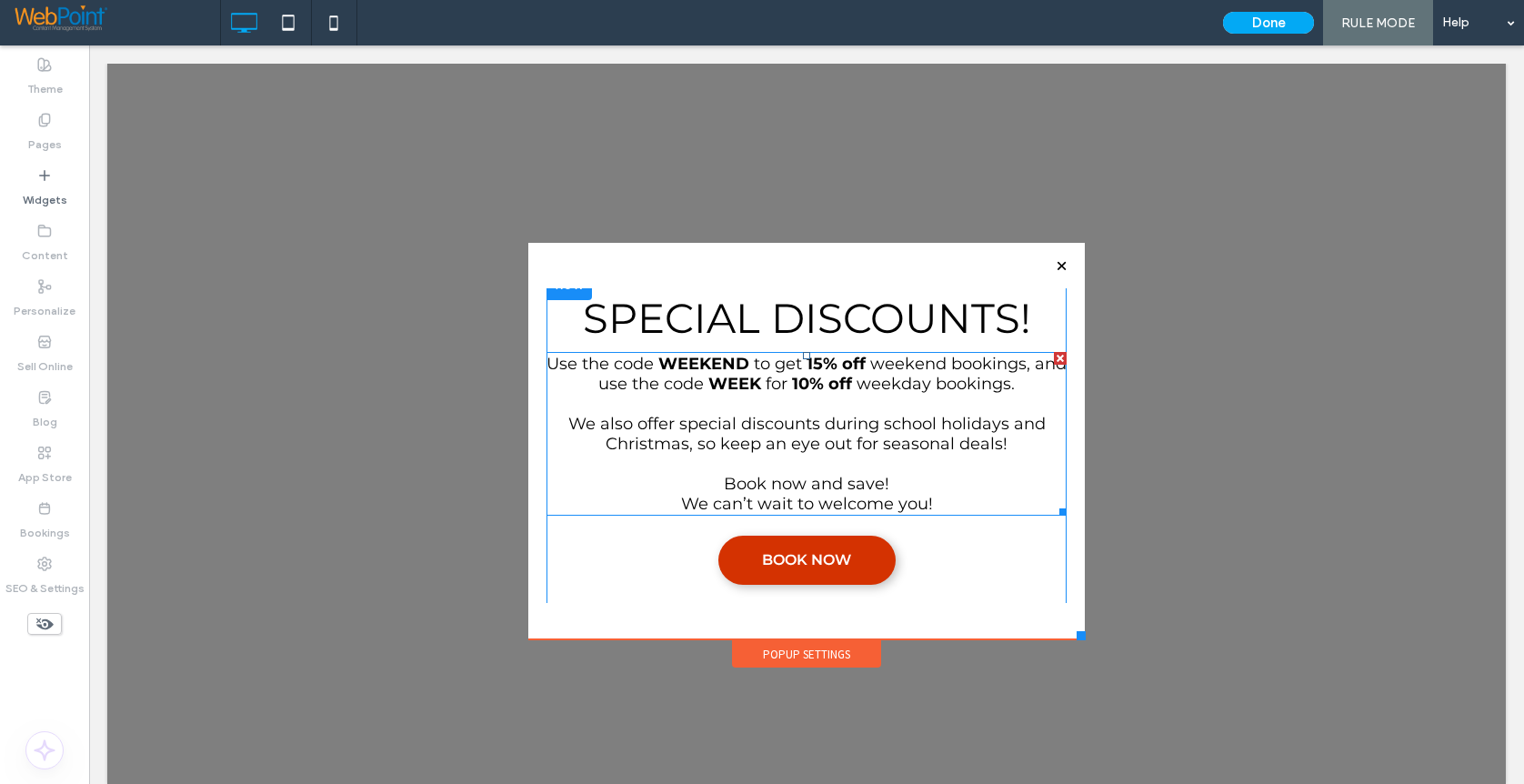
scroll to position [0, 0]
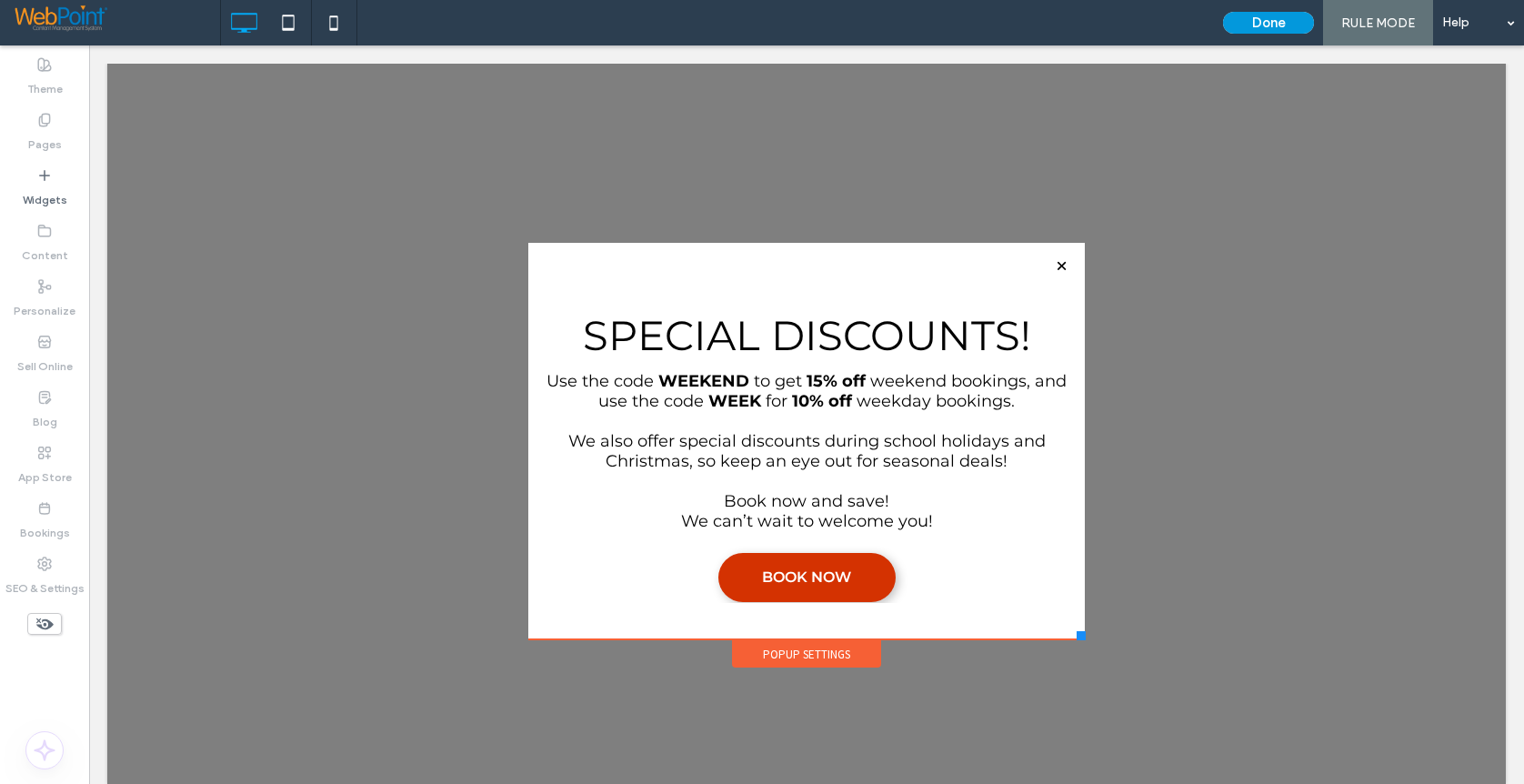
click at [1258, 17] on button "Done" at bounding box center [1268, 23] width 91 height 22
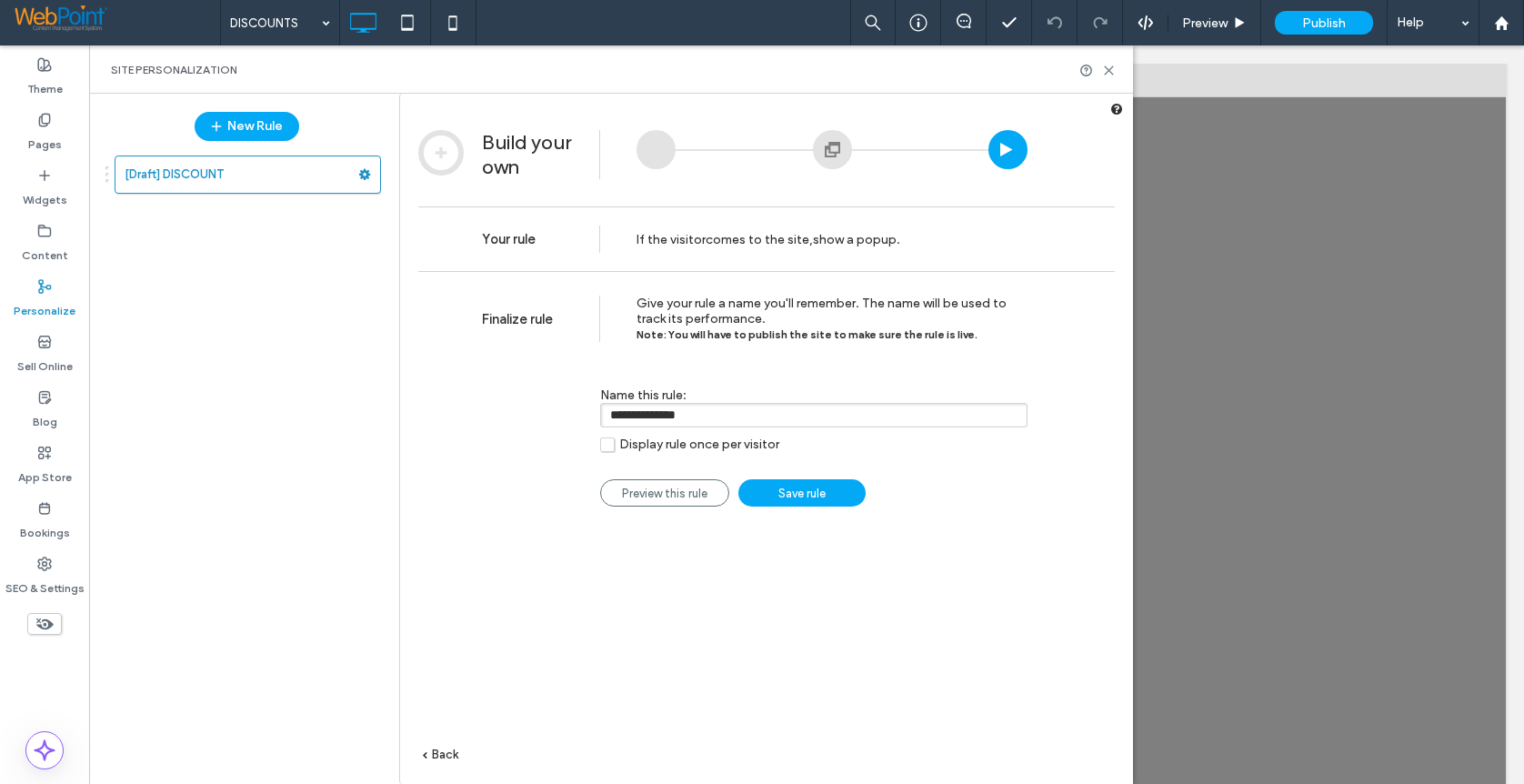
click at [711, 419] on input "**********" at bounding box center [815, 415] width 428 height 25
drag, startPoint x: 715, startPoint y: 418, endPoint x: 487, endPoint y: 431, distance: 228.4
click at [487, 431] on div "**********" at bounding box center [755, 411] width 546 height 102
type input "********"
click at [796, 500] on span "Save rule" at bounding box center [802, 494] width 47 height 14
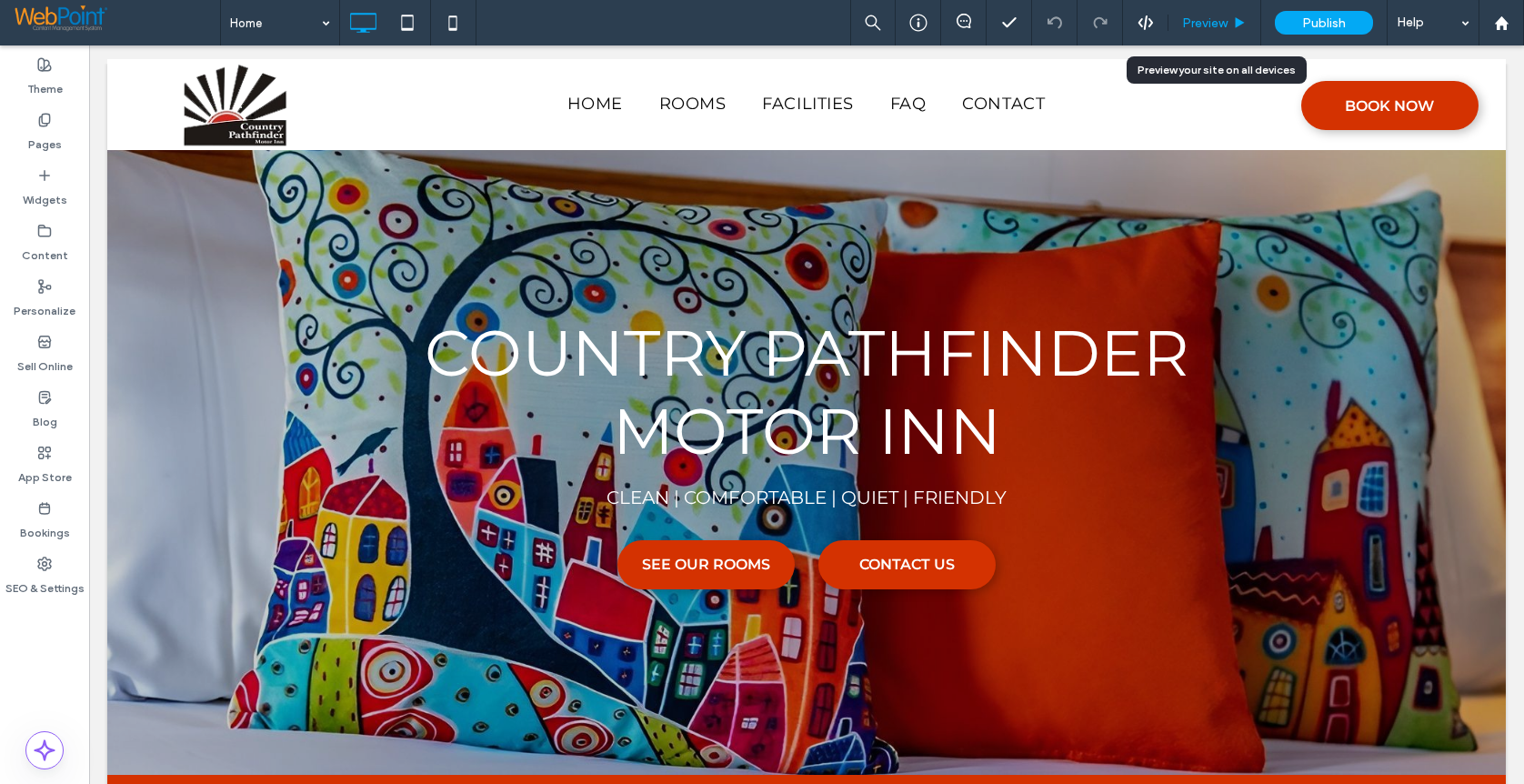
click at [1201, 28] on span "Preview" at bounding box center [1205, 24] width 45 height 16
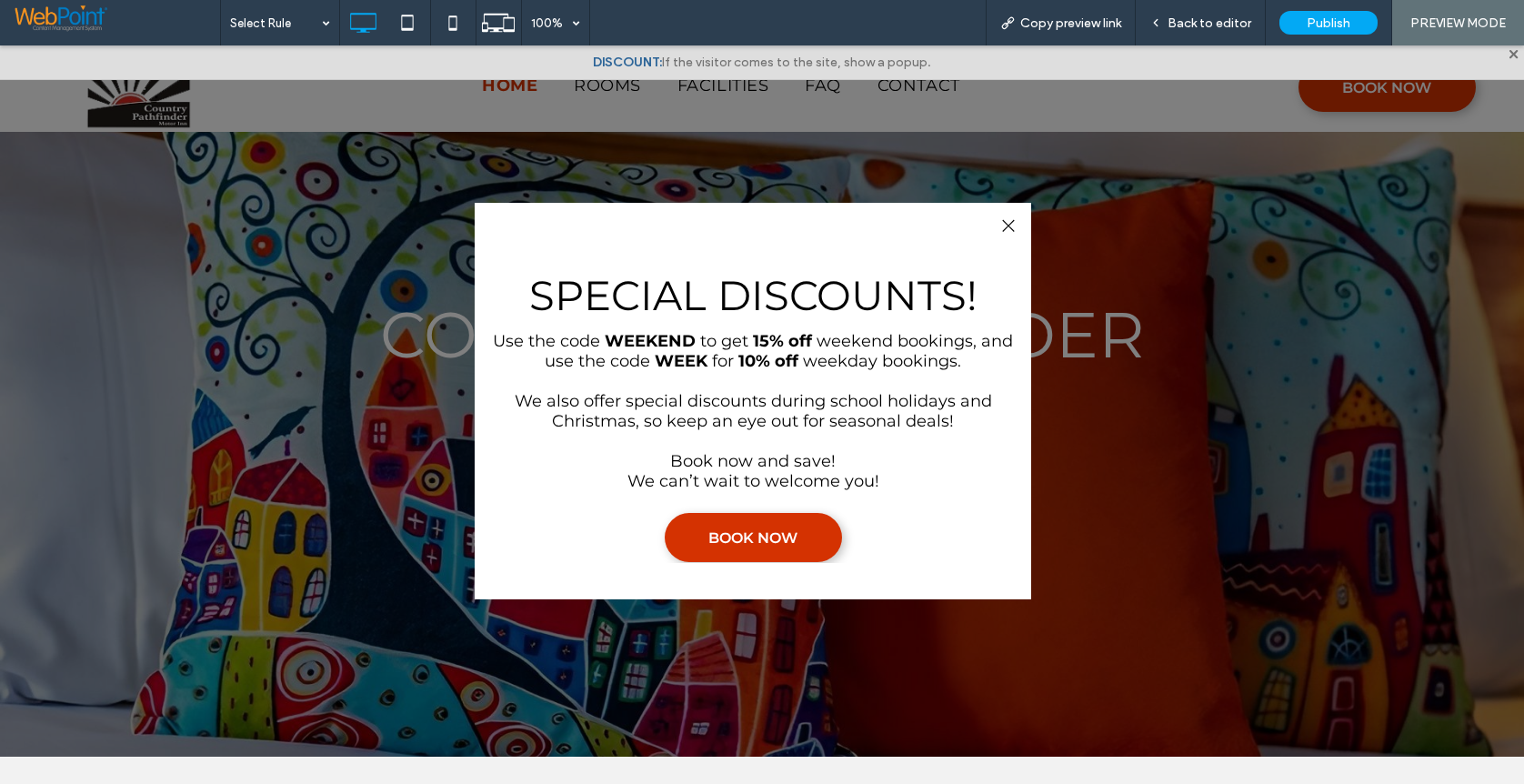
click at [1008, 228] on div at bounding box center [1008, 226] width 25 height 25
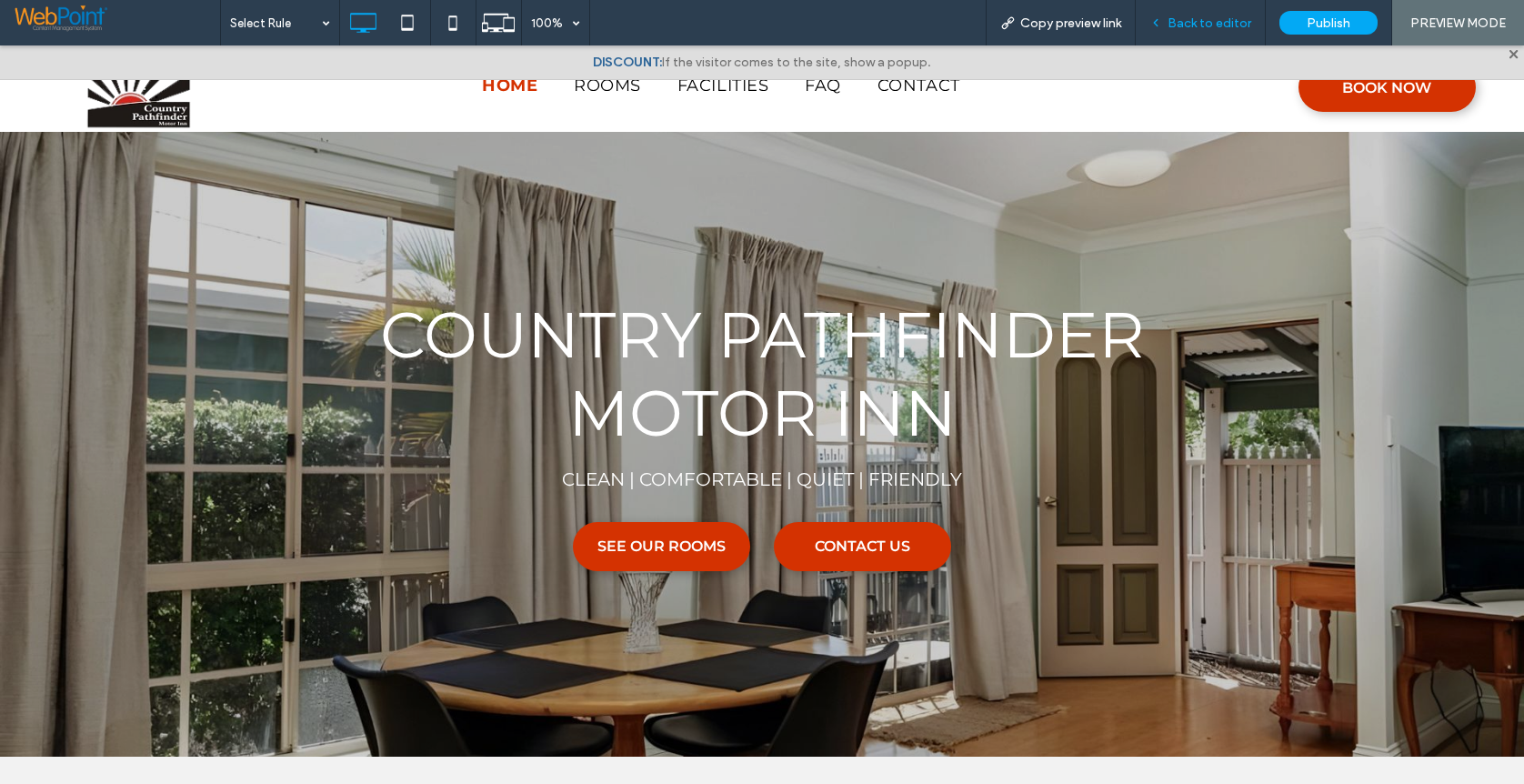
click at [1218, 21] on span "Back to editor" at bounding box center [1209, 24] width 83 height 16
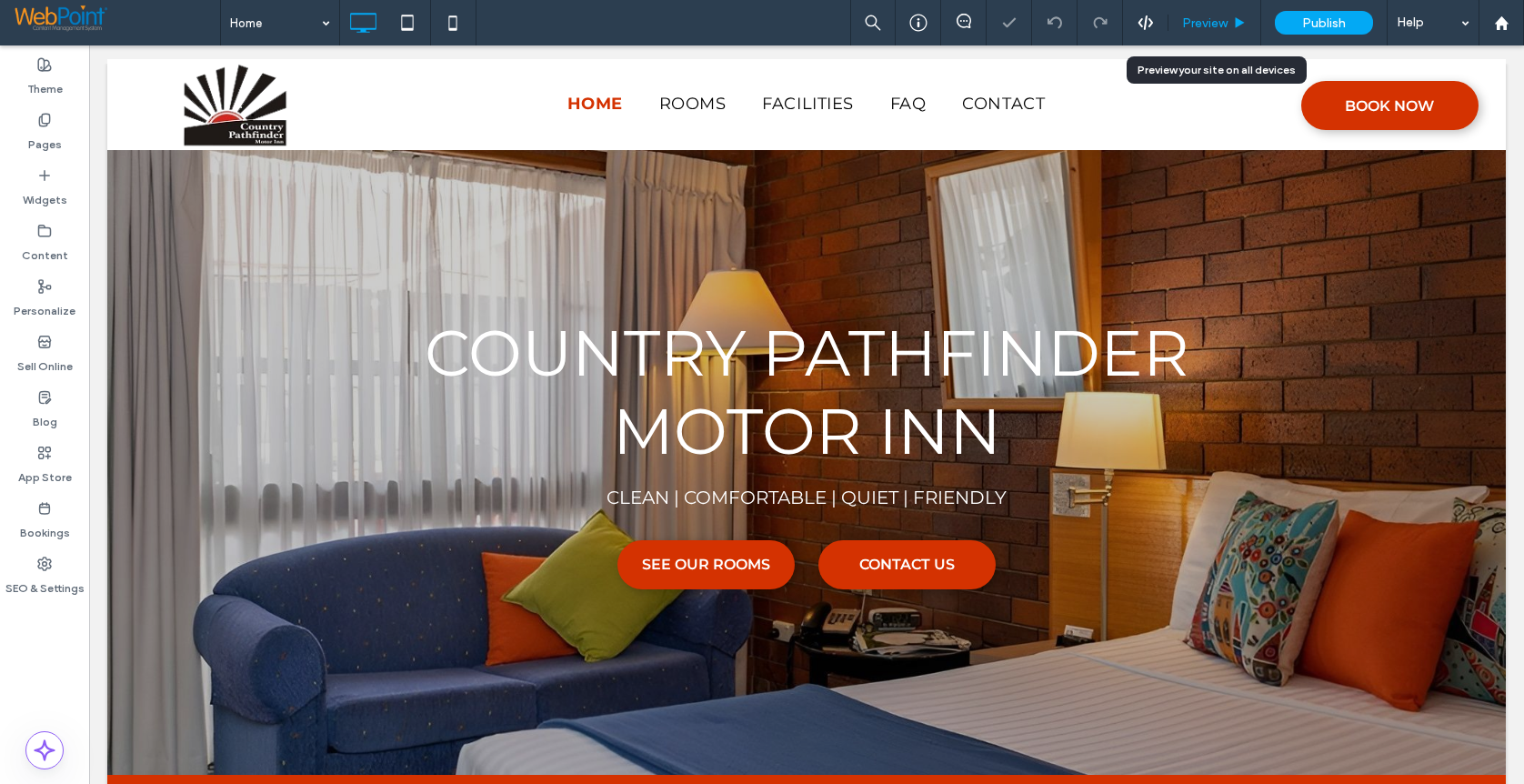
click at [1210, 21] on span "Preview" at bounding box center [1205, 24] width 45 height 16
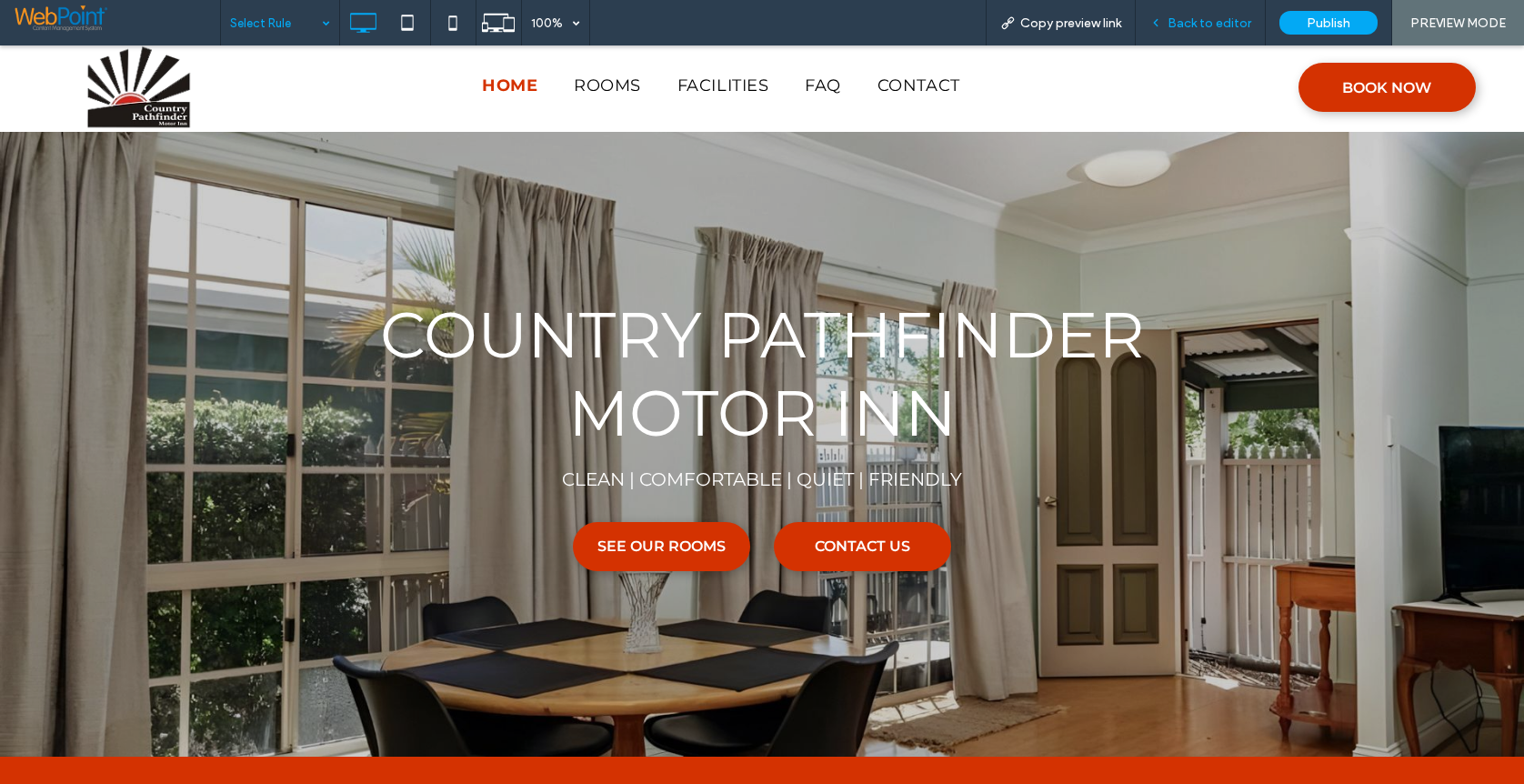
click at [1209, 19] on span "Back to editor" at bounding box center [1209, 24] width 83 height 16
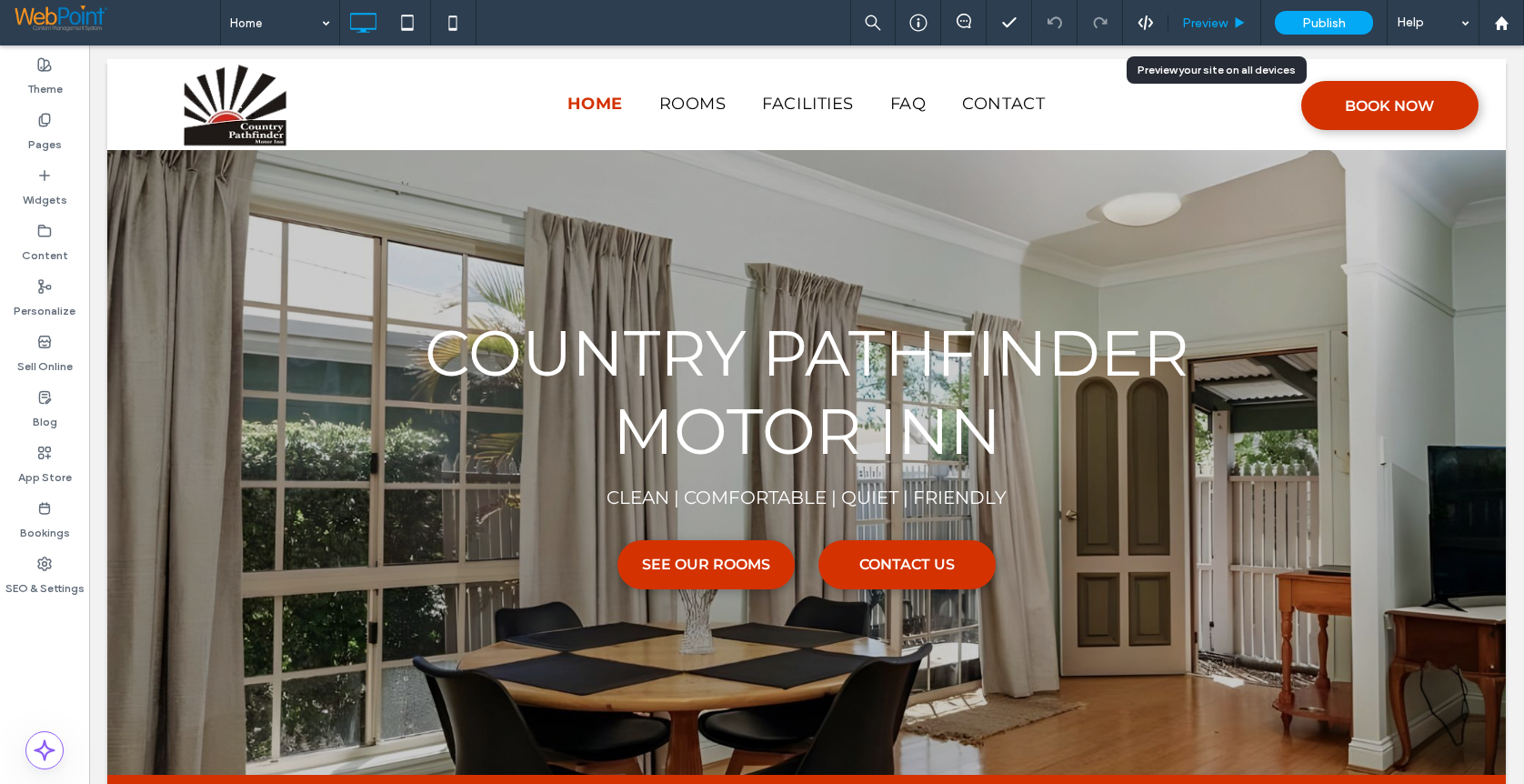
drag, startPoint x: 1211, startPoint y: 16, endPoint x: 968, endPoint y: 39, distance: 244.1
click at [1211, 16] on span "Preview" at bounding box center [1205, 24] width 45 height 16
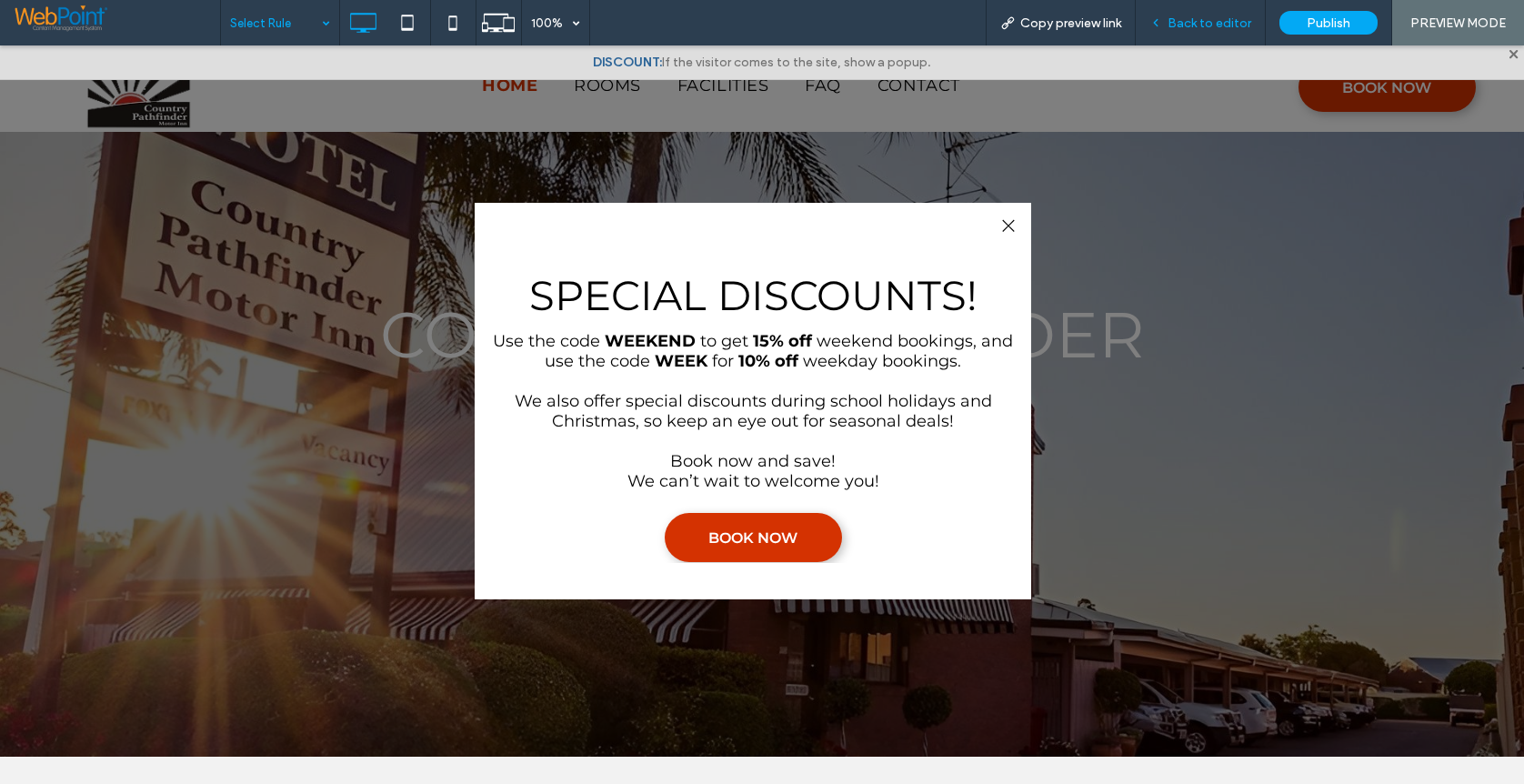
click at [1184, 16] on span "Back to editor" at bounding box center [1209, 24] width 83 height 16
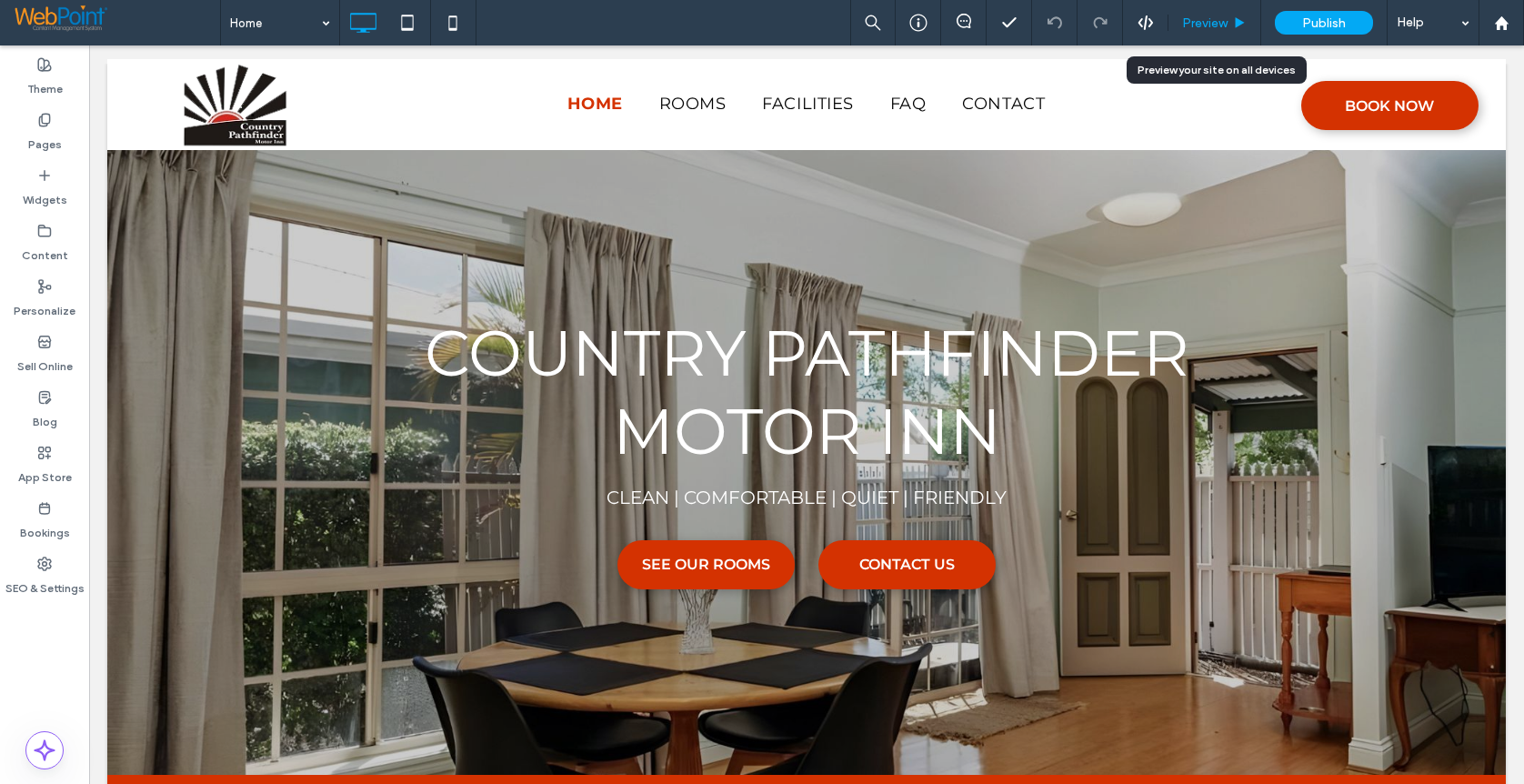
click at [1201, 23] on span "Preview" at bounding box center [1205, 24] width 45 height 16
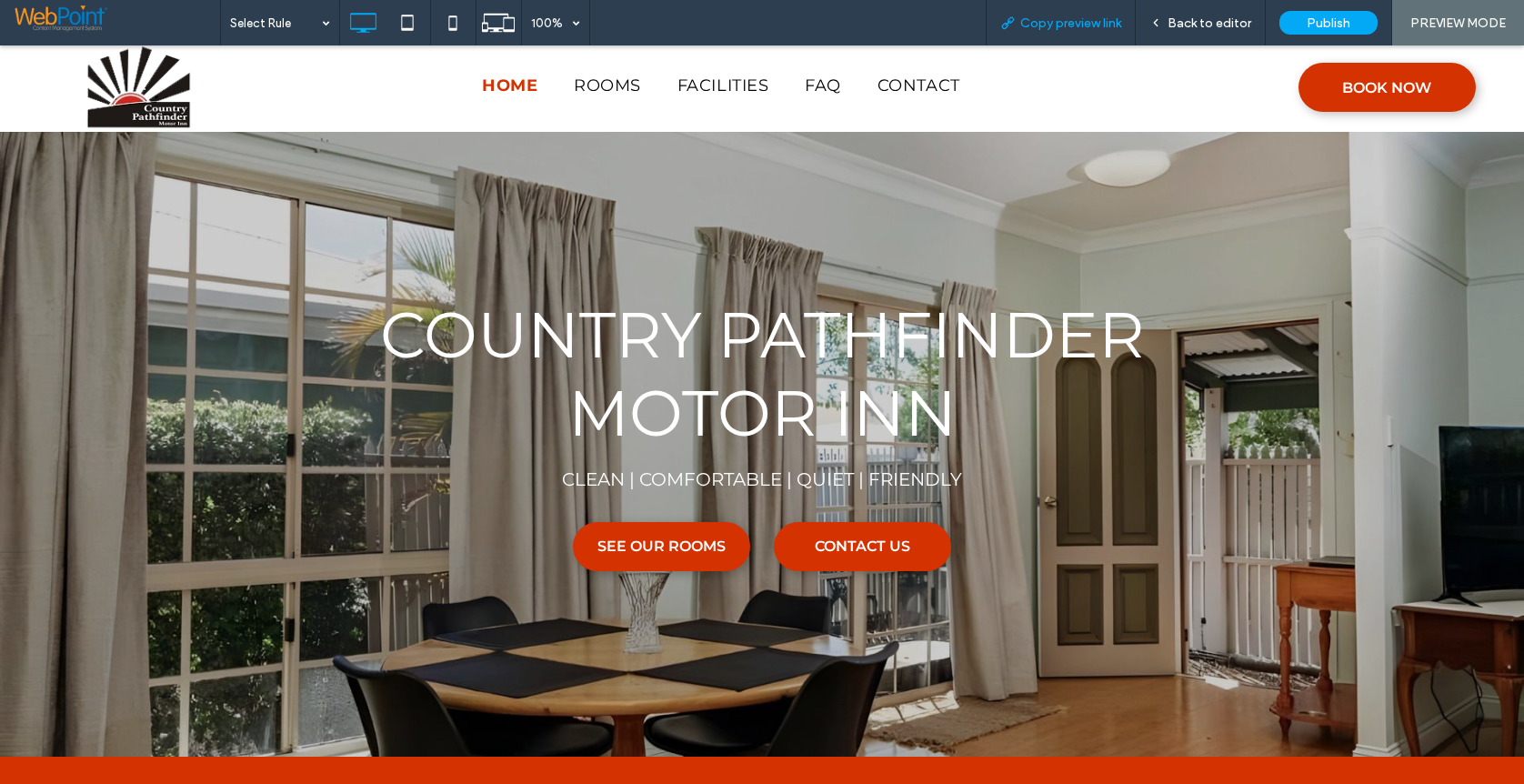
click at [1087, 24] on span "Copy preview link" at bounding box center [1071, 24] width 101 height 16
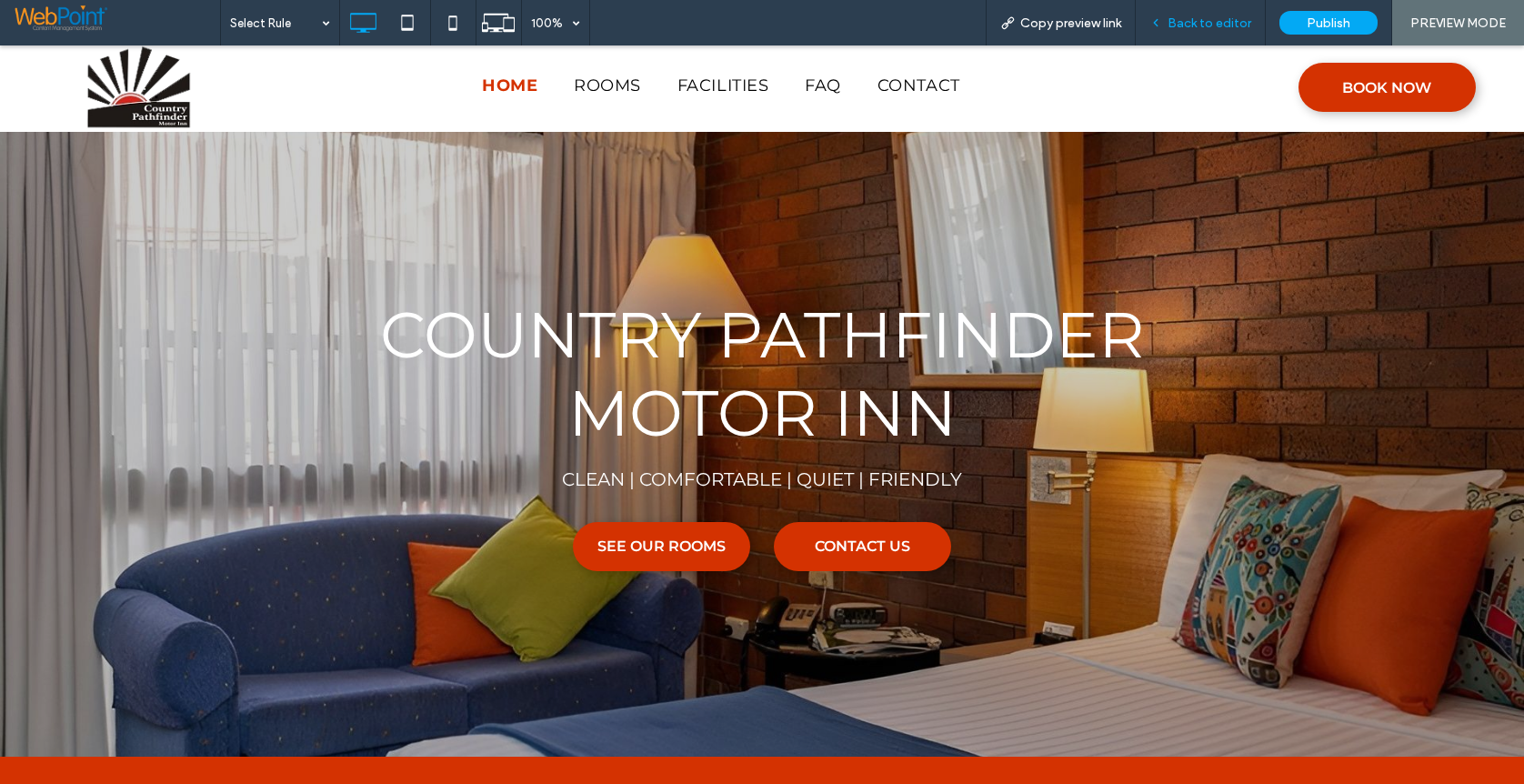
click at [1209, 19] on span "Back to editor" at bounding box center [1209, 24] width 83 height 16
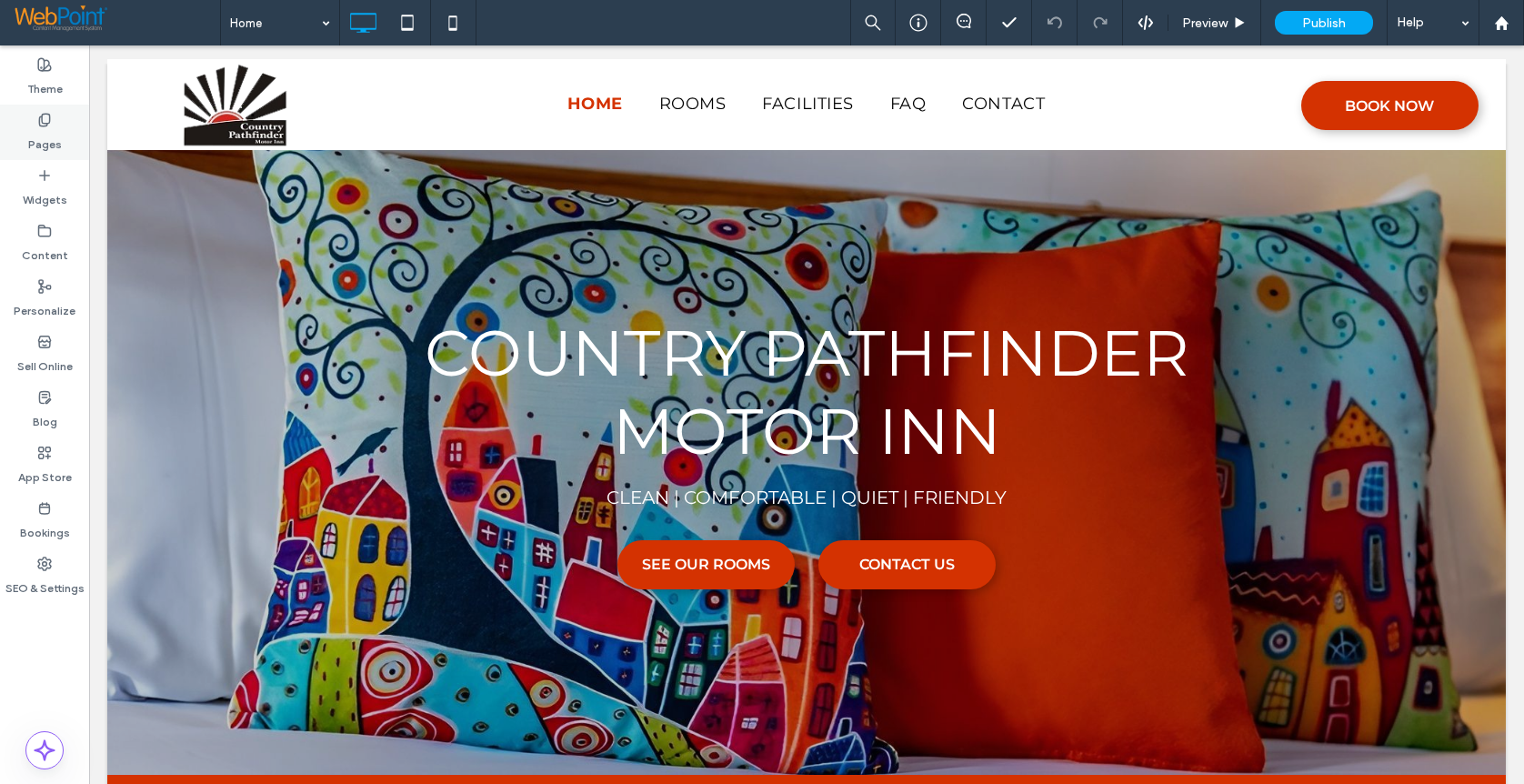
click at [23, 111] on div "Pages" at bounding box center [44, 132] width 89 height 56
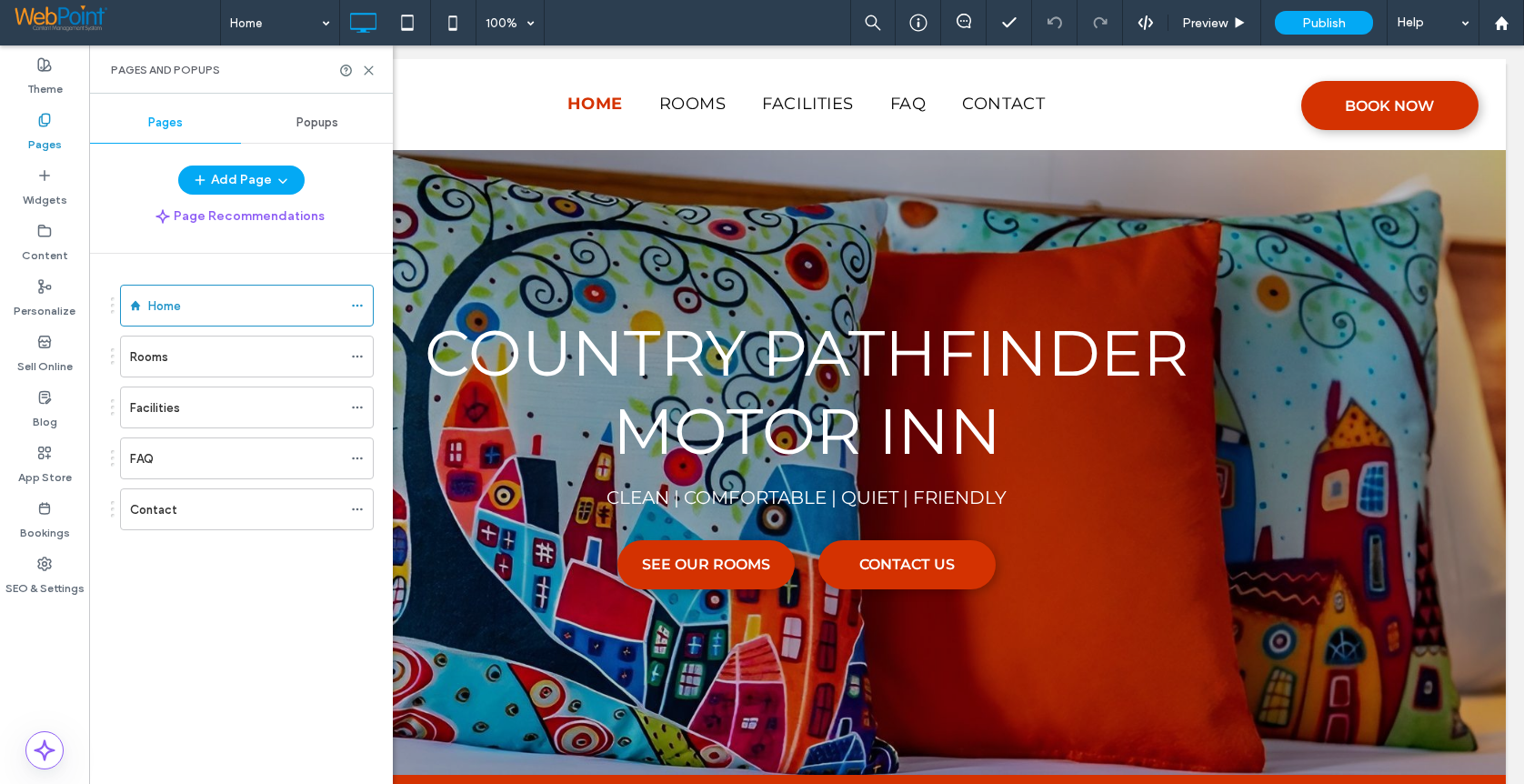
click at [327, 115] on div "Popups" at bounding box center [317, 123] width 152 height 40
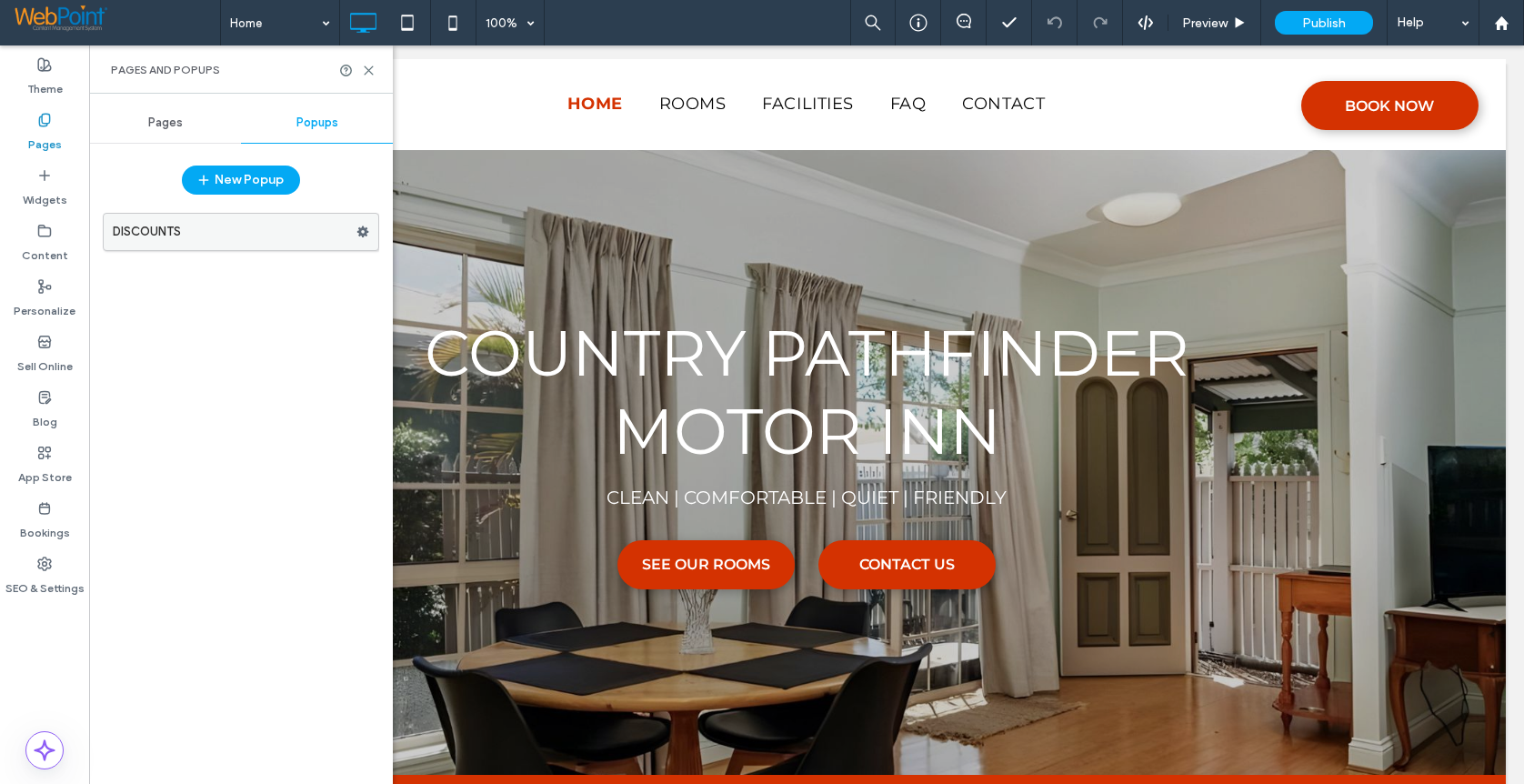
click at [364, 236] on use at bounding box center [363, 232] width 12 height 11
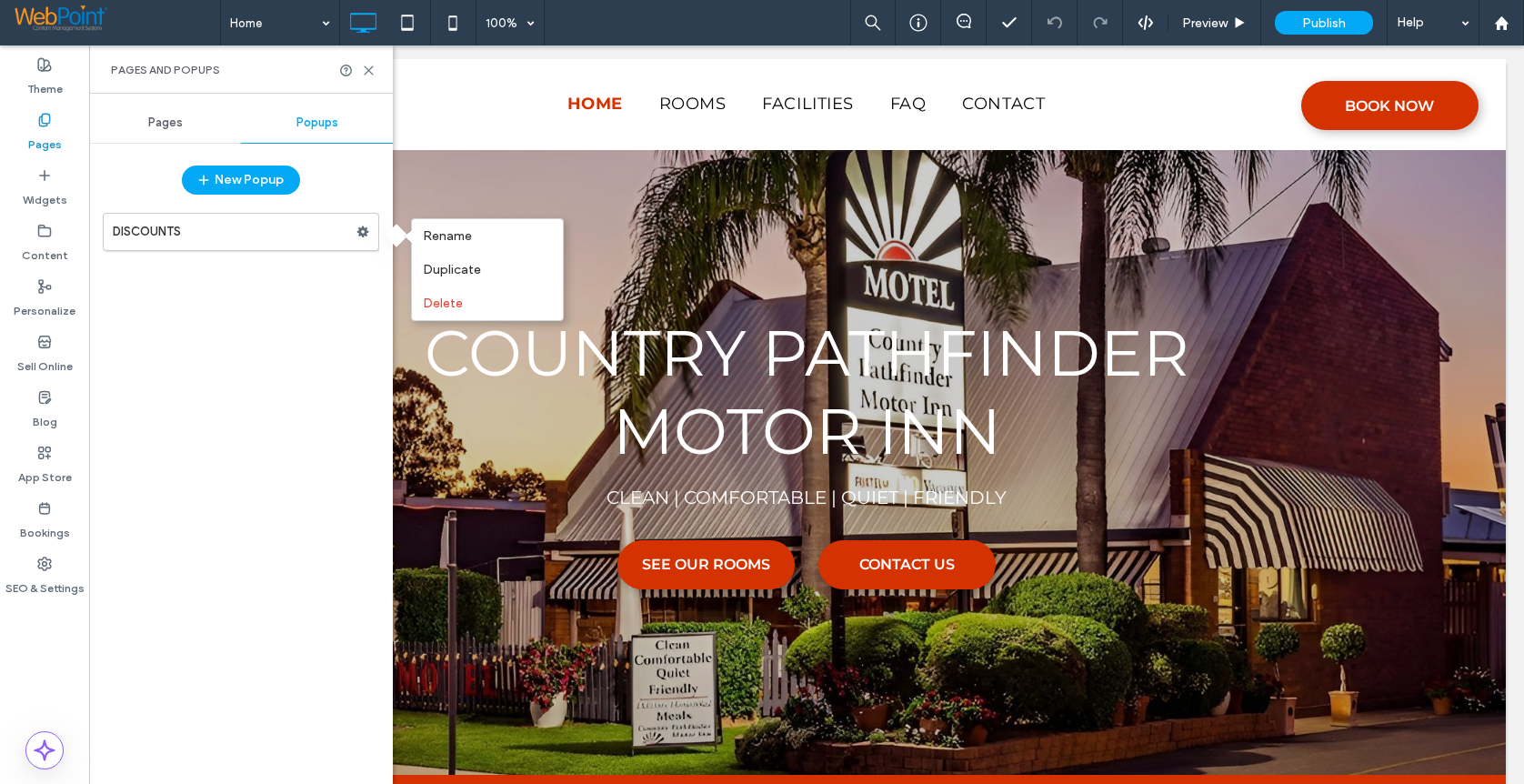
click at [292, 374] on div "DISCOUNTS" at bounding box center [241, 490] width 277 height 571
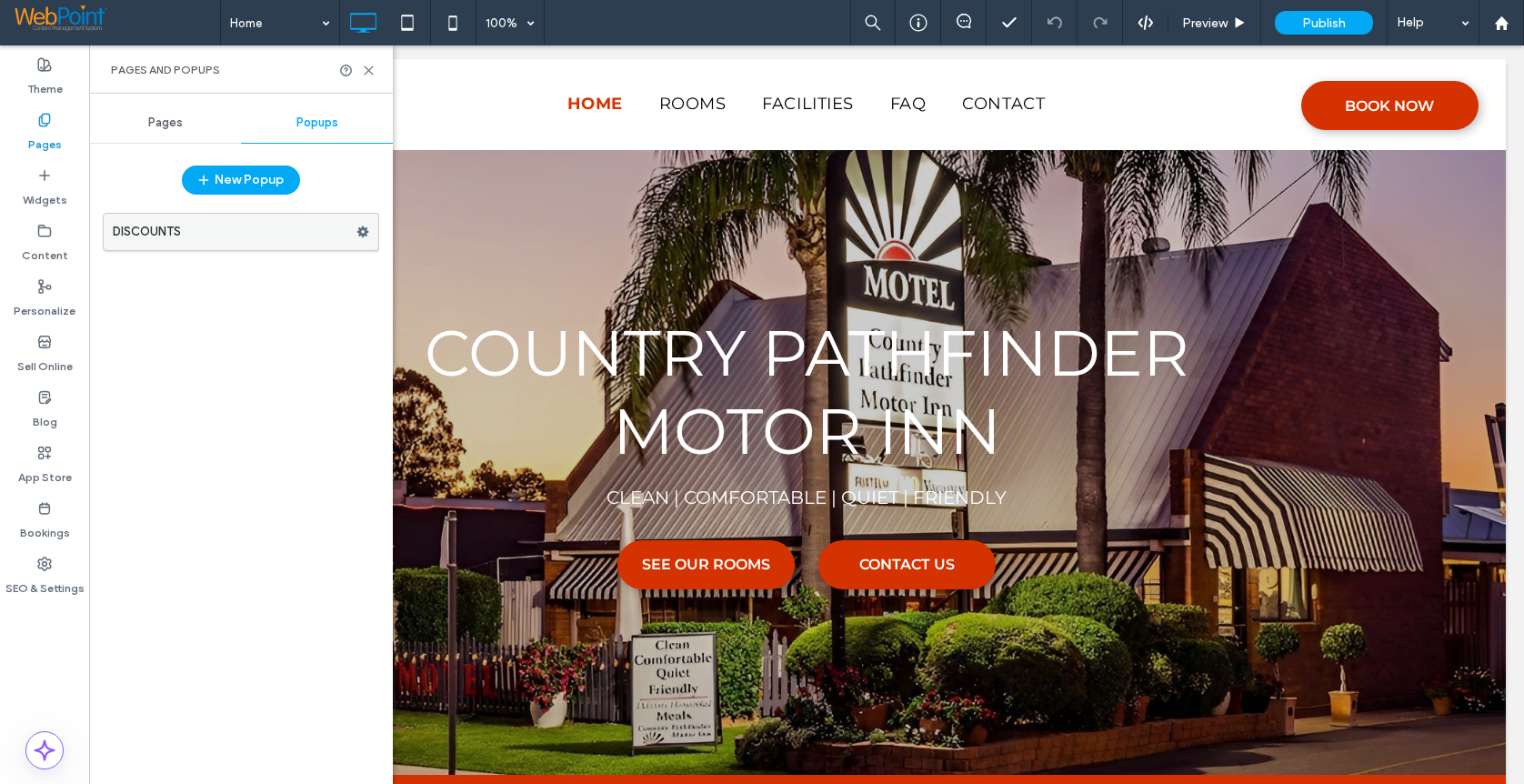
click at [163, 231] on label "DISCOUNTS" at bounding box center [235, 232] width 243 height 36
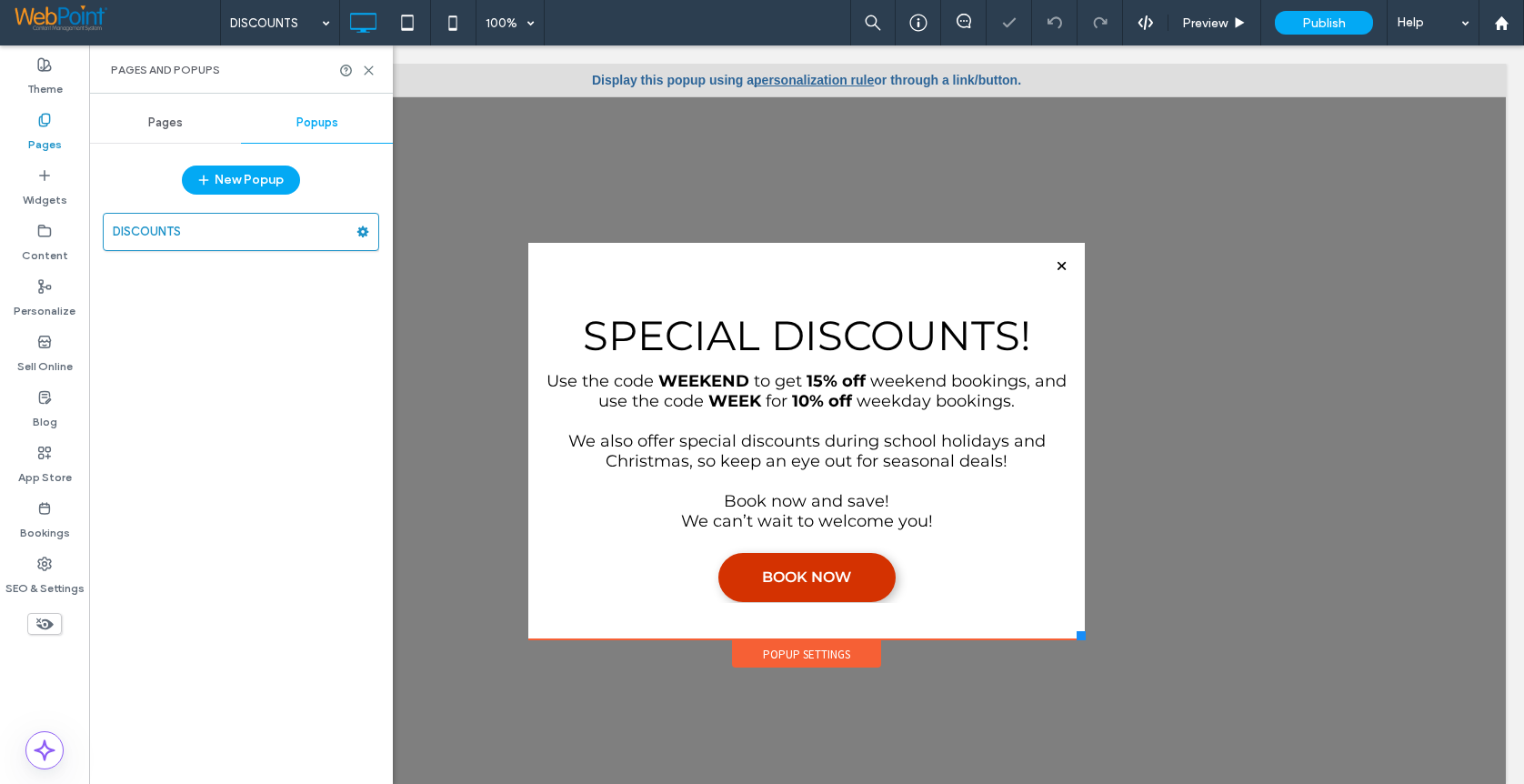
click at [815, 77] on link "personalization rule" at bounding box center [814, 79] width 120 height 15
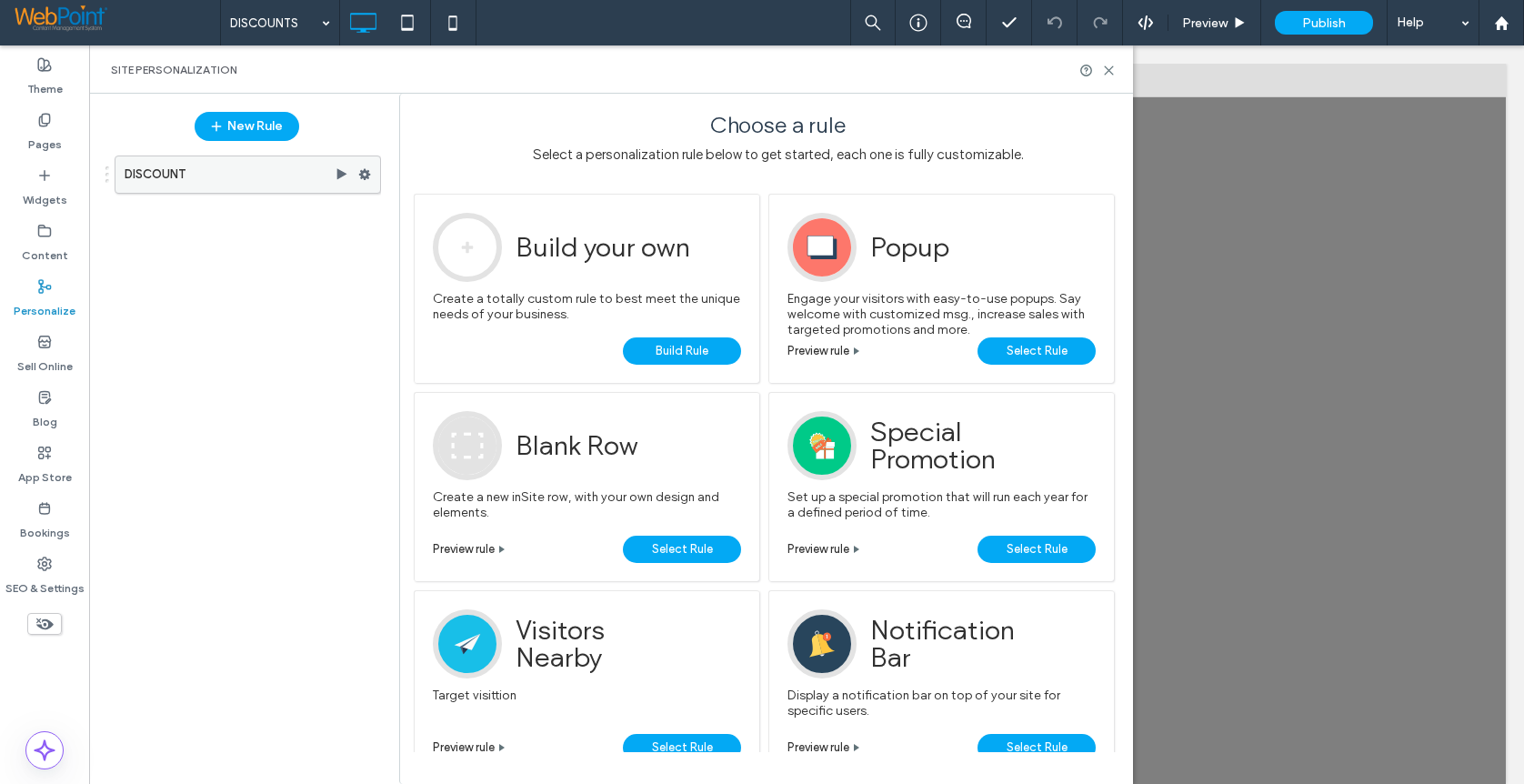
click at [366, 171] on use at bounding box center [365, 174] width 12 height 11
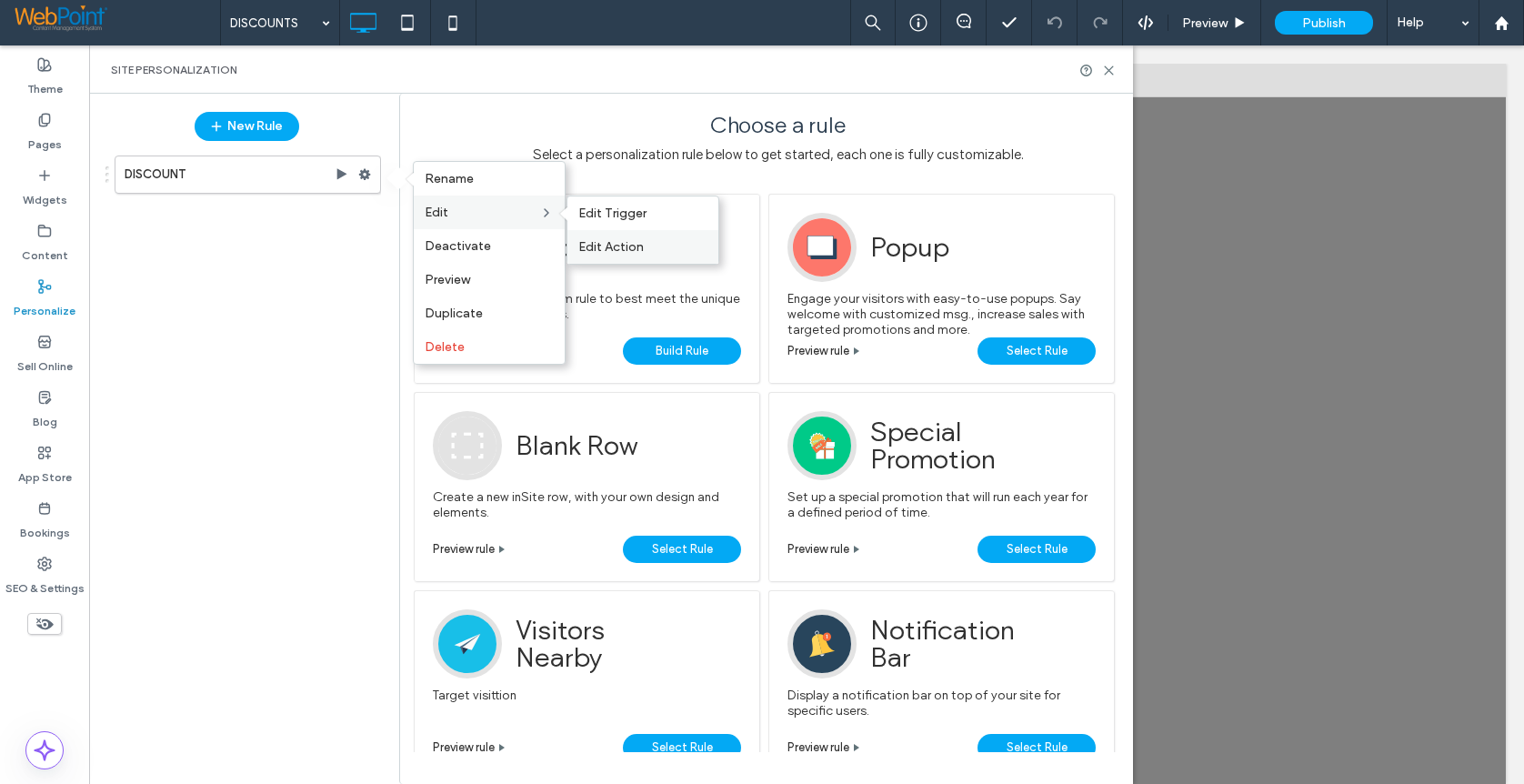
click at [628, 251] on span "Edit Action" at bounding box center [610, 247] width 66 height 16
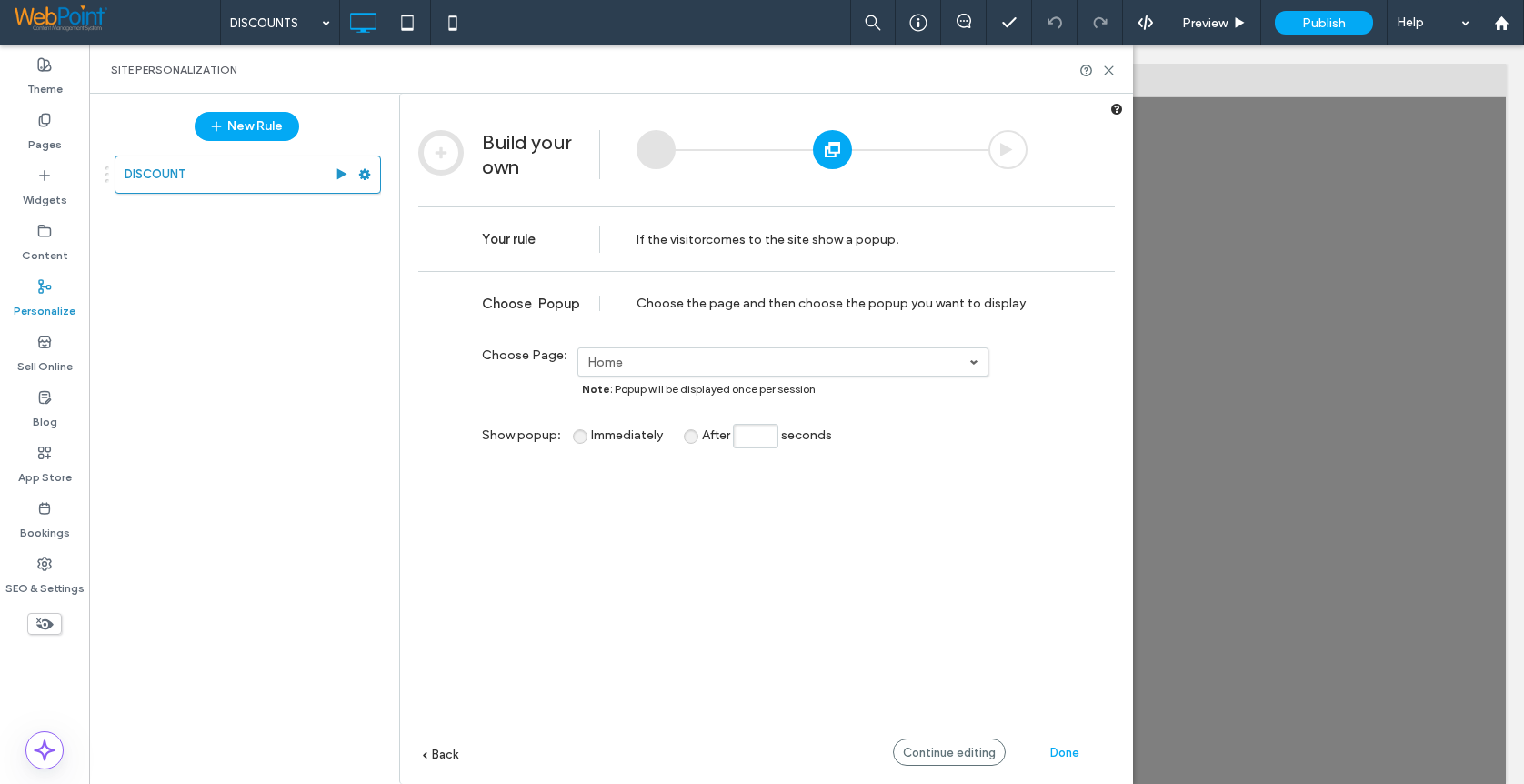
click at [971, 361] on span at bounding box center [973, 361] width 9 height 9
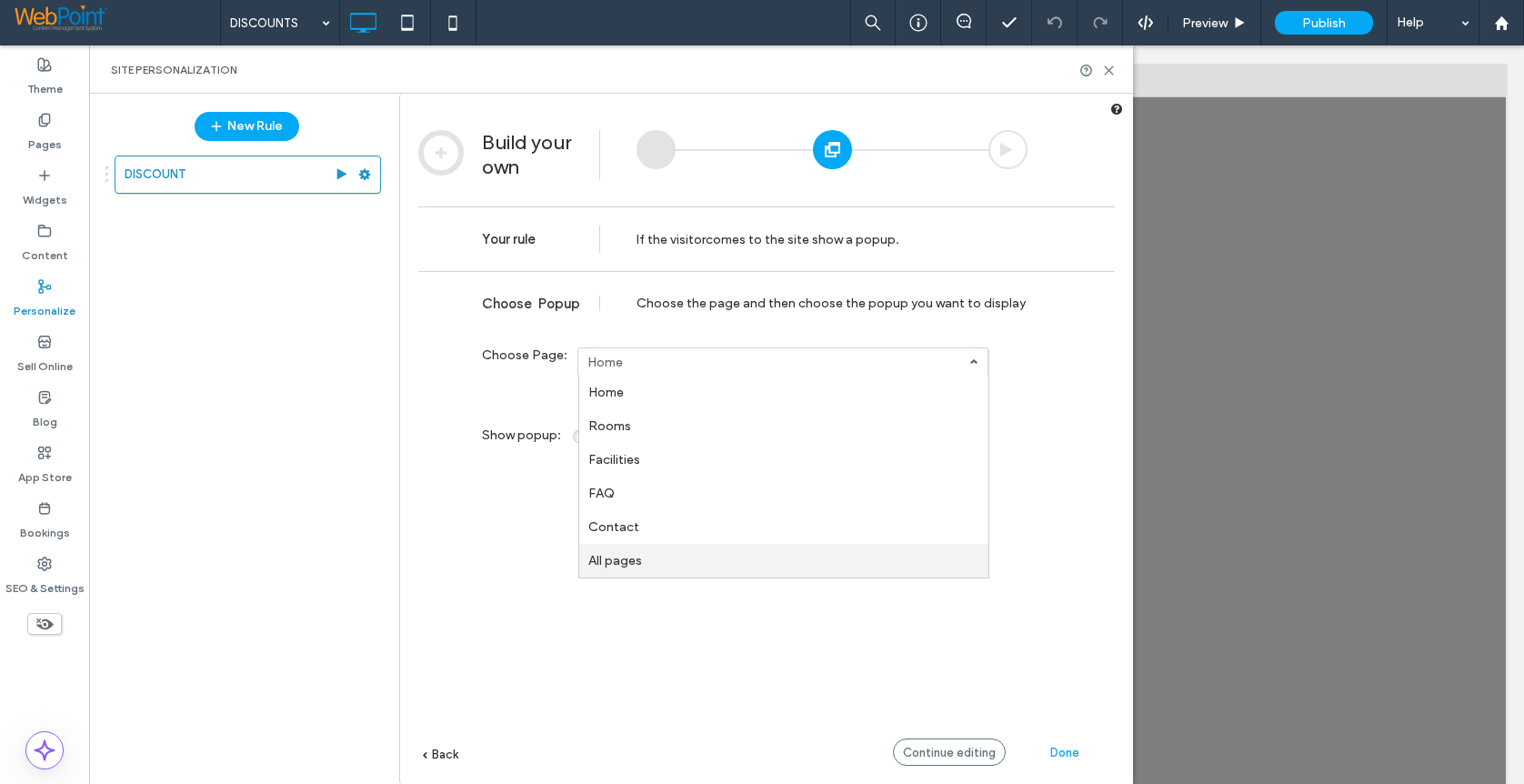
click at [657, 562] on link "All pages" at bounding box center [783, 560] width 409 height 33
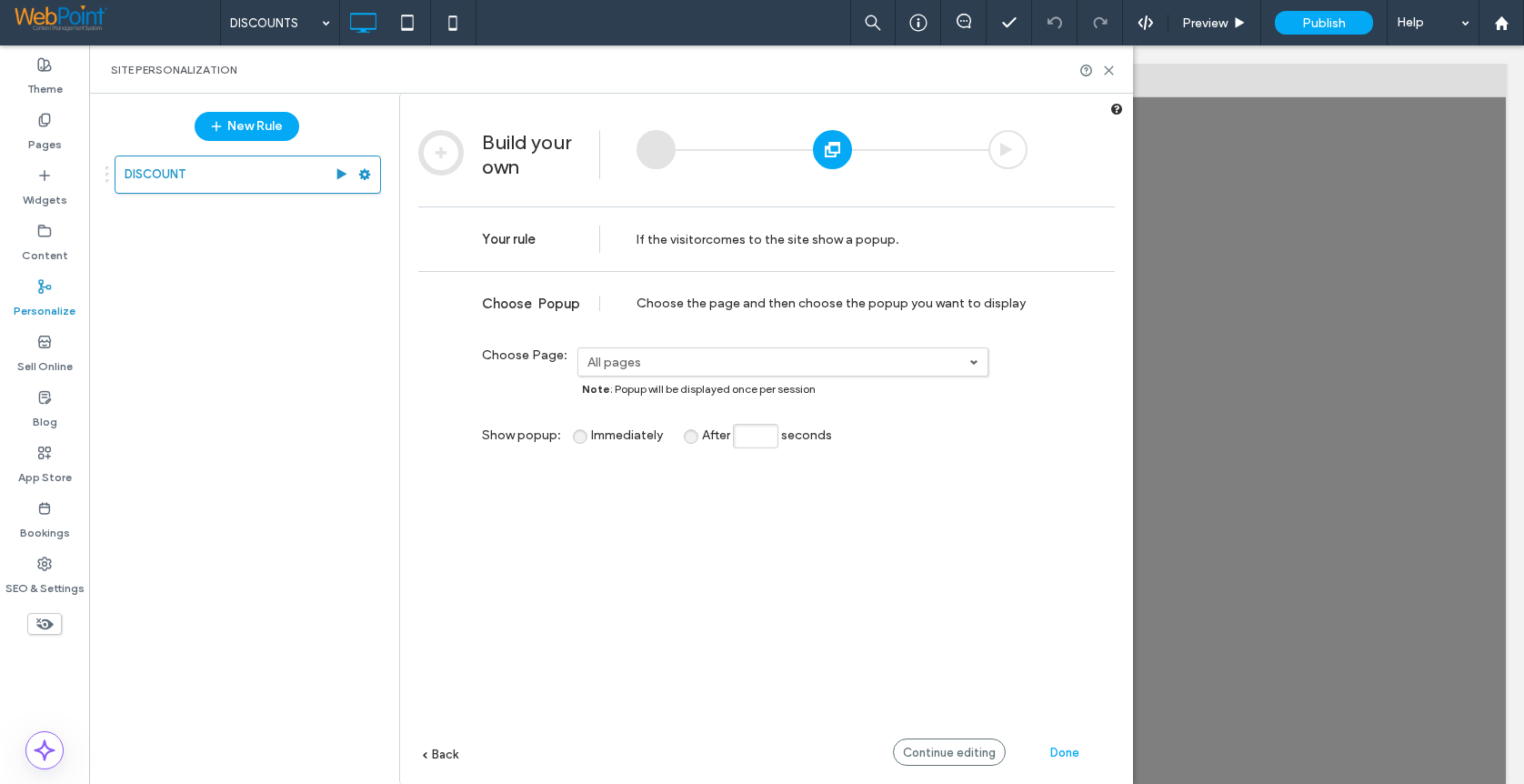
click at [1069, 753] on span "Done" at bounding box center [1065, 753] width 29 height 14
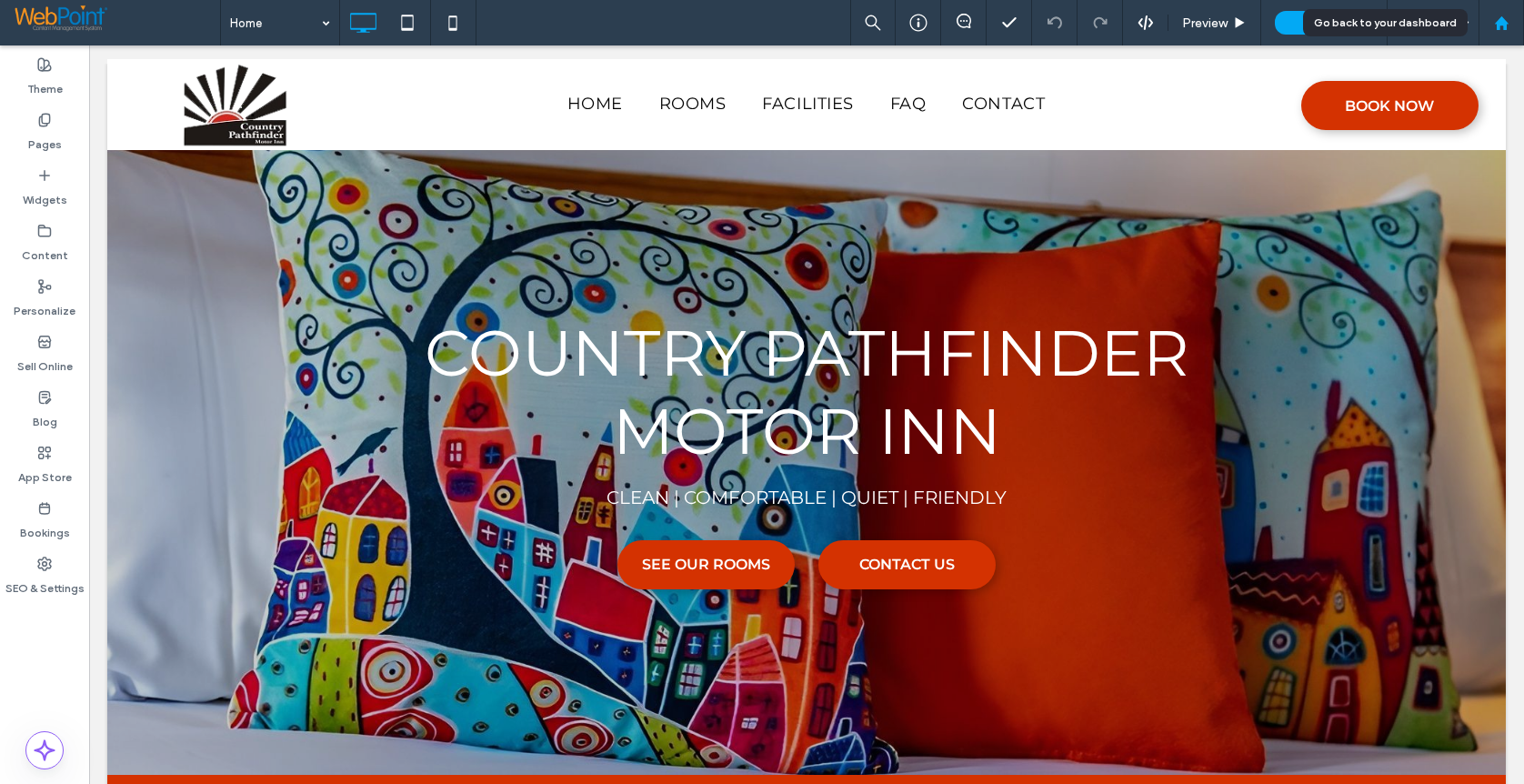
click at [1508, 17] on icon at bounding box center [1502, 24] width 16 height 16
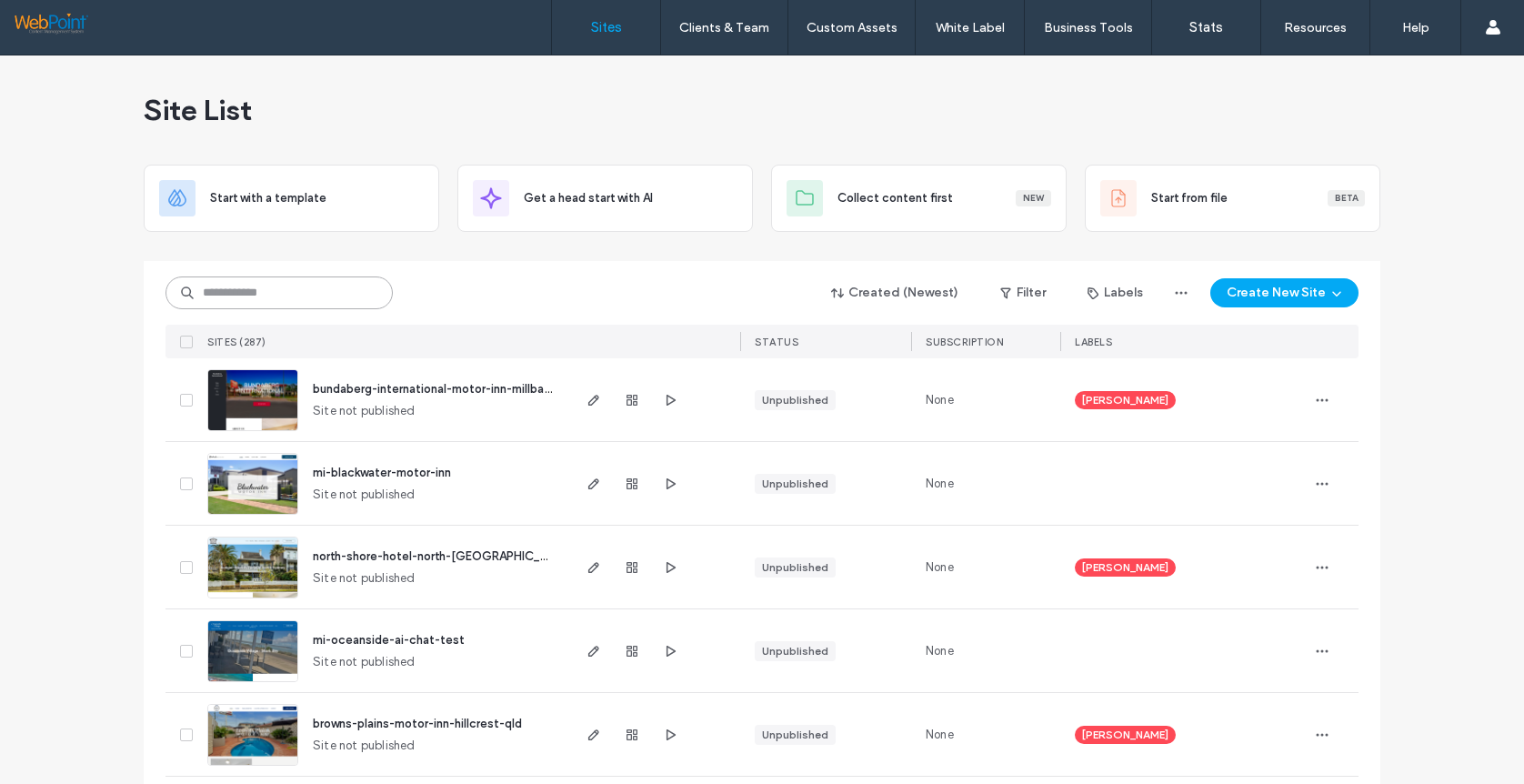
click at [230, 289] on input at bounding box center [280, 292] width 228 height 32
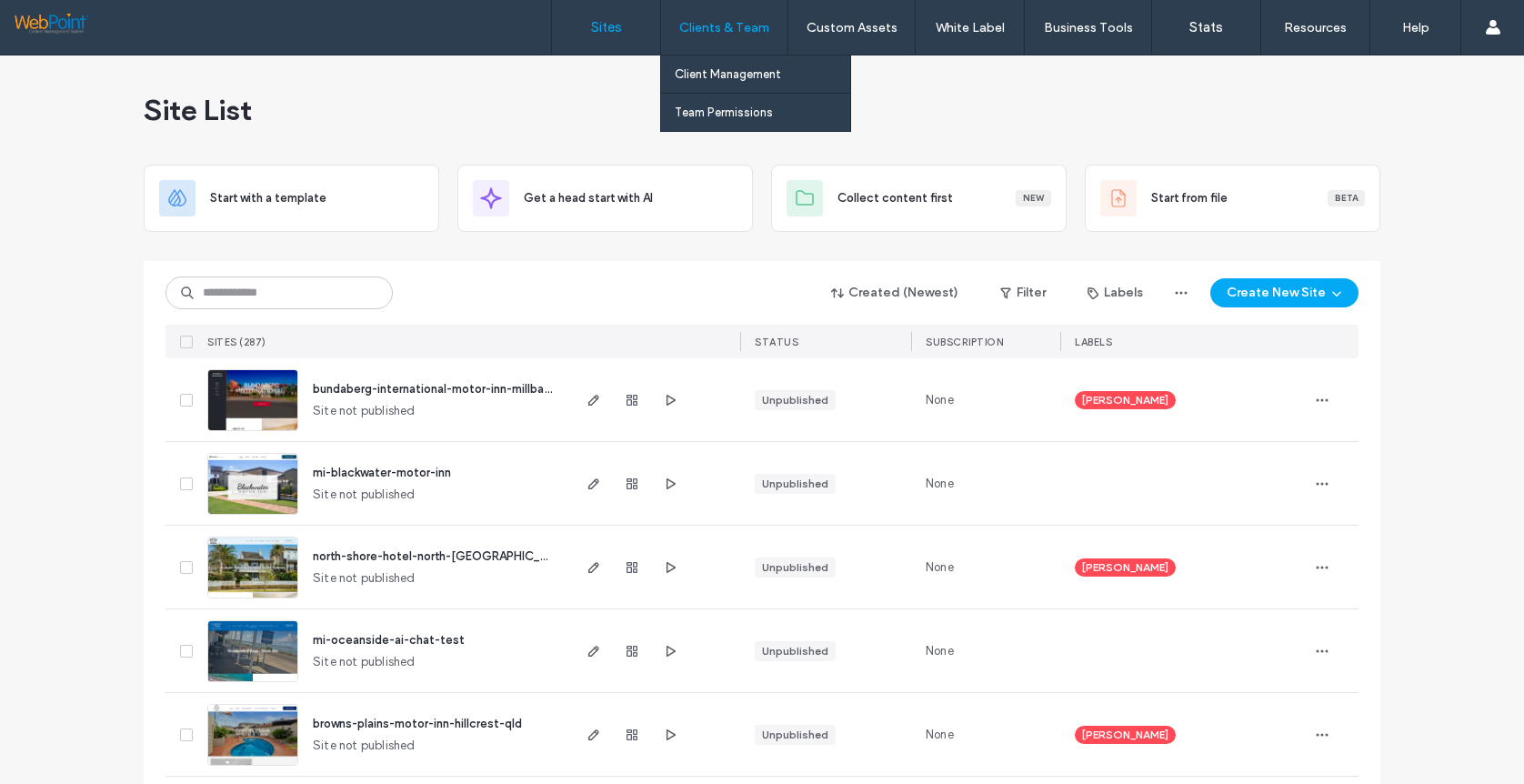
click at [709, 29] on label "Clients & Team" at bounding box center [724, 27] width 90 height 16
click at [713, 76] on label "Client Management" at bounding box center [728, 75] width 106 height 14
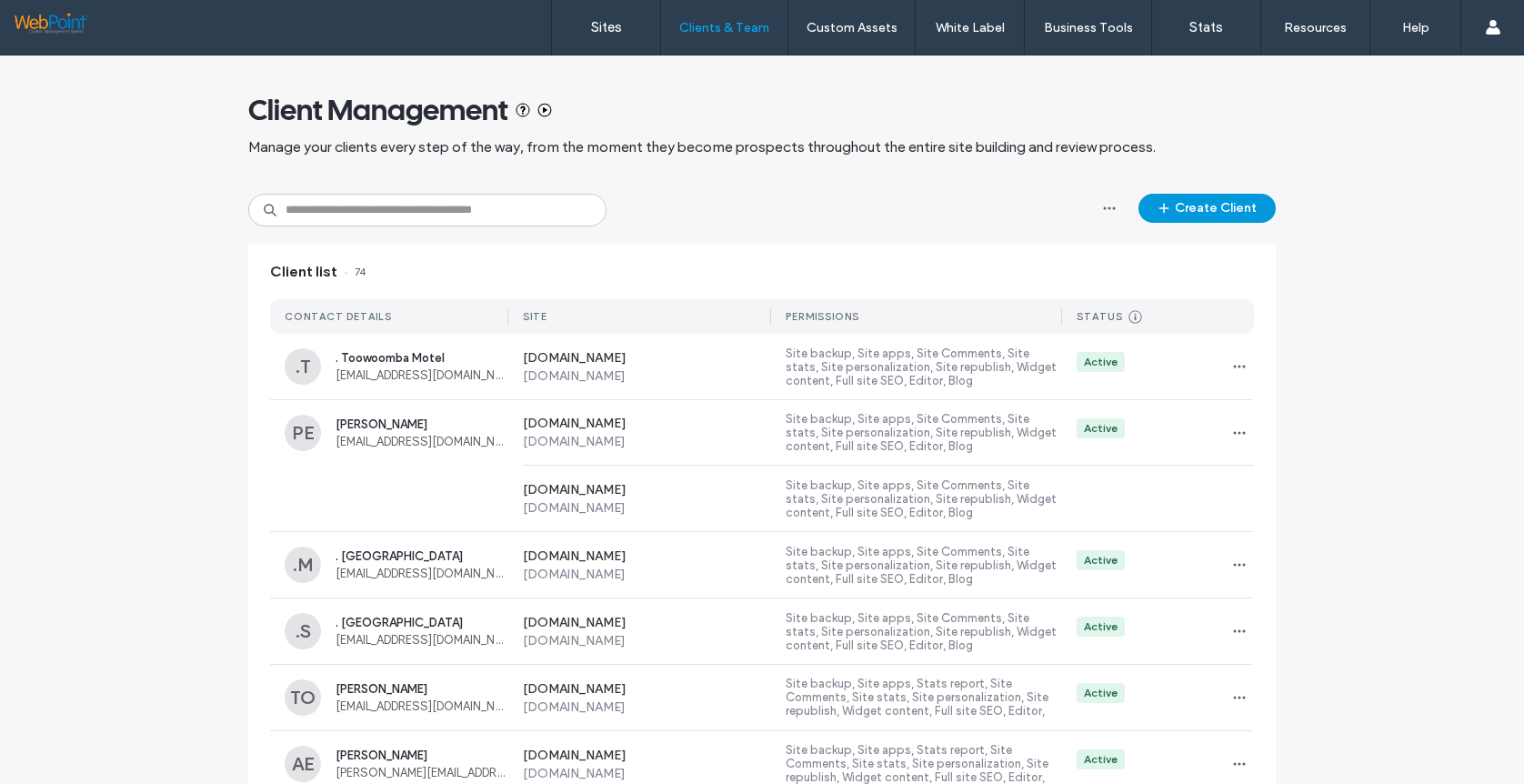
click at [1208, 214] on button "Create Client" at bounding box center [1207, 208] width 137 height 29
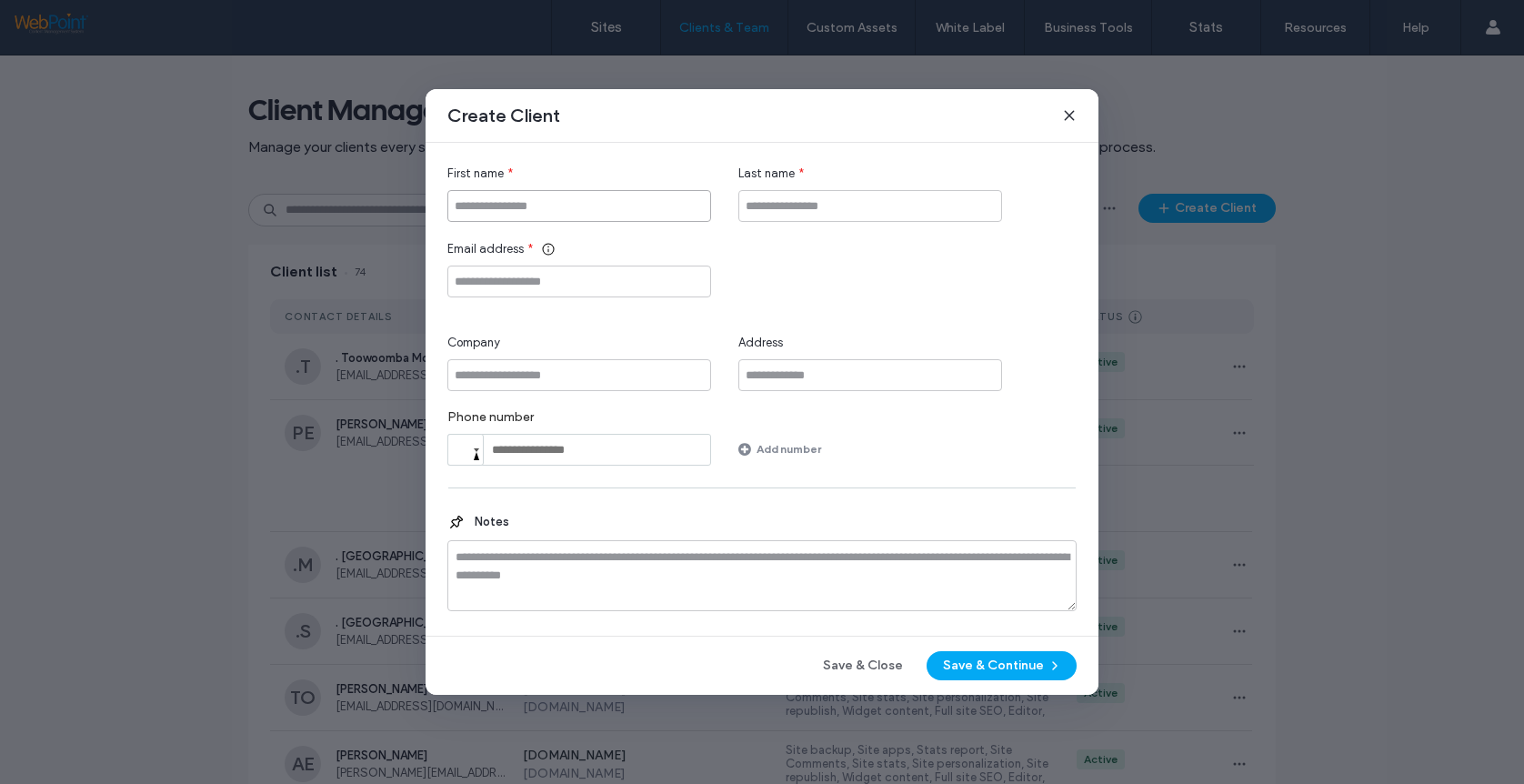
click at [550, 205] on input "First name" at bounding box center [579, 206] width 264 height 31
type input "*****"
click at [552, 286] on input "Email address" at bounding box center [579, 282] width 264 height 31
paste input "**********"
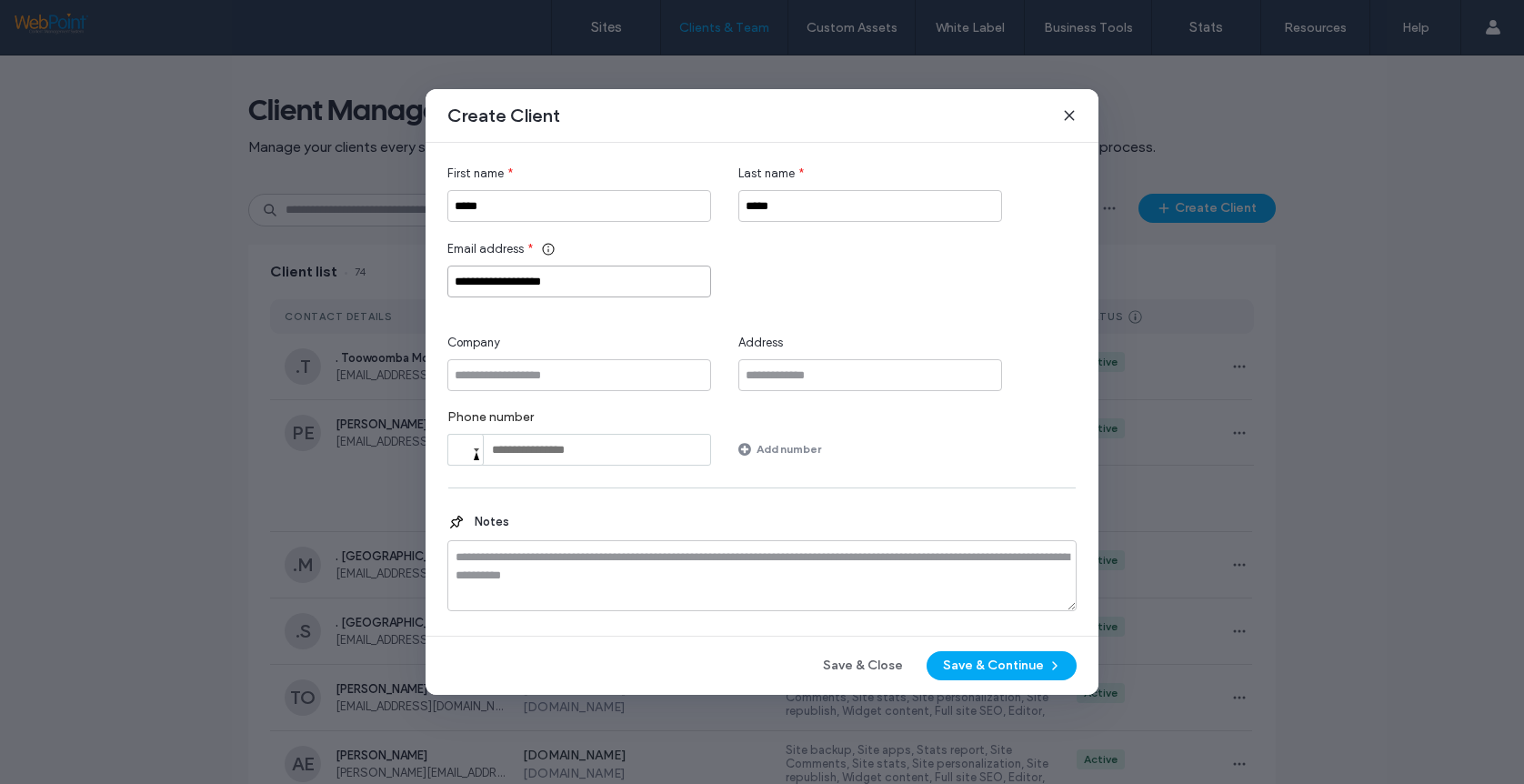
type input "**********"
click at [982, 663] on button "Save & Continue" at bounding box center [1001, 666] width 150 height 29
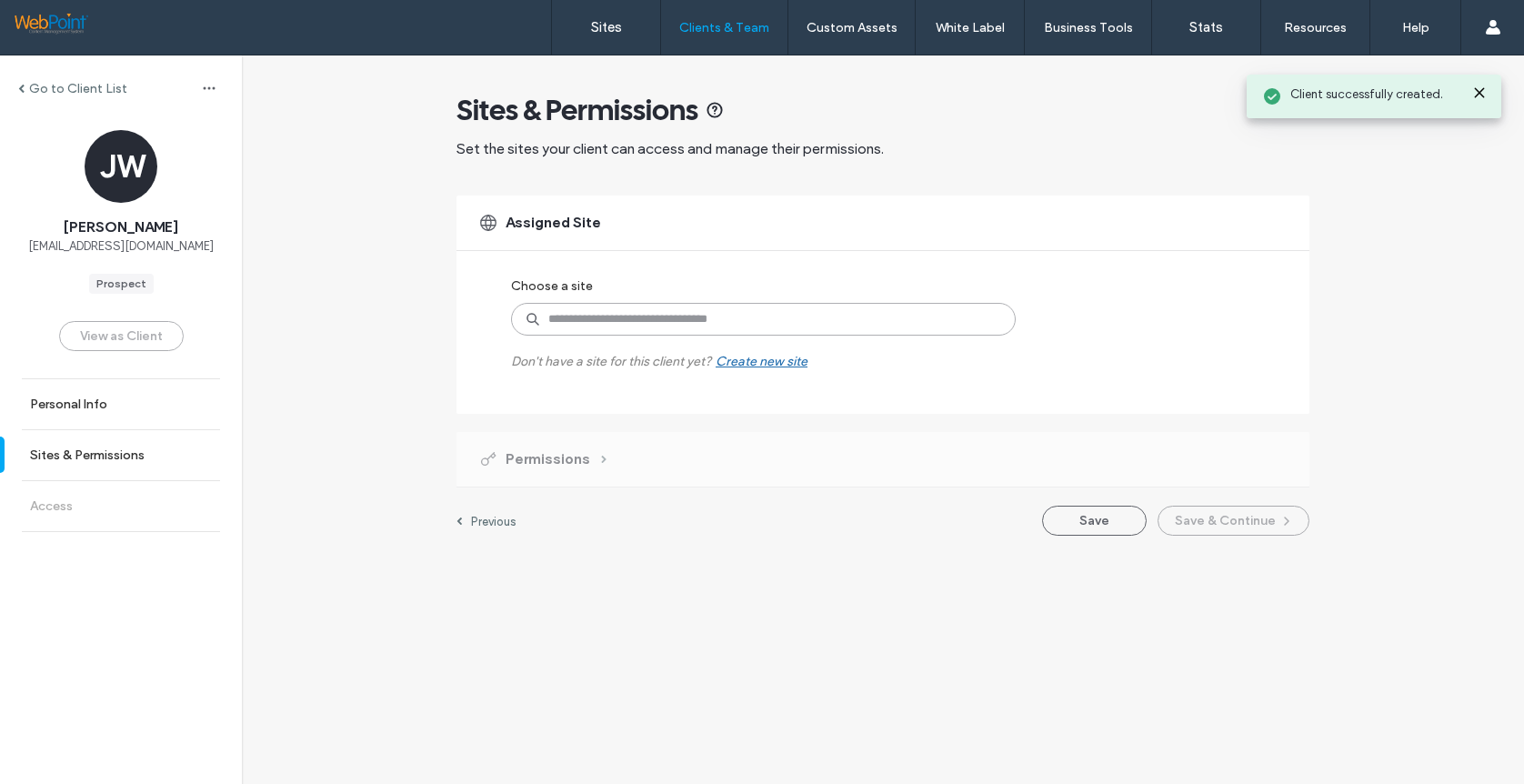
click at [643, 324] on input at bounding box center [763, 319] width 504 height 32
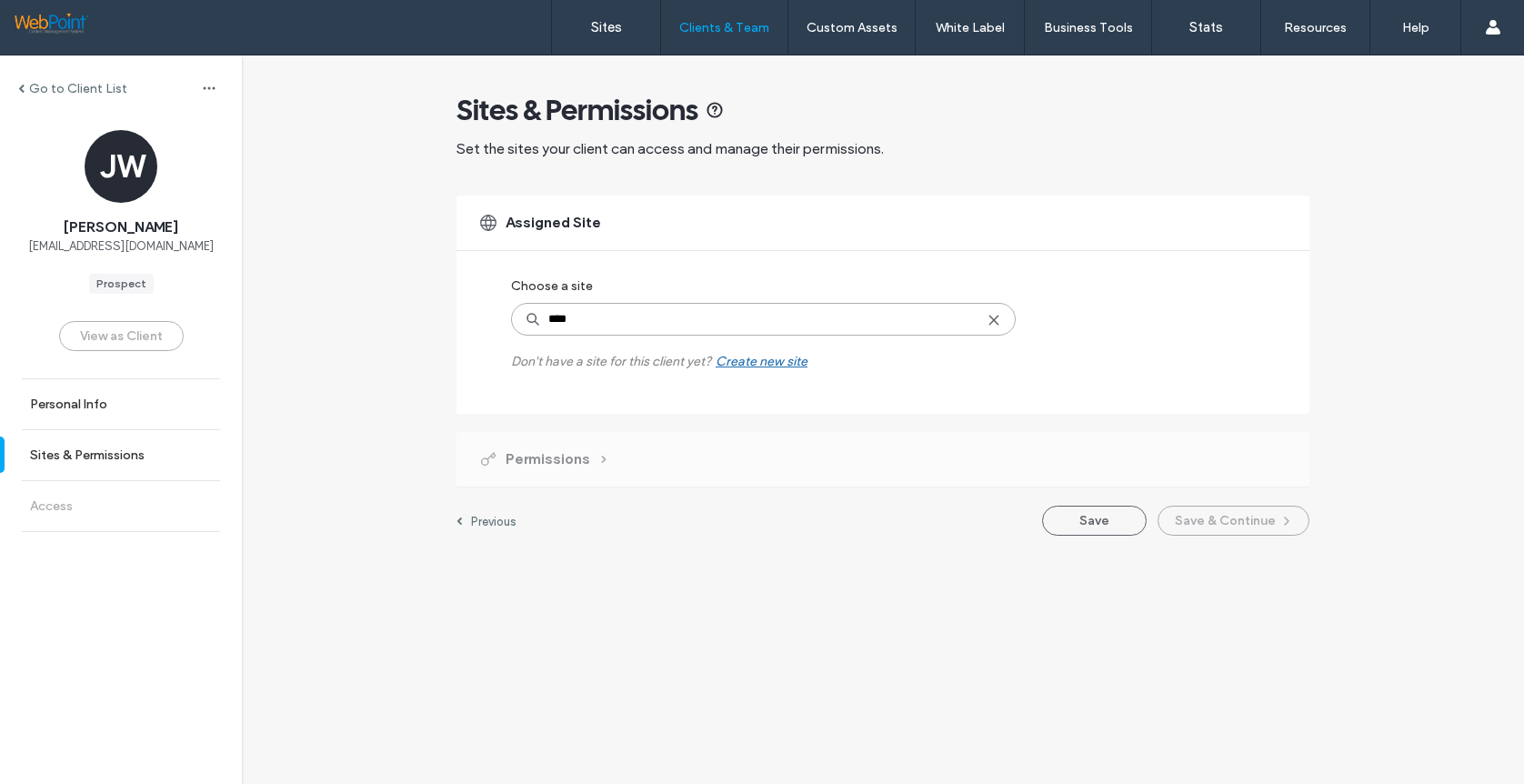
type input "*****"
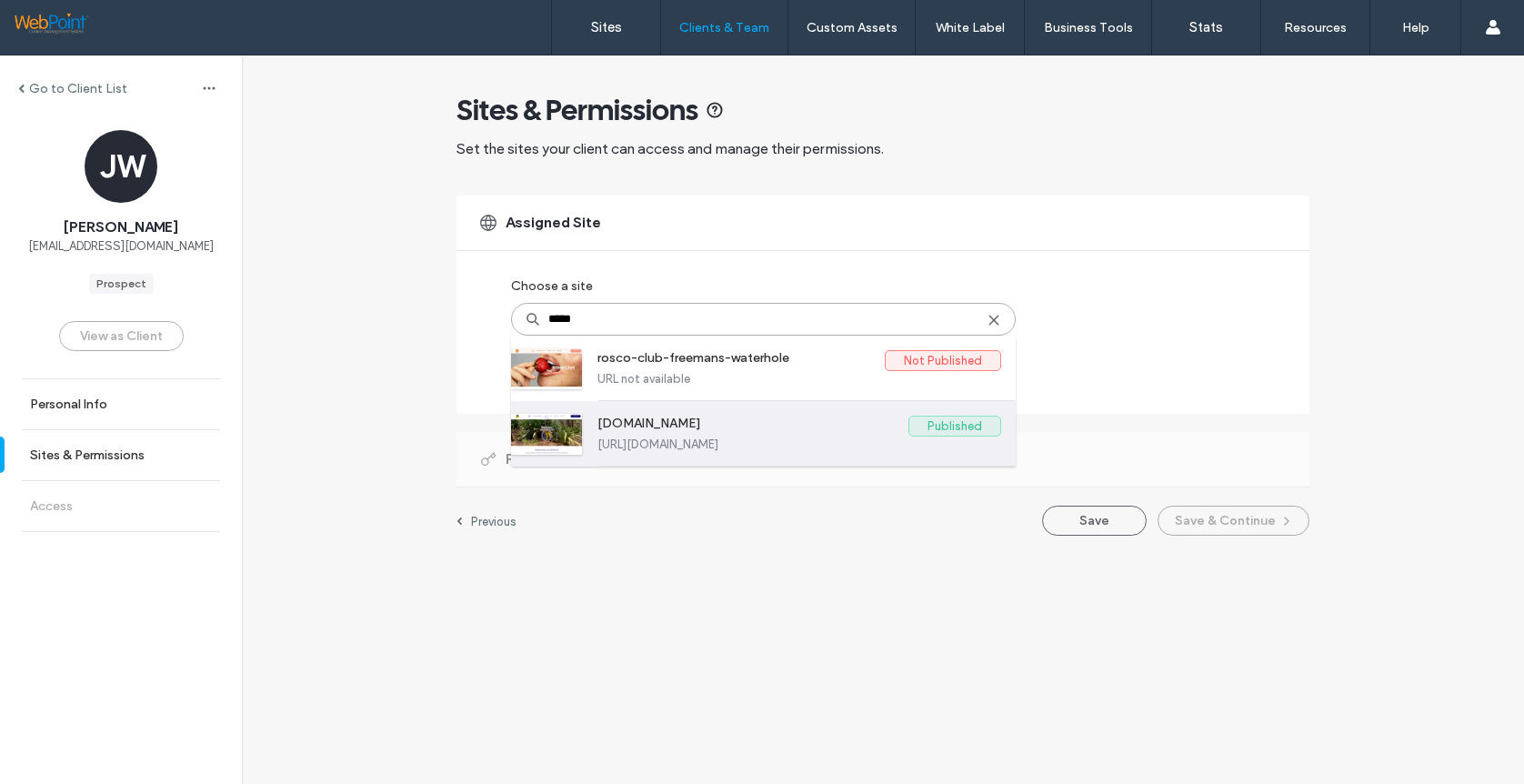
click at [528, 434] on div at bounding box center [547, 435] width 71 height 41
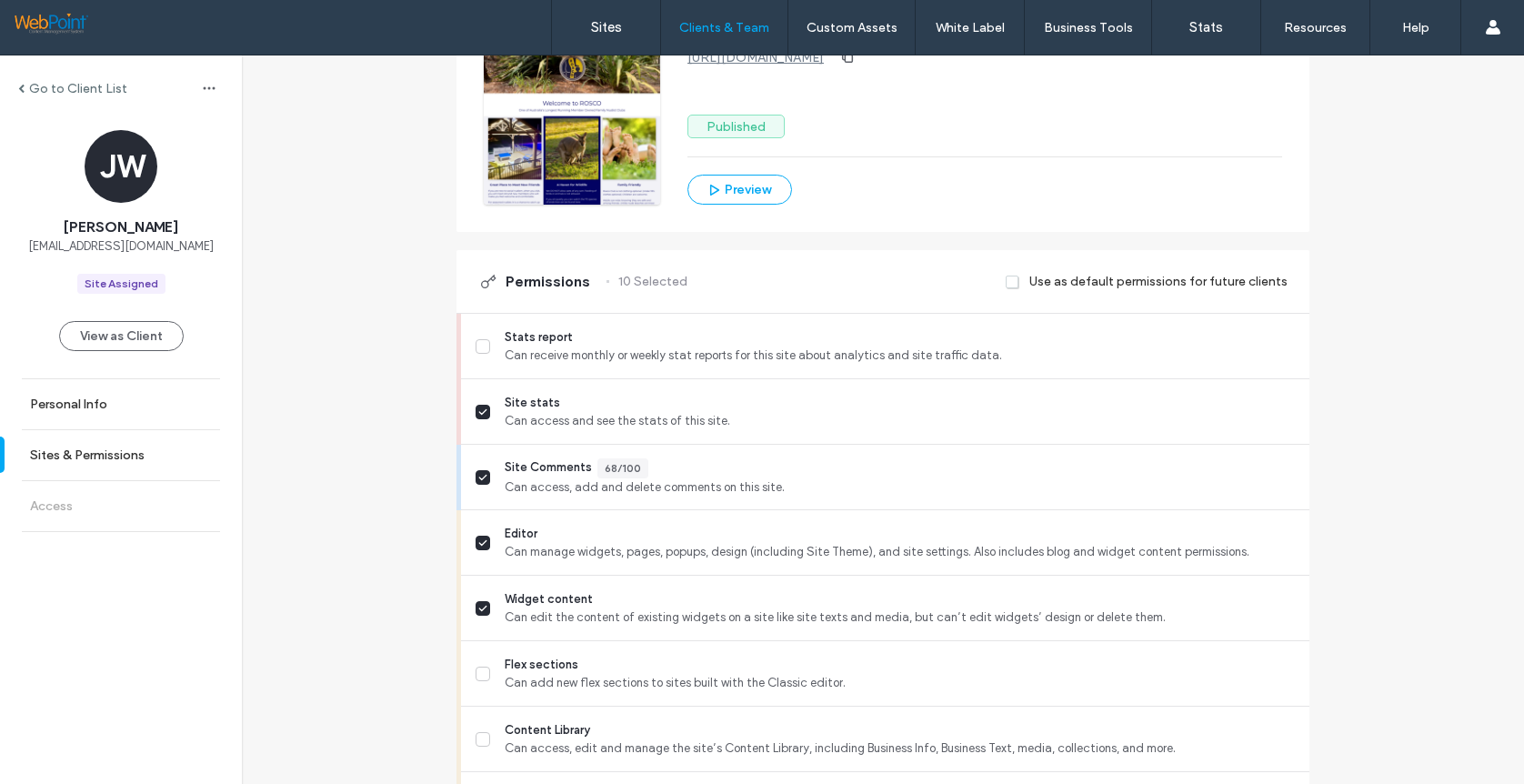
scroll to position [273, 0]
click at [478, 409] on icon at bounding box center [482, 410] width 9 height 7
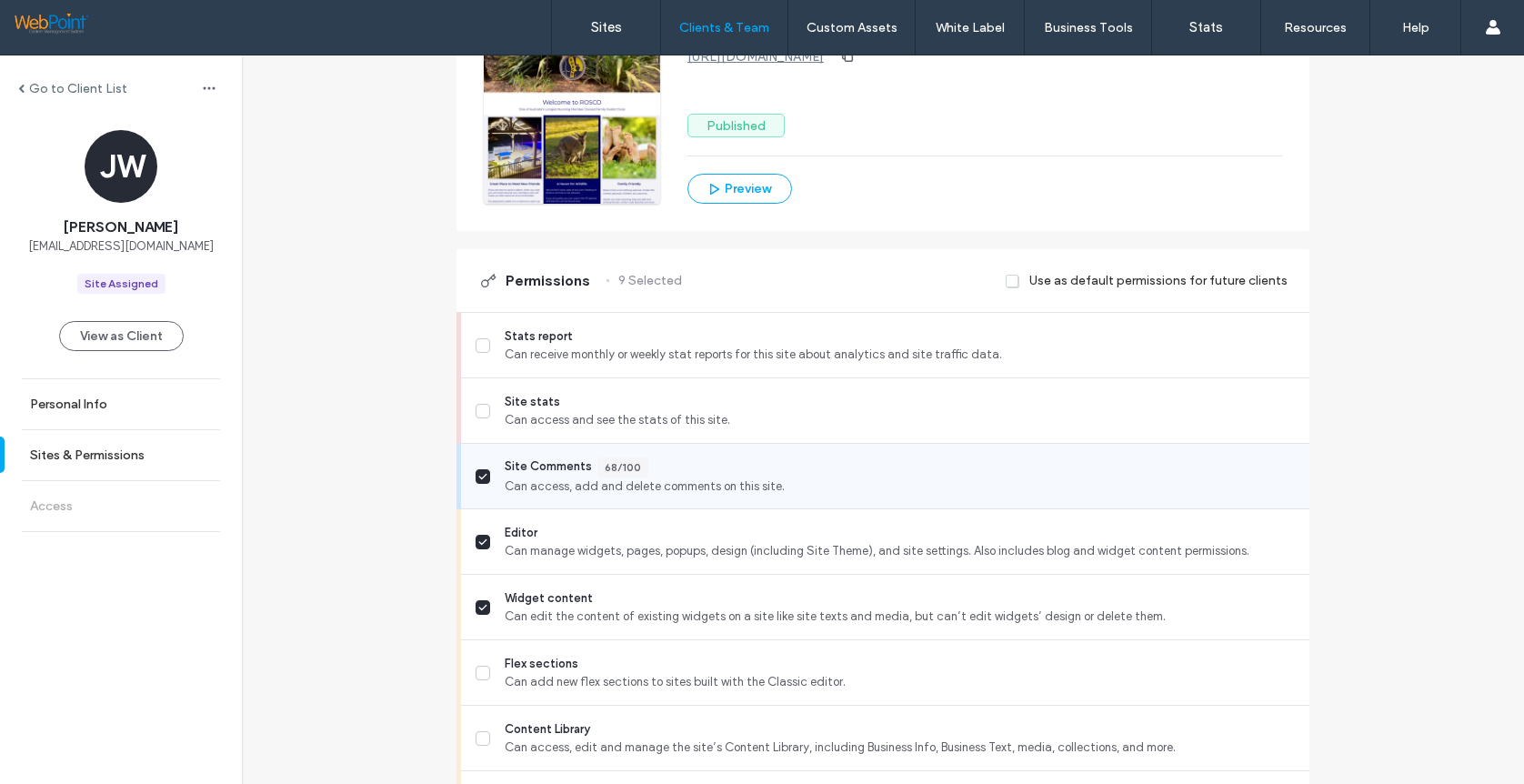
click at [476, 471] on span at bounding box center [483, 476] width 15 height 15
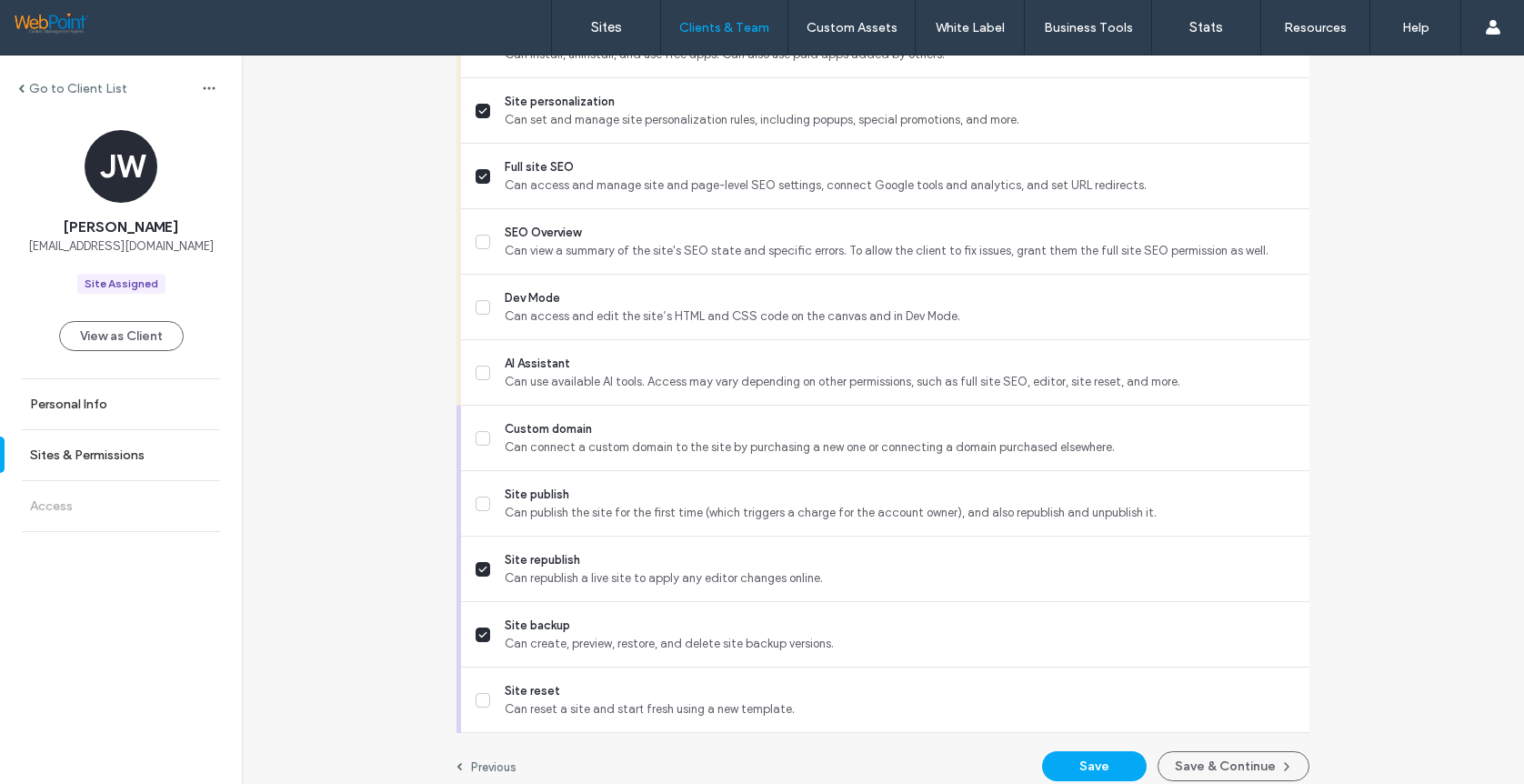
scroll to position [1505, 0]
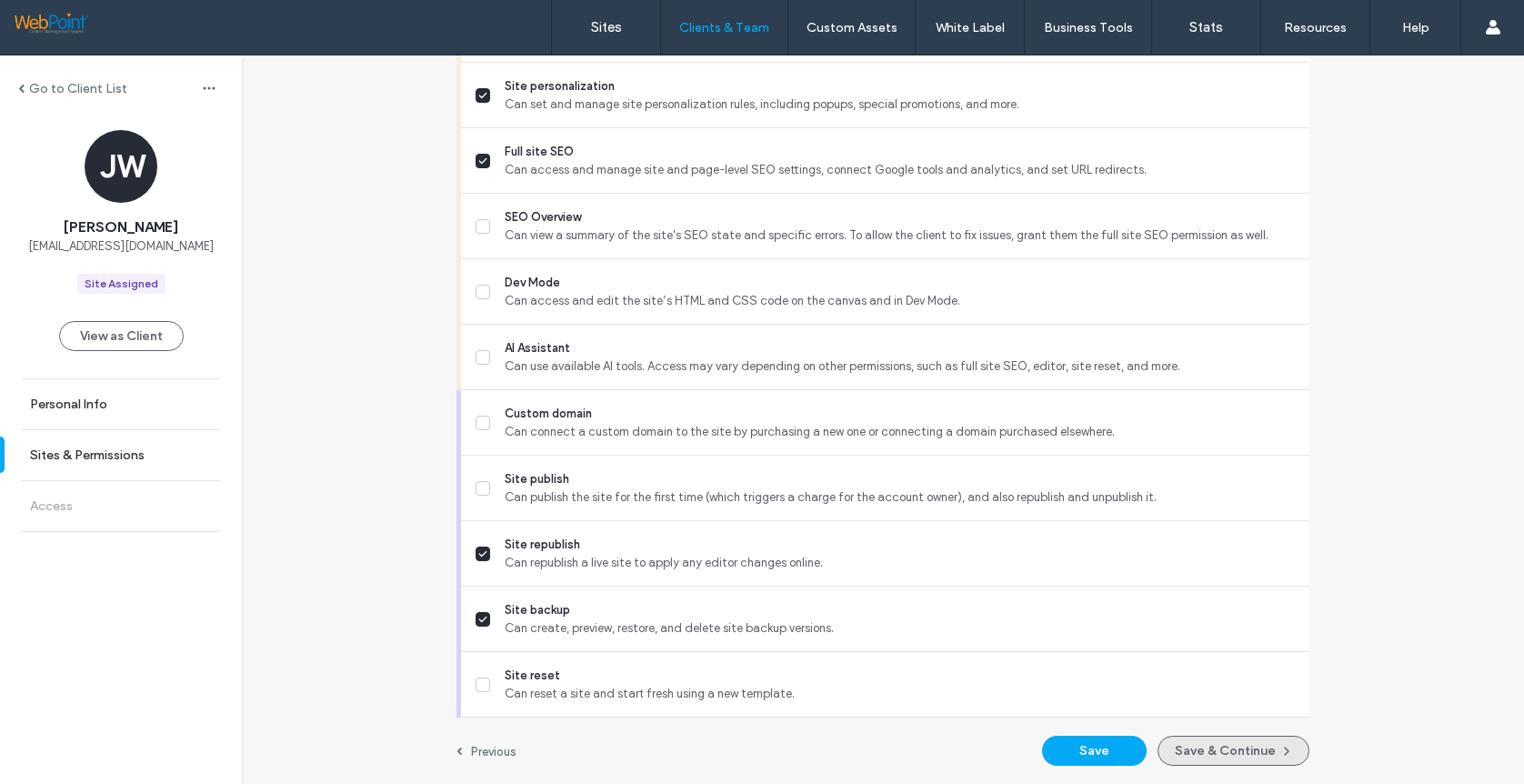
click at [1210, 756] on button "Save & Continue" at bounding box center [1234, 751] width 152 height 30
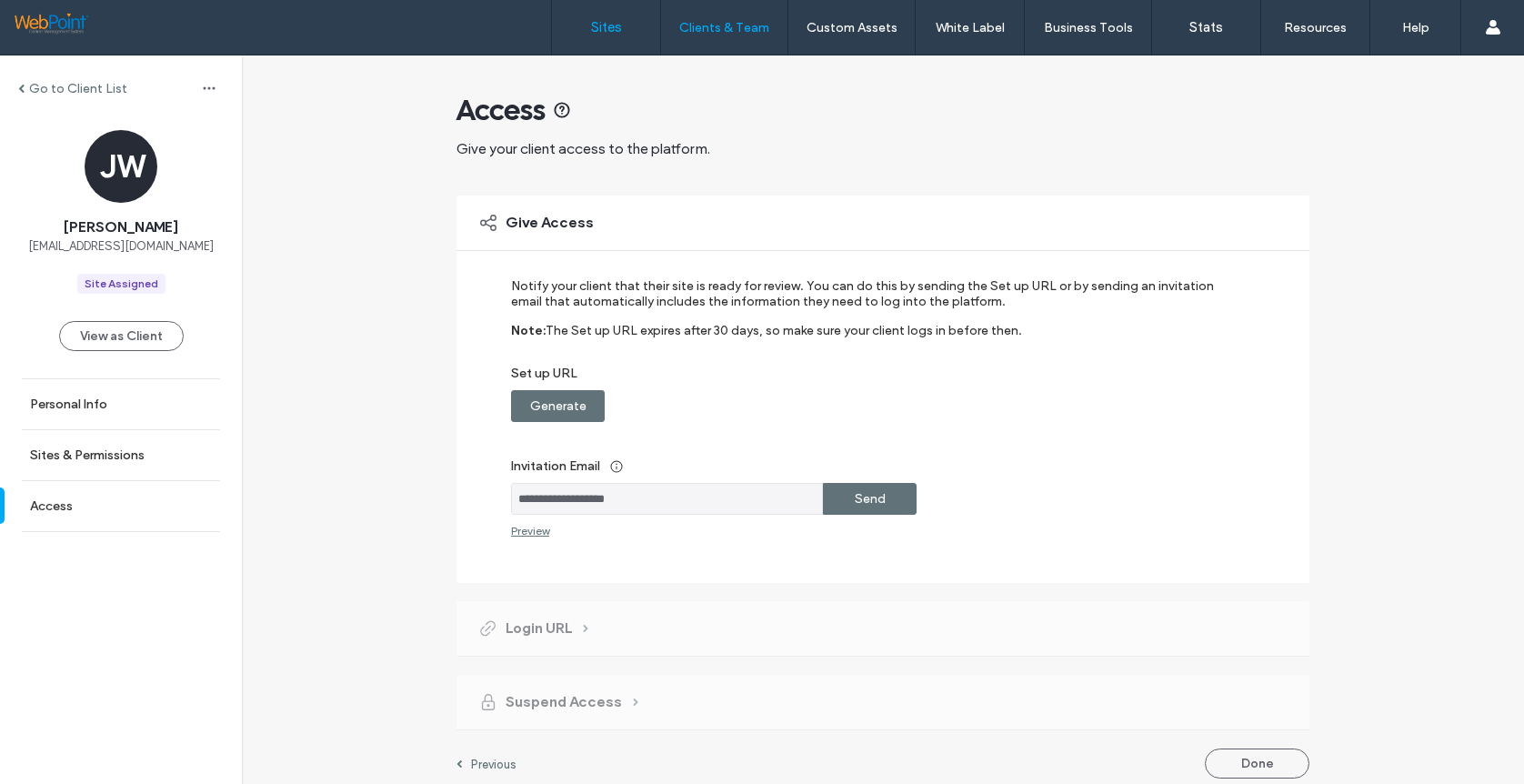
click at [612, 31] on label "Sites" at bounding box center [606, 26] width 31 height 17
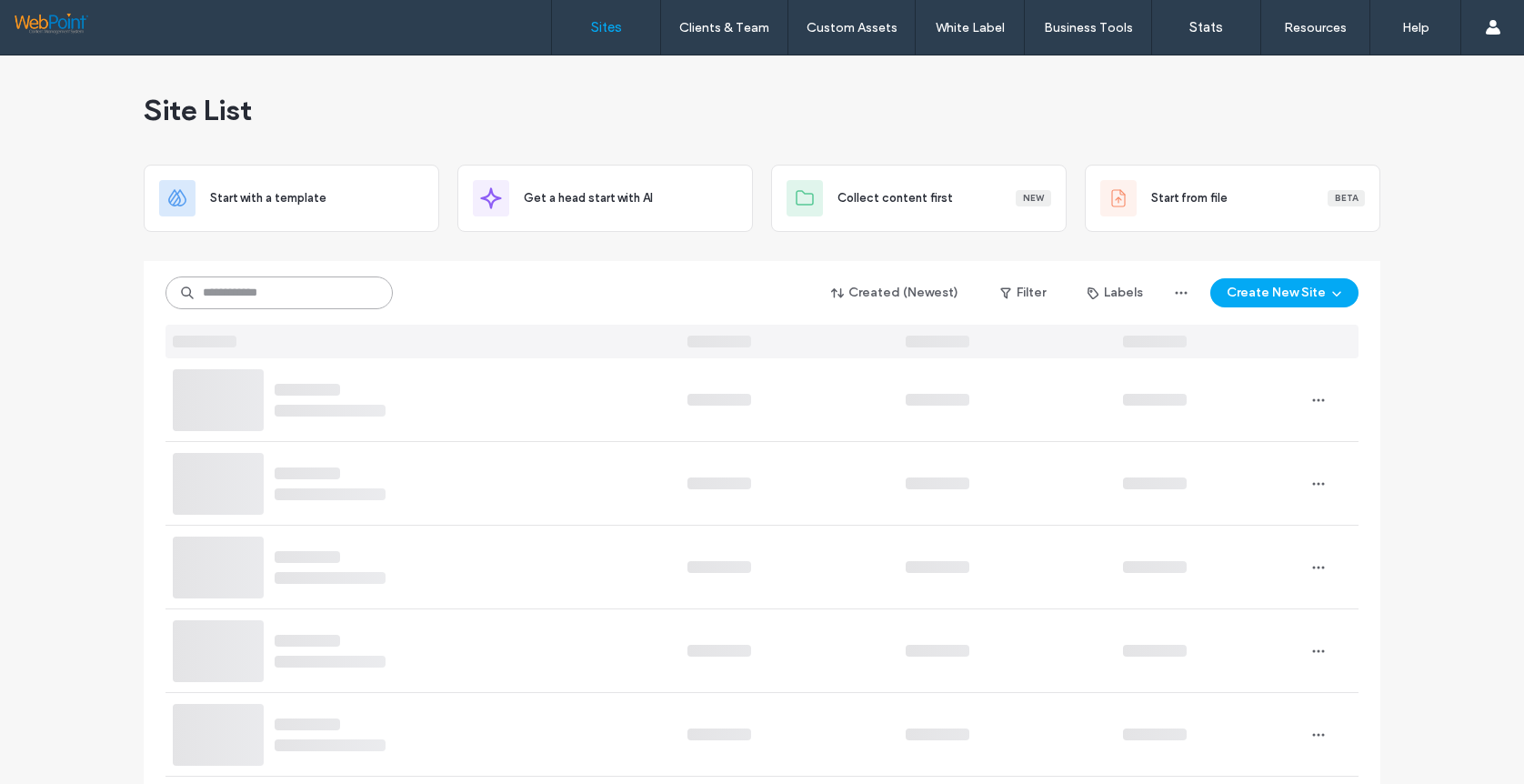
click at [261, 294] on input at bounding box center [280, 292] width 228 height 32
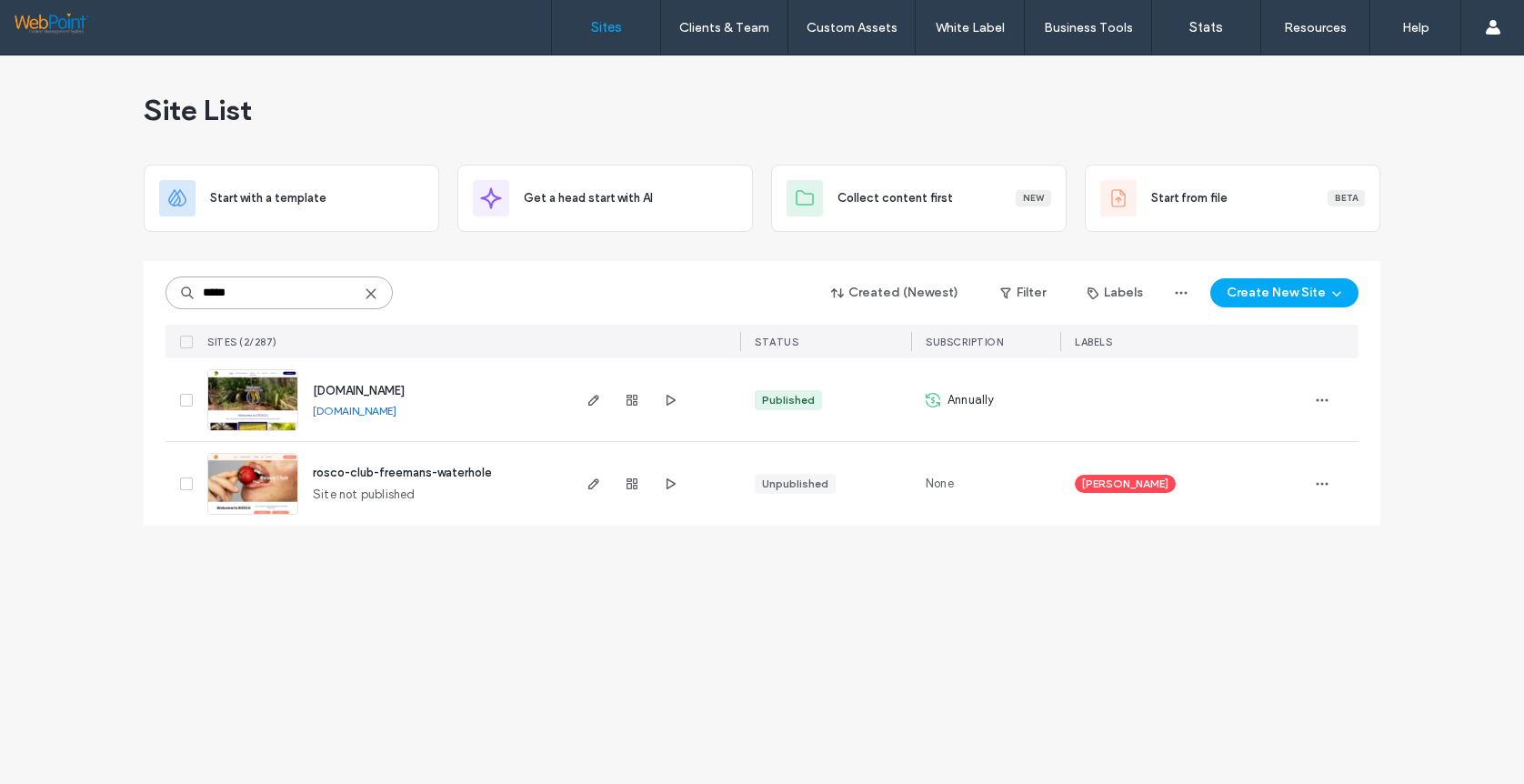
type input "*****"
click at [247, 397] on img at bounding box center [252, 432] width 89 height 124
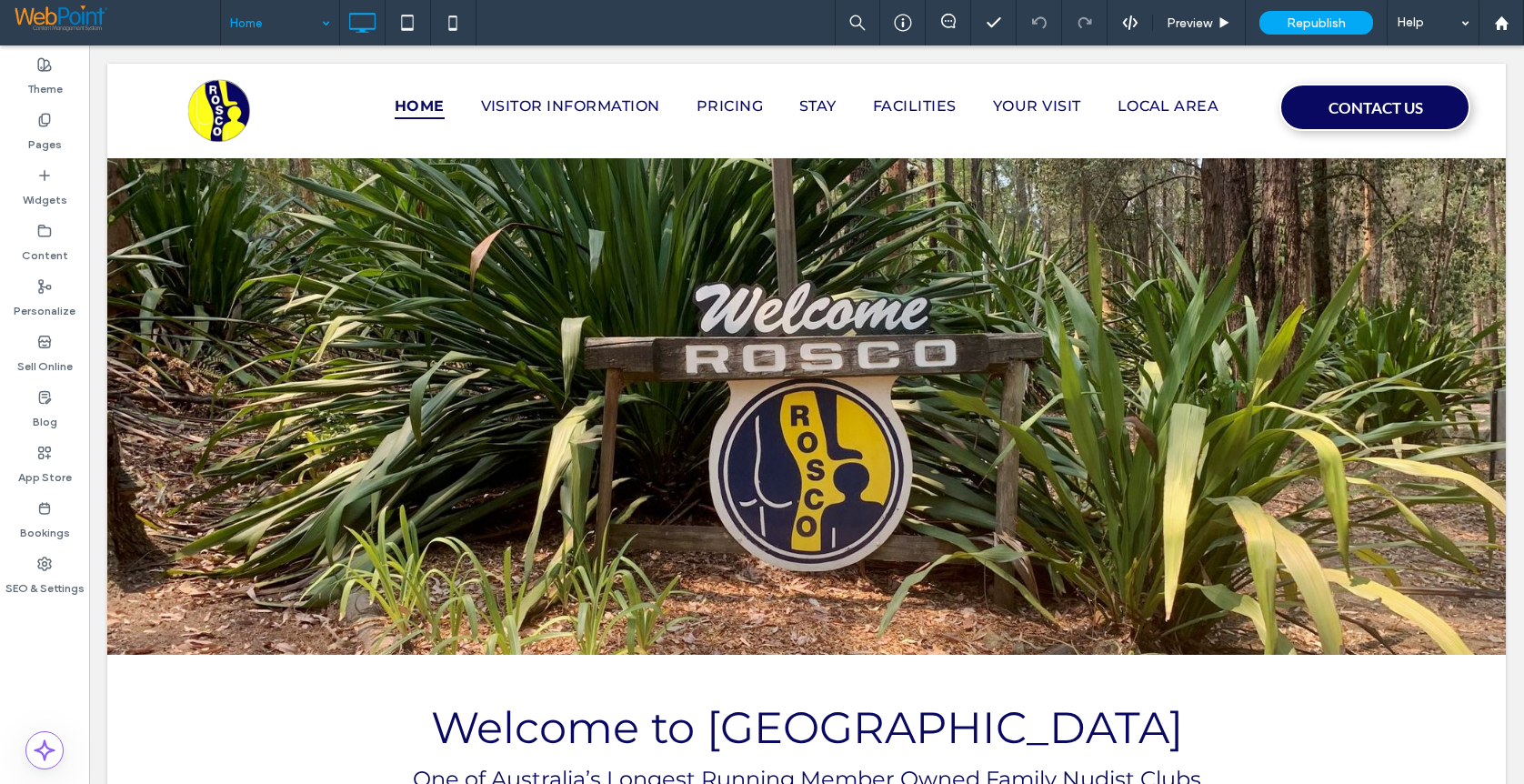
click at [323, 26] on div "Home" at bounding box center [280, 23] width 118 height 45
click at [591, 19] on div "Home Preview Republish Help" at bounding box center [871, 23] width 1304 height 45
click at [1502, 24] on use at bounding box center [1501, 23] width 14 height 14
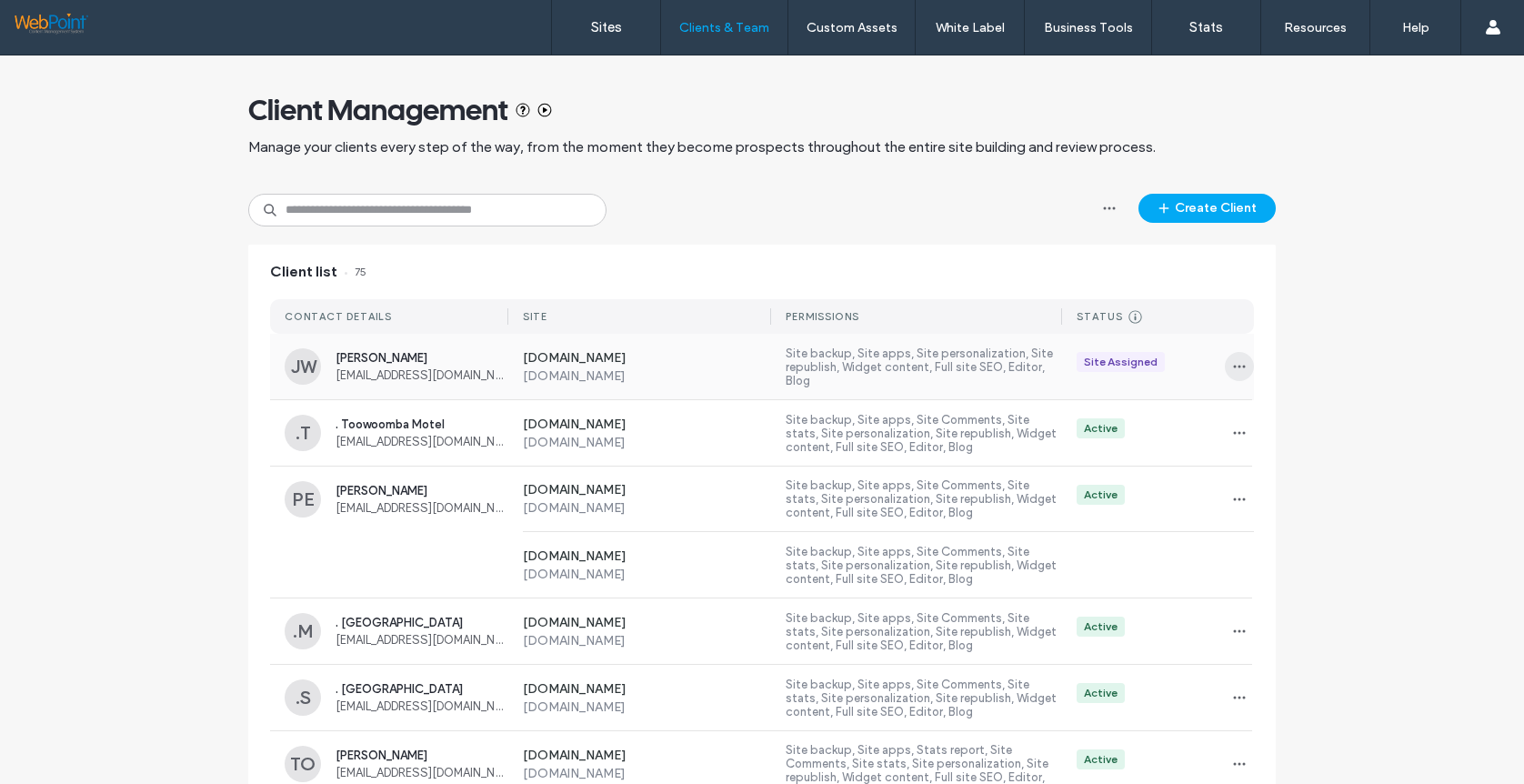
click at [1233, 360] on icon "button" at bounding box center [1239, 366] width 15 height 15
click at [1272, 404] on span "Sites & Permissions" at bounding box center [1307, 413] width 103 height 19
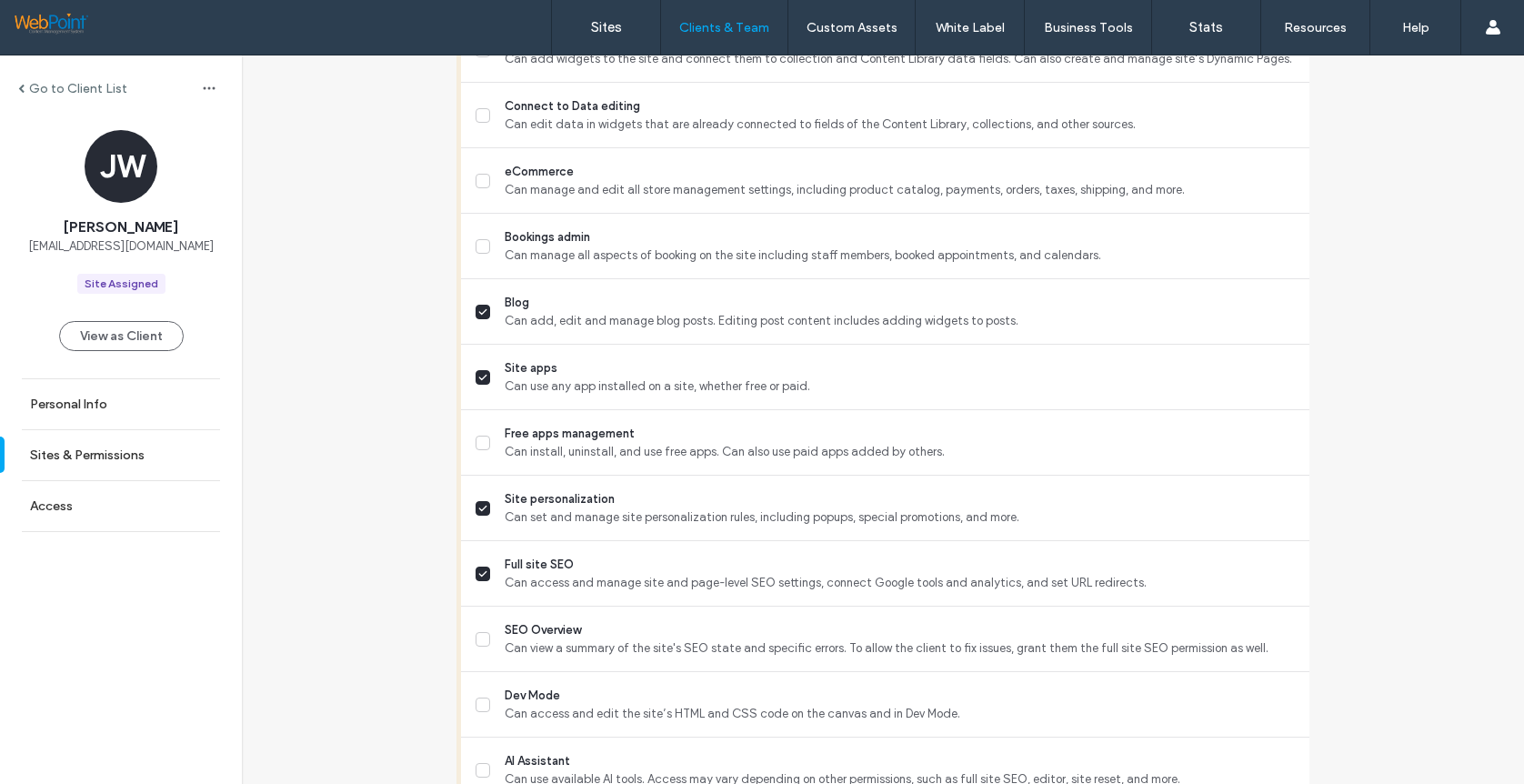
scroll to position [1505, 0]
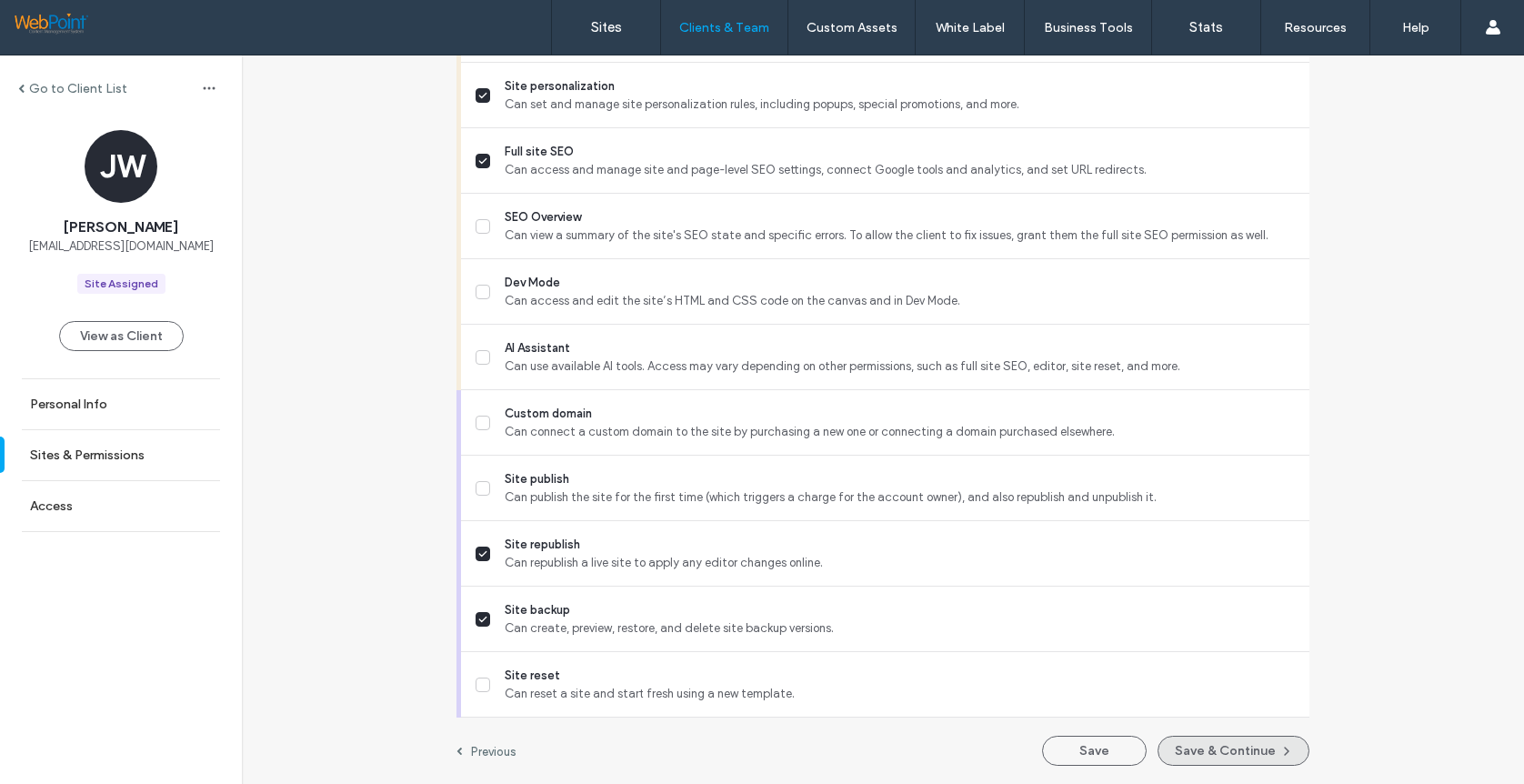
click at [1194, 750] on button "Save & Continue" at bounding box center [1234, 751] width 152 height 30
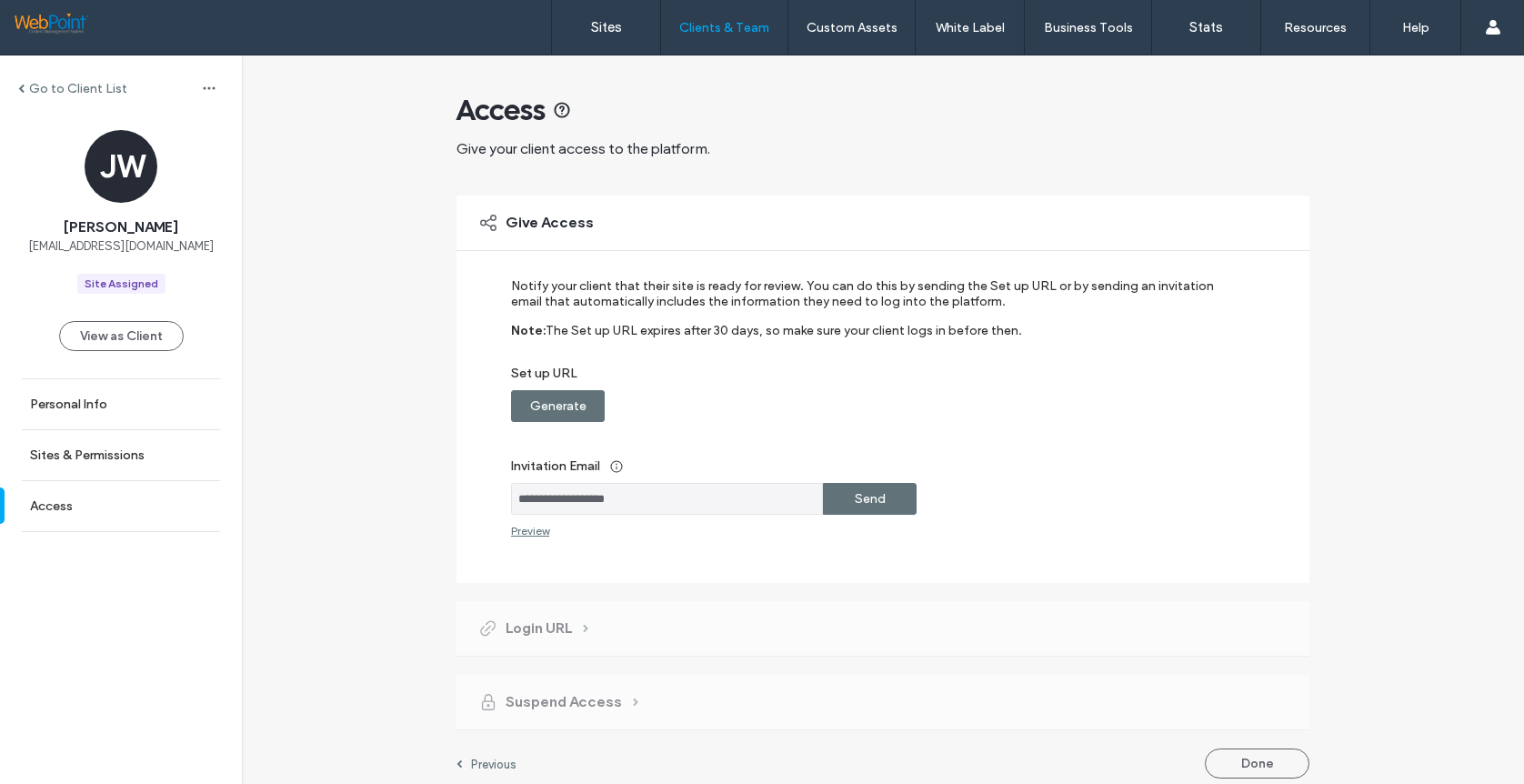
click at [545, 403] on label "Generate" at bounding box center [557, 406] width 56 height 33
click at [528, 529] on div "Preview" at bounding box center [530, 531] width 38 height 14
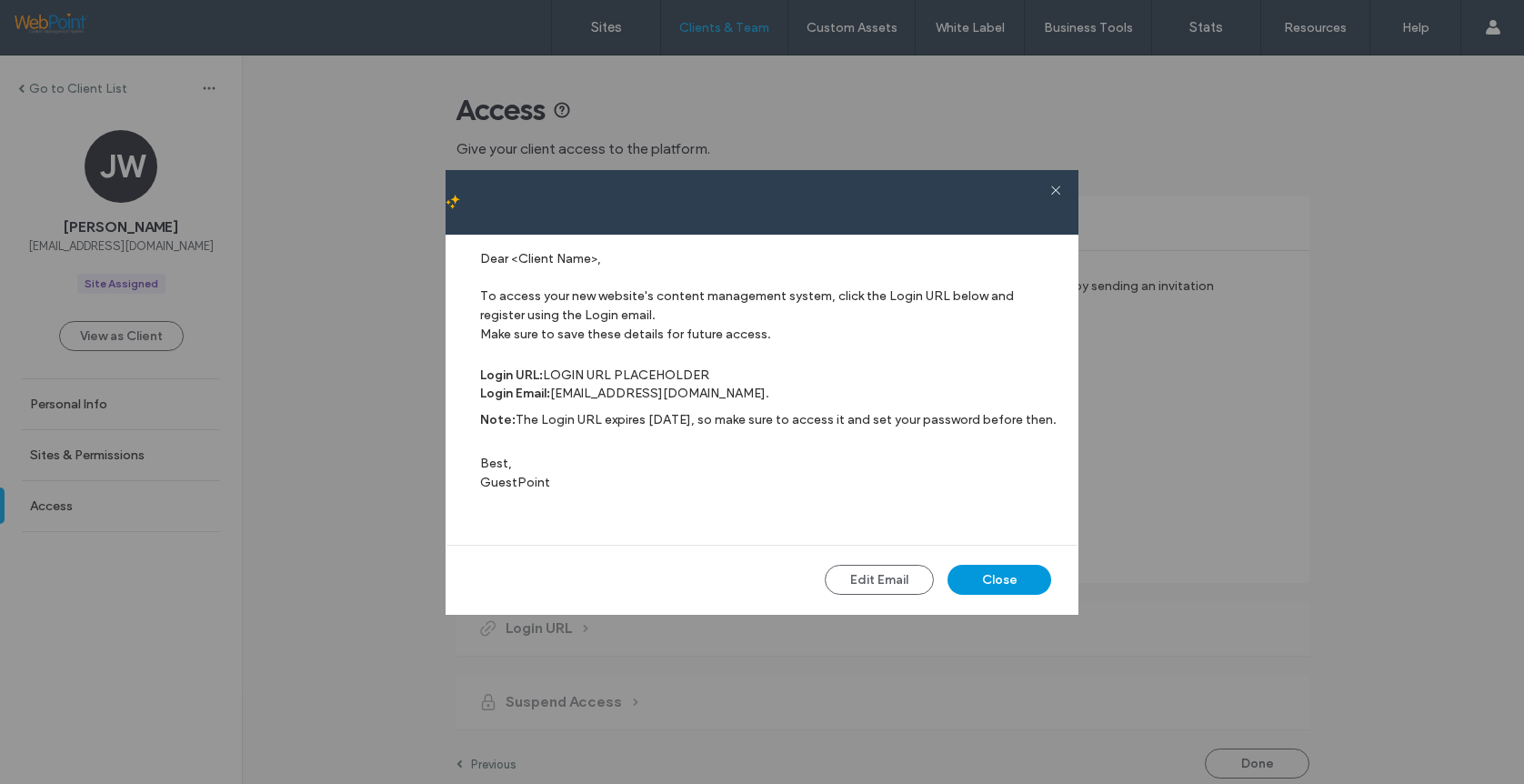
click at [974, 584] on button "Close" at bounding box center [1000, 579] width 104 height 30
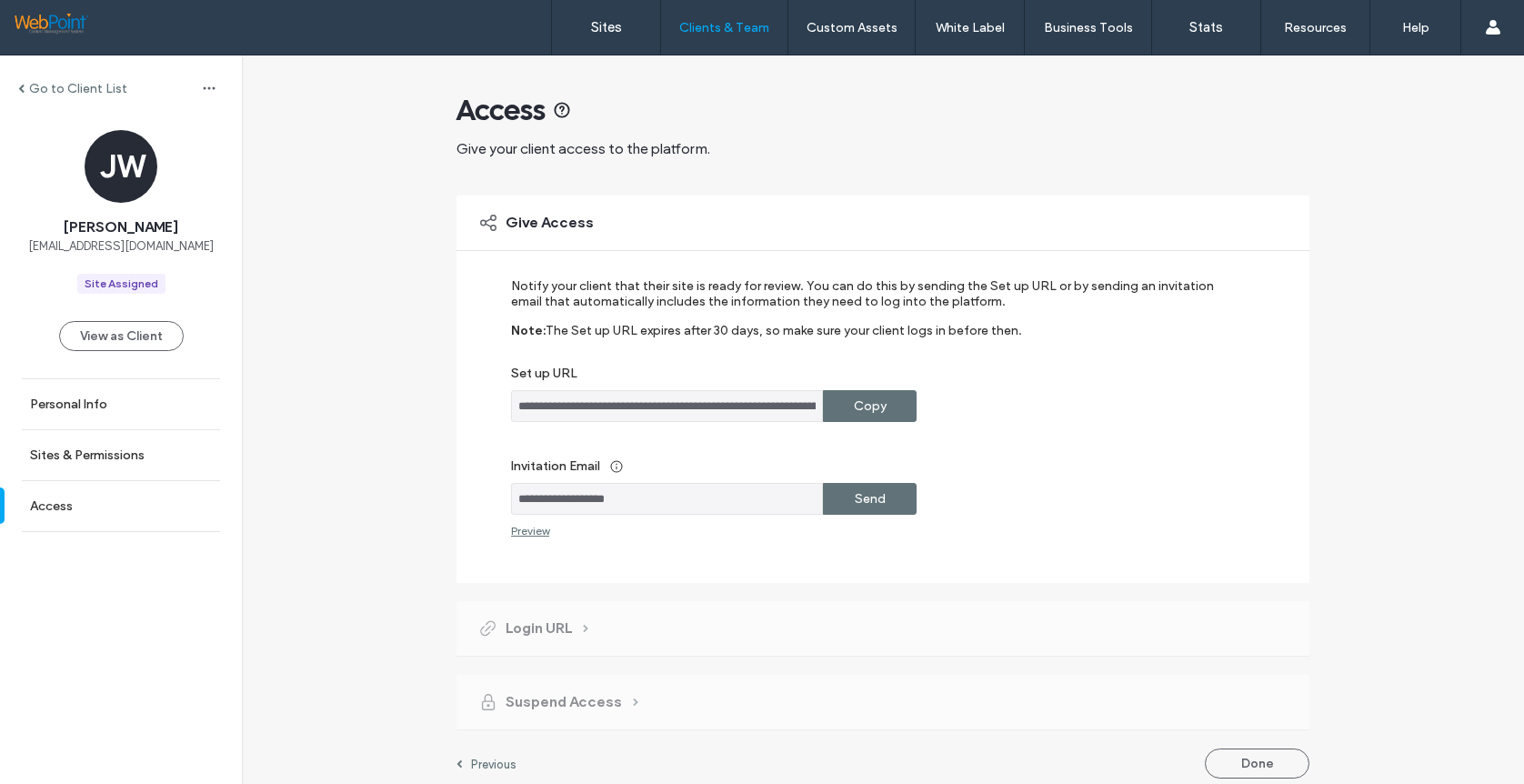
click at [861, 502] on label "Send" at bounding box center [870, 498] width 31 height 33
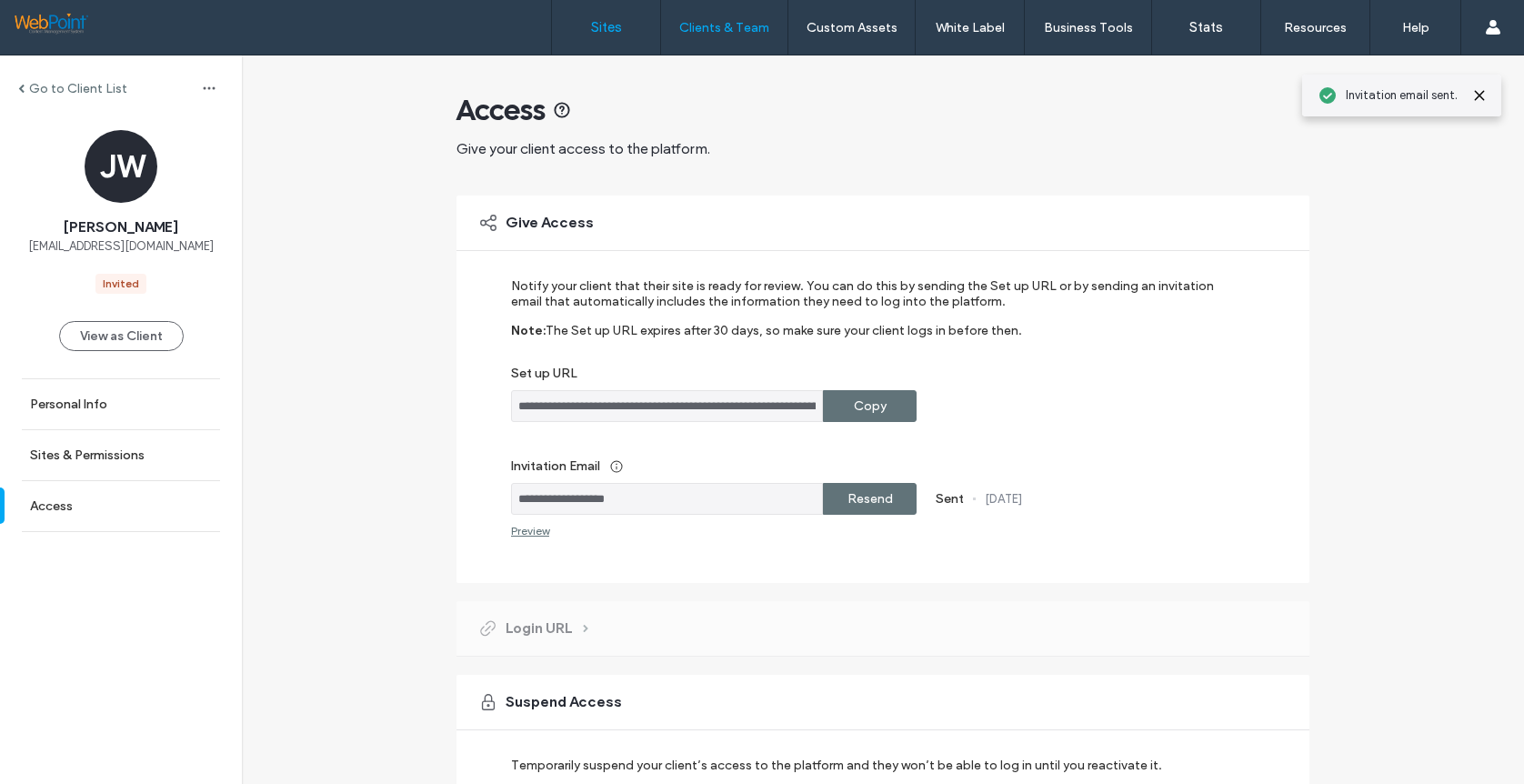
click at [600, 20] on label "Sites" at bounding box center [606, 26] width 31 height 17
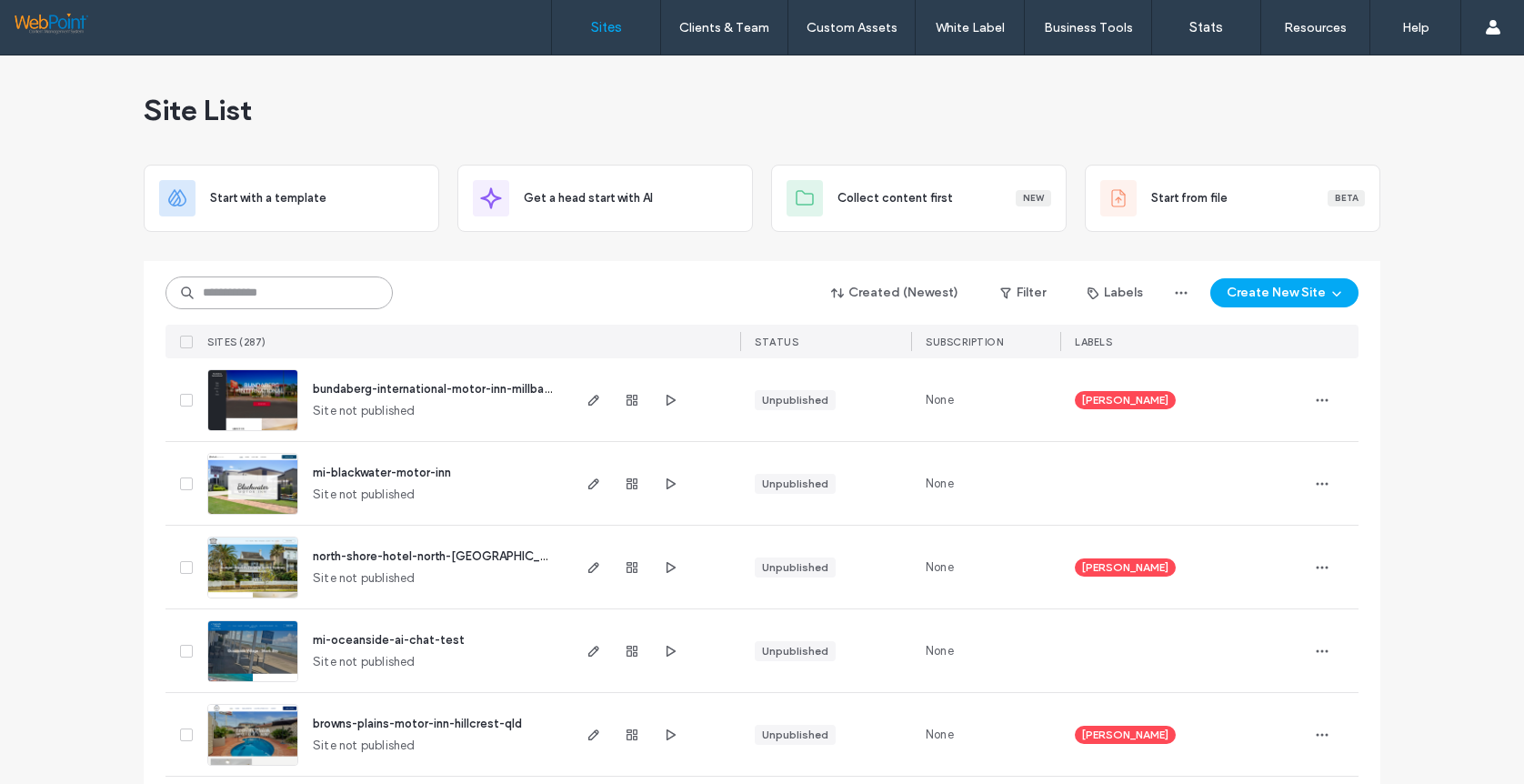
click at [236, 289] on input at bounding box center [280, 292] width 228 height 32
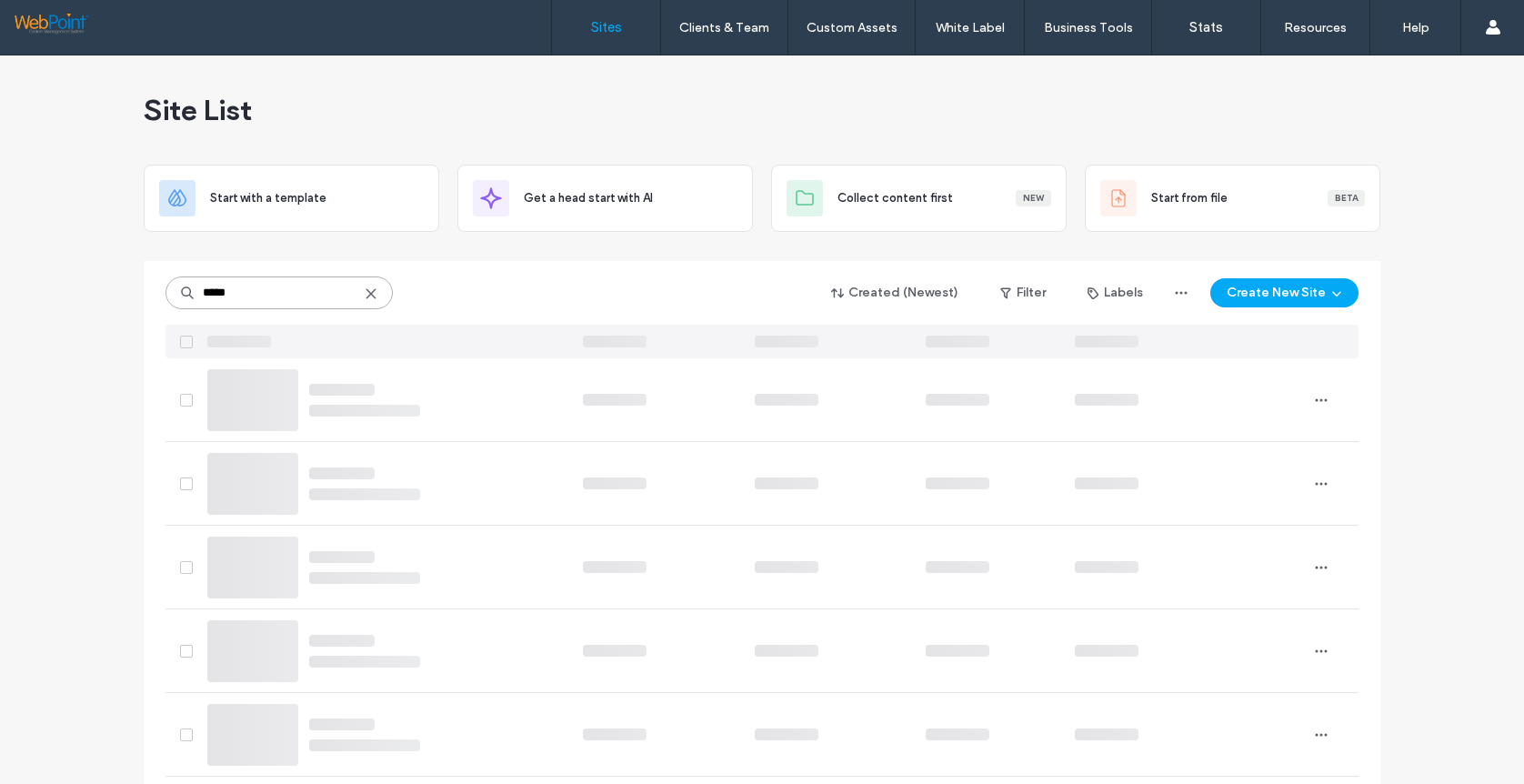
type input "*****"
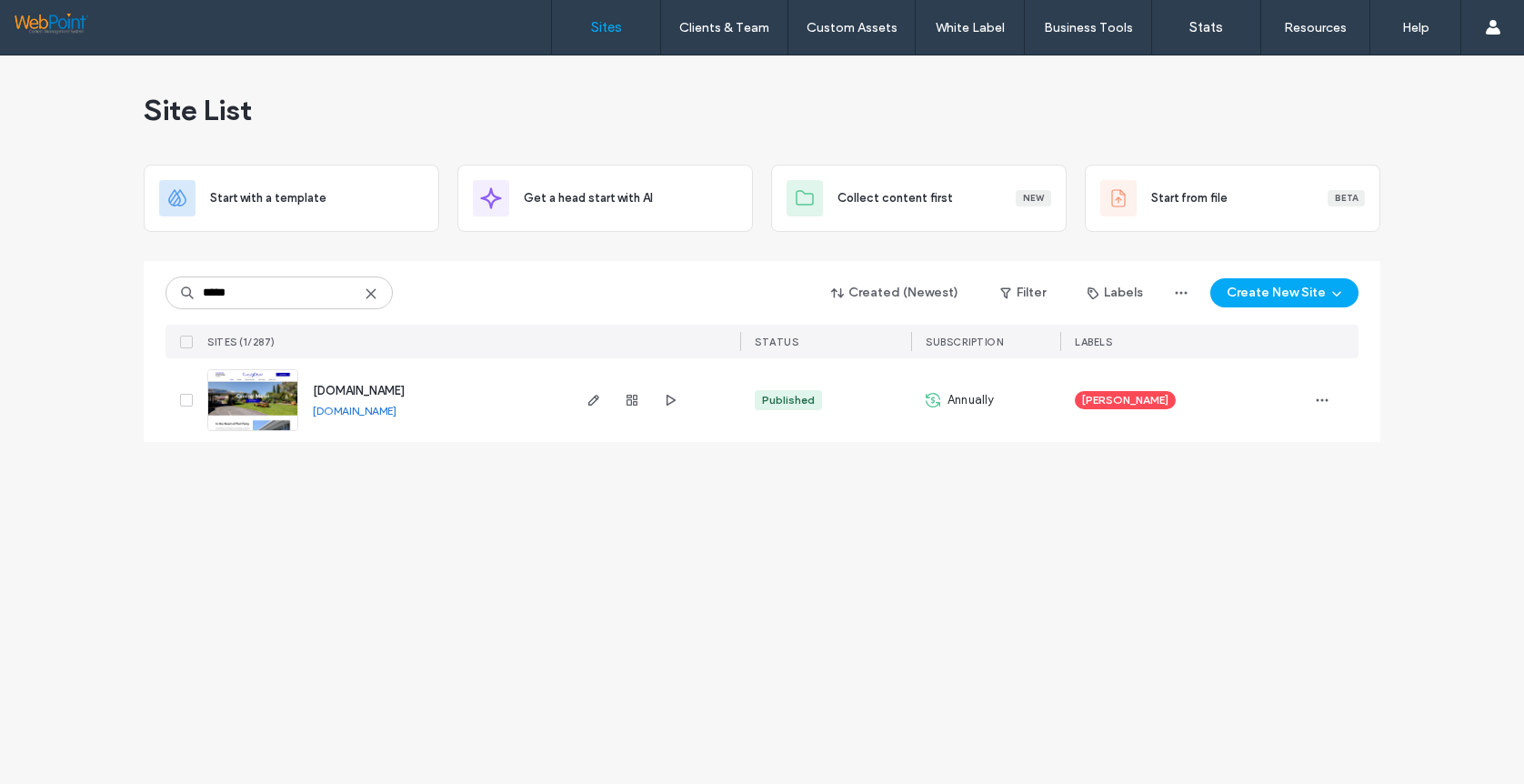
click at [250, 408] on img at bounding box center [252, 432] width 89 height 124
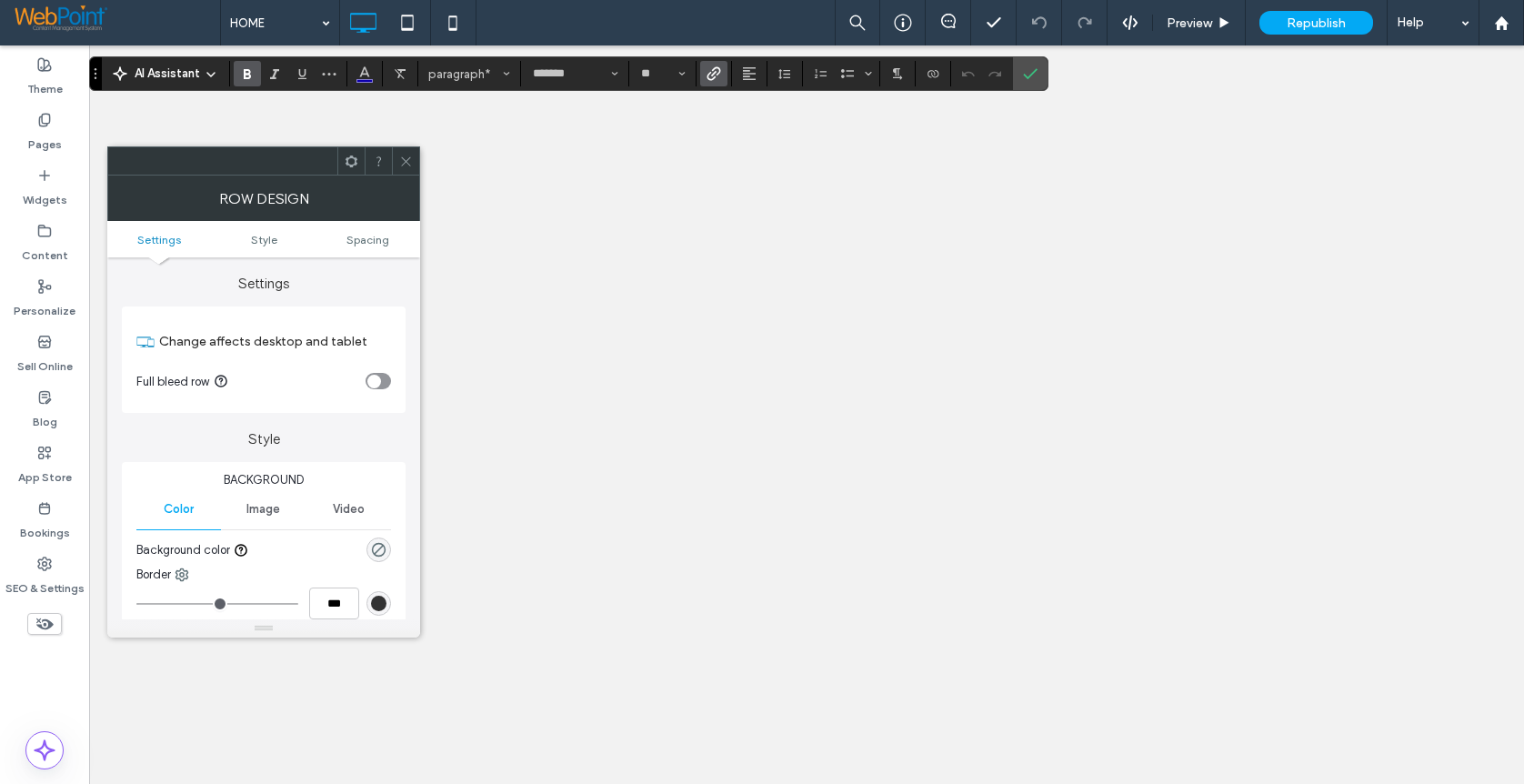
click at [1034, 68] on icon "Confirm" at bounding box center [1030, 74] width 15 height 15
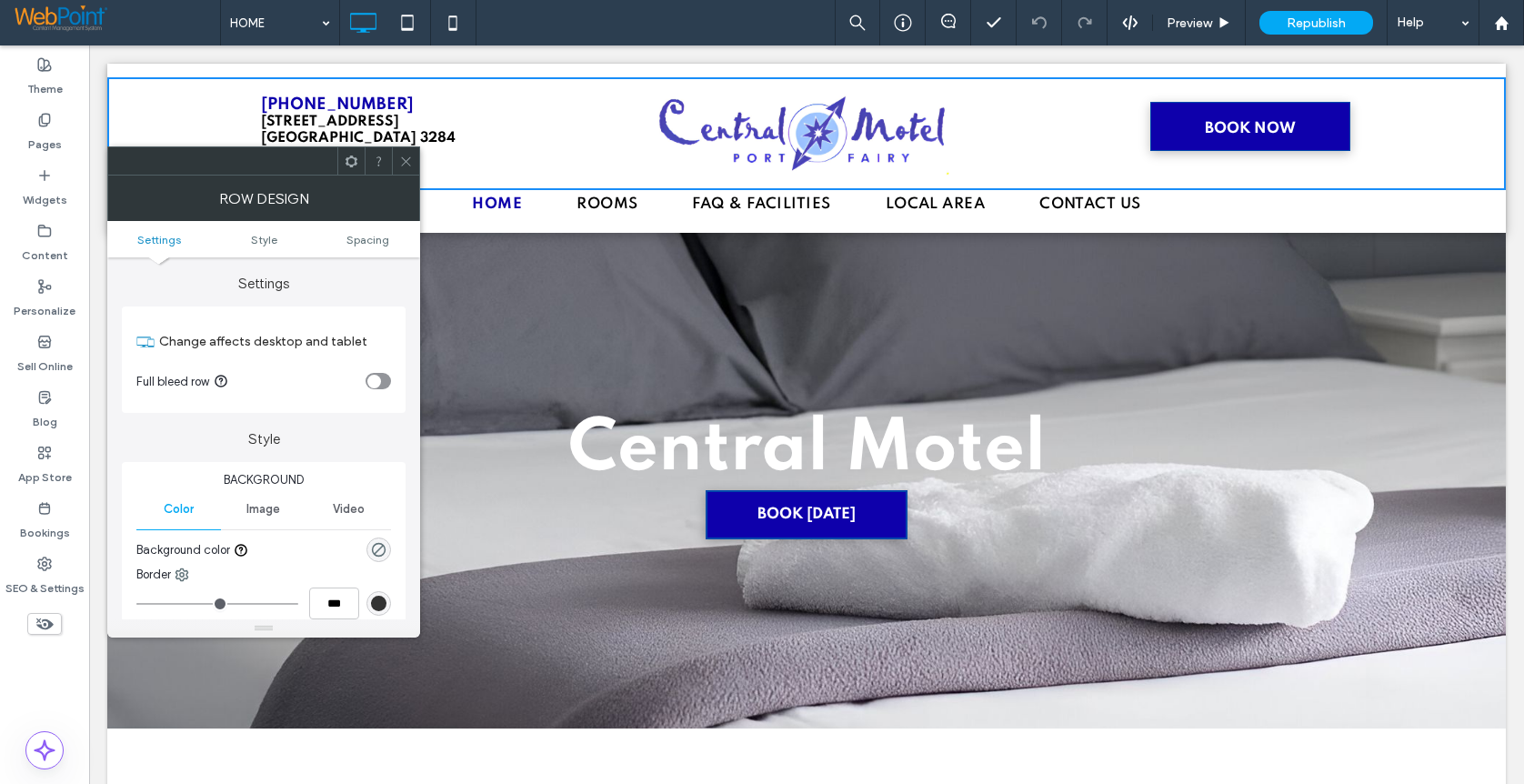
click at [403, 156] on icon at bounding box center [406, 162] width 14 height 14
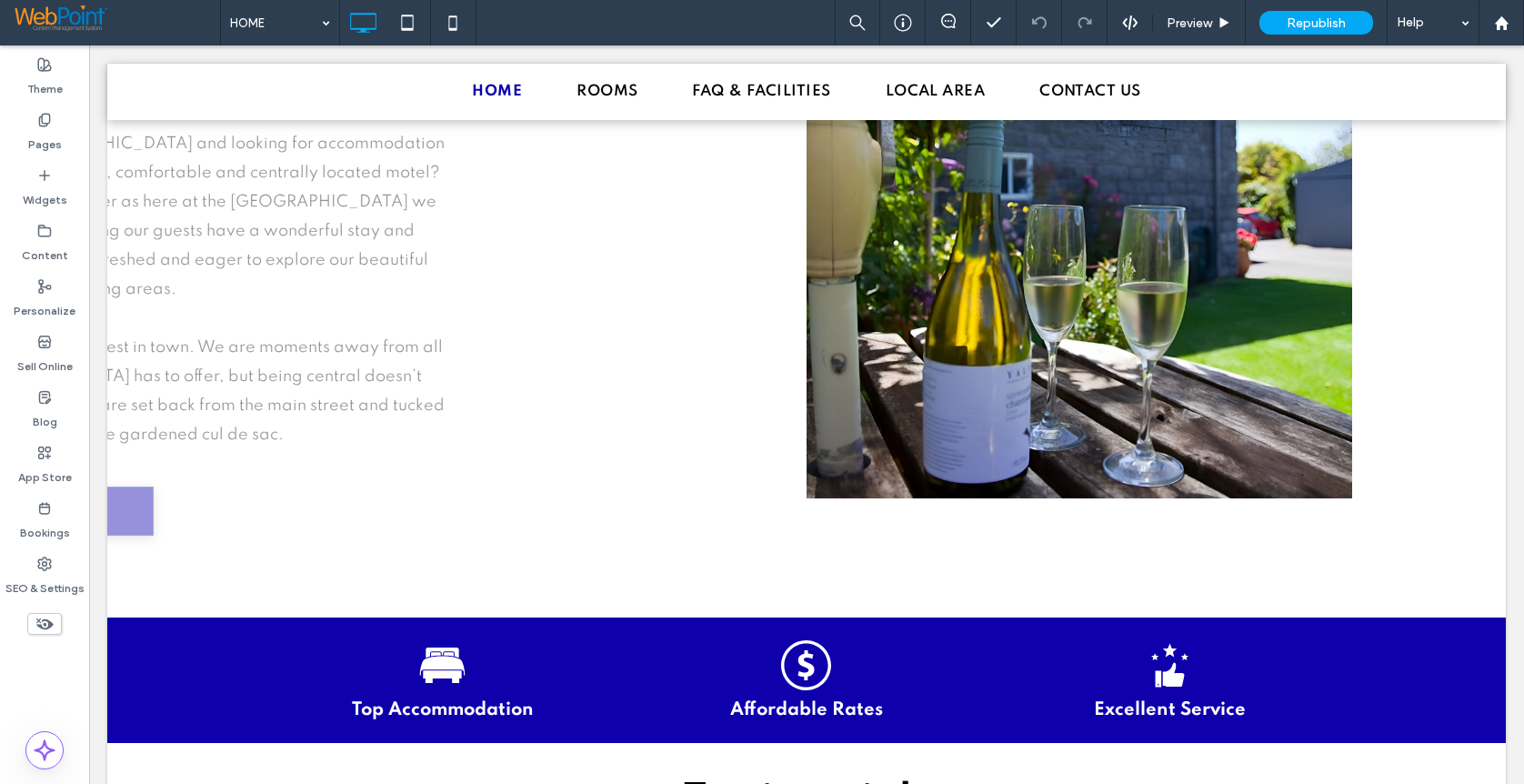
scroll to position [1446, 0]
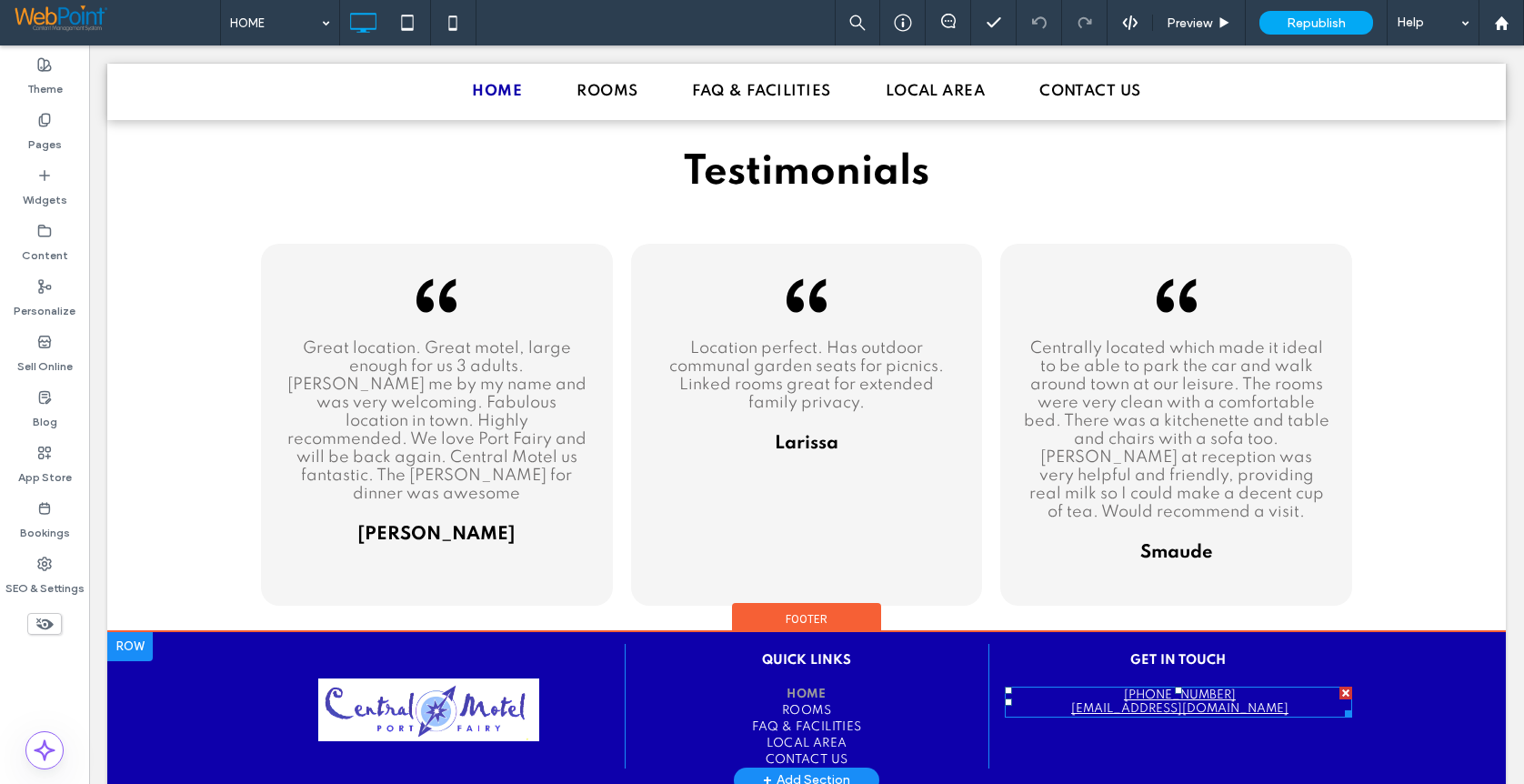
click at [1178, 689] on link "[PHONE_NUMBER]" at bounding box center [1180, 695] width 112 height 12
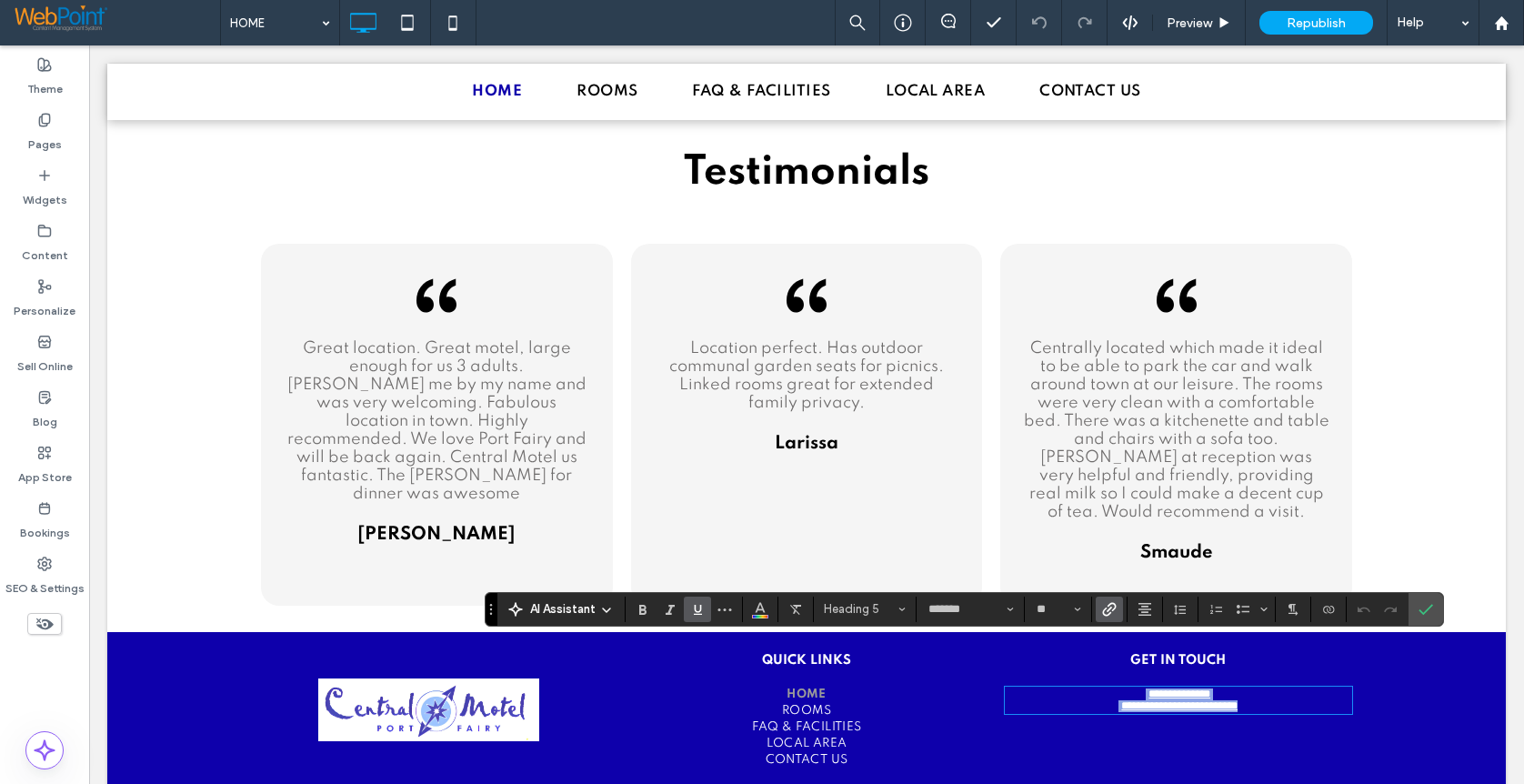
click at [1232, 689] on h5 "**********" at bounding box center [1179, 695] width 347 height 12
type input "*******"
drag, startPoint x: 1232, startPoint y: 648, endPoint x: 1032, endPoint y: 629, distance: 200.9
click at [1032, 644] on div "**********" at bounding box center [1170, 706] width 364 height 125
click at [1102, 614] on icon "Link" at bounding box center [1109, 608] width 15 height 15
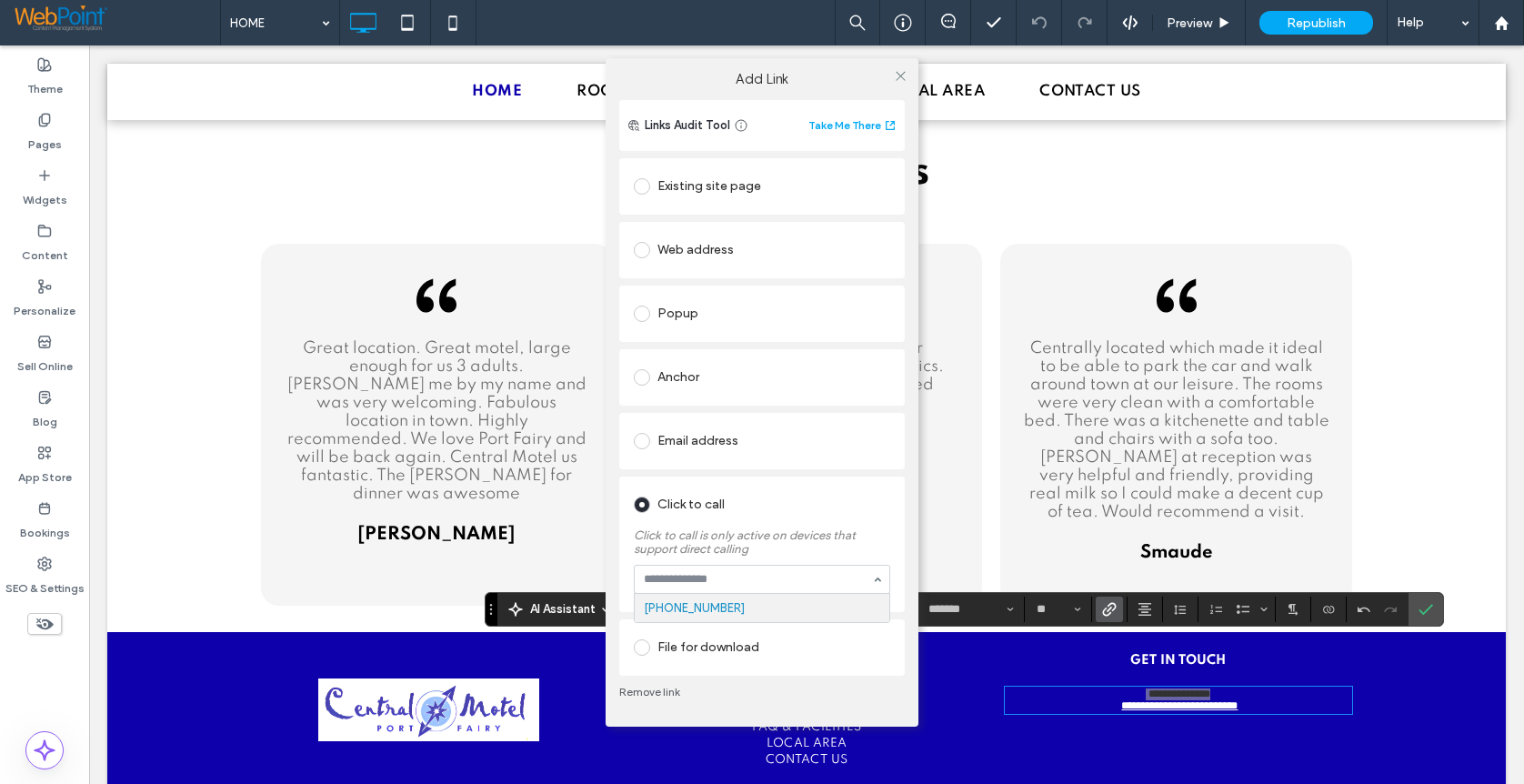
drag, startPoint x: 864, startPoint y: 517, endPoint x: 877, endPoint y: 301, distance: 216.4
click at [864, 515] on div "Click to call" at bounding box center [762, 505] width 256 height 29
click at [895, 72] on icon at bounding box center [901, 76] width 14 height 14
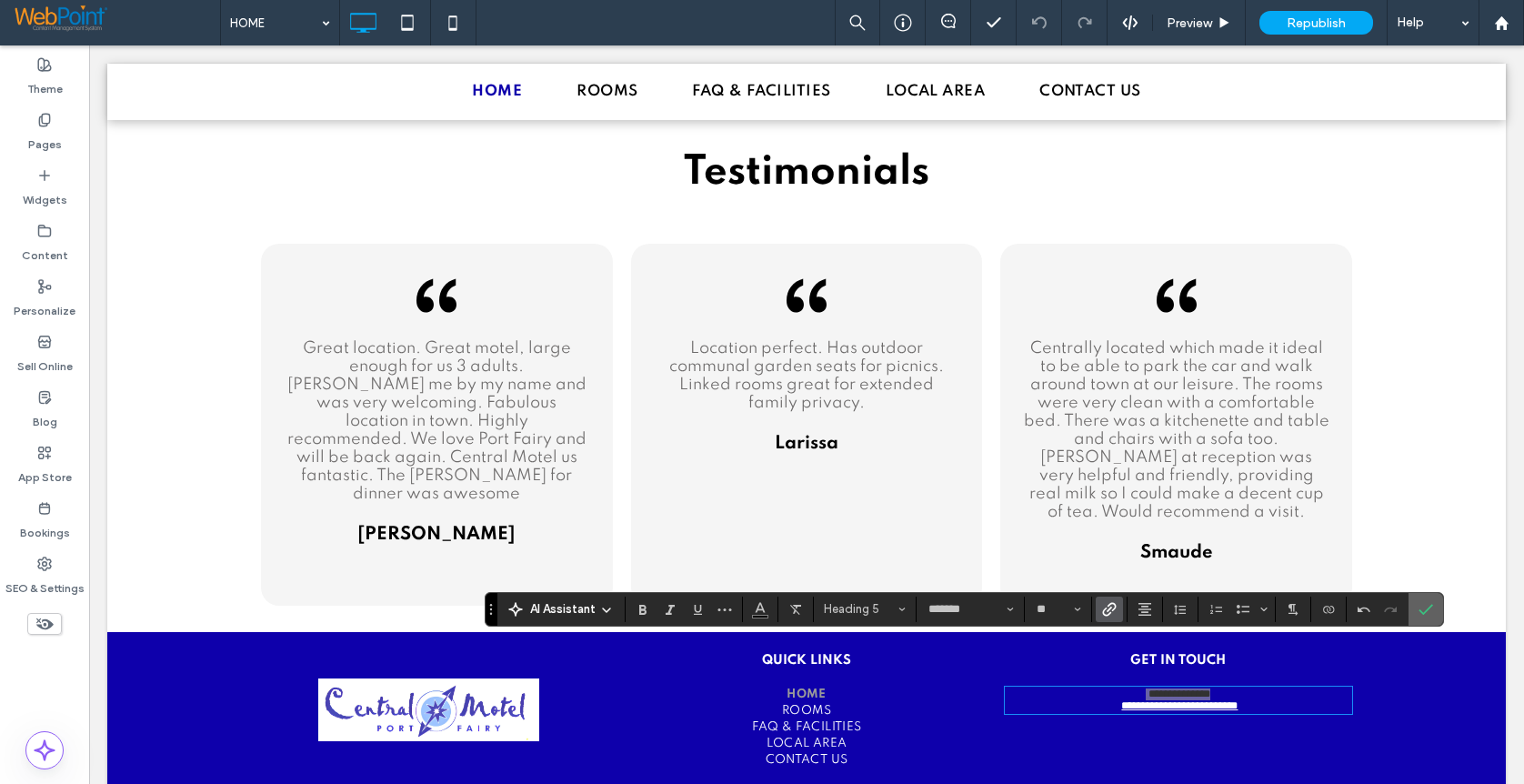
drag, startPoint x: 1422, startPoint y: 611, endPoint x: 1340, endPoint y: 511, distance: 129.3
click at [1422, 611] on icon "Confirm" at bounding box center [1426, 608] width 15 height 15
